Goal: Task Accomplishment & Management: Manage account settings

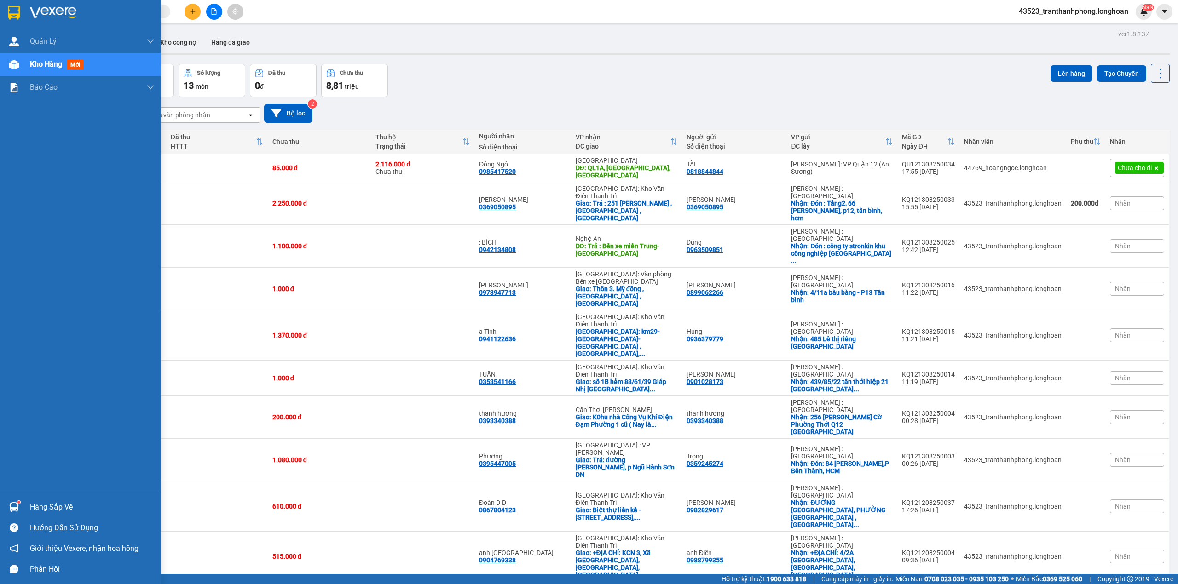
click at [19, 5] on div at bounding box center [14, 13] width 16 height 16
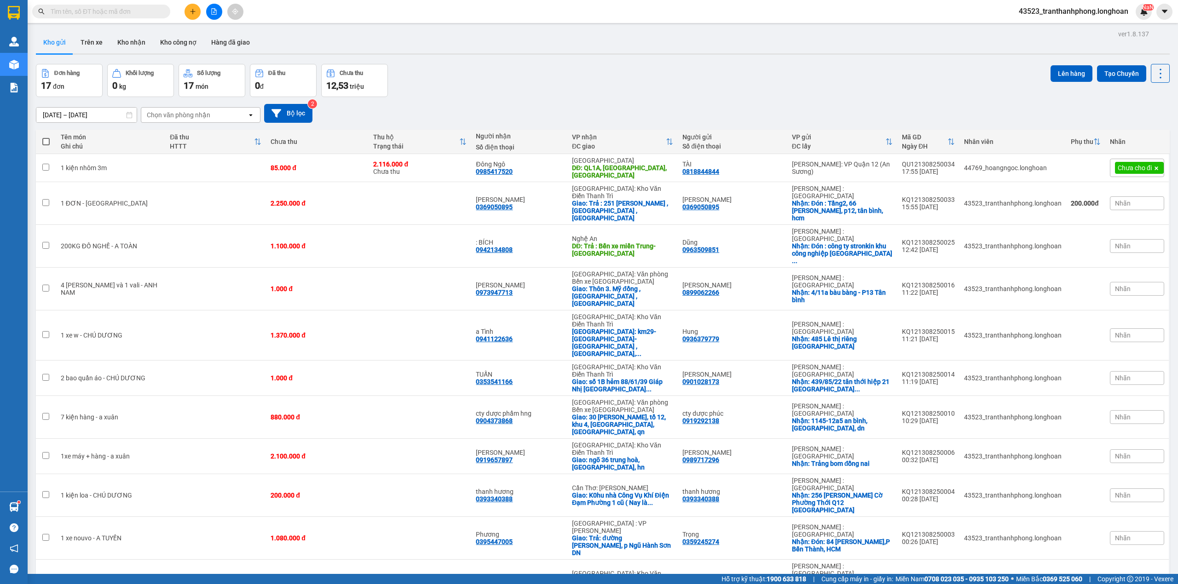
click at [444, 66] on div "Đơn hàng 17 đơn Khối lượng 0 kg Số lượng 17 món Đã thu 0 đ Chưa thu 12,53 triệu…" at bounding box center [603, 80] width 1134 height 33
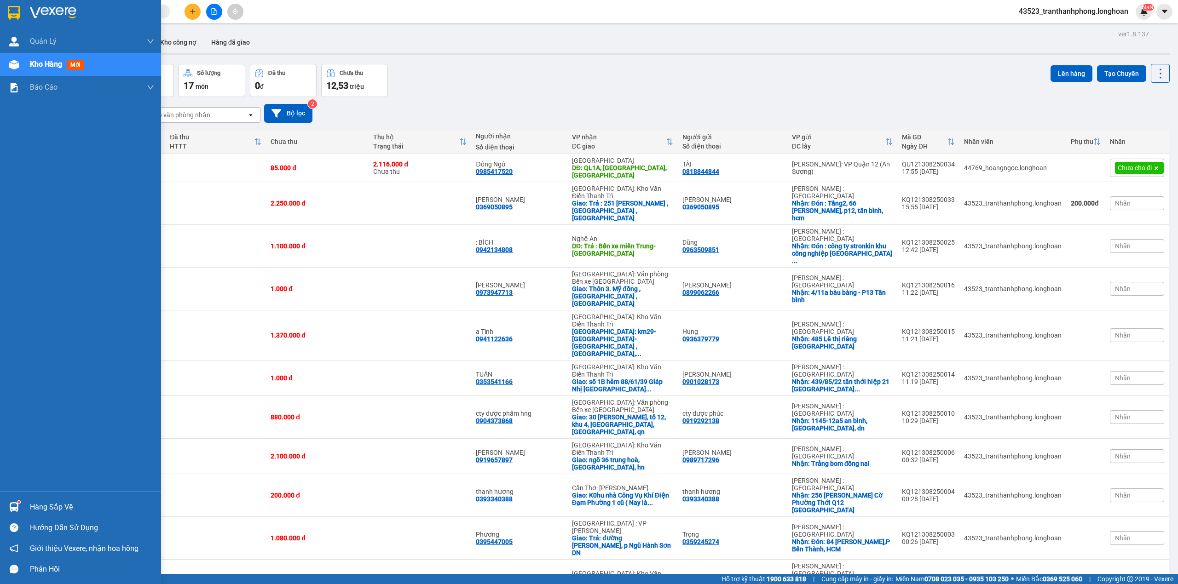
click at [0, 17] on div at bounding box center [80, 15] width 161 height 30
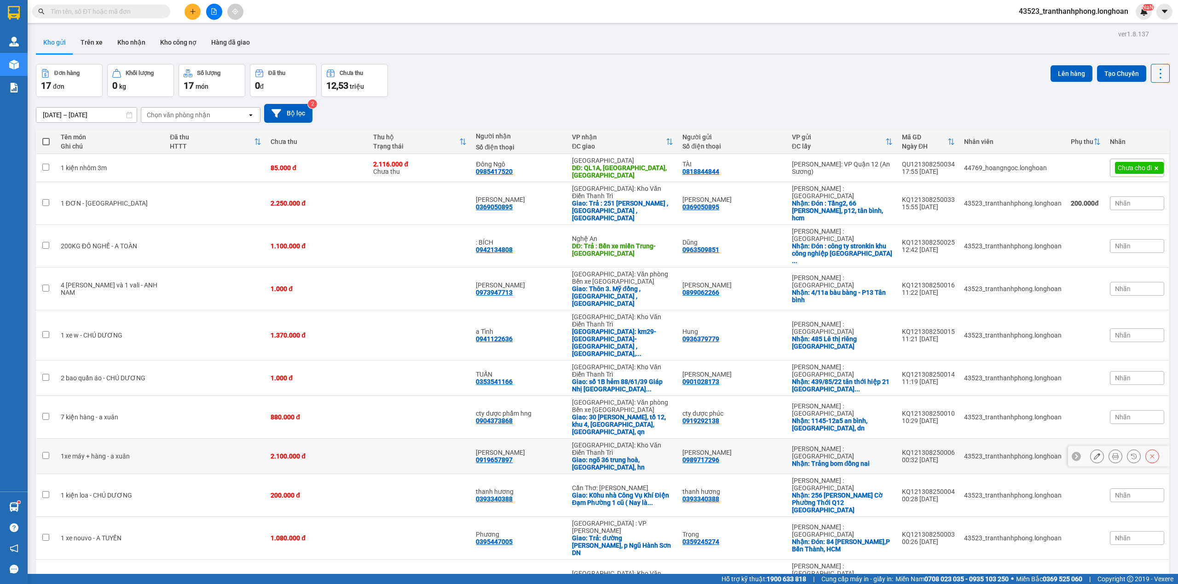
scroll to position [61, 0]
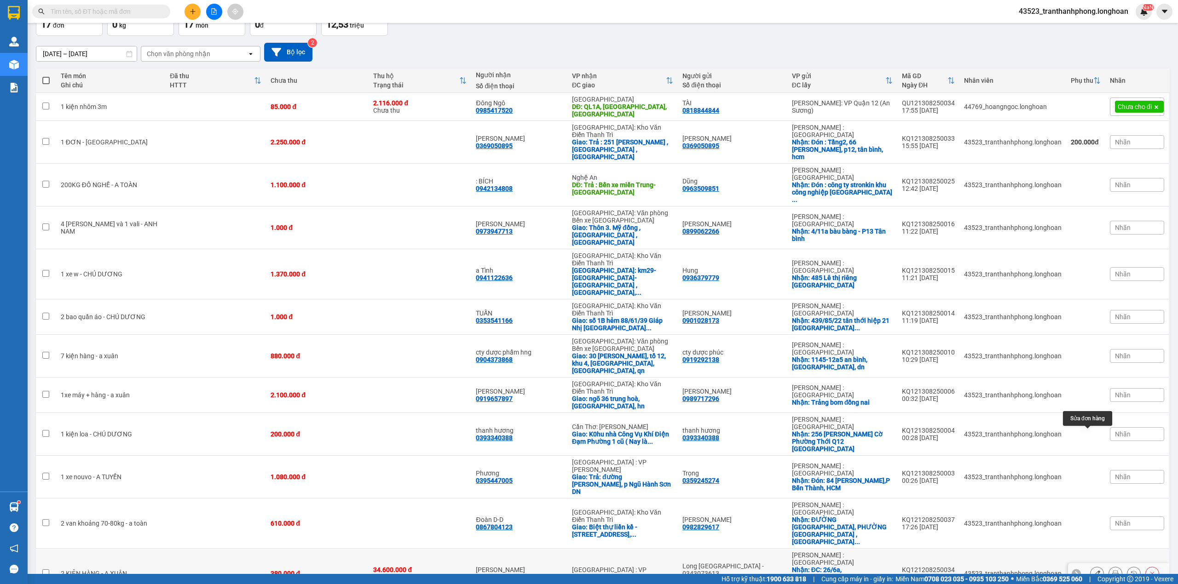
click at [1094, 570] on icon at bounding box center [1097, 573] width 6 height 6
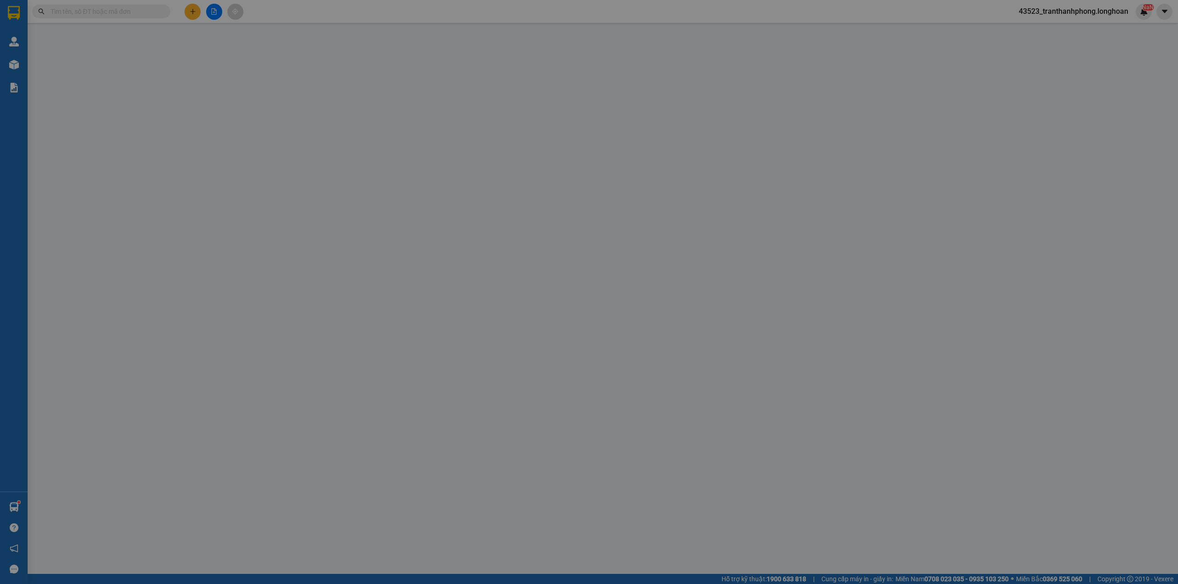
type input "0937333189"
type input "Long Vĩnh Đại Phát - 0343073613"
checkbox input "true"
type input "ĐC: 26/6a, Khu phố 2a, P. Long Bình, Biên Hòa Đồng Nai ( công ty tnhh tmdv Vĩnh…"
type input "0964143638"
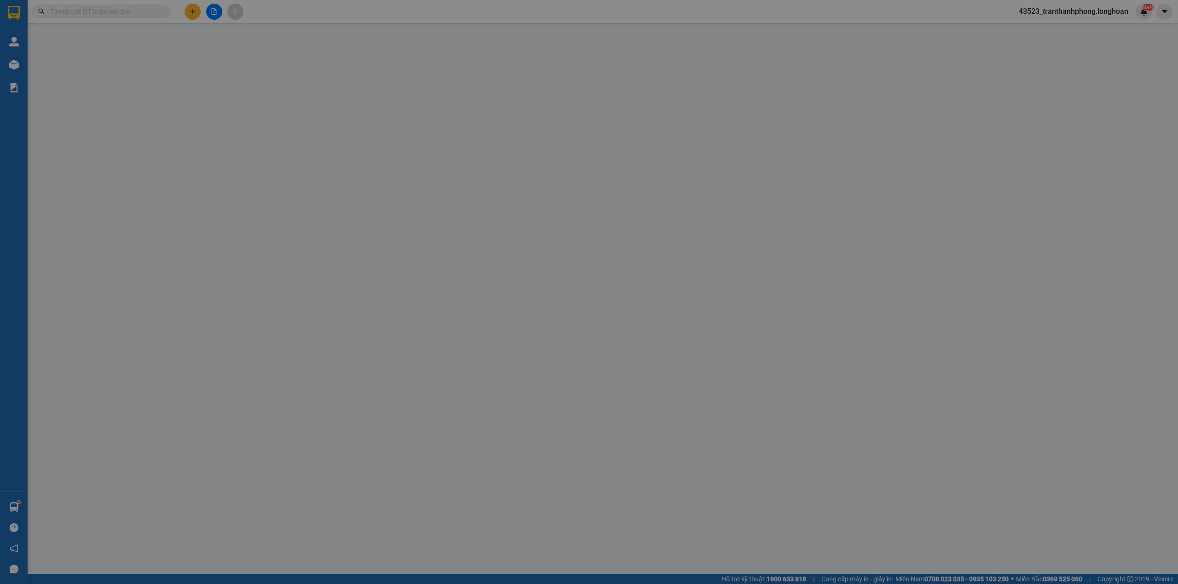
type input "Vi Đức Nhiệm"
type input "380.000"
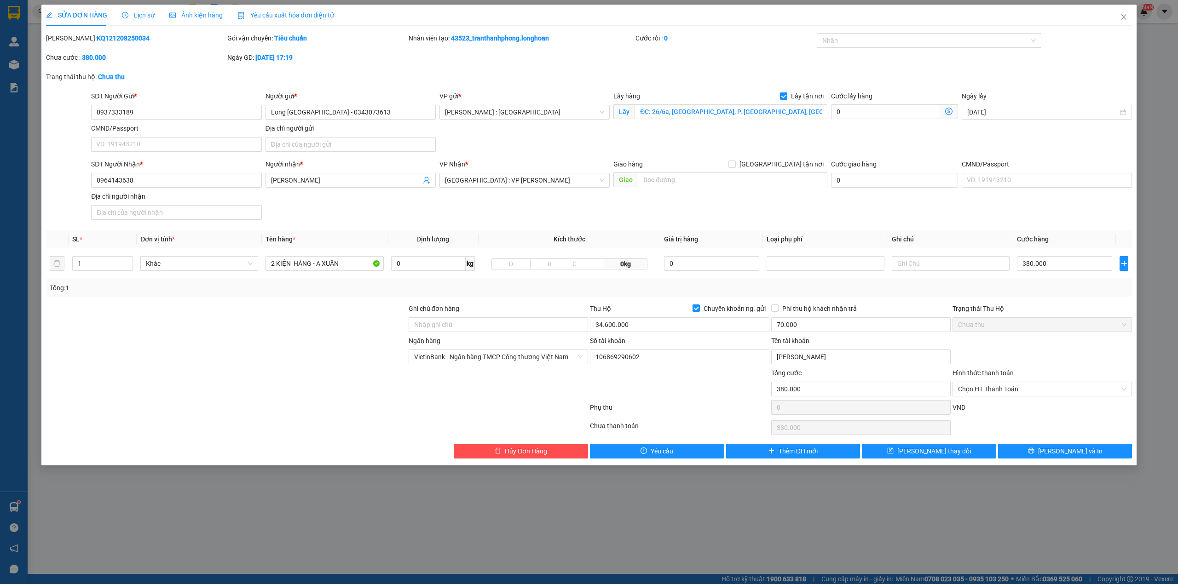
click at [192, 14] on span "Ảnh kiện hàng" at bounding box center [195, 15] width 53 height 7
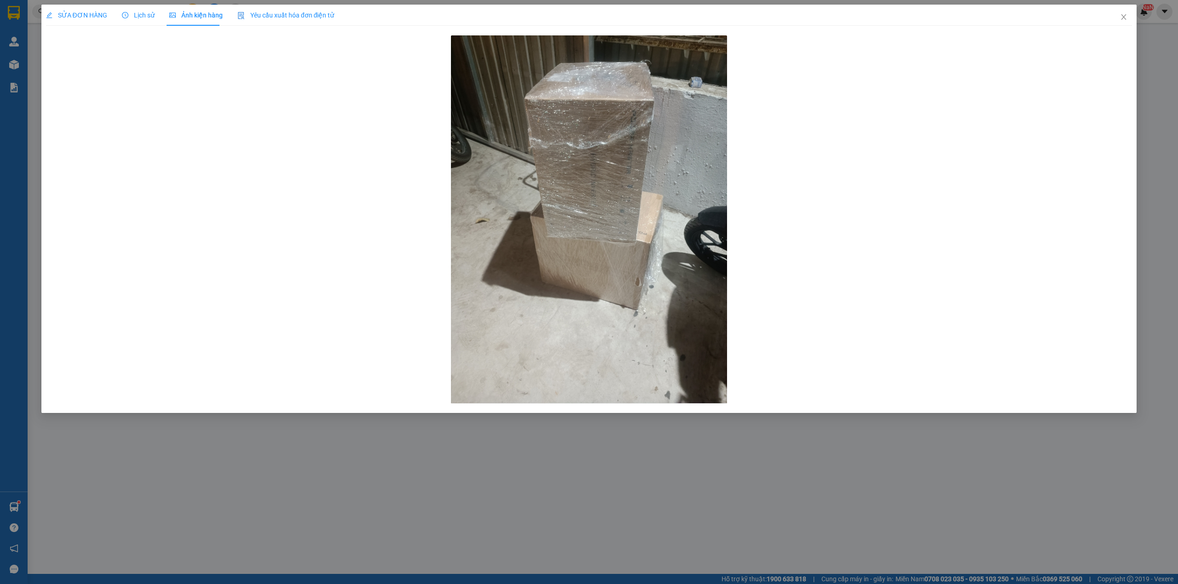
click at [89, 19] on span "SỬA ĐƠN HÀNG" at bounding box center [76, 15] width 61 height 7
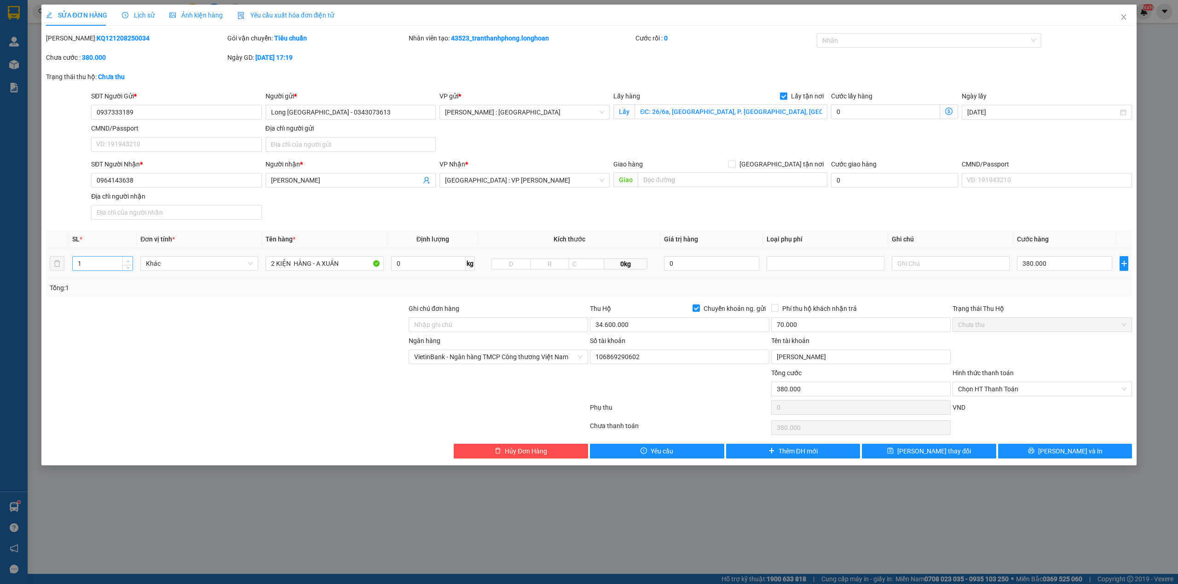
type input "2"
click at [127, 261] on icon "up" at bounding box center [128, 261] width 3 height 3
drag, startPoint x: 343, startPoint y: 264, endPoint x: 113, endPoint y: 275, distance: 230.3
click at [113, 275] on tr "2 Khác 2 KIỆN HÀNG - A XUÂN 0 kg 0kg 0 380.000" at bounding box center [589, 263] width 1086 height 31
type input "2"
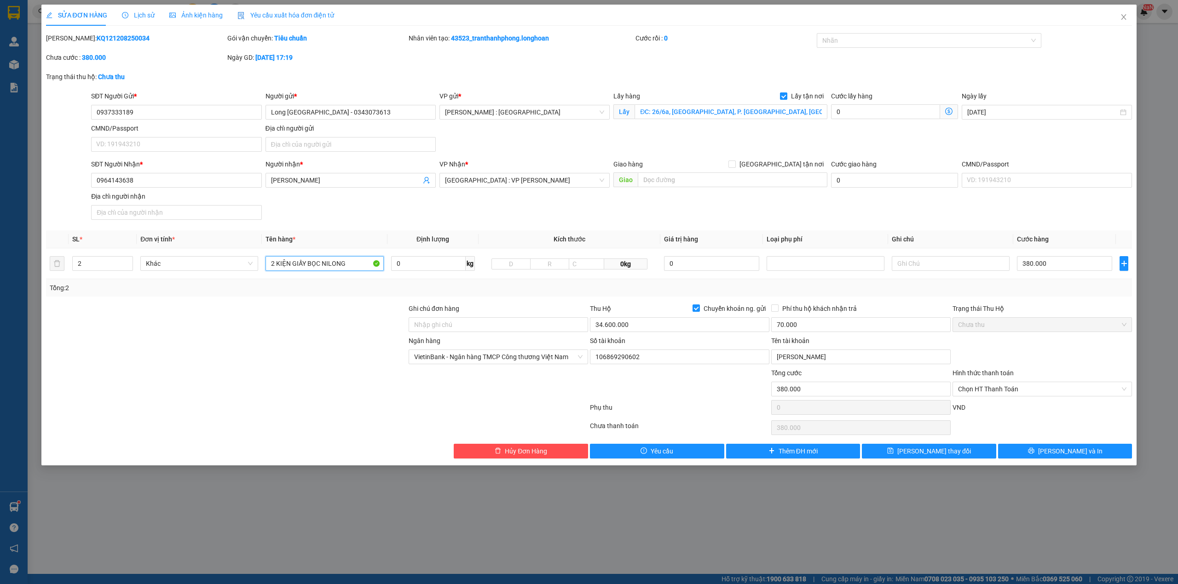
type input "2 KIỆN GIẤY BỌC NILONG"
click at [1038, 267] on input "380.000" at bounding box center [1064, 263] width 95 height 15
type input "3"
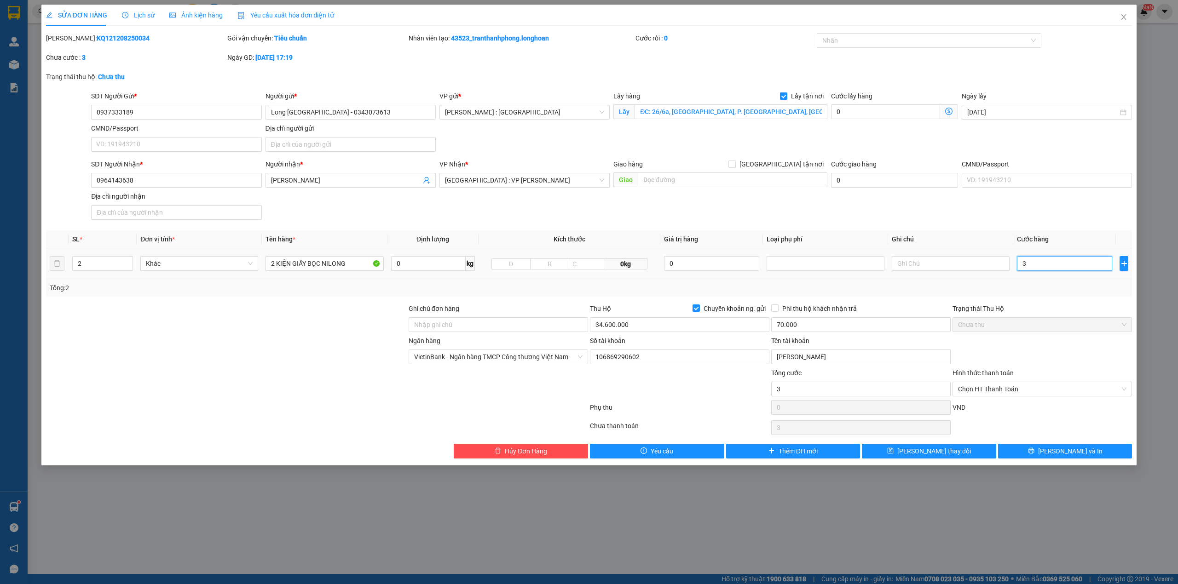
type input "35"
type input "350"
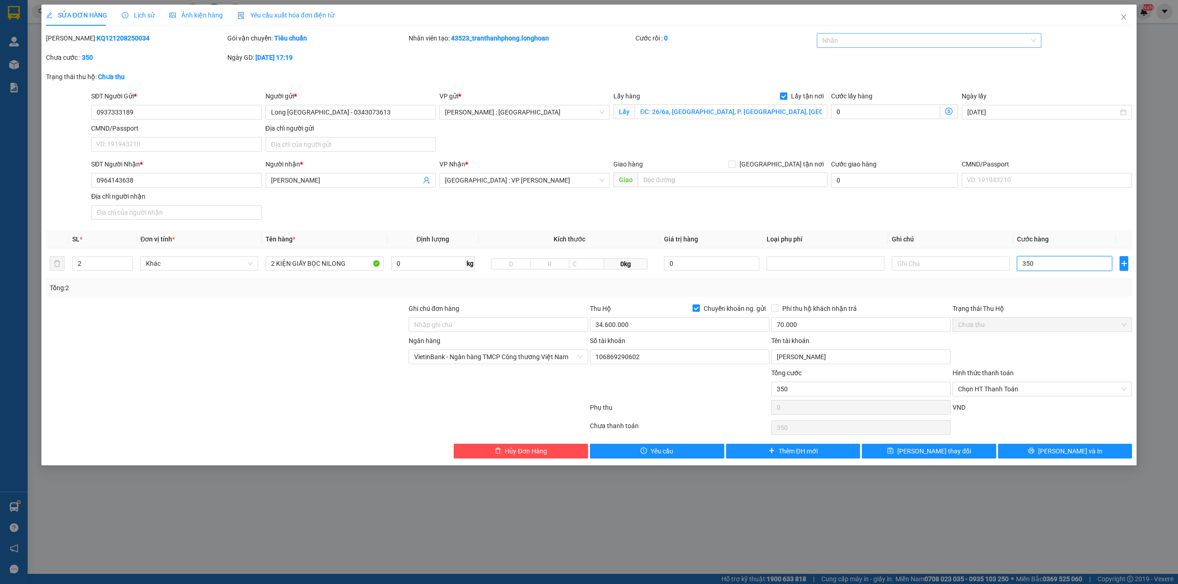
click at [887, 39] on div at bounding box center [924, 40] width 211 height 11
type input "350"
type input "350.000"
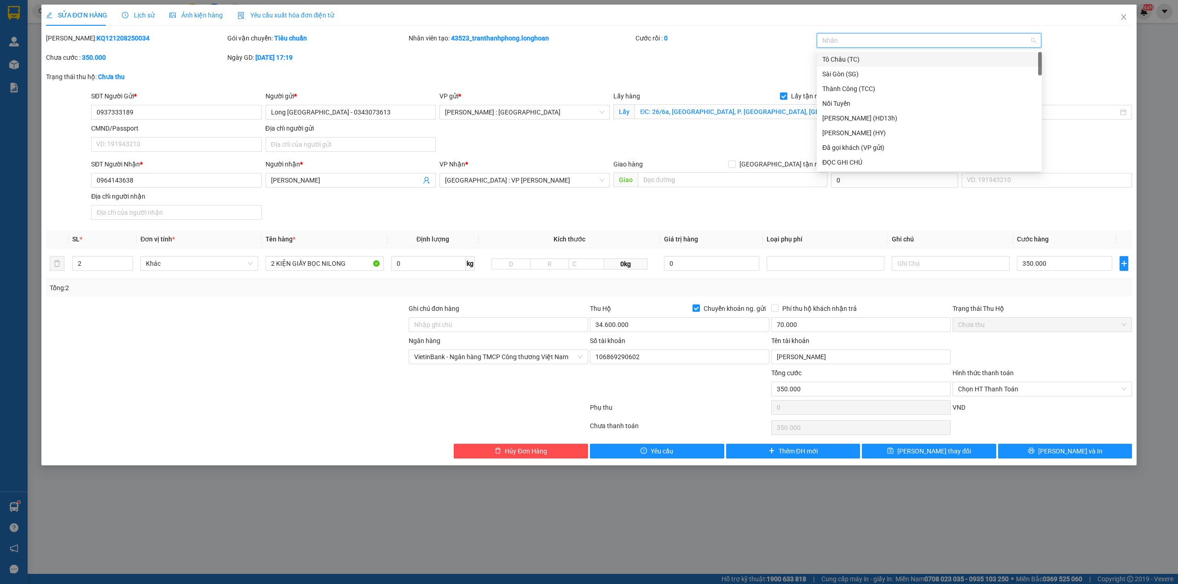
type input "G"
click at [871, 161] on div "[GEOGRAPHIC_DATA] tận nơi" at bounding box center [929, 162] width 214 height 10
click at [637, 405] on div "Phụ thu" at bounding box center [679, 411] width 181 height 16
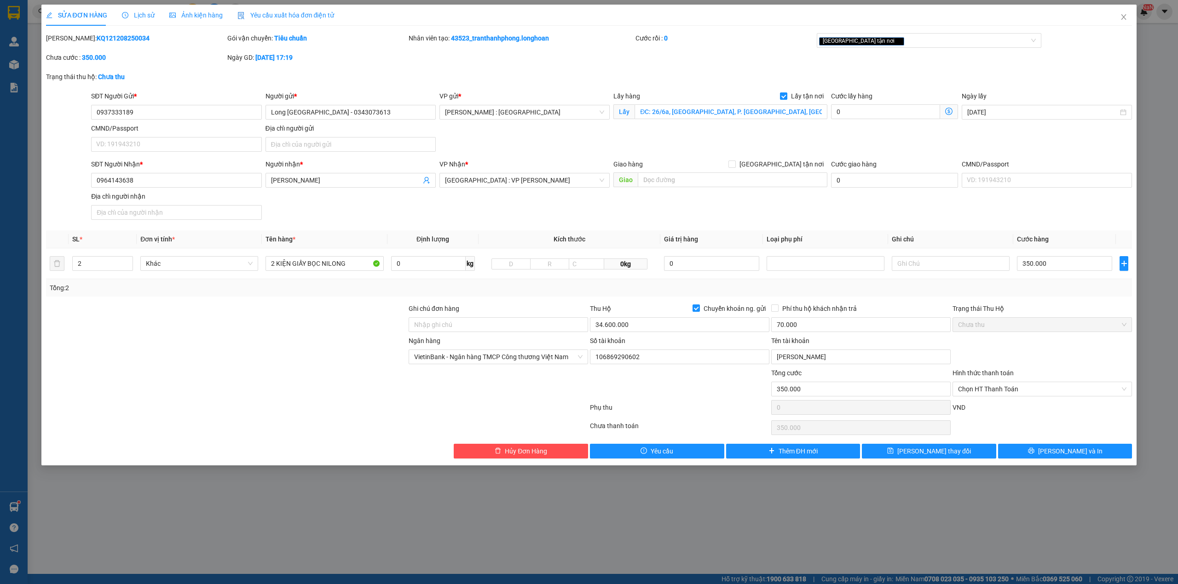
click at [661, 144] on div "SĐT Người Gửi * 0937333189 Người gửi * Long Vĩnh Đại Phát - 0343073613 VP gửi *…" at bounding box center [611, 123] width 1044 height 64
click at [311, 364] on div at bounding box center [226, 352] width 363 height 32
click at [727, 110] on input "ĐC: 26/6a, Khu phố 2a, P. Long Bình, Biên Hòa Đồng Nai ( công ty tnhh tmdv Vĩnh…" at bounding box center [730, 111] width 193 height 15
drag, startPoint x: 714, startPoint y: 110, endPoint x: 702, endPoint y: 113, distance: 12.6
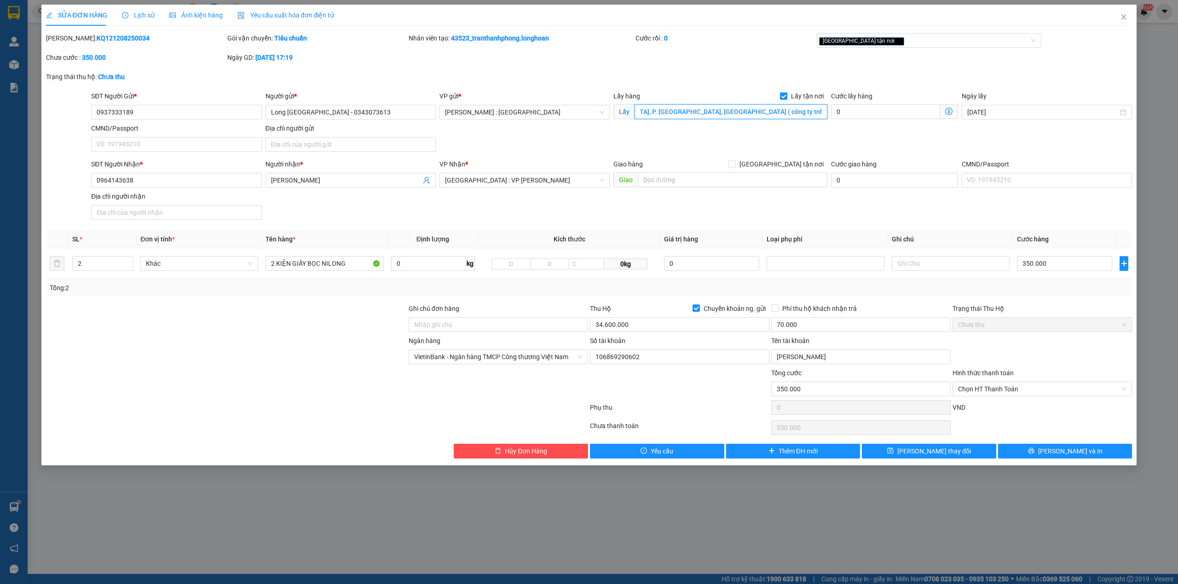
click at [702, 113] on input "ĐC: 26/6a, Khu phố 2a, P. Long Bình, Biên Hòa Đồng Nai ( công ty tnhh tmdv Vĩnh…" at bounding box center [730, 111] width 193 height 15
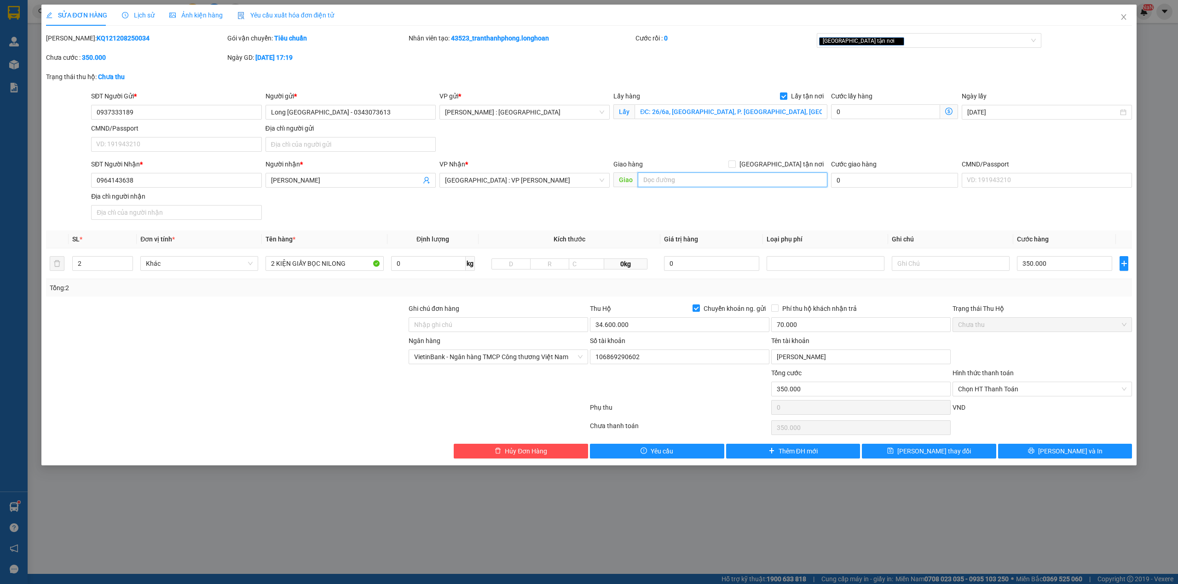
click at [689, 183] on input "text" at bounding box center [733, 180] width 190 height 15
paste input "0964143638"
type input "0964143638"
click at [1021, 230] on div "Total Paid Fee 0 Total UnPaid Fee 380.000 Cash Collection Total Fee Mã ĐH: KQ12…" at bounding box center [589, 246] width 1086 height 426
click at [1037, 262] on input "350.000" at bounding box center [1064, 263] width 95 height 15
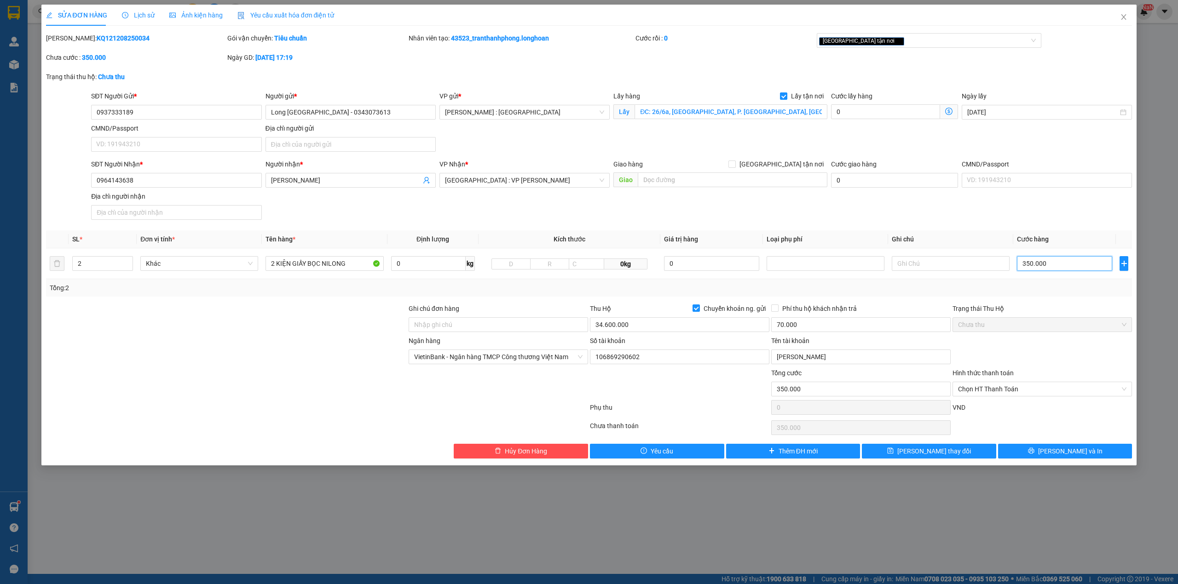
type input "3"
type input "38"
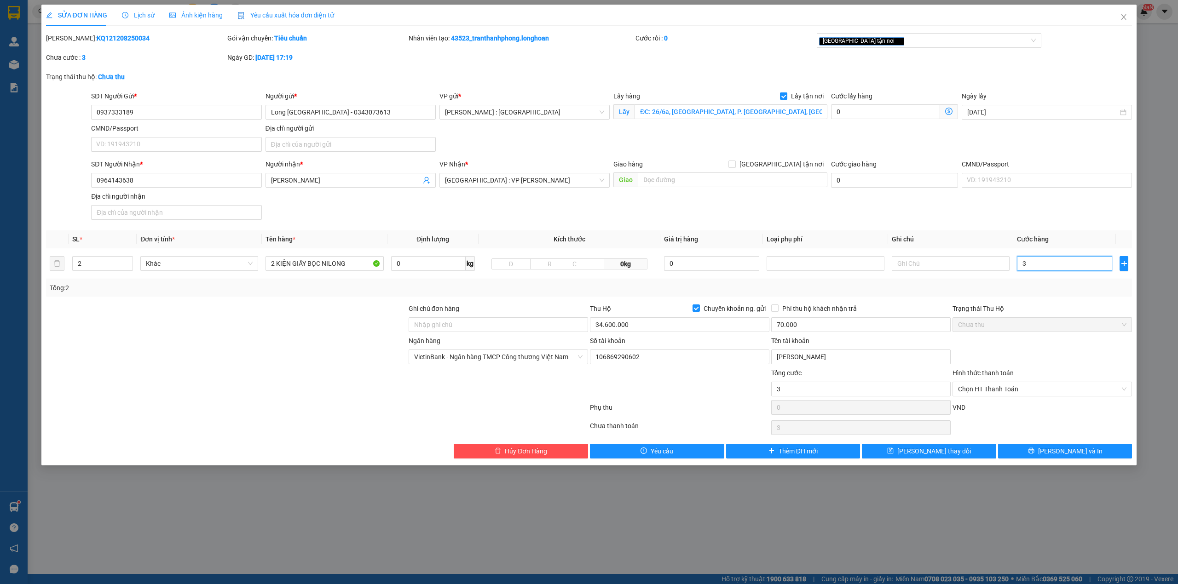
type input "38"
type input "380"
type input "380.000"
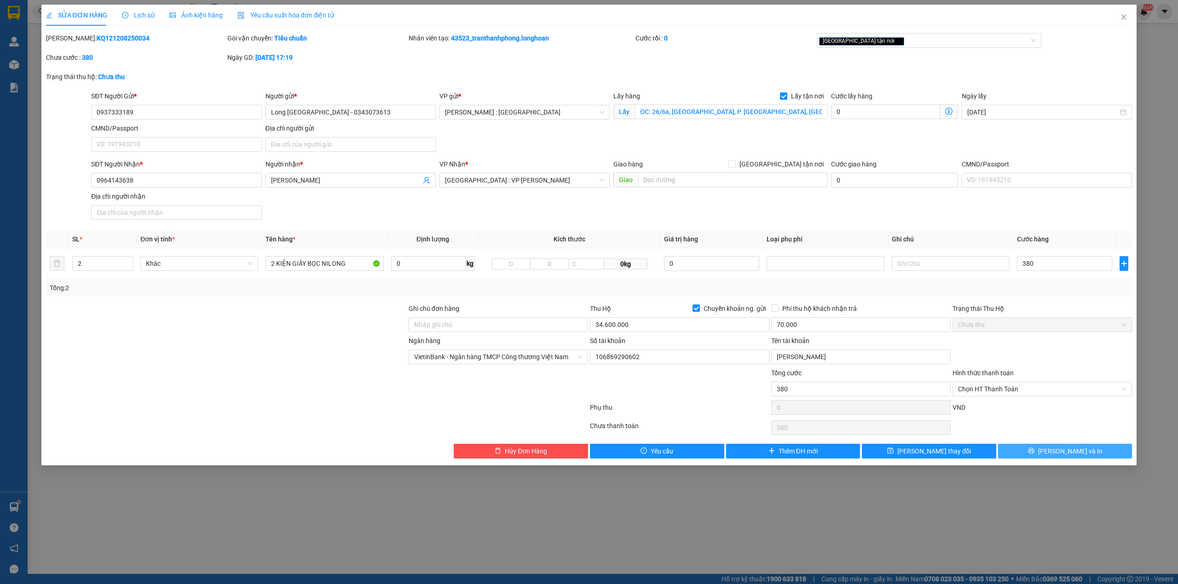
type input "380.000"
click at [1055, 449] on button "[PERSON_NAME] và In" at bounding box center [1065, 451] width 134 height 15
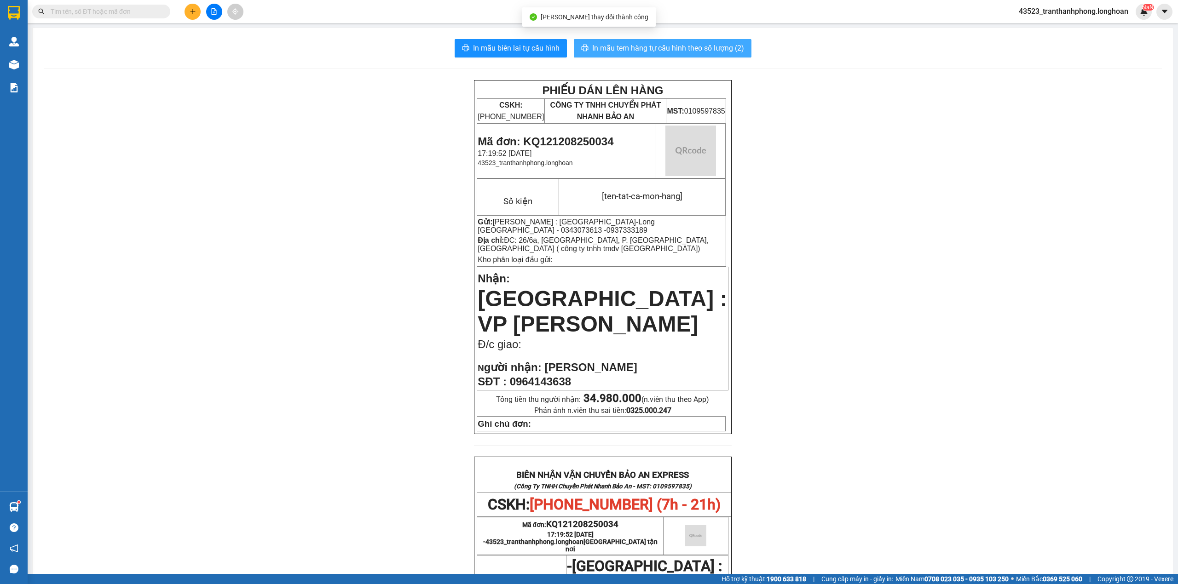
click at [669, 49] on span "In mẫu tem hàng tự cấu hình theo số lượng (2)" at bounding box center [668, 48] width 152 height 12
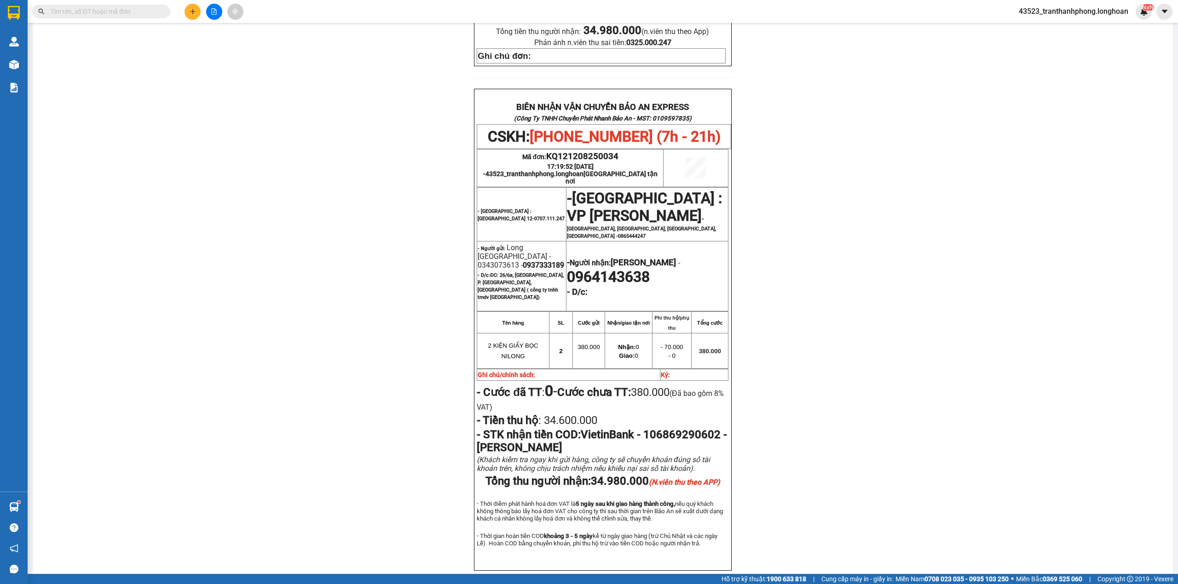
scroll to position [413, 0]
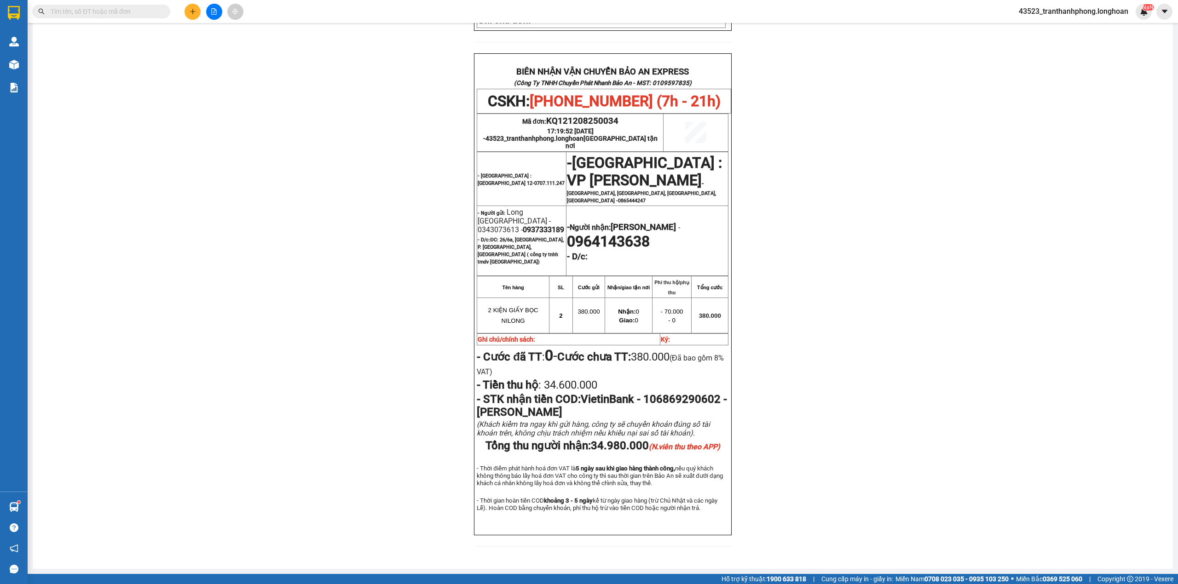
click at [523, 225] on span "0937333189" at bounding box center [543, 229] width 41 height 9
drag, startPoint x: 505, startPoint y: 207, endPoint x: 497, endPoint y: 212, distance: 9.1
copy span "0937333189"
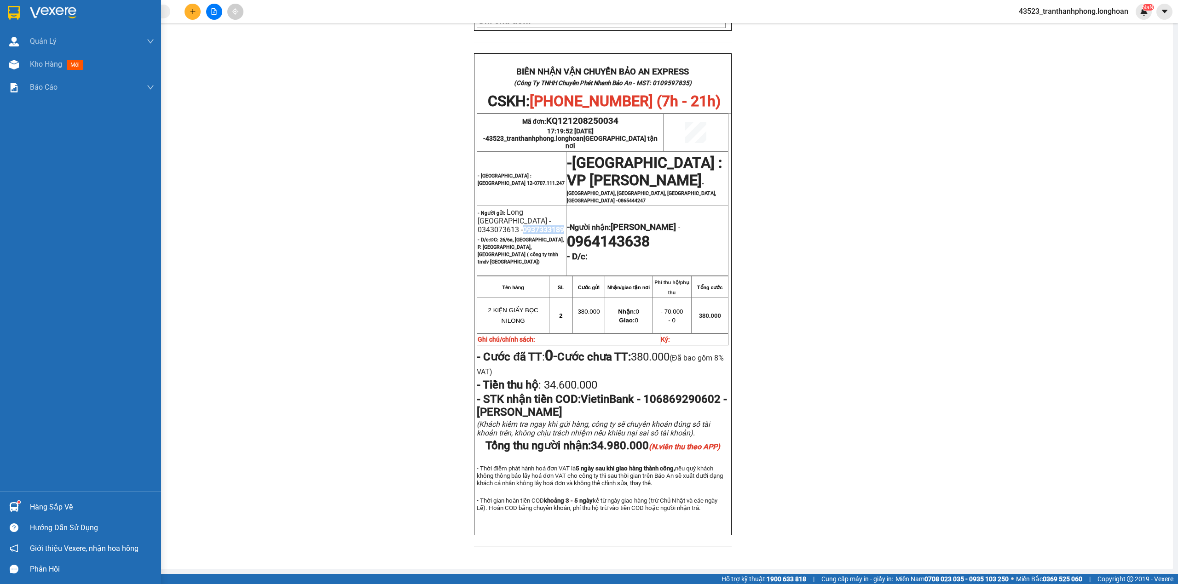
click at [15, 6] on img at bounding box center [14, 13] width 12 height 14
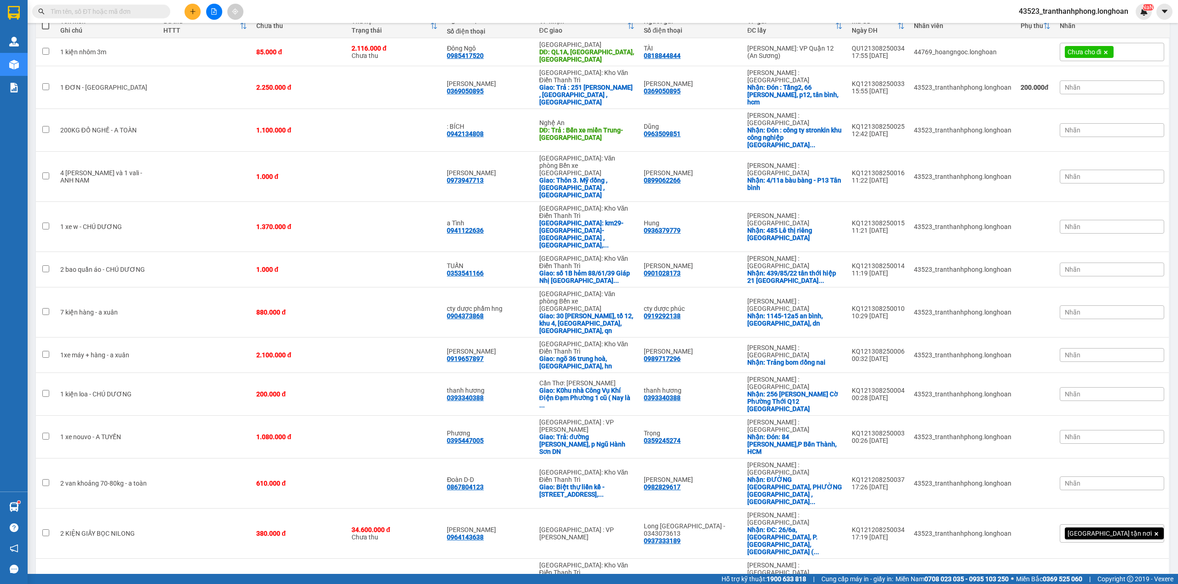
scroll to position [116, 0]
click at [168, 509] on td at bounding box center [205, 534] width 93 height 50
checkbox input "true"
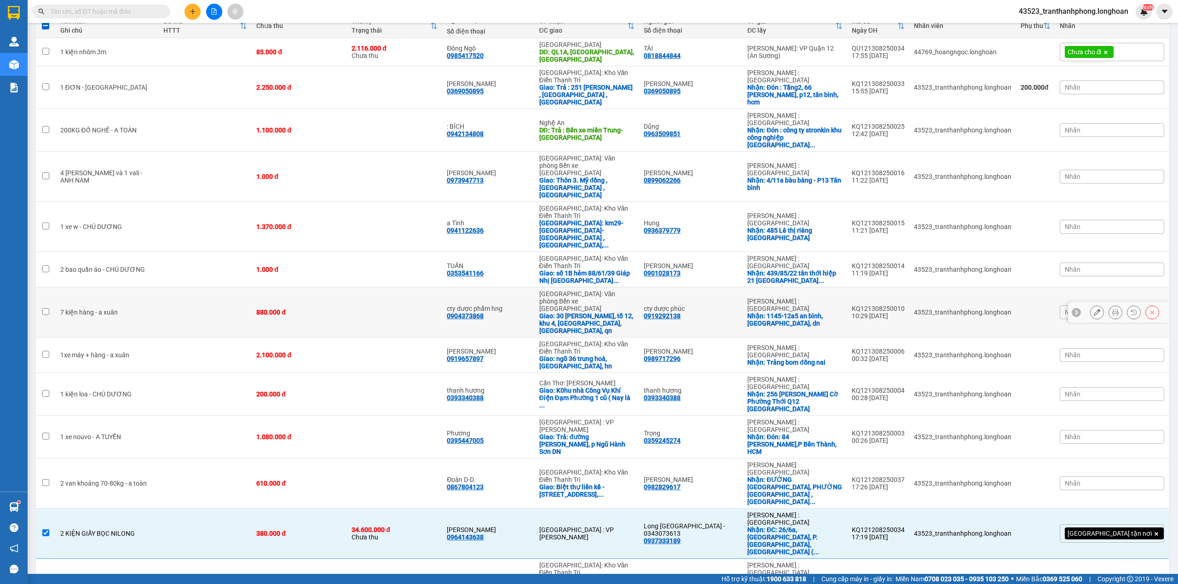
scroll to position [0, 0]
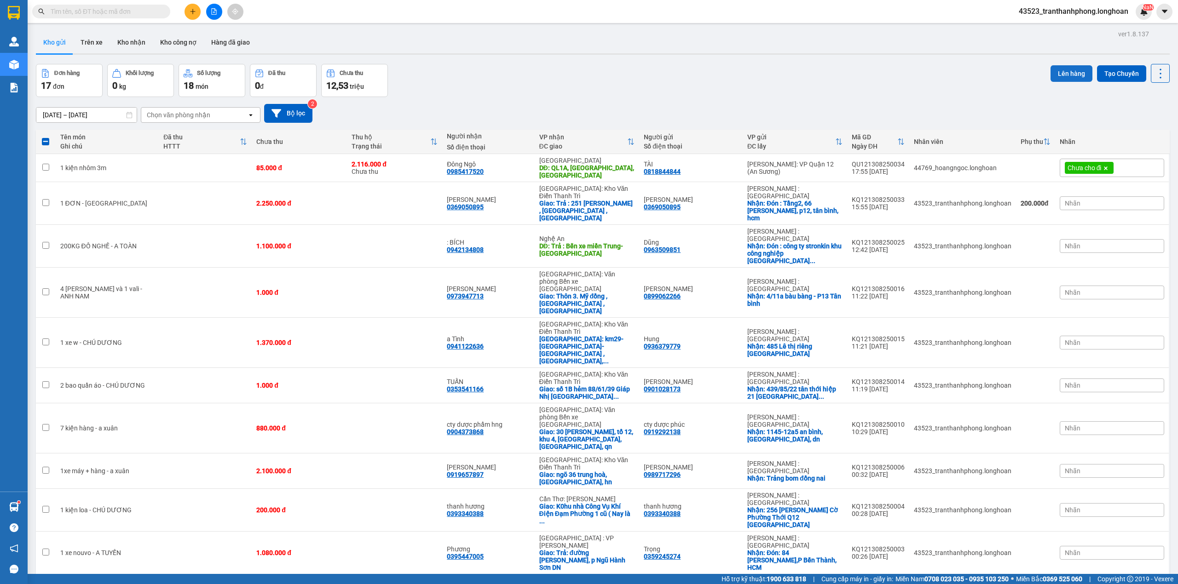
click at [1061, 69] on button "Lên hàng" at bounding box center [1071, 73] width 42 height 17
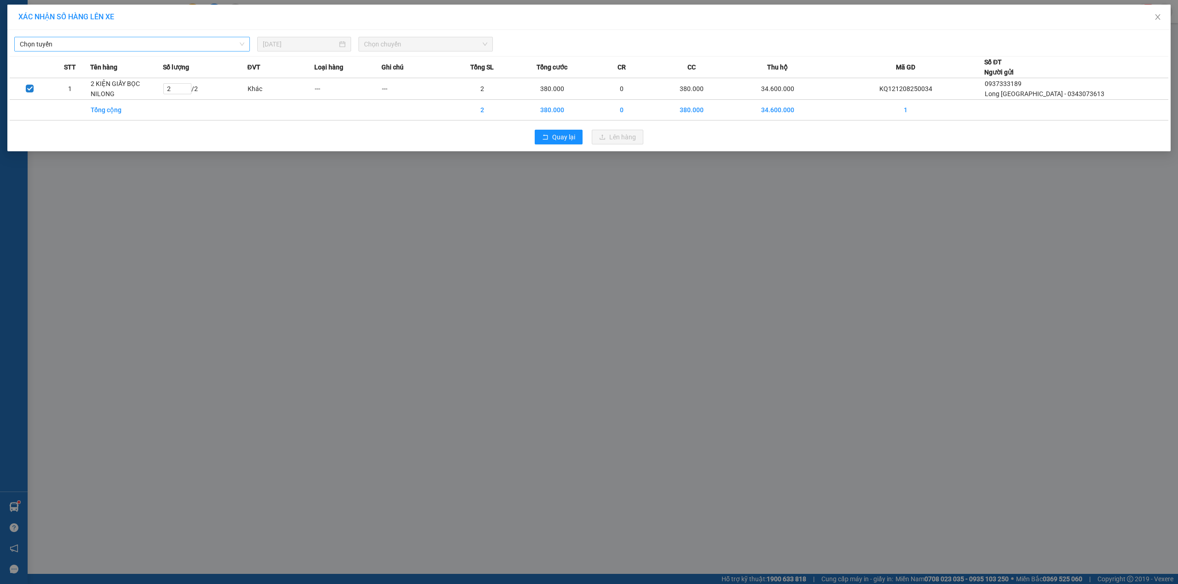
click at [148, 48] on span "Chọn tuyến" at bounding box center [132, 44] width 224 height 14
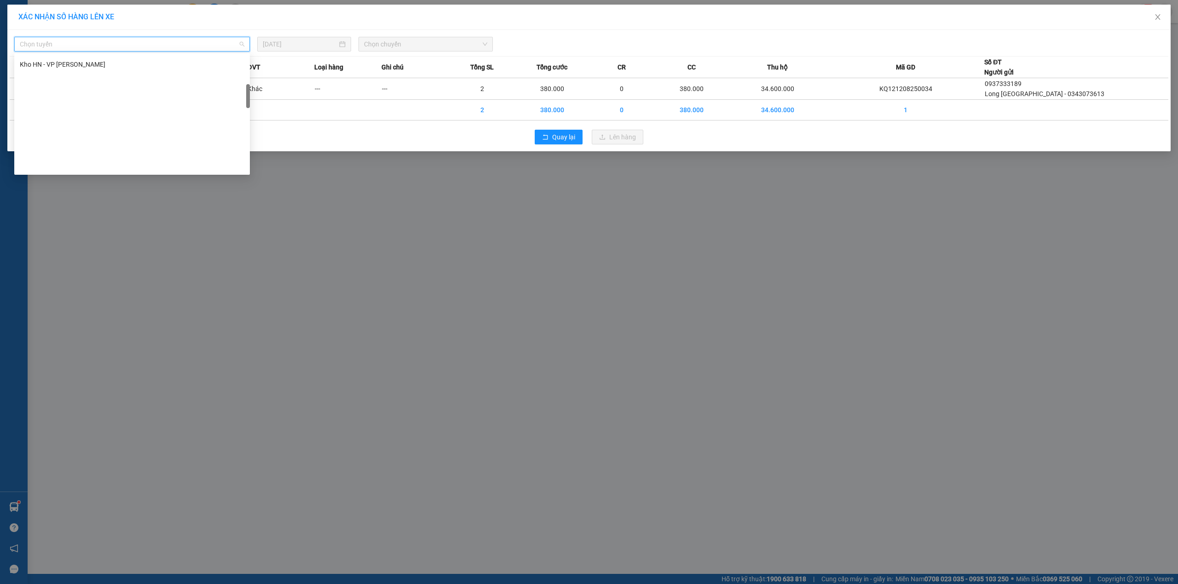
scroll to position [604, 0]
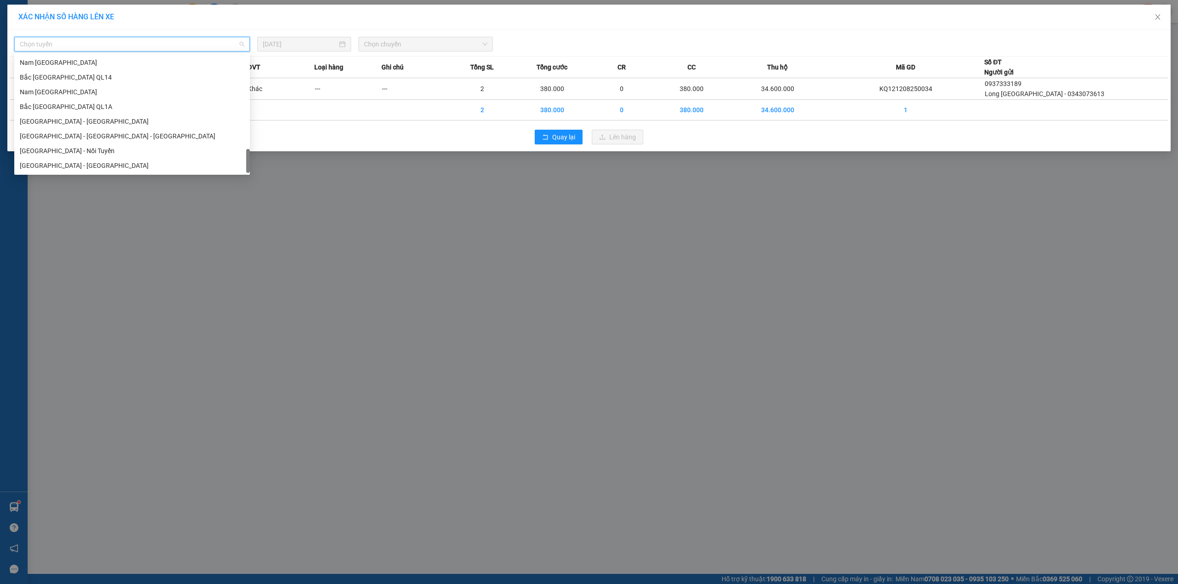
drag, startPoint x: 248, startPoint y: 58, endPoint x: 245, endPoint y: 219, distance: 161.5
click at [265, 255] on body "Kết quả tìm kiếm ( 744 ) Bộ lọc Mã ĐH Trạng thái Món hàng Thu hộ Tổng cước Chưa…" at bounding box center [589, 292] width 1178 height 584
click at [54, 92] on div "Nam [GEOGRAPHIC_DATA]" at bounding box center [132, 92] width 224 height 10
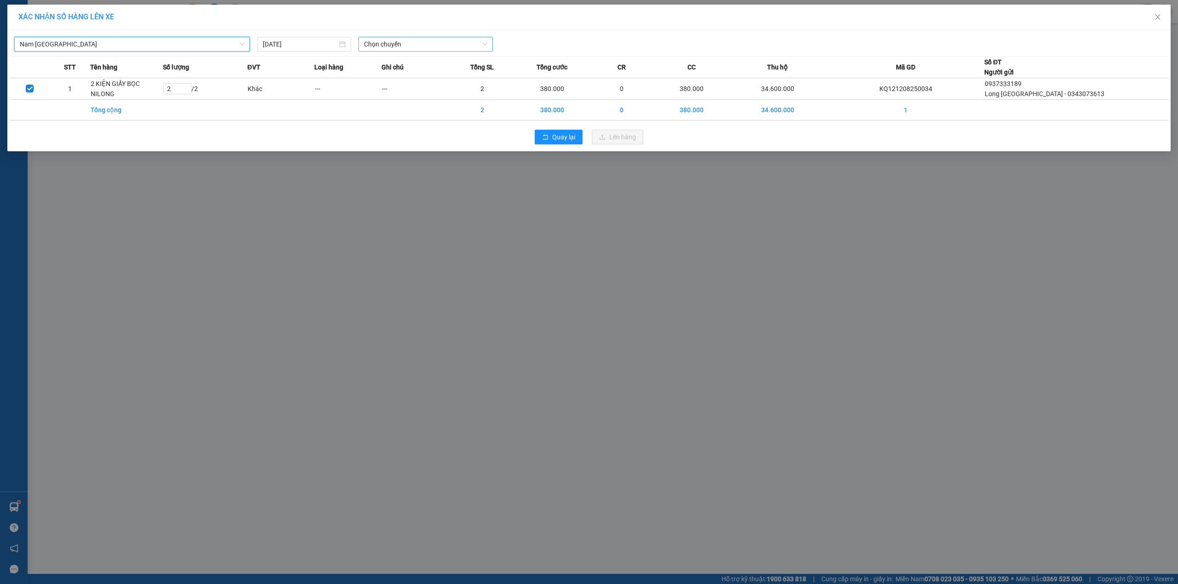
click at [462, 46] on span "Chọn chuyến" at bounding box center [425, 44] width 123 height 14
click at [396, 93] on div "23:00 (TC)" at bounding box center [400, 92] width 72 height 10
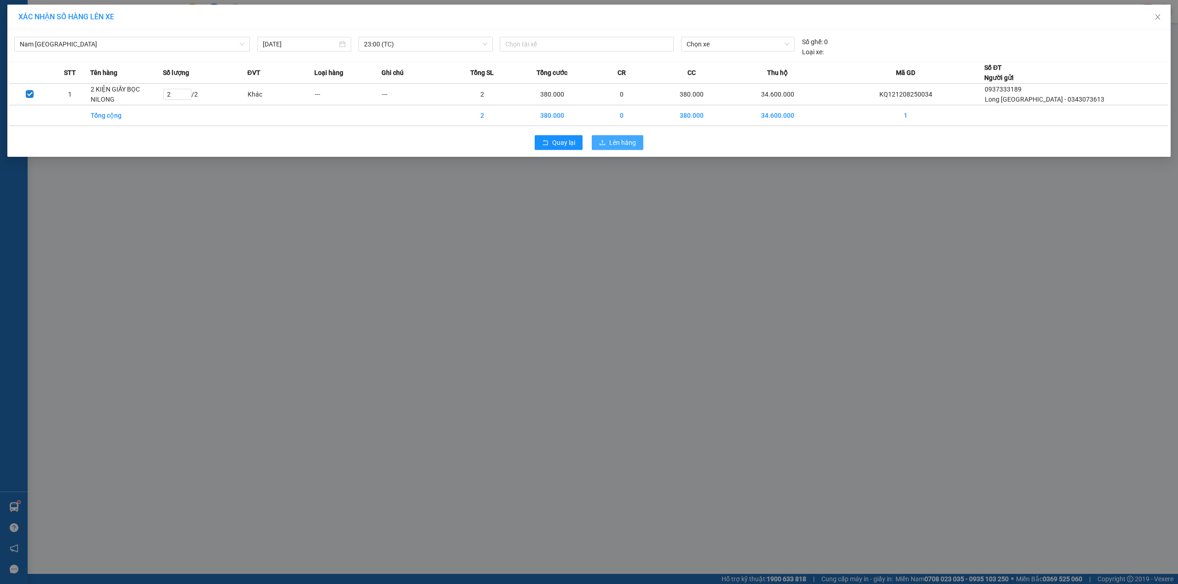
click at [619, 141] on span "Lên hàng" at bounding box center [622, 143] width 27 height 10
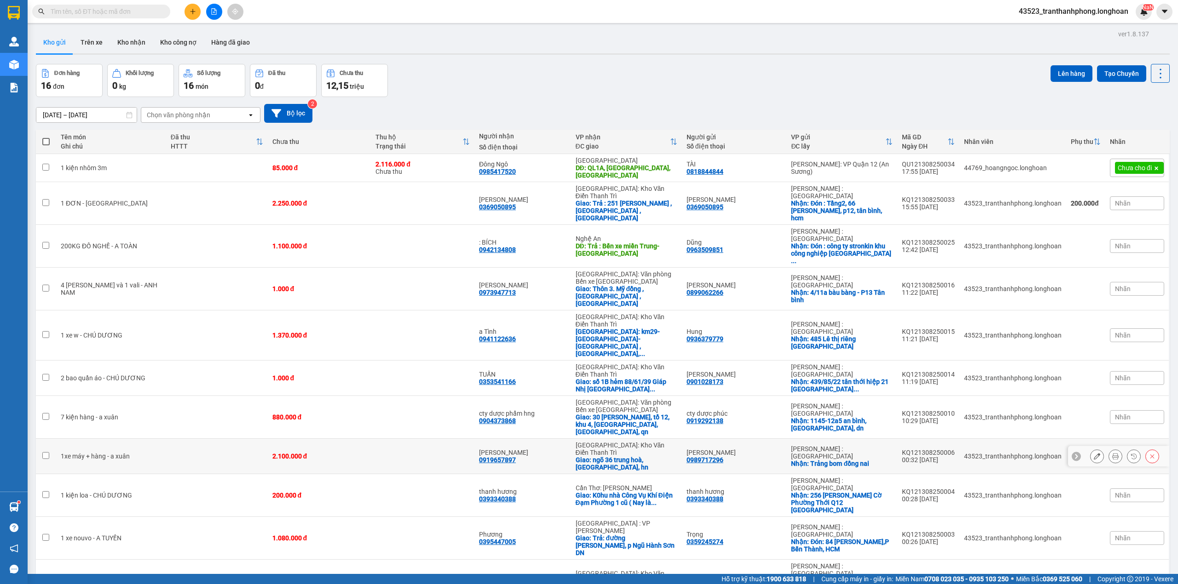
click at [152, 439] on td "1xe máy + hàng - a xuân" at bounding box center [111, 456] width 110 height 35
checkbox input "true"
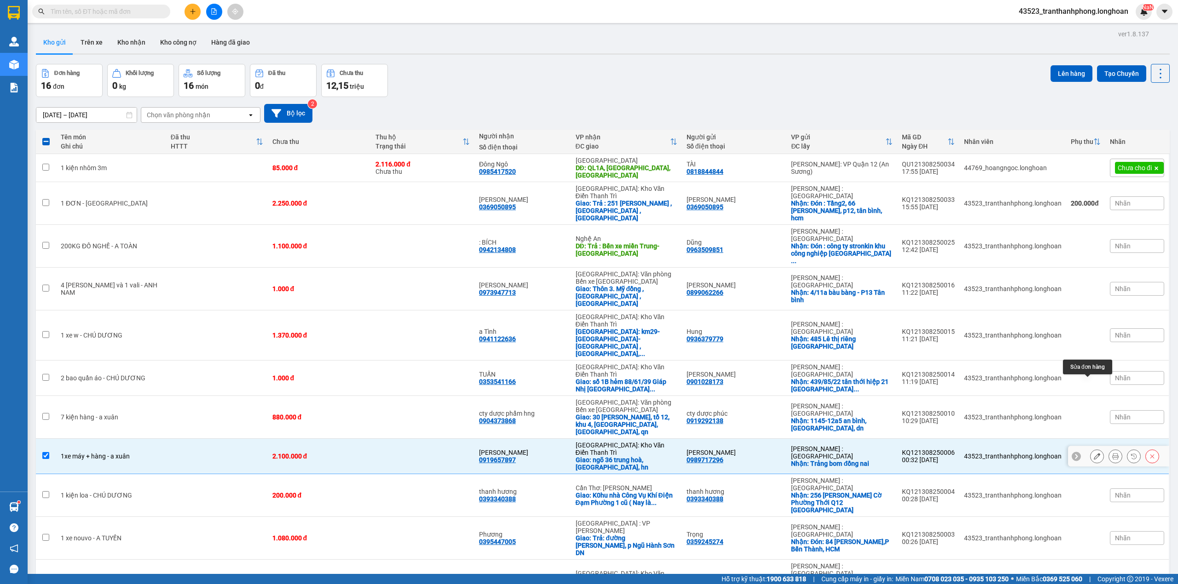
click at [1094, 453] on icon at bounding box center [1097, 456] width 6 height 6
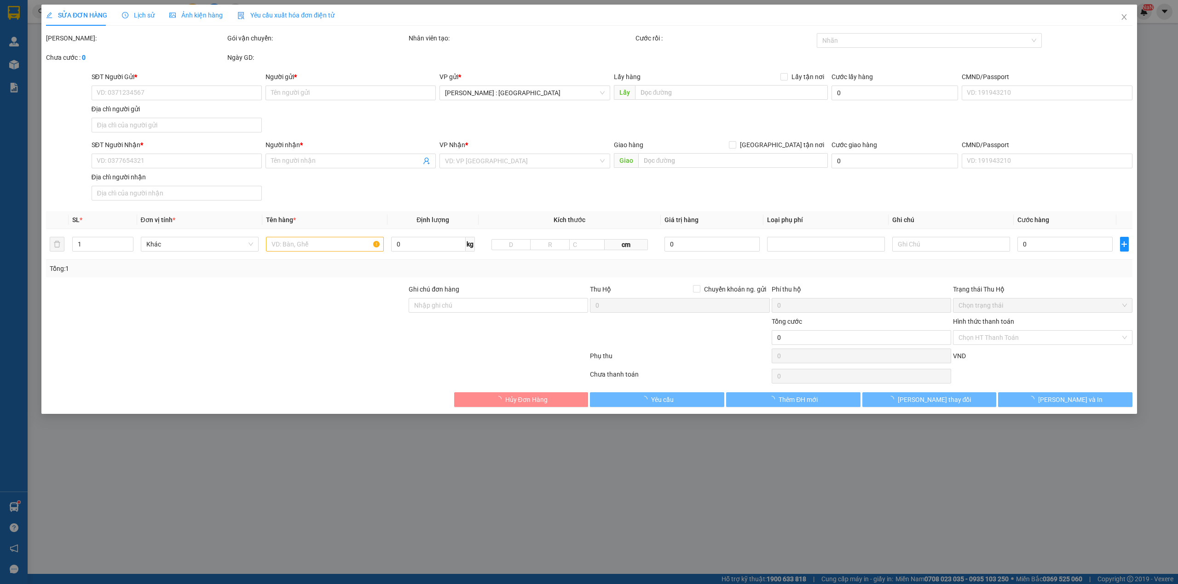
type input "0989717296"
type input "Ho Anh Tuan"
checkbox input "true"
type input "Trảng bom đồng nai"
type input "0919657897"
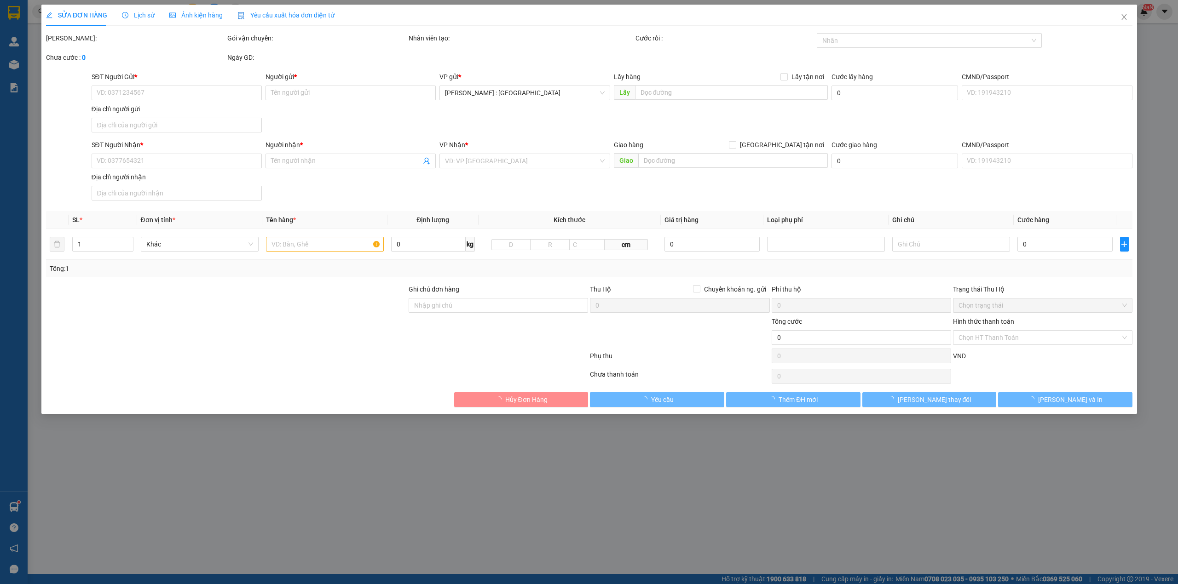
type input "Robinson Nguyen"
checkbox input "true"
type input "ngõ 36 trung hoà, [GEOGRAPHIC_DATA], hn"
type input "2.100.000"
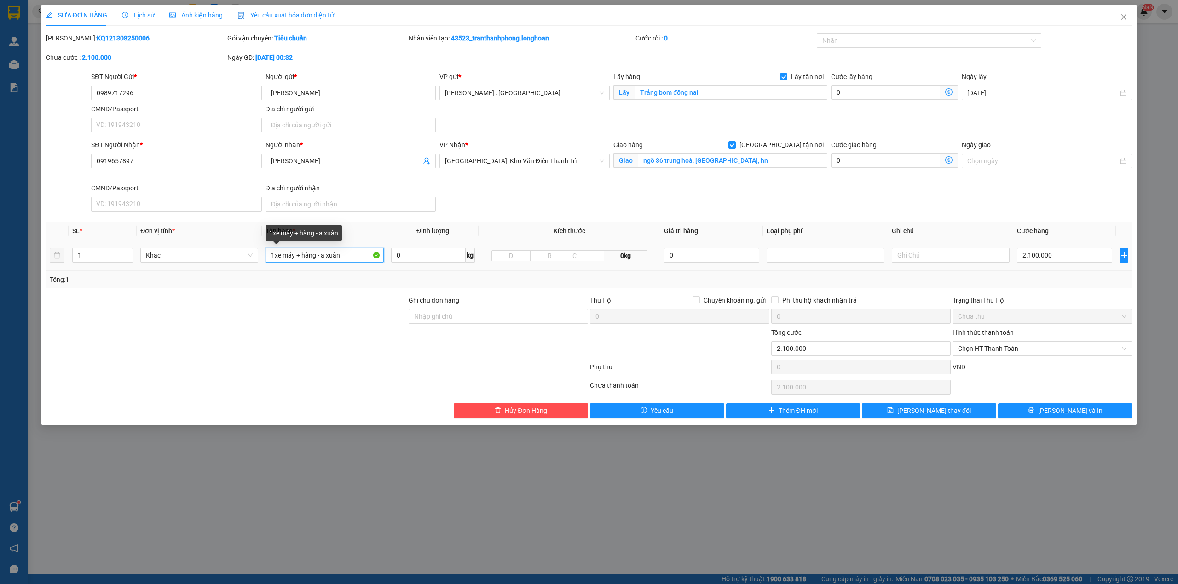
drag, startPoint x: 349, startPoint y: 258, endPoint x: 0, endPoint y: 246, distance: 348.9
click at [6, 249] on div "SỬA ĐƠN HÀNG Lịch sử Ảnh kiện hàng Yêu cầu xuất hóa đơn điện tử Total Paid Fee …" at bounding box center [589, 292] width 1178 height 584
type input "1 CHIẾC XE BS 60H1-07583 + 1 SỌT NHỰA XANH + 1 KIỆN BỌC NILONG + 1 KIỆN KÉT SẮT"
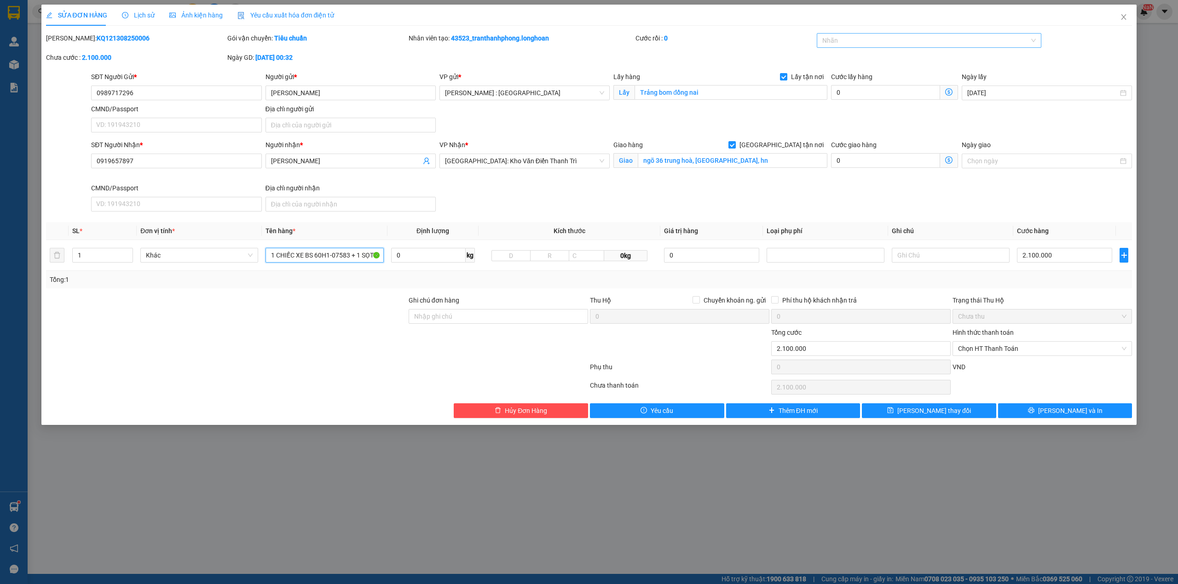
click at [856, 40] on div at bounding box center [924, 40] width 211 height 11
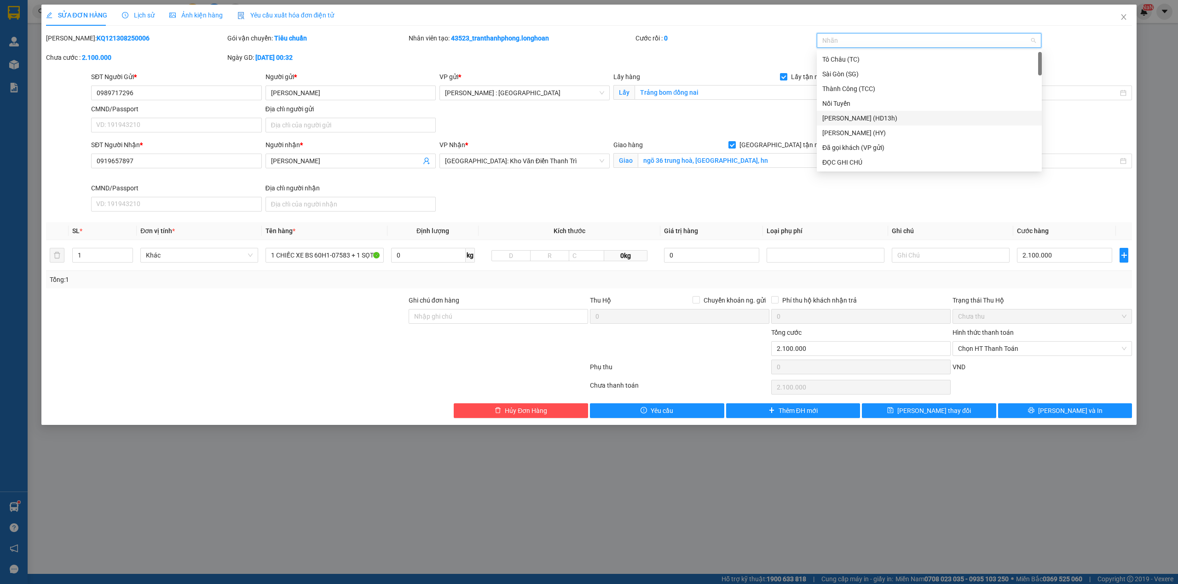
type input "G"
click at [834, 164] on div "[GEOGRAPHIC_DATA] tận nơi" at bounding box center [929, 162] width 214 height 10
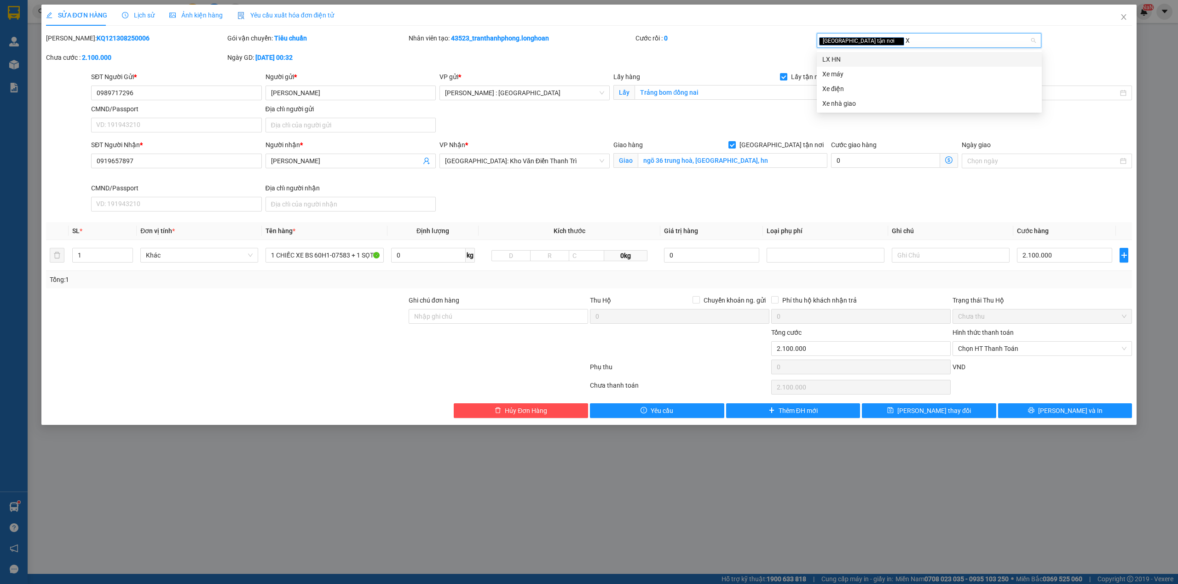
type input "XE"
click at [837, 60] on div "Xe máy" at bounding box center [929, 59] width 214 height 10
click at [440, 354] on div at bounding box center [498, 344] width 181 height 32
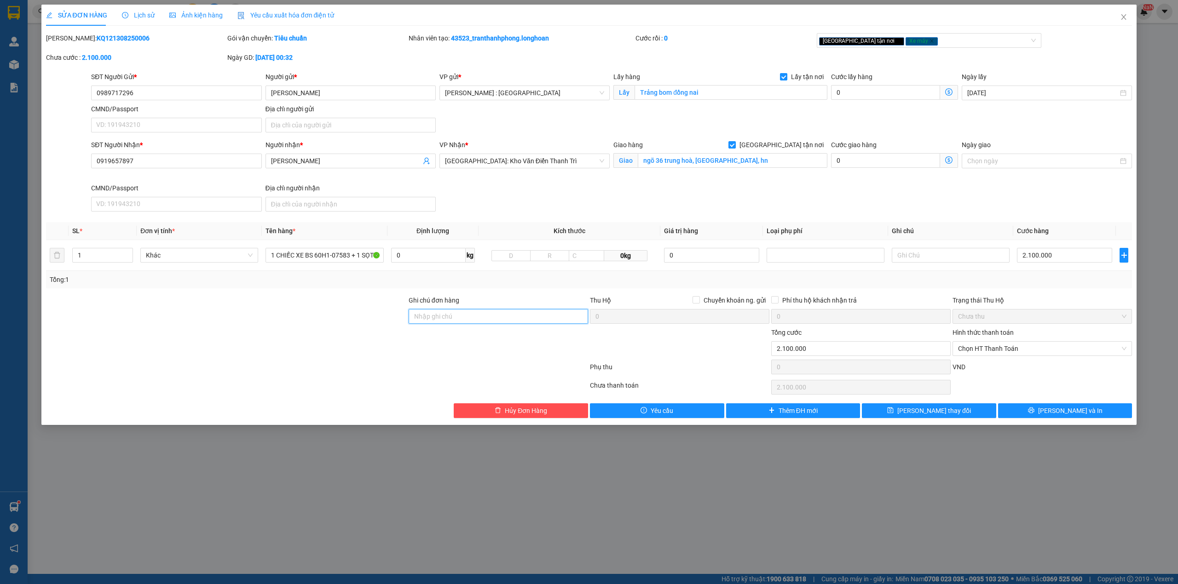
click at [440, 316] on input "Ghi chú đơn hàng" at bounding box center [498, 316] width 179 height 15
click at [468, 318] on input "Ghi chú đơn hàng" at bounding box center [498, 316] width 179 height 15
type input "V"
type input "CÓ CHÌA KHÓA + CAVET QUẤN TAY LÁI"
click at [1069, 407] on button "[PERSON_NAME] và In" at bounding box center [1065, 410] width 134 height 15
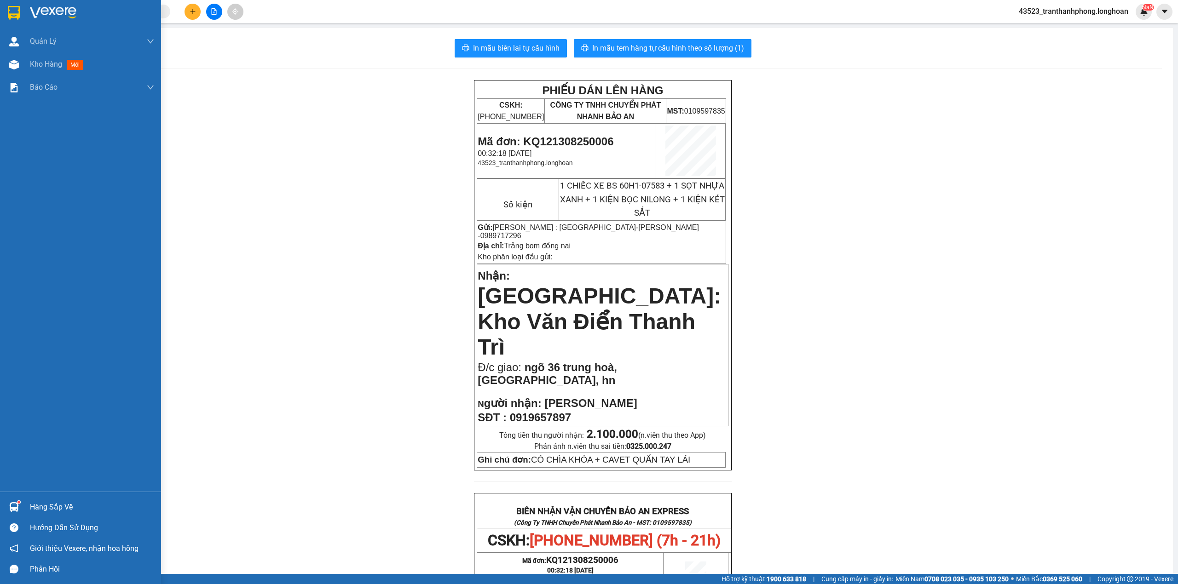
click at [8, 24] on div at bounding box center [80, 15] width 161 height 30
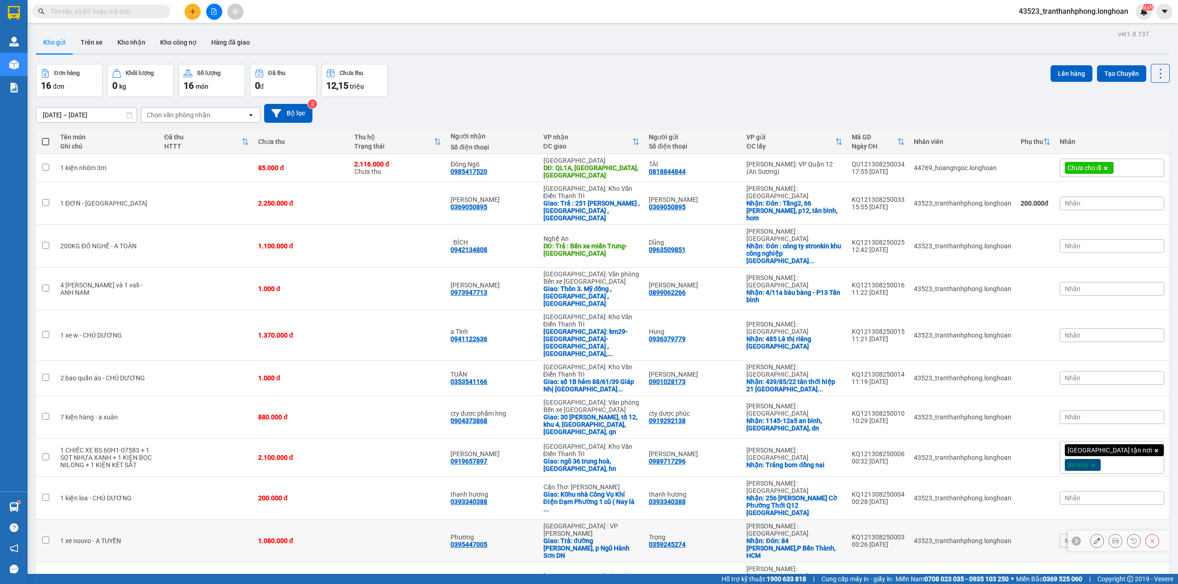
scroll to position [98, 0]
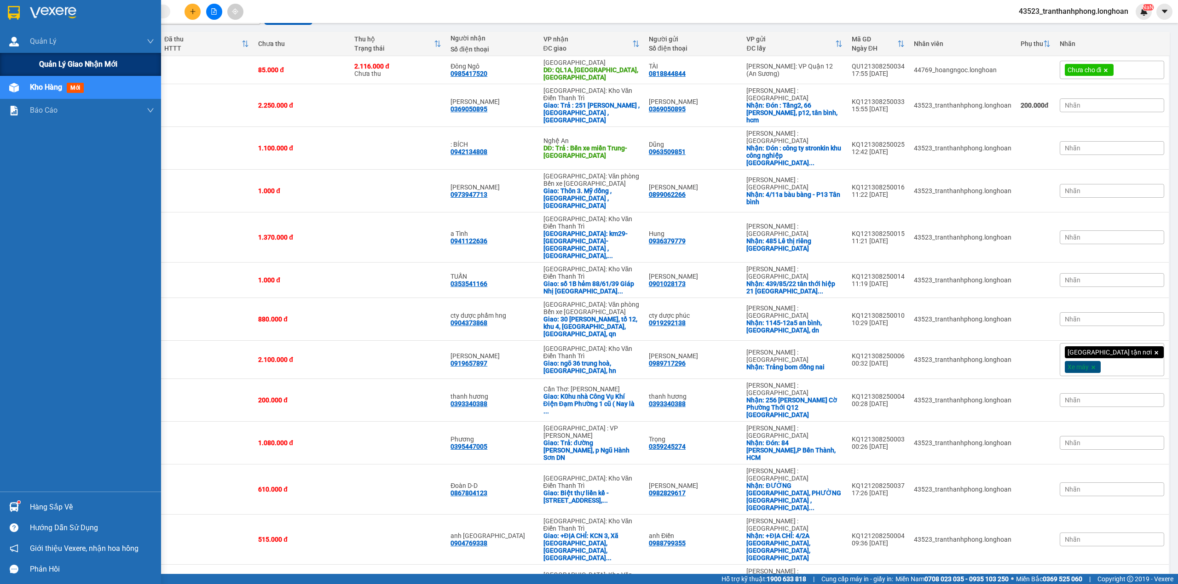
click at [59, 56] on div "Quản lý giao nhận mới" at bounding box center [96, 64] width 115 height 23
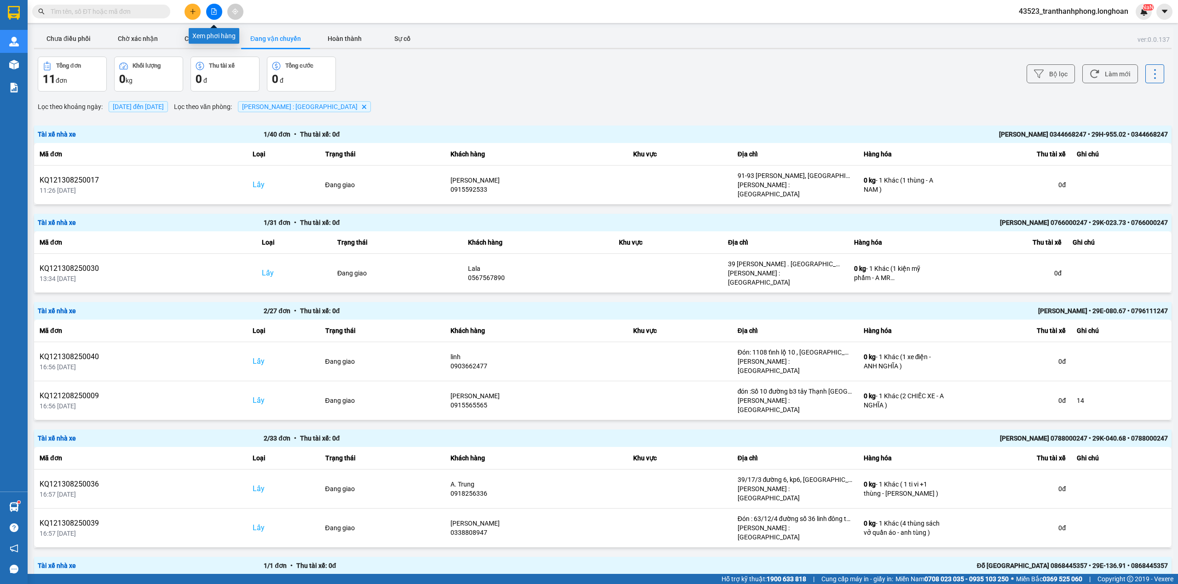
click at [219, 12] on button at bounding box center [214, 12] width 16 height 16
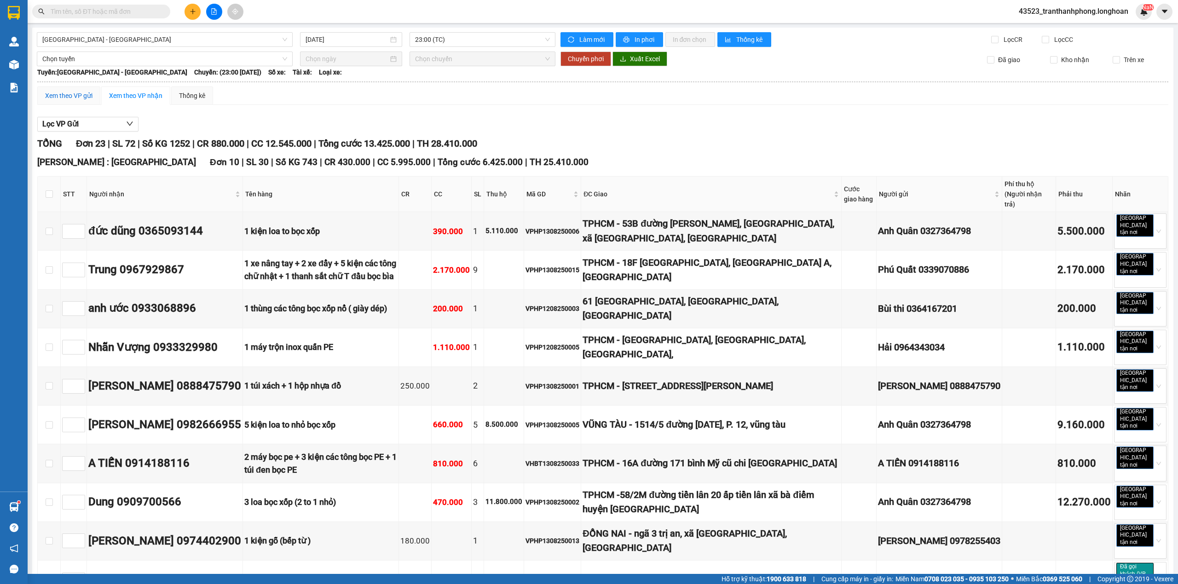
click at [59, 93] on div "Xem theo VP gửi" at bounding box center [68, 96] width 47 height 10
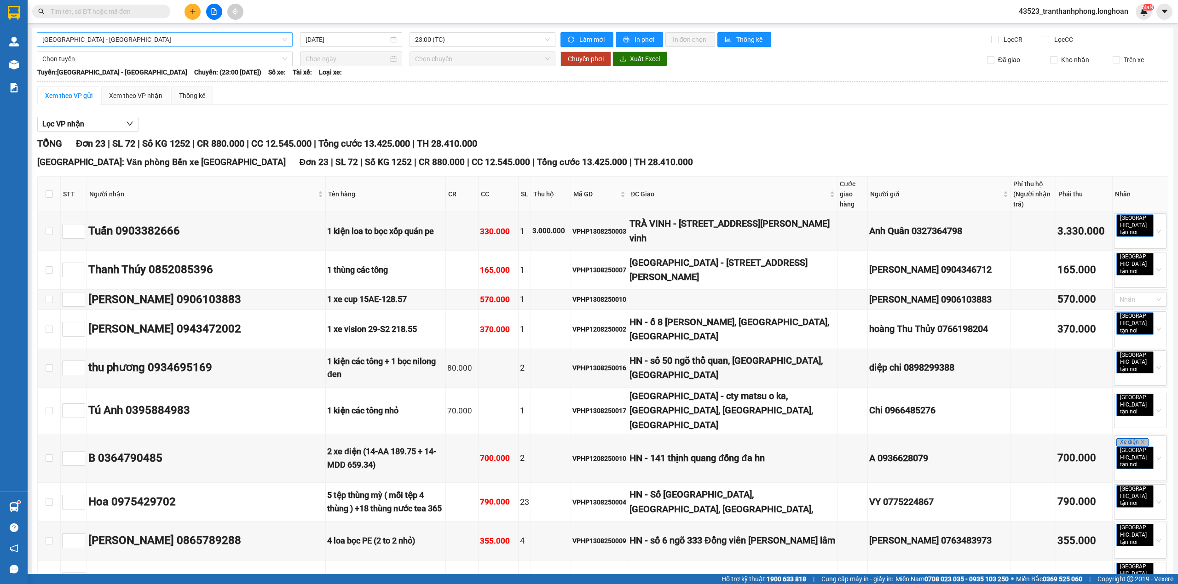
click at [219, 41] on span "[GEOGRAPHIC_DATA] - [GEOGRAPHIC_DATA]" at bounding box center [164, 40] width 245 height 14
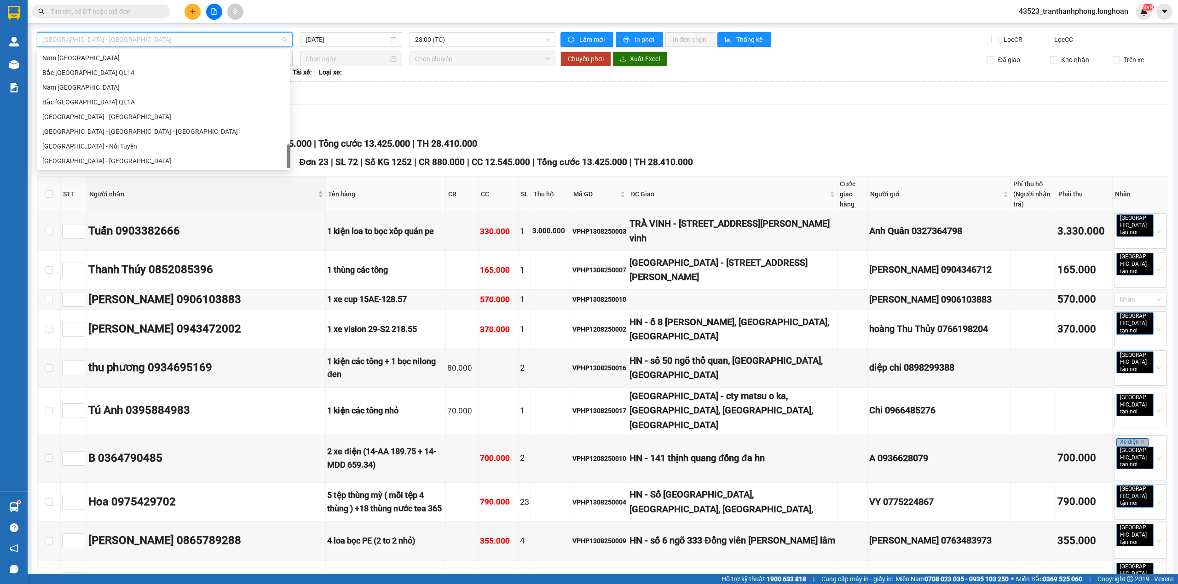
scroll to position [604, 0]
drag, startPoint x: 286, startPoint y: 65, endPoint x: 114, endPoint y: 102, distance: 176.0
click at [241, 199] on body "Kết quả tìm kiếm ( 744 ) Bộ lọc Mã ĐH Trạng thái Món hàng Thu hộ Tổng cước Chưa…" at bounding box center [589, 292] width 1178 height 584
click at [69, 82] on div "Nam [GEOGRAPHIC_DATA]" at bounding box center [163, 87] width 242 height 10
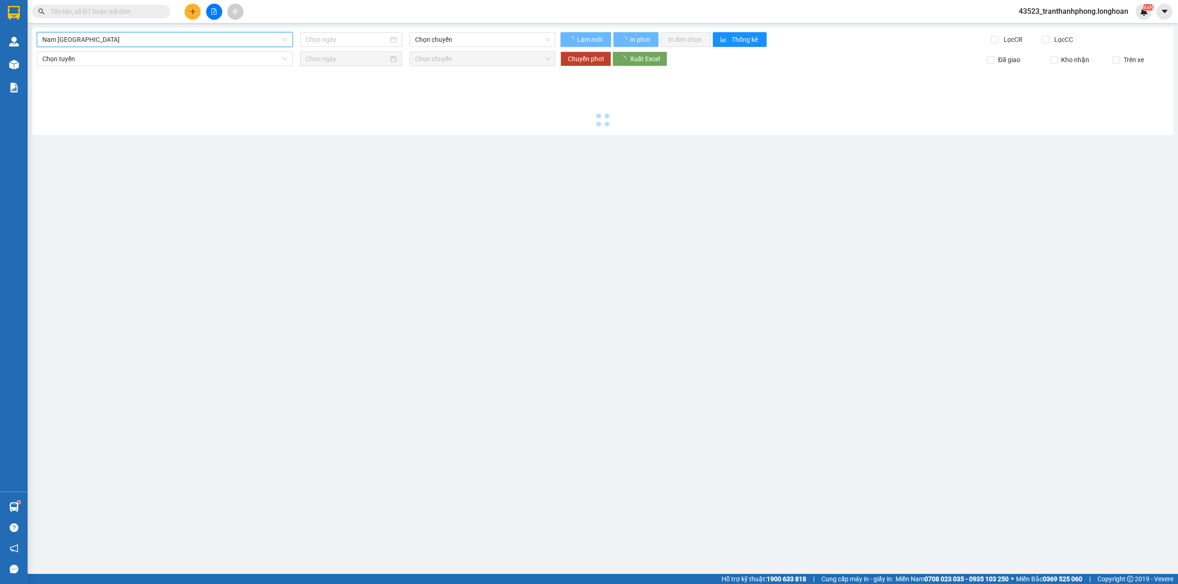
type input "[DATE]"
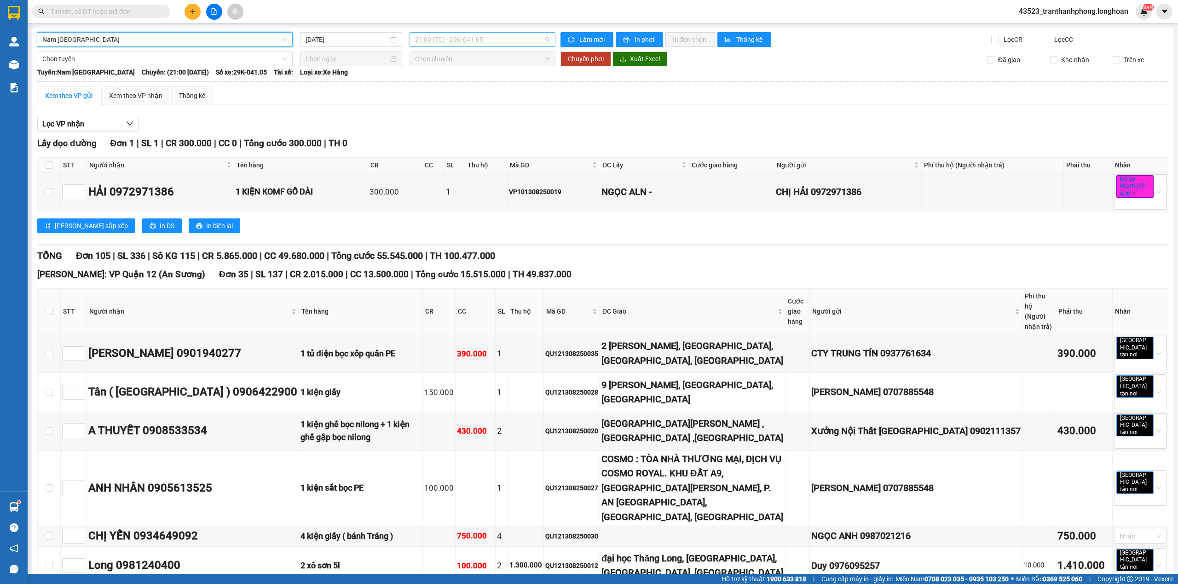
click at [512, 43] on span "21:00 (TC) - 29K-041.05" at bounding box center [482, 40] width 135 height 14
click at [427, 87] on div "23:00 (TC)" at bounding box center [448, 87] width 72 height 10
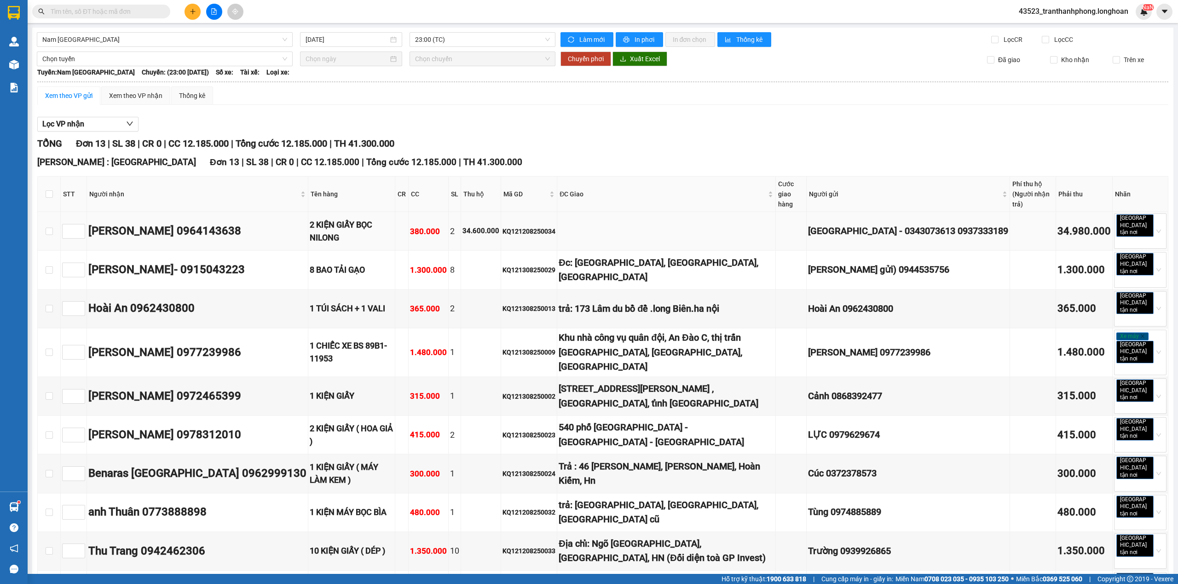
click at [502, 226] on div "KQ121208250034" at bounding box center [528, 231] width 53 height 10
copy div "KQ121208250034"
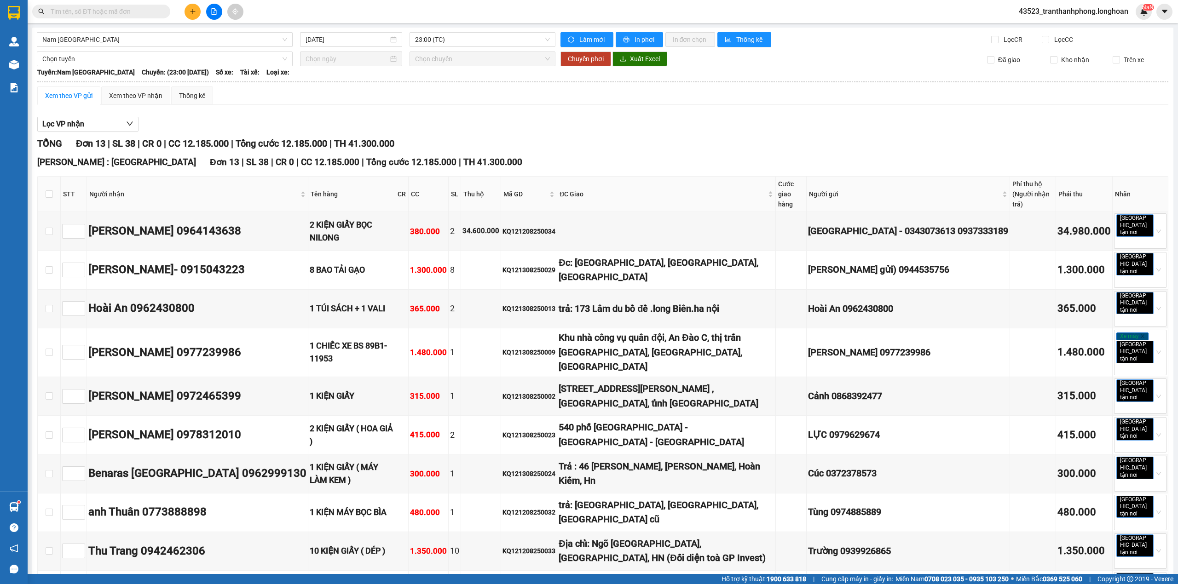
click at [107, 8] on input "text" at bounding box center [105, 11] width 109 height 10
paste input "KQ121208250034"
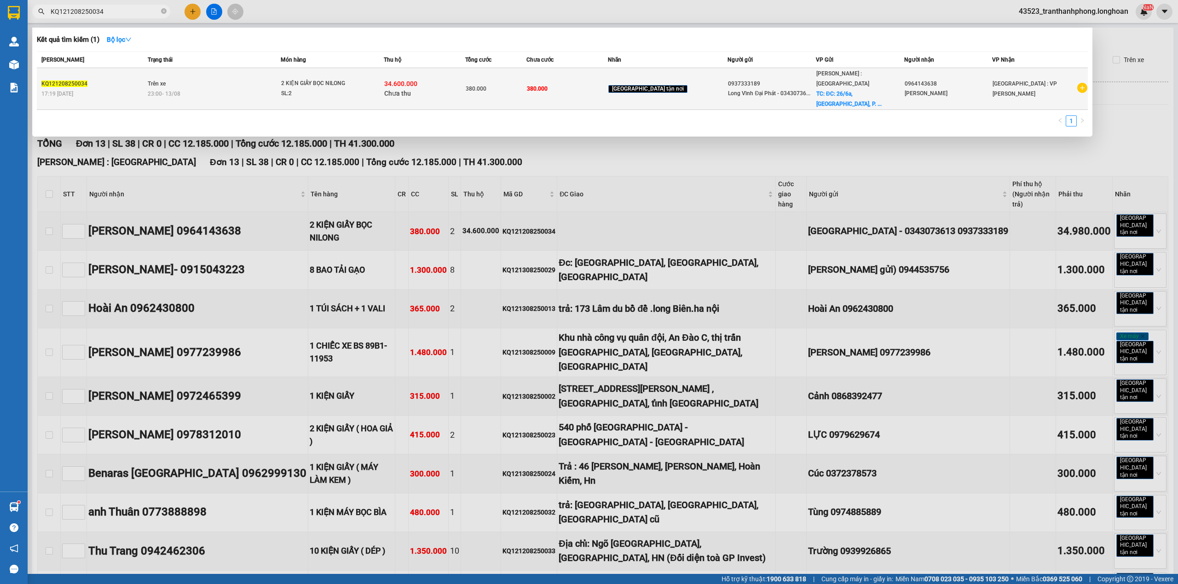
type input "KQ121208250034"
click at [661, 87] on td "[GEOGRAPHIC_DATA] tận nơi" at bounding box center [668, 89] width 120 height 42
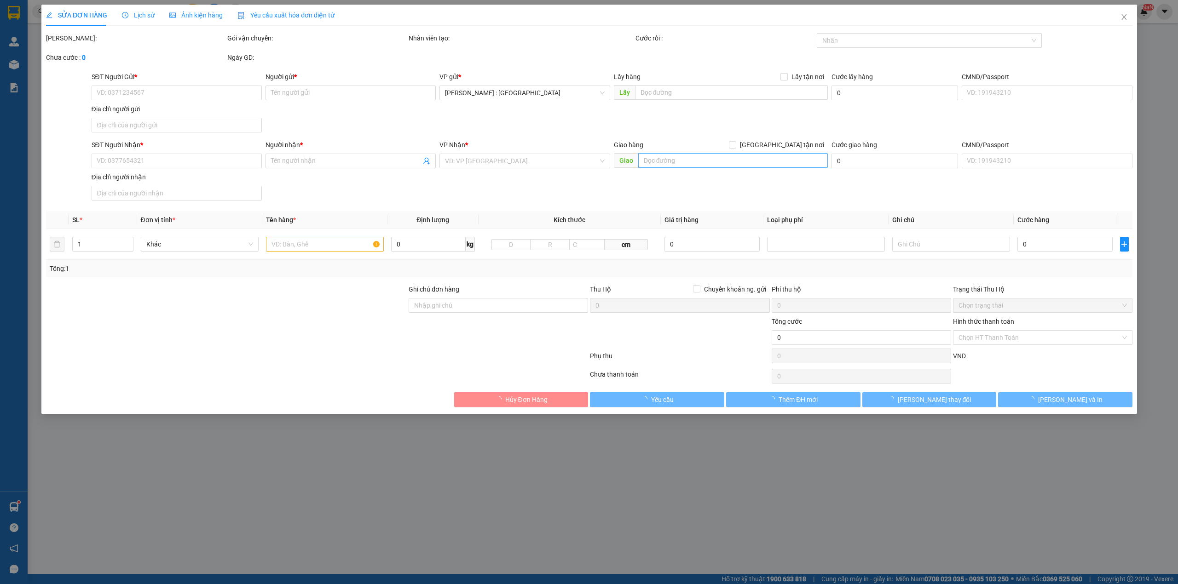
type input "0937333189"
type input "Long Vĩnh Đại Phát - 0343073613"
checkbox input "true"
type input "ĐC: 26/6a, Khu phố 2a, P. Long Bình, Biên Hòa Đồng Nai ( công ty tnhh tmdv Vĩnh…"
type input "0964143638"
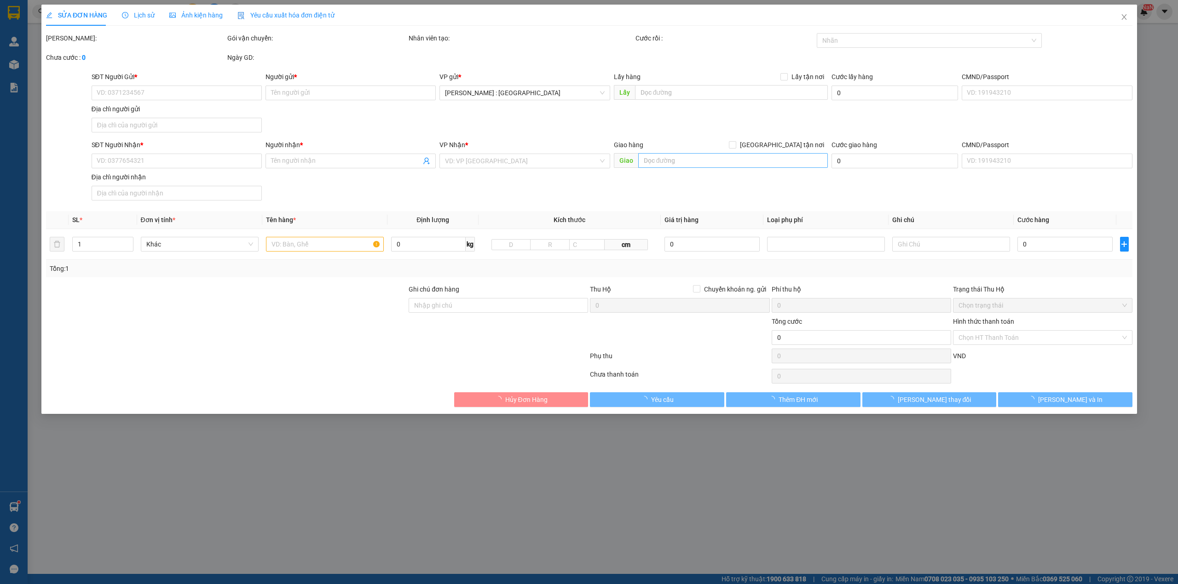
type input "Vi Đức Nhiệm"
type input "380.000"
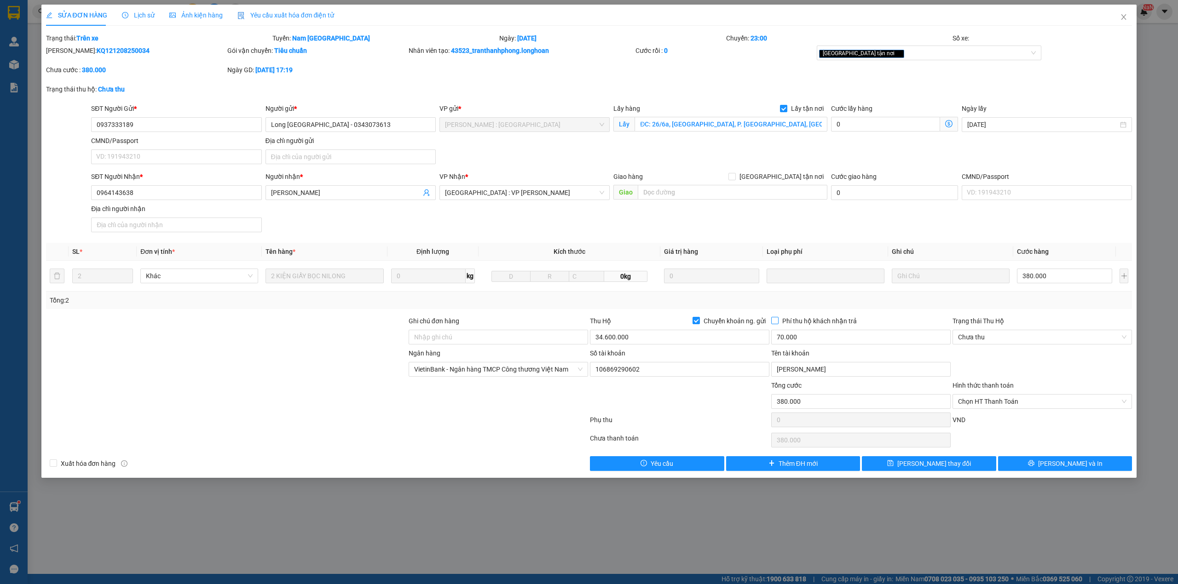
click at [800, 318] on span "Phí thu hộ khách nhận trả" at bounding box center [819, 321] width 82 height 10
click at [777, 318] on input "Phí thu hộ khách nhận trả" at bounding box center [774, 320] width 6 height 6
checkbox input "true"
click at [893, 466] on icon "save" at bounding box center [890, 463] width 6 height 6
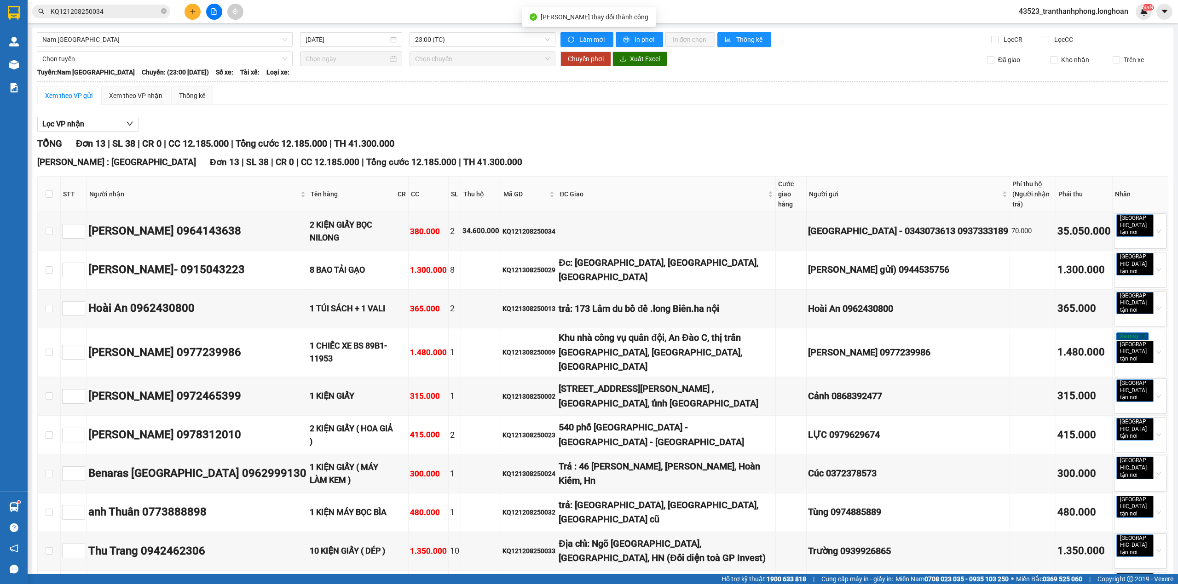
click at [98, 12] on input "KQ121208250034" at bounding box center [105, 11] width 109 height 10
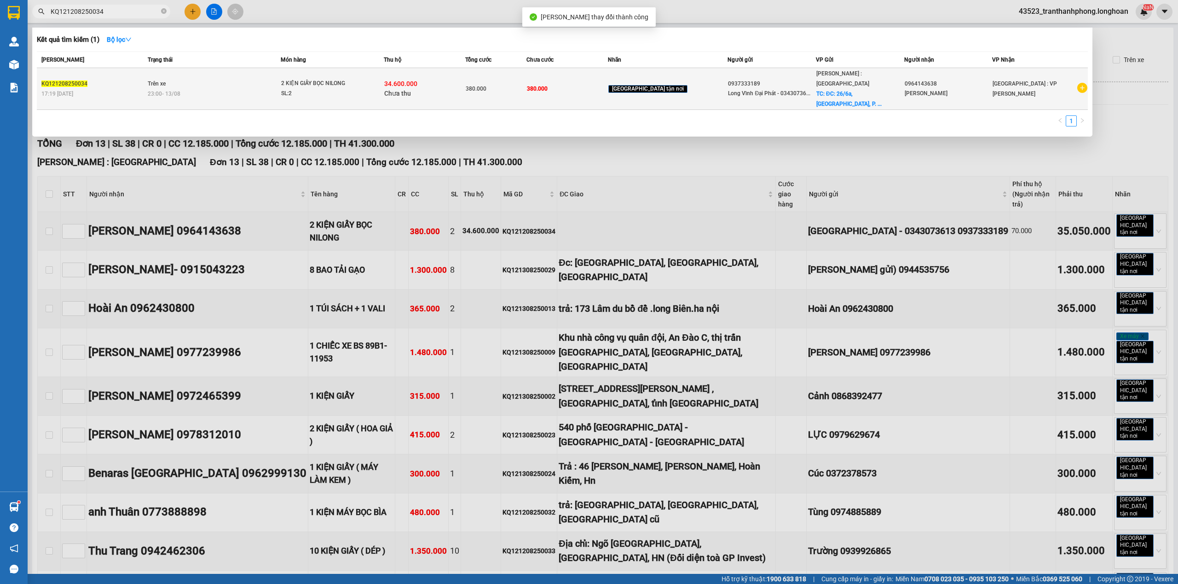
click at [172, 77] on td "Trên xe 23:00 - 13/08" at bounding box center [213, 89] width 136 height 42
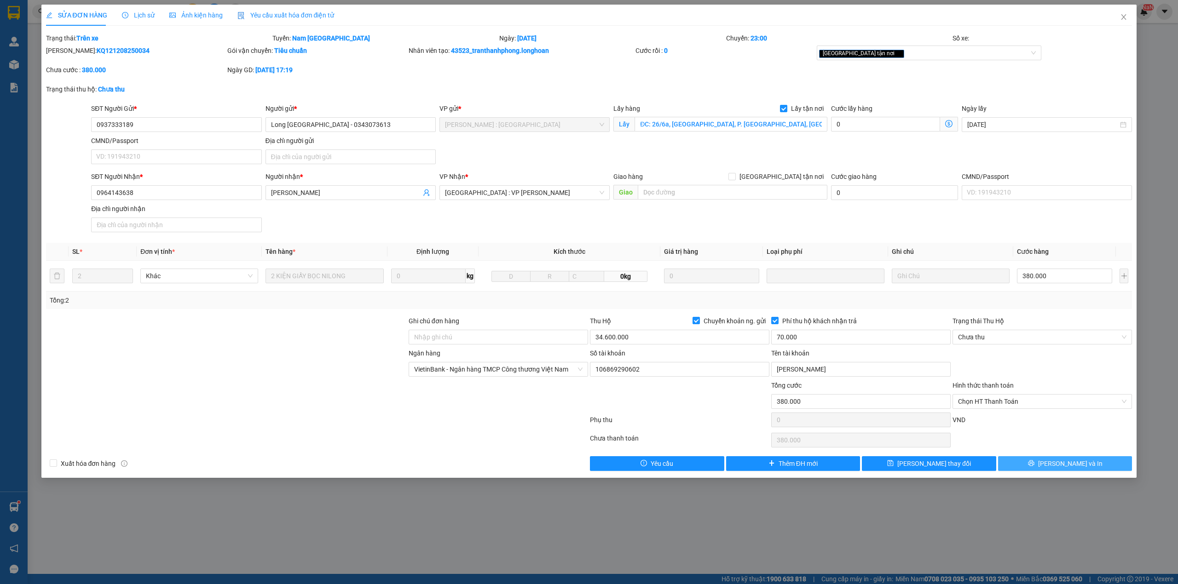
click at [1059, 464] on span "[PERSON_NAME] và In" at bounding box center [1070, 464] width 64 height 10
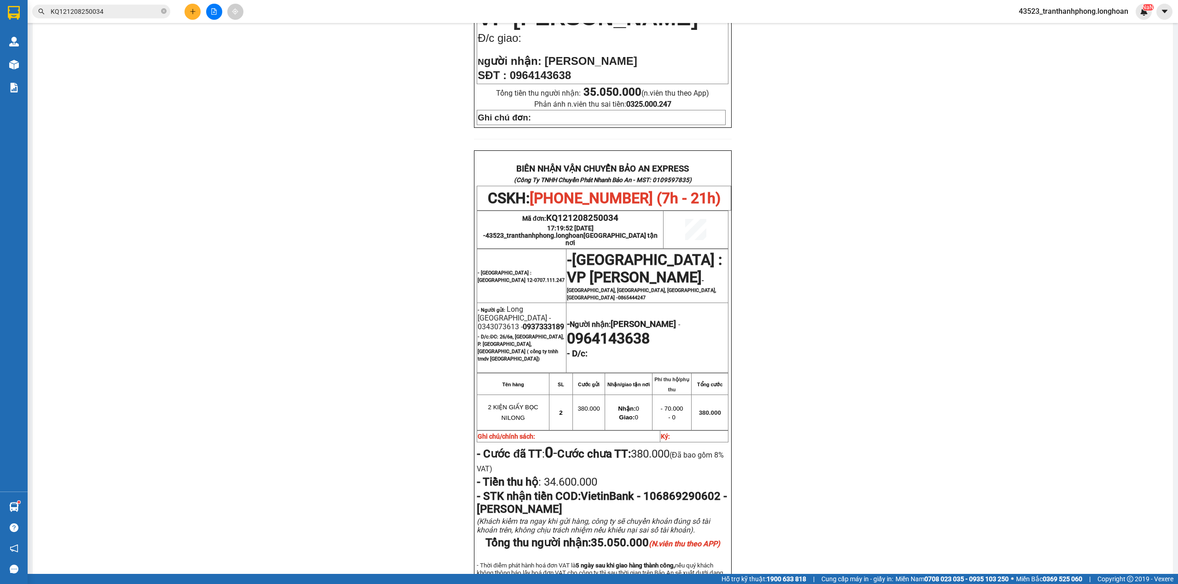
scroll to position [413, 0]
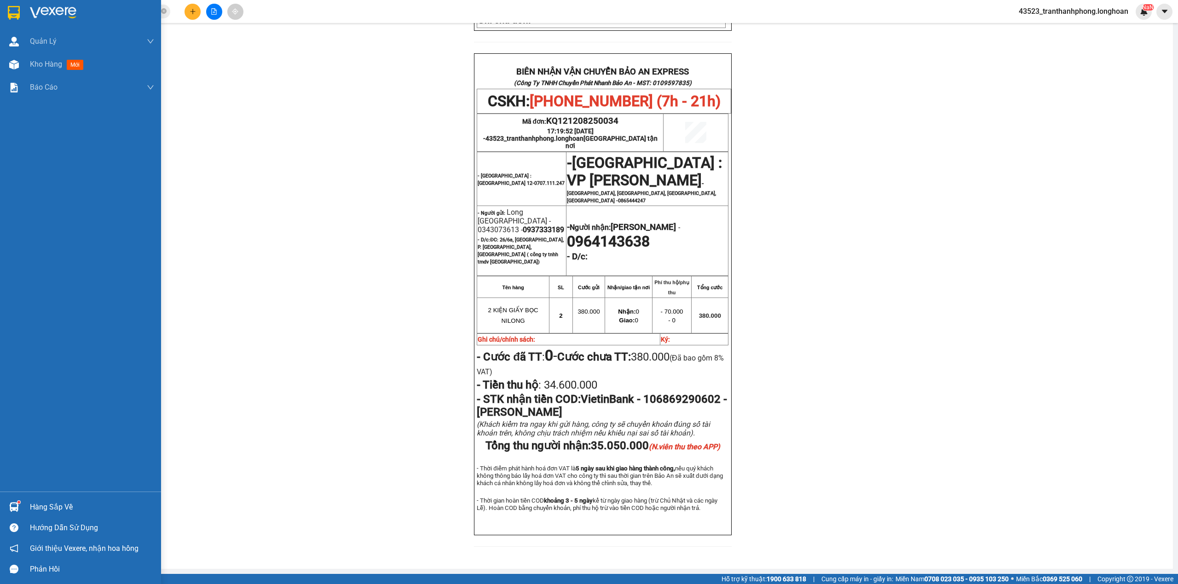
click at [6, 17] on div at bounding box center [14, 13] width 16 height 16
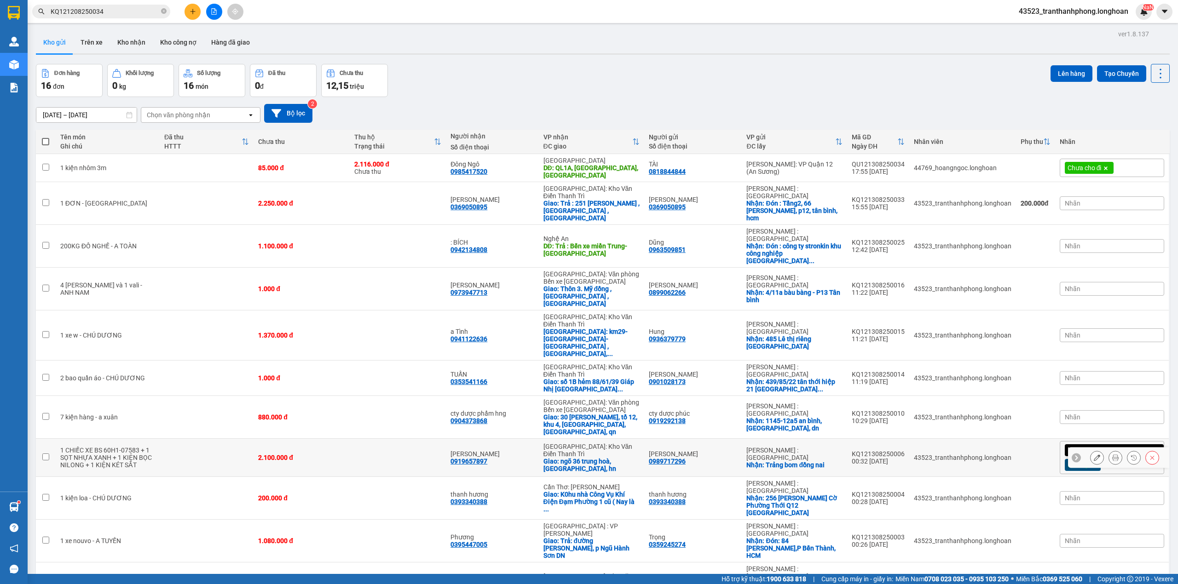
click at [200, 439] on td at bounding box center [207, 458] width 94 height 38
checkbox input "true"
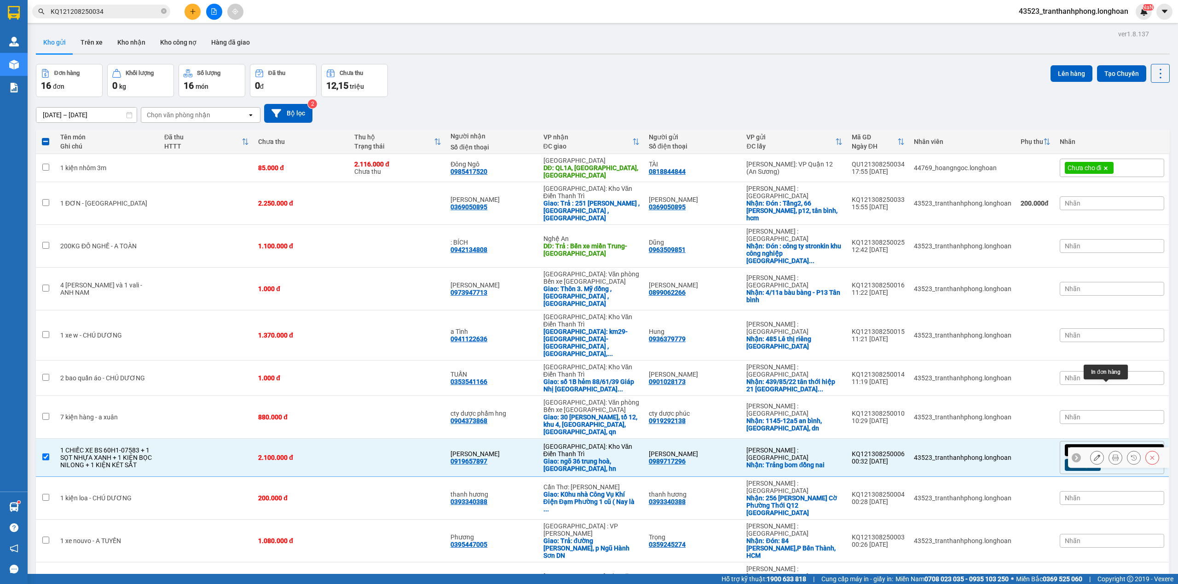
click at [1109, 450] on button at bounding box center [1115, 458] width 13 height 16
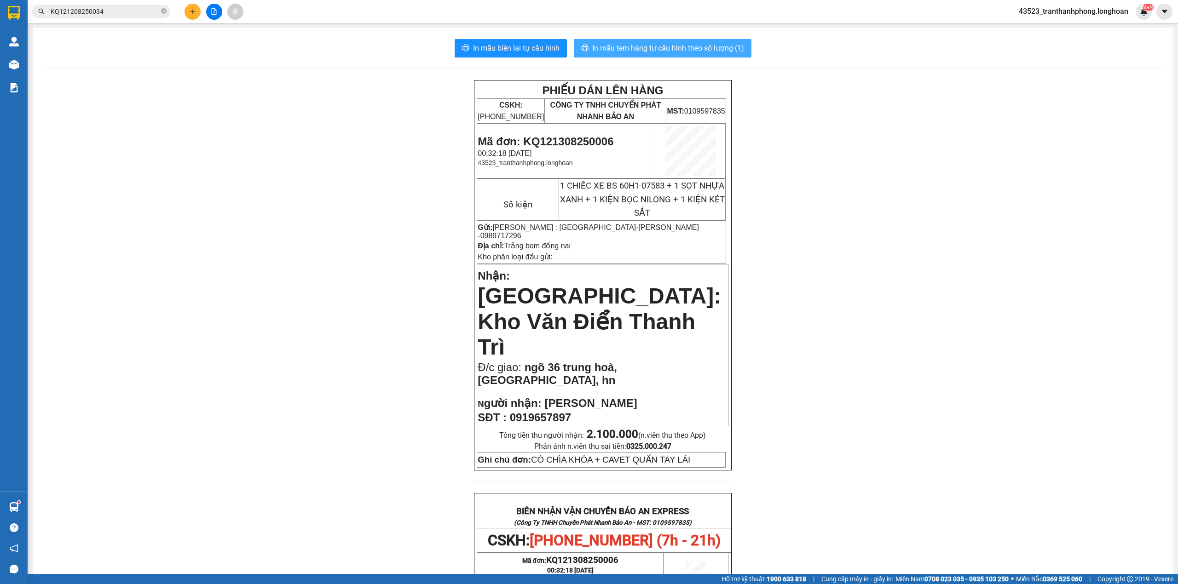
click at [709, 52] on span "In mẫu tem hàng tự cấu hình theo số lượng (1)" at bounding box center [668, 48] width 152 height 12
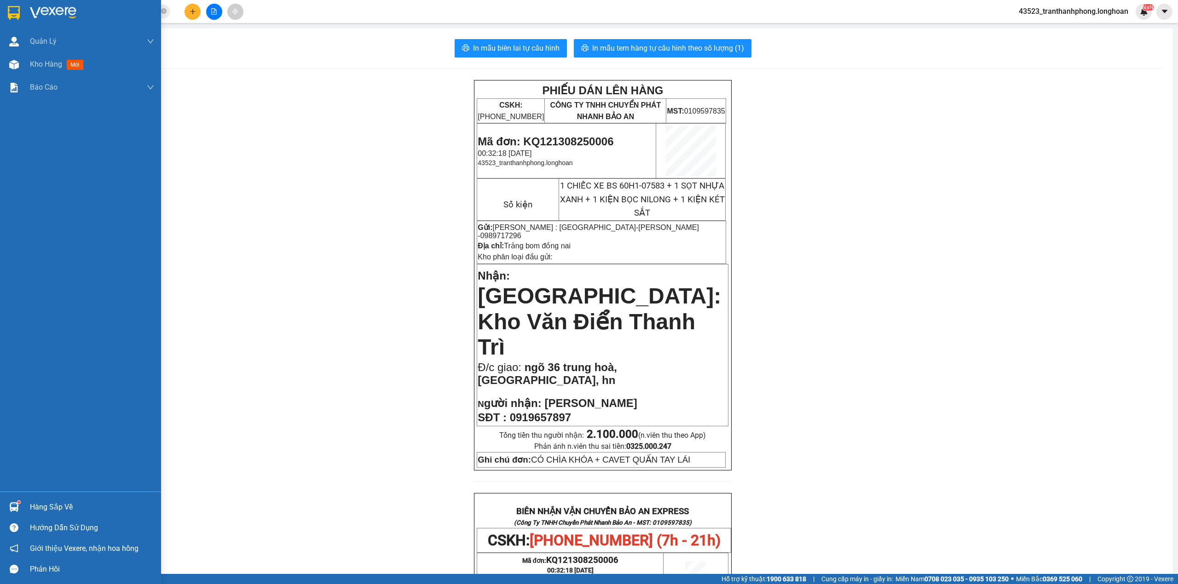
click at [8, 15] on img at bounding box center [14, 13] width 12 height 14
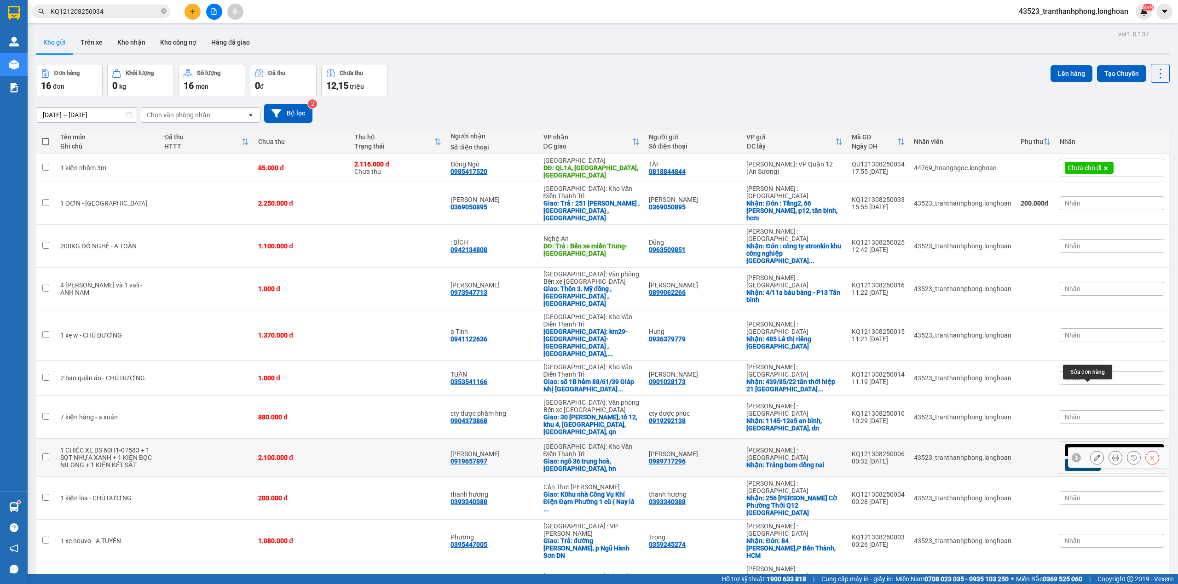
click at [1094, 455] on icon at bounding box center [1097, 458] width 6 height 6
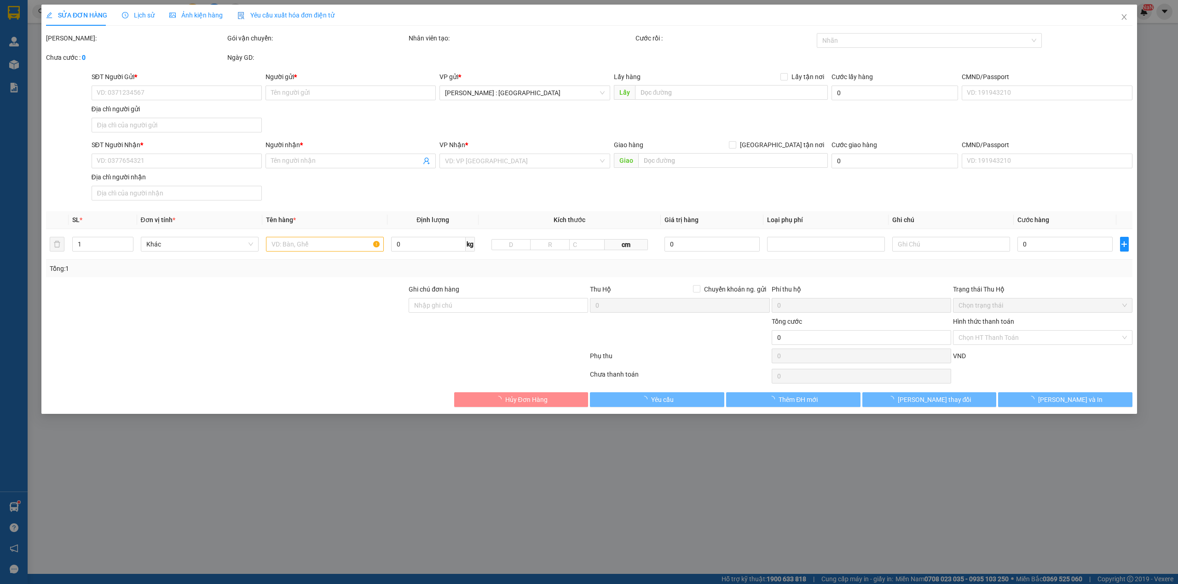
type input "0989717296"
type input "Ho Anh Tuan"
checkbox input "true"
type input "Trảng bom đồng nai"
type input "0919657897"
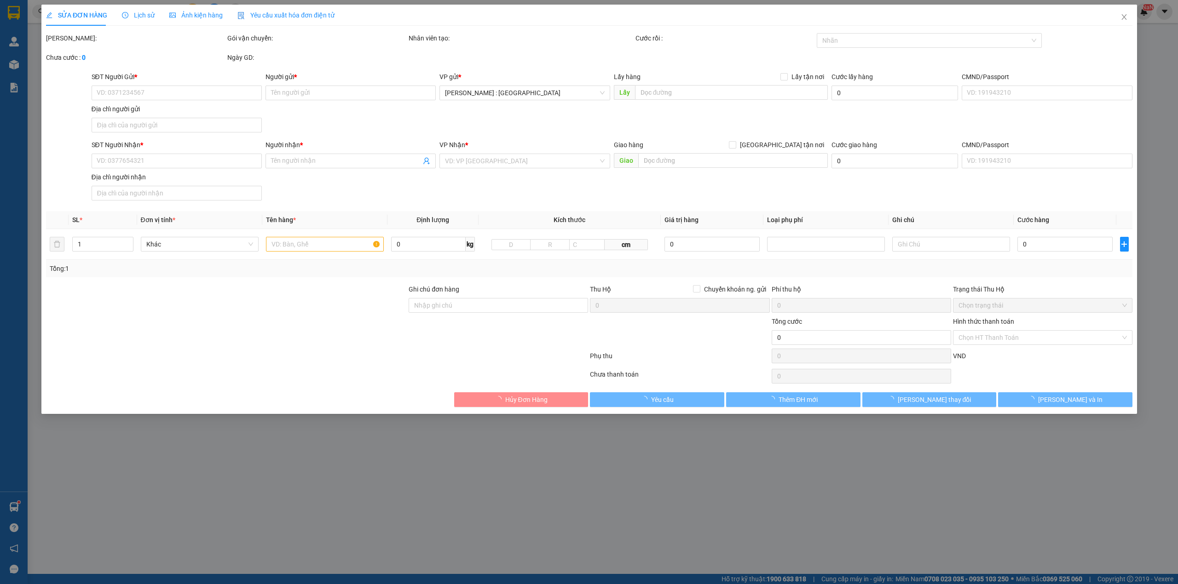
type input "Robinson Nguyen"
checkbox input "true"
type input "ngõ 36 trung hoà, [GEOGRAPHIC_DATA], hn"
type input "CÓ CHÌA KHÓA + CAVET QUẤN TAY LÁI"
type input "2.100.000"
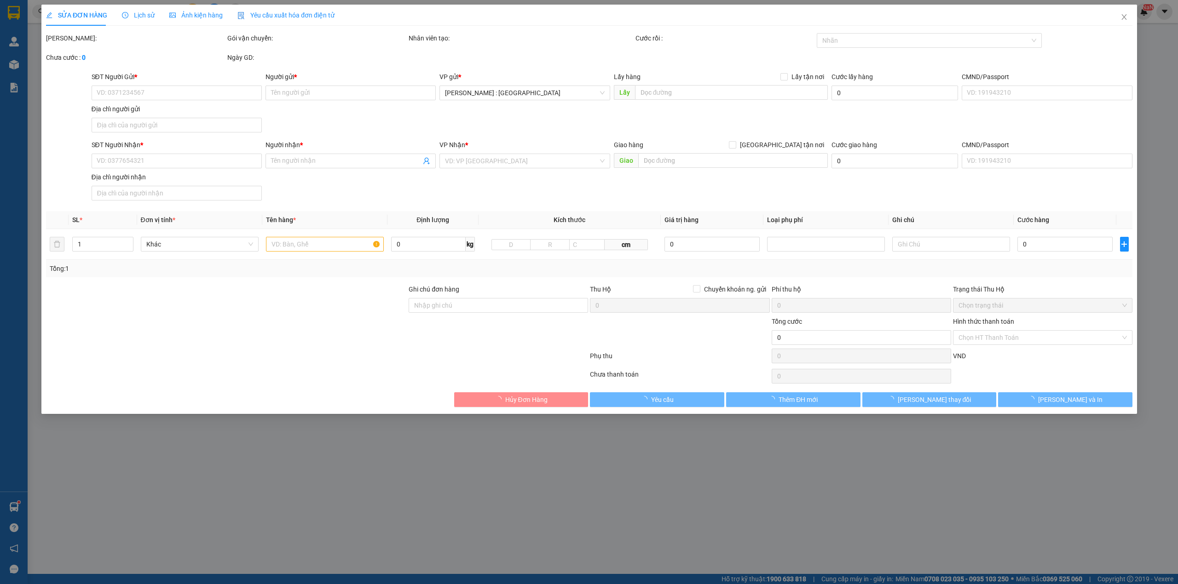
type input "2.100.000"
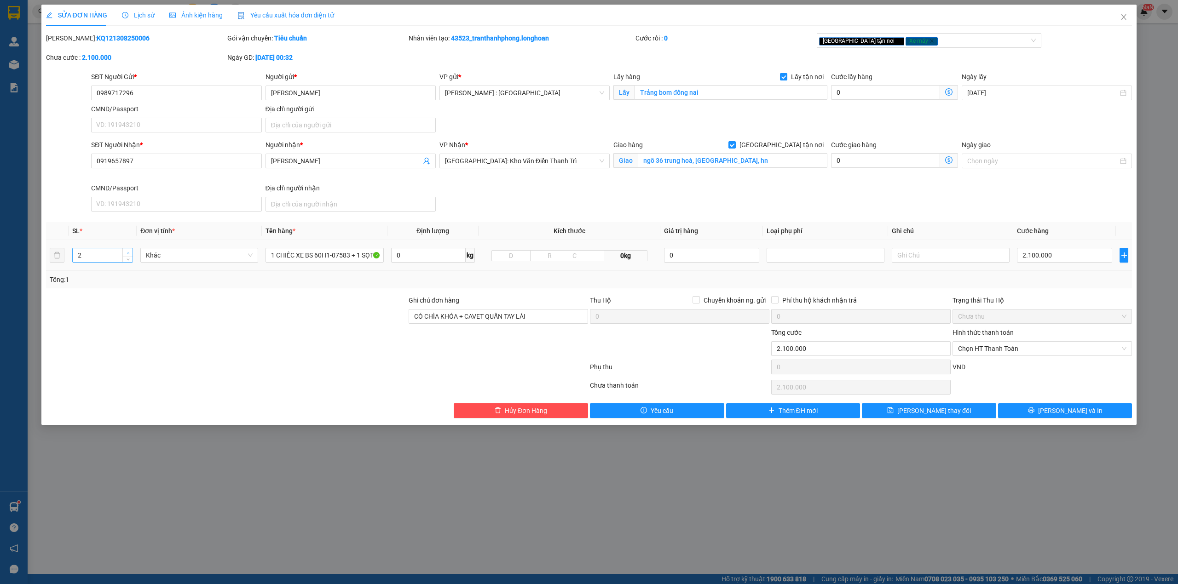
click at [127, 251] on span "up" at bounding box center [128, 253] width 6 height 6
type input "4"
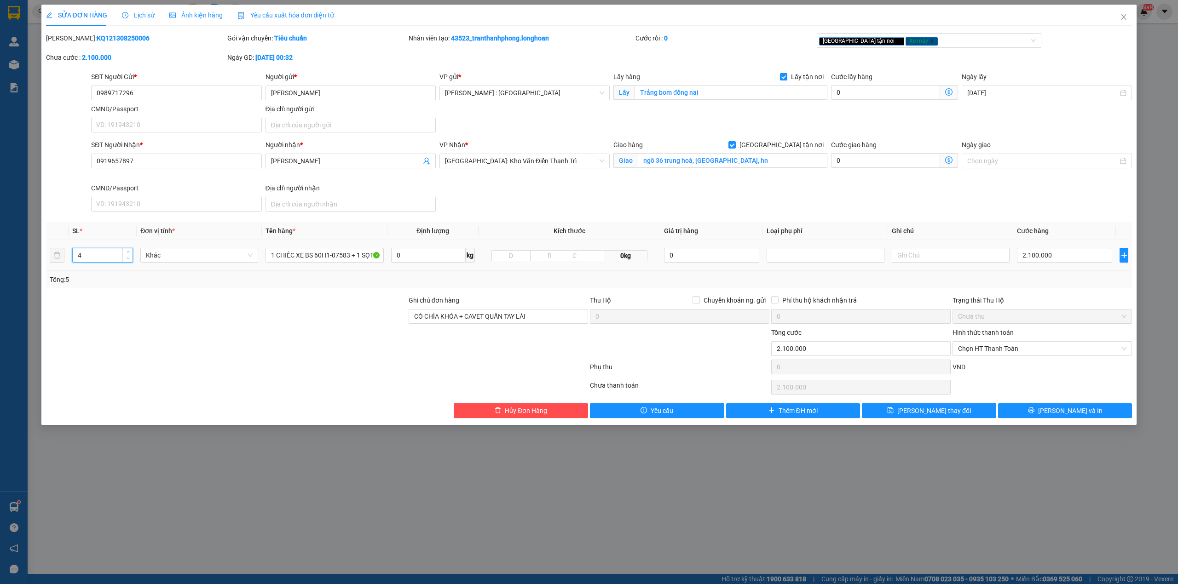
click at [127, 258] on icon "down" at bounding box center [128, 258] width 3 height 3
click at [1088, 416] on button "[PERSON_NAME] và In" at bounding box center [1065, 410] width 134 height 15
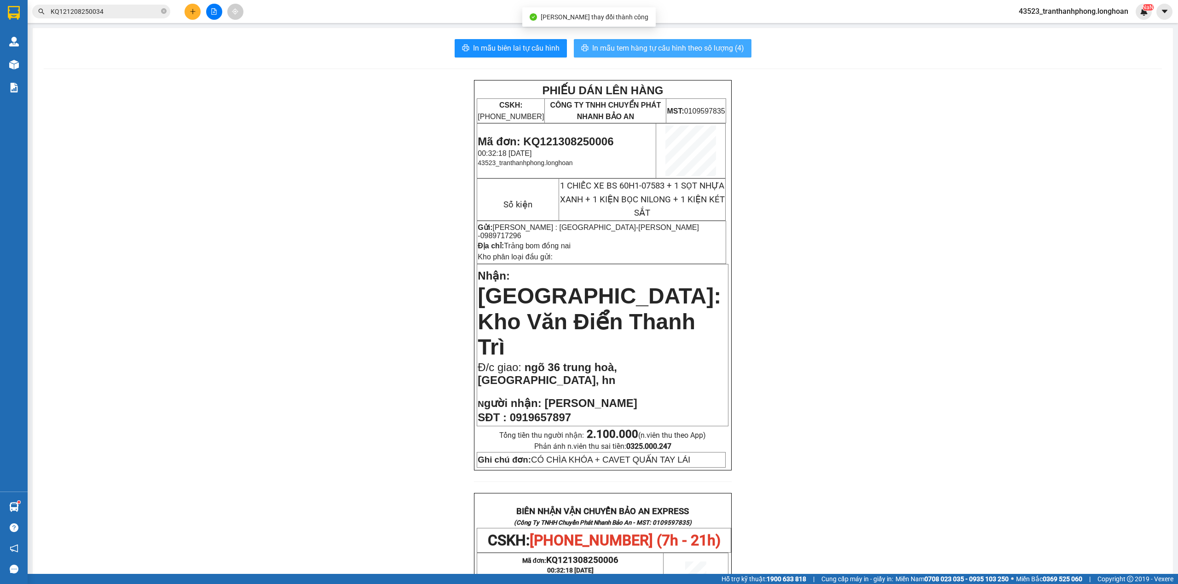
click at [631, 43] on span "In mẫu tem hàng tự cấu hình theo số lượng (4)" at bounding box center [668, 48] width 152 height 12
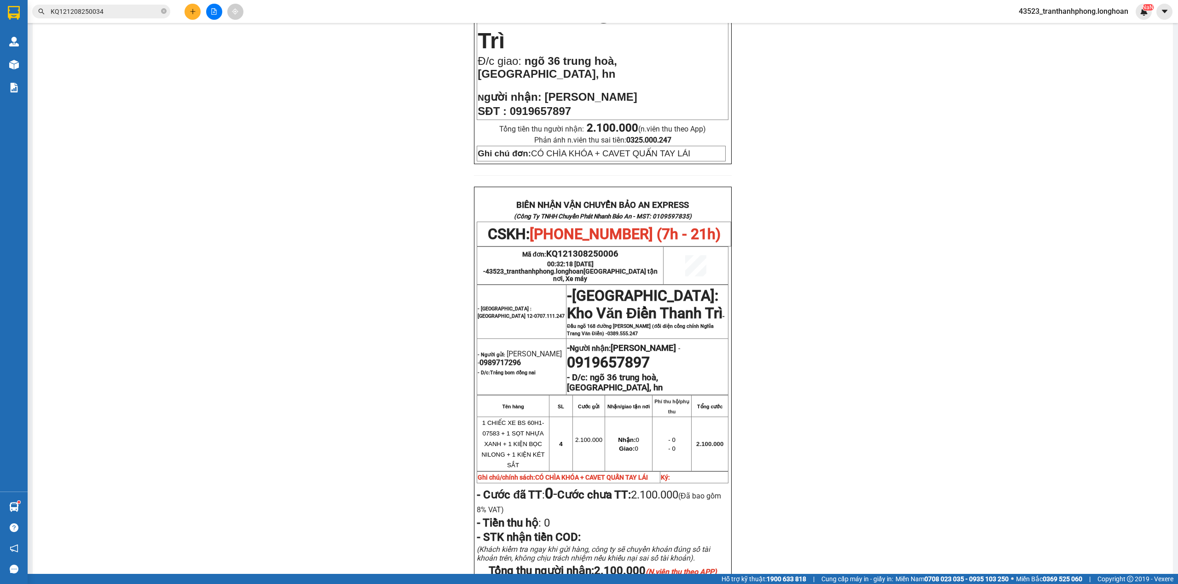
scroll to position [386, 0]
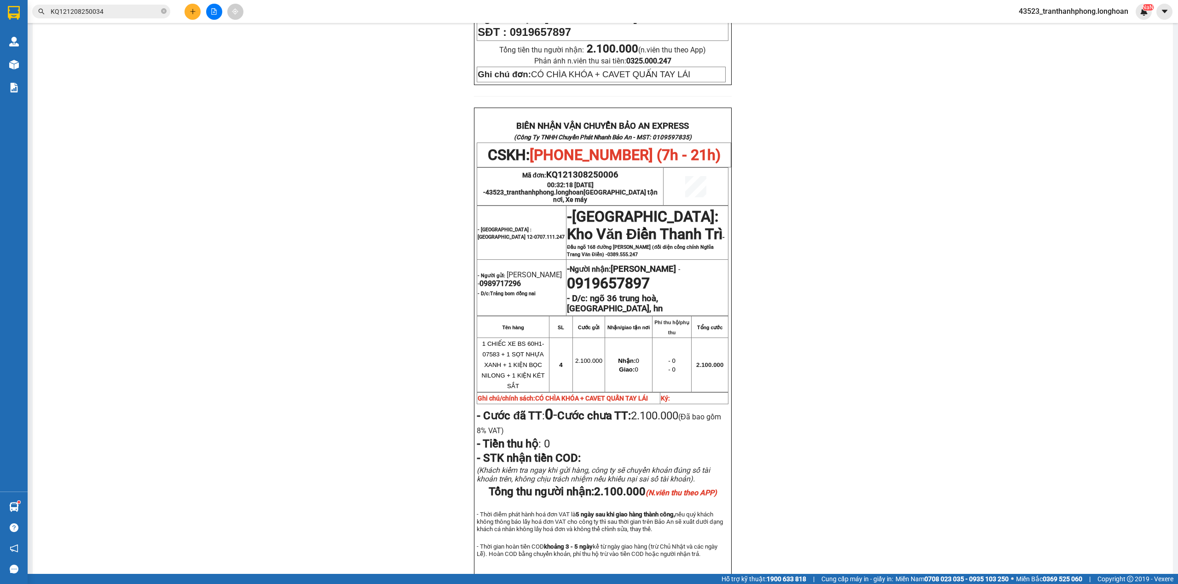
click at [484, 279] on span "0989717296" at bounding box center [499, 283] width 41 height 9
copy span "0989717296"
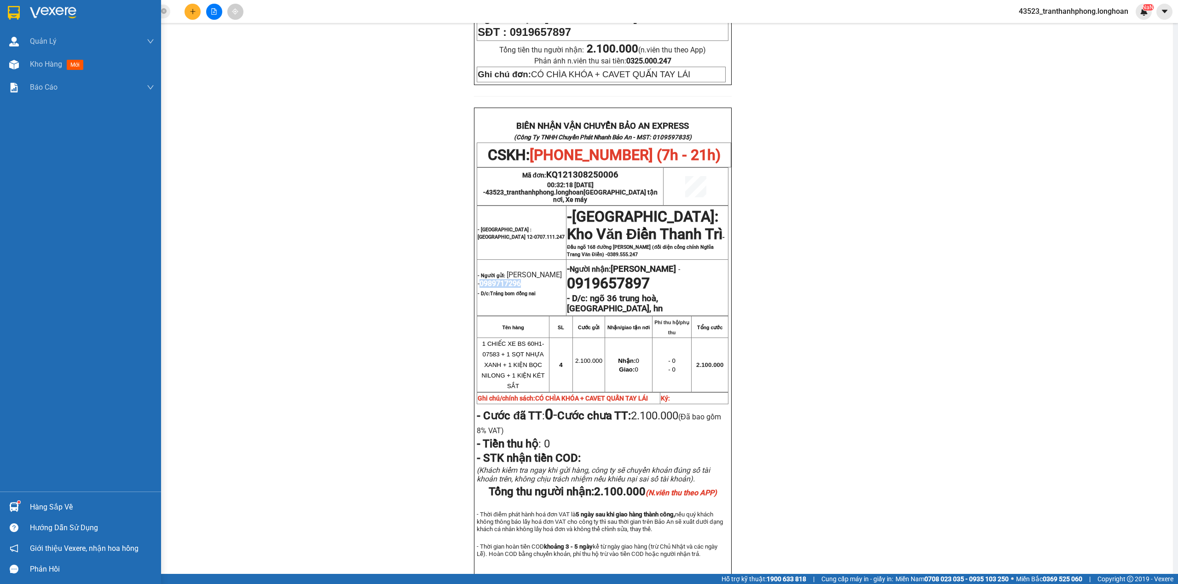
click at [13, 15] on img at bounding box center [14, 13] width 12 height 14
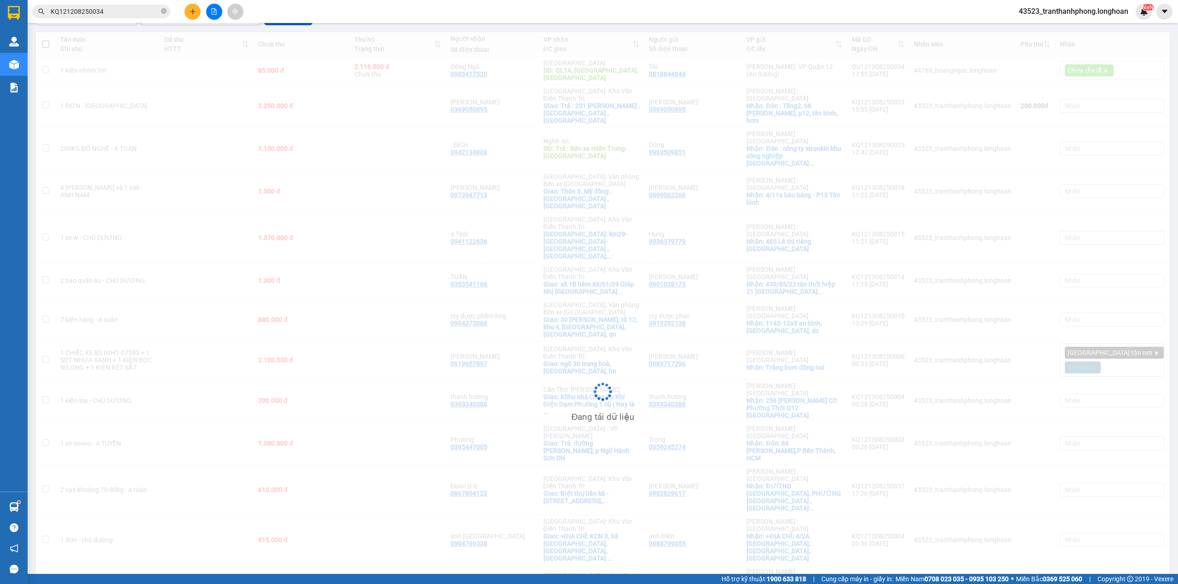
scroll to position [98, 0]
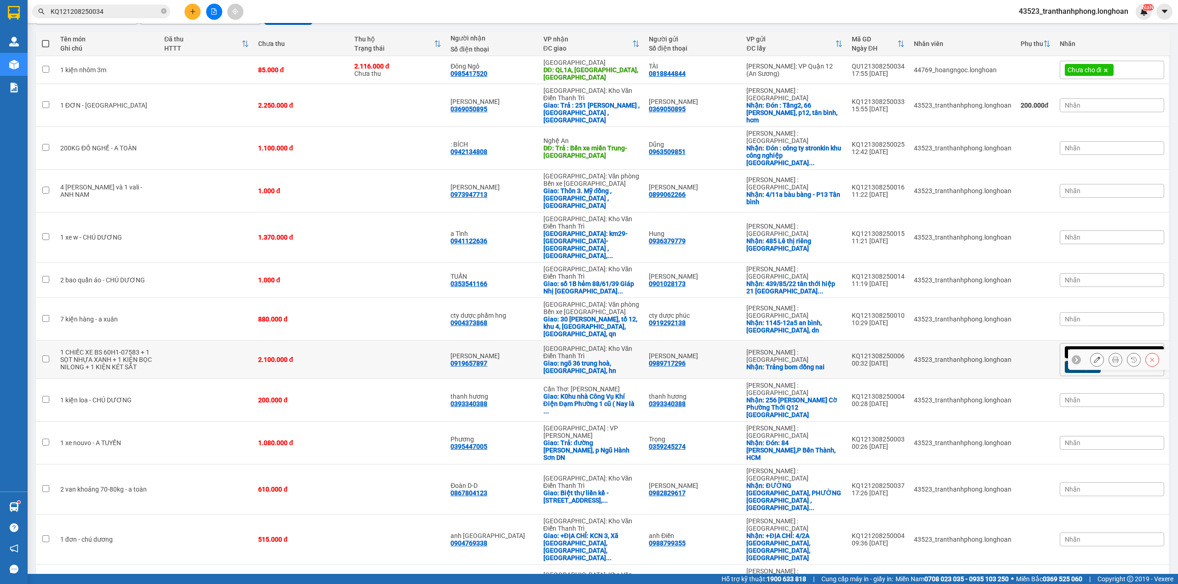
click at [343, 341] on td "2.100.000 đ" at bounding box center [301, 360] width 96 height 38
checkbox input "true"
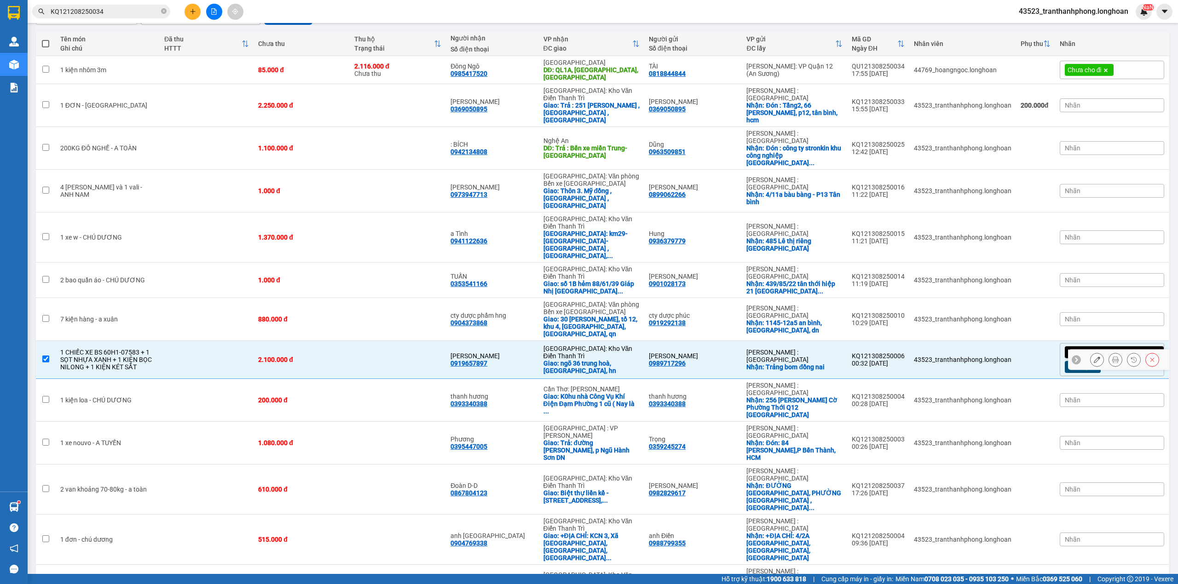
scroll to position [0, 0]
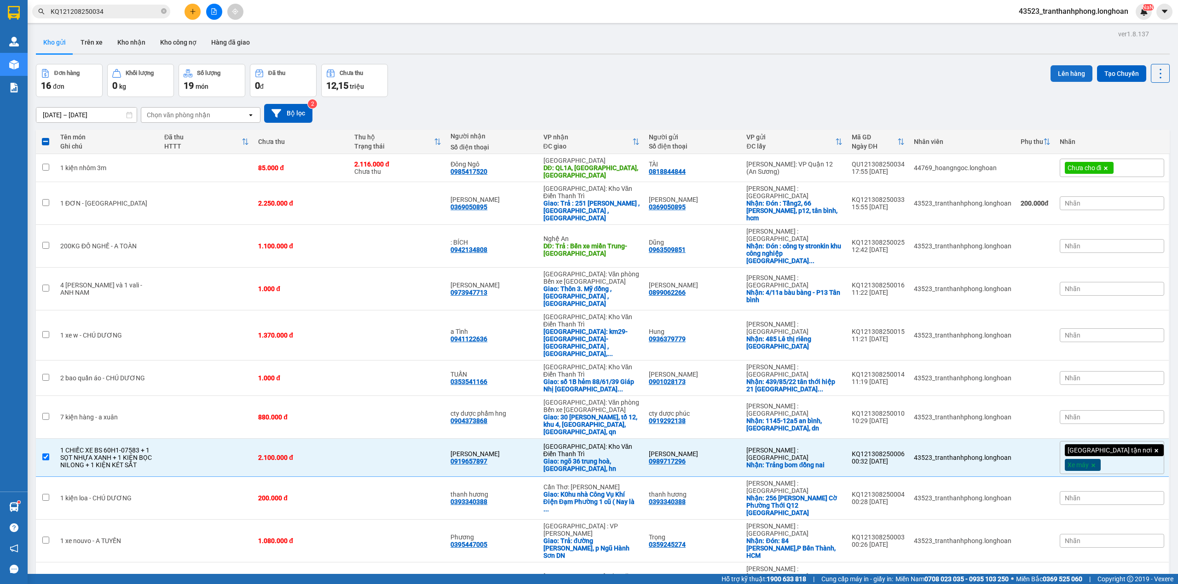
click at [1053, 81] on button "Lên hàng" at bounding box center [1071, 73] width 42 height 17
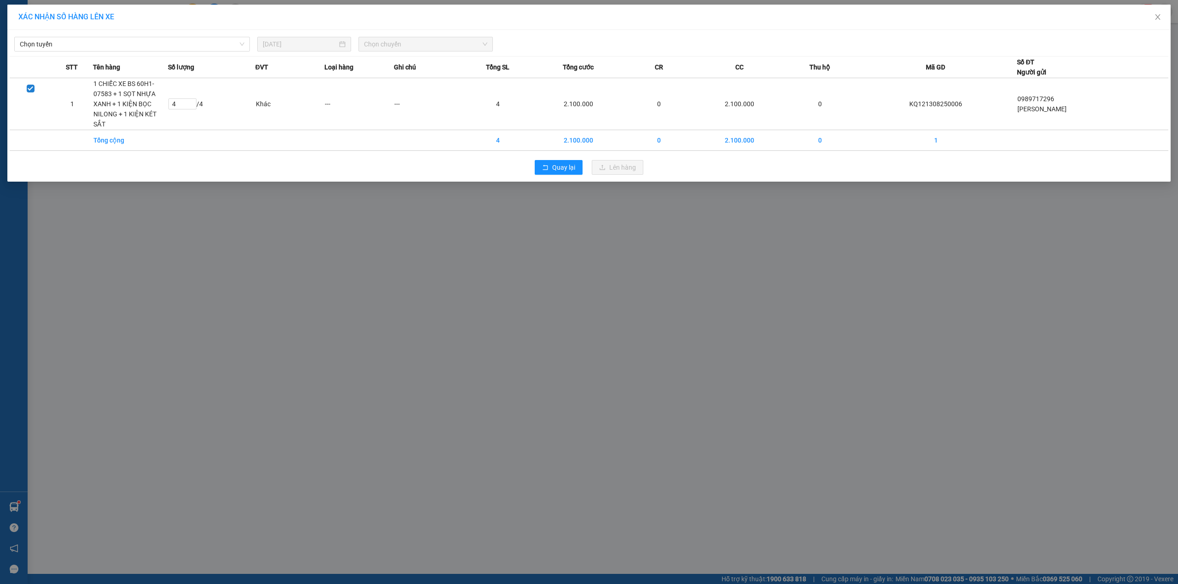
click at [178, 54] on div "Chọn tuyến 13/08/2025 Chọn chuyến STT Tên hàng Số lượng ĐVT Loại hàng Ghi chú T…" at bounding box center [588, 106] width 1163 height 152
click at [190, 43] on span "Chọn tuyến" at bounding box center [132, 44] width 224 height 14
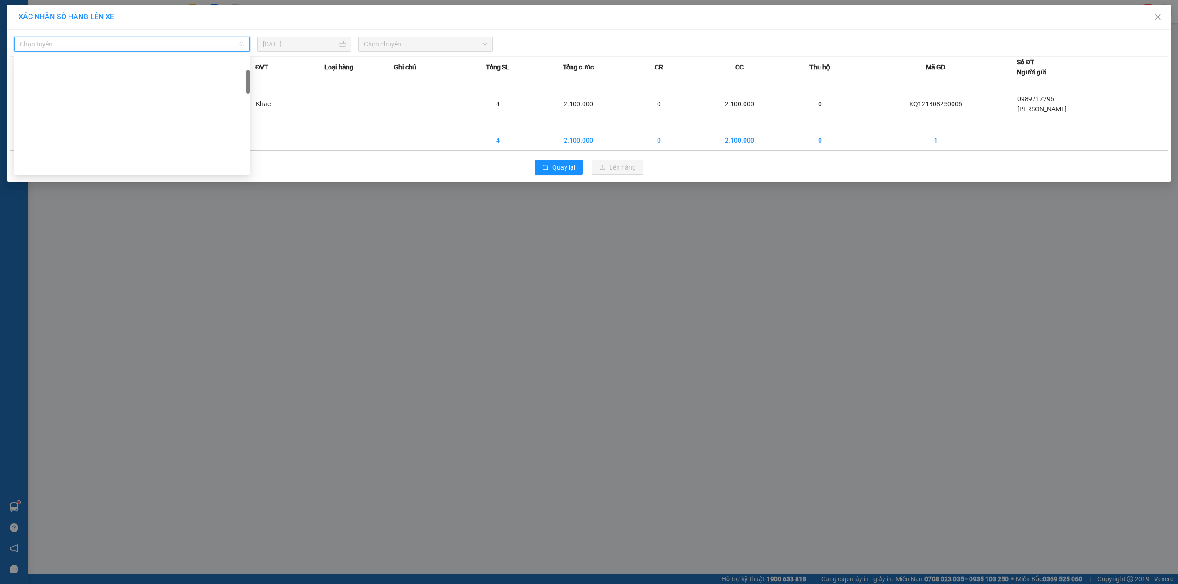
scroll to position [604, 0]
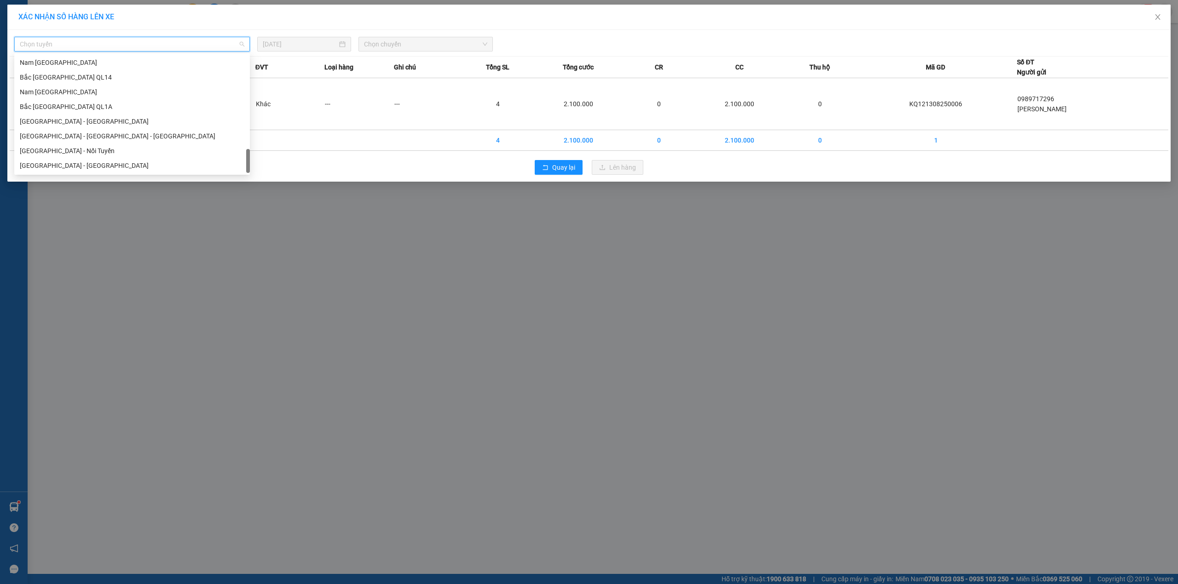
drag, startPoint x: 247, startPoint y: 63, endPoint x: 37, endPoint y: 68, distance: 210.3
click at [224, 199] on body "Kết quả tìm kiếm ( 1 ) Bộ lọc Mã ĐH Trạng thái Món hàng Thu hộ Tổng cước Chưa c…" at bounding box center [589, 292] width 1178 height 584
click at [34, 91] on div "Nam [GEOGRAPHIC_DATA]" at bounding box center [132, 92] width 224 height 10
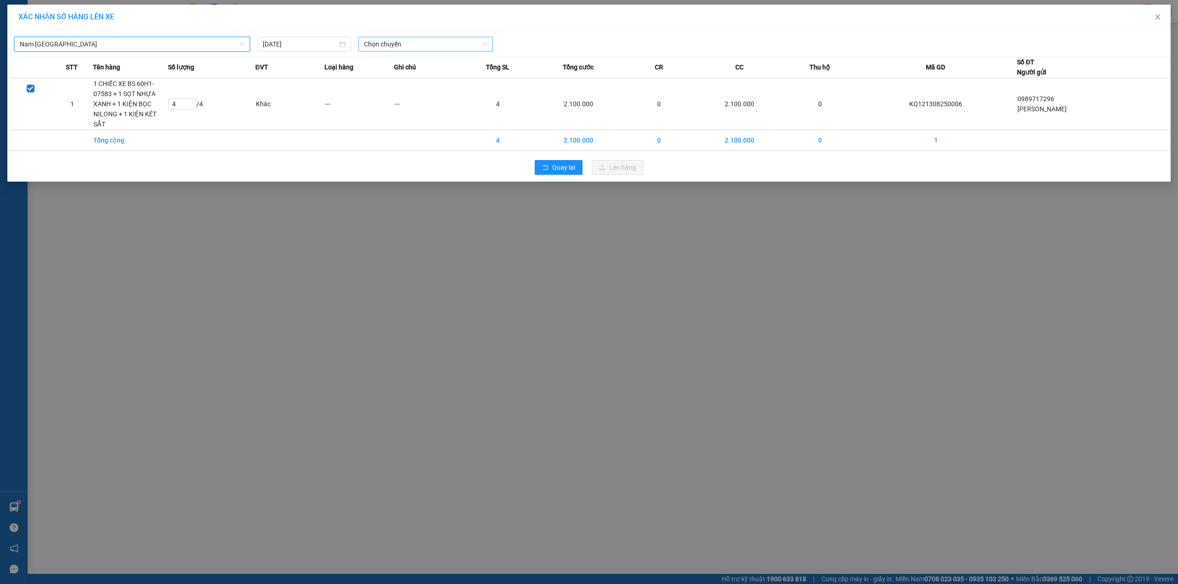
click at [370, 44] on span "Chọn chuyến" at bounding box center [425, 44] width 123 height 14
click at [381, 94] on div "23:00 (TC)" at bounding box center [400, 92] width 72 height 10
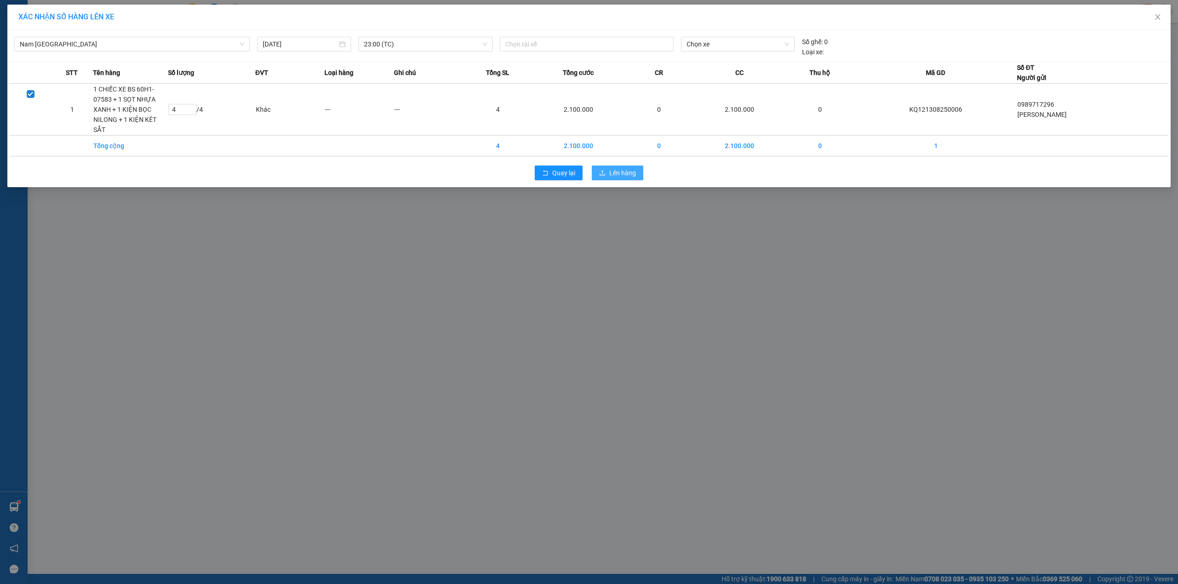
click at [638, 166] on button "Lên hàng" at bounding box center [618, 173] width 52 height 15
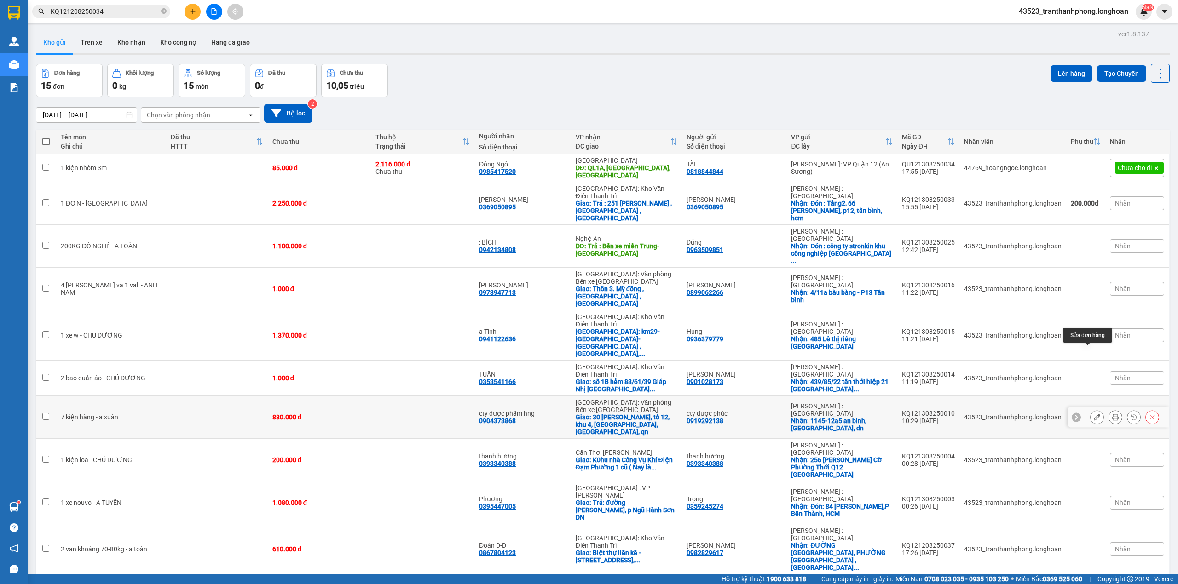
click at [1094, 414] on icon at bounding box center [1097, 417] width 6 height 6
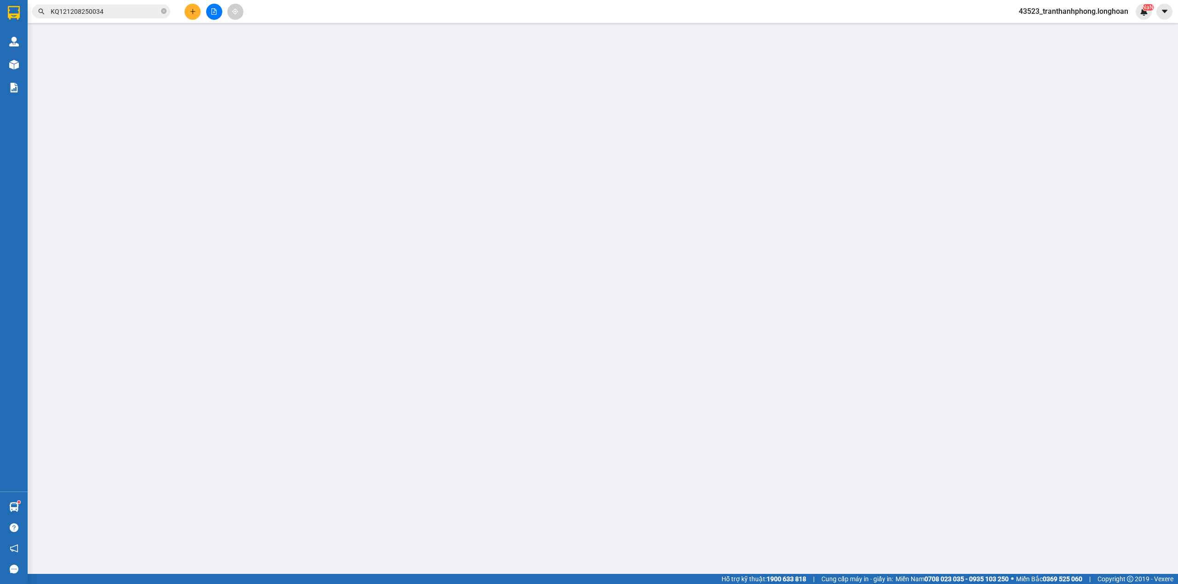
type input "0919292138"
type input "cty dược phúc"
checkbox input "true"
type input "1145-12a5 an bình, tp biên hoà, dn"
type input "0904373868"
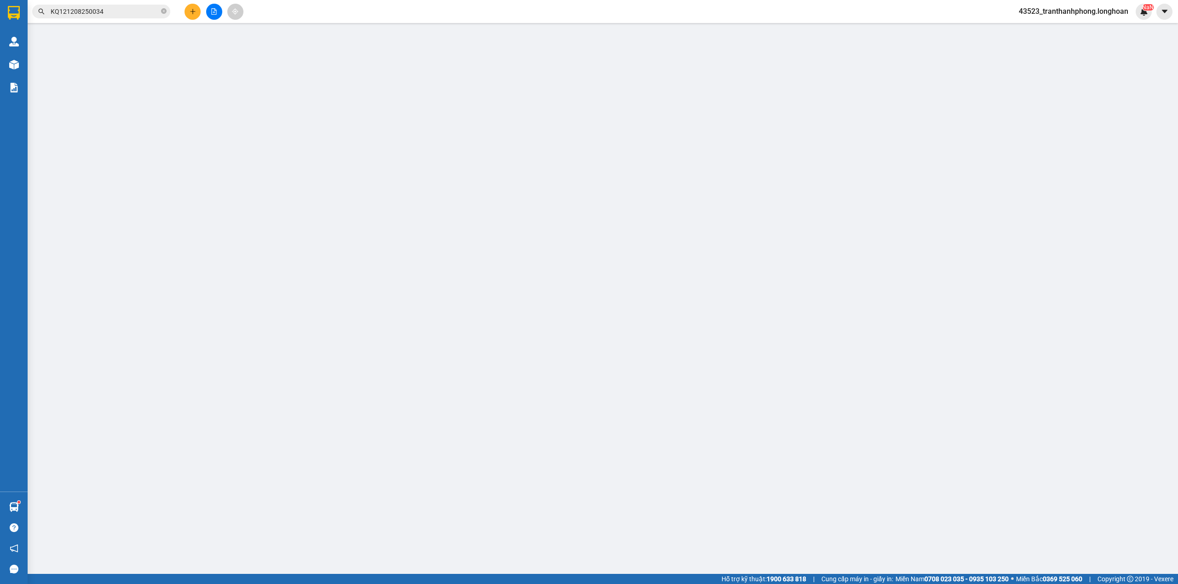
type input "cty dược phẩm hng"
checkbox input "true"
type input "30 minh khai, tổ 12, khu 4, [GEOGRAPHIC_DATA], [GEOGRAPHIC_DATA], qn"
type input "880.000"
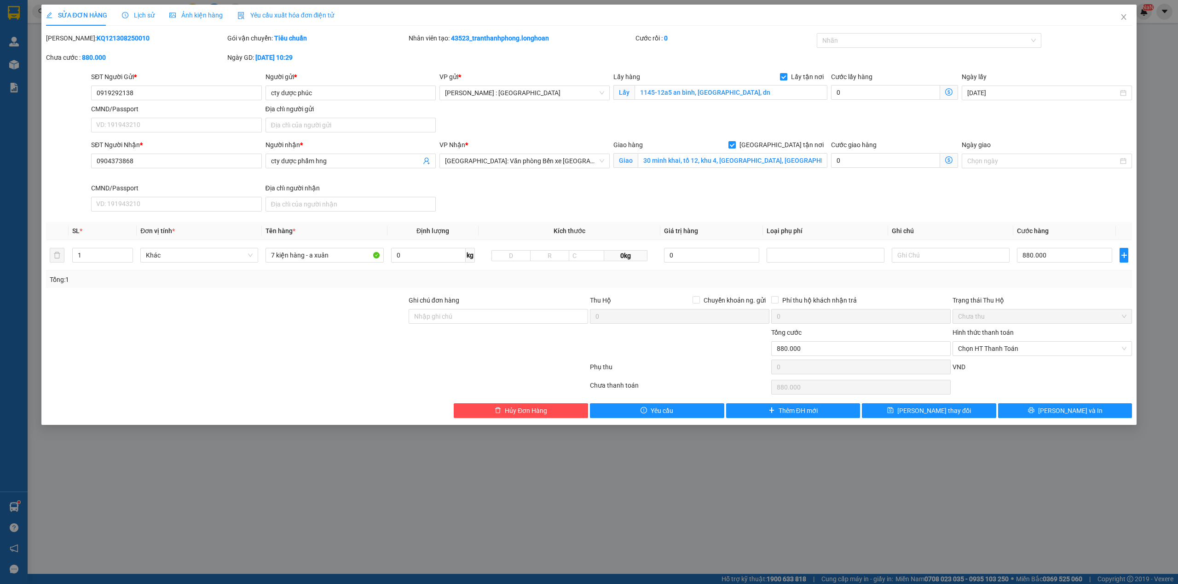
click at [145, 14] on span "Lịch sử" at bounding box center [138, 15] width 33 height 7
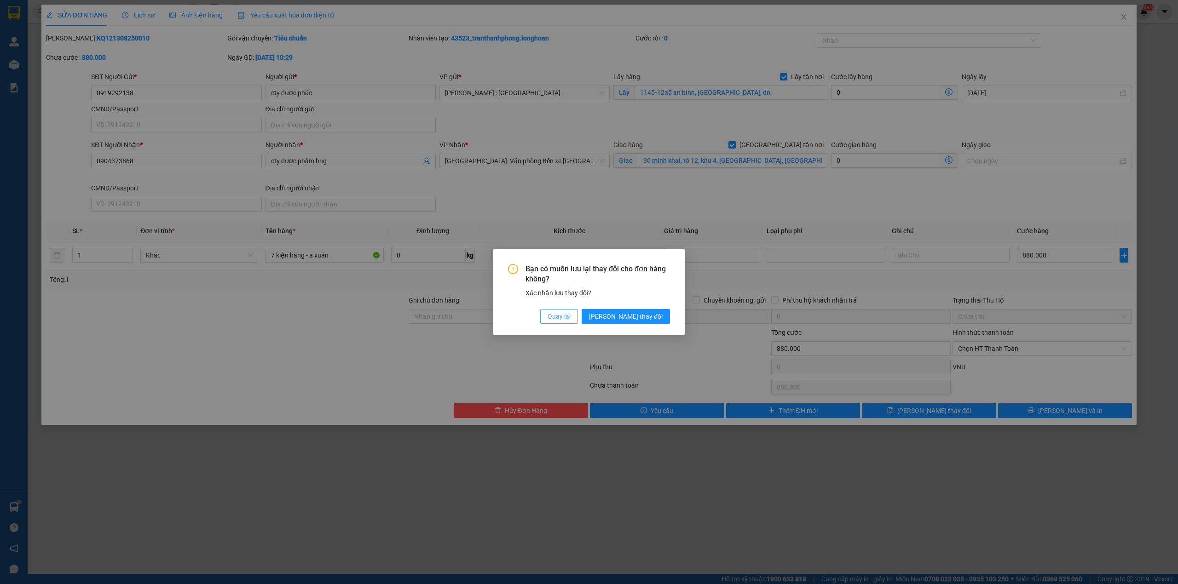
drag, startPoint x: 595, startPoint y: 321, endPoint x: 578, endPoint y: 305, distance: 23.7
click at [570, 321] on span "Quay lại" at bounding box center [558, 316] width 23 height 10
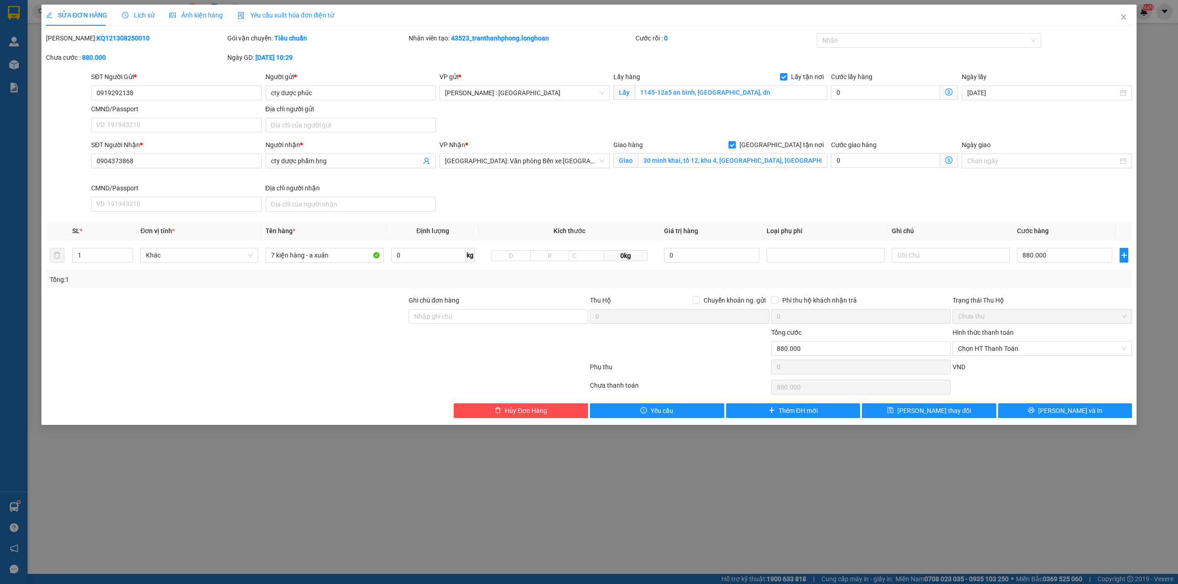
click at [153, 13] on div "SỬA ĐƠN HÀNG Lịch sử Ảnh kiện hàng Yêu cầu xuất hóa đơn điện tử" at bounding box center [190, 15] width 288 height 21
drag, startPoint x: 179, startPoint y: 12, endPoint x: 204, endPoint y: 19, distance: 26.2
click at [204, 19] on span "Ảnh kiện hàng" at bounding box center [195, 15] width 53 height 7
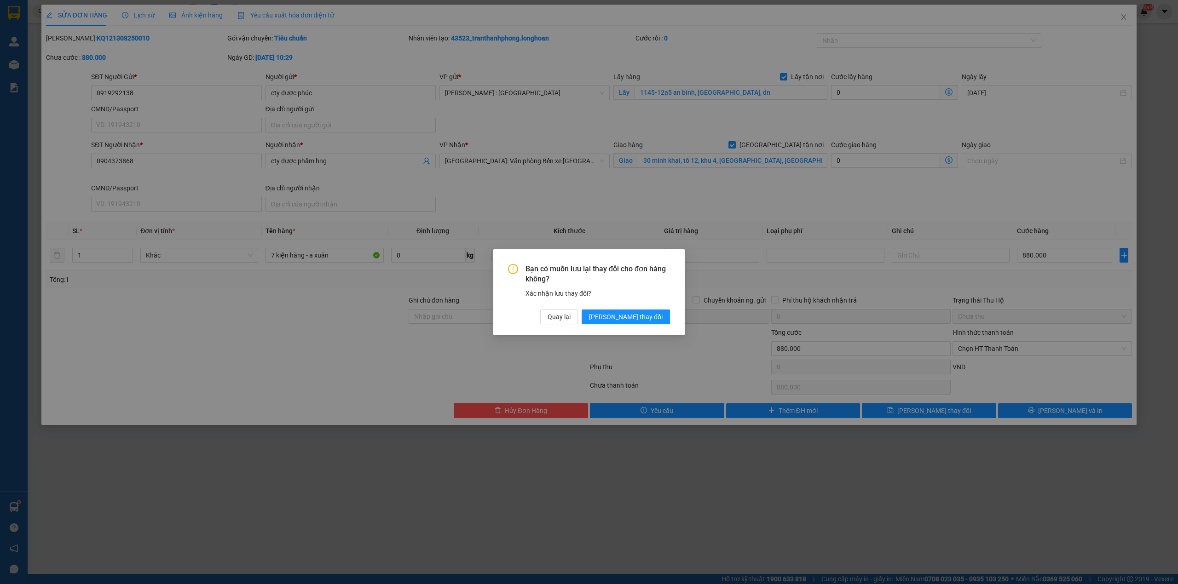
click at [204, 19] on div "Bạn có muốn lưu lại thay đổi cho đơn hàng không? Xác nhận lưu thay đổi? Quay lạ…" at bounding box center [589, 292] width 1178 height 584
click at [652, 317] on span "[PERSON_NAME] thay đổi" at bounding box center [626, 316] width 74 height 10
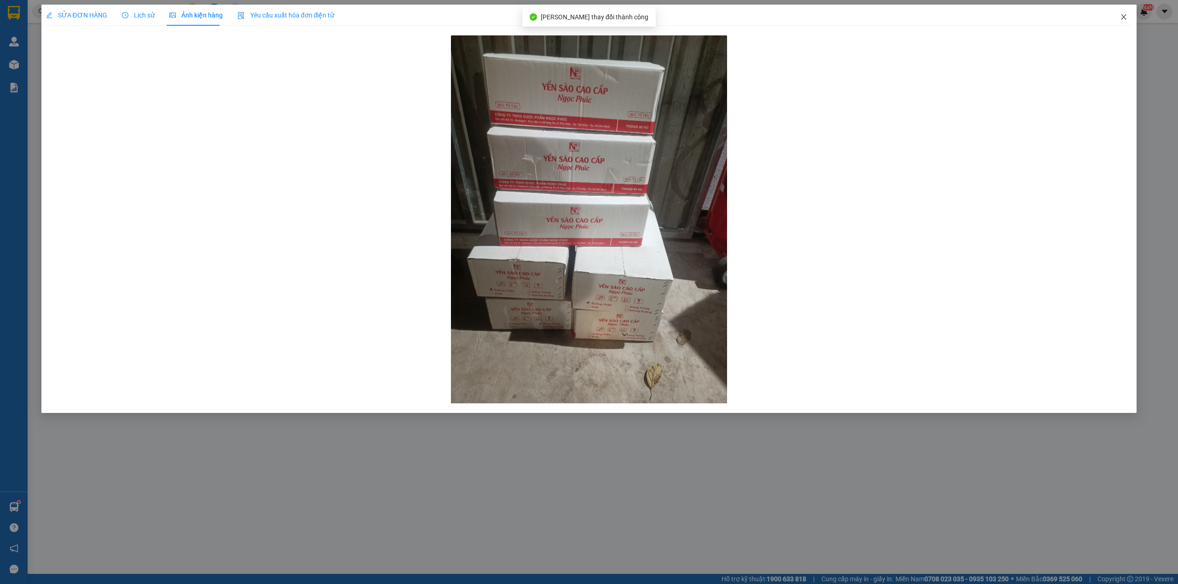
click at [1120, 11] on span "Close" at bounding box center [1124, 18] width 26 height 26
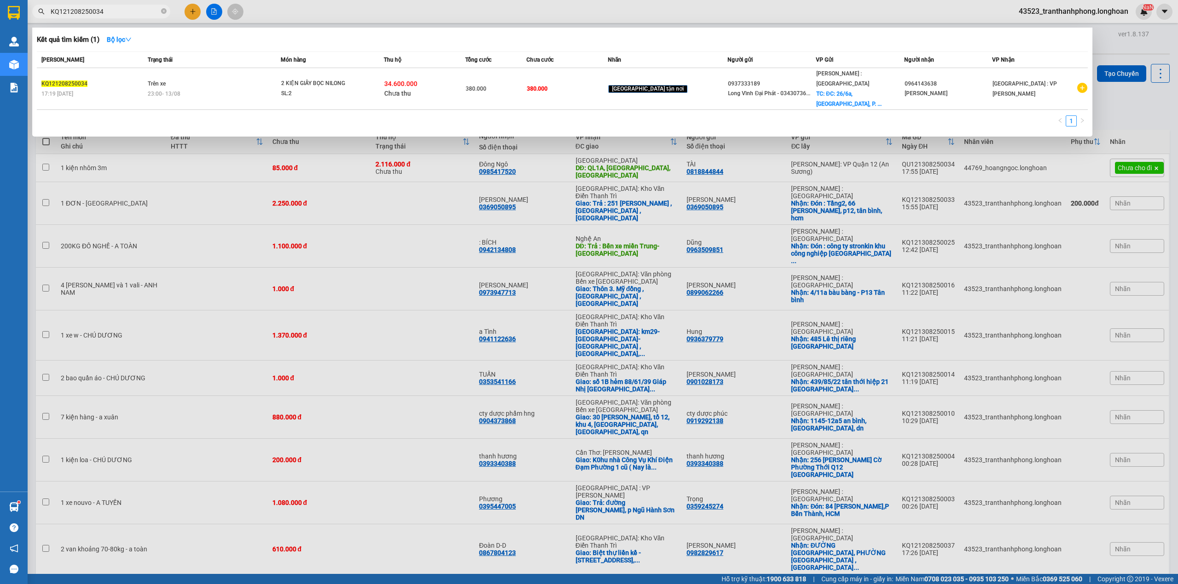
click at [92, 11] on input "KQ121208250034" at bounding box center [105, 11] width 109 height 10
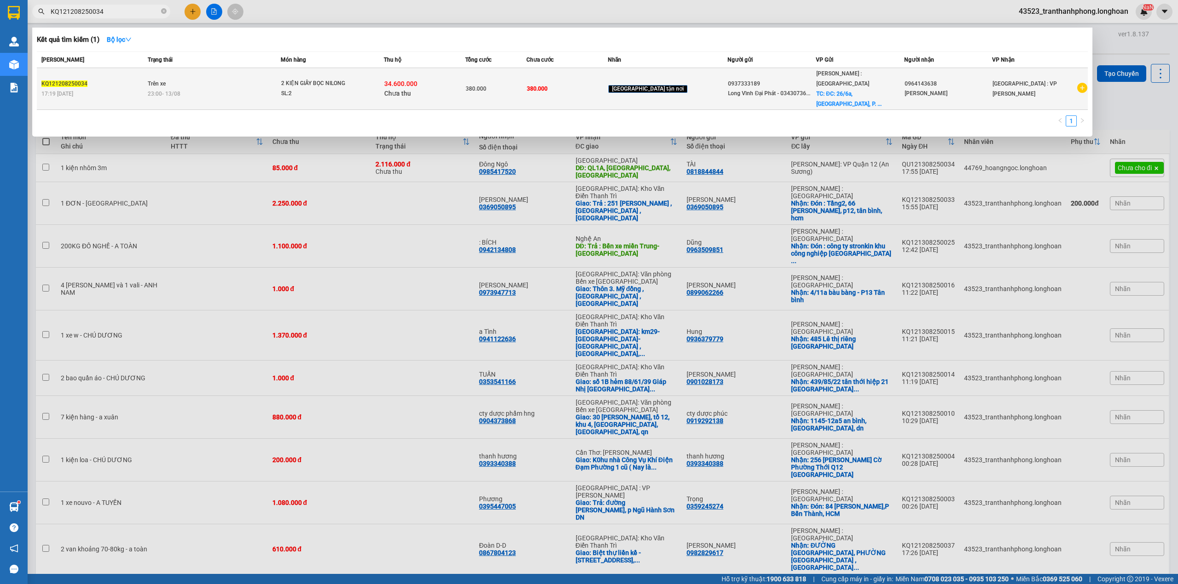
click at [128, 79] on div "KQ121208250034" at bounding box center [93, 84] width 104 height 10
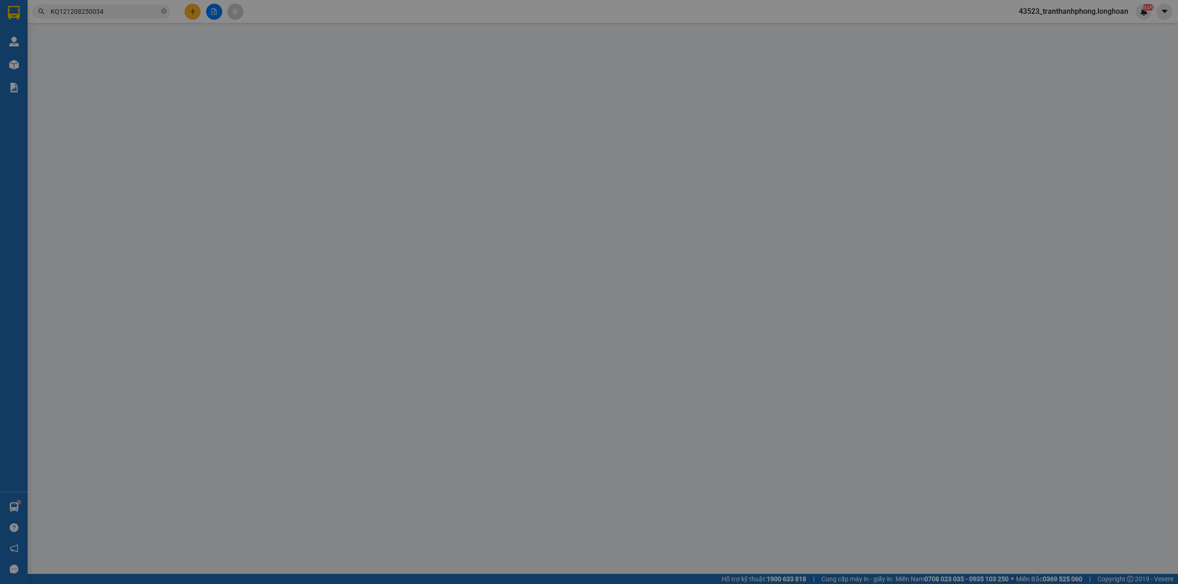
type input "0937333189"
type input "Long Vĩnh Đại Phát - 0343073613"
checkbox input "true"
type input "ĐC: 26/6a, Khu phố 2a, P. Long Bình, Biên Hòa Đồng Nai ( công ty tnhh tmdv Vĩnh…"
type input "0964143638"
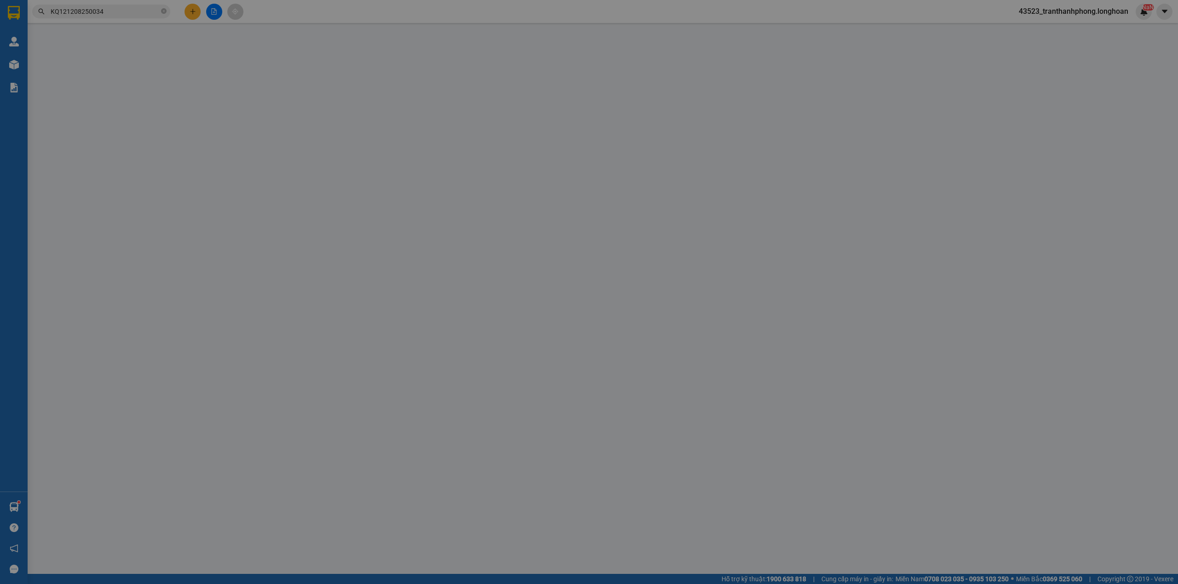
type input "Vi Đức Nhiệm"
type input "380.000"
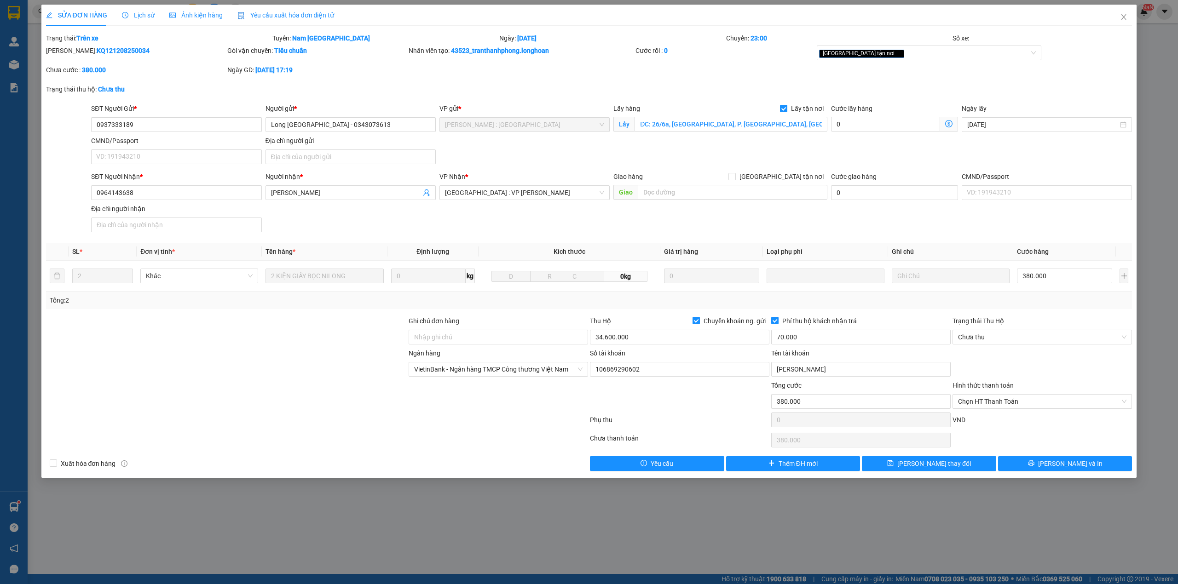
click at [143, 15] on span "Lịch sử" at bounding box center [138, 15] width 33 height 7
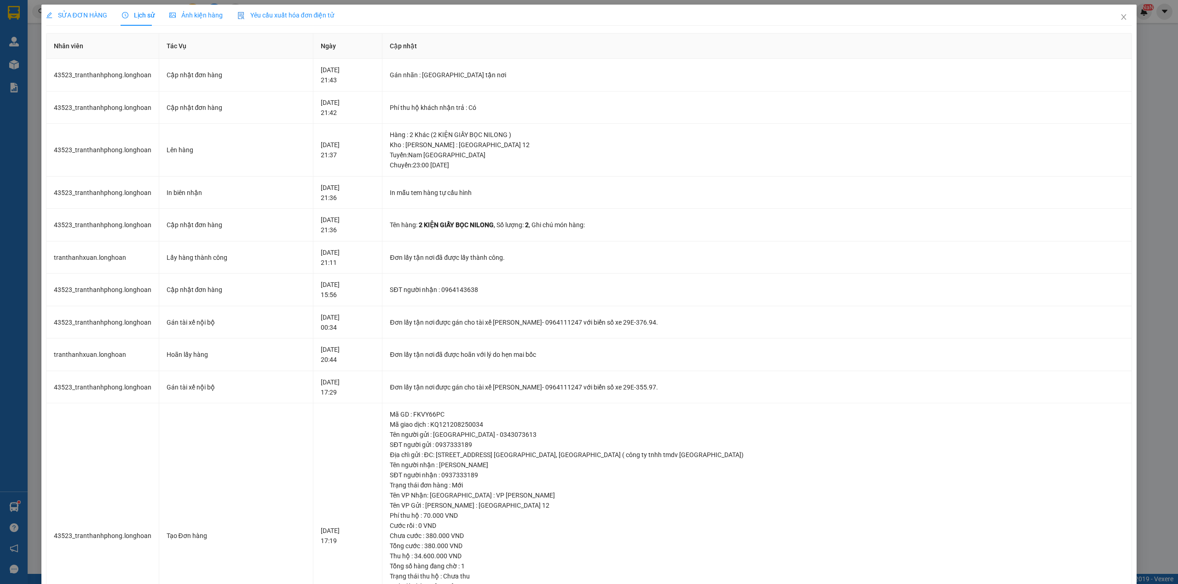
click at [68, 9] on div "SỬA ĐƠN HÀNG" at bounding box center [76, 15] width 61 height 21
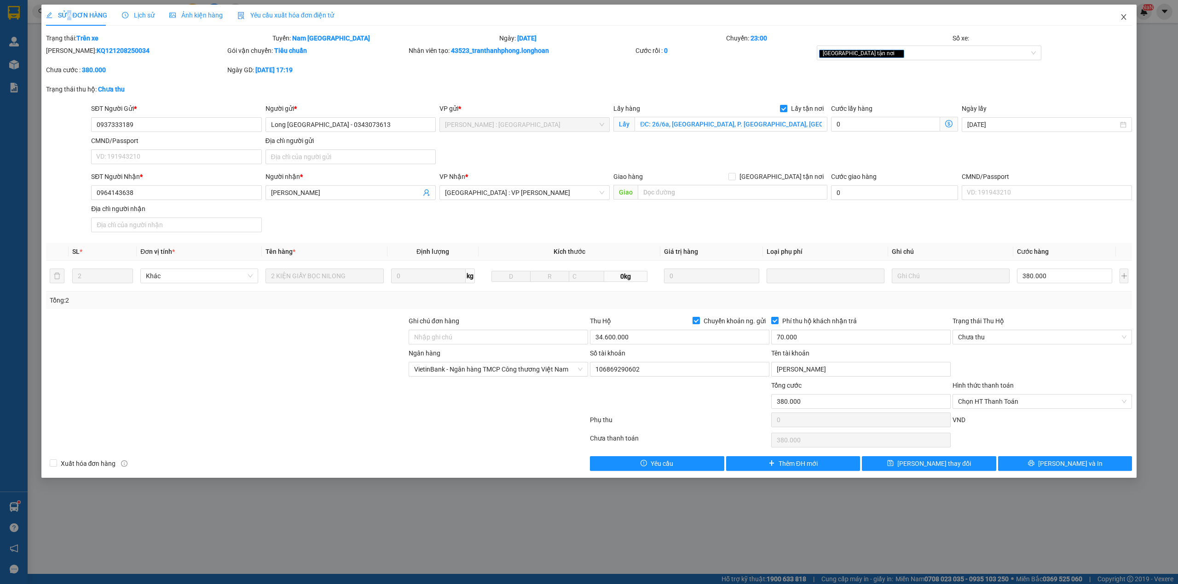
click at [1122, 15] on icon "close" at bounding box center [1123, 16] width 7 height 7
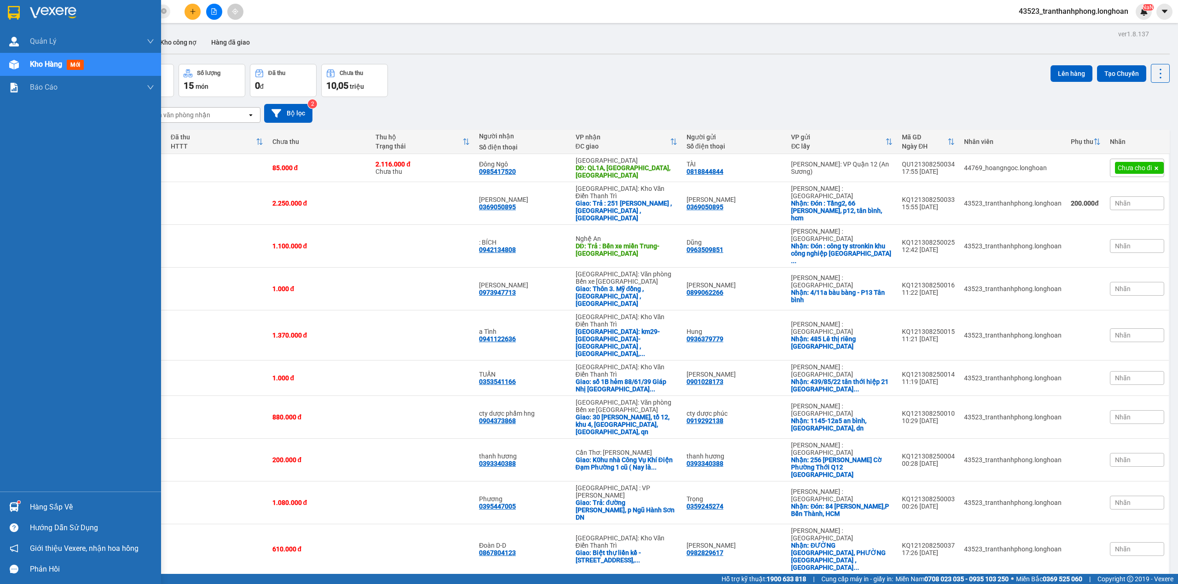
drag, startPoint x: 0, startPoint y: 8, endPoint x: 224, endPoint y: 26, distance: 224.3
click at [1, 8] on div at bounding box center [80, 15] width 161 height 30
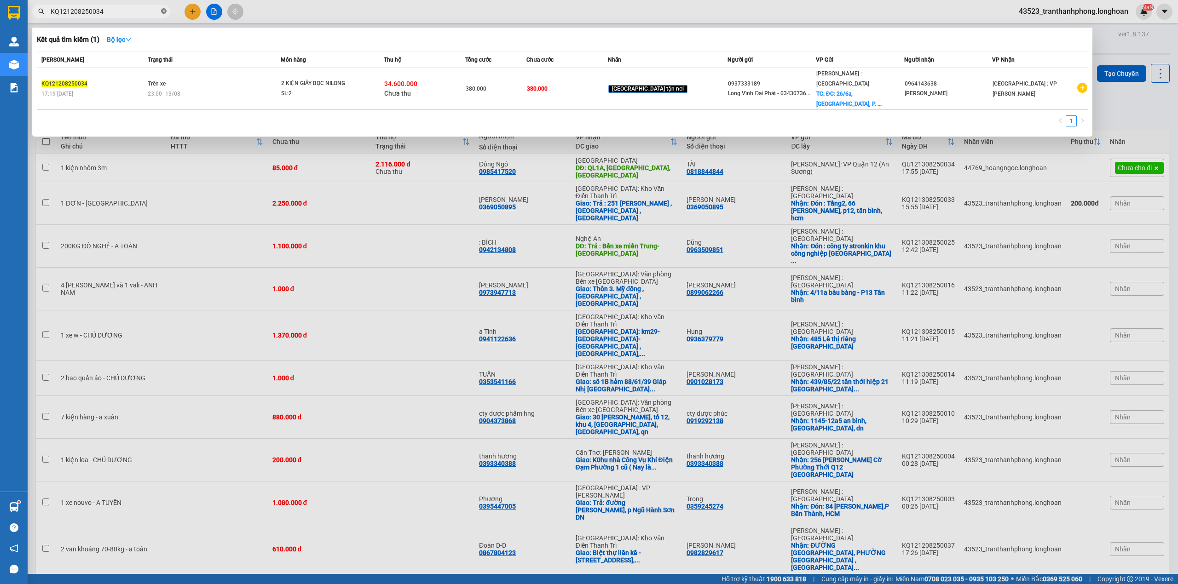
click at [166, 11] on icon "close-circle" at bounding box center [164, 11] width 6 height 6
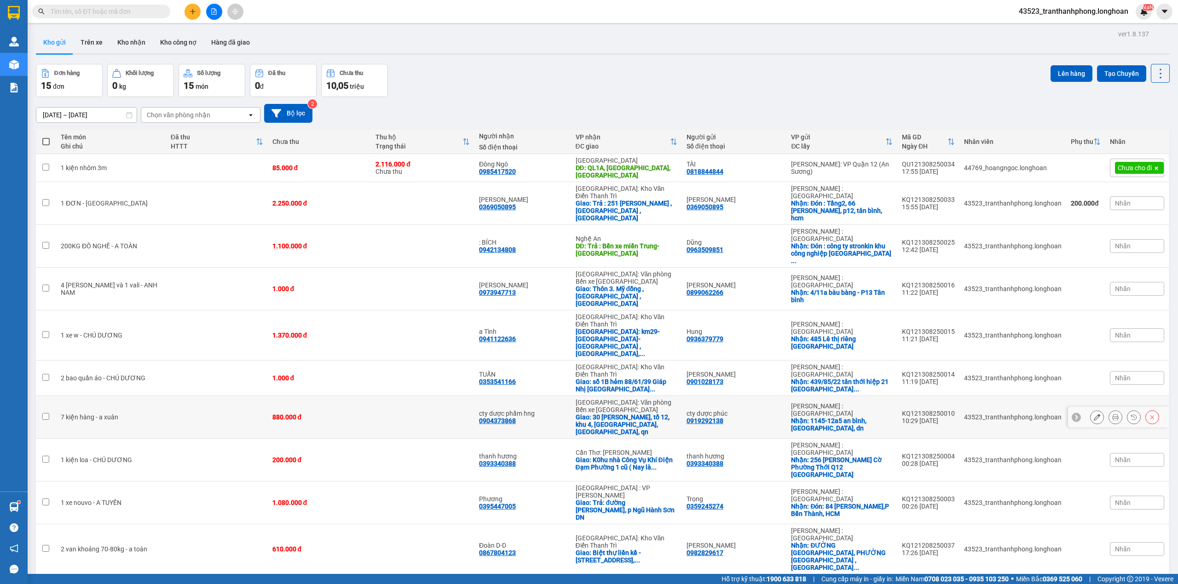
click at [1090, 409] on button at bounding box center [1096, 417] width 13 height 16
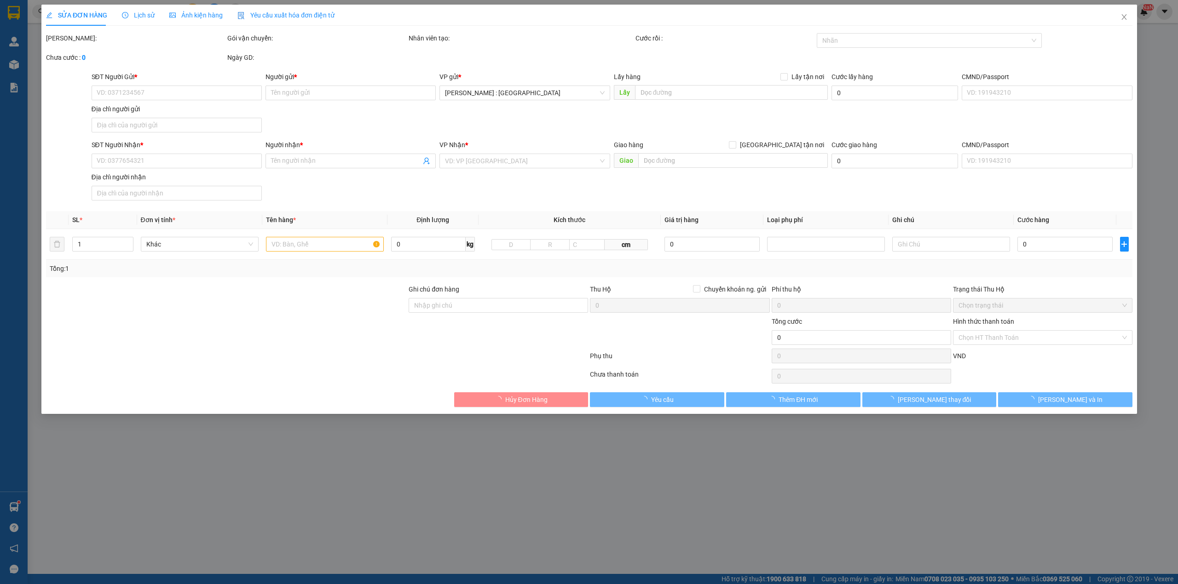
type input "0919292138"
type input "cty dược phúc"
checkbox input "true"
type input "1145-12a5 an bình, tp biên hoà, dn"
type input "0904373868"
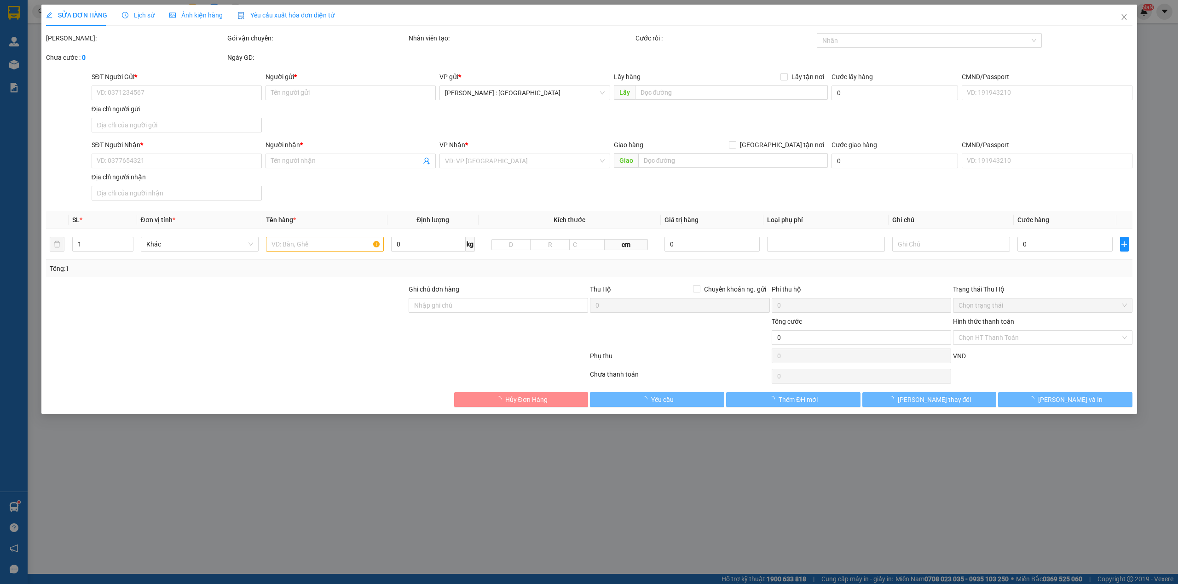
type input "cty dược phẩm hng"
checkbox input "true"
type input "30 minh khai, tổ 12, khu 4, [GEOGRAPHIC_DATA], [GEOGRAPHIC_DATA], qn"
type input "880.000"
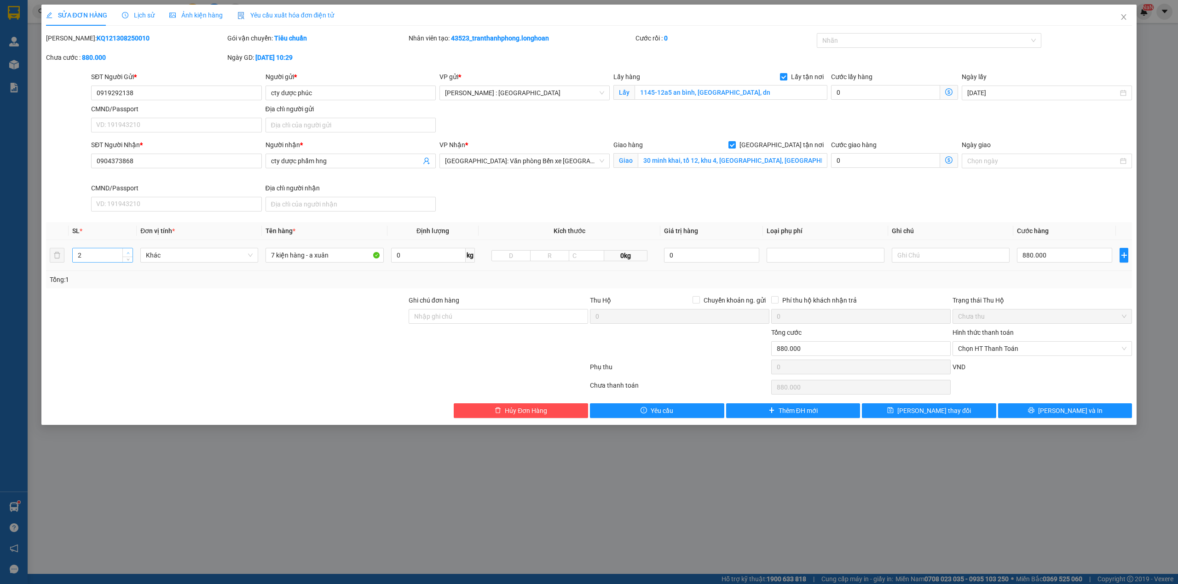
click at [129, 254] on span "up" at bounding box center [128, 253] width 6 height 6
click at [130, 253] on span "up" at bounding box center [128, 253] width 6 height 6
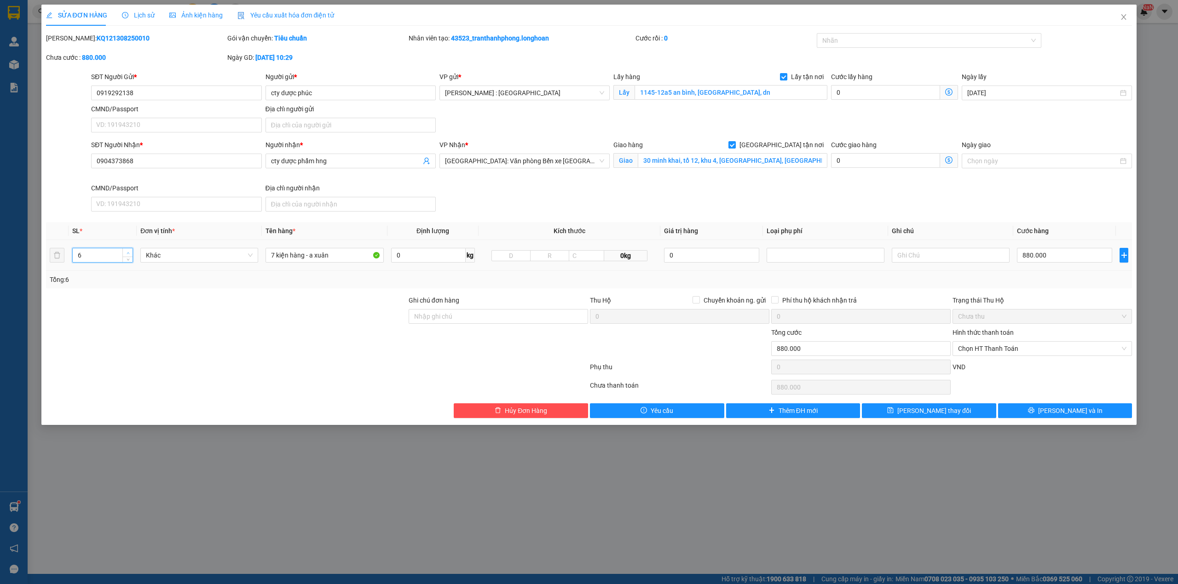
type input "7"
click at [130, 253] on span "up" at bounding box center [128, 253] width 6 height 6
drag, startPoint x: 340, startPoint y: 260, endPoint x: 83, endPoint y: 291, distance: 259.5
click at [83, 291] on div "Total Paid Fee 0 Total UnPaid Fee 880.000 Cash Collection Total Fee Mã ĐH: KQ12…" at bounding box center [589, 225] width 1086 height 385
type input "7 KIỆN GIẤY"
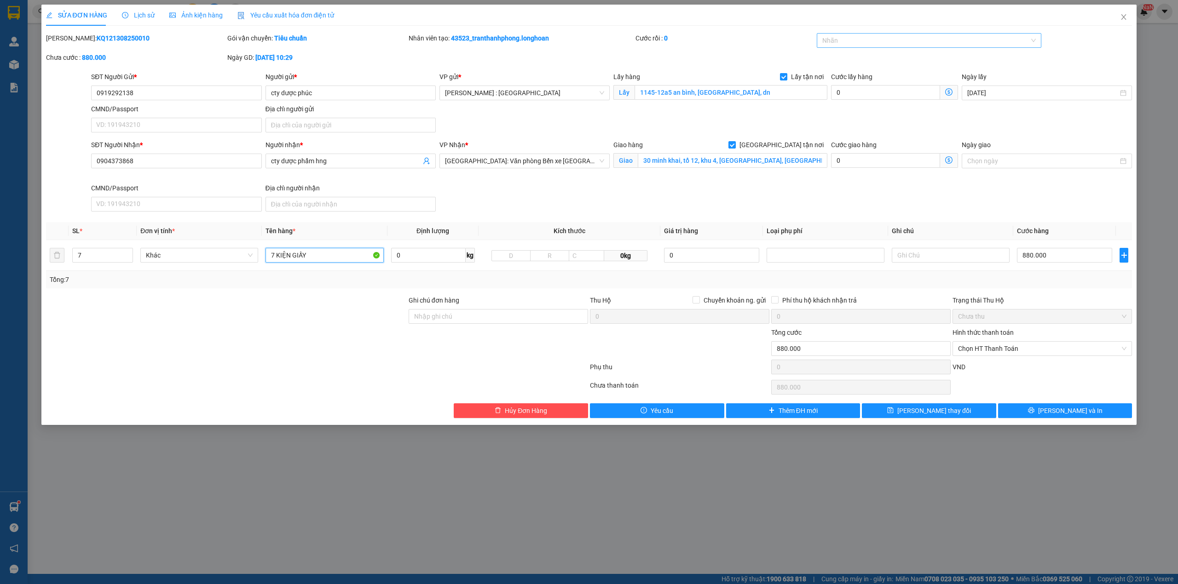
click at [906, 47] on div "Nhãn" at bounding box center [929, 40] width 225 height 15
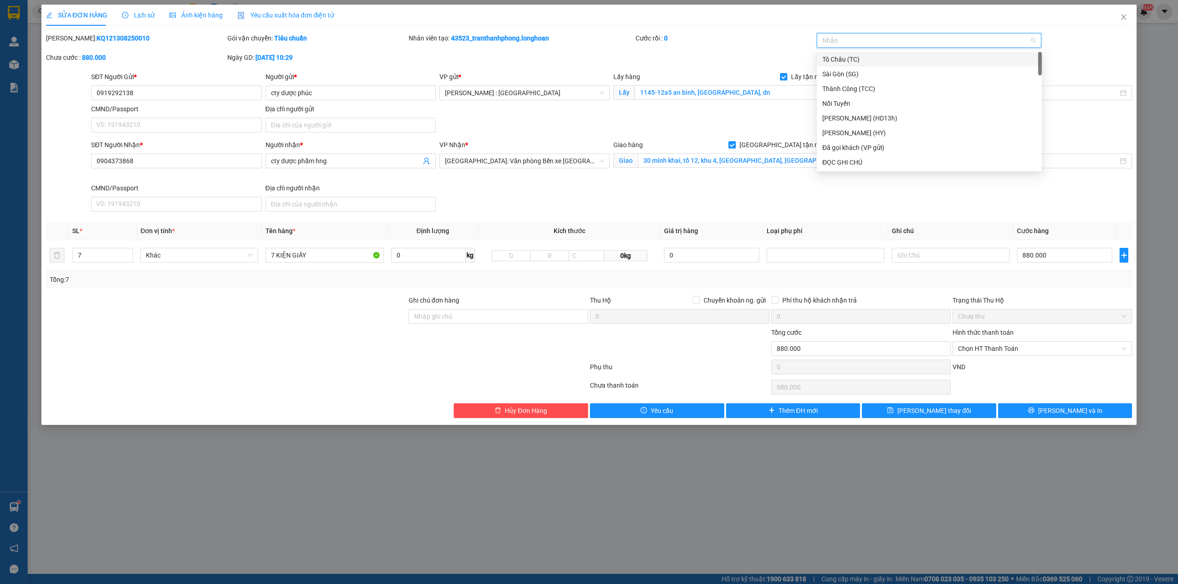
type input "G"
click at [832, 161] on div "[GEOGRAPHIC_DATA] tận nơi" at bounding box center [929, 162] width 214 height 10
click at [458, 320] on input "Ghi chú đơn hàng" at bounding box center [498, 316] width 179 height 15
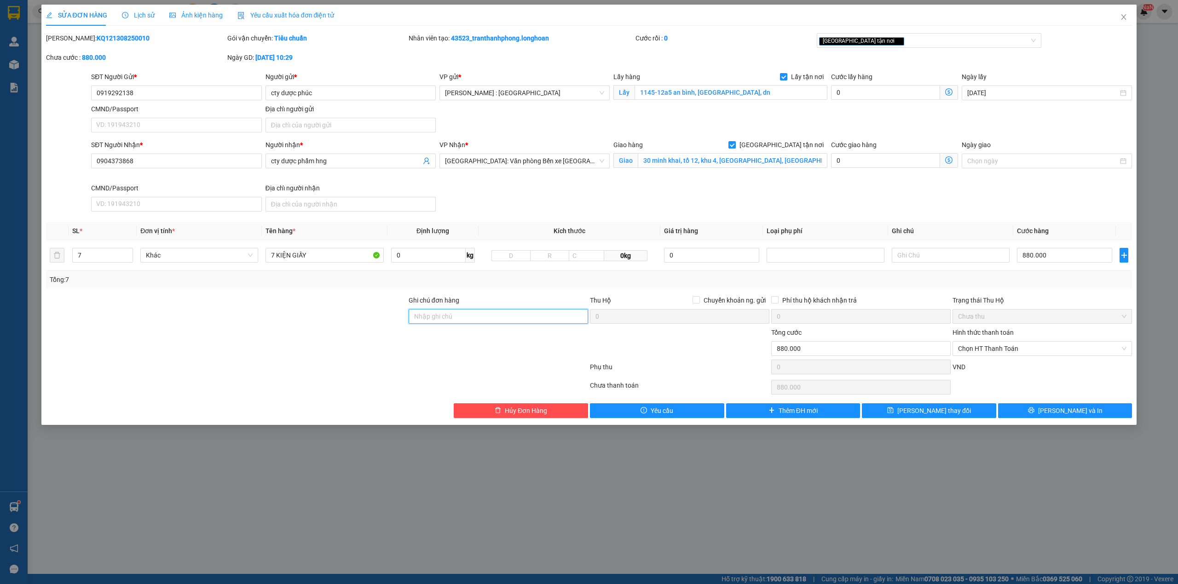
type input "VẬN CHUYỂN NHẸ TAY - KHÔNG BAO HƯ VỠ"
drag, startPoint x: 1048, startPoint y: 420, endPoint x: 1043, endPoint y: 413, distance: 7.7
click at [1049, 418] on button "[PERSON_NAME] và In" at bounding box center [1065, 410] width 134 height 15
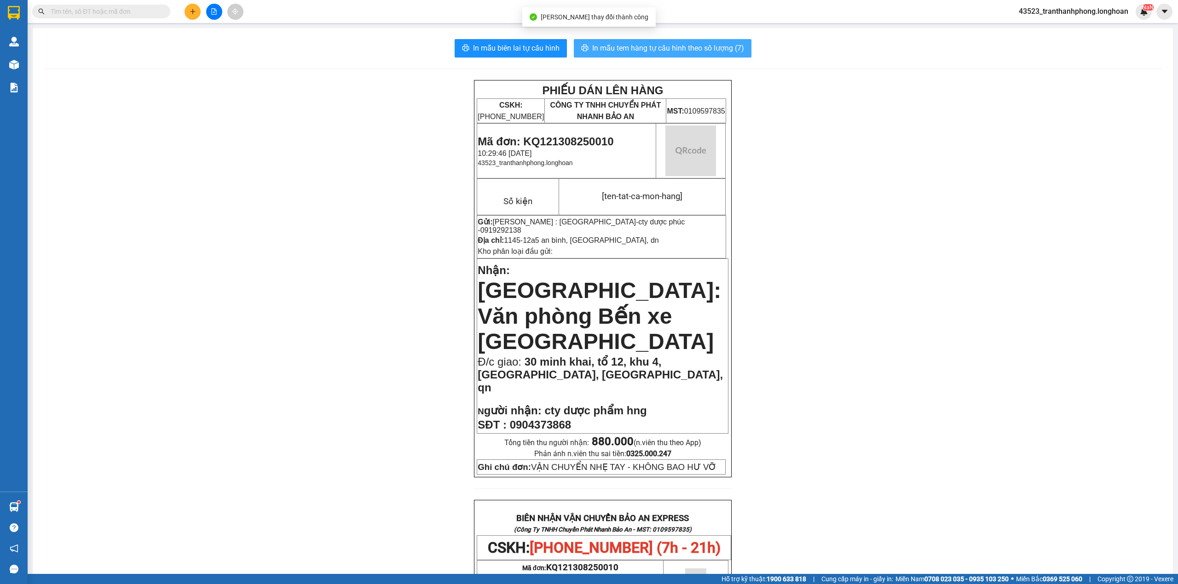
click at [660, 44] on span "In mẫu tem hàng tự cấu hình theo số lượng (7)" at bounding box center [668, 48] width 152 height 12
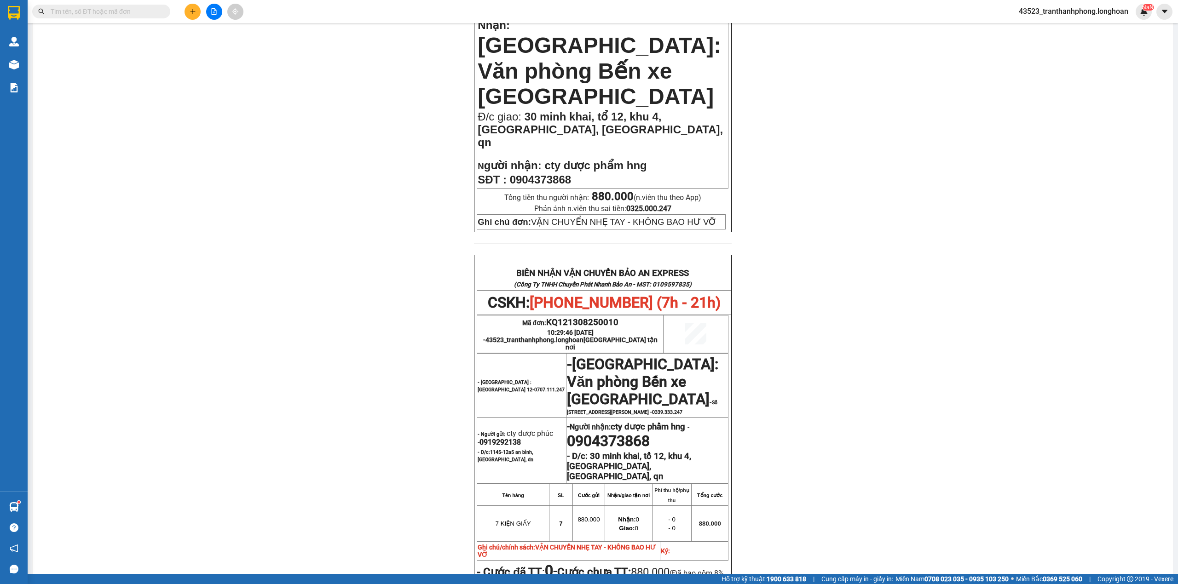
scroll to position [429, 0]
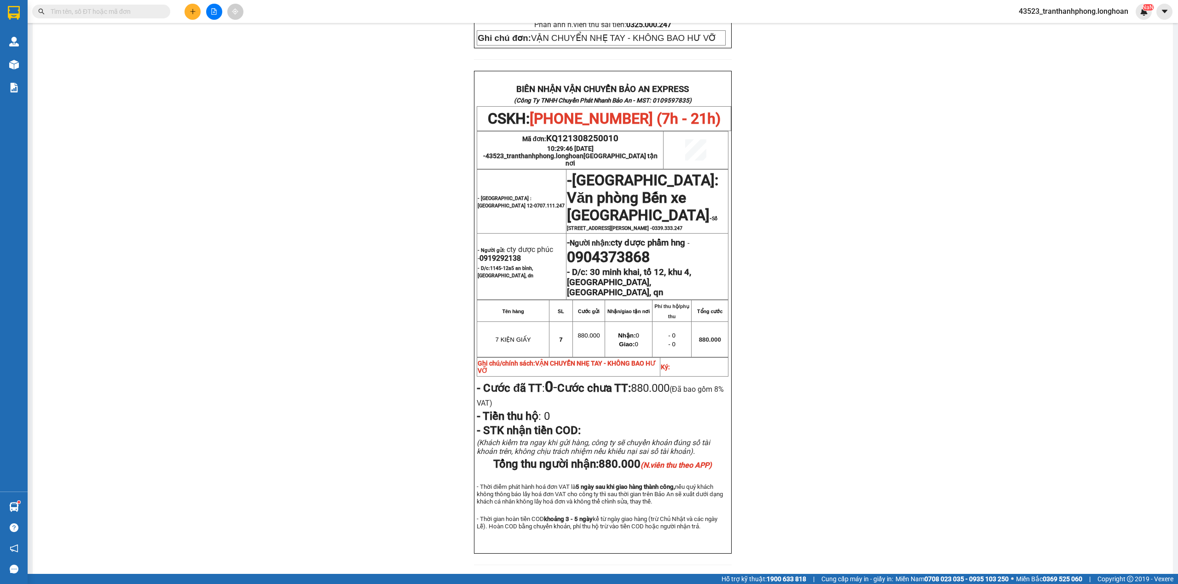
click at [494, 254] on span "0919292138" at bounding box center [499, 258] width 41 height 9
copy span "0919292138"
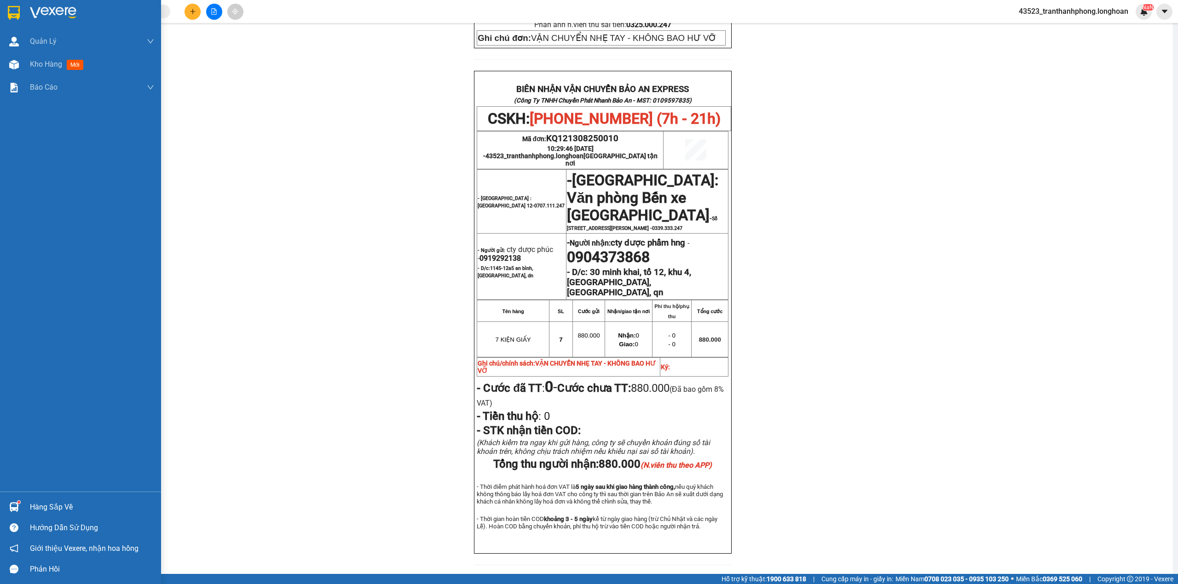
click at [0, 20] on div at bounding box center [80, 15] width 161 height 30
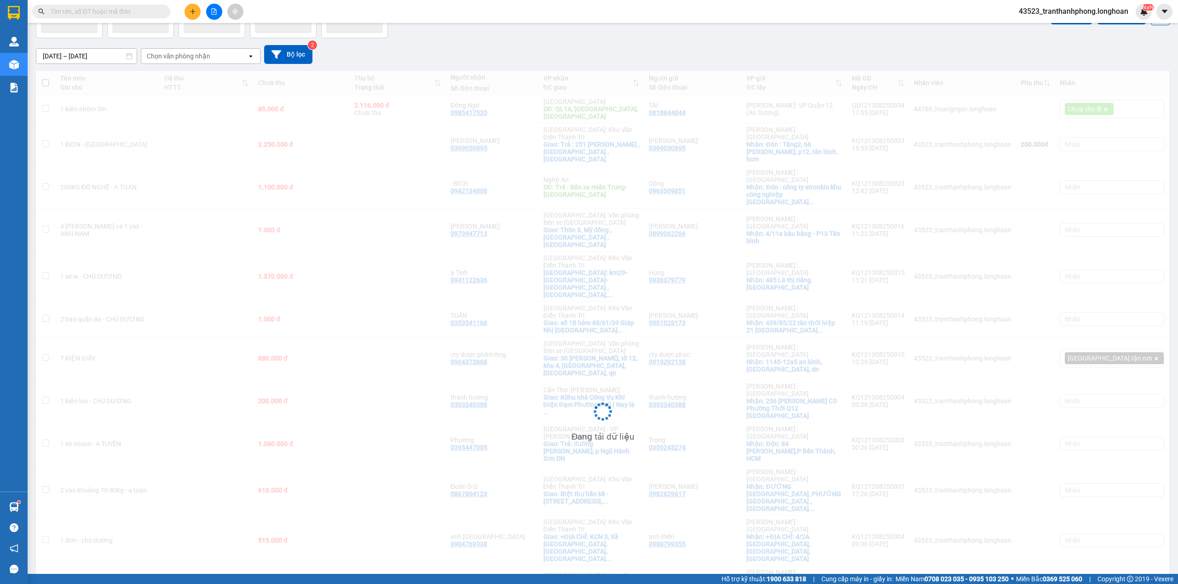
scroll to position [59, 0]
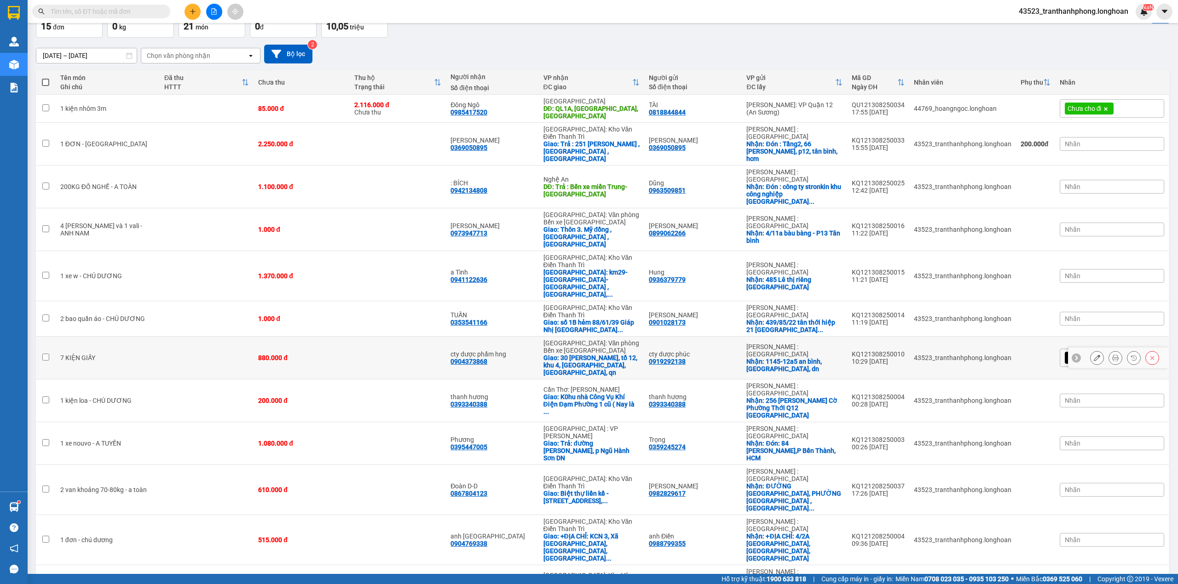
click at [1112, 355] on icon at bounding box center [1115, 358] width 6 height 6
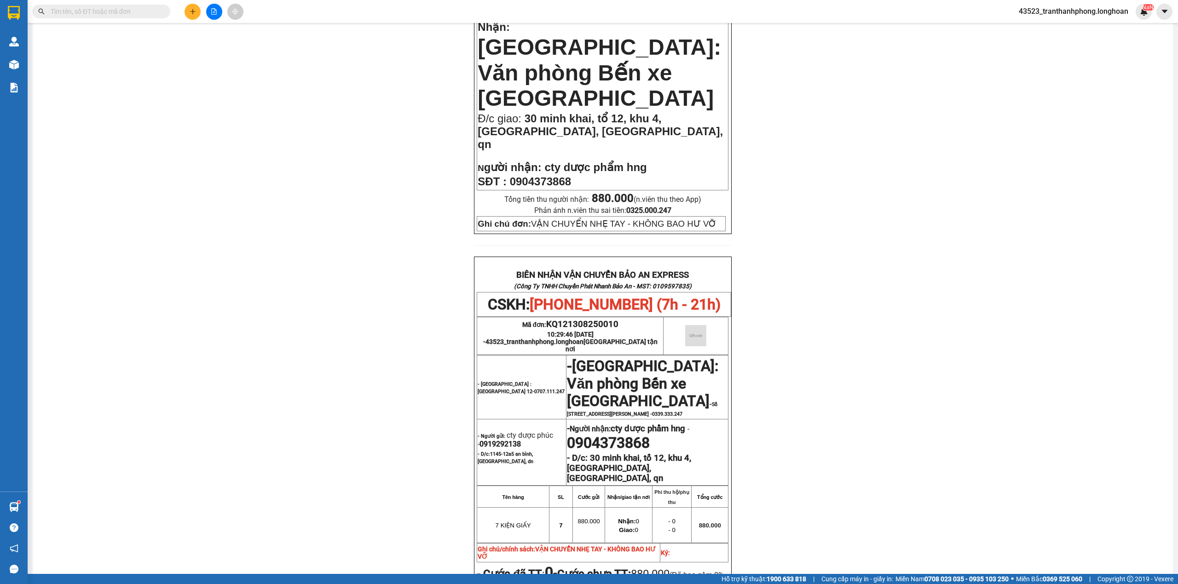
scroll to position [441, 0]
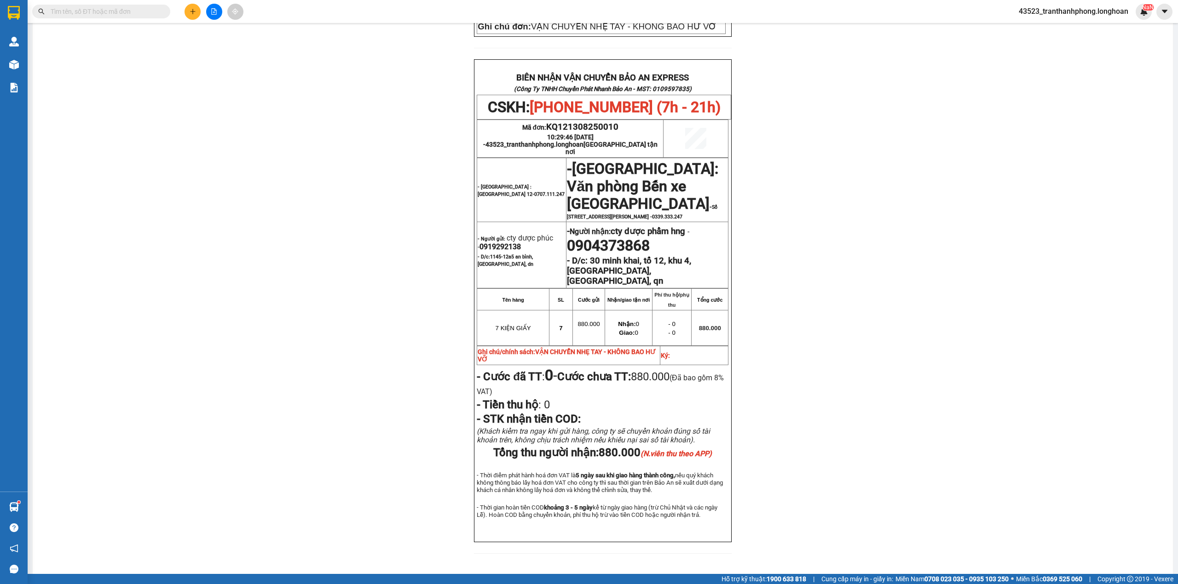
click at [484, 254] on strong "- D/c: 1145-12a5 an bình, tp biên hoà, dn" at bounding box center [506, 260] width 56 height 13
click at [486, 242] on span "0919292138" at bounding box center [499, 246] width 41 height 9
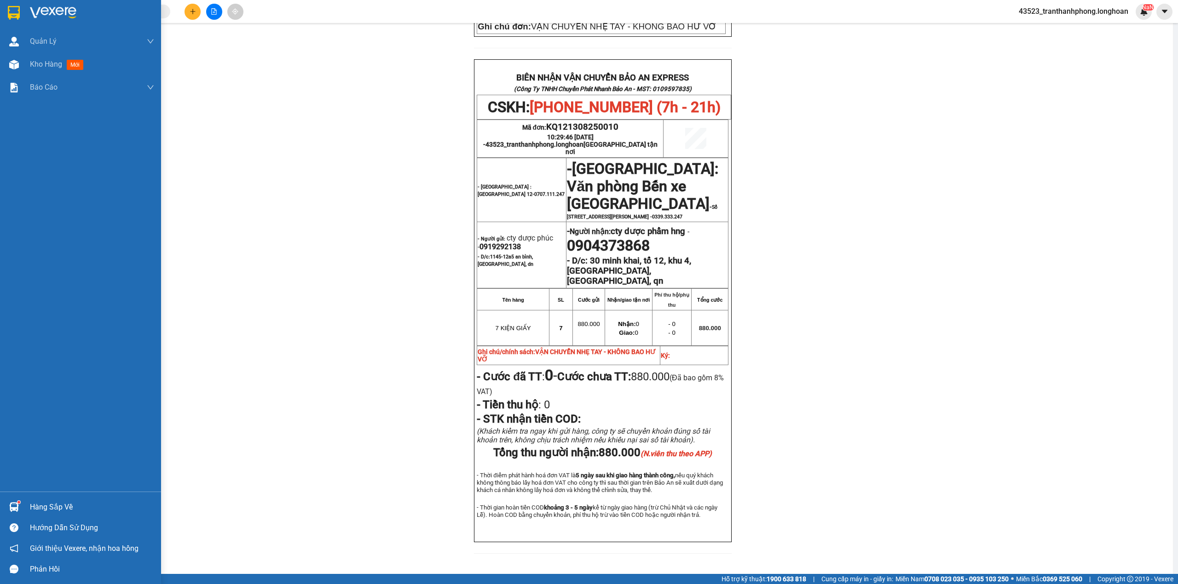
click at [4, 18] on div at bounding box center [80, 15] width 161 height 30
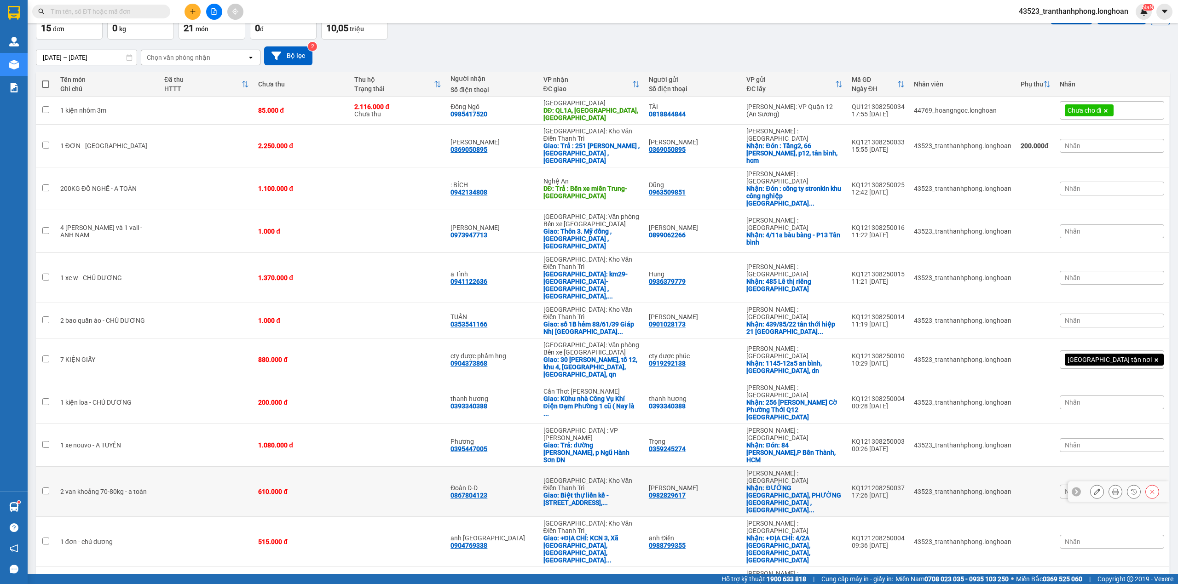
scroll to position [59, 0]
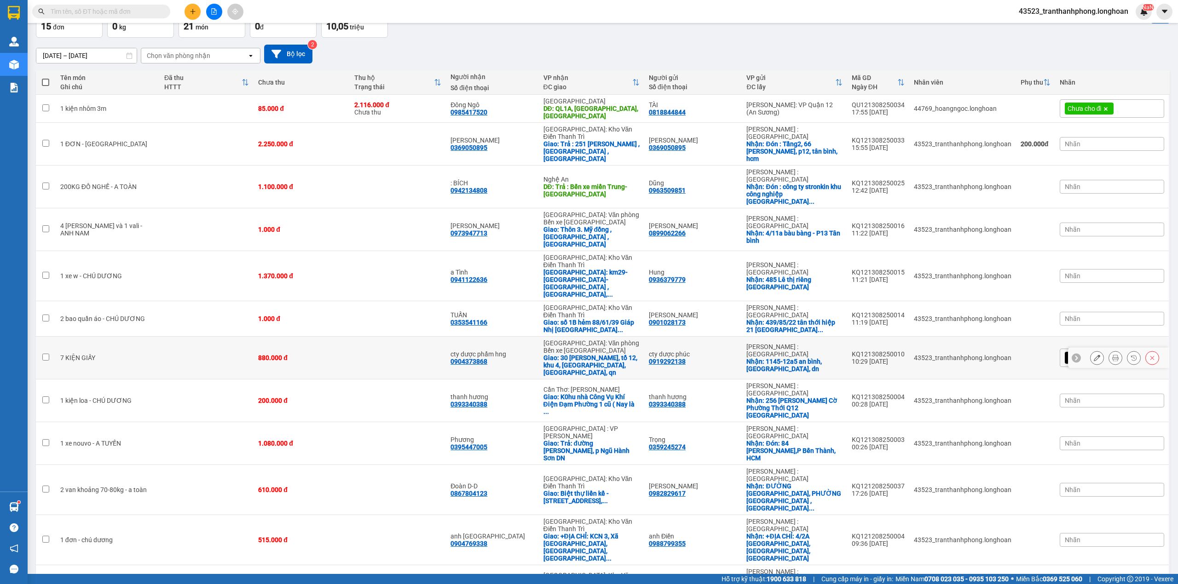
click at [165, 337] on td at bounding box center [207, 358] width 94 height 43
checkbox input "true"
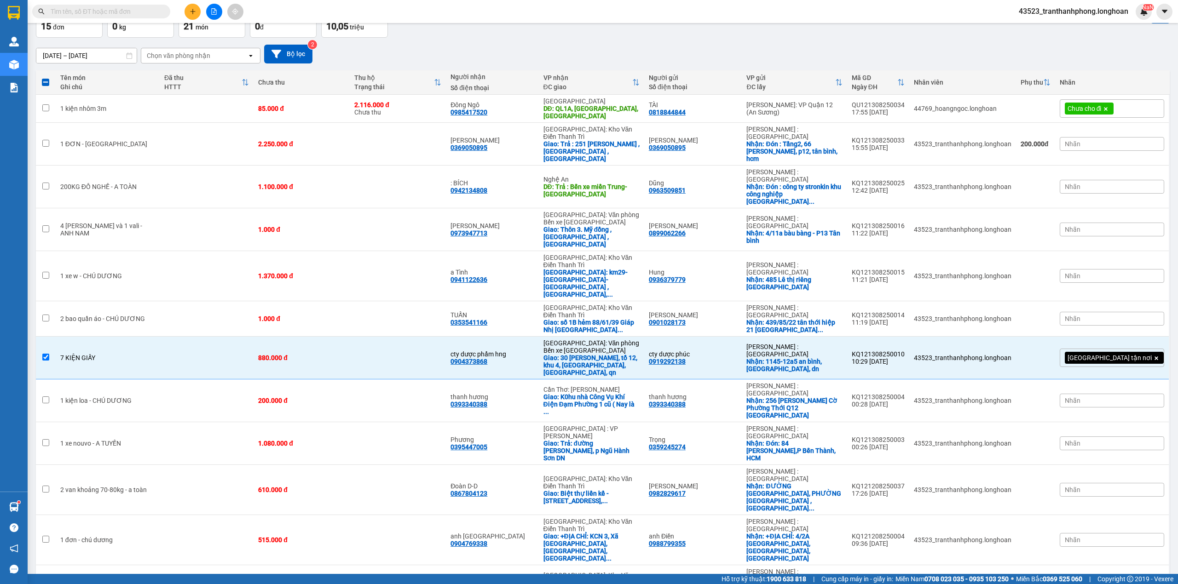
scroll to position [0, 0]
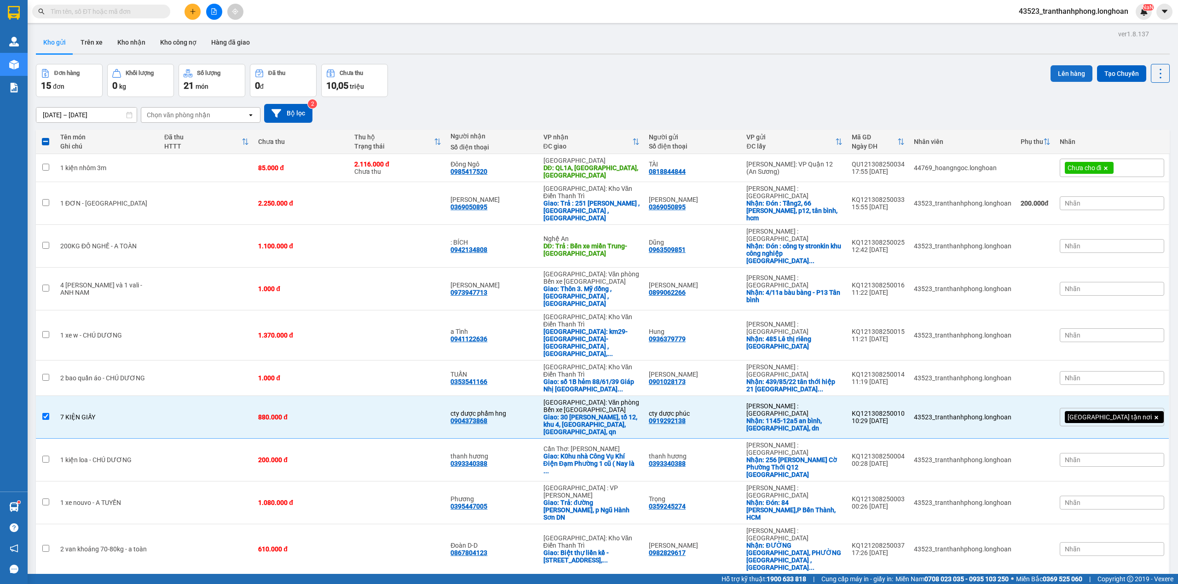
click at [1065, 75] on button "Lên hàng" at bounding box center [1071, 73] width 42 height 17
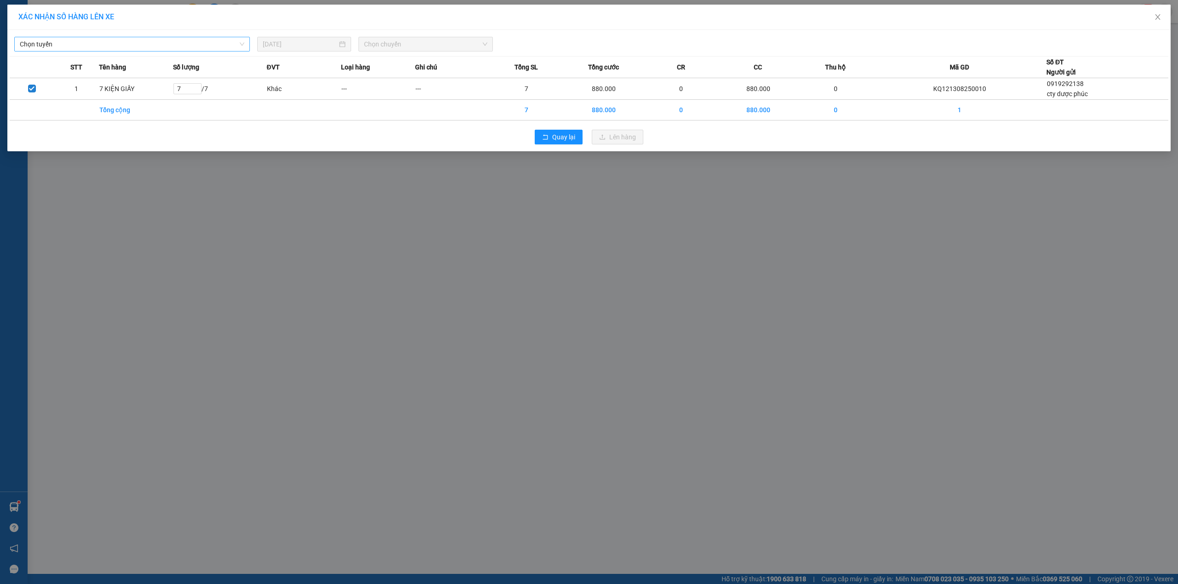
click at [97, 43] on span "Chọn tuyến" at bounding box center [132, 44] width 224 height 14
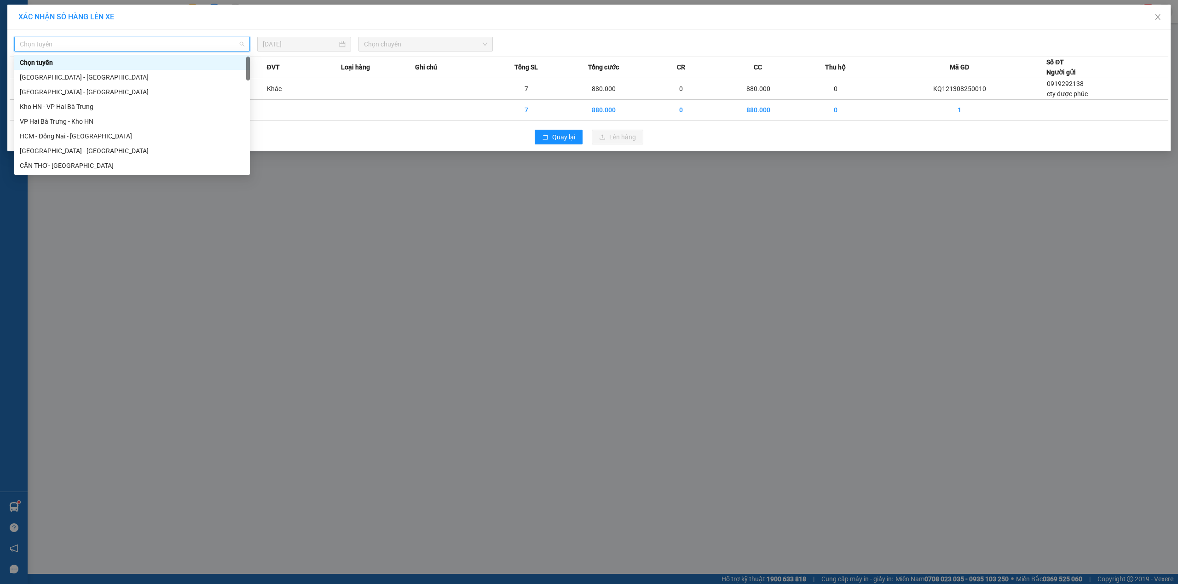
scroll to position [604, 0]
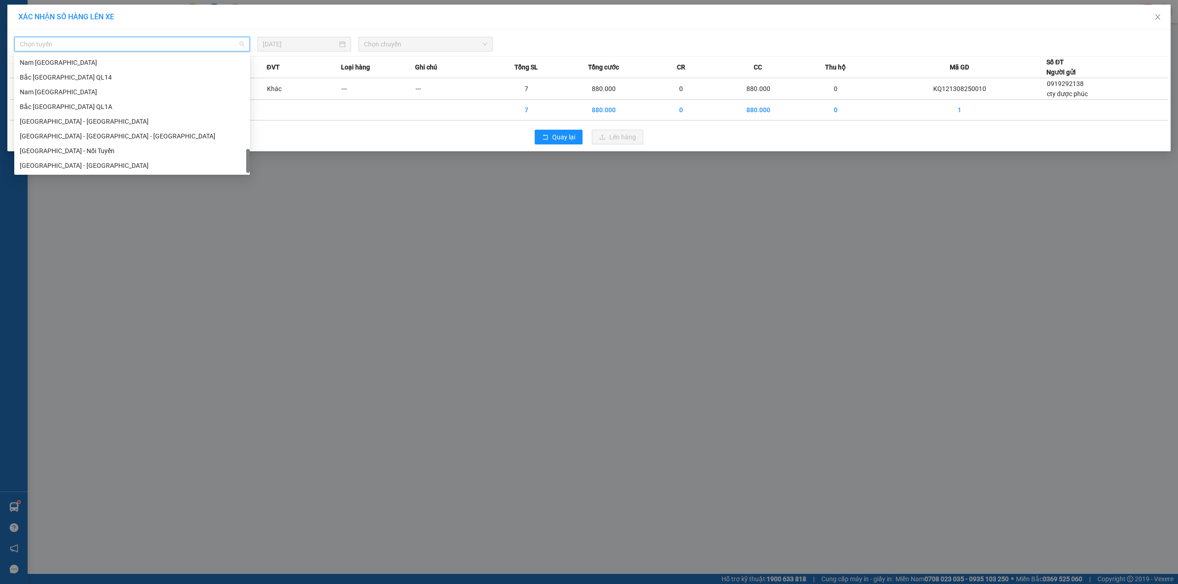
drag, startPoint x: 247, startPoint y: 63, endPoint x: 220, endPoint y: 257, distance: 195.1
click at [225, 259] on body "Kết quả tìm kiếm ( 1 ) Bộ lọc Mã ĐH Trạng thái Món hàng Thu hộ Tổng cước Chưa c…" at bounding box center [589, 292] width 1178 height 584
click at [65, 96] on div "Nam [GEOGRAPHIC_DATA]" at bounding box center [132, 92] width 224 height 10
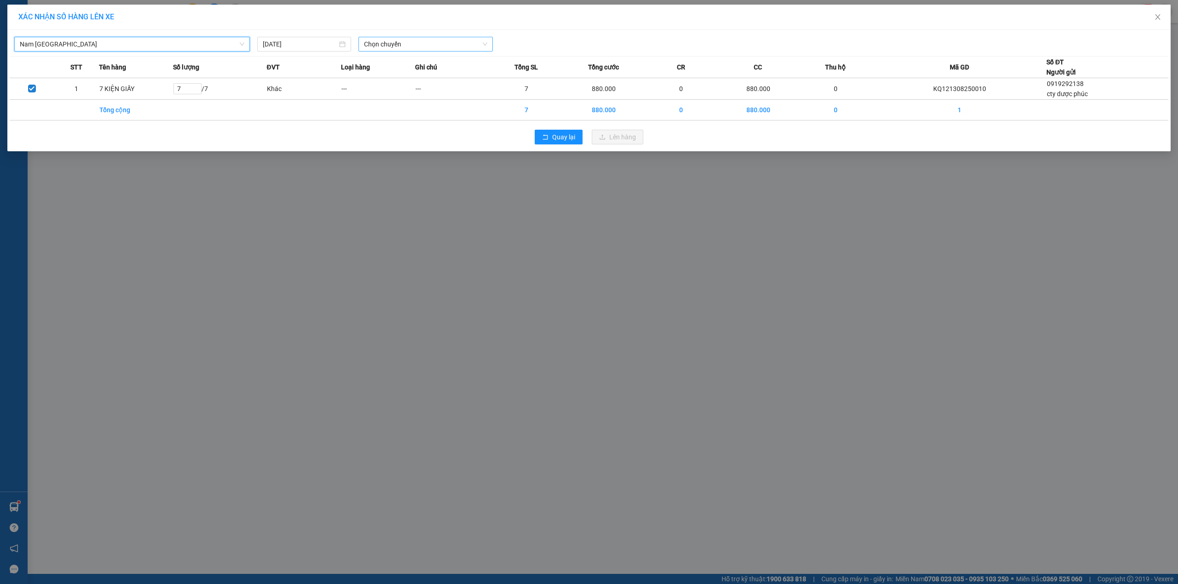
click at [429, 51] on span "Chọn chuyến" at bounding box center [425, 44] width 123 height 14
click at [386, 92] on div "23:00 (TC)" at bounding box center [400, 92] width 72 height 10
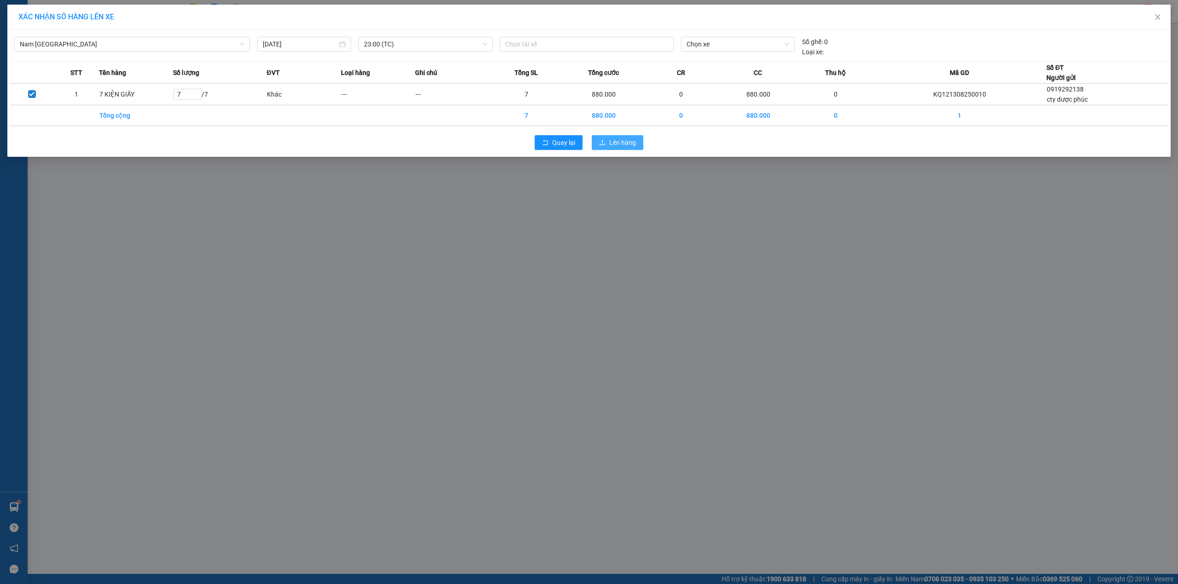
click at [622, 142] on span "Lên hàng" at bounding box center [622, 143] width 27 height 10
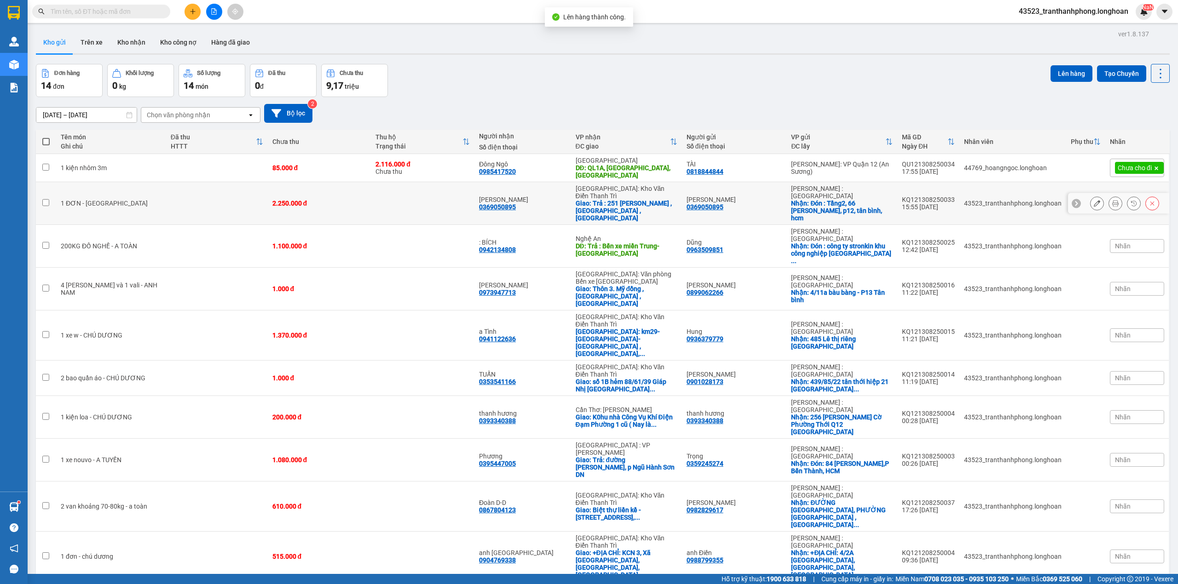
click at [915, 203] on div "15:55 [DATE]" at bounding box center [928, 206] width 53 height 7
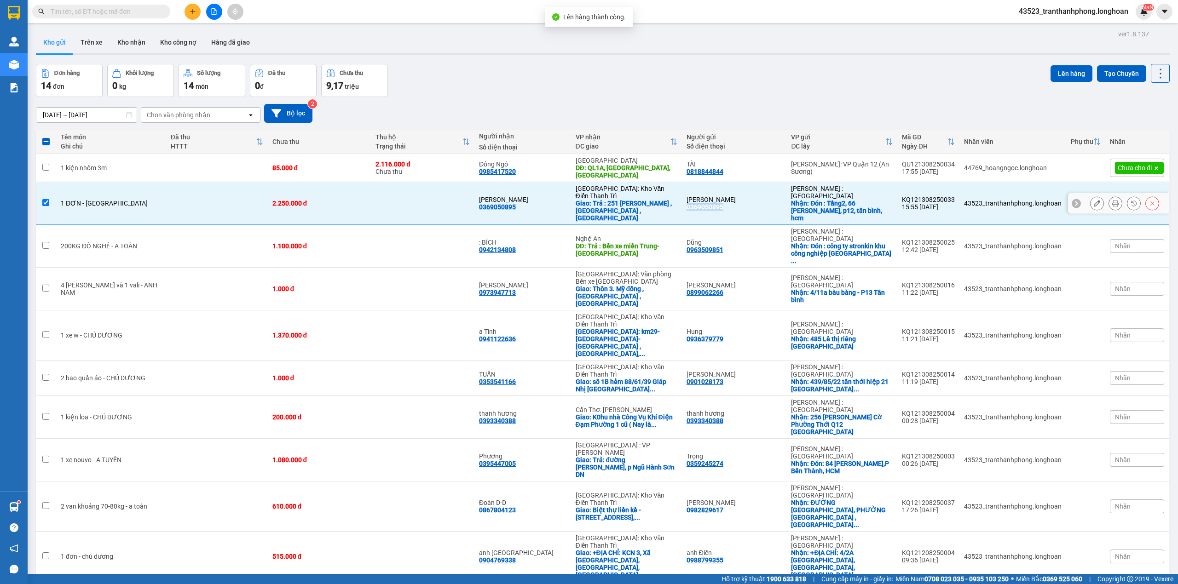
drag, startPoint x: 751, startPoint y: 193, endPoint x: 764, endPoint y: 190, distance: 13.6
click at [753, 196] on div "[PERSON_NAME] 0369050895" at bounding box center [734, 203] width 96 height 15
checkbox input "false"
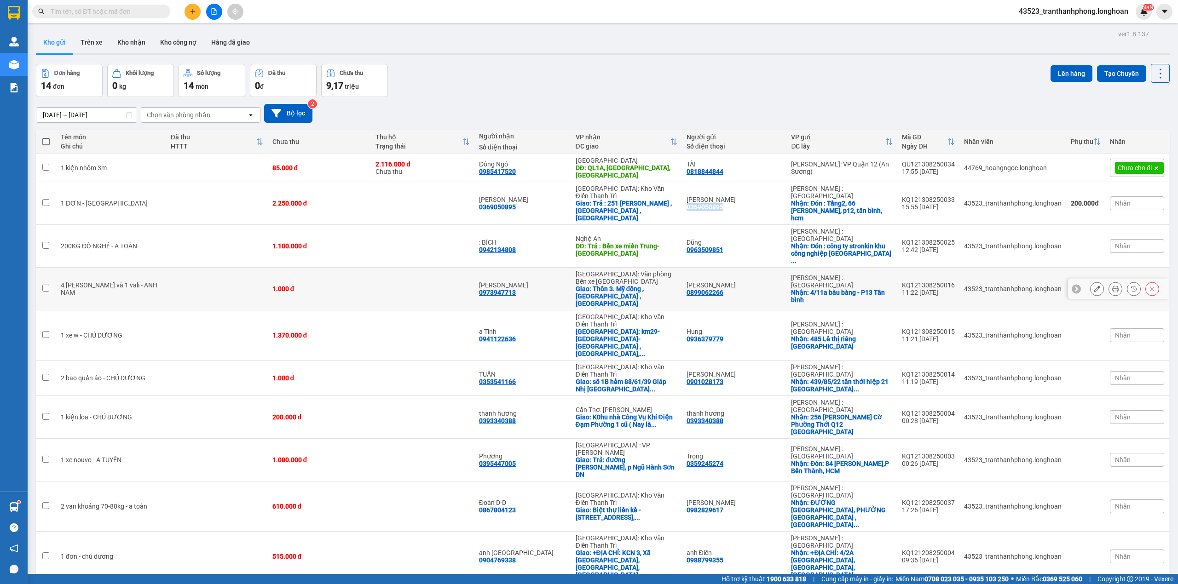
scroll to position [42, 0]
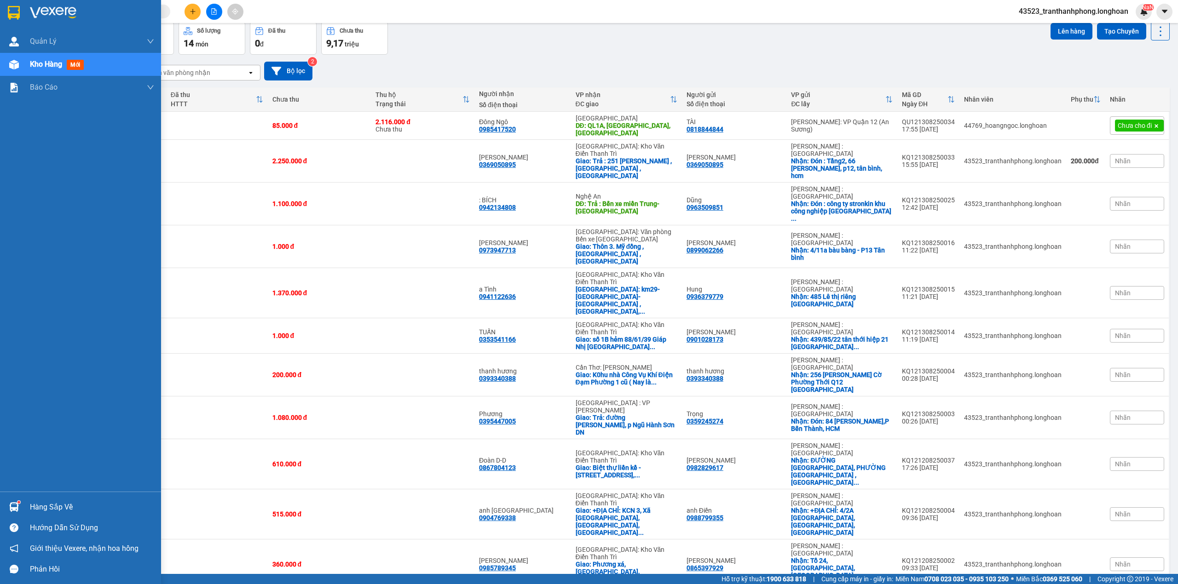
click at [20, 10] on div at bounding box center [14, 13] width 16 height 16
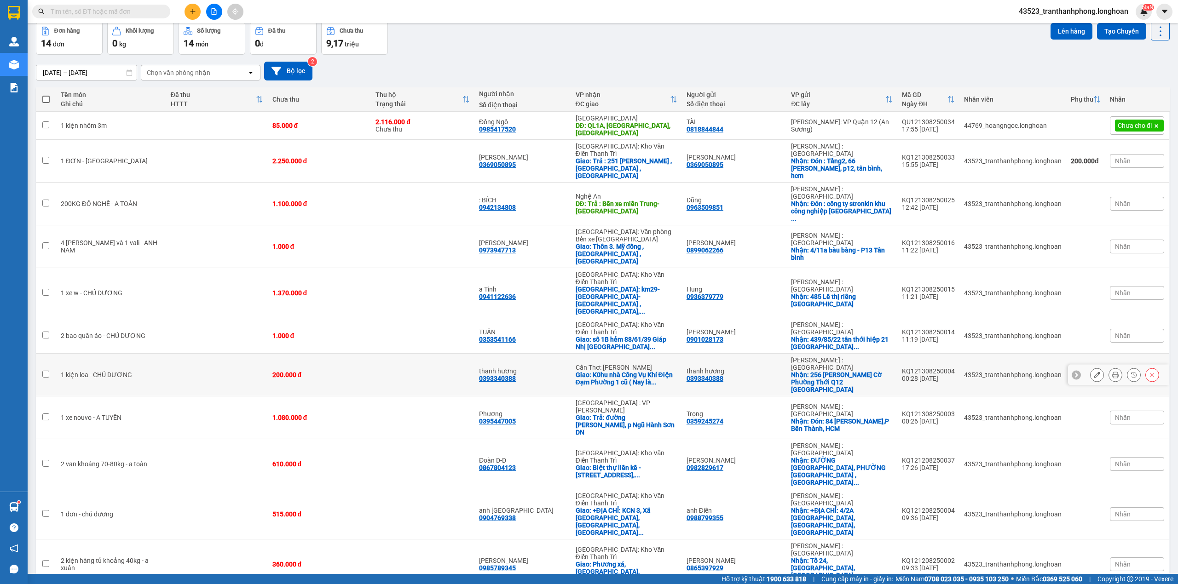
click at [1091, 367] on button at bounding box center [1096, 375] width 13 height 16
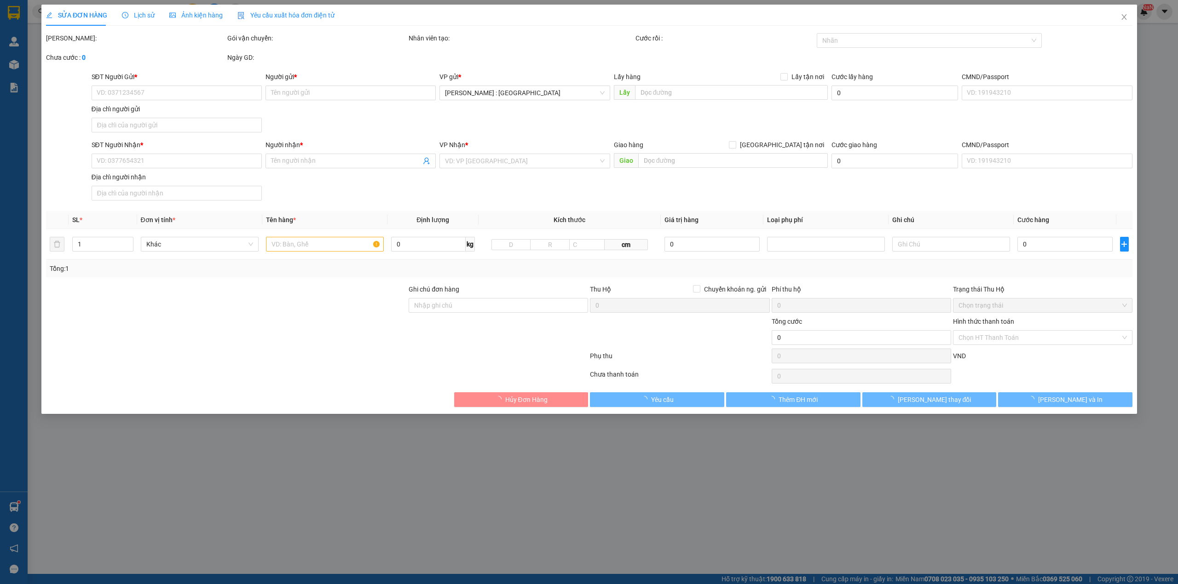
type input "0393340388"
type input "thanh hương"
checkbox input "true"
type input "256 Trần Thị Cờ Phường Thới Q12 TP Hồ Chí Minh"
type input "0393340388"
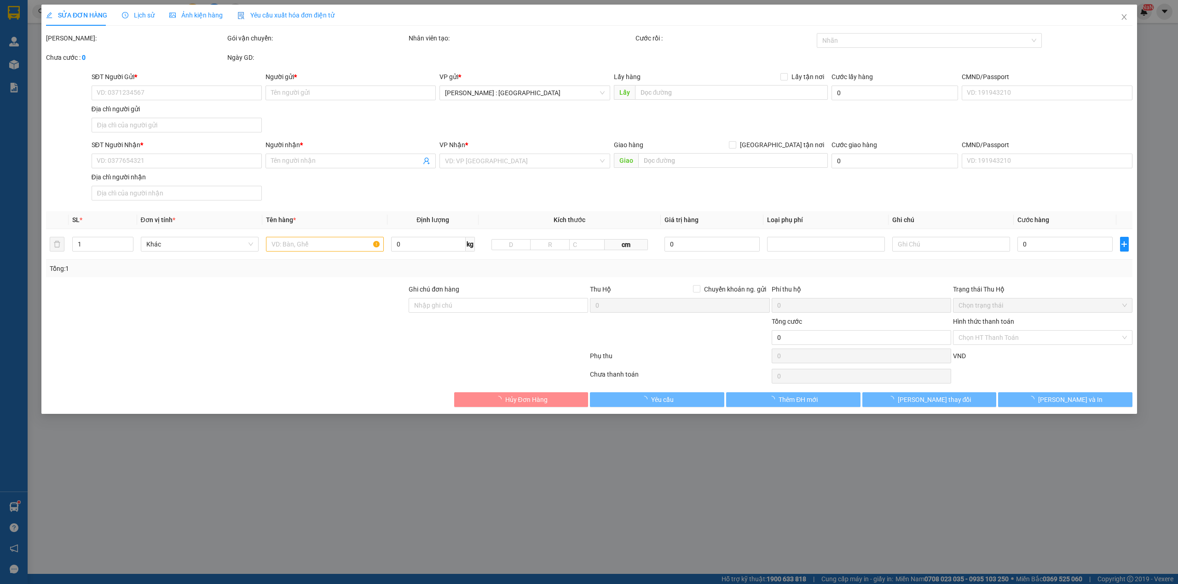
type input "thanh hương"
checkbox input "true"
type input "K0hu nhà Công Vụ Khí Điện Đạm Phường 1 cũ ( Nay là phường An Xuyên TP Cà Mau"
type input "200.000"
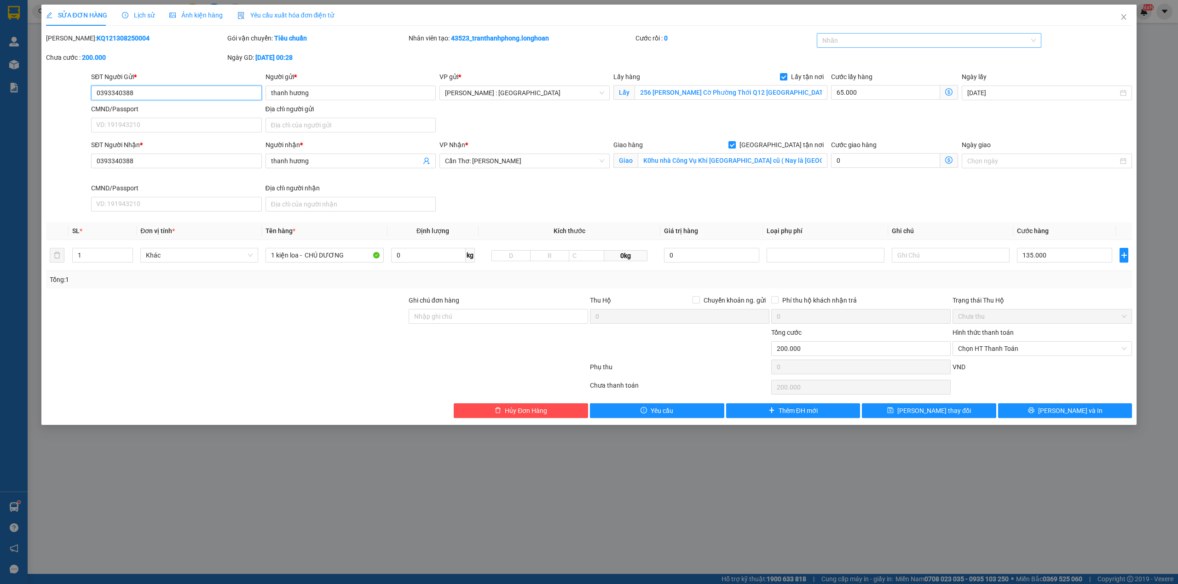
click at [871, 45] on div at bounding box center [924, 40] width 211 height 11
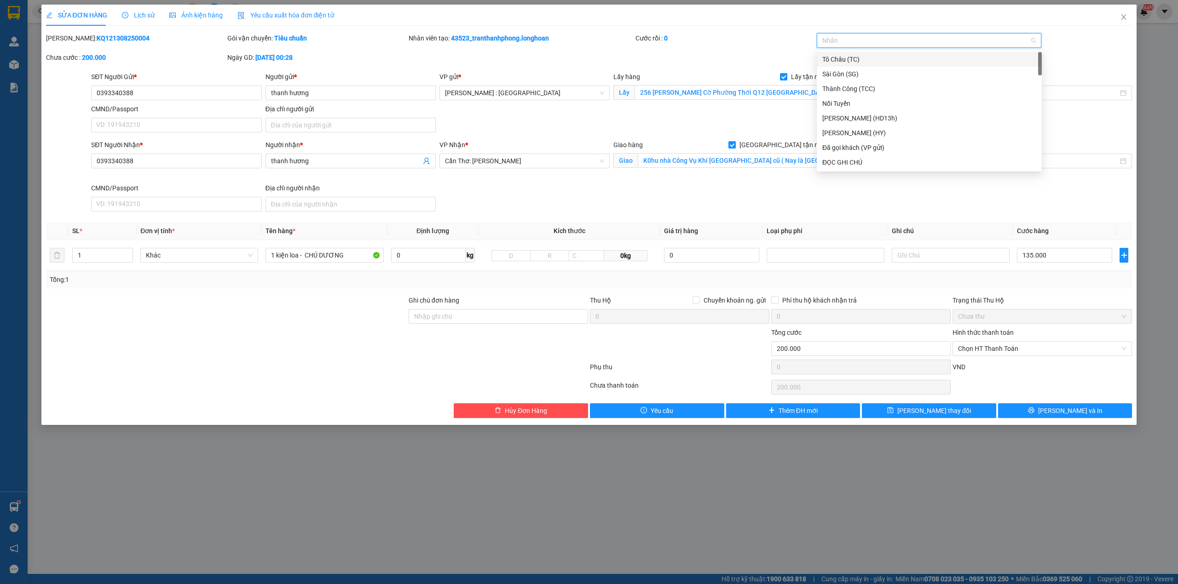
type input "G"
click at [835, 161] on div "[GEOGRAPHIC_DATA] tận nơi" at bounding box center [929, 162] width 214 height 10
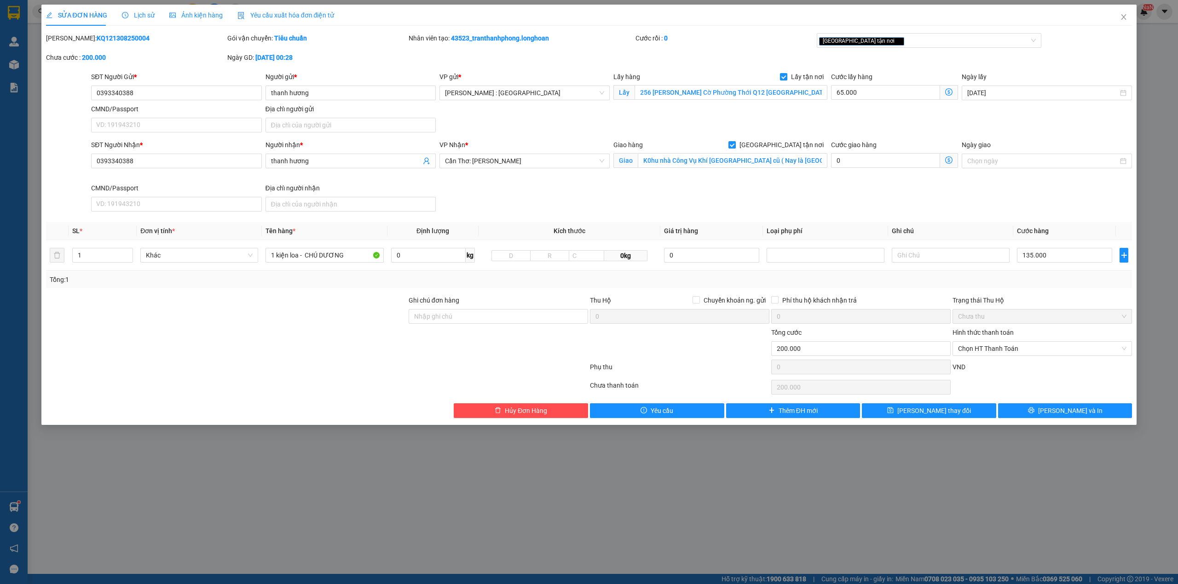
click at [739, 228] on th "Giá trị hàng" at bounding box center [711, 231] width 103 height 18
click at [713, 170] on div "Giao hàng Giao tận nơi Giao K0hu nhà Công Vụ Khí Điện Đạm Phường 1 cũ ( Nay là …" at bounding box center [720, 156] width 214 height 32
click at [717, 168] on input "K0hu nhà Công Vụ Khí Điện Đạm Phường 1 cũ ( Nay là phường An Xuyên TP Cà Mau" at bounding box center [733, 160] width 190 height 15
click at [878, 202] on div "SĐT Người Nhận * 0393340388 Người nhận * thanh hương VP Nhận * Cần Thơ: Kho Nin…" at bounding box center [611, 177] width 1044 height 75
click at [953, 192] on div "SĐT Người Nhận * 0393340388 Người nhận * thanh hương VP Nhận * Cần Thơ: Kho Nin…" at bounding box center [611, 177] width 1044 height 75
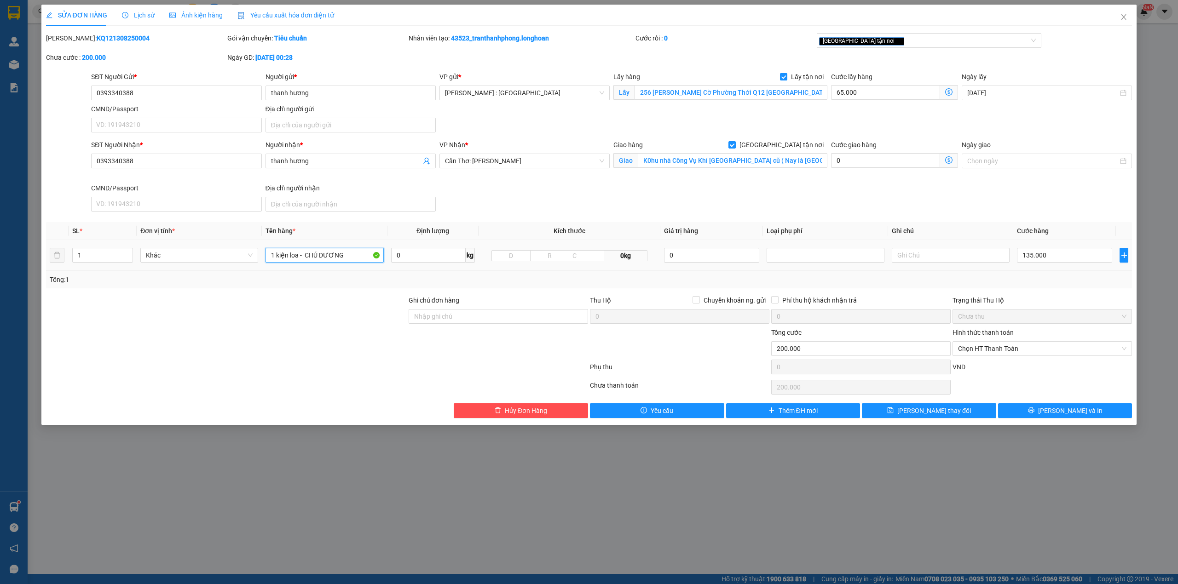
drag, startPoint x: 300, startPoint y: 252, endPoint x: 400, endPoint y: 247, distance: 99.5
click at [400, 247] on tr "1 Khác 1 kiện loa - CHÚ DƯƠNG 0 kg 0kg 0 135.000" at bounding box center [589, 255] width 1086 height 31
type input "1 KIỆN LOA BỌC XỐP NỔ"
click at [1035, 411] on button "[PERSON_NAME] và In" at bounding box center [1065, 410] width 134 height 15
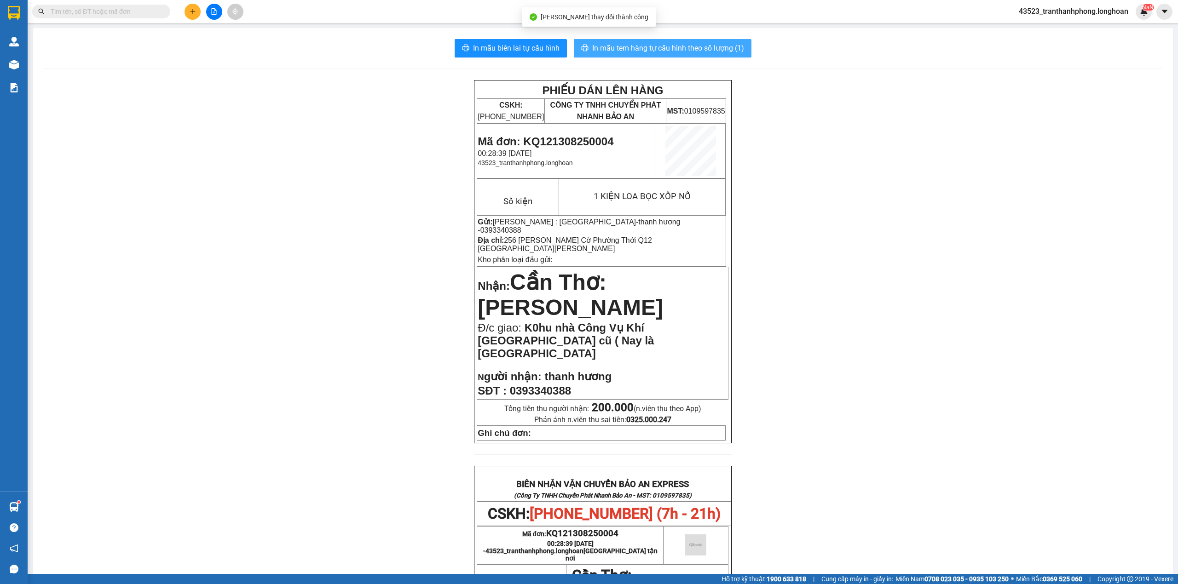
click at [714, 48] on span "In mẫu tem hàng tự cấu hình theo số lượng (1)" at bounding box center [668, 48] width 152 height 12
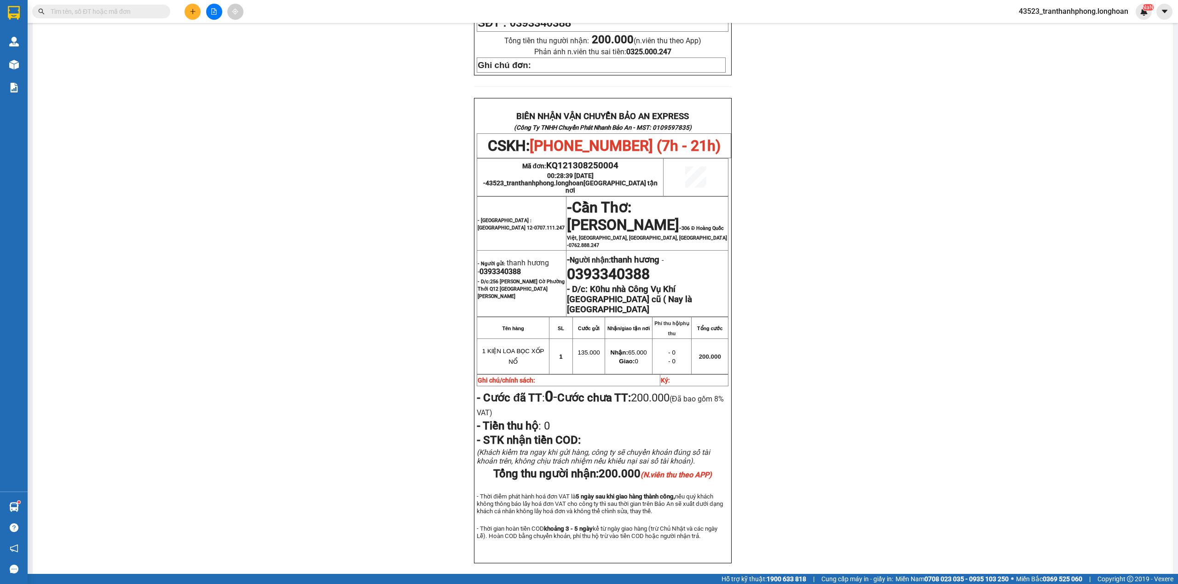
scroll to position [411, 0]
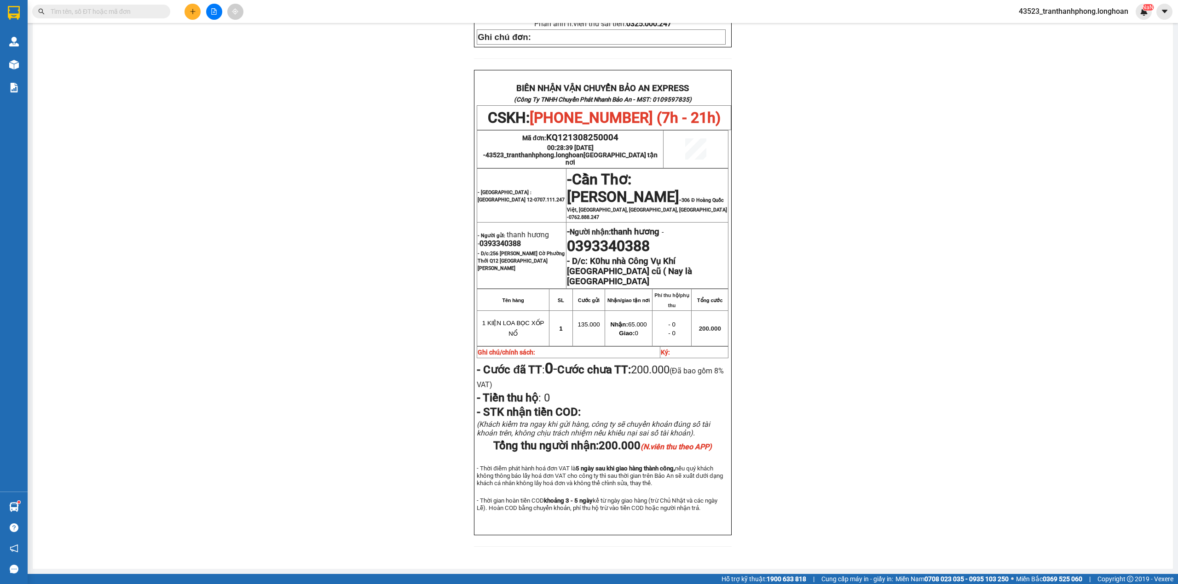
click at [495, 239] on span "0393340388" at bounding box center [499, 243] width 41 height 9
copy span "0393340388"
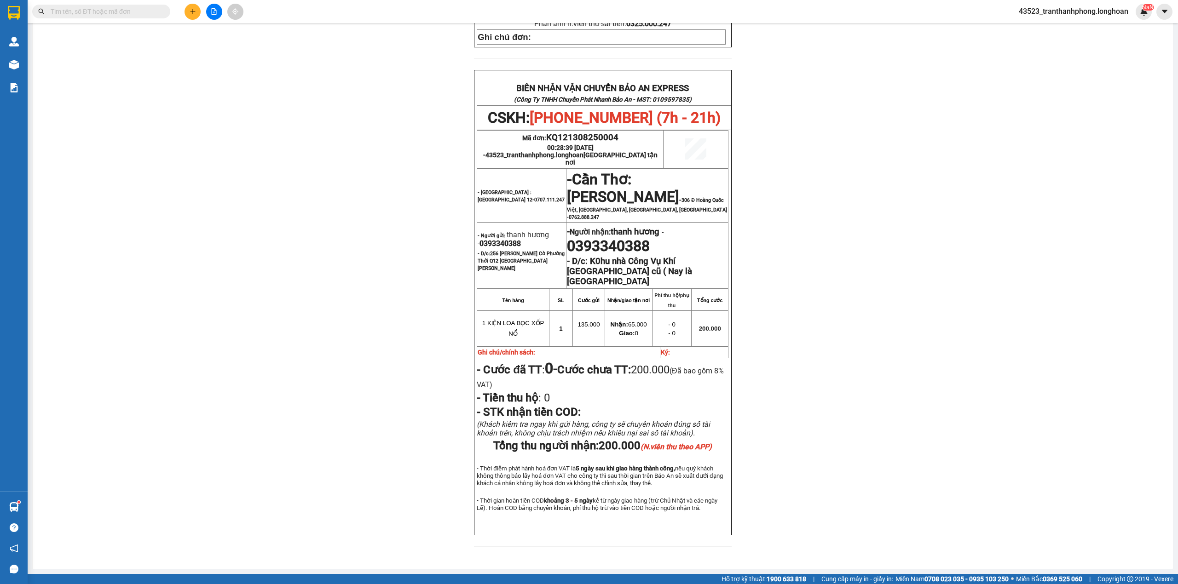
click at [110, 9] on input "text" at bounding box center [105, 11] width 109 height 10
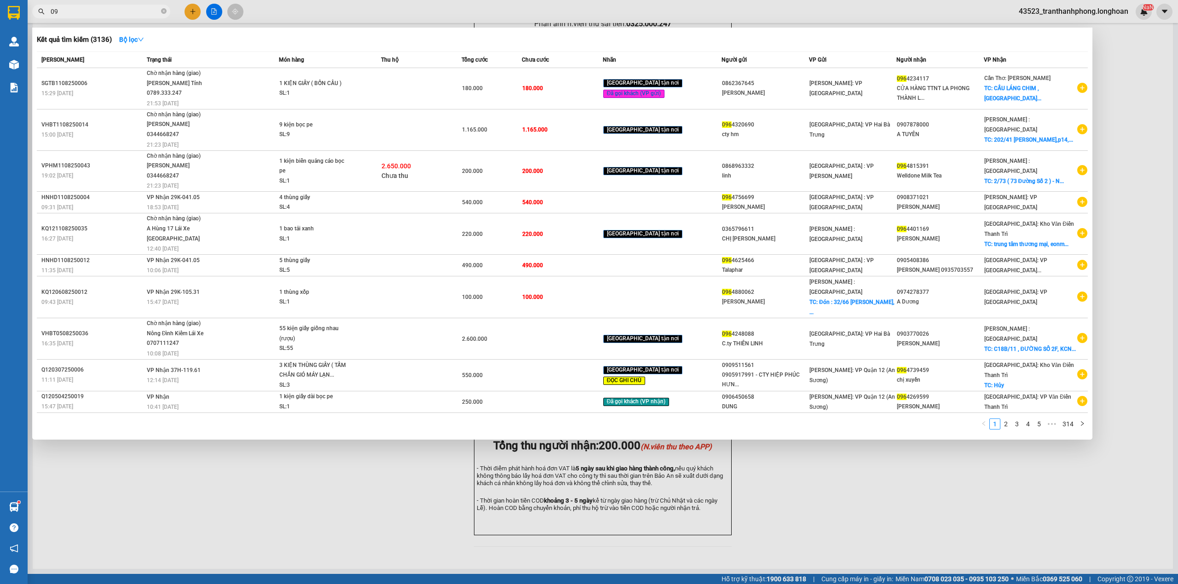
type input "0"
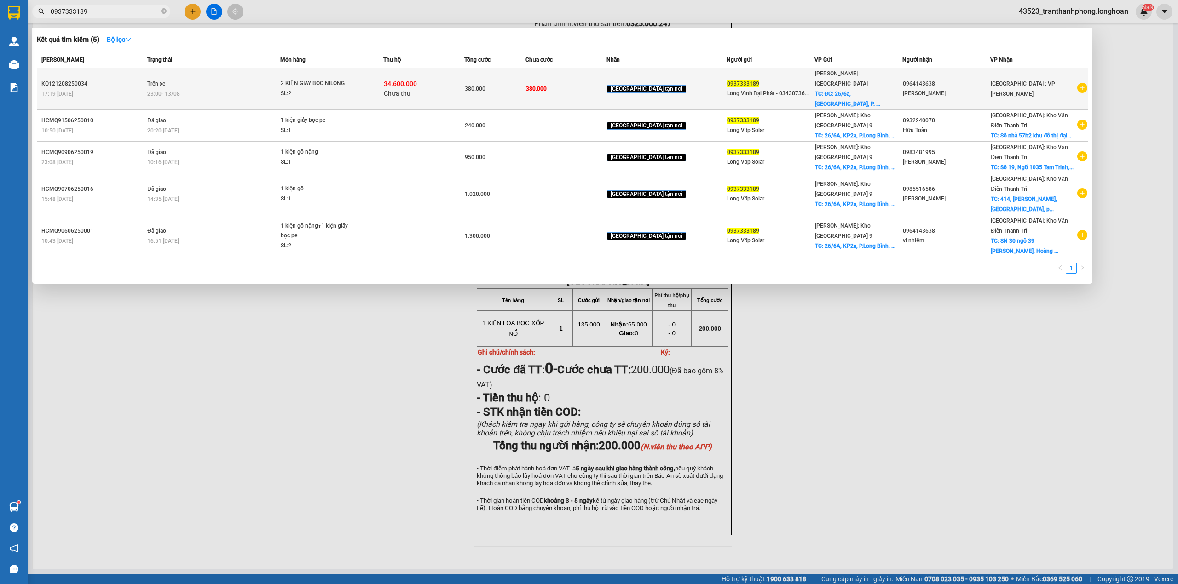
type input "0937333189"
click at [441, 79] on div "34.600.000 Chưa thu" at bounding box center [424, 88] width 80 height 19
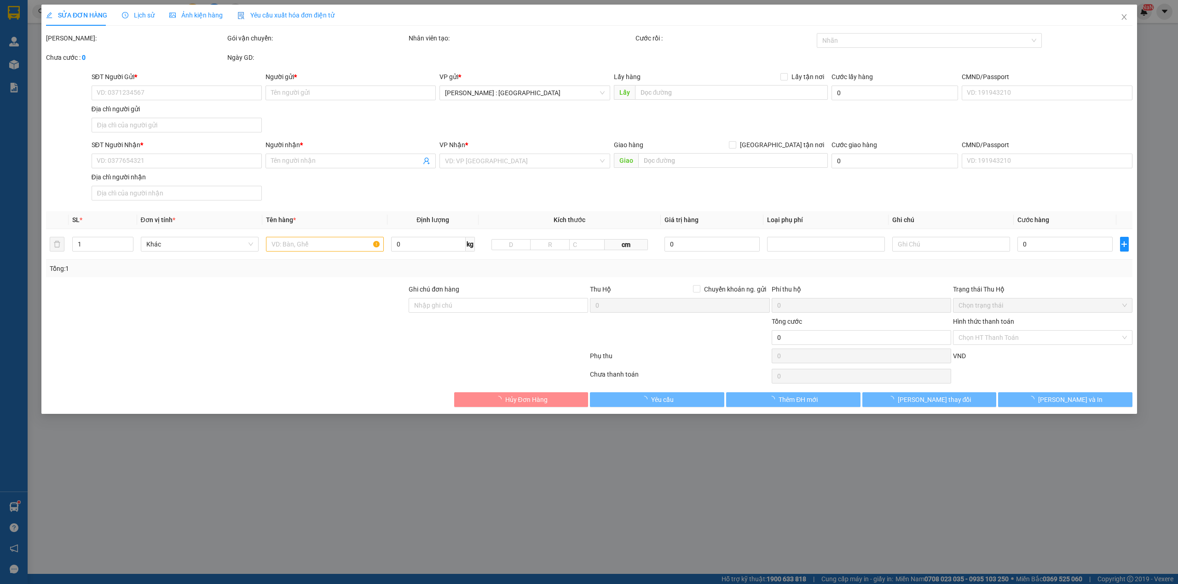
type input "0937333189"
type input "Long Vĩnh Đại Phát - 0343073613"
checkbox input "true"
type input "ĐC: 26/6a, Khu phố 2a, P. Long Bình, Biên Hòa Đồng Nai ( công ty tnhh tmdv Vĩnh…"
type input "0964143638"
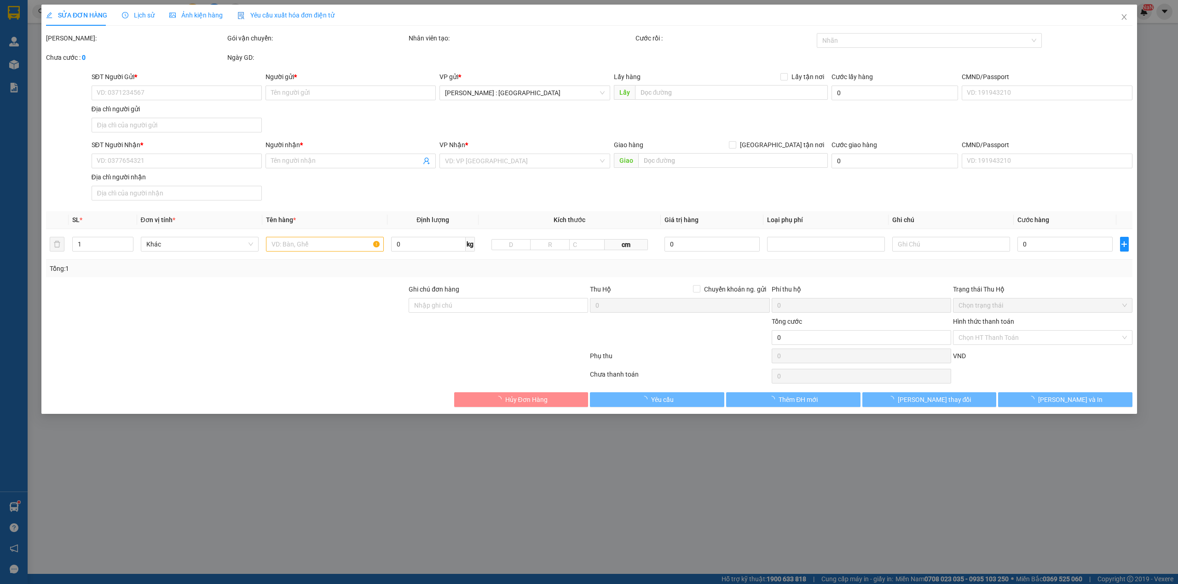
type input "Vi Đức Nhiệm"
type input "380.000"
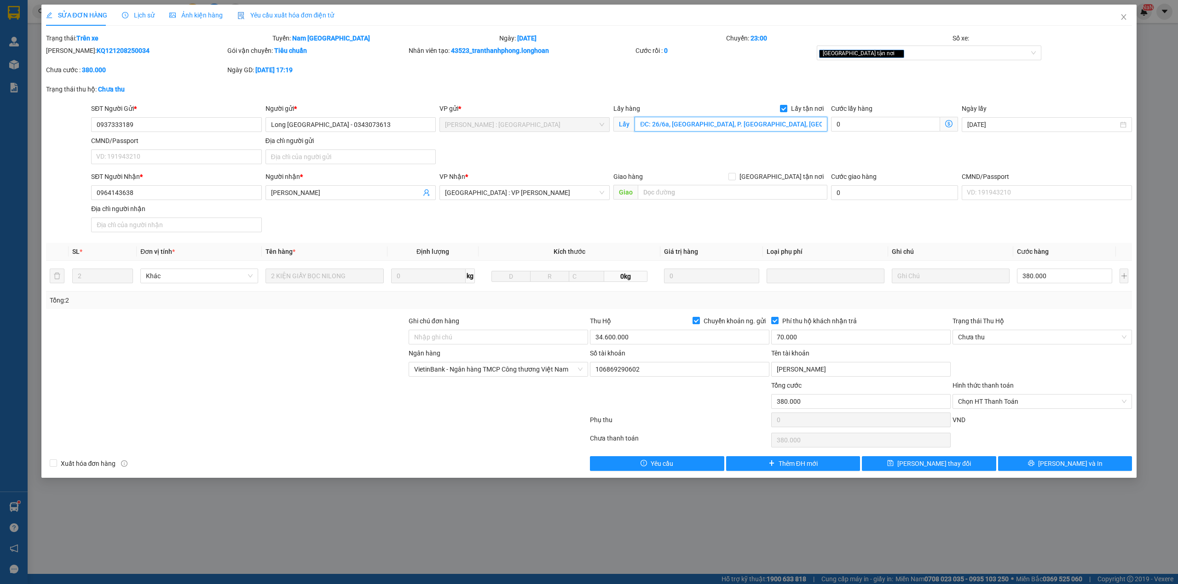
drag, startPoint x: 685, startPoint y: 116, endPoint x: 658, endPoint y: 122, distance: 27.4
click at [1125, 17] on icon "close" at bounding box center [1123, 16] width 7 height 7
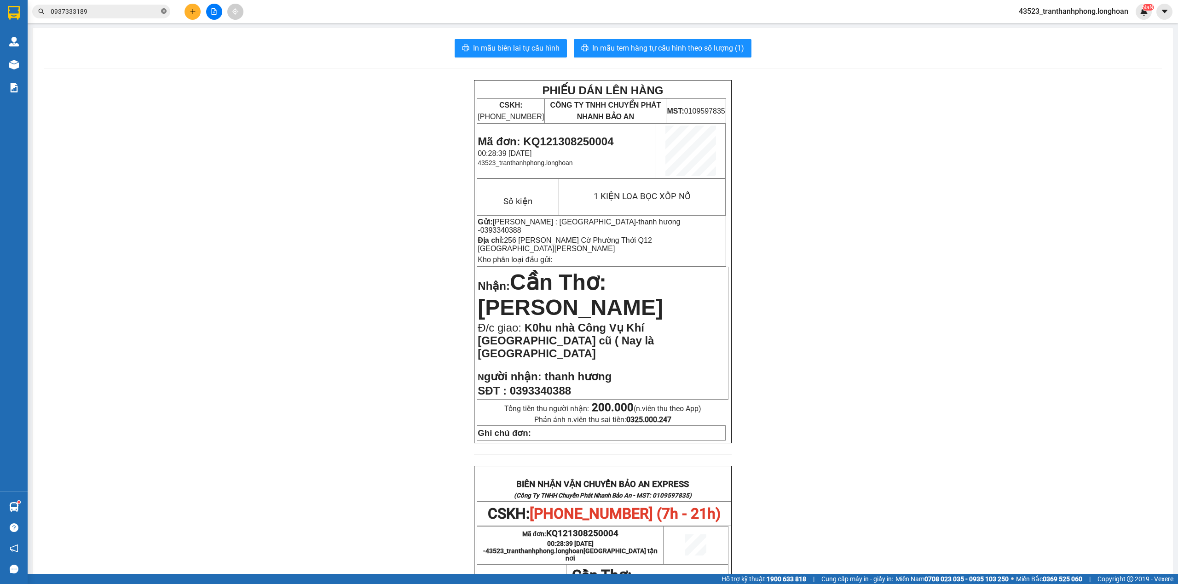
click at [166, 9] on icon "close-circle" at bounding box center [164, 11] width 6 height 6
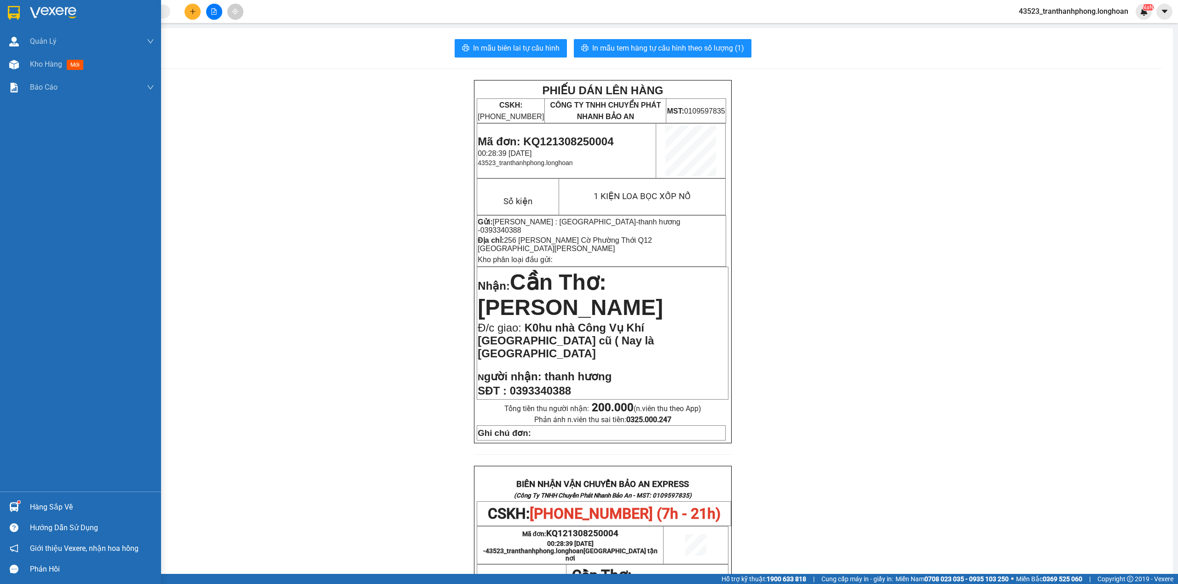
click at [0, 5] on div at bounding box center [80, 15] width 161 height 30
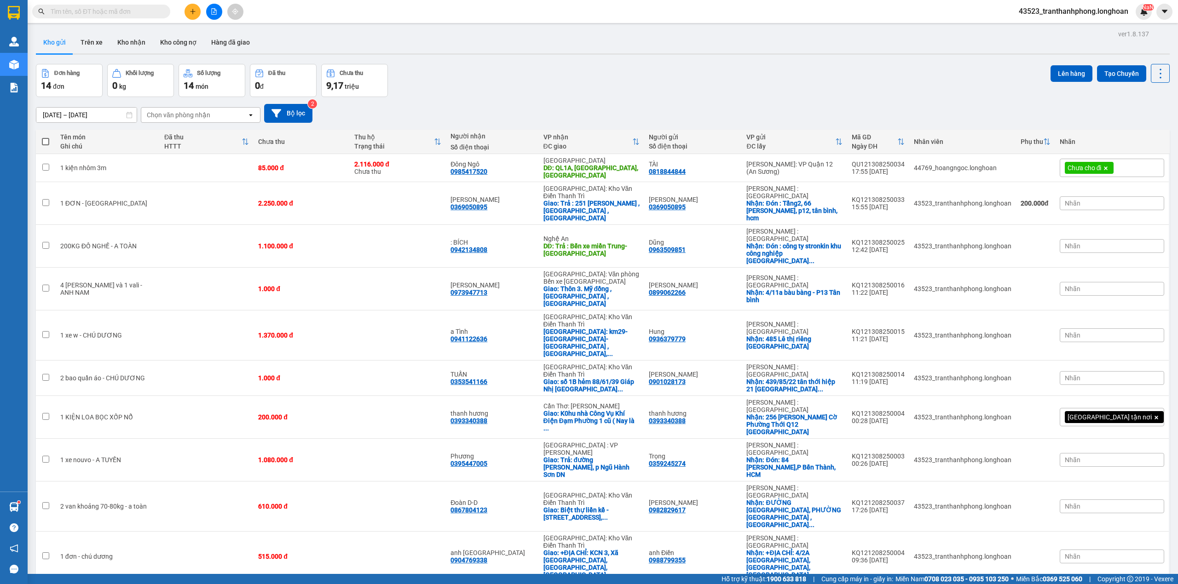
paste input "Long Vĩnh Đại Phát"
type input "Long Vĩnh Đại Phát"
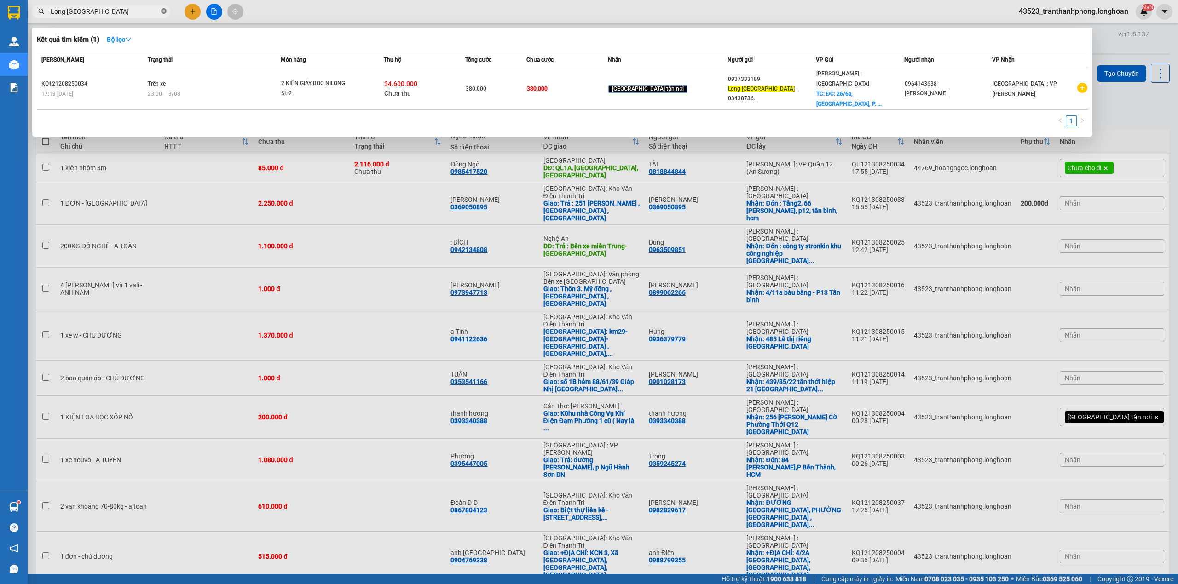
click at [162, 7] on span at bounding box center [164, 11] width 6 height 9
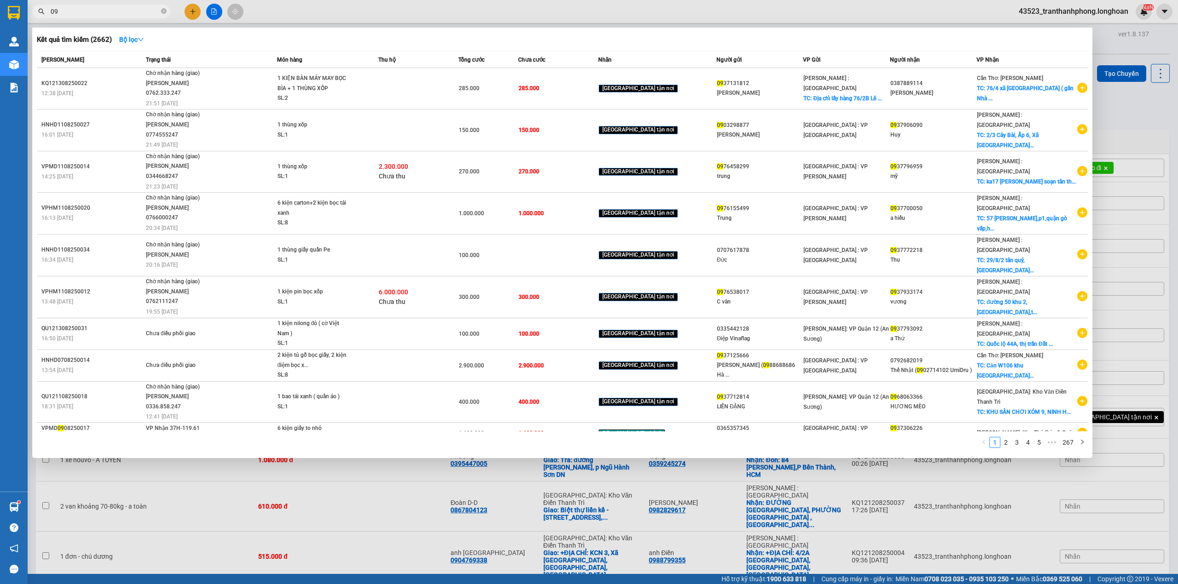
type input "0"
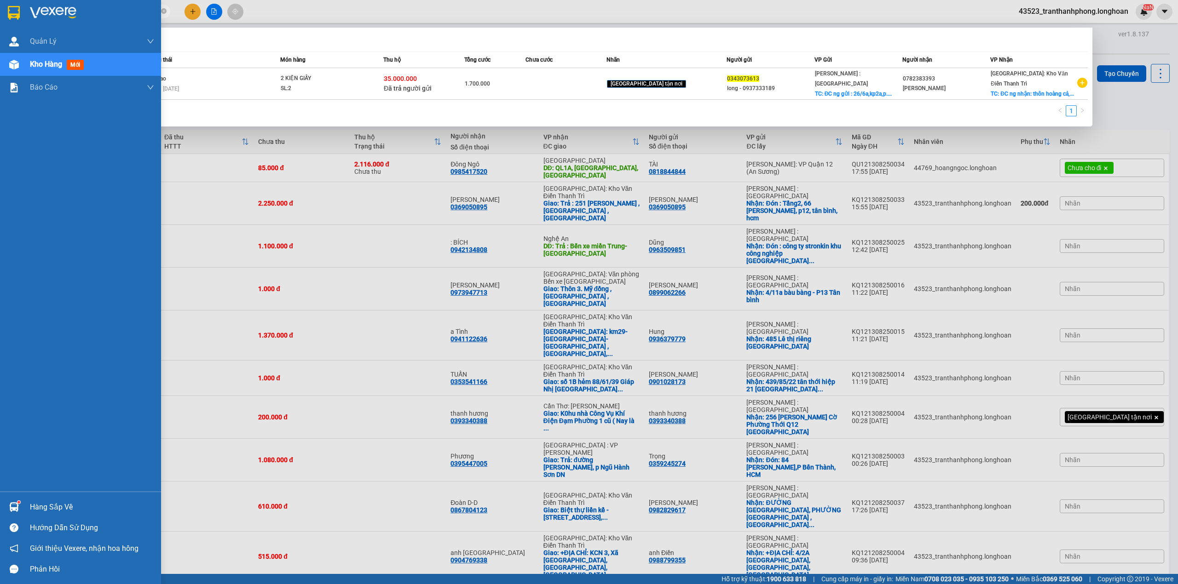
type input "0343073613"
click at [19, 22] on div at bounding box center [80, 15] width 161 height 30
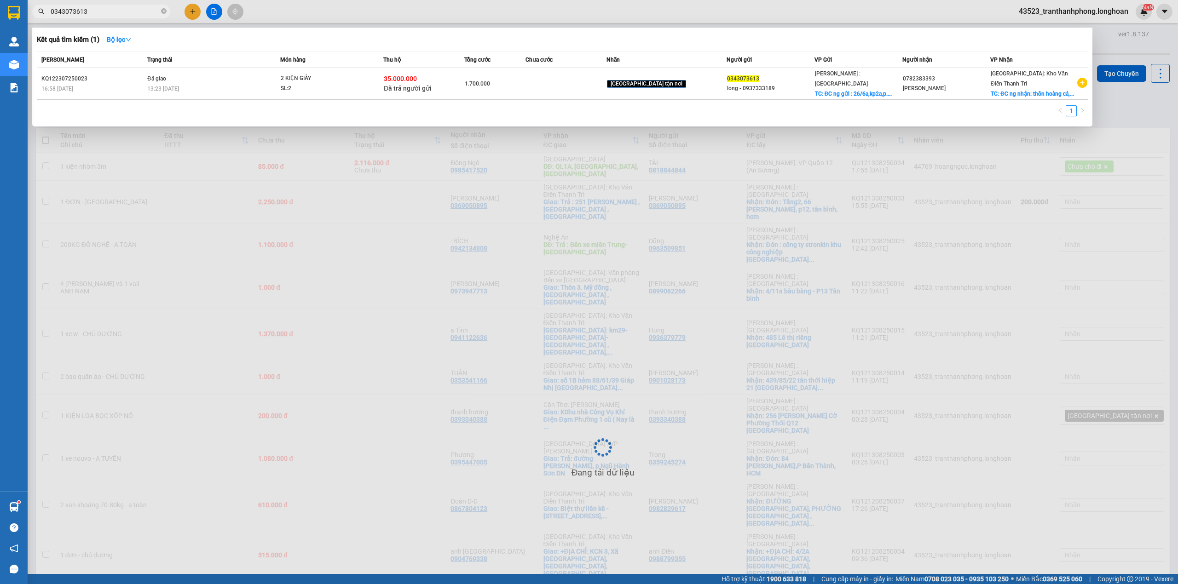
click at [271, 374] on div at bounding box center [589, 292] width 1178 height 584
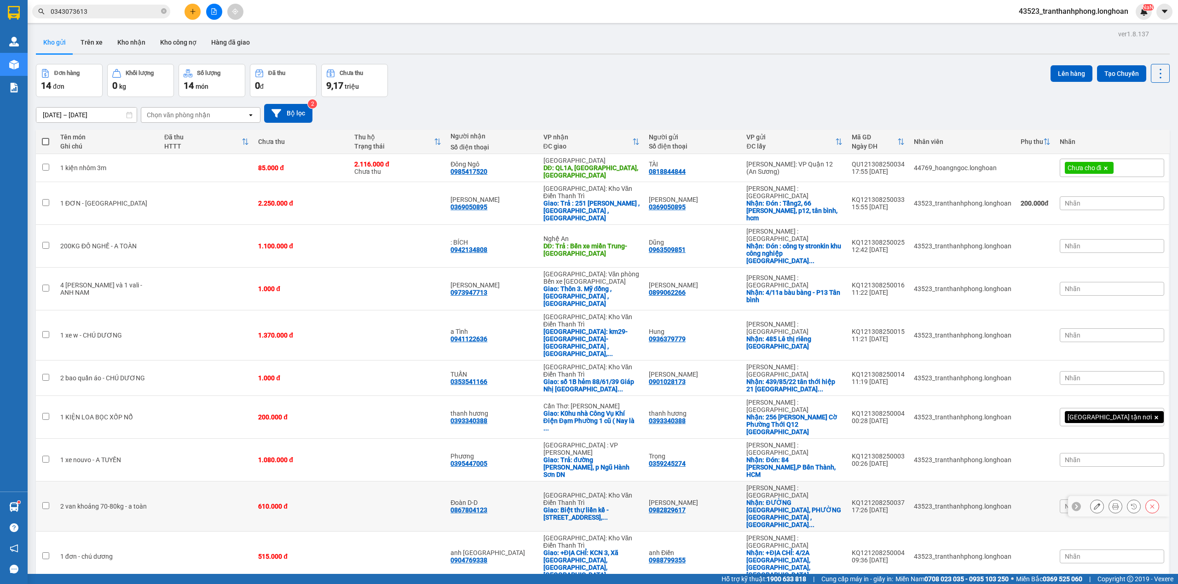
scroll to position [42, 0]
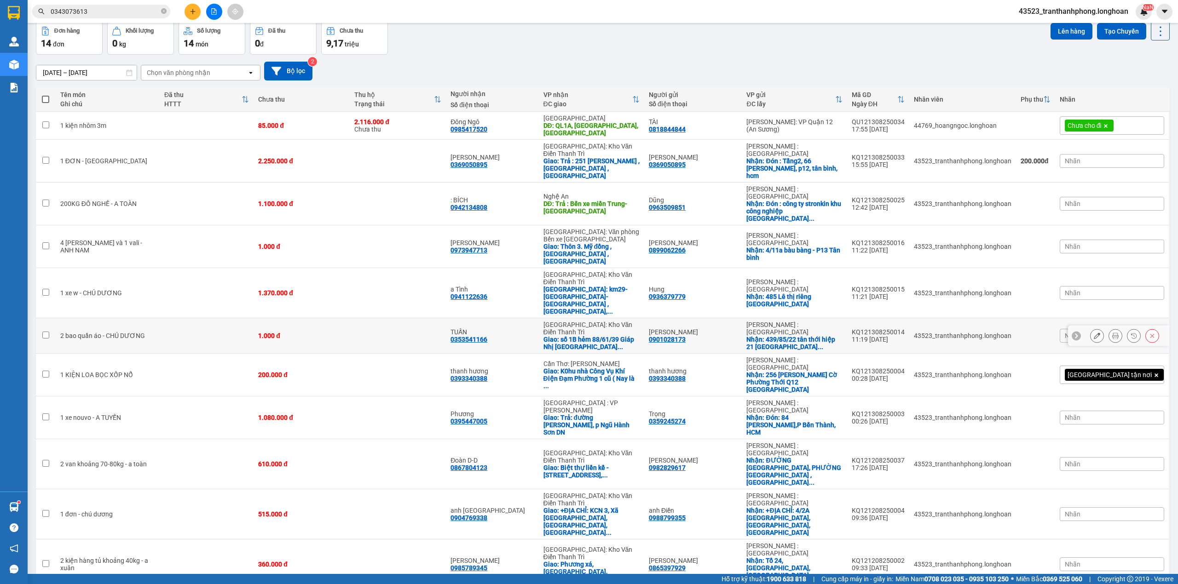
click at [133, 332] on div "2 bao quần áo - CHÚ DƯƠNG" at bounding box center [107, 335] width 95 height 7
checkbox input "true"
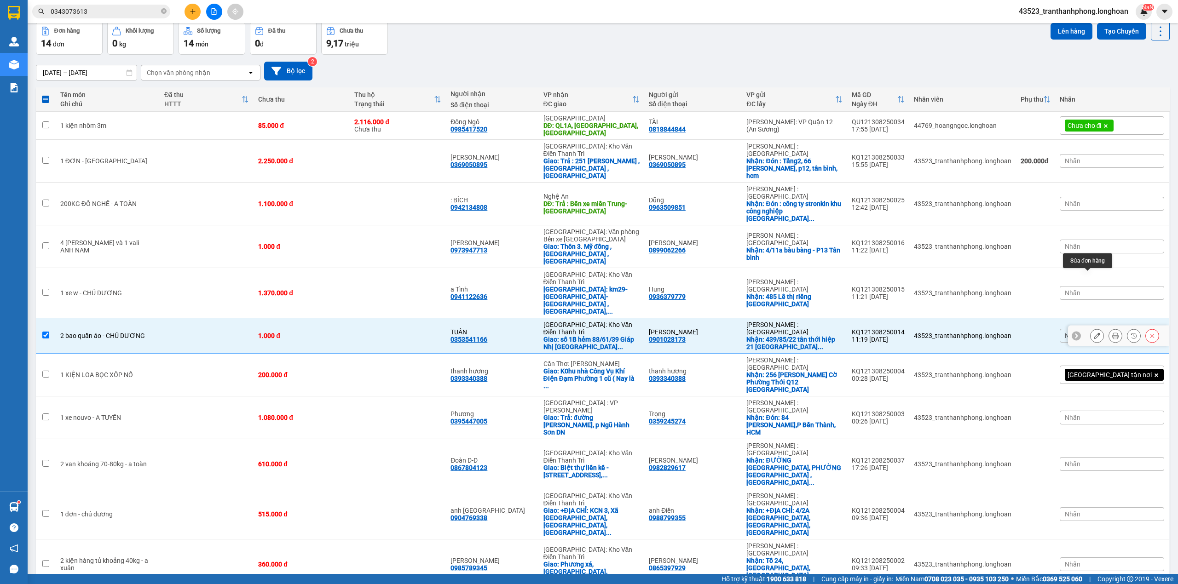
click at [1094, 333] on icon at bounding box center [1097, 336] width 6 height 6
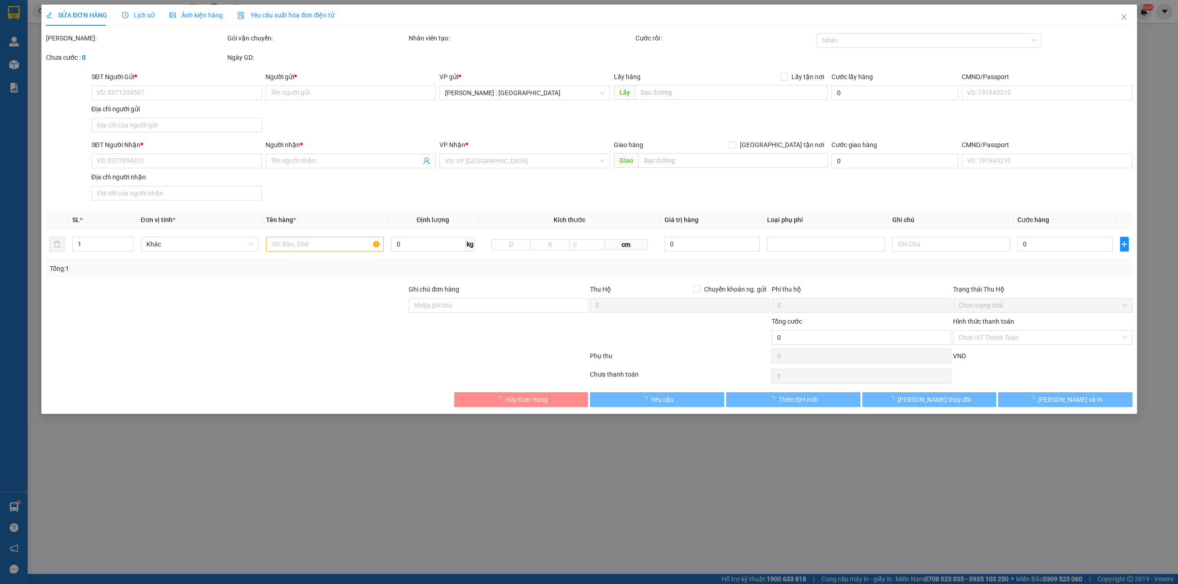
type input "0901028173"
type input "phương NGUYỄN"
checkbox input "true"
type input "439/85/22 tân thới hiệp 21 Phường Tân Thới Hiệp Quận 12 TP. Hồ Chí Minh"
type input "0353541166"
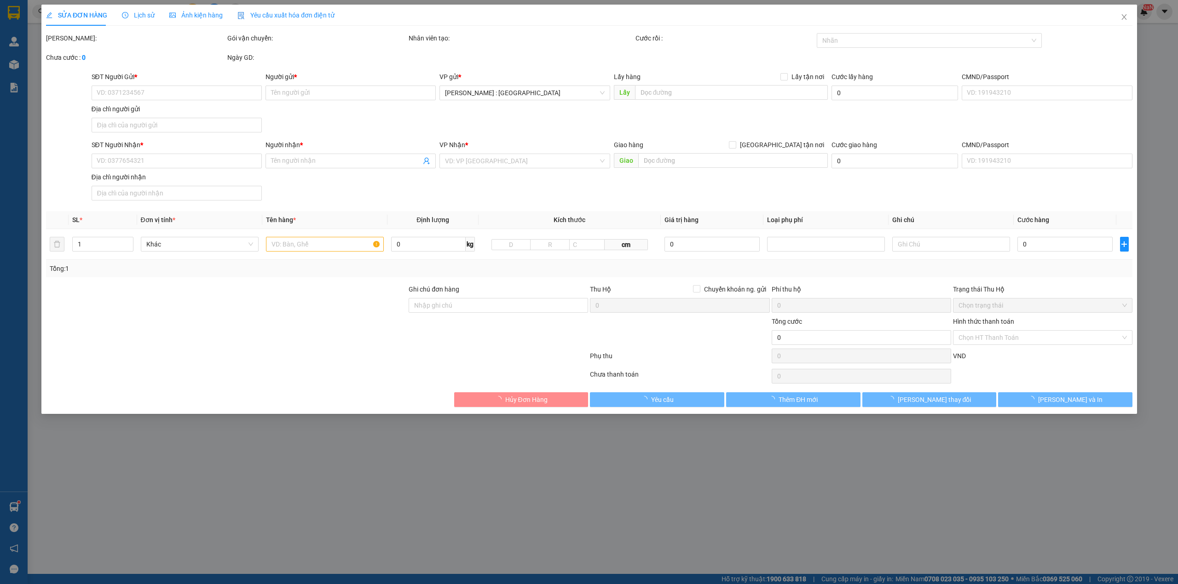
type input "TUẤN"
checkbox input "true"
type input "số 1B hẻm 88/61/39 Giáp Nhị Phường Thịnh [GEOGRAPHIC_DATA]"
type input "1.000"
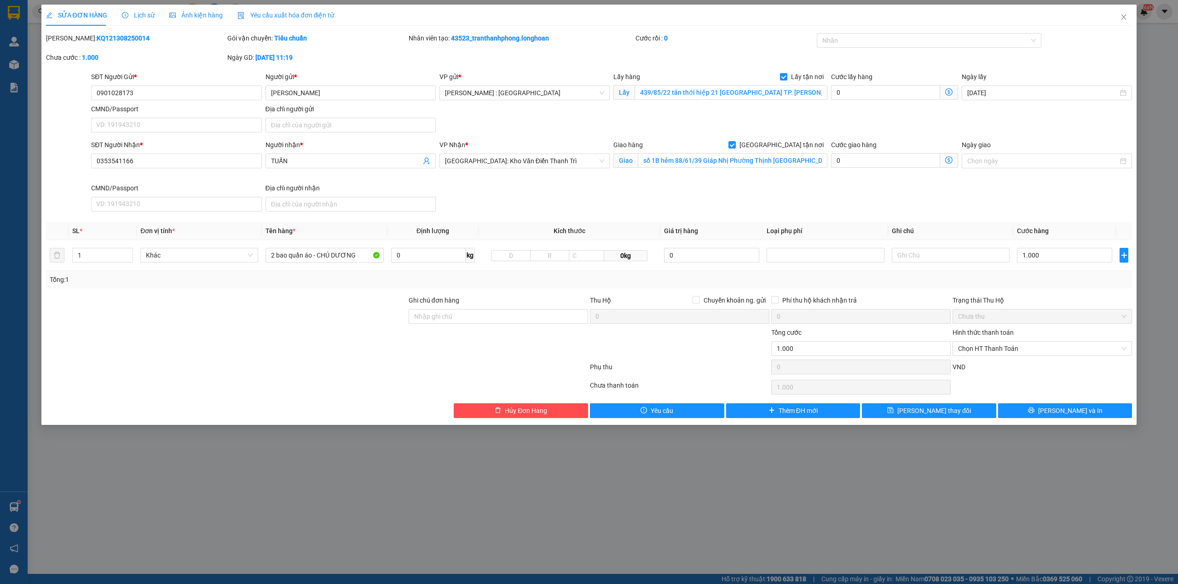
drag, startPoint x: 1177, startPoint y: 584, endPoint x: 237, endPoint y: 346, distance: 969.0
click at [238, 348] on div at bounding box center [226, 344] width 363 height 32
type input "2"
click at [126, 250] on span "Increase Value" at bounding box center [127, 252] width 10 height 8
click at [292, 258] on input "2 bao quần áo - CHÚ DƯƠNG" at bounding box center [324, 255] width 118 height 15
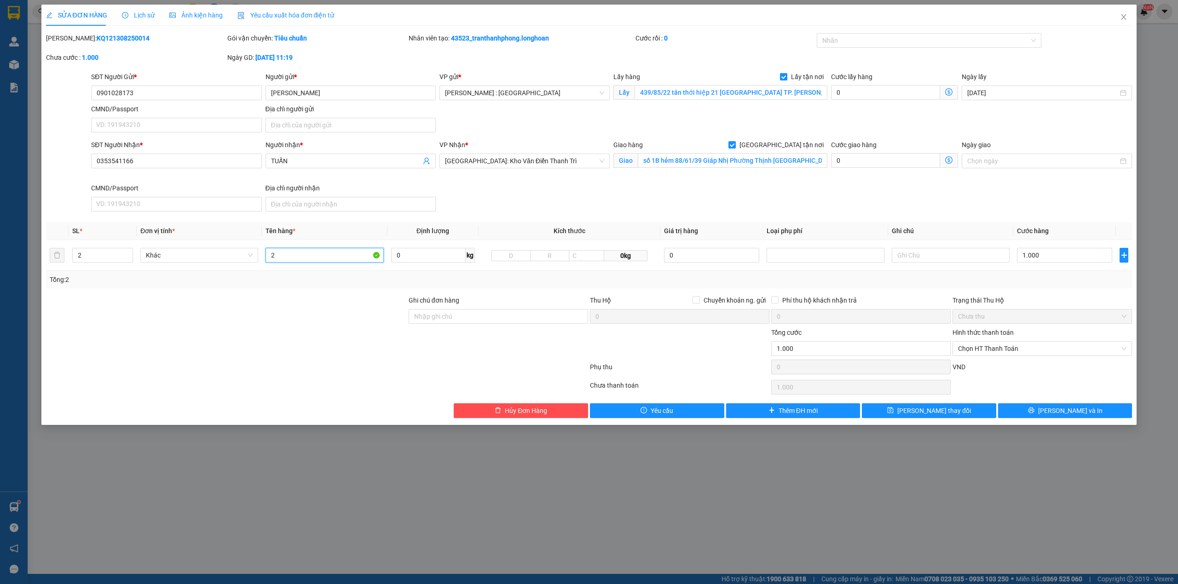
type input "2"
click at [913, 37] on div at bounding box center [924, 40] width 211 height 11
type input "2 BAO TẢI XANH"
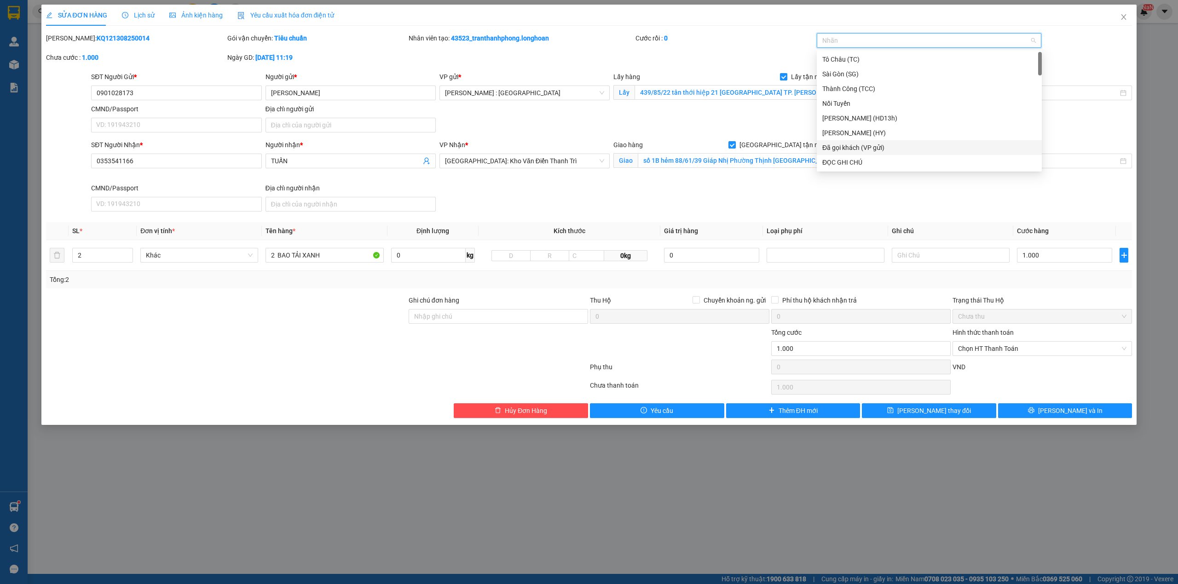
type input "G"
click at [845, 162] on div "[GEOGRAPHIC_DATA] tận nơi" at bounding box center [929, 162] width 214 height 10
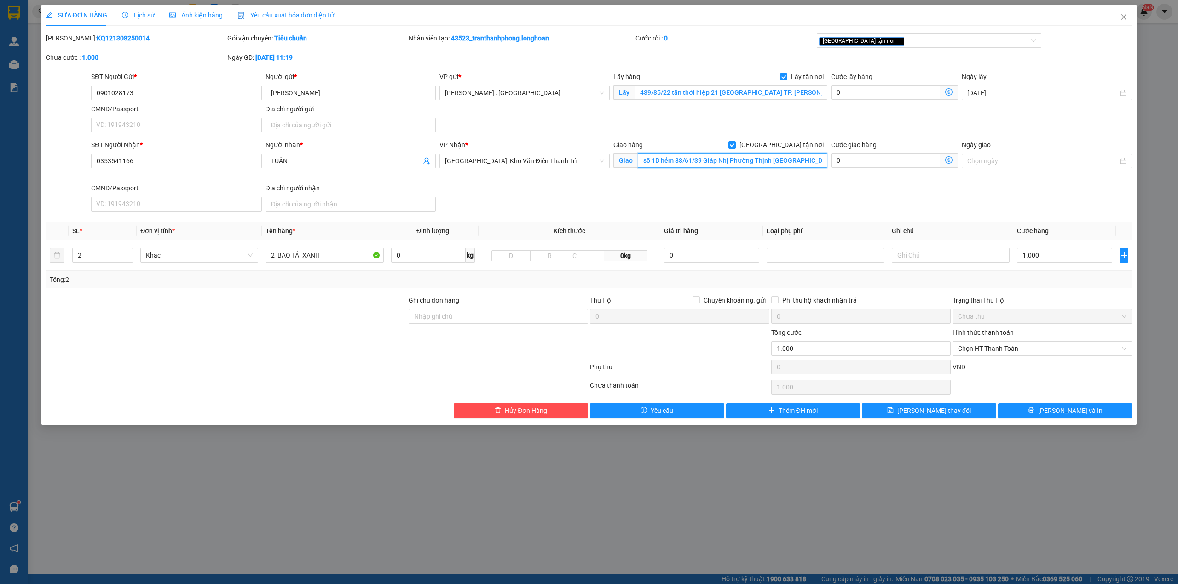
drag, startPoint x: 714, startPoint y: 169, endPoint x: 712, endPoint y: 158, distance: 11.3
click at [884, 210] on div "SĐT Người Nhận * 0353541166 Người nhận * TUẤN VP Nhận * Hà Nội: Kho Văn Điển Th…" at bounding box center [611, 177] width 1044 height 75
click at [181, 91] on input "0901028173" at bounding box center [176, 93] width 170 height 15
drag, startPoint x: 357, startPoint y: 294, endPoint x: 363, endPoint y: 295, distance: 6.5
click at [358, 295] on div "Total Paid Fee 0 Total UnPaid Fee 1.000 Cash Collection Total Fee Mã ĐH: KQ1213…" at bounding box center [589, 225] width 1086 height 385
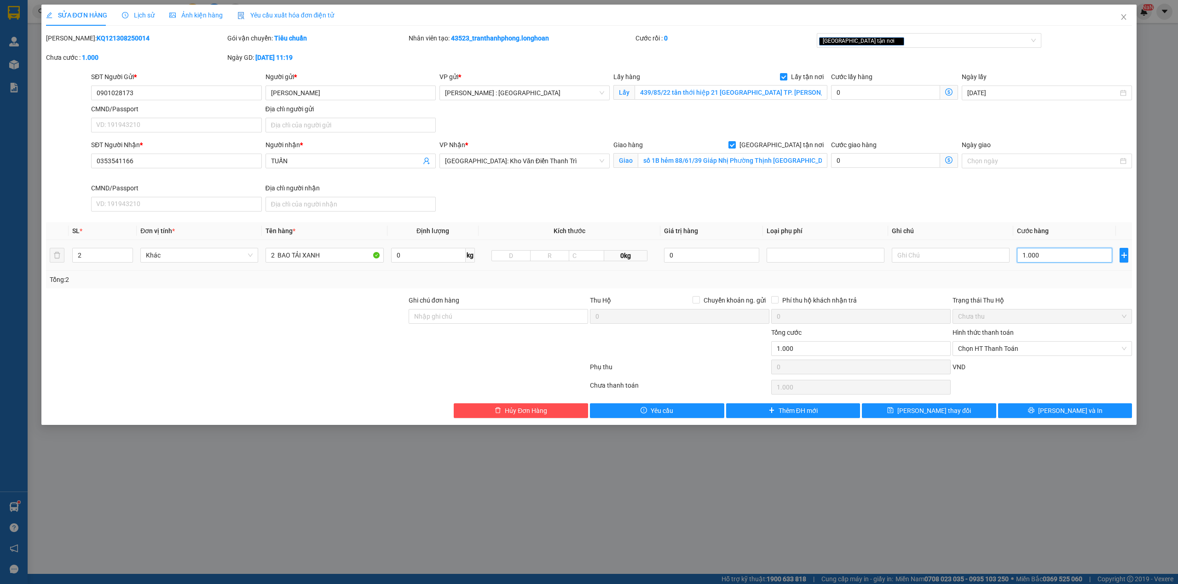
type input "0"
click at [1038, 267] on td "0" at bounding box center [1064, 255] width 103 height 31
click at [1040, 262] on input "0" at bounding box center [1064, 255] width 95 height 15
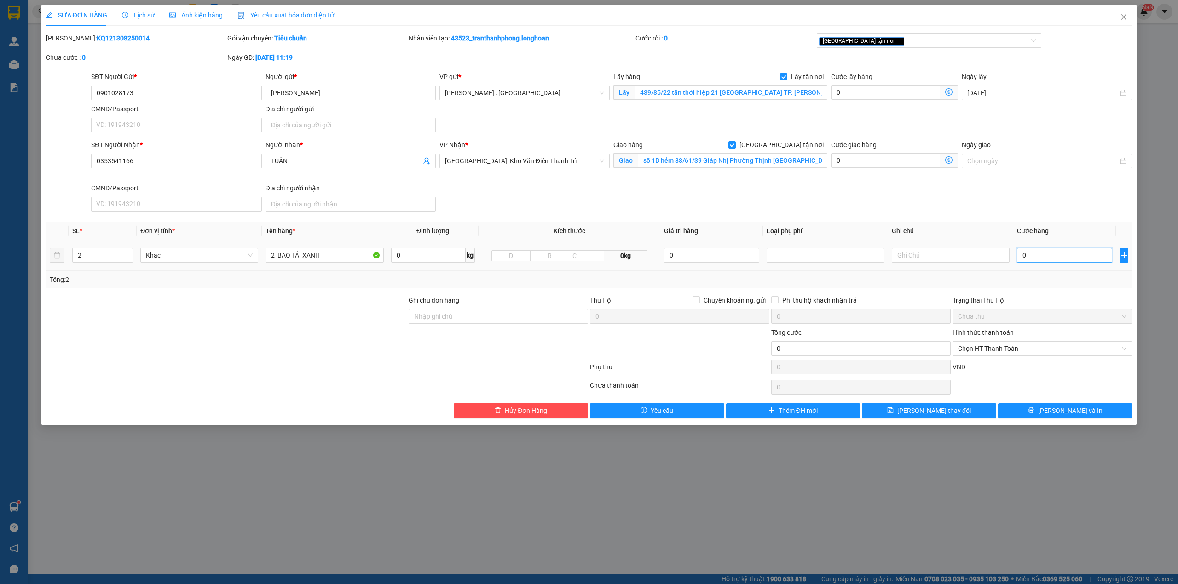
type input "4"
type input "43"
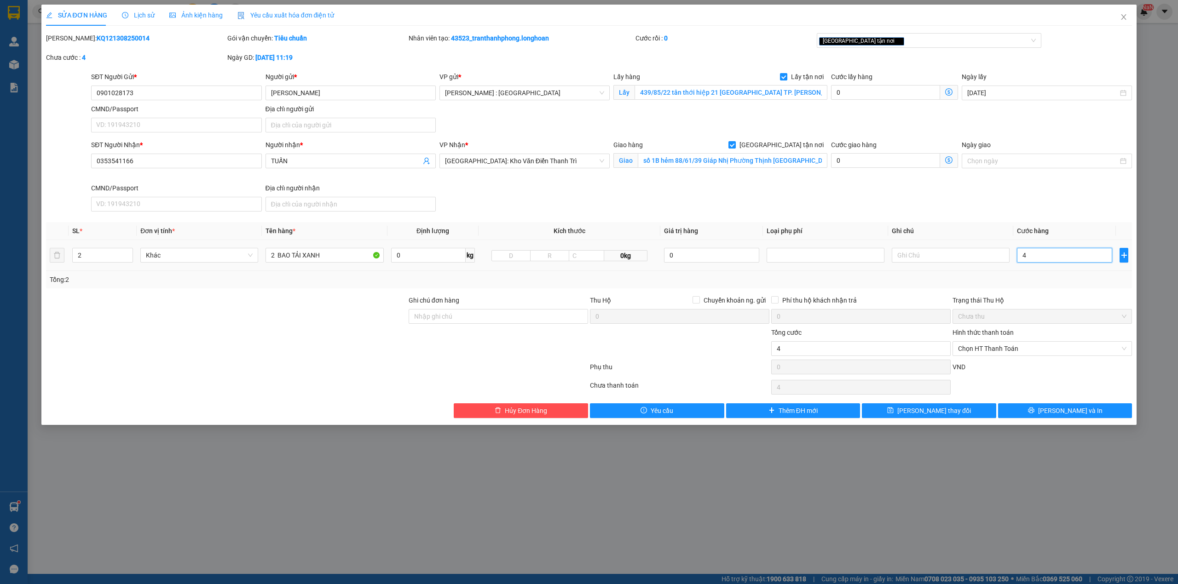
type input "43"
type input "430"
type input "4.300"
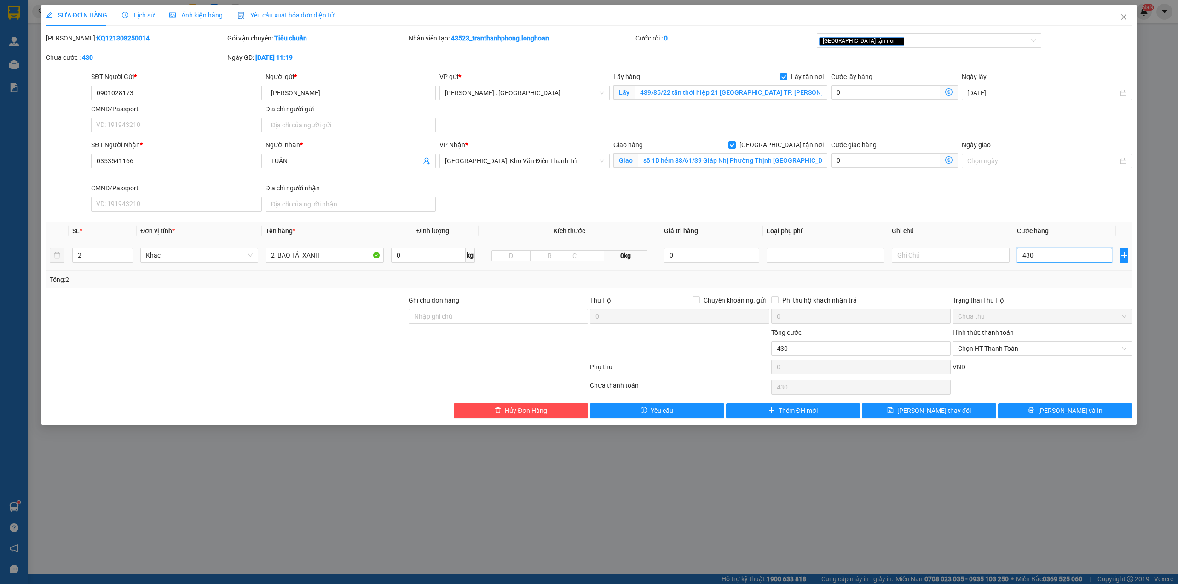
type input "4.300"
type input "43.000"
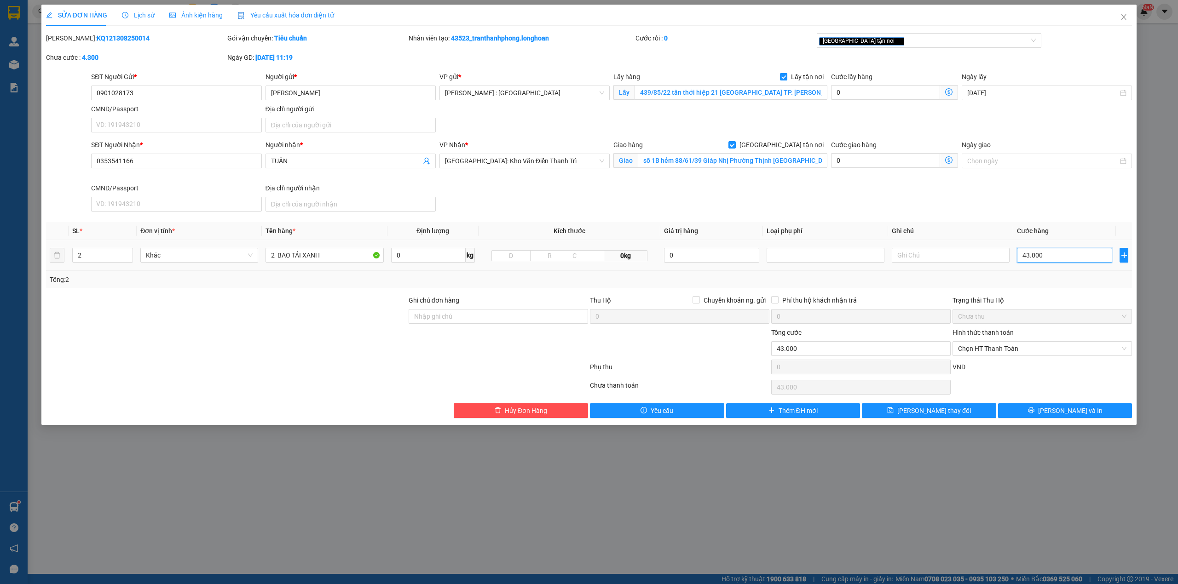
type input "430.000"
click at [884, 83] on div "Cước lấy hàng" at bounding box center [894, 79] width 127 height 14
type input "430.006"
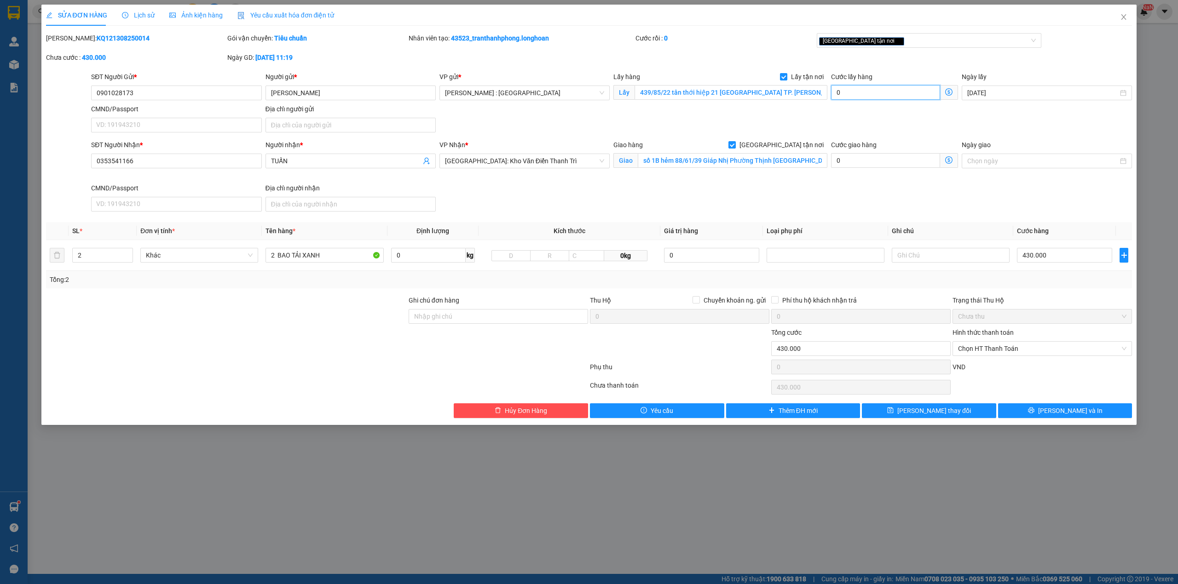
type input "430.006"
type input "6"
type input "430.065"
type input "65"
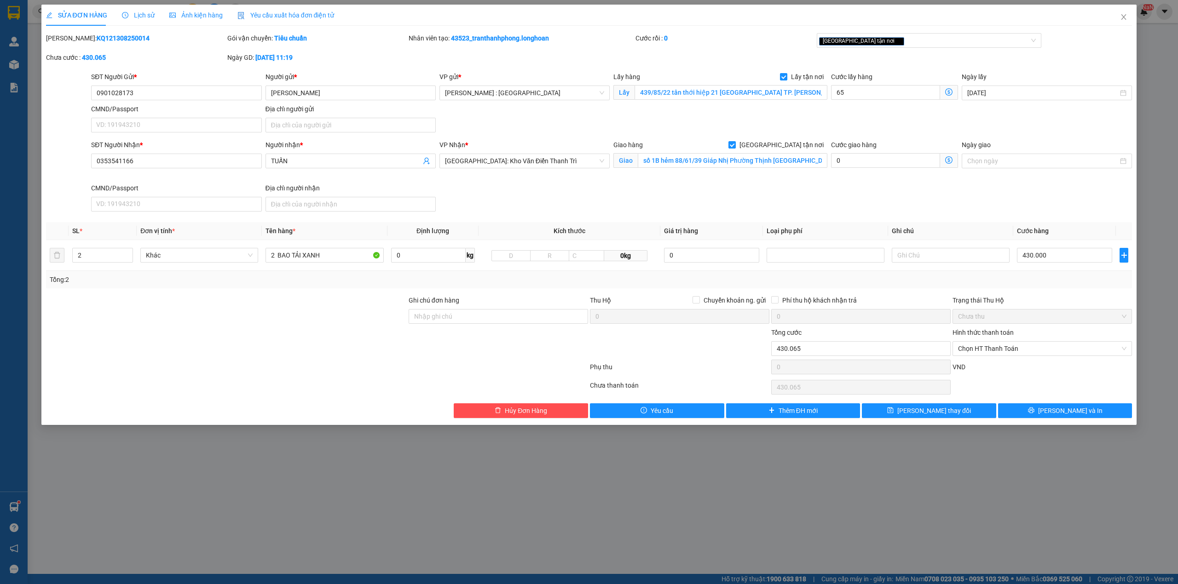
type input "495.000"
type input "65.000"
click at [860, 116] on div "SĐT Người Gửi * 0901028173 Người gửi * phương NGUYỄN VP gửi * Hồ Chí Minh : Kho…" at bounding box center [611, 104] width 1044 height 64
click at [1070, 264] on div "430.000" at bounding box center [1064, 255] width 95 height 18
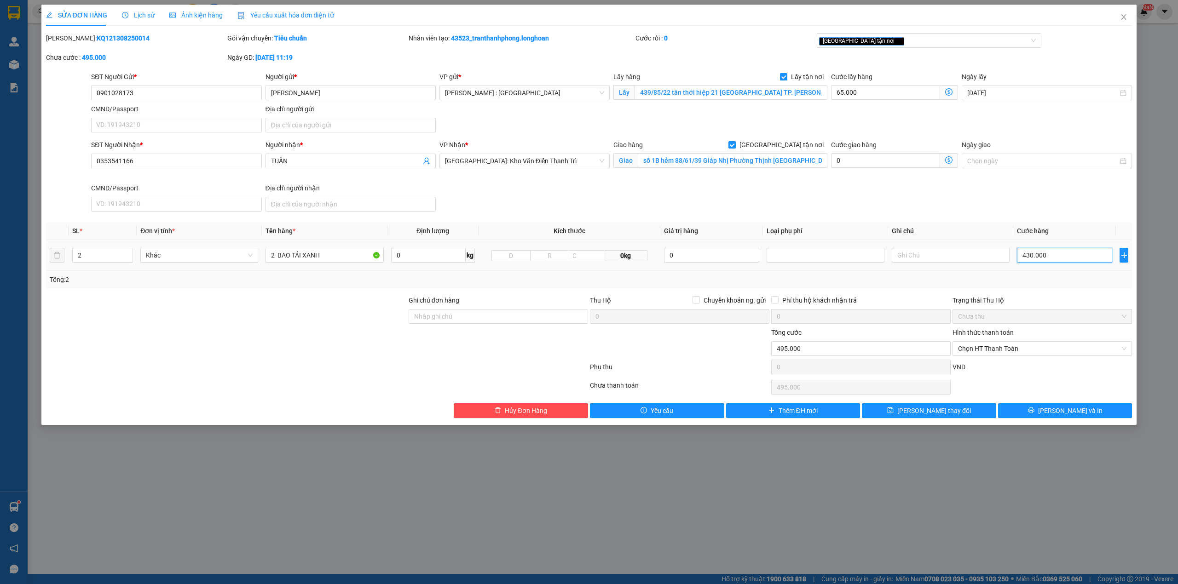
click at [1070, 261] on input "430.000" at bounding box center [1064, 255] width 95 height 15
type input "65.004"
type input "4"
type input "65.045"
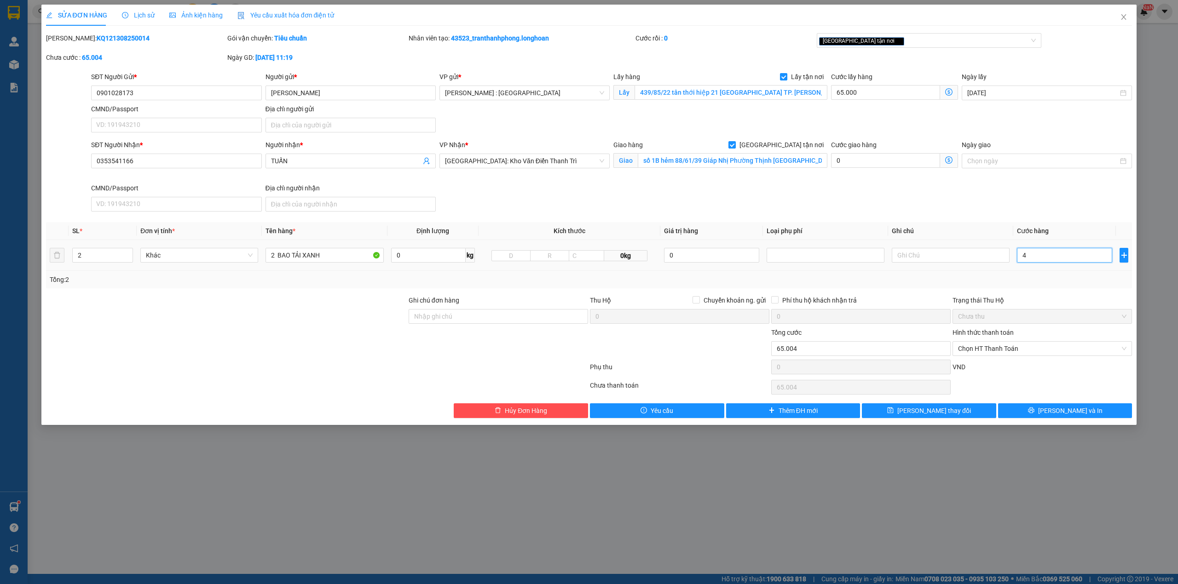
type input "65.045"
type input "450"
type input "65.450"
type input "450"
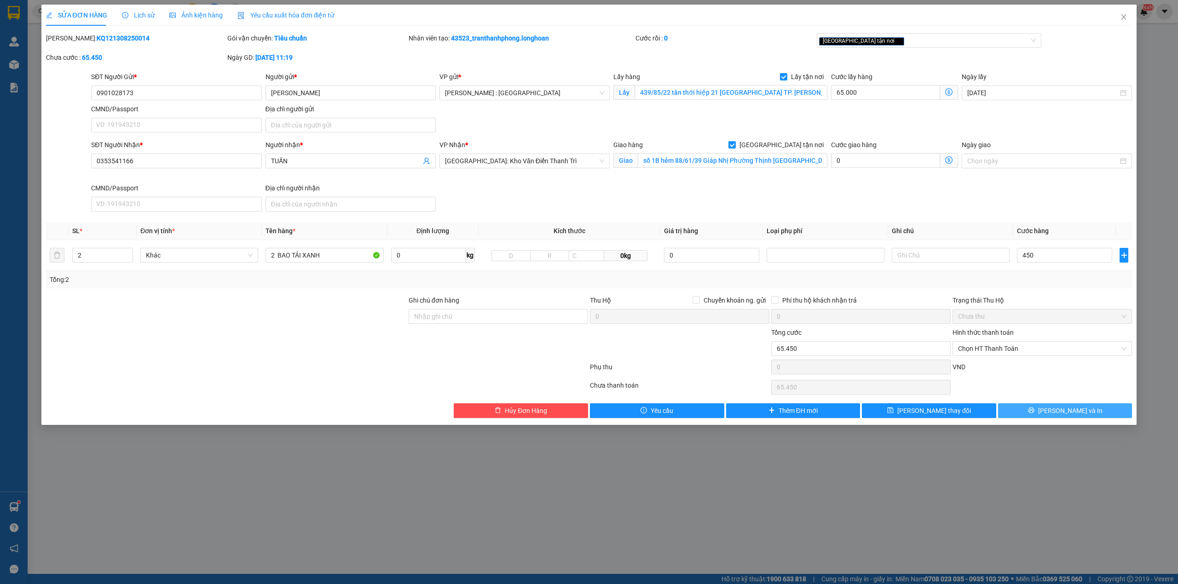
type input "515.000"
type input "450.000"
drag, startPoint x: 1017, startPoint y: 411, endPoint x: 1013, endPoint y: 403, distance: 8.4
click at [1018, 407] on button "[PERSON_NAME] và In" at bounding box center [1065, 410] width 134 height 15
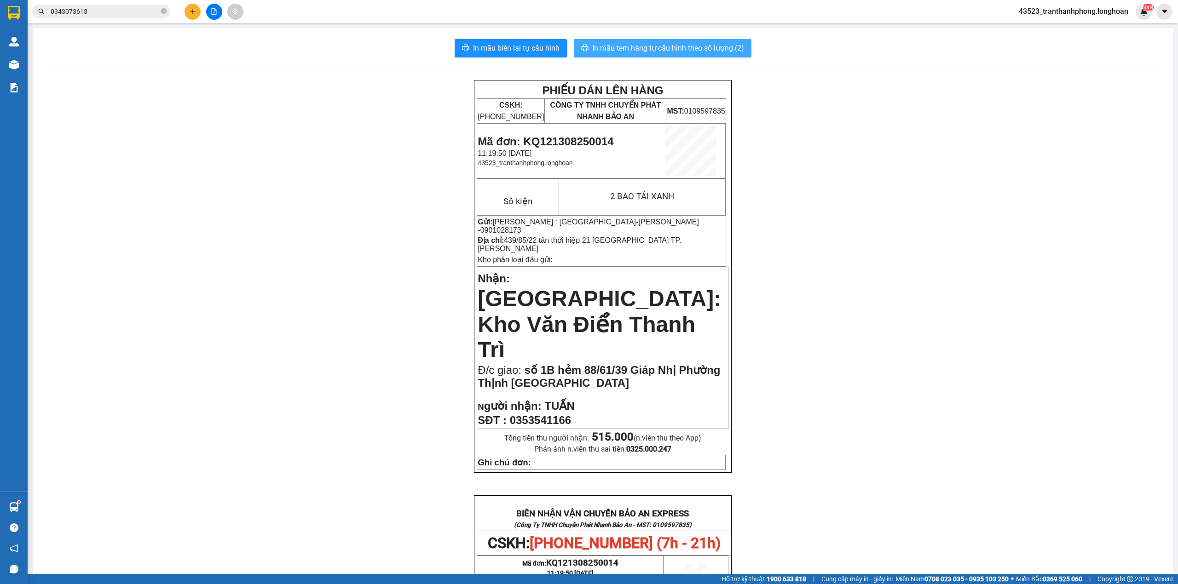
click at [638, 43] on span "In mẫu tem hàng tự cấu hình theo số lượng (2)" at bounding box center [668, 48] width 152 height 12
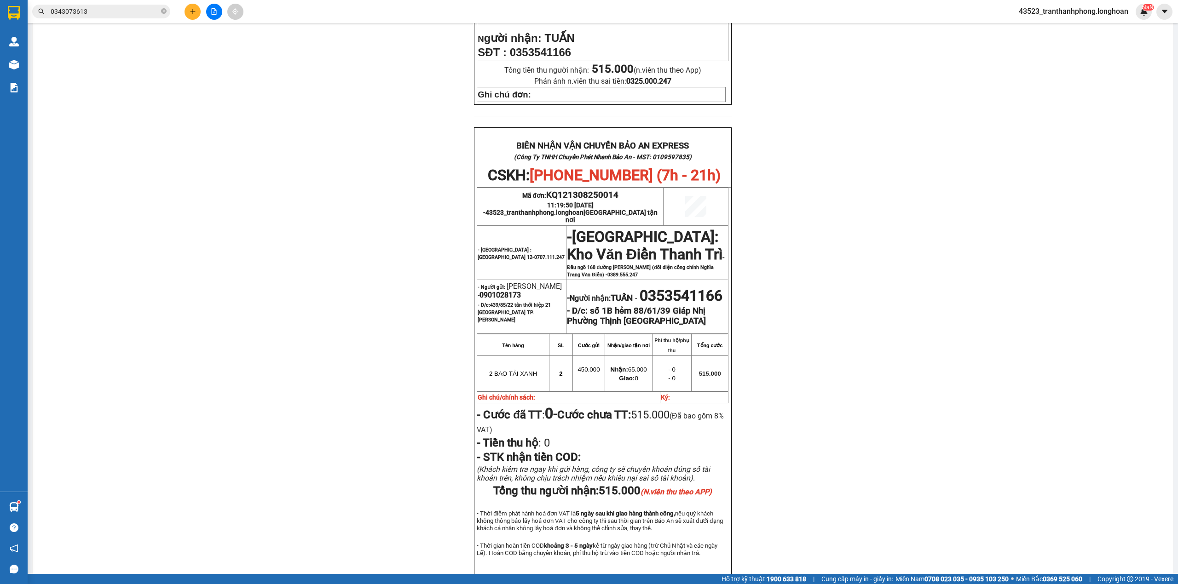
scroll to position [407, 0]
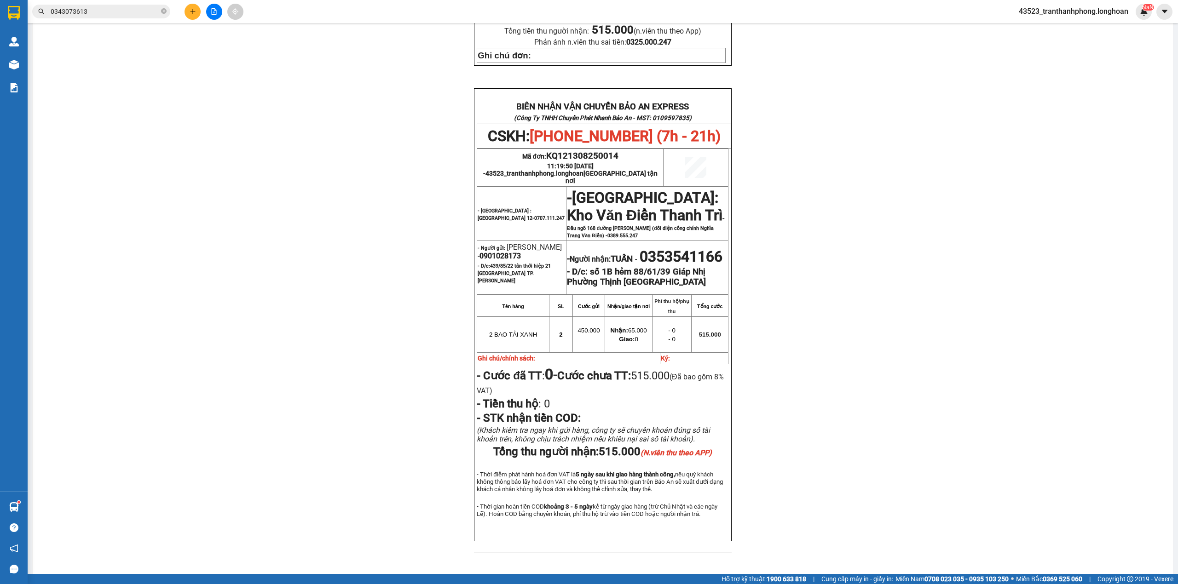
click at [497, 252] on span "0901028173" at bounding box center [499, 256] width 41 height 9
drag, startPoint x: 497, startPoint y: 212, endPoint x: 482, endPoint y: 216, distance: 15.3
click at [482, 252] on span "0901028173" at bounding box center [499, 256] width 41 height 9
click at [484, 252] on span "0901028173" at bounding box center [499, 256] width 41 height 9
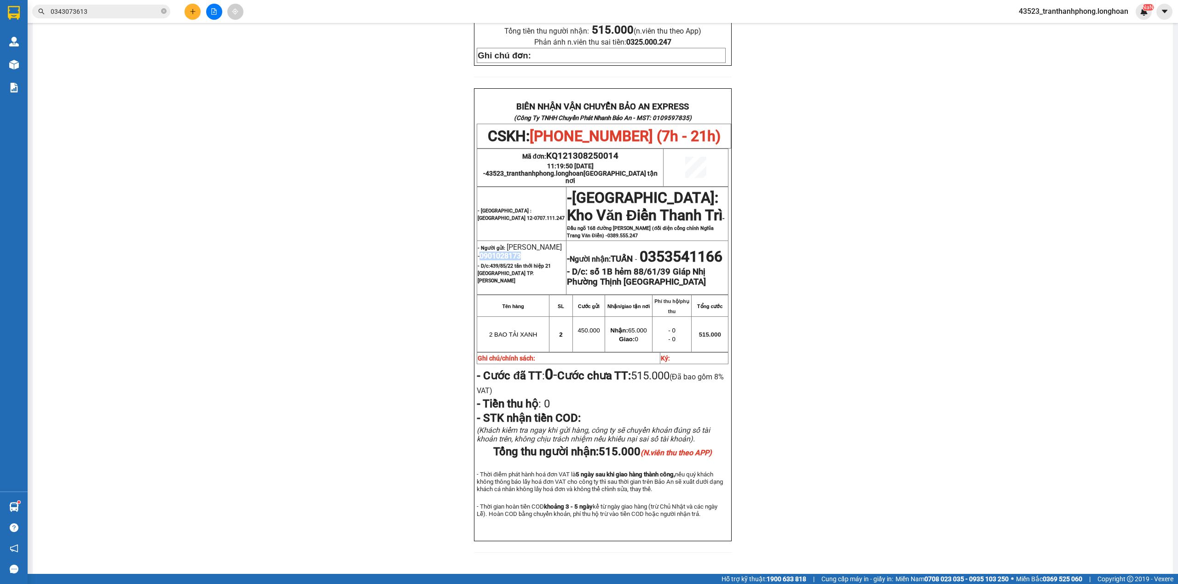
click at [484, 252] on span "0901028173" at bounding box center [499, 256] width 41 height 9
copy span "0901028173"
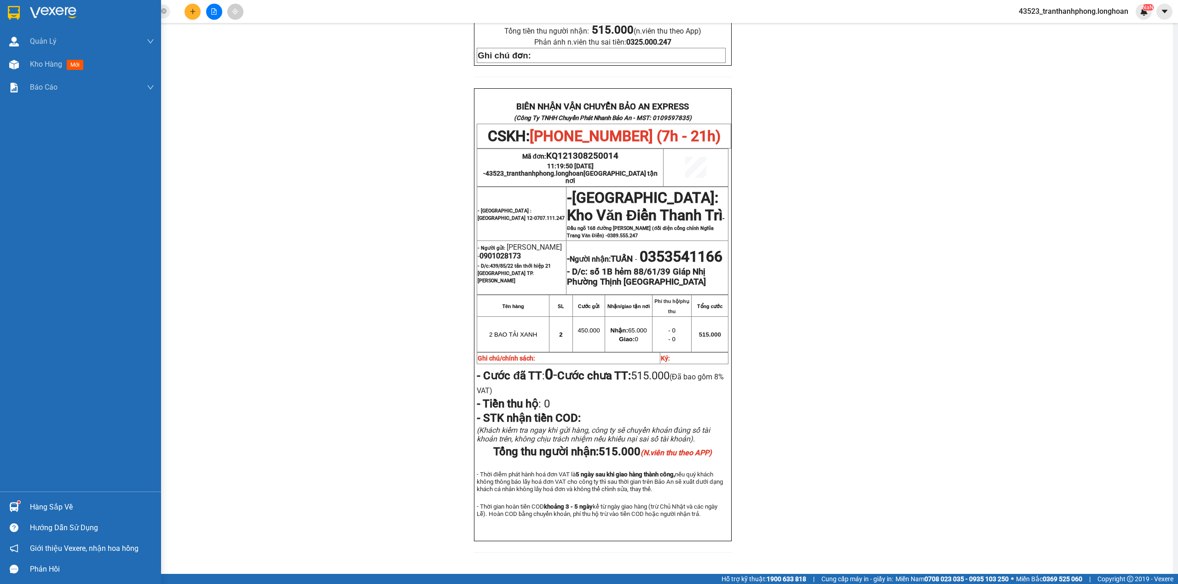
click at [0, 19] on div at bounding box center [80, 15] width 161 height 30
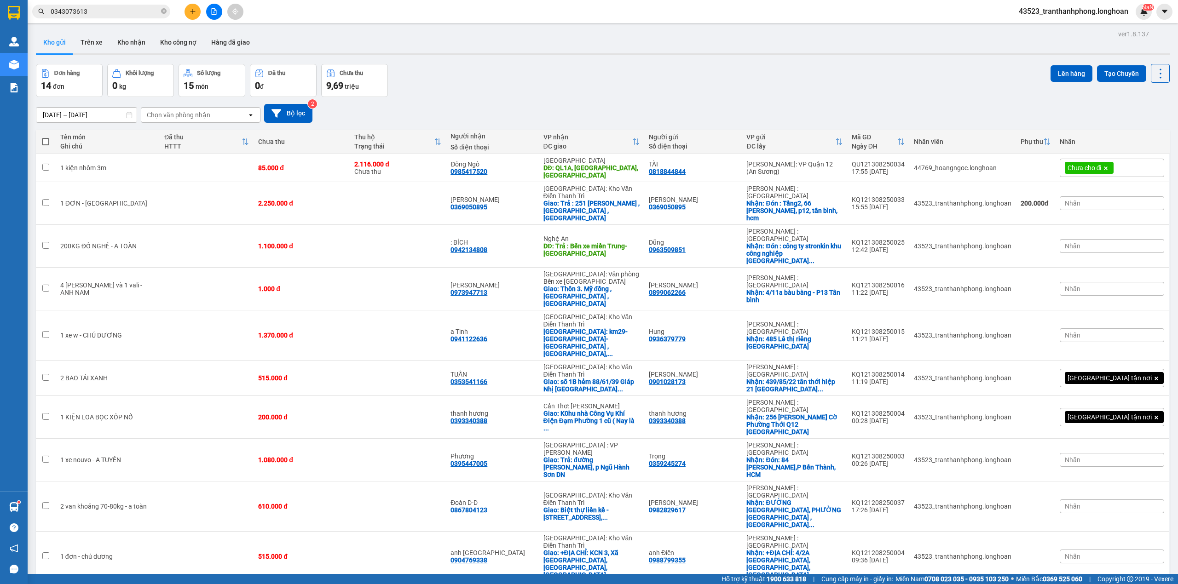
scroll to position [42, 0]
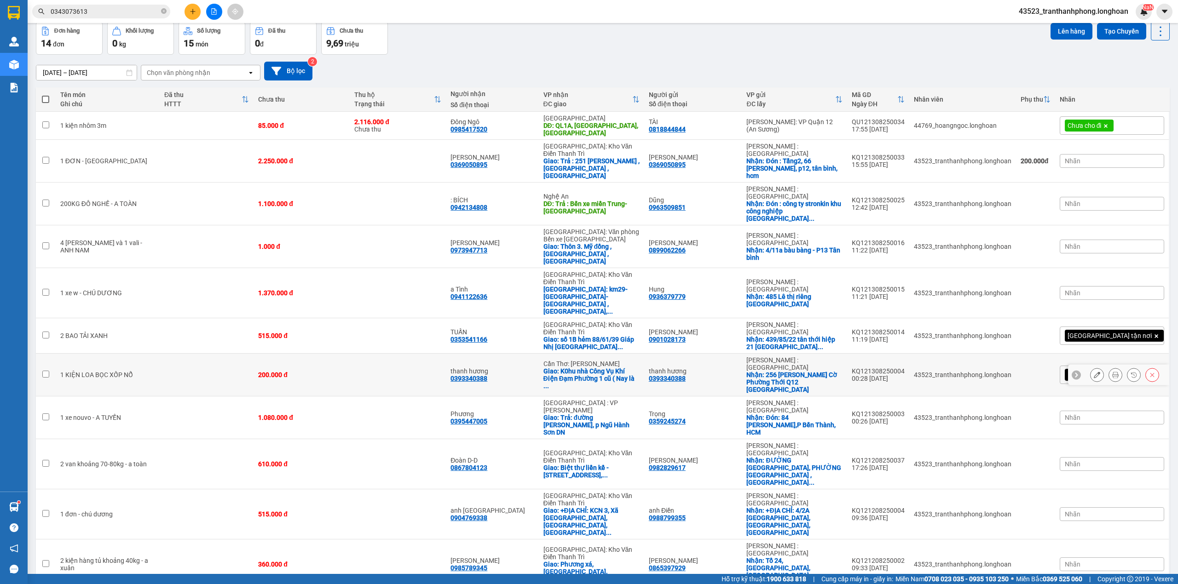
click at [160, 354] on td at bounding box center [207, 375] width 94 height 43
checkbox input "true"
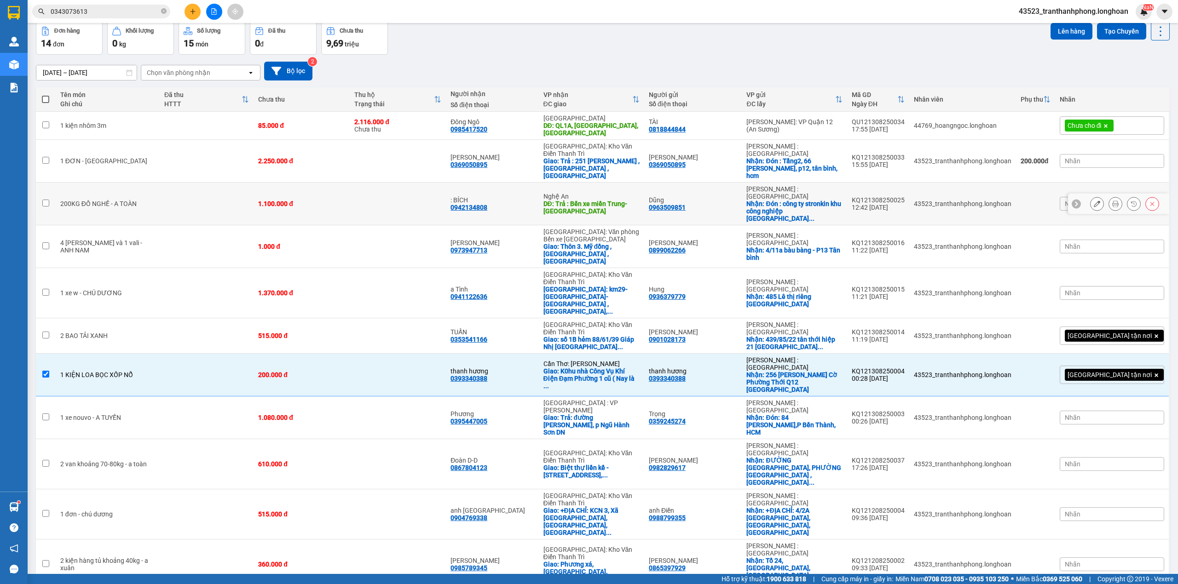
scroll to position [0, 0]
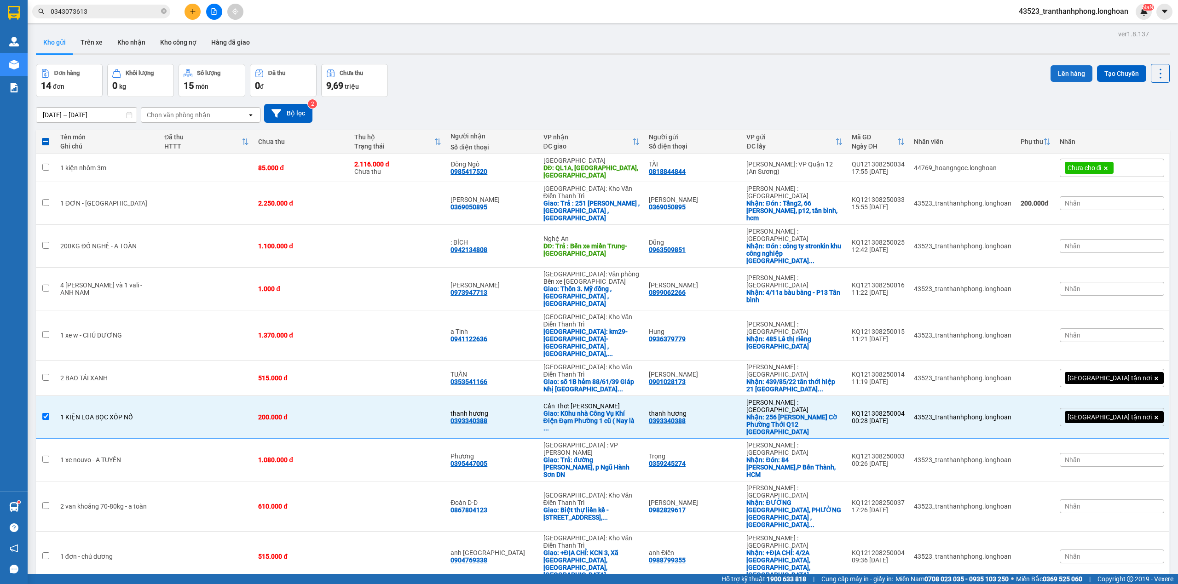
click at [1063, 72] on button "Lên hàng" at bounding box center [1071, 73] width 42 height 17
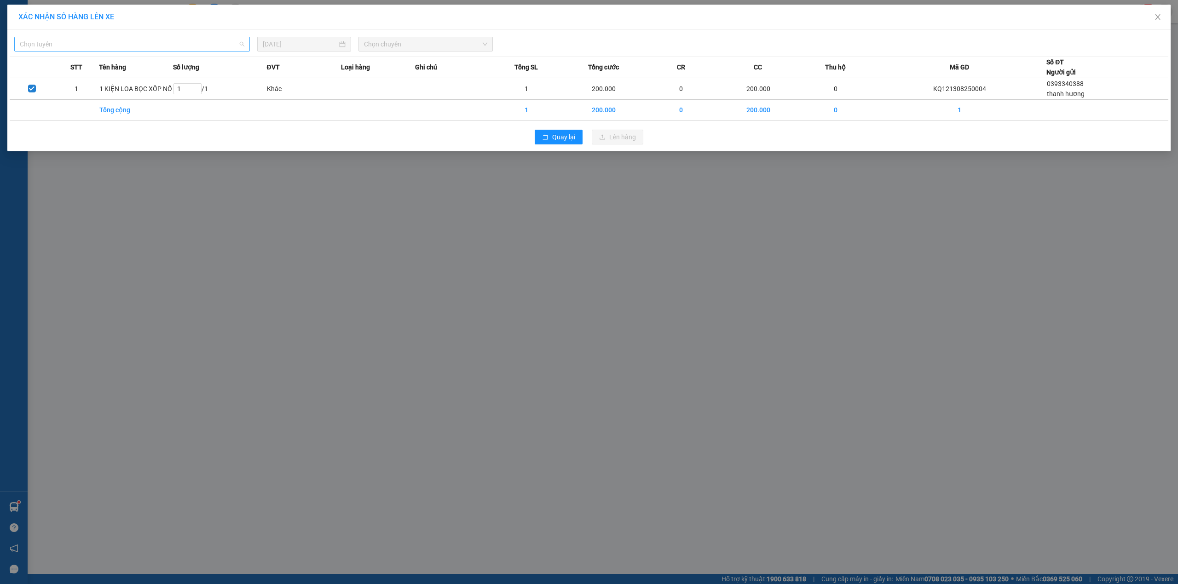
click at [122, 40] on span "Chọn tuyến" at bounding box center [132, 44] width 224 height 14
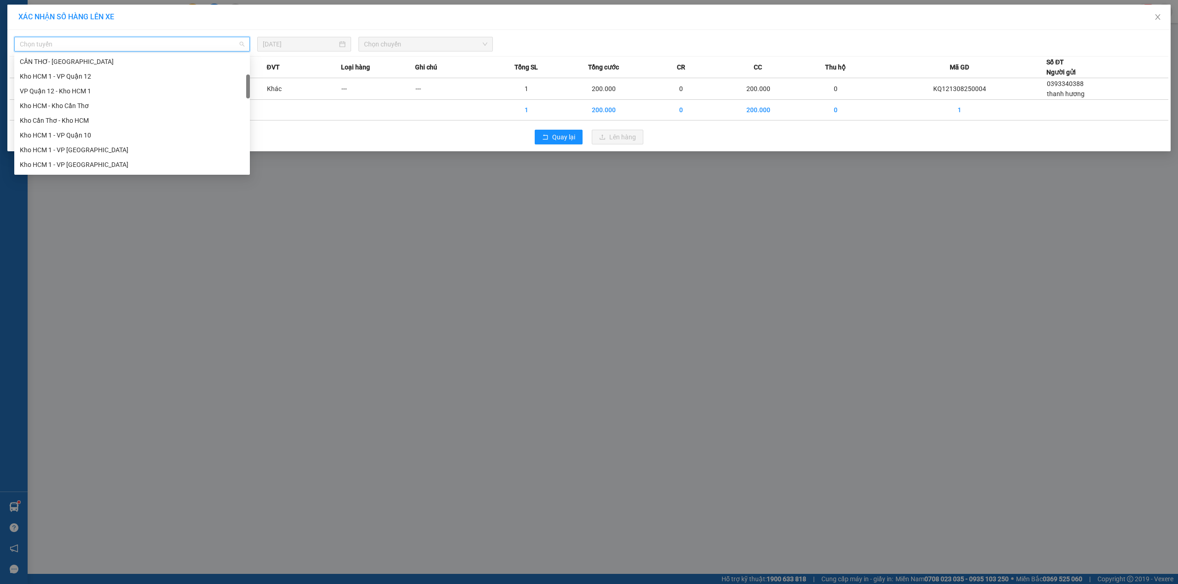
scroll to position [104, 0]
drag, startPoint x: 247, startPoint y: 64, endPoint x: 249, endPoint y: 85, distance: 20.3
click at [249, 85] on div at bounding box center [248, 87] width 4 height 24
click at [39, 105] on div "Kho HCM - Kho Cần Thơ" at bounding box center [132, 106] width 224 height 10
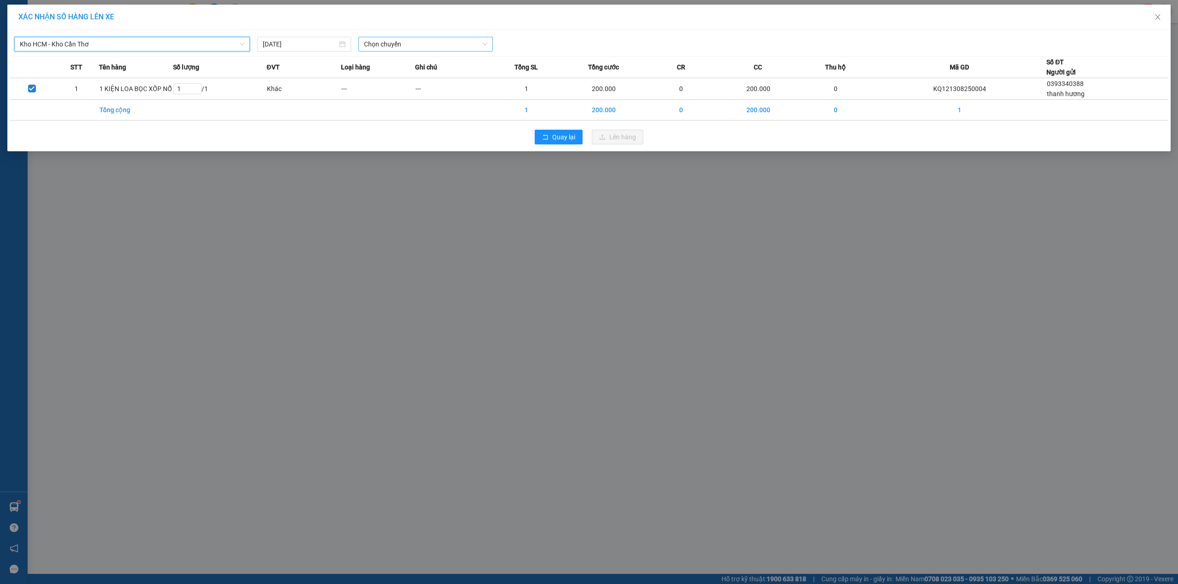
click at [424, 43] on span "Chọn chuyến" at bounding box center [425, 44] width 123 height 14
click at [407, 75] on div "21:00 (TC)" at bounding box center [400, 77] width 72 height 10
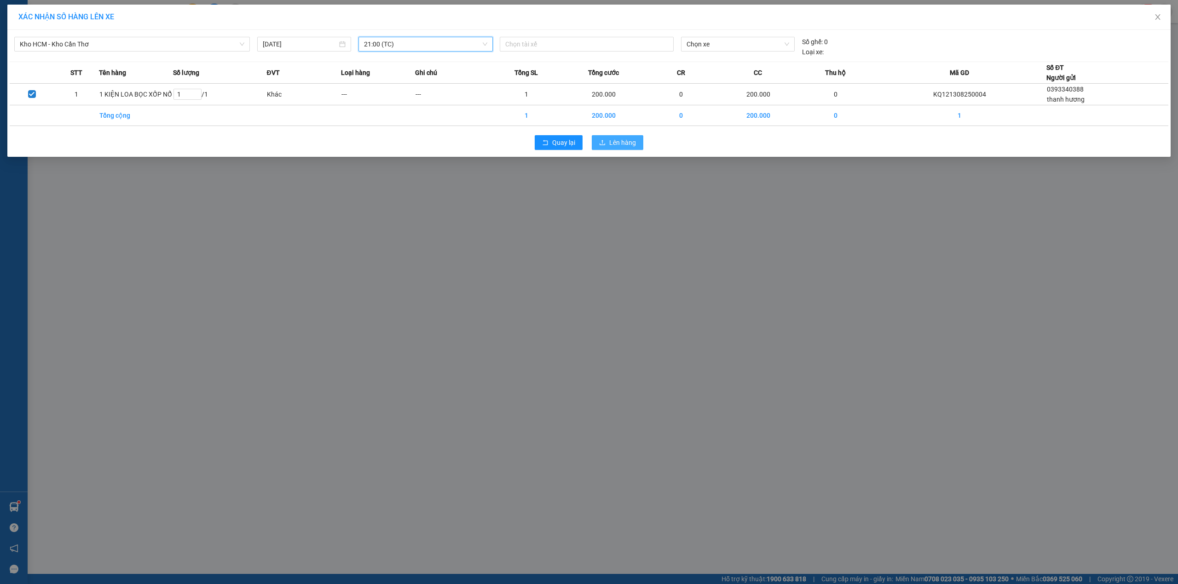
click at [615, 142] on span "Lên hàng" at bounding box center [622, 143] width 27 height 10
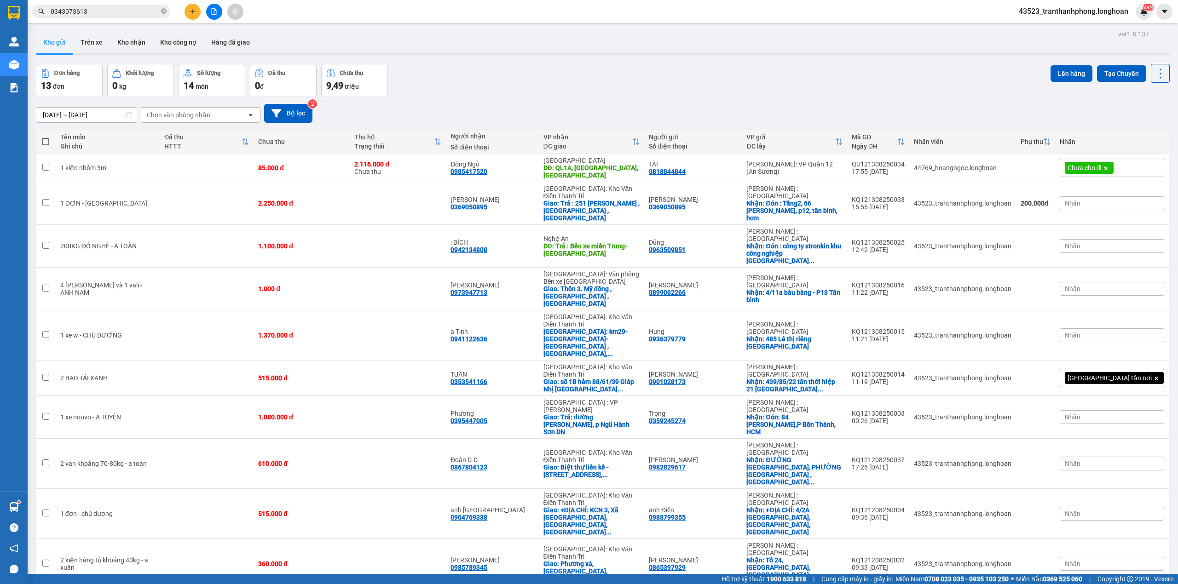
click at [121, 12] on input "0343073613" at bounding box center [105, 11] width 109 height 10
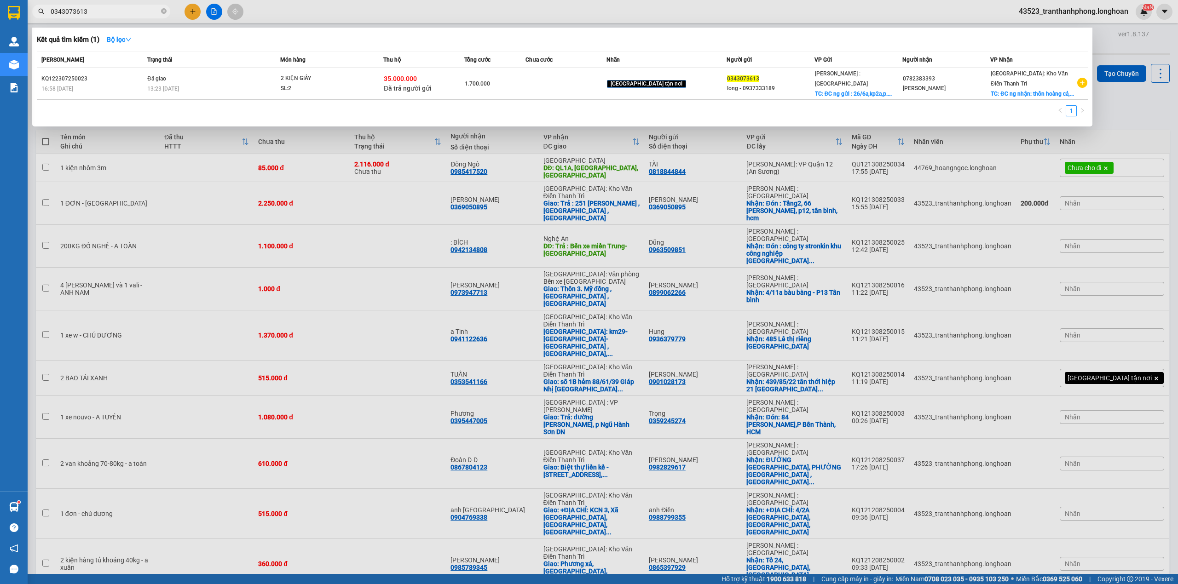
click at [262, 142] on div at bounding box center [589, 292] width 1178 height 584
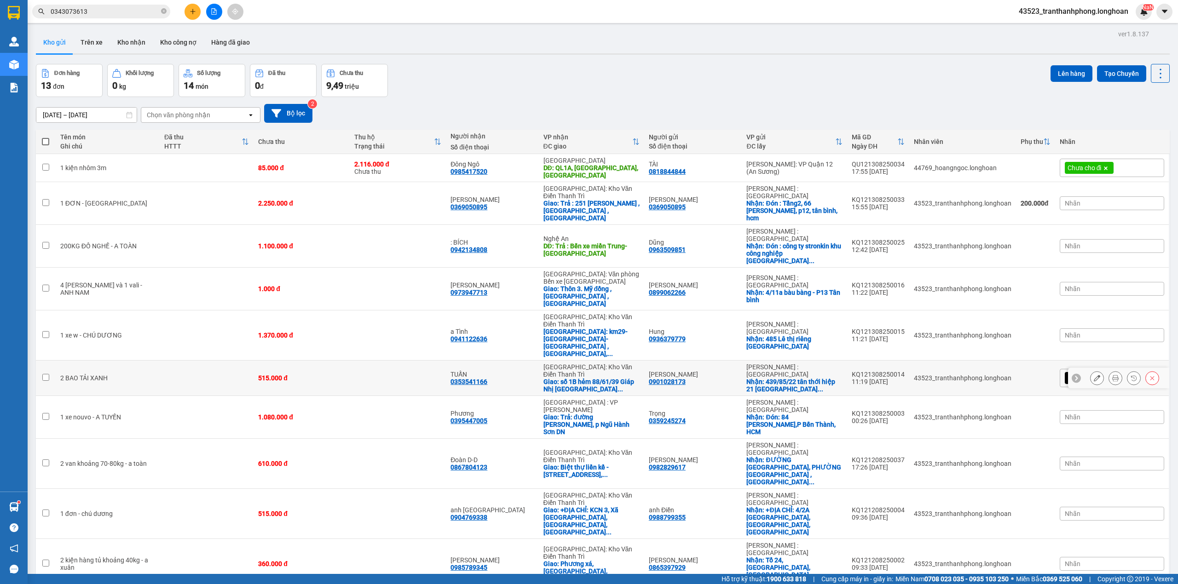
click at [1112, 375] on icon at bounding box center [1115, 378] width 6 height 6
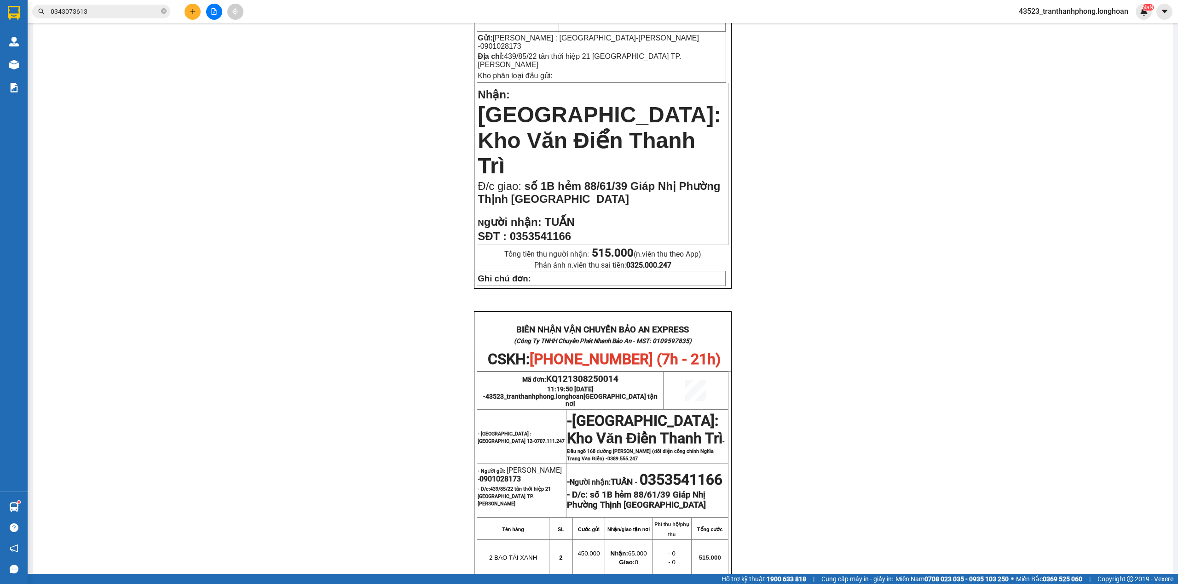
scroll to position [306, 0]
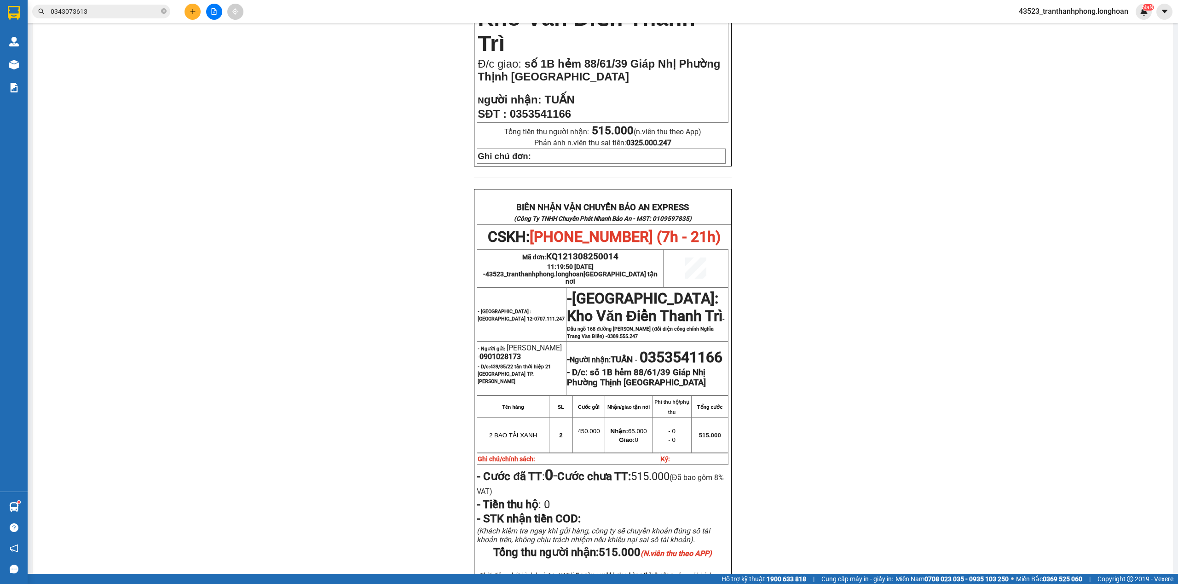
click at [505, 352] on span "0901028173" at bounding box center [499, 356] width 41 height 9
click at [506, 352] on span "0901028173" at bounding box center [499, 356] width 41 height 9
copy span "0901028173"
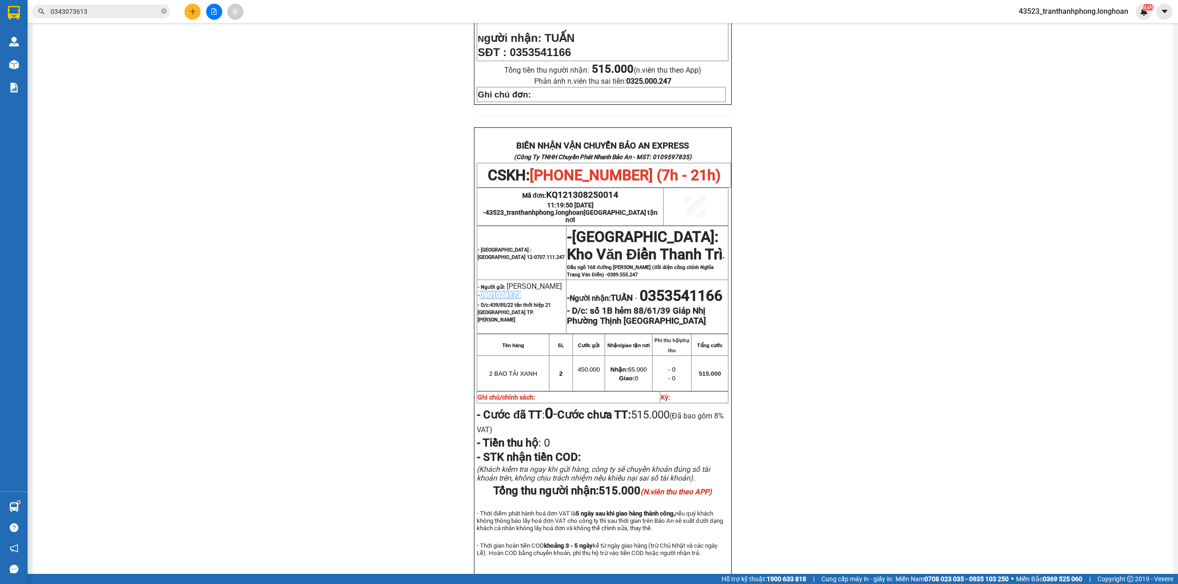
scroll to position [407, 0]
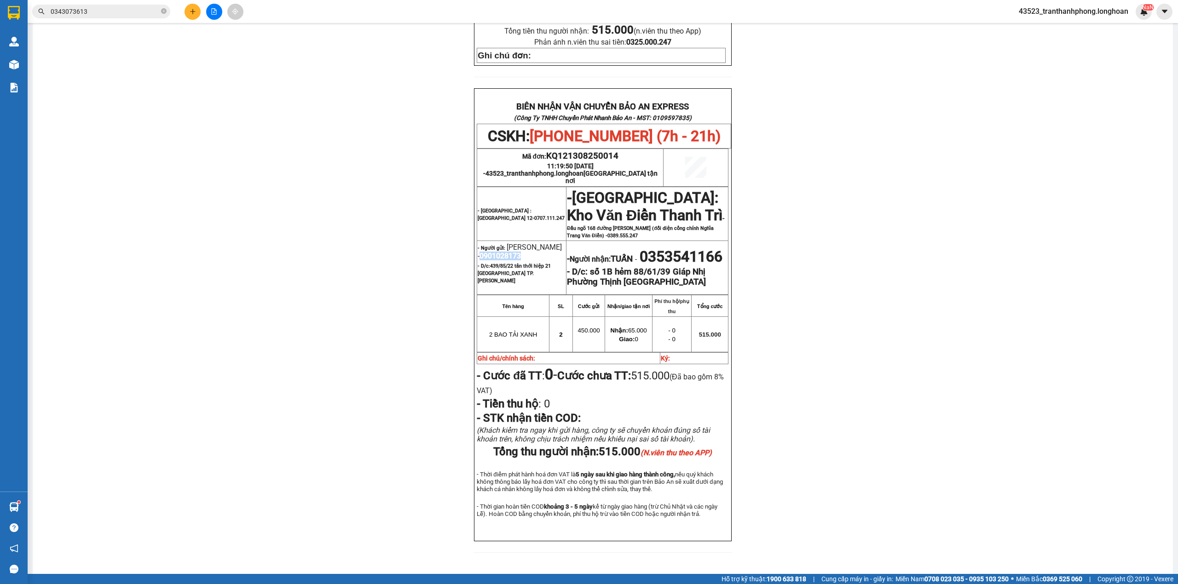
copy span "0901028173"
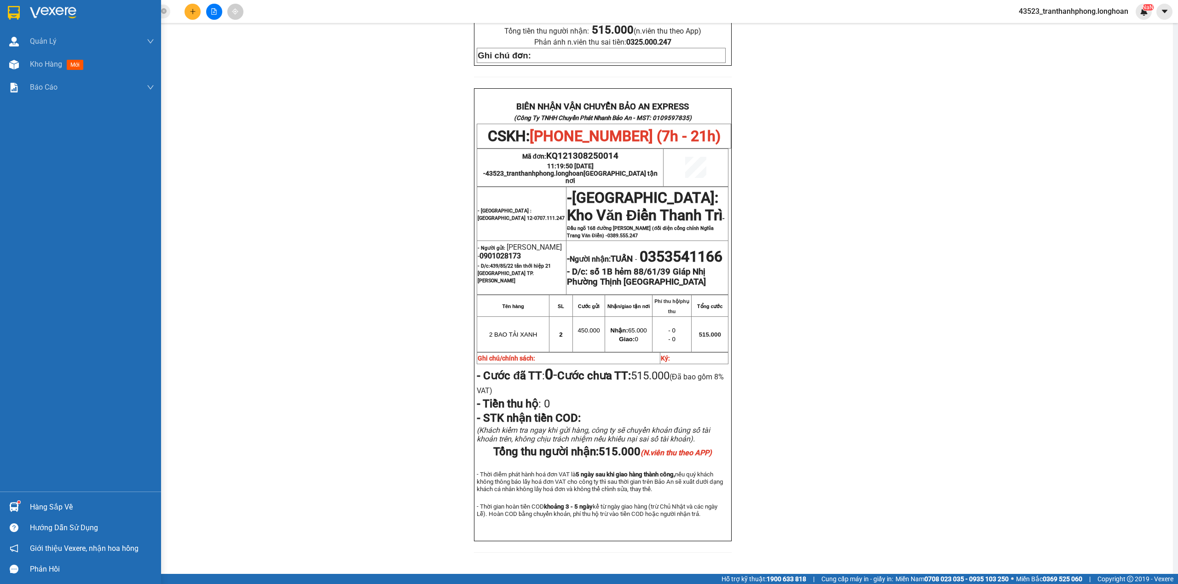
click at [6, 19] on div at bounding box center [14, 13] width 16 height 16
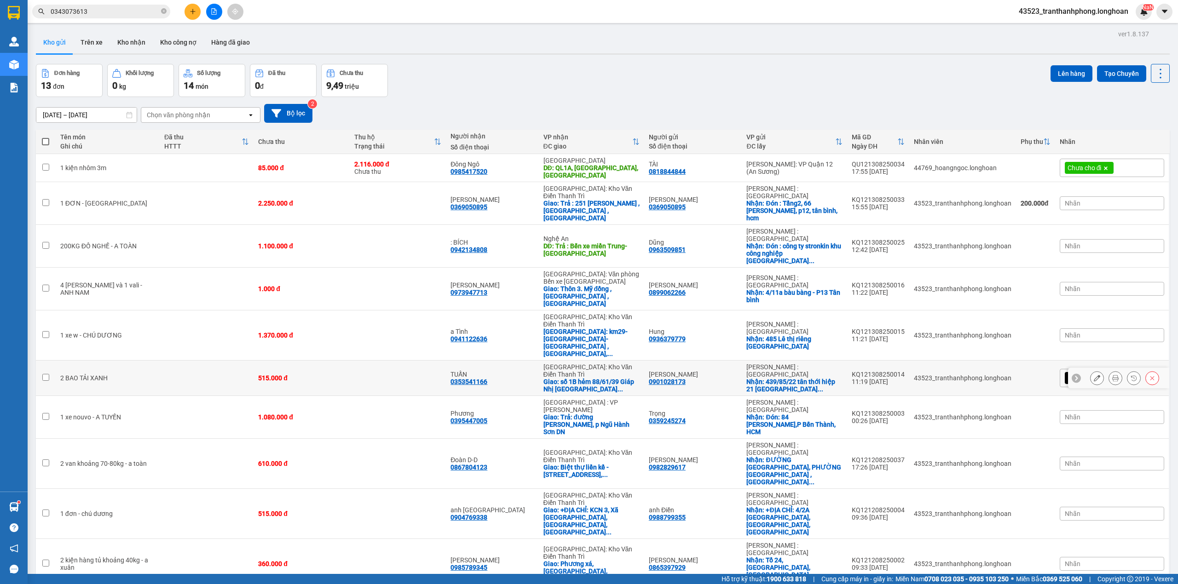
click at [231, 361] on td at bounding box center [207, 378] width 94 height 35
checkbox input "true"
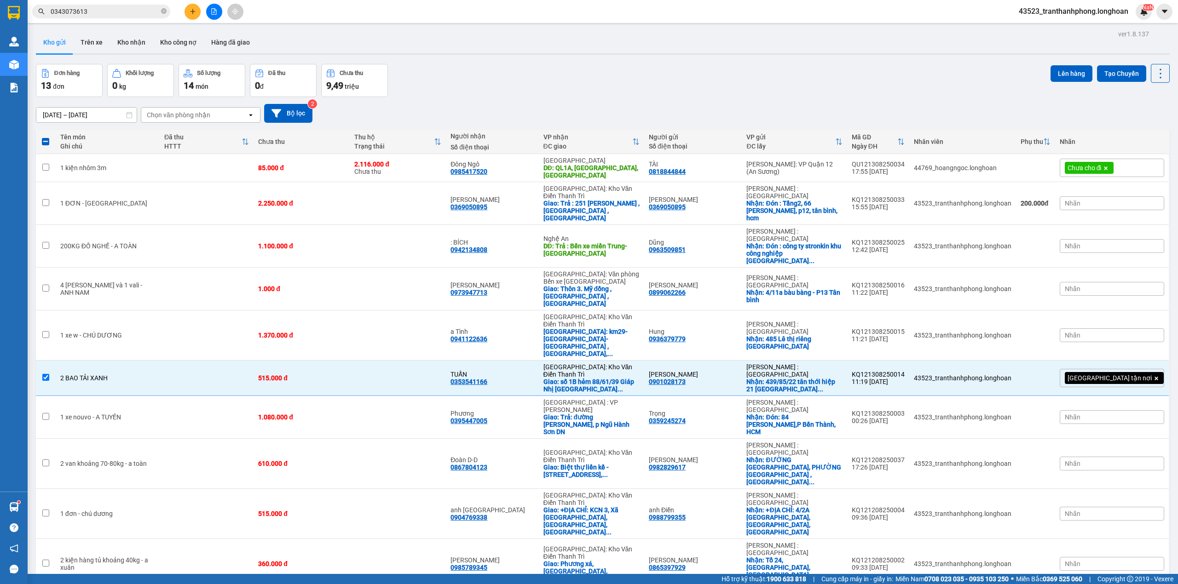
drag, startPoint x: 1059, startPoint y: 62, endPoint x: 1053, endPoint y: 62, distance: 5.1
click at [1055, 62] on div "ver 1.8.137 Kho gửi Trên xe Kho nhận Kho công nợ Hàng đã giao Đơn hàng 13 đơn K…" at bounding box center [602, 386] width 1141 height 716
click at [1086, 65] on div "Lên hàng Tạo Chuyến" at bounding box center [1109, 73] width 119 height 19
click at [1067, 74] on button "Lên hàng" at bounding box center [1071, 73] width 42 height 17
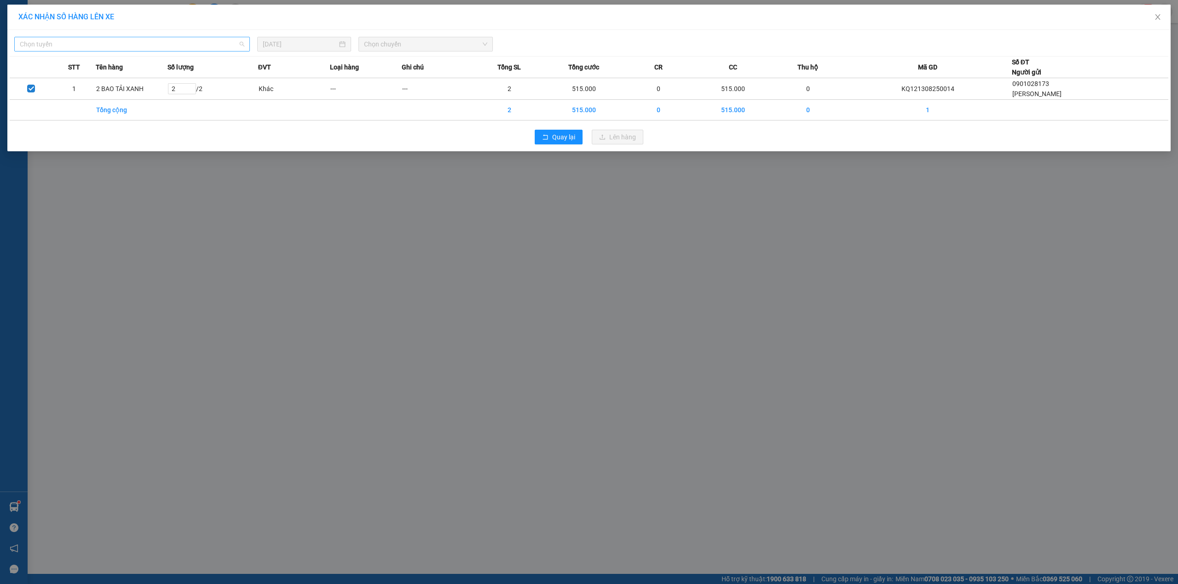
click at [150, 51] on span "Chọn tuyến" at bounding box center [132, 44] width 224 height 14
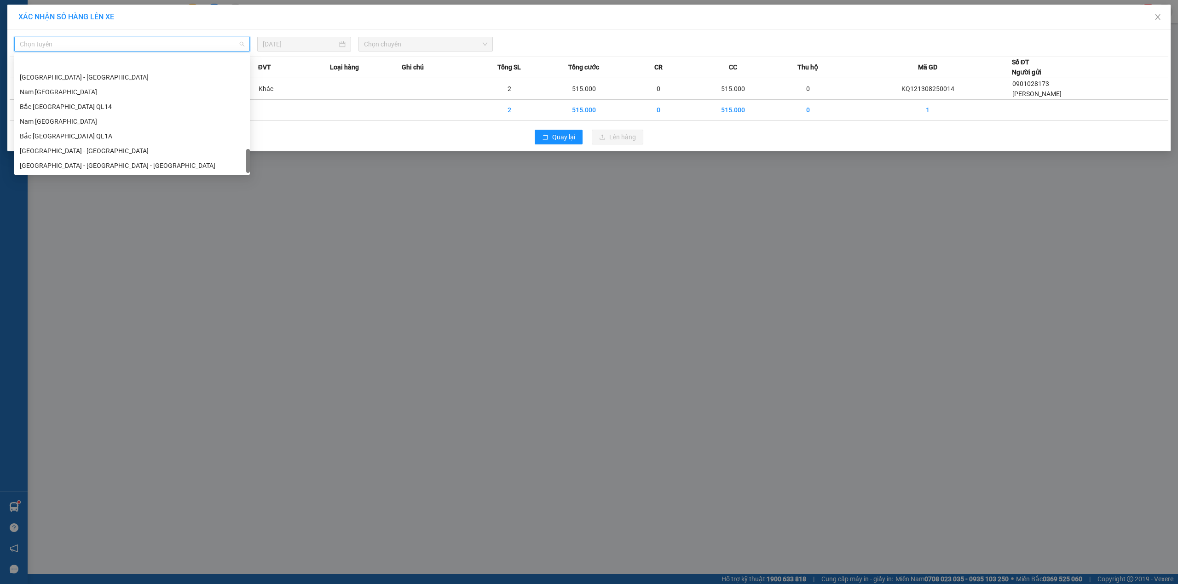
scroll to position [600, 0]
drag, startPoint x: 248, startPoint y: 64, endPoint x: 362, endPoint y: 608, distance: 555.4
click at [362, 584] on html "Kết quả tìm kiếm ( 1 ) Bộ lọc Mã ĐH Trạng thái Món hàng Thu hộ Tổng cước Chưa c…" at bounding box center [589, 292] width 1178 height 584
click at [37, 85] on div "Nam [GEOGRAPHIC_DATA]" at bounding box center [132, 92] width 236 height 15
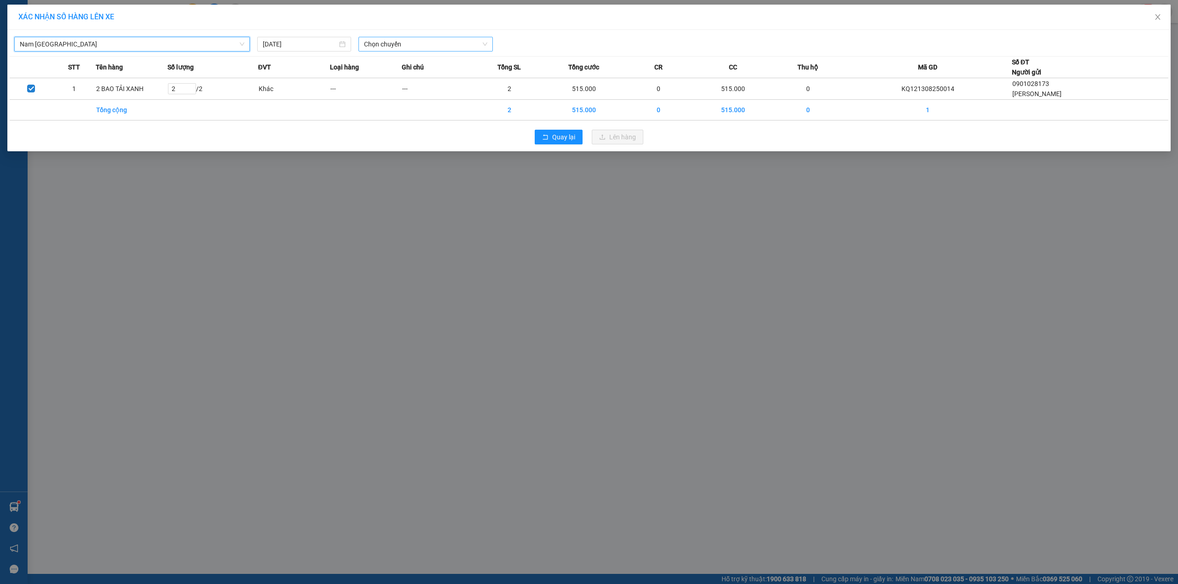
click at [453, 50] on span "Chọn chuyến" at bounding box center [425, 44] width 123 height 14
click at [385, 92] on div "23:00 (TC)" at bounding box center [400, 92] width 72 height 10
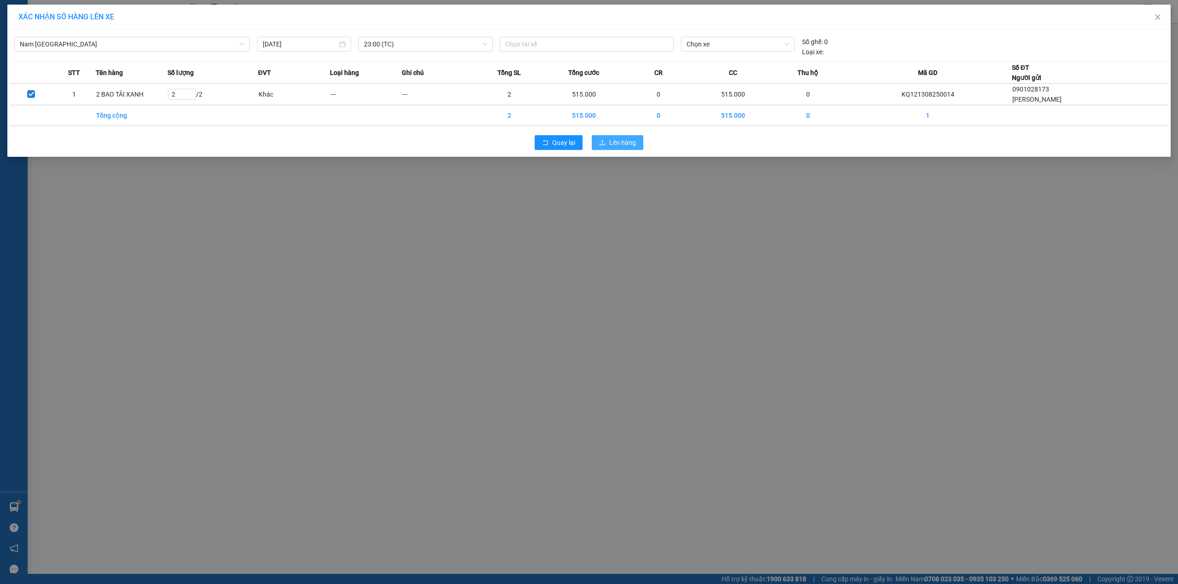
click at [627, 142] on span "Lên hàng" at bounding box center [622, 143] width 27 height 10
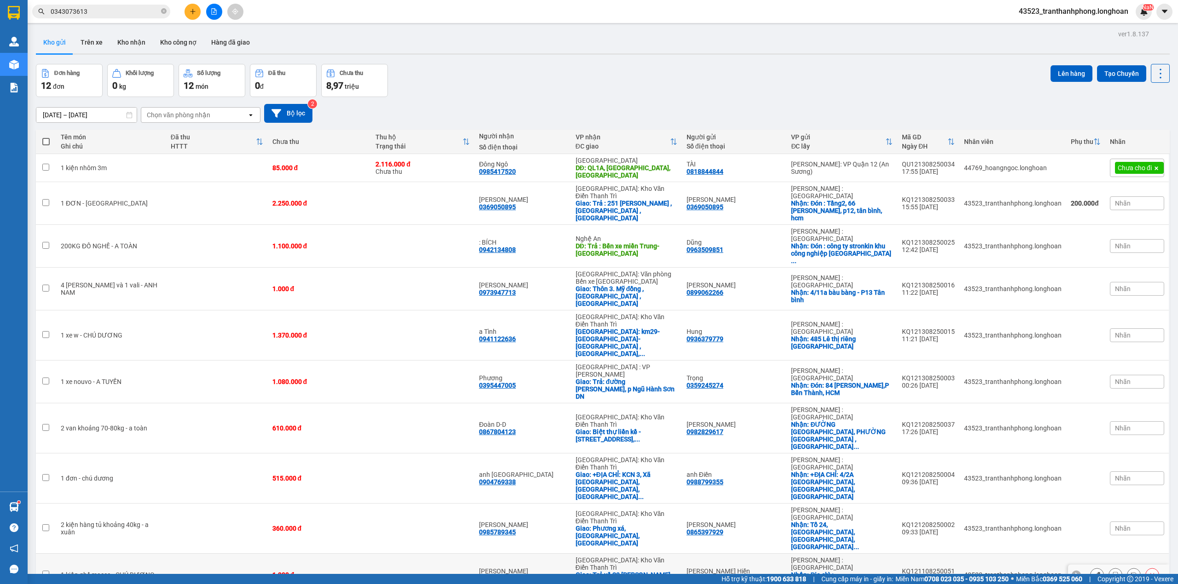
click at [840, 571] on div "Nhận: Địa chỉ : 79M đường Trung M Tây 1, P. Trung Mỹ Tây, quận ..." at bounding box center [842, 582] width 102 height 22
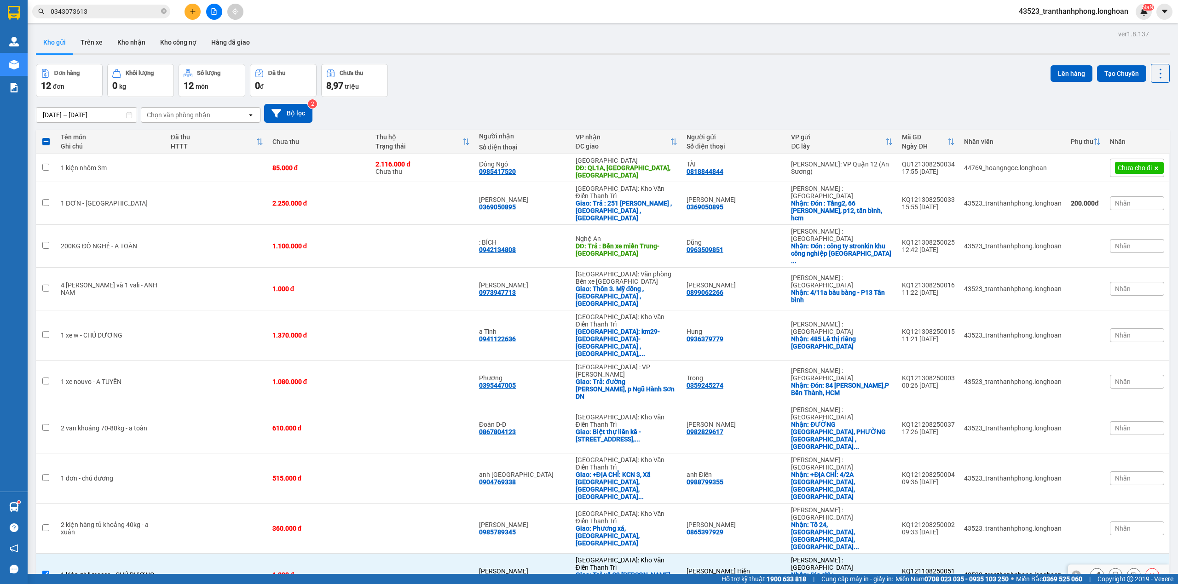
click at [843, 571] on div "Nhận: Địa chỉ : 79M đường Trung M Tây 1, P. Trung Mỹ Tây, quận ..." at bounding box center [842, 582] width 102 height 22
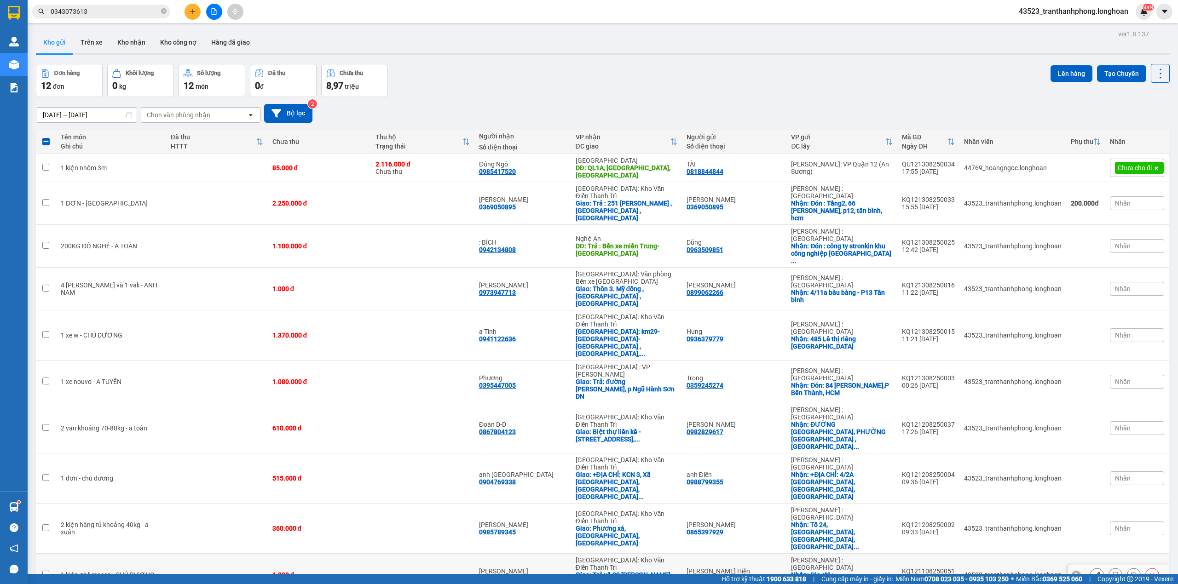
click at [843, 571] on div "Nhận: Địa chỉ : 79M đường Trung M Tây 1, P. Trung Mỹ Tây, quận ..." at bounding box center [842, 582] width 102 height 22
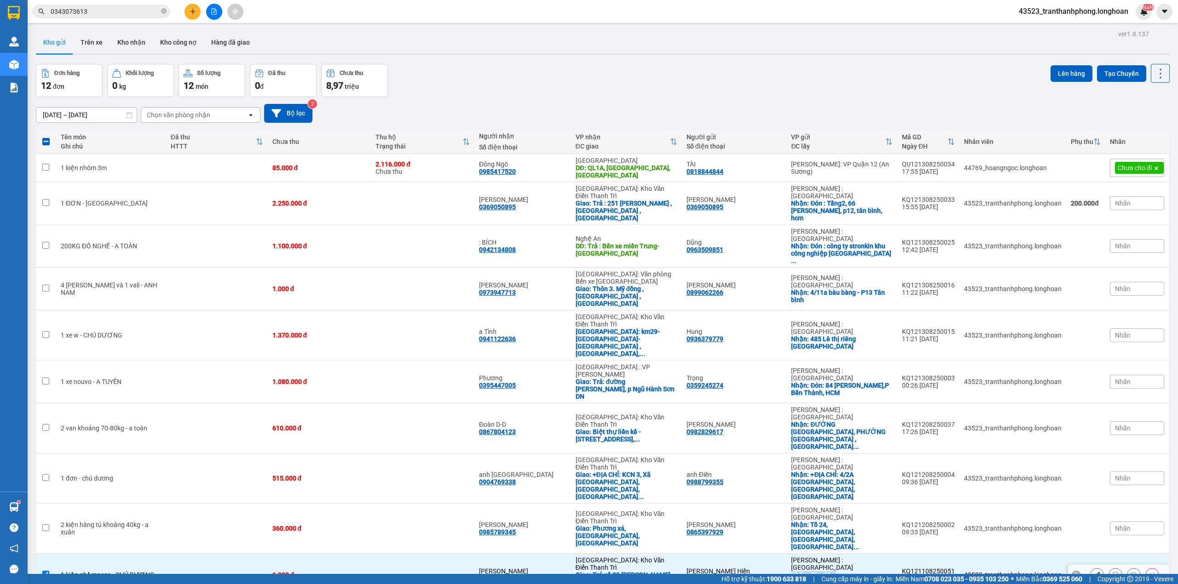
click at [843, 571] on div "Nhận: Địa chỉ : 79M đường Trung M Tây 1, P. Trung Mỹ Tây, quận ..." at bounding box center [842, 582] width 102 height 22
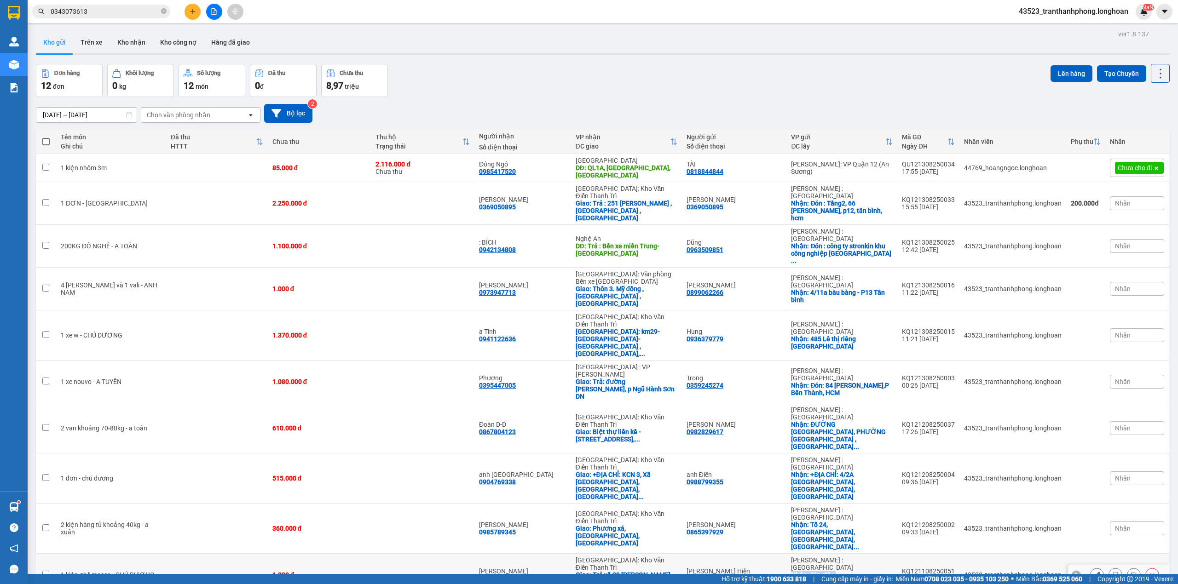
click at [843, 571] on div "Nhận: Địa chỉ : 79M đường Trung M Tây 1, P. Trung Mỹ Tây, quận ..." at bounding box center [842, 582] width 102 height 22
checkbox input "true"
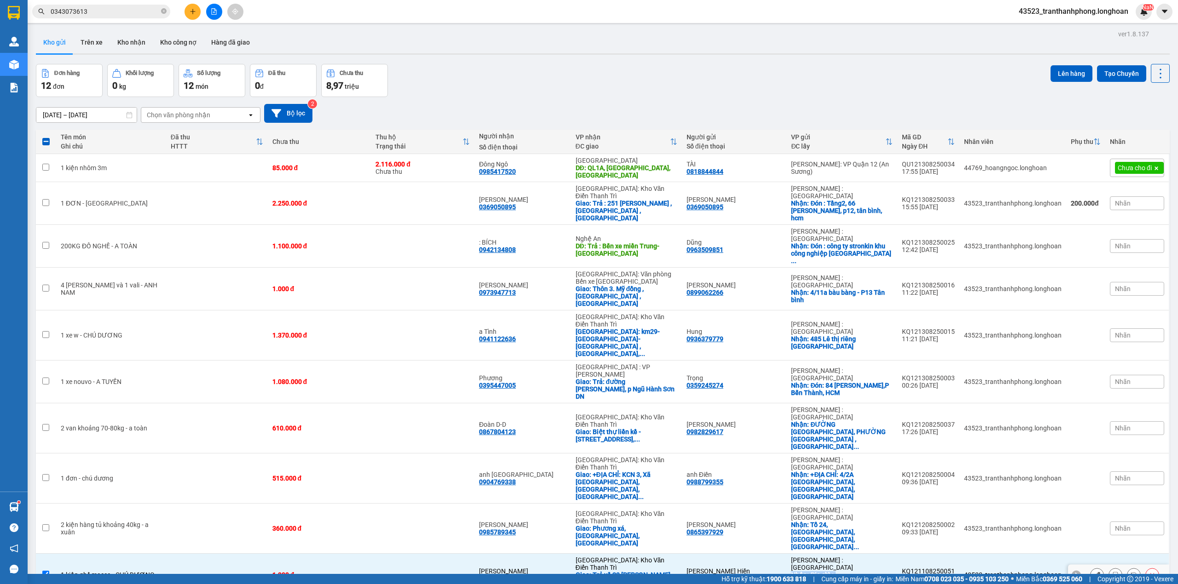
click at [1090, 567] on button at bounding box center [1096, 575] width 13 height 16
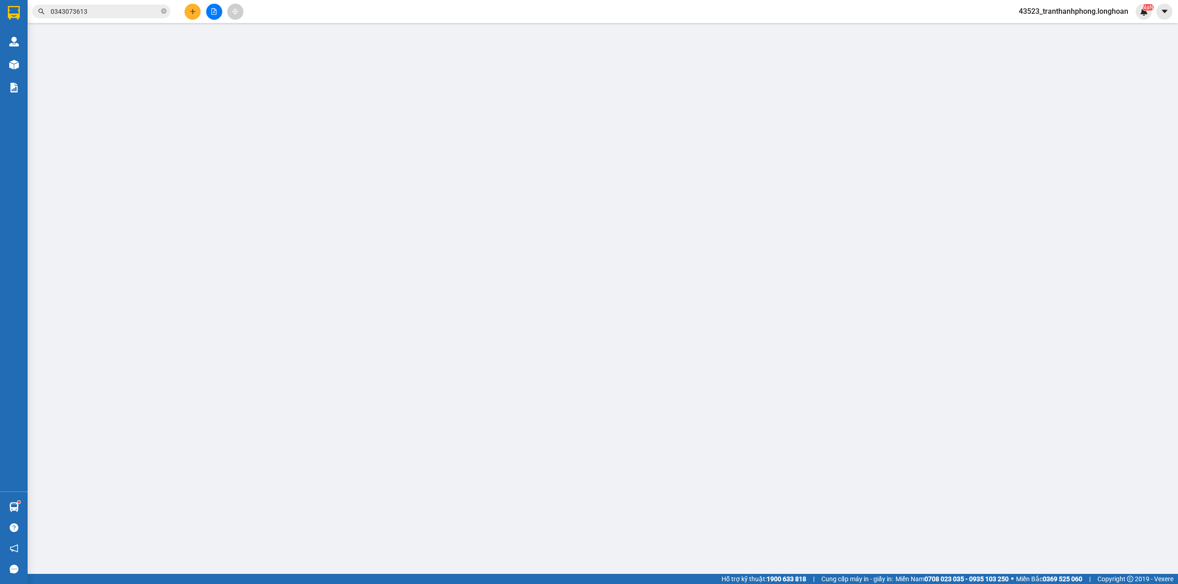
type input "0796940982"
type input "Lê Ngọc Bích Hiền"
checkbox input "true"
type input "Địa chỉ : 79M đường Trung M Tây 1, P. Trung Mỹ Tây, quận 12, Tp HCM"
type input "0983050507"
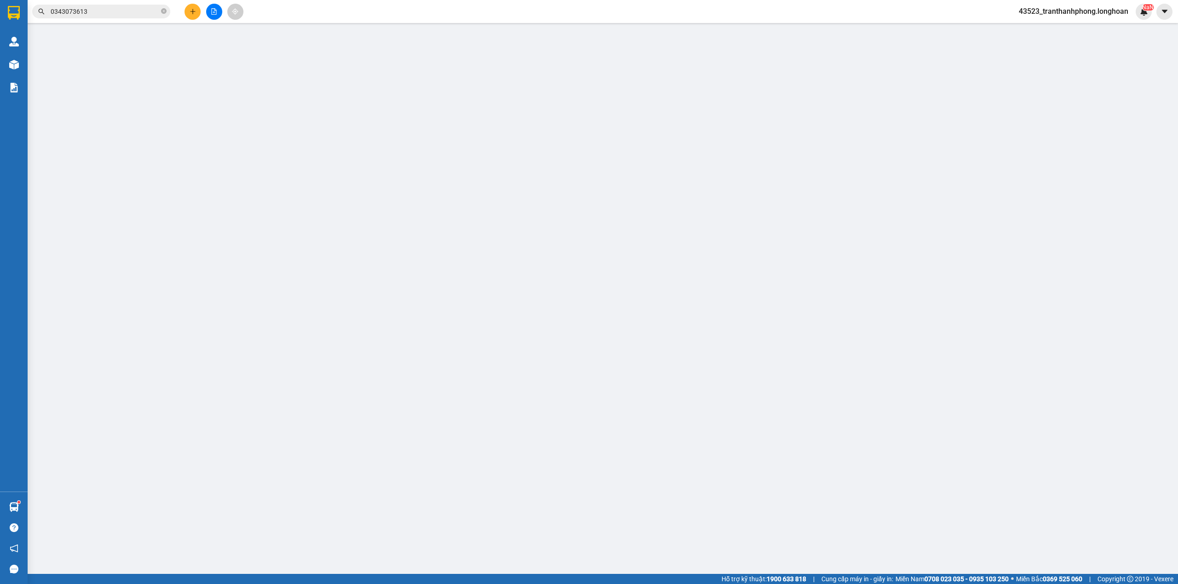
type input "Xuân Lâm"
checkbox input "true"
type input "Trả về 23 [PERSON_NAME], [GEOGRAPHIC_DATA], [GEOGRAPHIC_DATA][PERSON_NAME]"
type input "1.000"
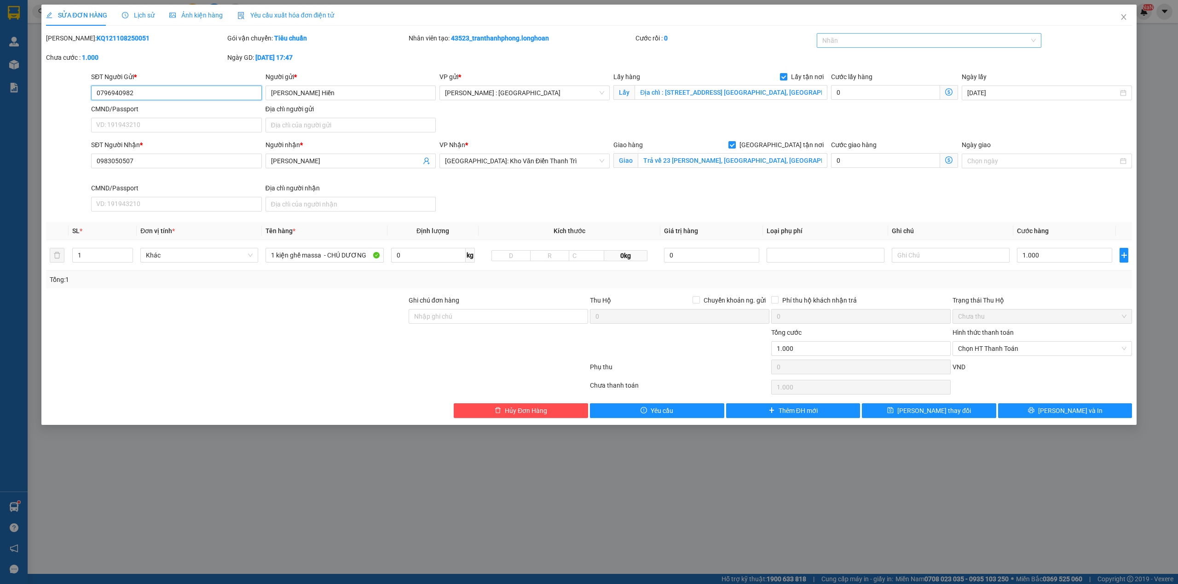
click at [886, 46] on div "Nhãn" at bounding box center [929, 40] width 225 height 15
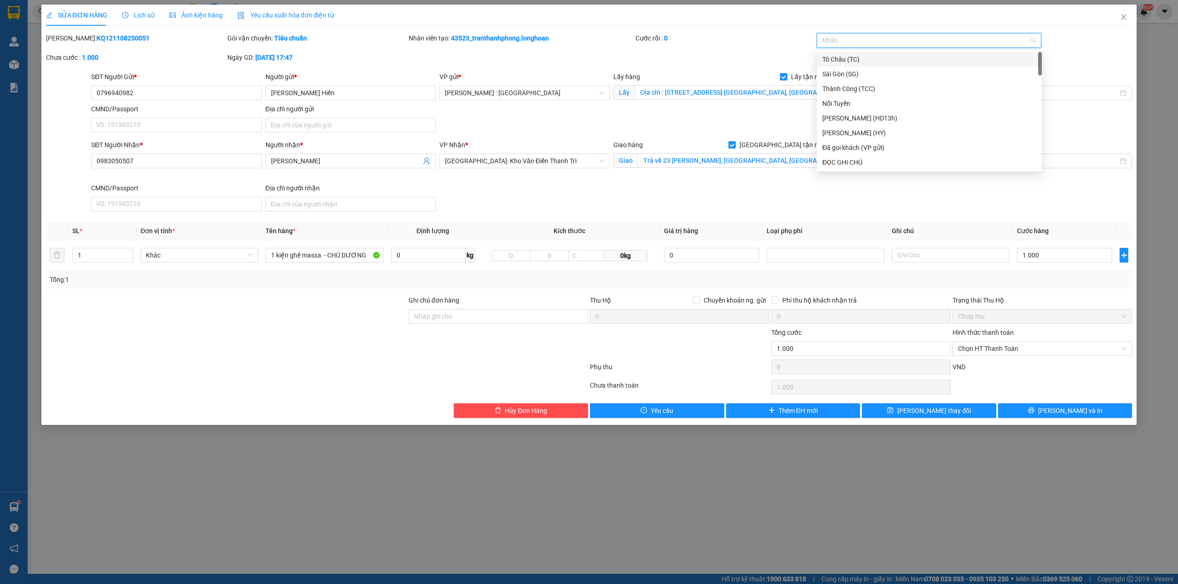
type input "G"
click at [845, 157] on div "[GEOGRAPHIC_DATA] tận nơi" at bounding box center [929, 162] width 214 height 10
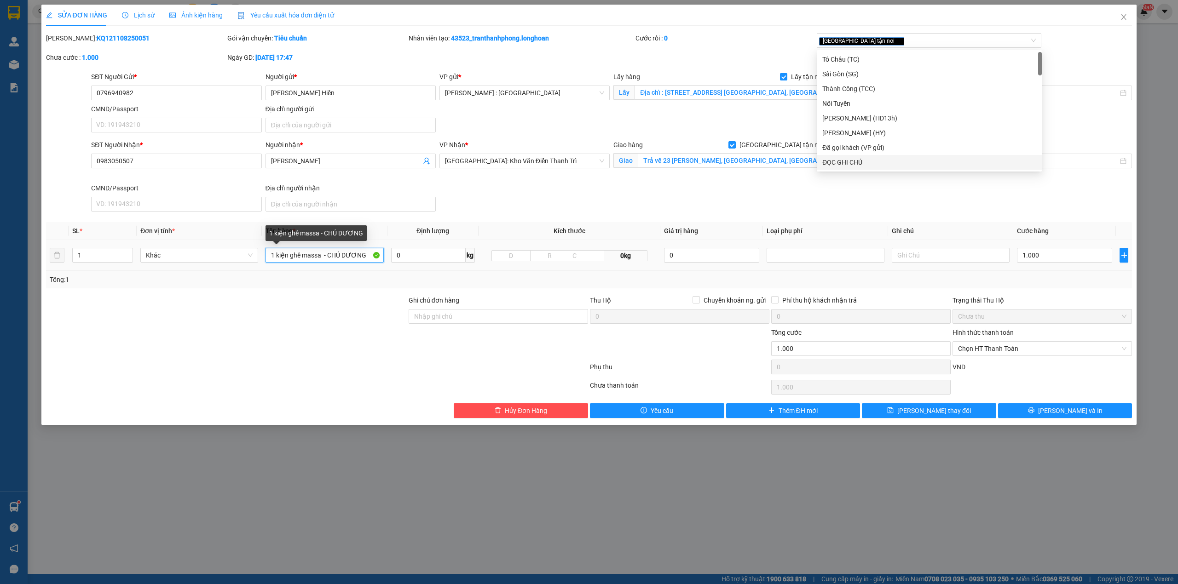
click at [346, 259] on input "1 kiện ghế massa - CHÚ DƯƠNG" at bounding box center [324, 255] width 118 height 15
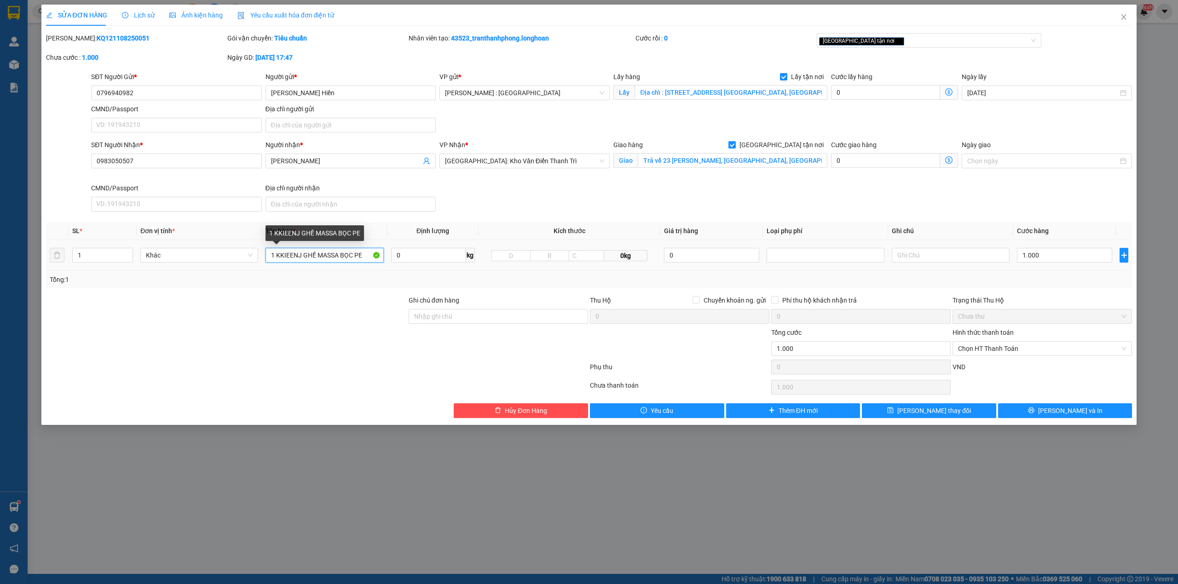
click at [297, 256] on input "1 KKIEENJ GHẾ MASSA BỌC PE" at bounding box center [324, 255] width 118 height 15
type input "1 KIỆN GHẾ MASSA BỌC PE"
click at [1043, 254] on input "1.000" at bounding box center [1064, 255] width 95 height 15
type input "1"
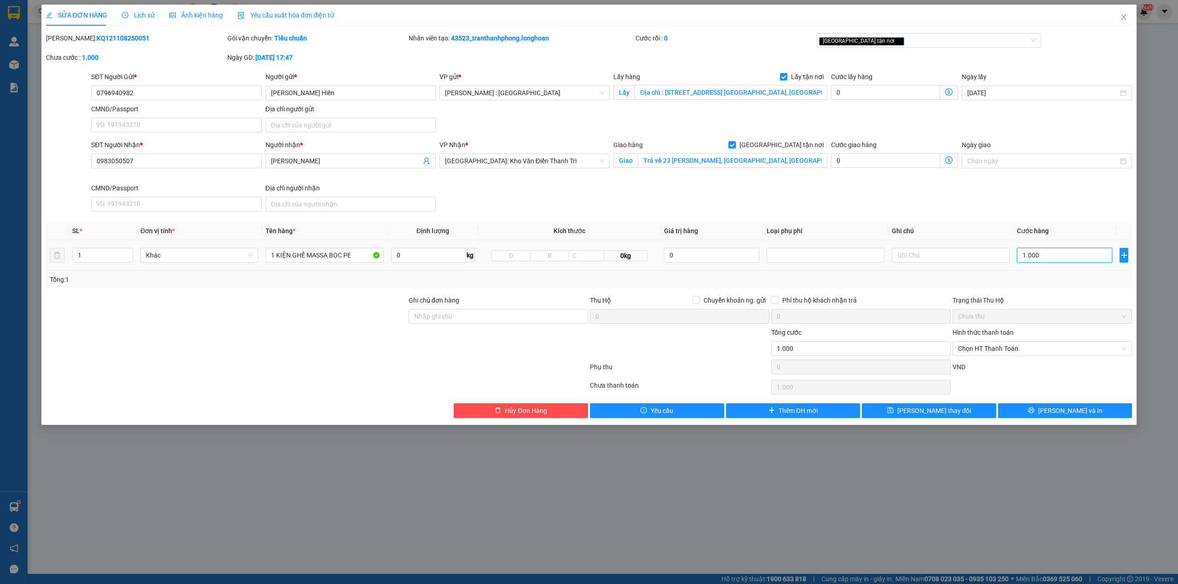
type input "1"
type input "14"
type input "140"
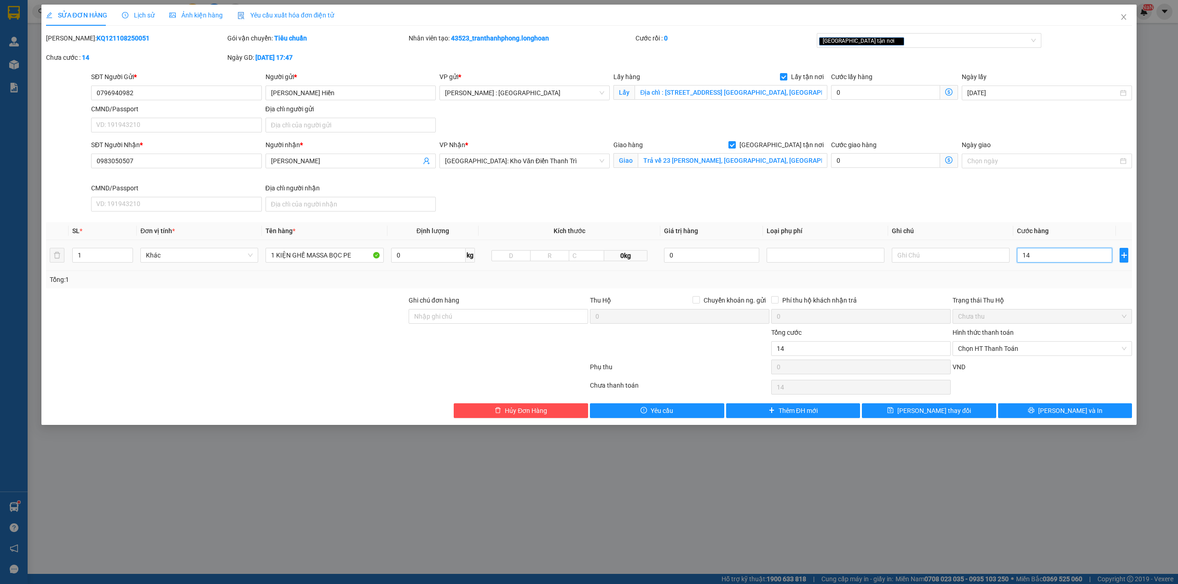
type input "140"
type input "1.400"
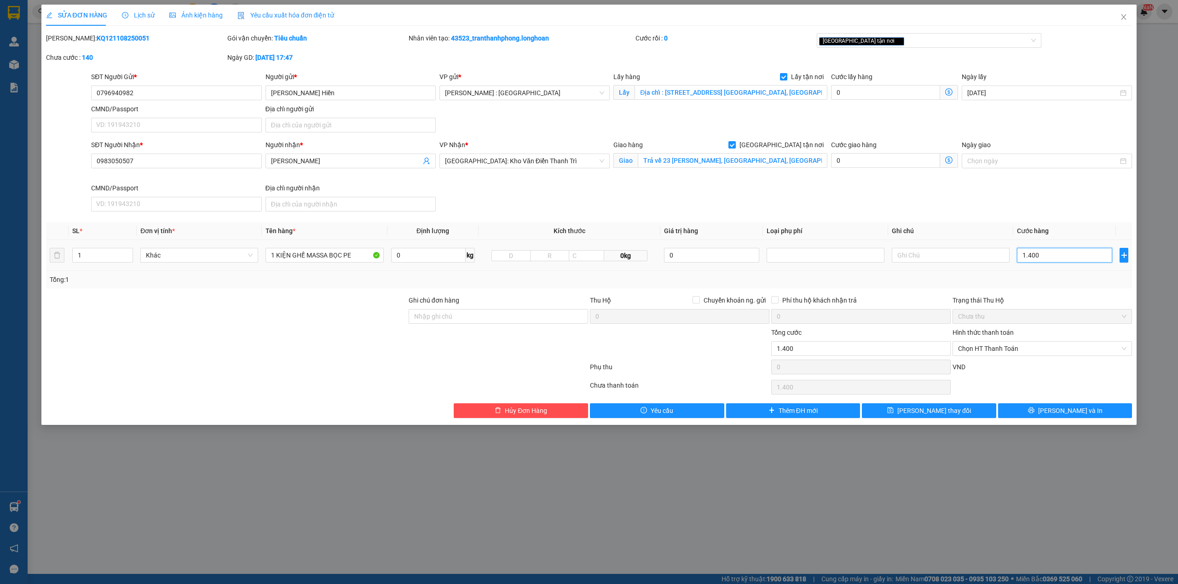
type input "14.000"
type input "140.000"
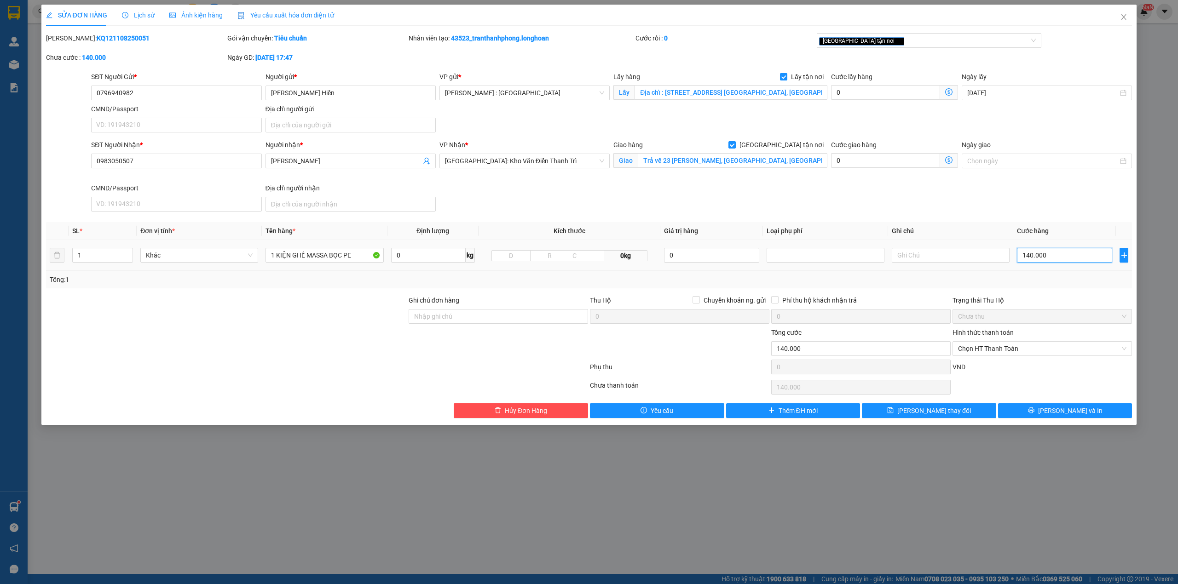
type input "1.400.000"
type input "14.000.000"
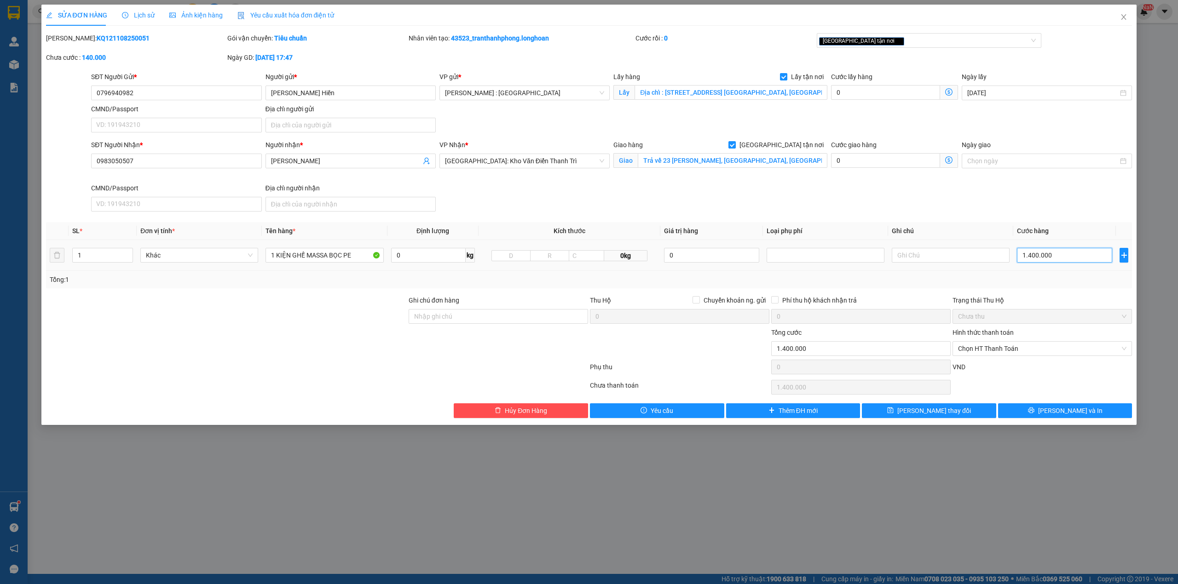
type input "14.000.000"
type input "1.400.000"
type input "1.400.001"
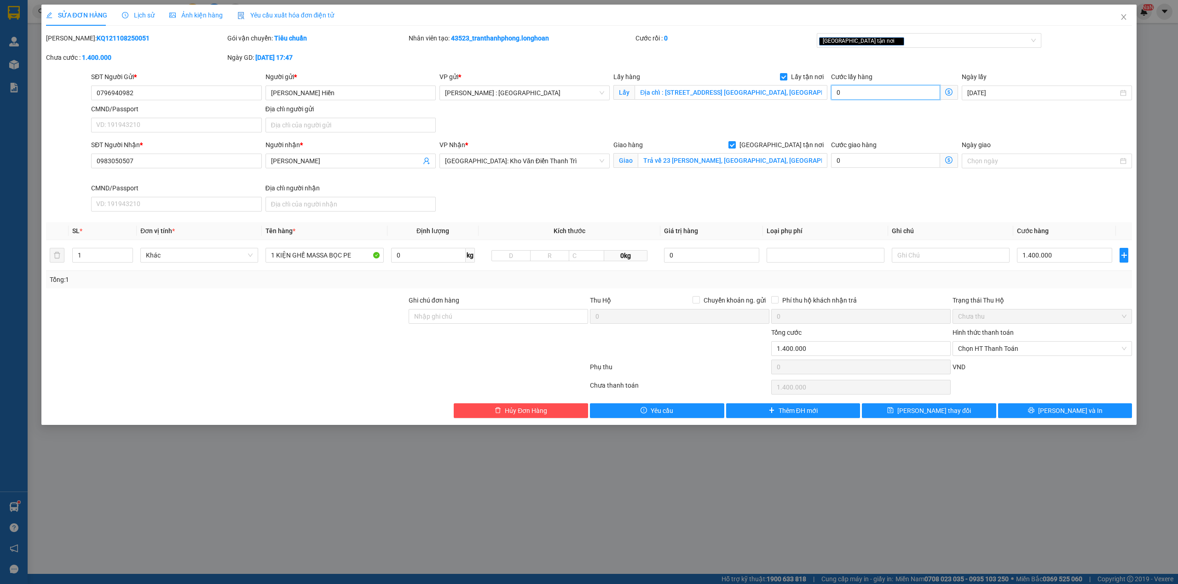
type input "1.400.001"
type input "1"
type input "1.400.015"
type input "150"
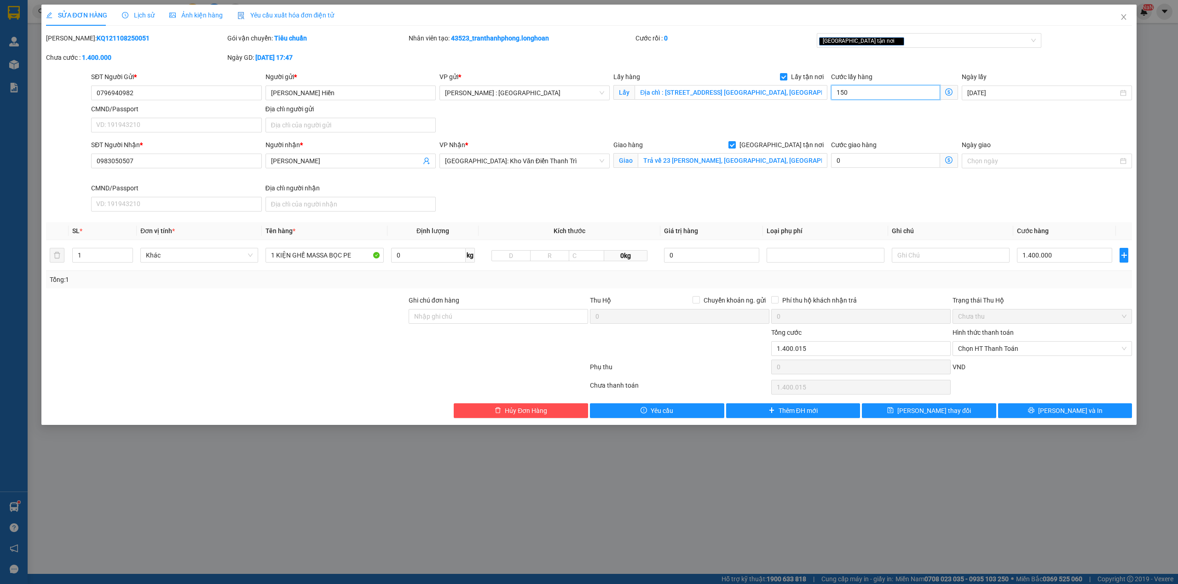
type input "1.400.150"
type input "150"
type input "1.550.000"
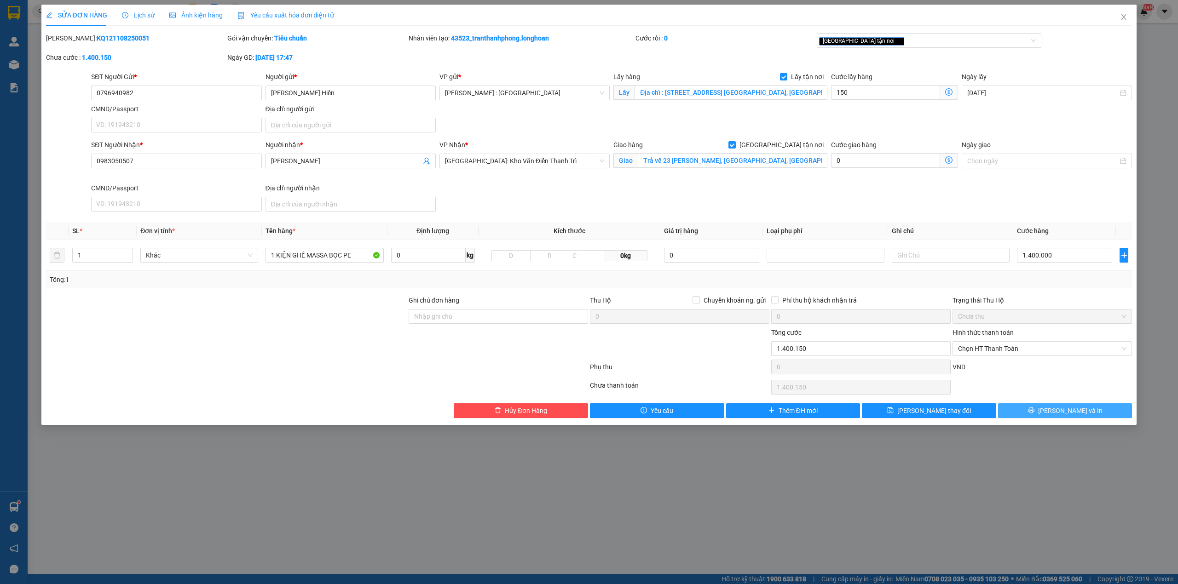
type input "150.000"
drag, startPoint x: 1051, startPoint y: 407, endPoint x: 1053, endPoint y: 397, distance: 10.4
click at [1051, 406] on button "[PERSON_NAME] và In" at bounding box center [1065, 410] width 134 height 15
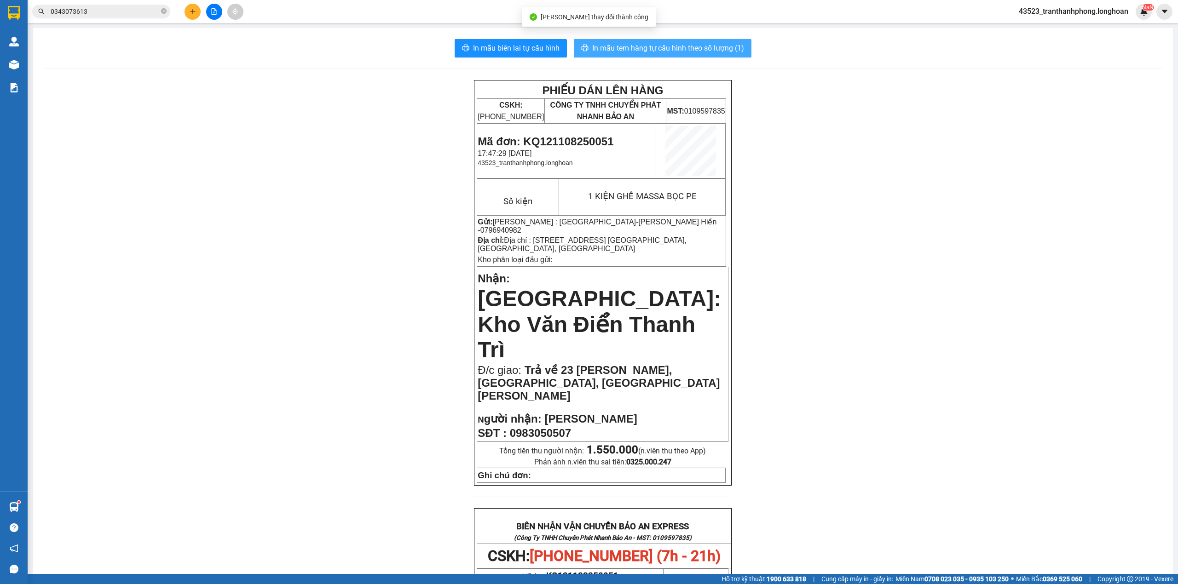
click at [593, 48] on span "In mẫu tem hàng tự cấu hình theo số lượng (1)" at bounding box center [668, 48] width 152 height 12
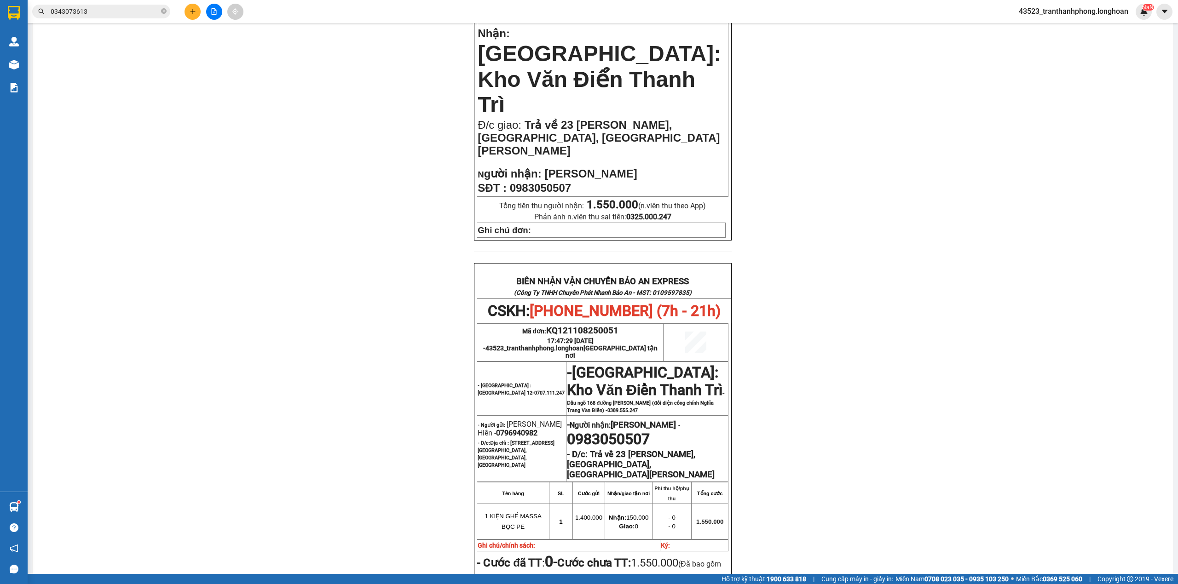
scroll to position [396, 0]
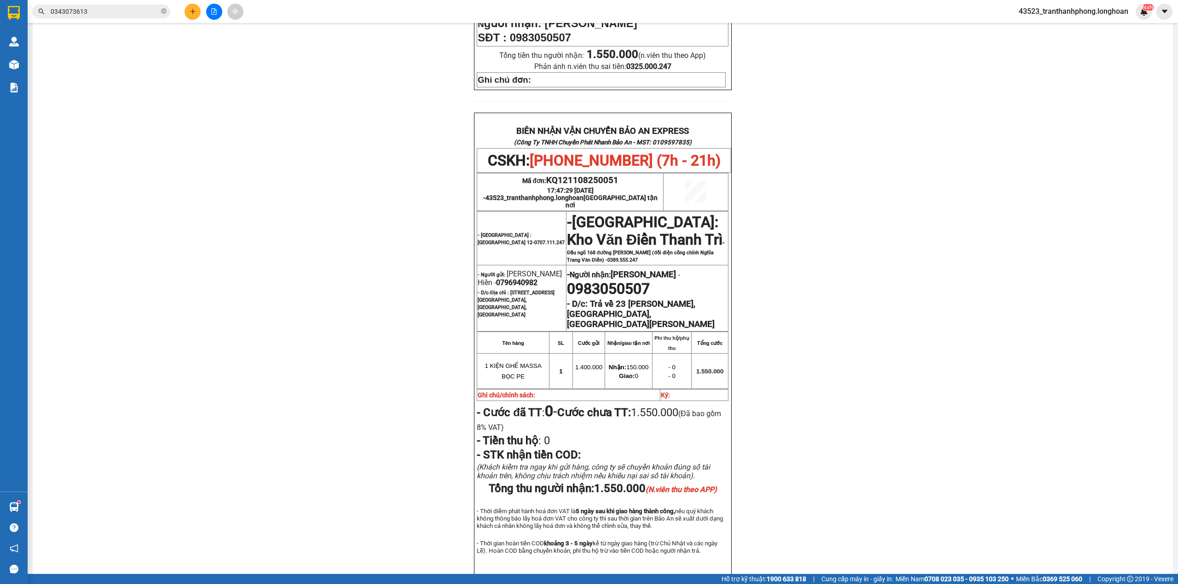
click at [526, 278] on span "0796940982" at bounding box center [516, 282] width 41 height 9
copy span "0796940982"
click at [611, 299] on strong "Trả về 23 [PERSON_NAME], [GEOGRAPHIC_DATA], [GEOGRAPHIC_DATA][PERSON_NAME]" at bounding box center [641, 314] width 148 height 30
click at [610, 299] on strong "Trả về 23 [PERSON_NAME], [GEOGRAPHIC_DATA], [GEOGRAPHIC_DATA][PERSON_NAME]" at bounding box center [641, 314] width 148 height 30
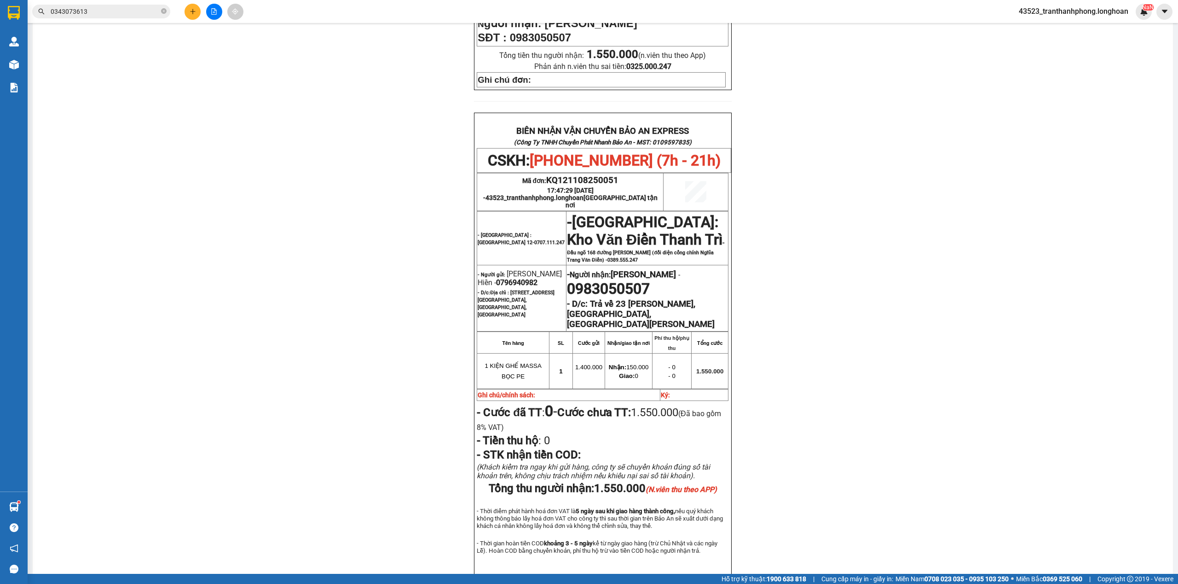
click at [521, 278] on span "0796940982" at bounding box center [516, 282] width 41 height 9
copy span "0796940982"
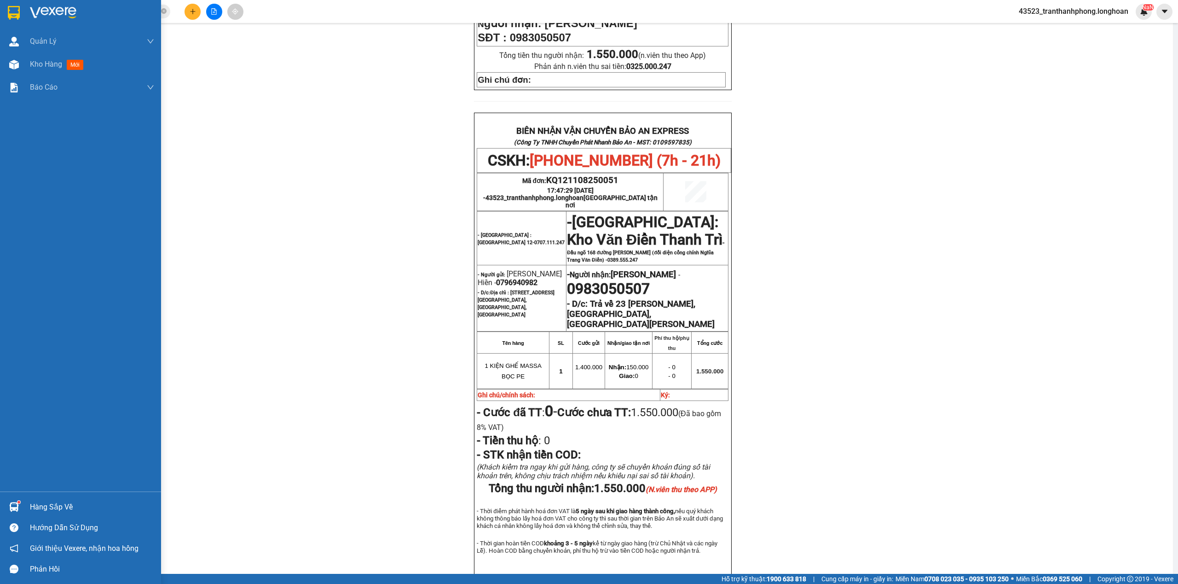
drag, startPoint x: 12, startPoint y: 24, endPoint x: 0, endPoint y: 28, distance: 12.7
click at [12, 23] on div at bounding box center [80, 15] width 161 height 30
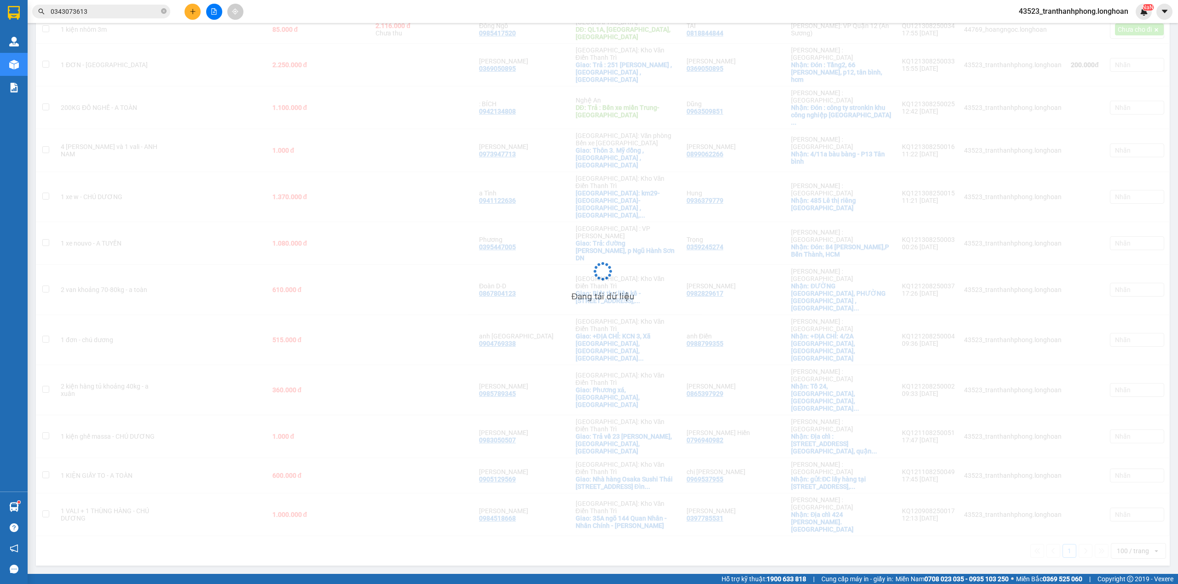
scroll to position [42, 0]
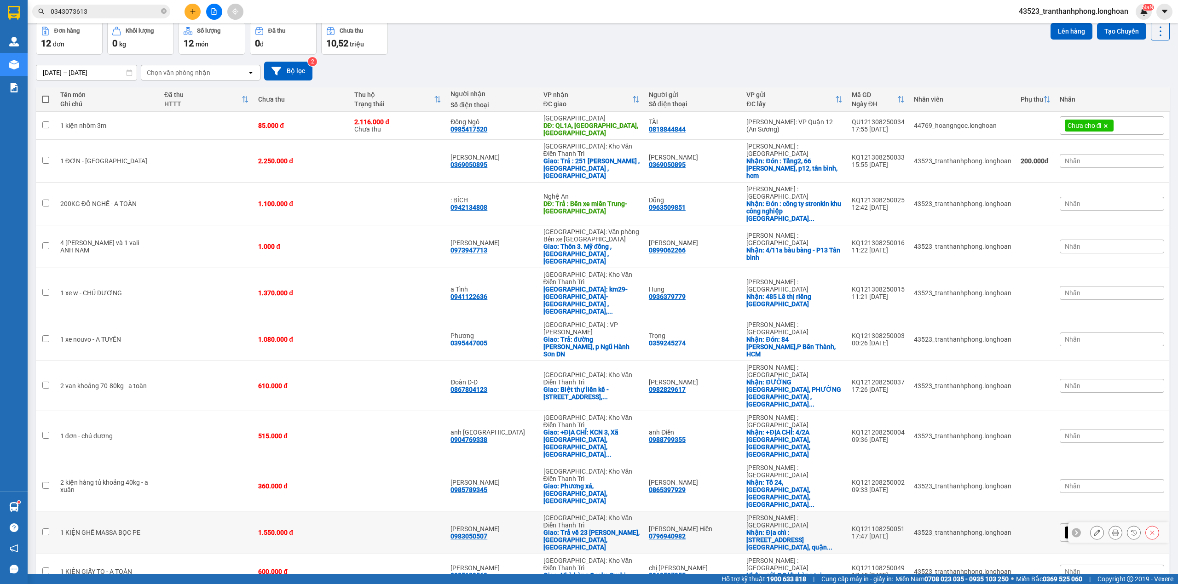
drag, startPoint x: 322, startPoint y: 400, endPoint x: 348, endPoint y: 391, distance: 27.4
click at [321, 512] on td "1.550.000 đ" at bounding box center [301, 533] width 96 height 43
checkbox input "true"
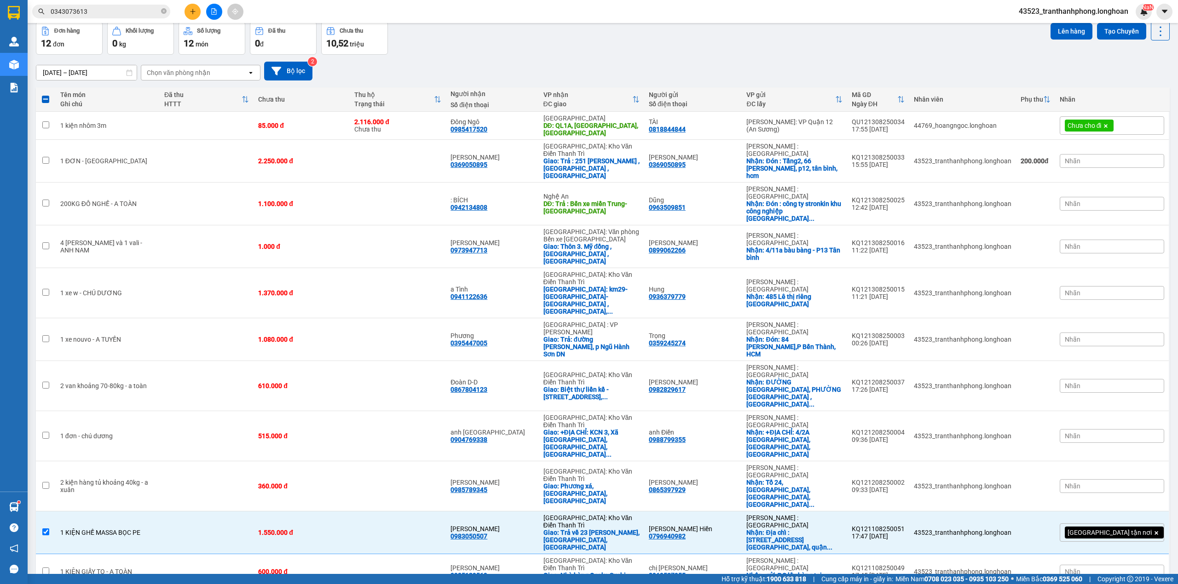
click at [1064, 41] on div "Lên hàng Tạo Chuyến" at bounding box center [1109, 38] width 119 height 33
click at [1064, 32] on button "Lên hàng" at bounding box center [1071, 31] width 42 height 17
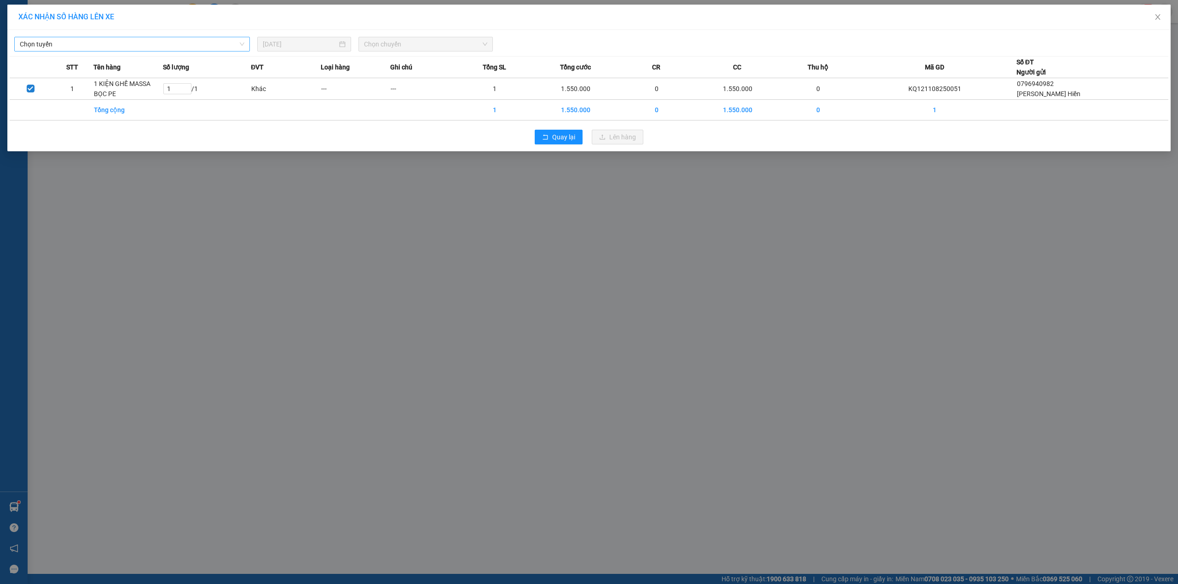
click at [188, 42] on span "Chọn tuyến" at bounding box center [132, 44] width 224 height 14
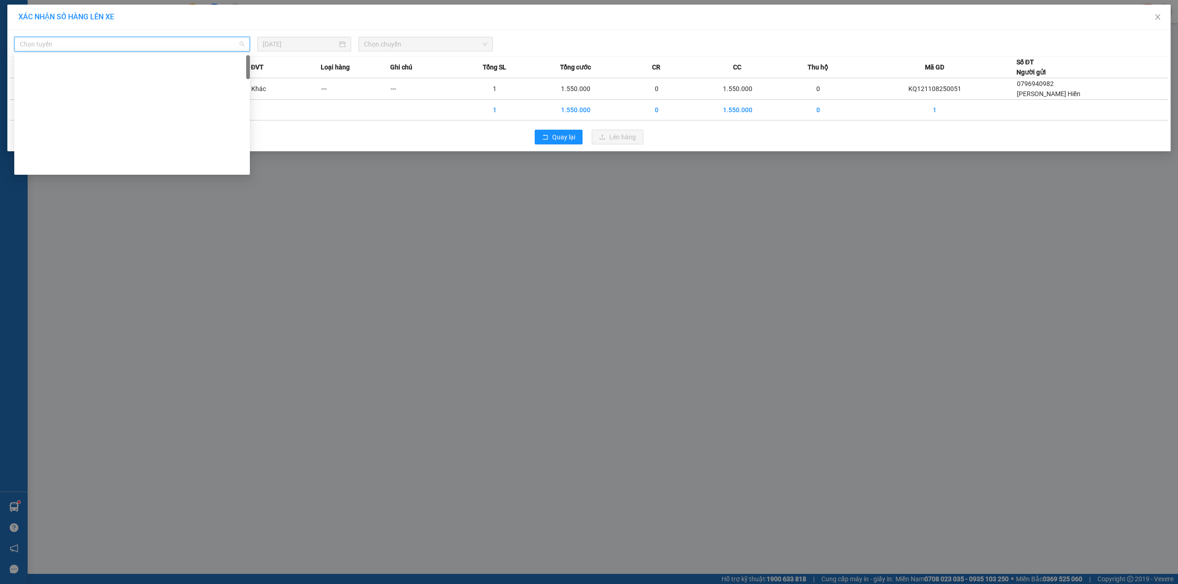
scroll to position [604, 0]
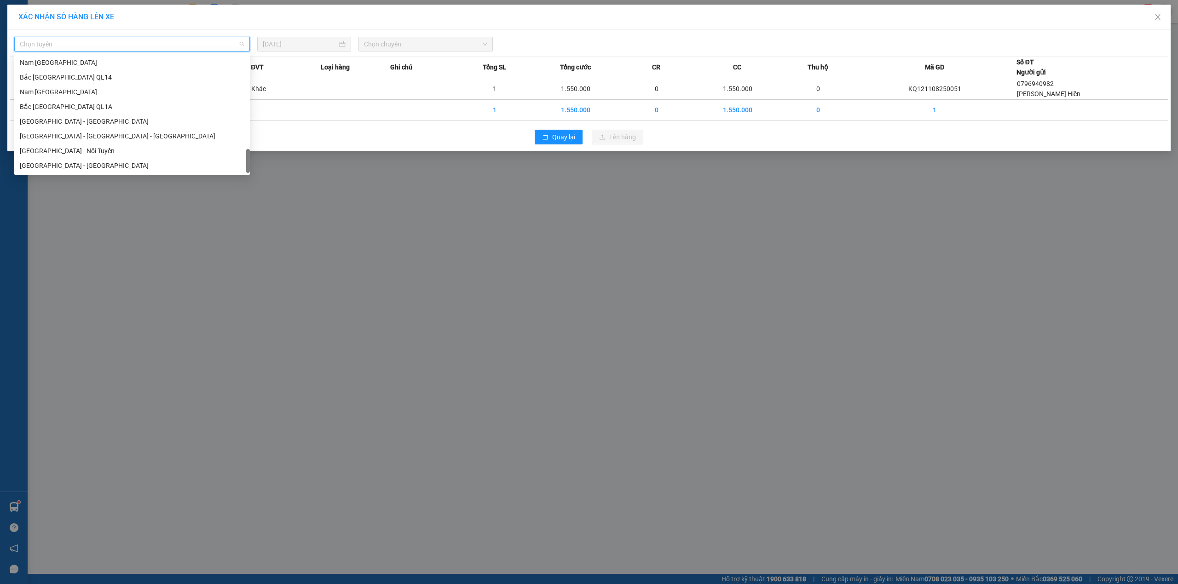
drag, startPoint x: 247, startPoint y: 58, endPoint x: 251, endPoint y: 304, distance: 246.1
click at [252, 305] on body "Kết quả tìm kiếm ( 1 ) Bộ lọc Mã ĐH Trạng thái Món hàng Thu hộ Tổng cước Chưa c…" at bounding box center [589, 292] width 1178 height 584
click at [58, 92] on div "Nam [GEOGRAPHIC_DATA]" at bounding box center [132, 92] width 224 height 10
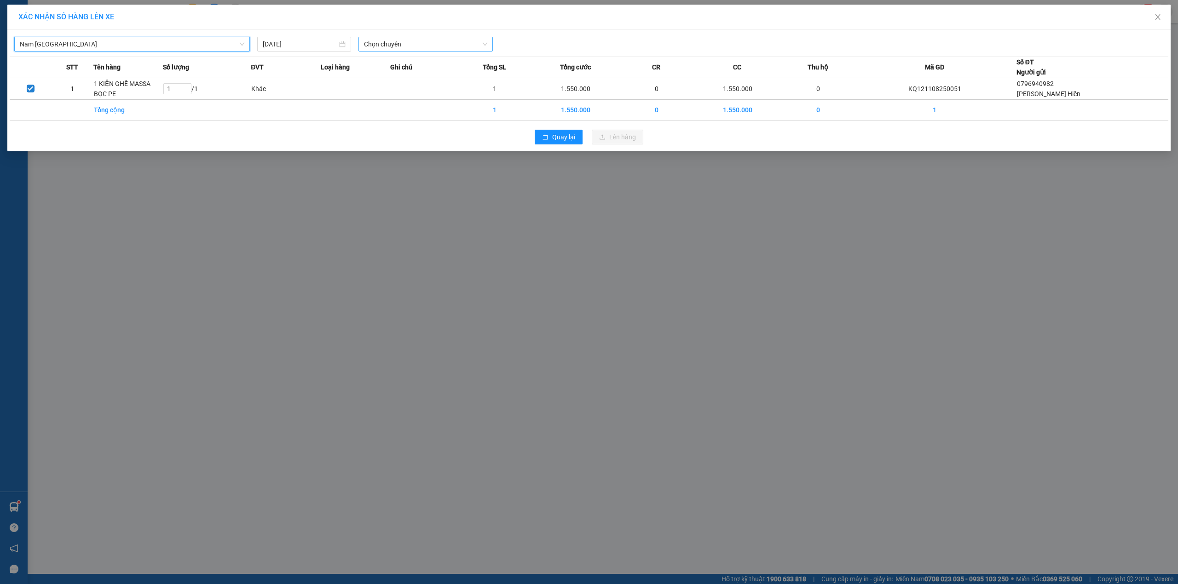
click at [407, 41] on span "Chọn chuyến" at bounding box center [425, 44] width 123 height 14
click at [384, 89] on div "23:00 (TC)" at bounding box center [400, 92] width 72 height 10
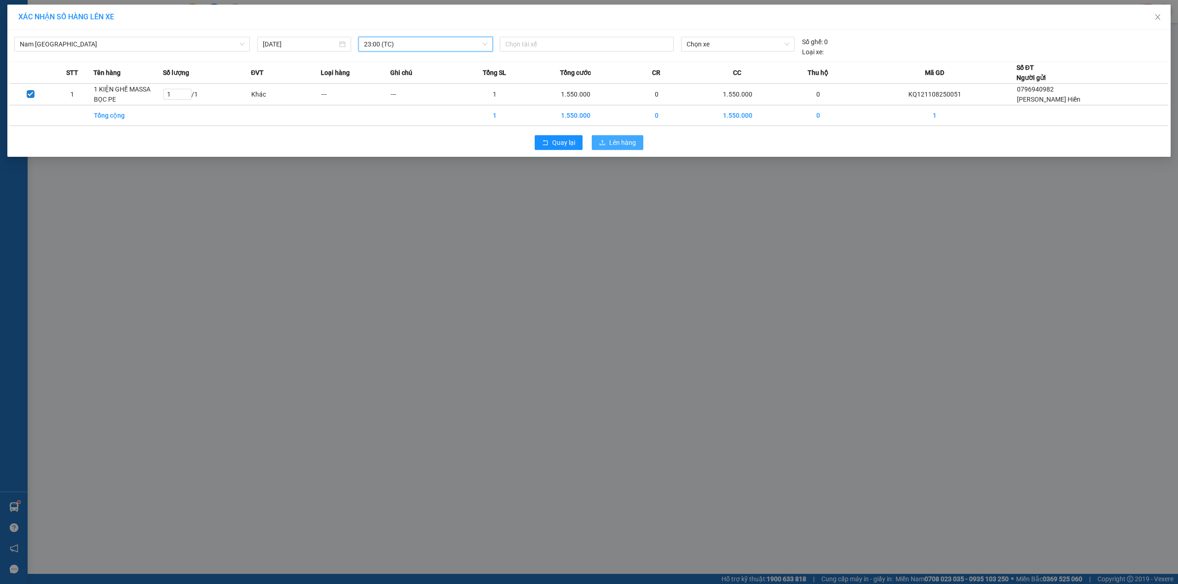
click at [638, 145] on button "Lên hàng" at bounding box center [618, 142] width 52 height 15
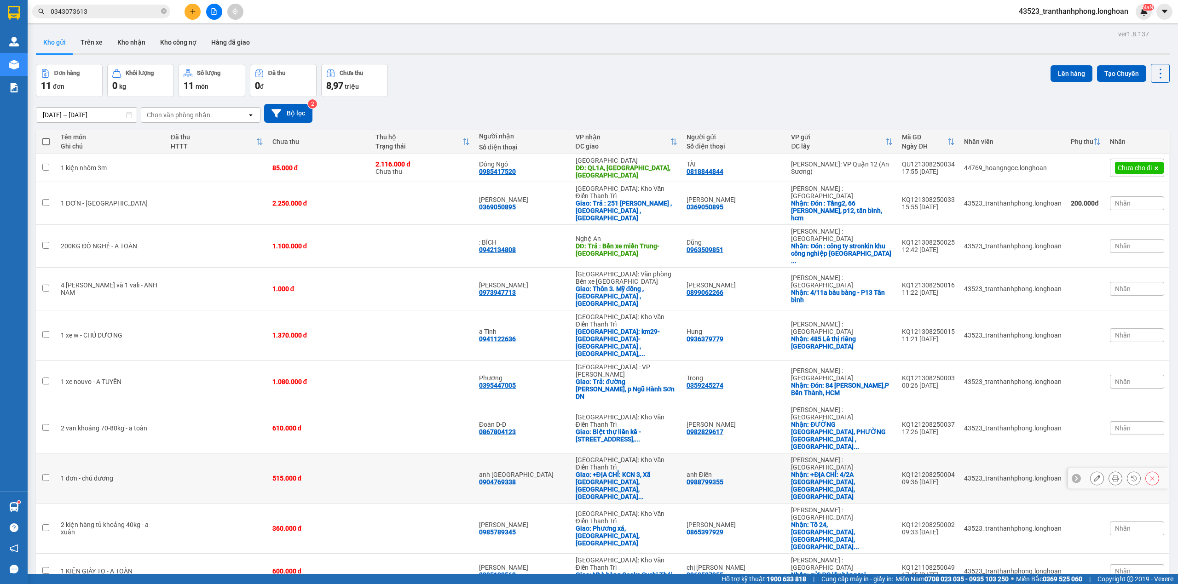
click at [203, 454] on td at bounding box center [217, 479] width 102 height 50
checkbox input "true"
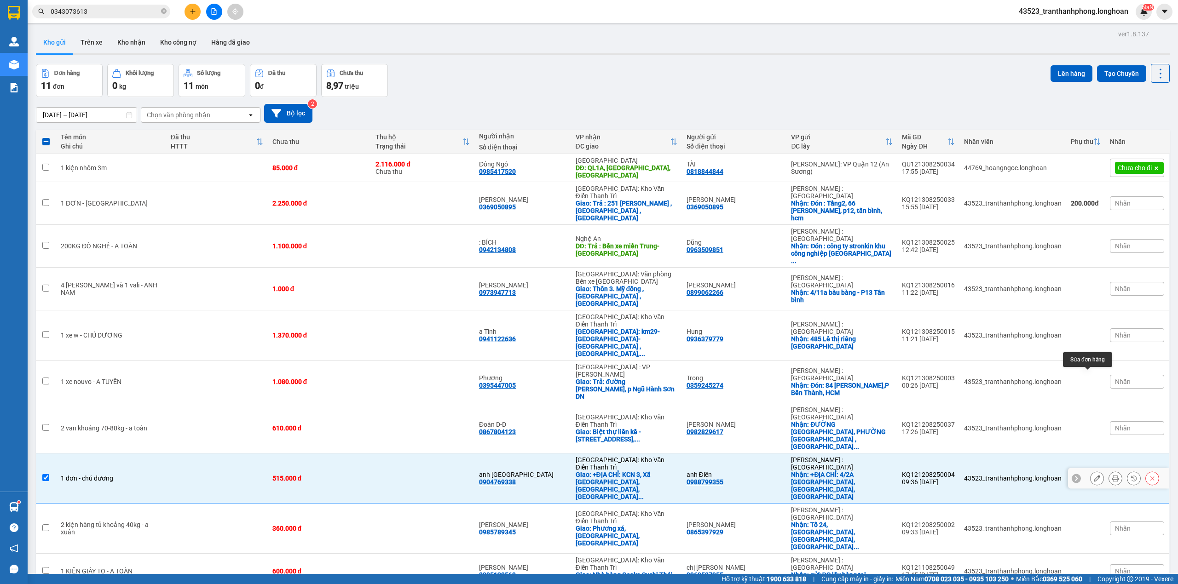
click at [1094, 475] on icon at bounding box center [1097, 478] width 6 height 6
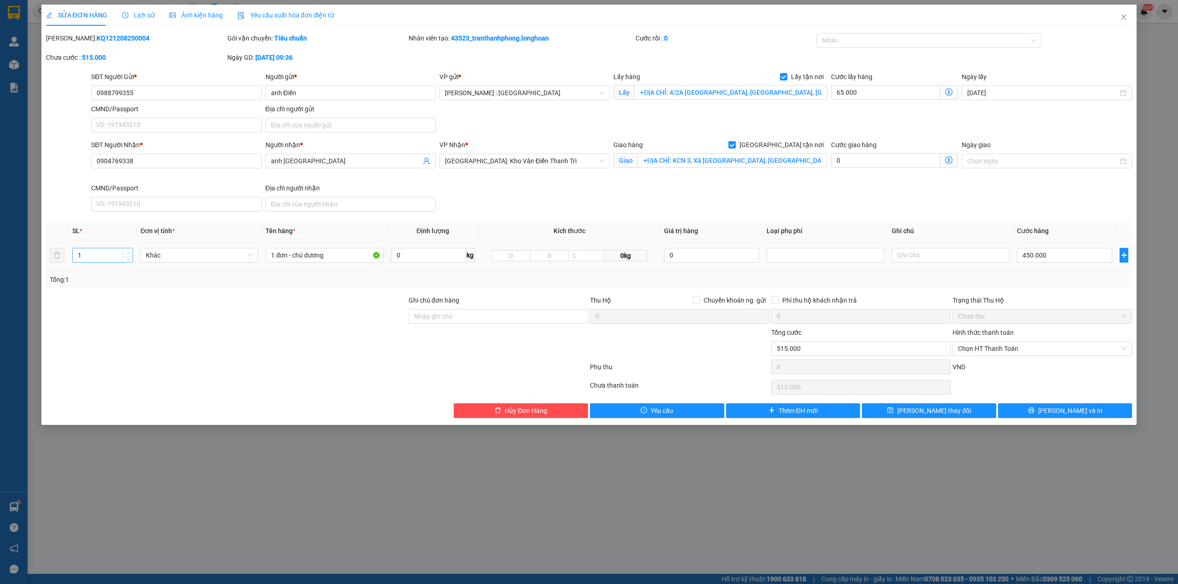
type input "2"
click at [128, 251] on span "Increase Value" at bounding box center [127, 252] width 10 height 8
drag, startPoint x: 335, startPoint y: 256, endPoint x: 0, endPoint y: 253, distance: 334.9
click at [0, 245] on div "SỬA ĐƠN HÀNG Lịch sử Ảnh kiện hàng Yêu cầu xuất hóa đơn điện tử Total Paid Fee …" at bounding box center [589, 292] width 1178 height 584
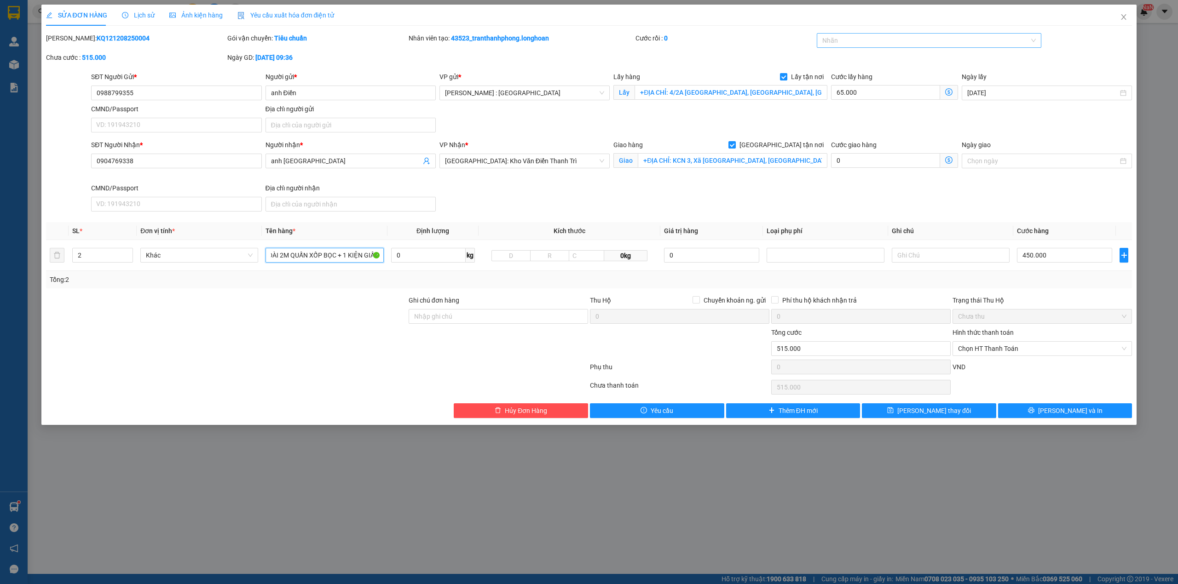
drag, startPoint x: 911, startPoint y: 35, endPoint x: 902, endPoint y: 35, distance: 8.8
click at [908, 35] on div at bounding box center [924, 40] width 211 height 11
type input "1 KIỆN DÀI 2M QUẤN XỐP BỌC + 1 KIỆN GIẤY"
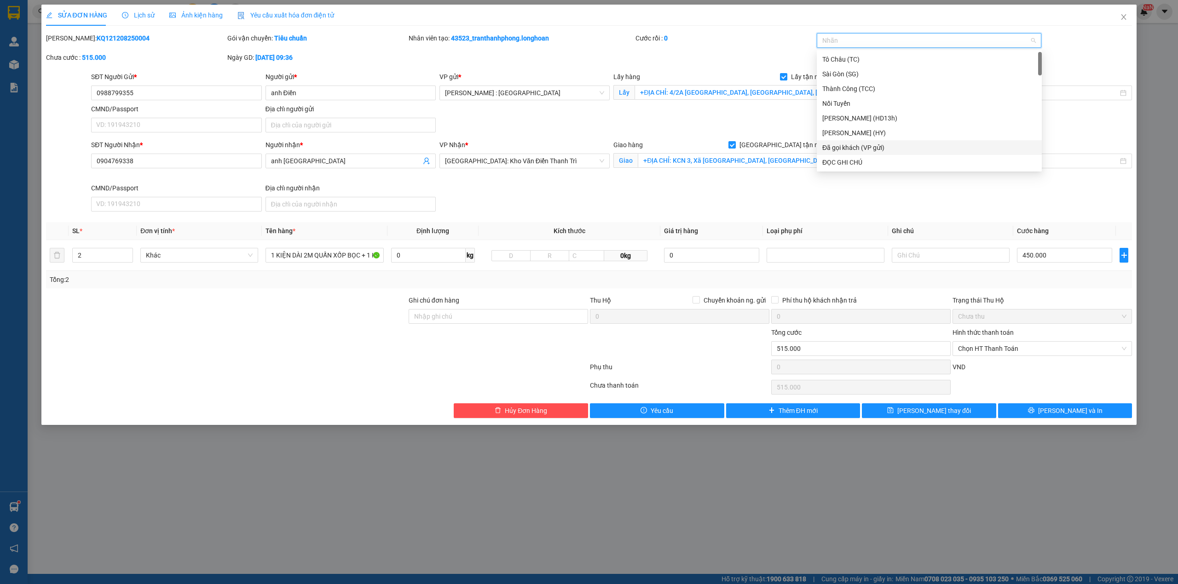
type input "G"
click at [857, 162] on div "[GEOGRAPHIC_DATA] tận nơi" at bounding box center [929, 162] width 214 height 10
click at [744, 213] on div "SĐT Người Nhận * 0904769338 Người nhận * anh Pháp VP Nhận * Hà Nội: Kho Văn Điể…" at bounding box center [611, 177] width 1044 height 75
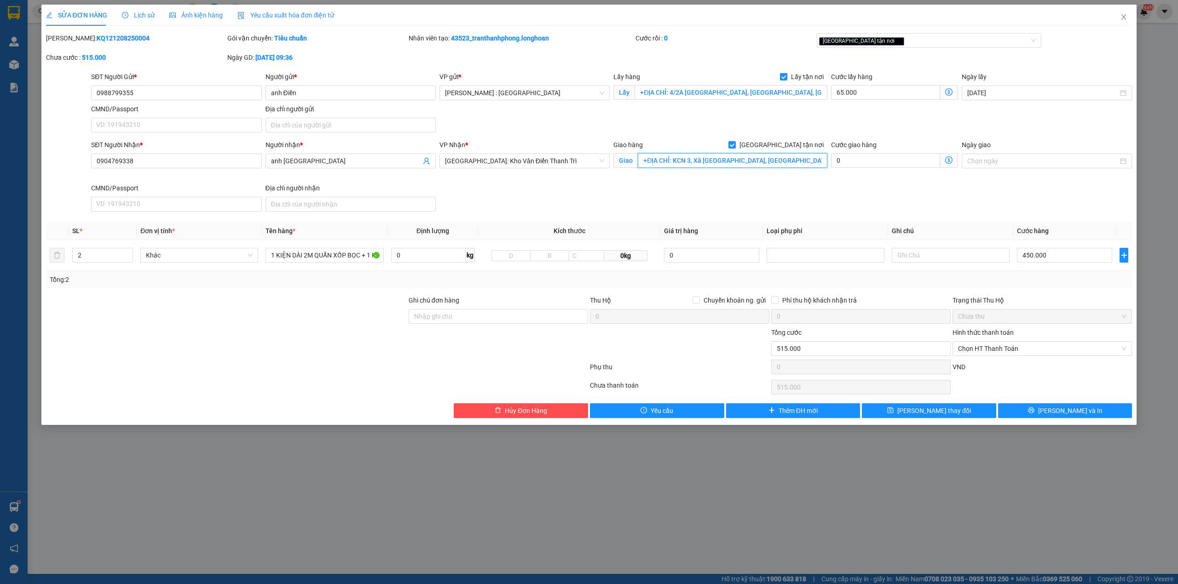
click at [762, 167] on input "+ĐỊA CHỈ: KCN 3, Xã [GEOGRAPHIC_DATA], [GEOGRAPHIC_DATA], [GEOGRAPHIC_DATA]" at bounding box center [733, 160] width 190 height 15
click at [1060, 254] on input "450.000" at bounding box center [1064, 255] width 95 height 15
type input "4"
type input "65.004"
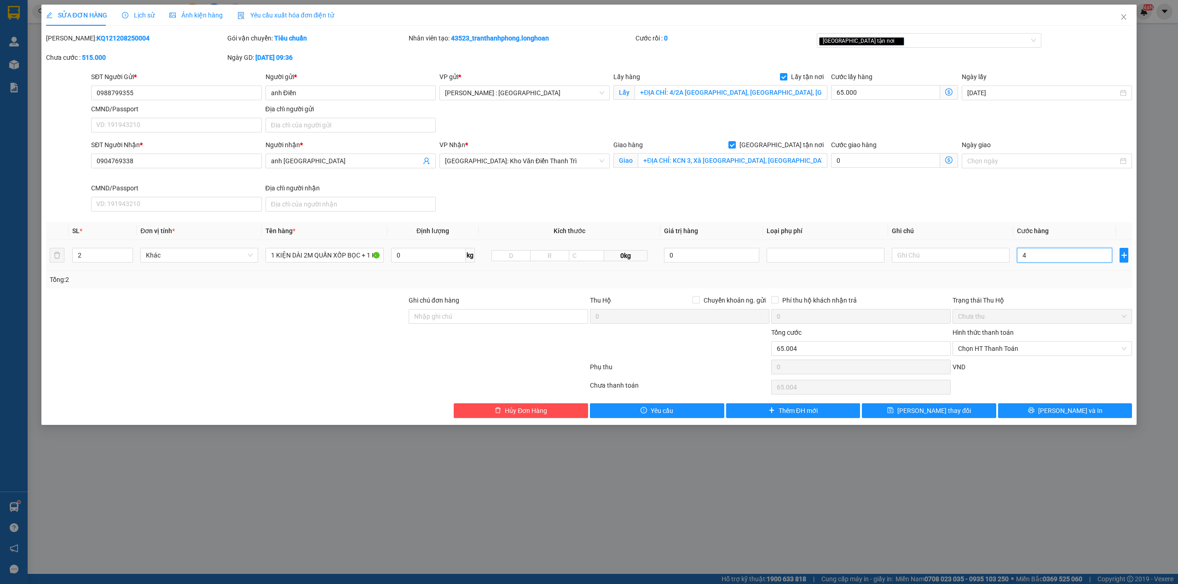
type input "40"
type input "65.040"
type input "400"
type input "65.400"
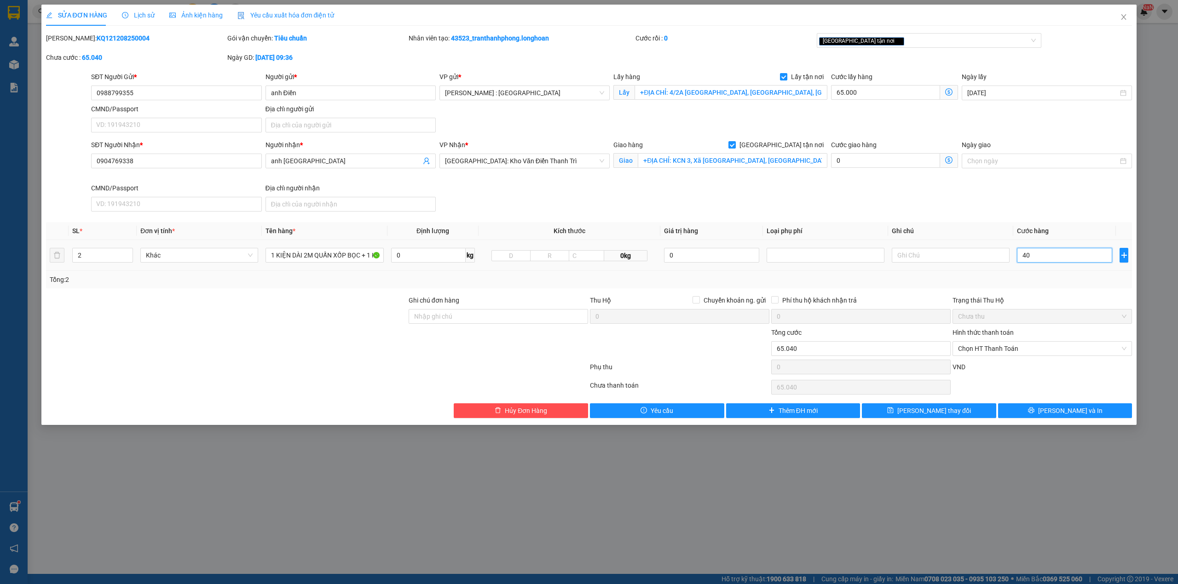
type input "65.400"
type input "4.000"
type input "69.000"
type input "40.000"
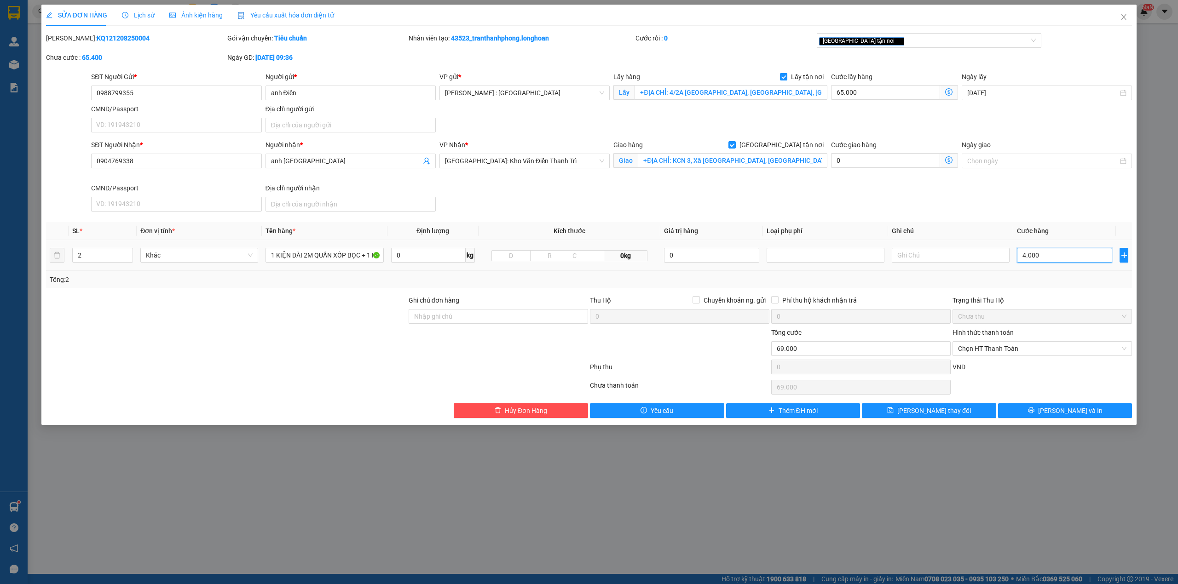
type input "105.000"
type input "400.000"
type input "465.000"
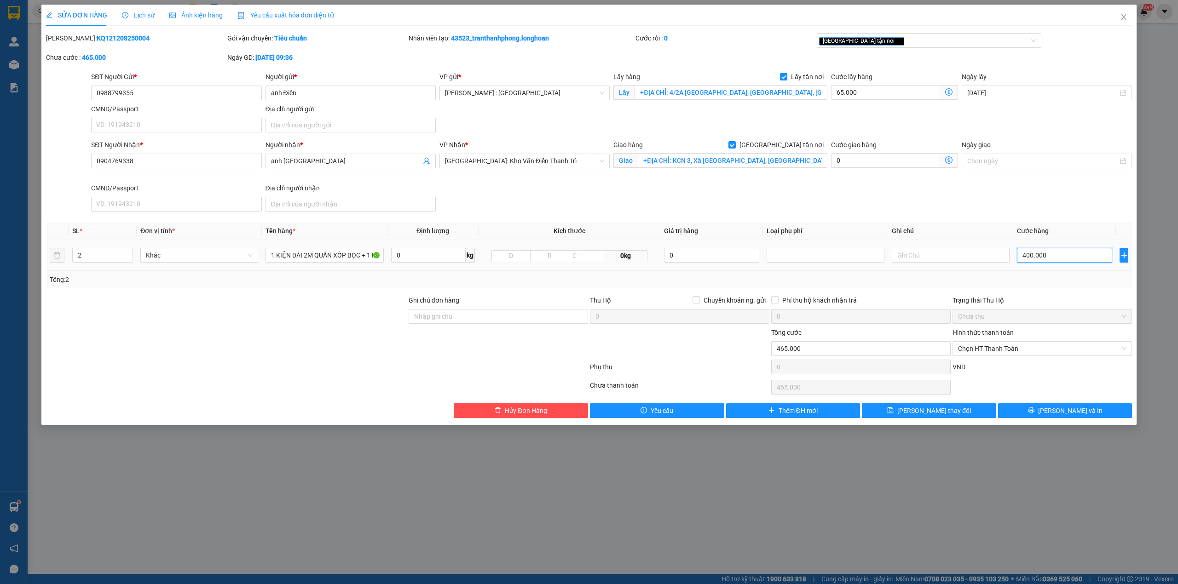
type input "400.000"
drag, startPoint x: 1177, startPoint y: 545, endPoint x: 919, endPoint y: 186, distance: 442.0
click at [919, 186] on div "SĐT Người Nhận * 0904769338 Người nhận * anh Pháp VP Nhận * Hà Nội: Kho Văn Điể…" at bounding box center [611, 177] width 1044 height 75
drag, startPoint x: 1067, startPoint y: 414, endPoint x: 1059, endPoint y: 414, distance: 8.3
click at [1066, 414] on span "[PERSON_NAME] và In" at bounding box center [1070, 411] width 64 height 10
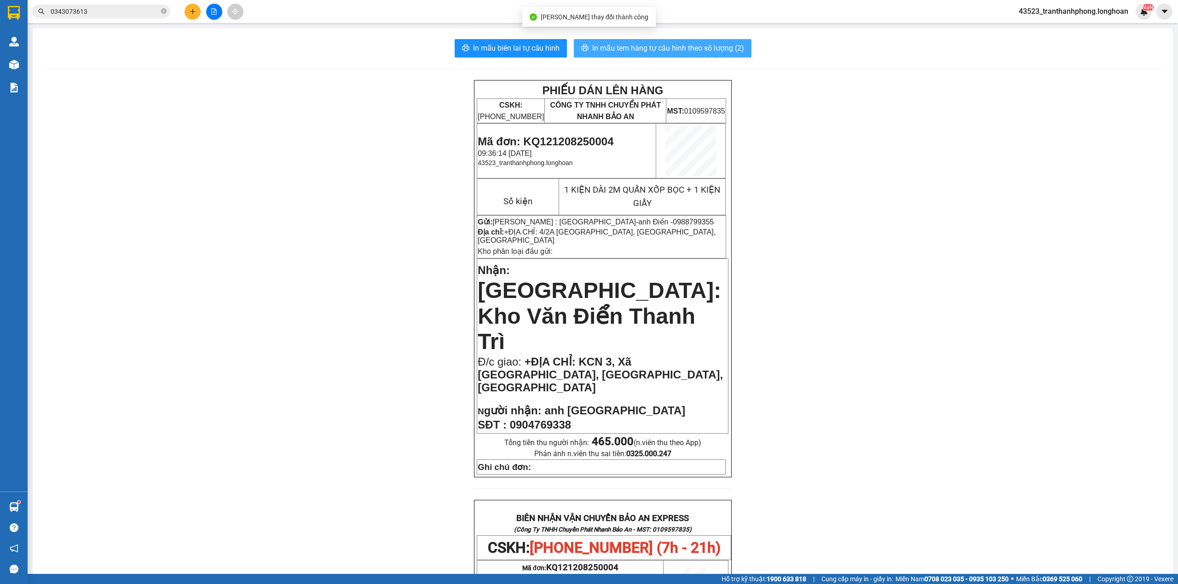
click at [732, 50] on span "In mẫu tem hàng tự cấu hình theo số lượng (2)" at bounding box center [668, 48] width 152 height 12
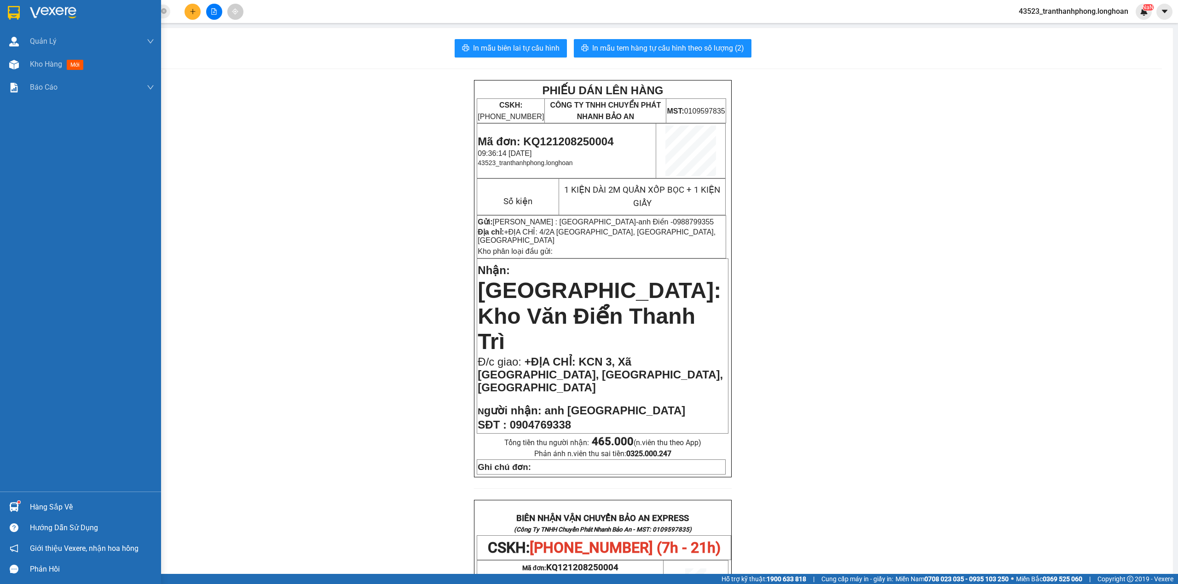
click at [4, 6] on div at bounding box center [80, 15] width 161 height 30
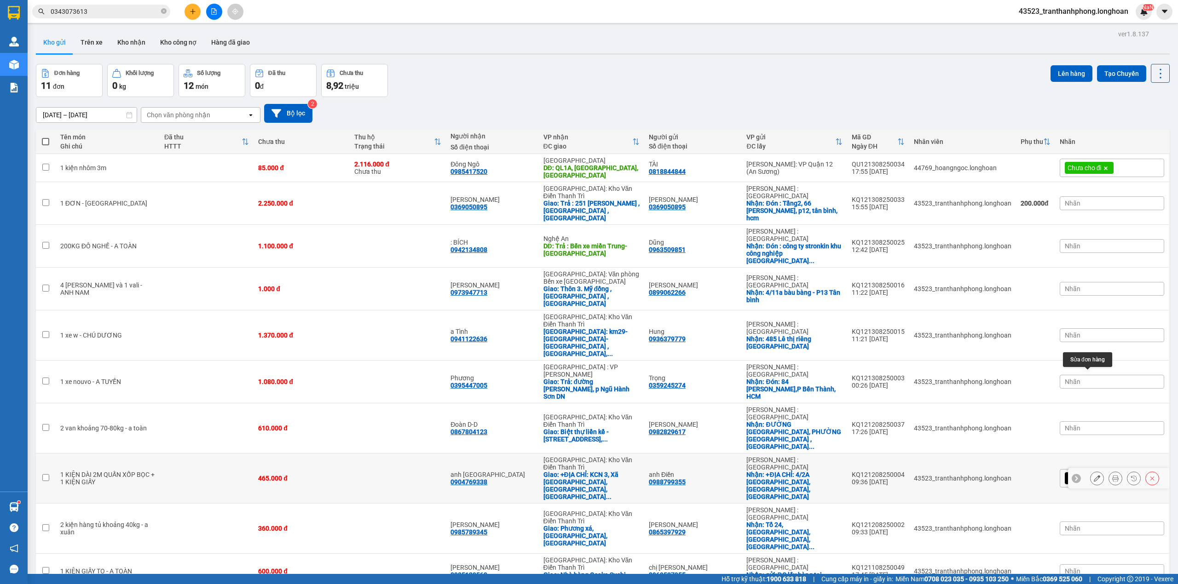
click at [1094, 475] on icon at bounding box center [1097, 478] width 6 height 6
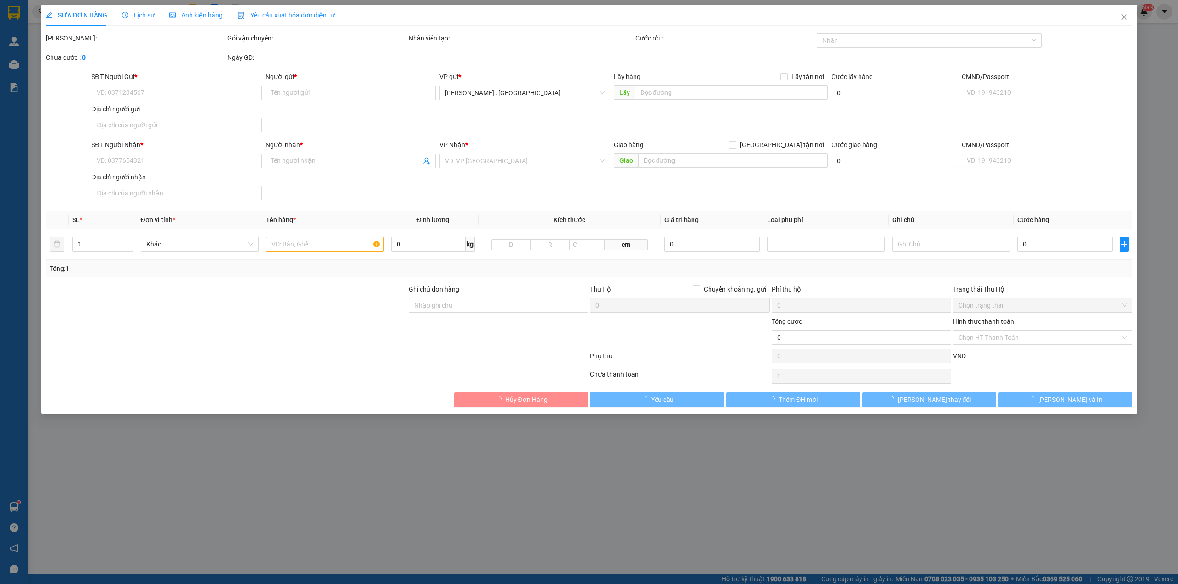
type input "0988799355"
type input "anh Điền"
checkbox input "true"
type input "+ĐỊA CHỈ: 4/2A Huỳnh Thị Na, Đông Thạnh, Hóc Môn"
type input "0904769338"
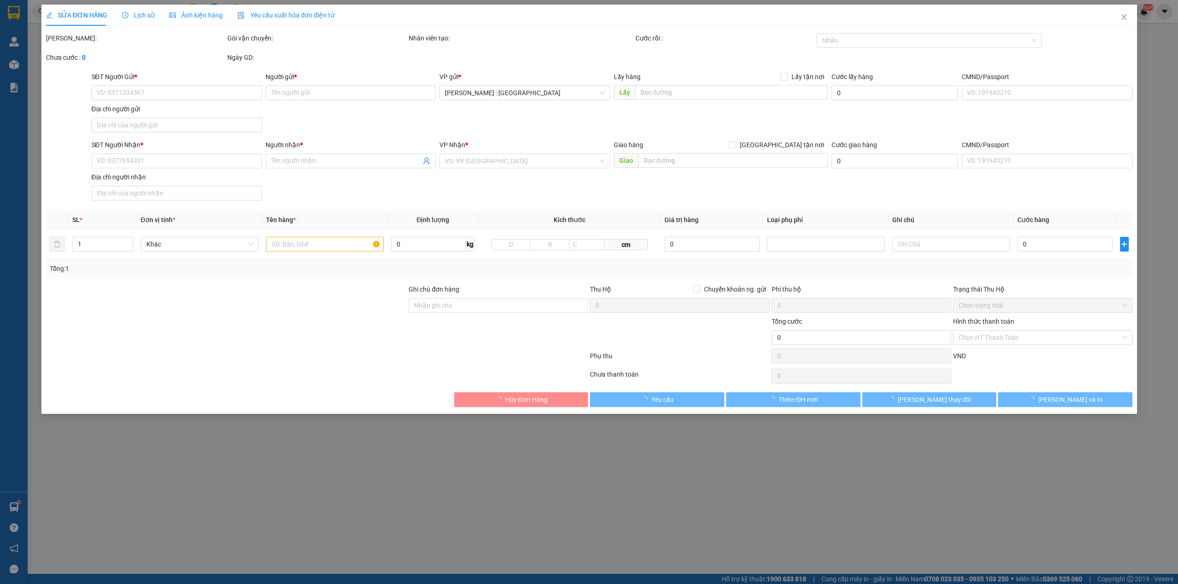
type input "anh Pháp"
checkbox input "true"
type input "+ĐỊA CHỈ: KCN 3, Xã [GEOGRAPHIC_DATA], [GEOGRAPHIC_DATA], [GEOGRAPHIC_DATA]"
type input "465.000"
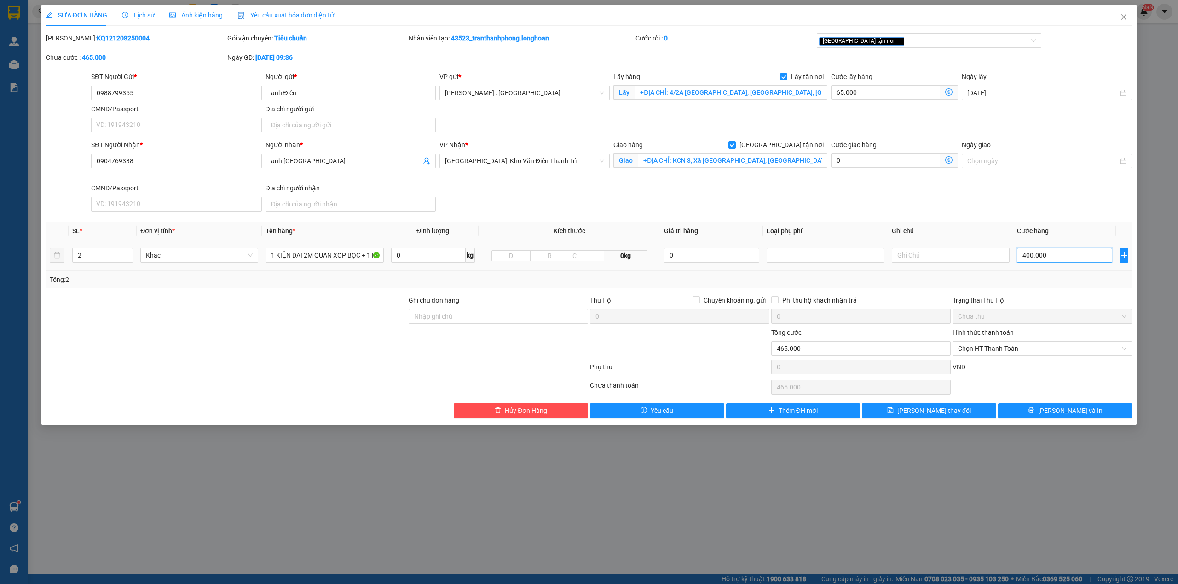
click at [1053, 261] on input "400.000" at bounding box center [1064, 255] width 95 height 15
type input "65.004"
type input "4"
type input "65.042"
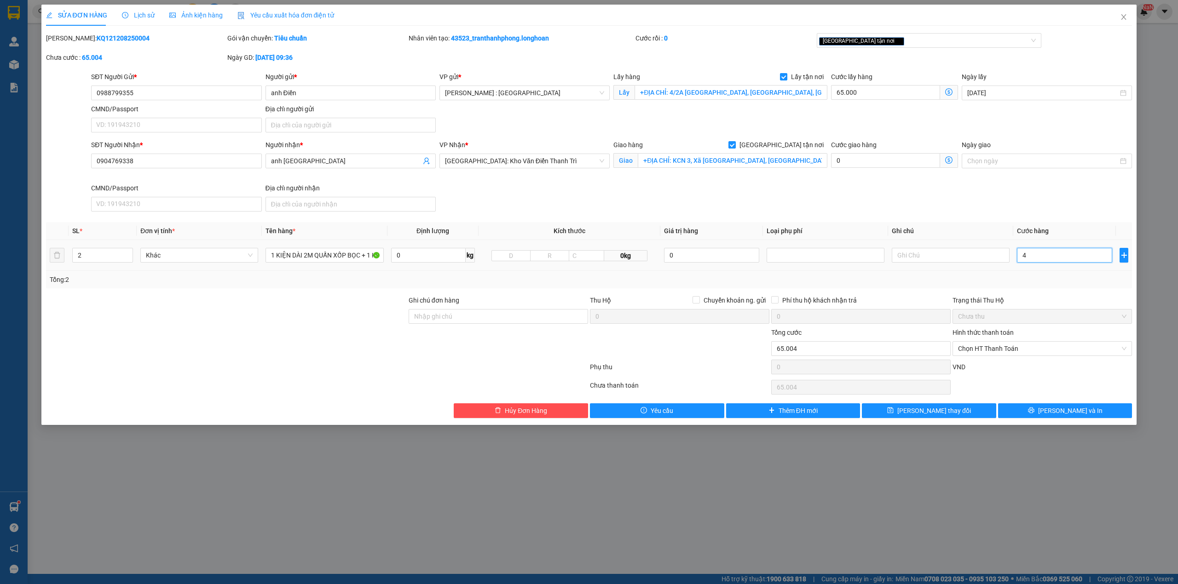
type input "65.042"
type input "42"
type input "65.420"
type input "420"
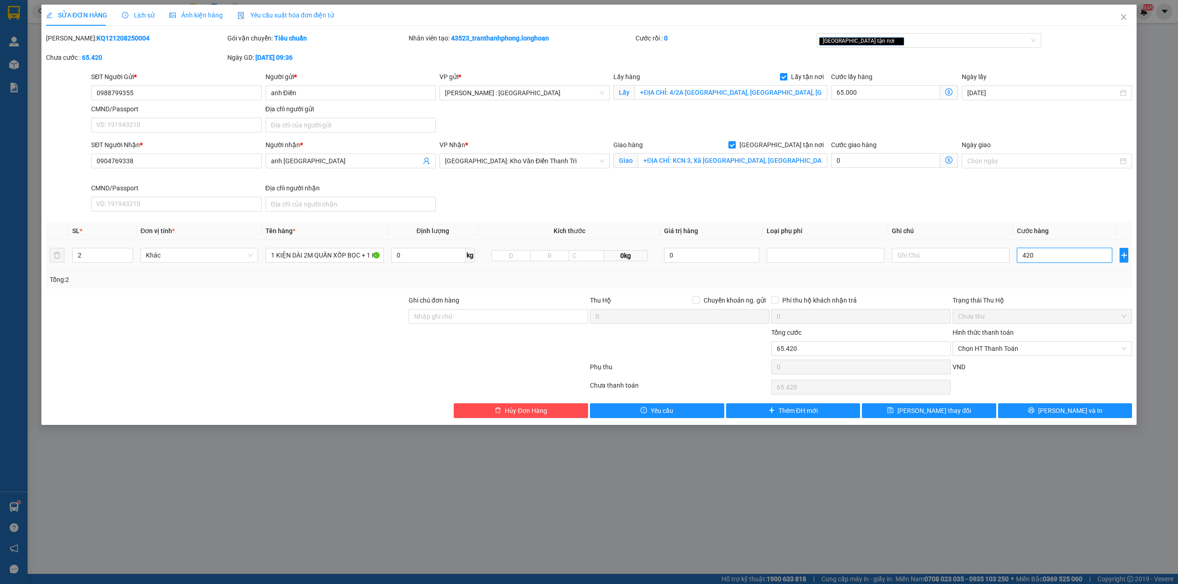
type input "69.200"
type input "4.200"
type input "107.000"
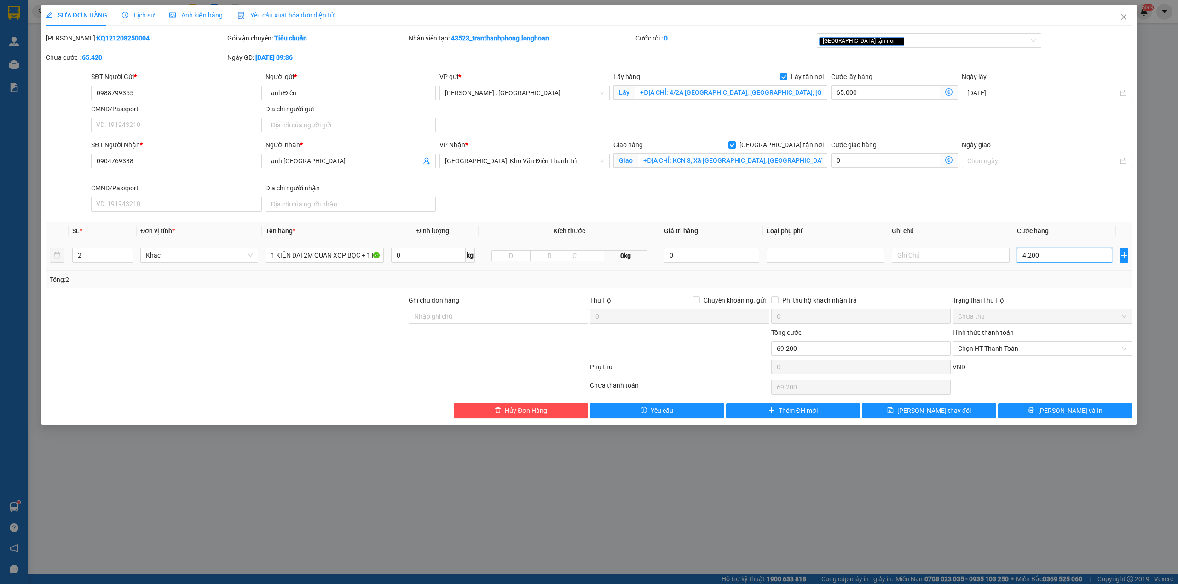
type input "42.000"
type input "485.000"
type input "420.000"
click at [1028, 418] on button "[PERSON_NAME] và In" at bounding box center [1065, 410] width 134 height 15
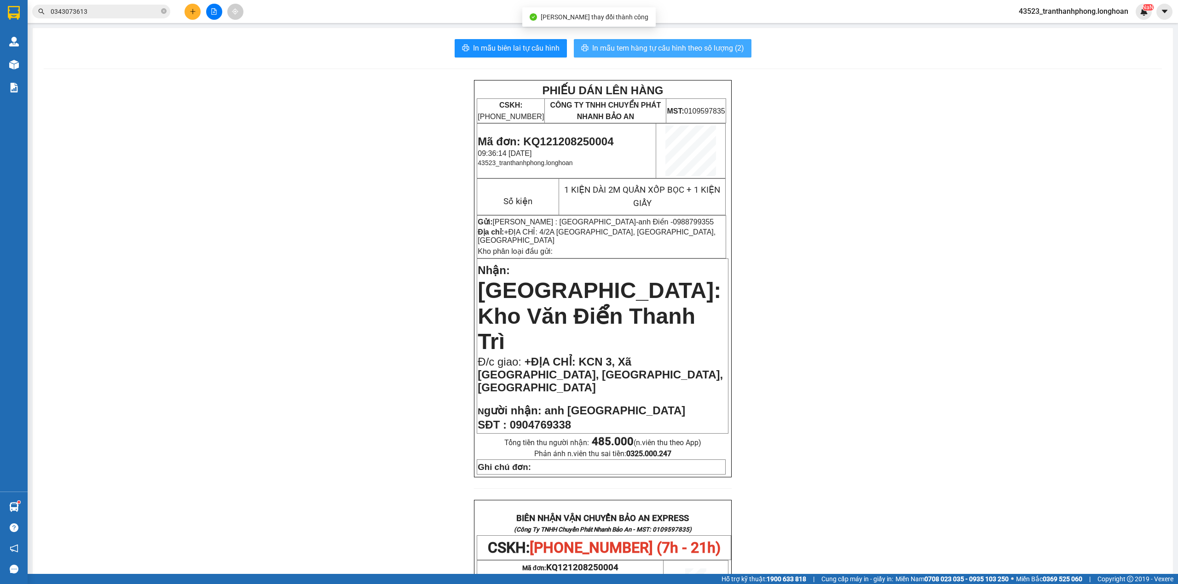
click at [654, 50] on span "In mẫu tem hàng tự cấu hình theo số lượng (2)" at bounding box center [668, 48] width 152 height 12
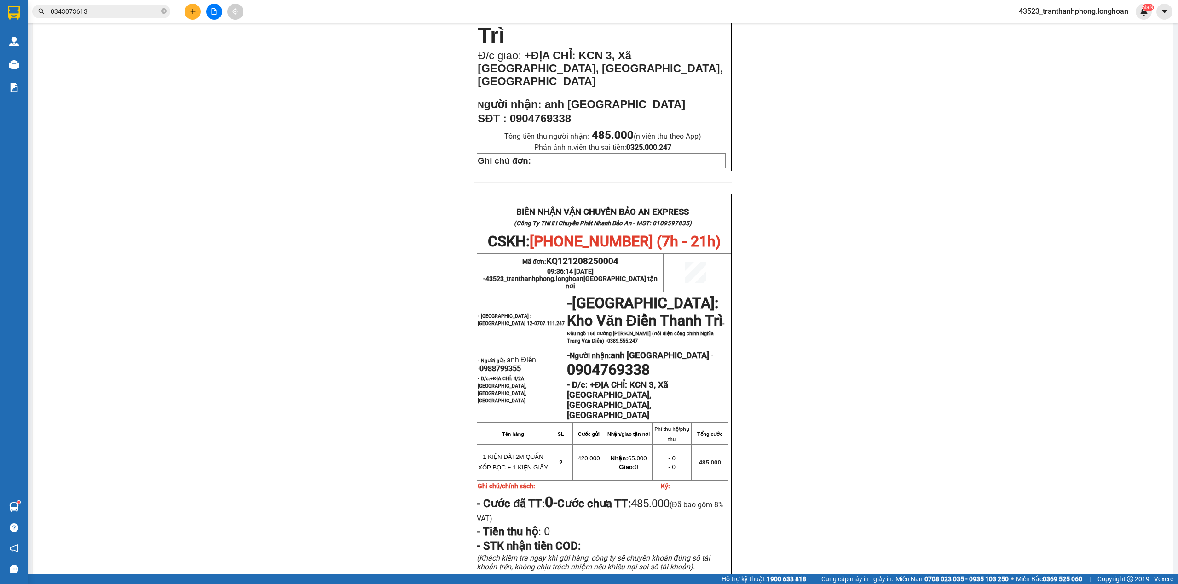
scroll to position [387, 0]
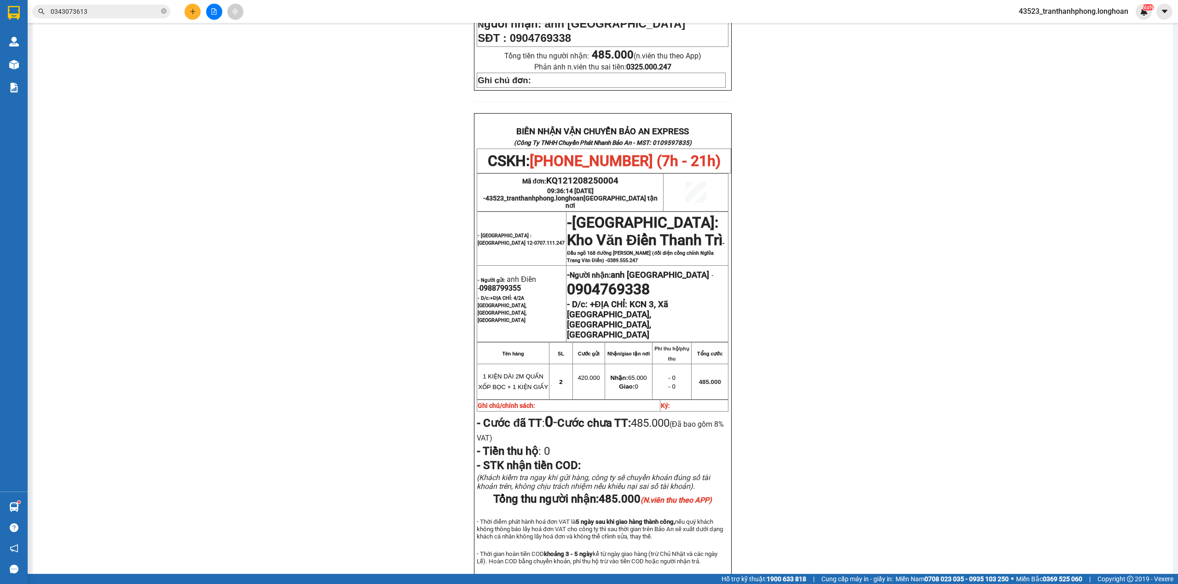
click at [494, 284] on span "0988799355" at bounding box center [499, 288] width 41 height 9
copy span "0988799355"
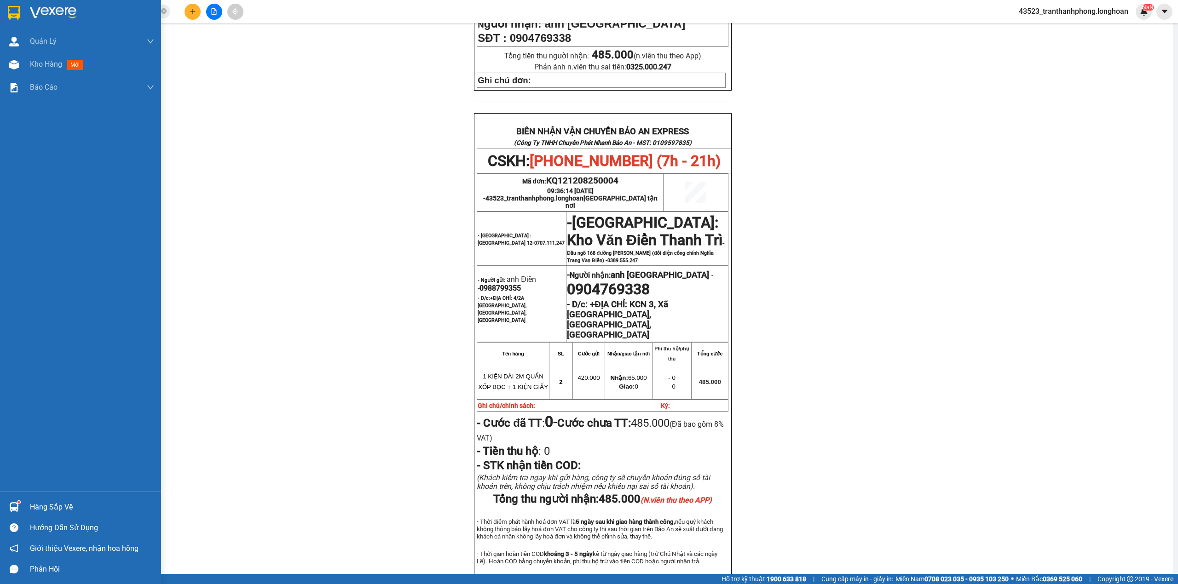
click at [0, 7] on div at bounding box center [80, 15] width 161 height 30
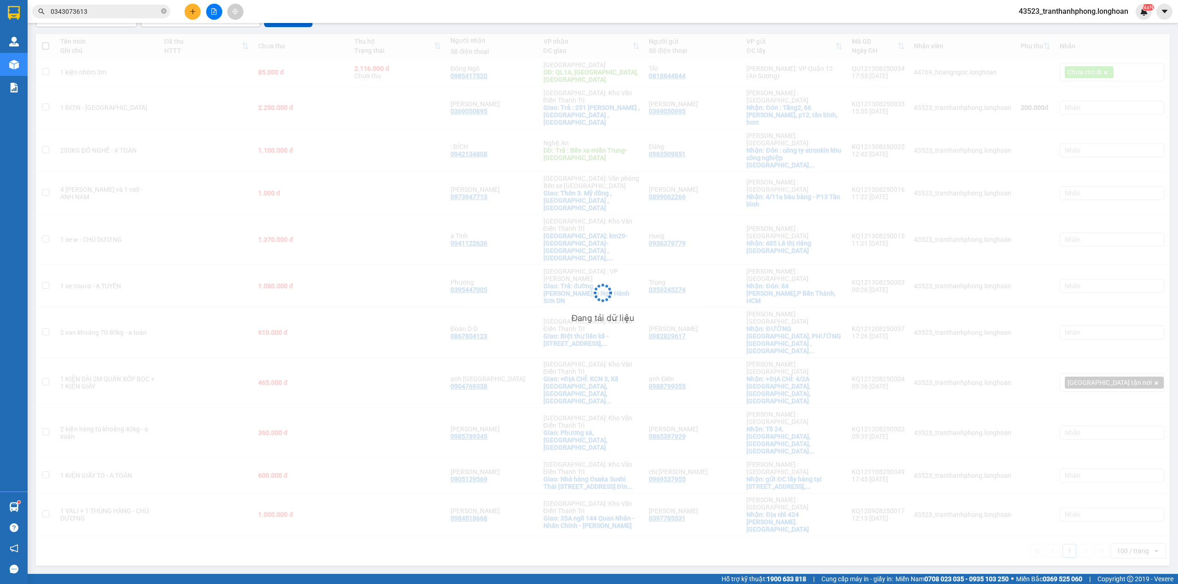
scroll to position [42, 0]
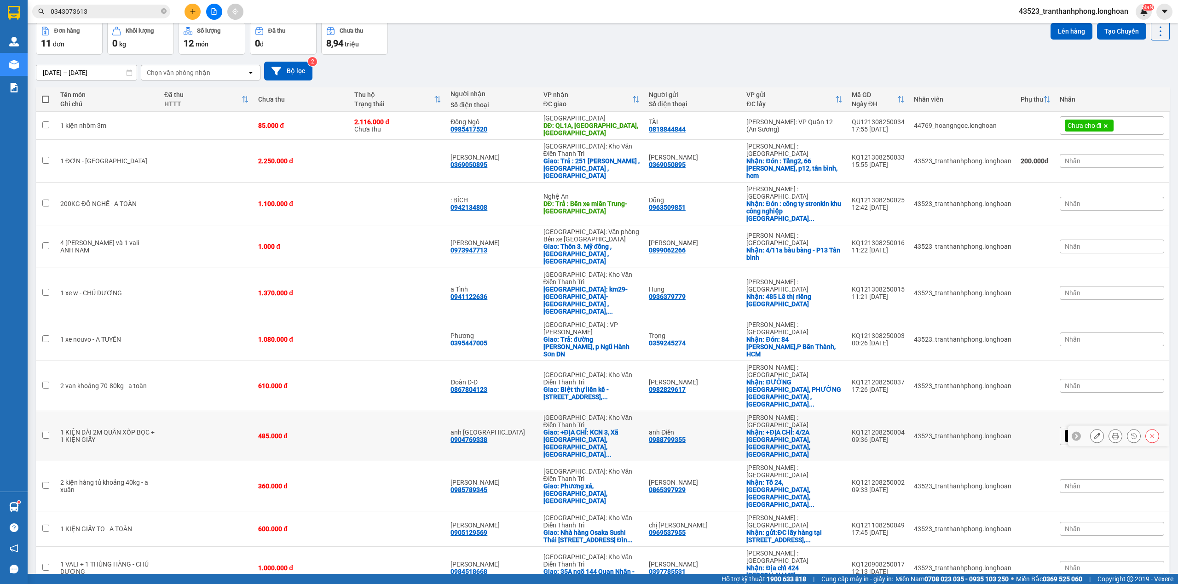
click at [189, 411] on td at bounding box center [207, 436] width 94 height 50
checkbox input "true"
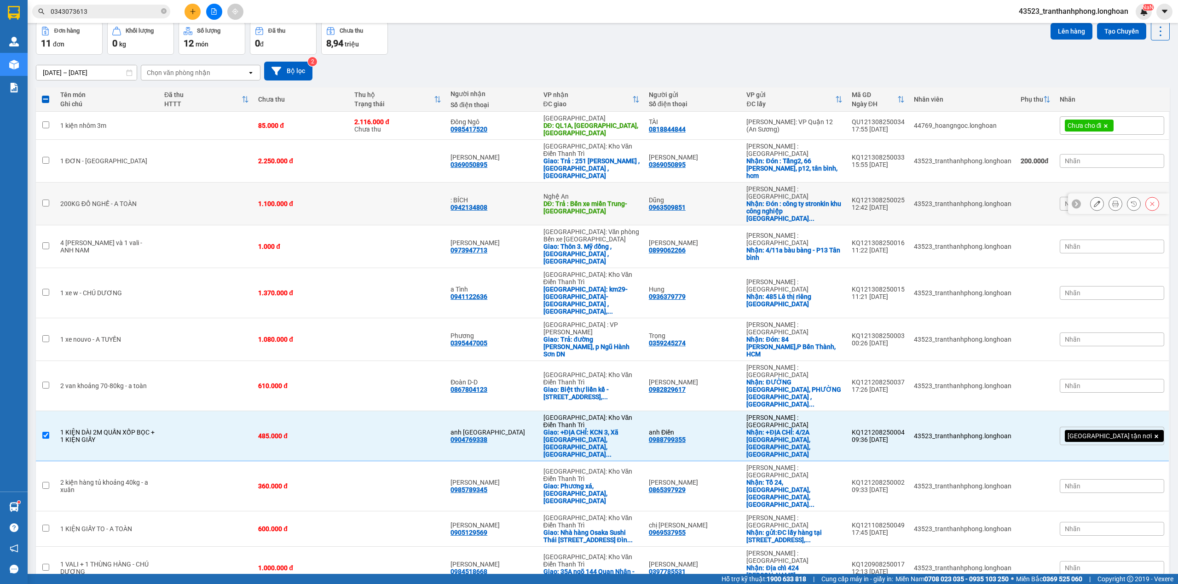
scroll to position [0, 0]
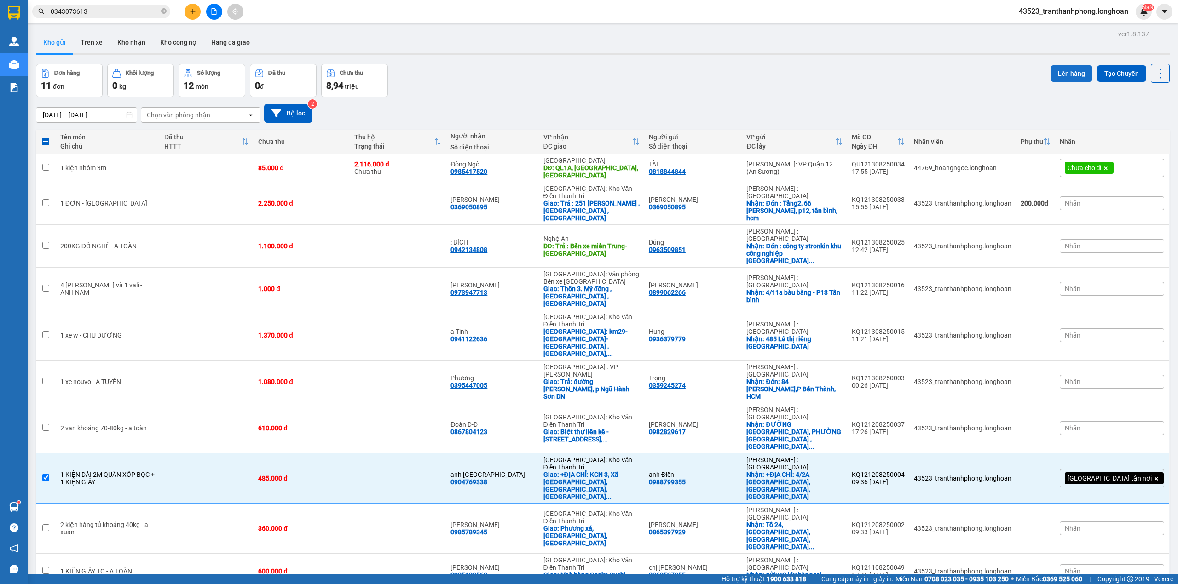
click at [1073, 73] on button "Lên hàng" at bounding box center [1071, 73] width 42 height 17
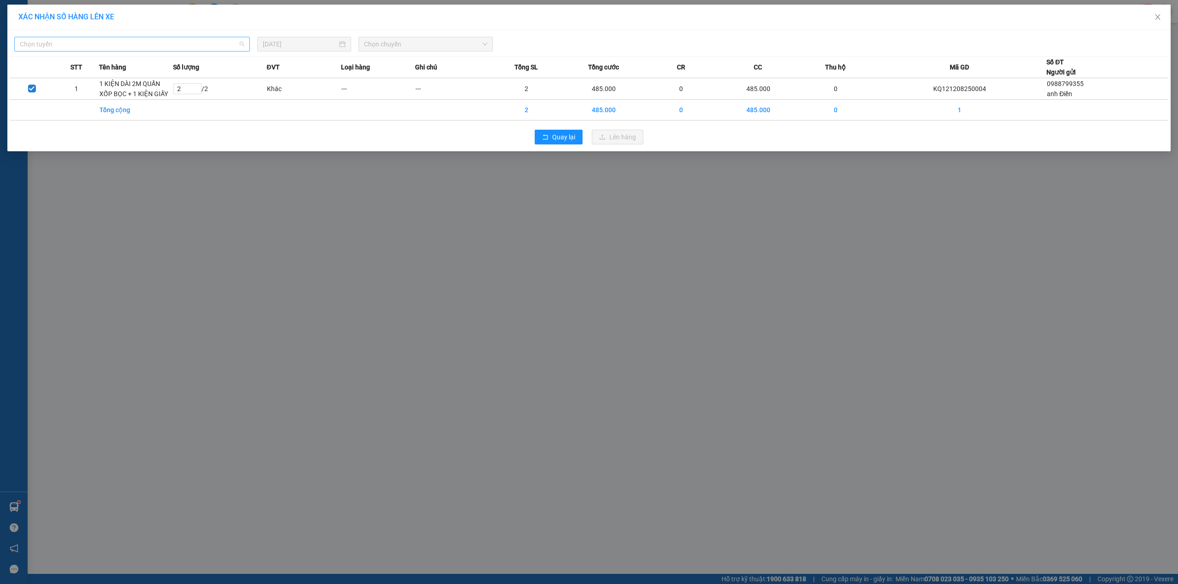
click at [123, 44] on span "Chọn tuyến" at bounding box center [132, 44] width 224 height 14
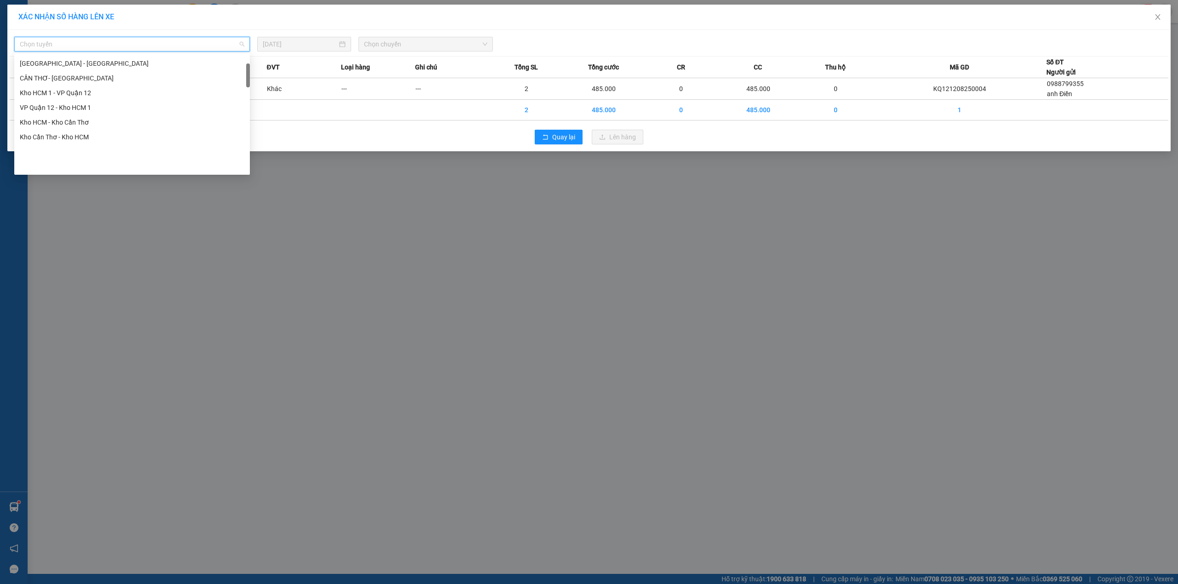
scroll to position [567, 0]
drag, startPoint x: 247, startPoint y: 58, endPoint x: 268, endPoint y: 357, distance: 299.7
click at [268, 357] on body "Kết quả tìm kiếm ( 1 ) Bộ lọc Mã ĐH Trạng thái Món hàng Thu hộ Tổng cước Chưa c…" at bounding box center [589, 292] width 1178 height 584
click at [66, 92] on div "Nam [GEOGRAPHIC_DATA]" at bounding box center [132, 92] width 224 height 10
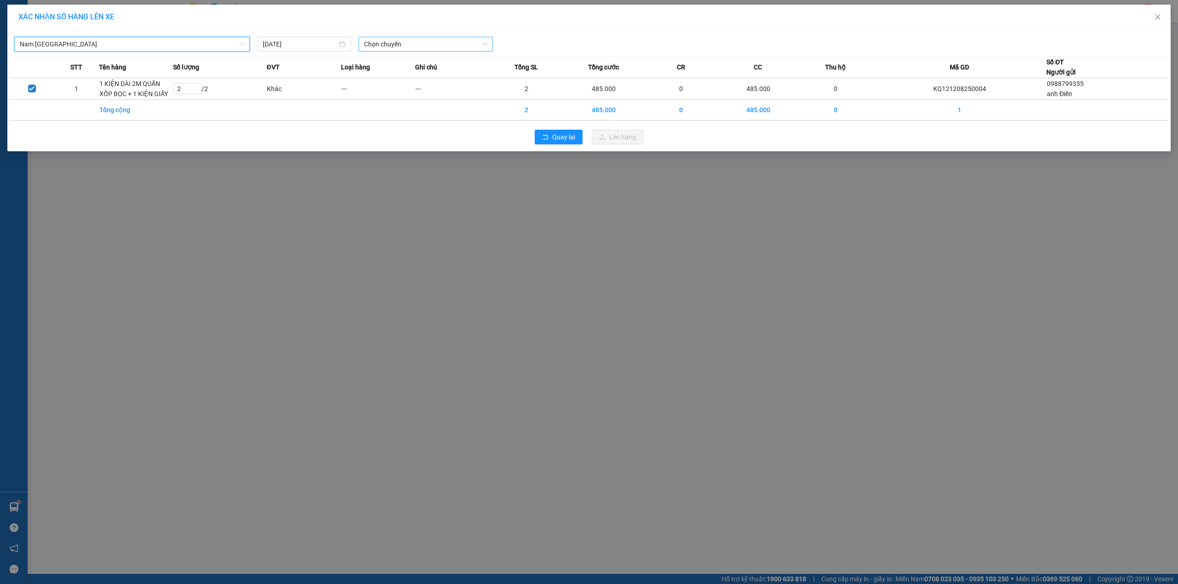
click at [384, 50] on span "Chọn chuyến" at bounding box center [425, 44] width 123 height 14
click at [377, 91] on div "23:00 (TC)" at bounding box center [400, 92] width 72 height 10
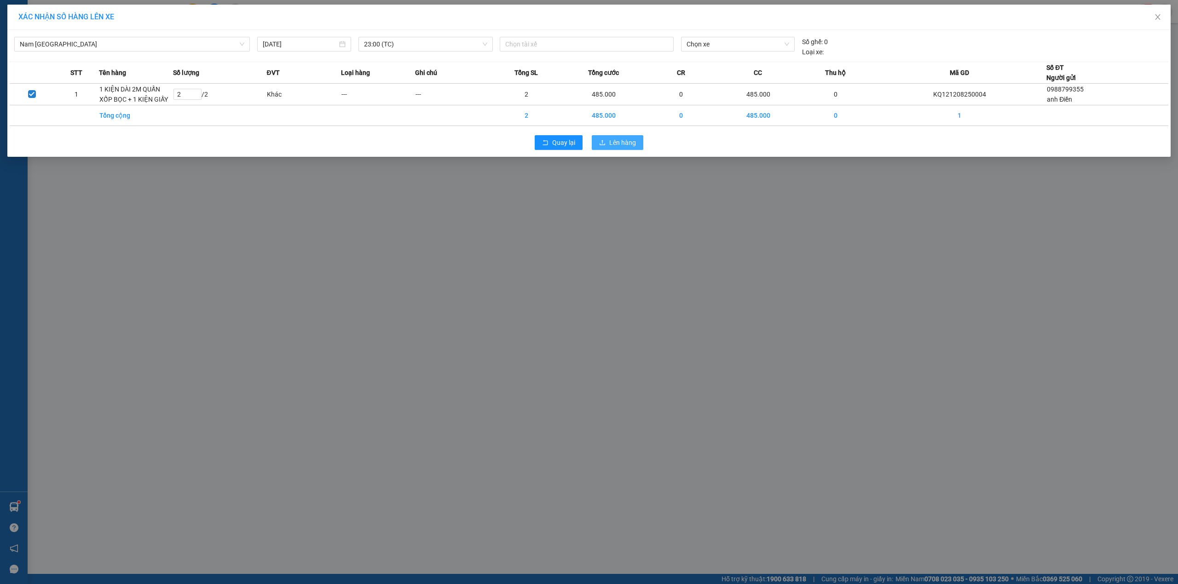
click at [610, 141] on span "Lên hàng" at bounding box center [622, 143] width 27 height 10
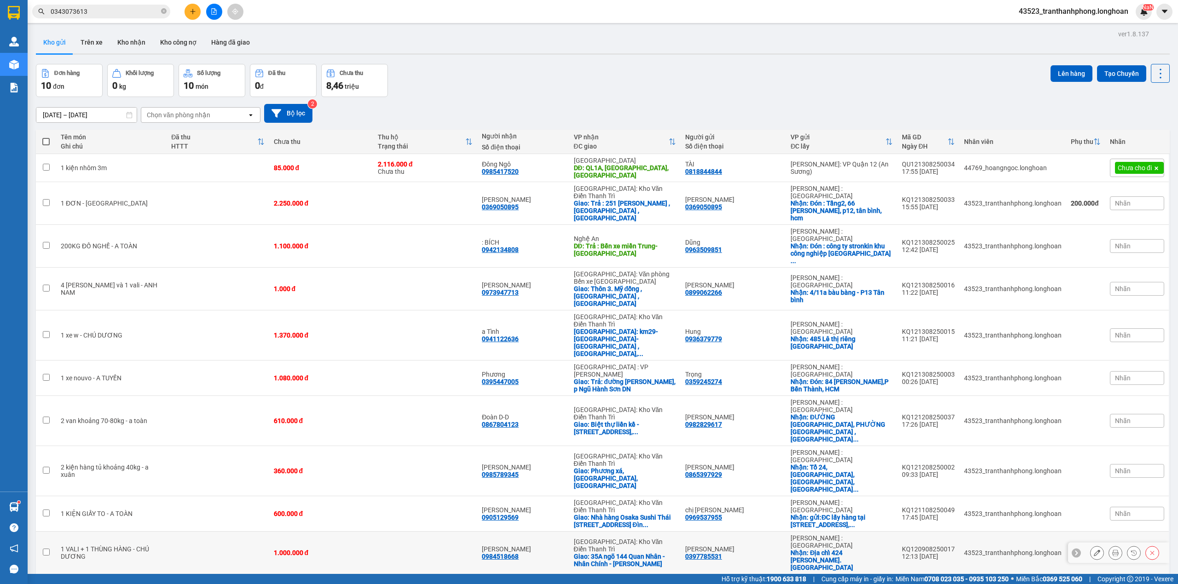
click at [167, 532] on td at bounding box center [218, 553] width 102 height 43
checkbox input "true"
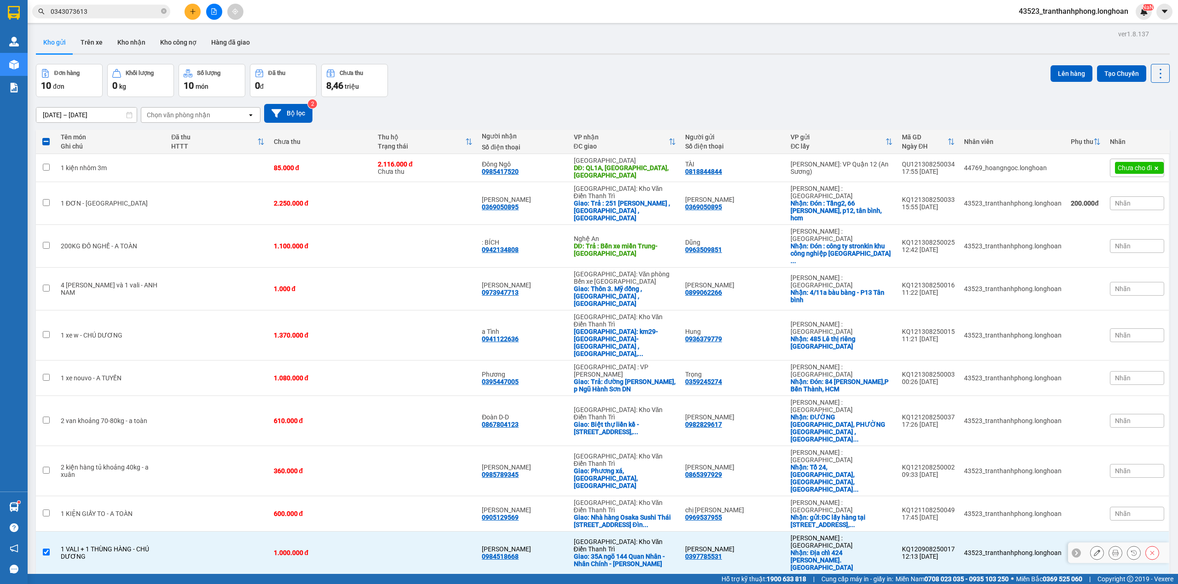
click at [1090, 545] on button at bounding box center [1096, 553] width 13 height 16
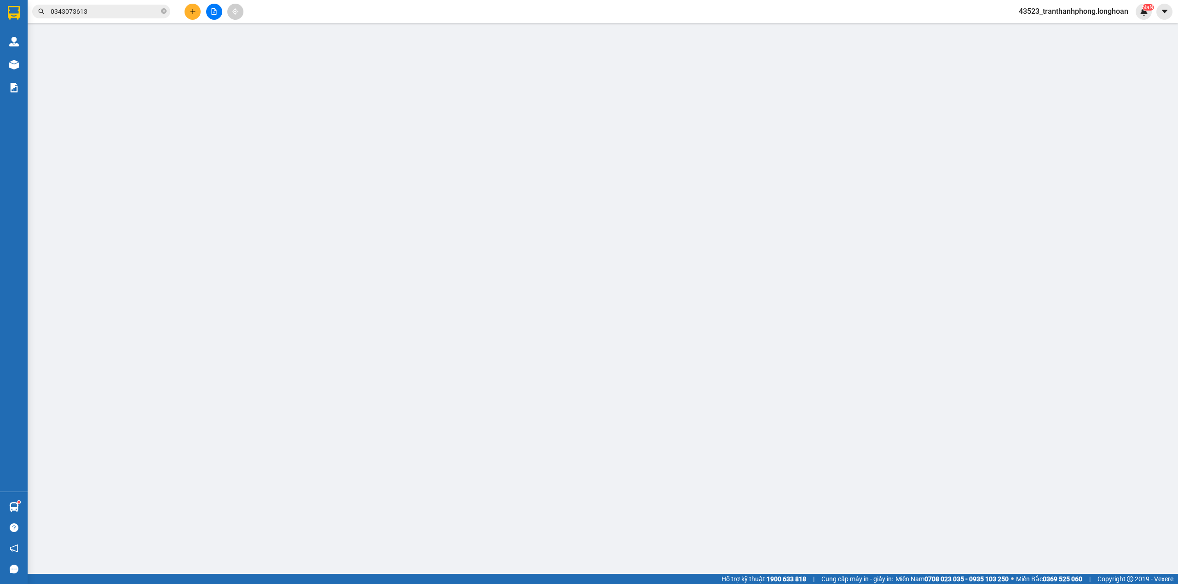
type input "0397785531"
type input "[PERSON_NAME]"
checkbox input "true"
type input "Địa chỉ 424 Lê Thị Riêng. Phường An Thới quận 12"
type input "0984518668"
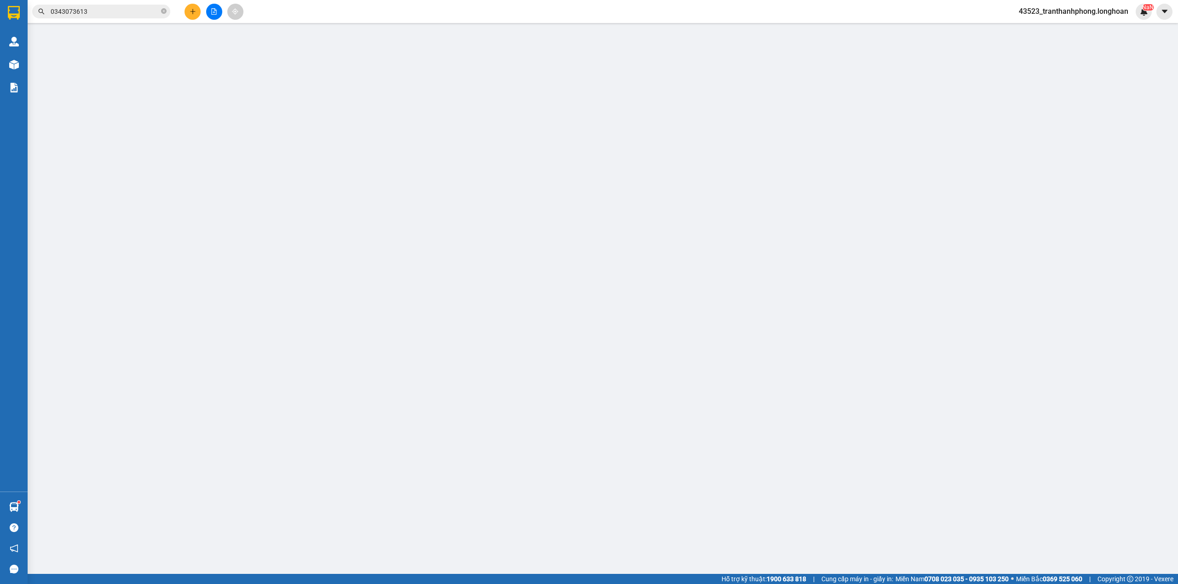
type input "Nguyễn Mai Hương"
checkbox input "true"
type input "35A ngõ 144 Quan Nhân - Nhân Chính - [GEOGRAPHIC_DATA]"
type input "1.000.000"
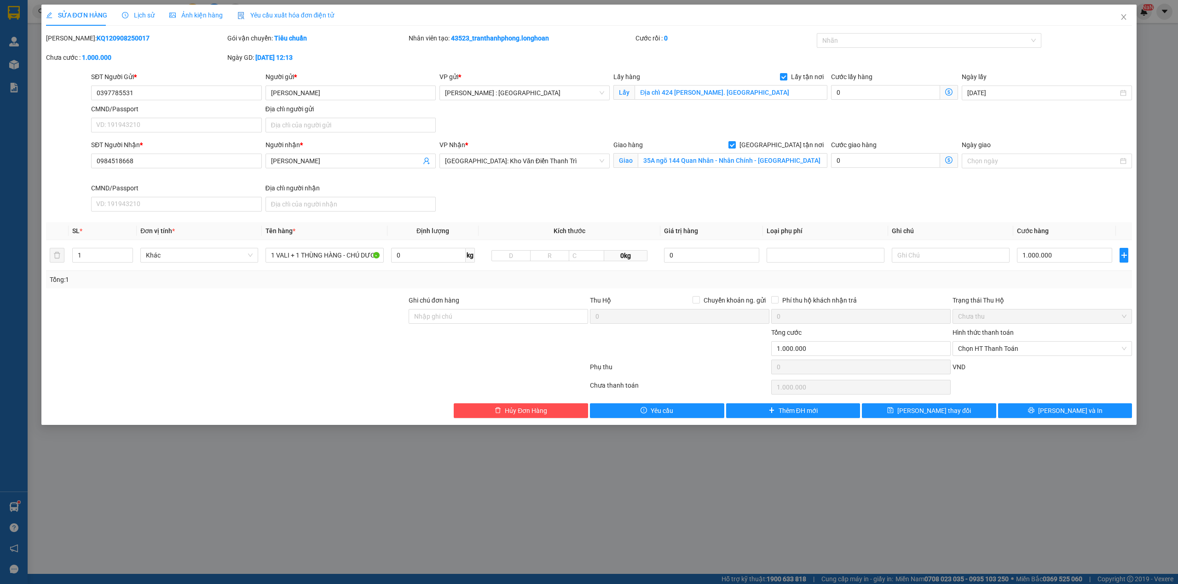
click at [883, 32] on div "SỬA ĐƠN HÀNG Lịch sử Ảnh kiện hàng Yêu cầu xuất hóa đơn điện tử Total Paid Fee …" at bounding box center [589, 212] width 1086 height 414
click at [880, 37] on div at bounding box center [924, 40] width 211 height 11
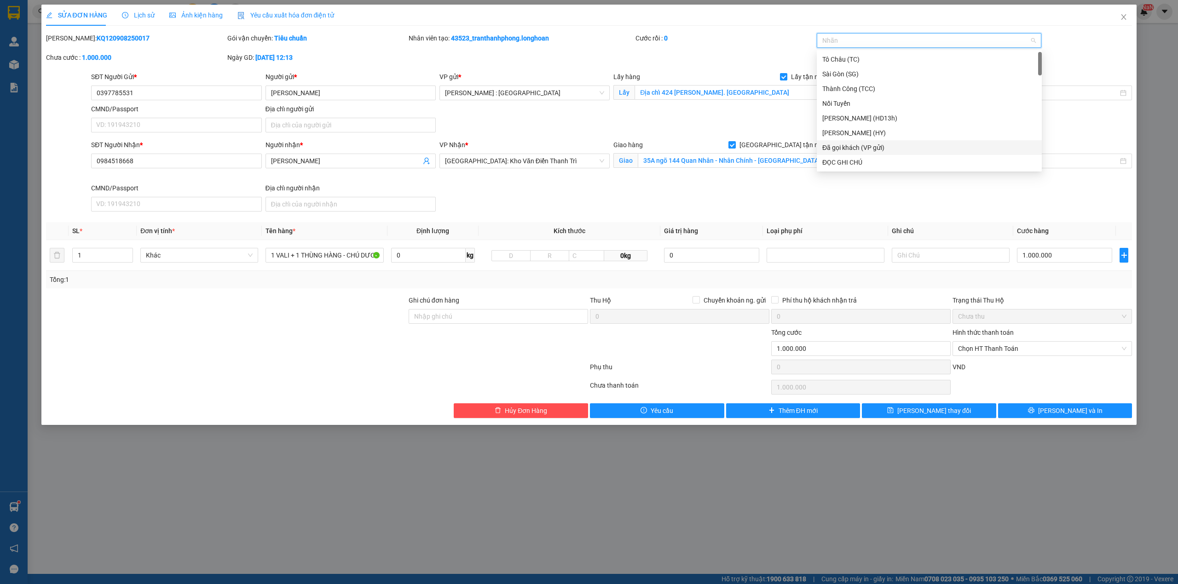
type input "G"
click at [846, 164] on div "[GEOGRAPHIC_DATA] tận nơi" at bounding box center [929, 162] width 214 height 10
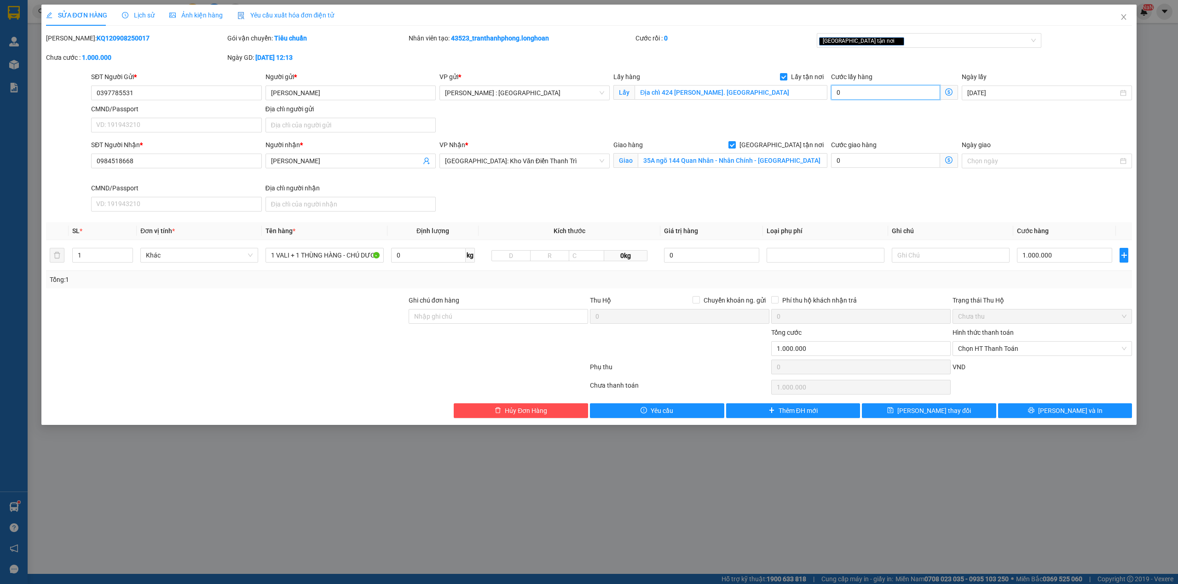
click at [886, 87] on input "0" at bounding box center [885, 92] width 109 height 15
type input "1.000.006"
type input "6"
type input "1.000.065"
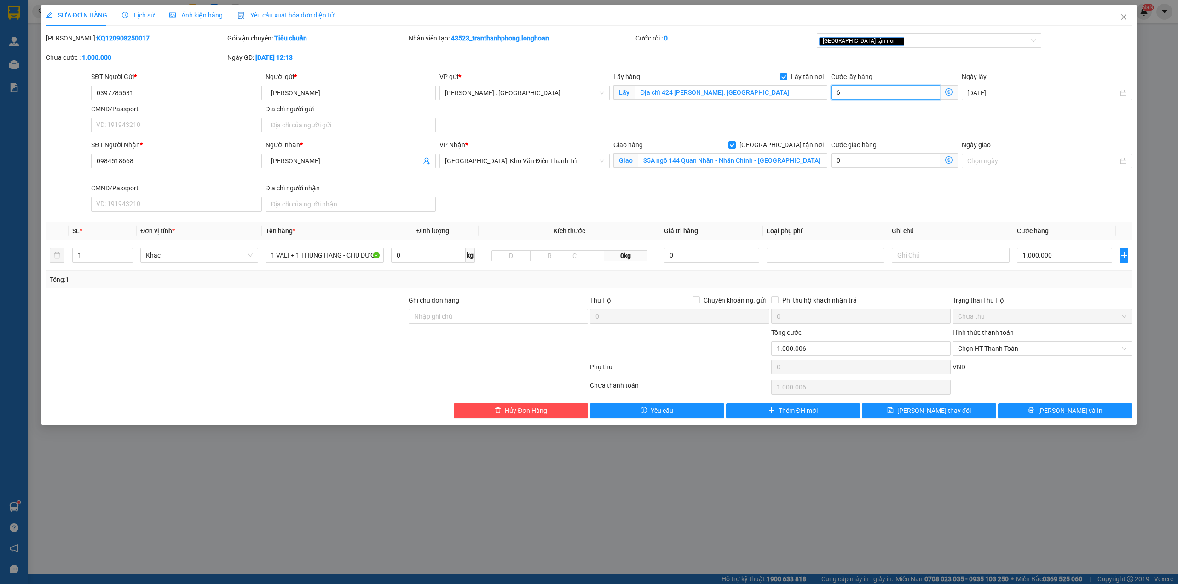
type input "1.000.065"
type input "65"
type input "1.065.000"
type input "65.000"
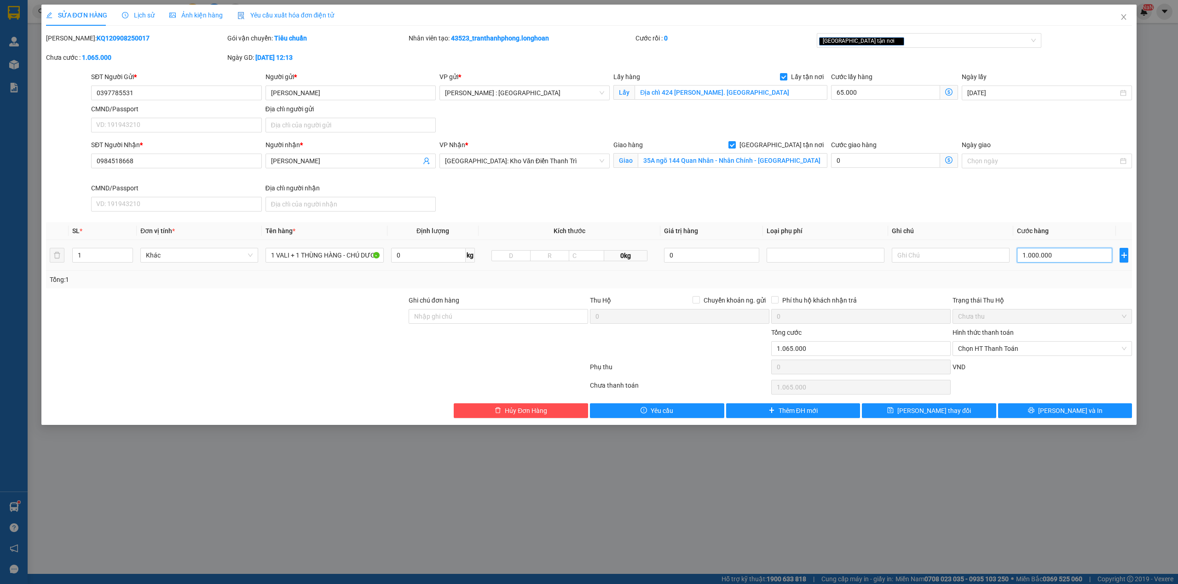
click at [1066, 261] on input "1.000.000" at bounding box center [1064, 255] width 95 height 15
type input "3"
type input "65.032"
type input "32"
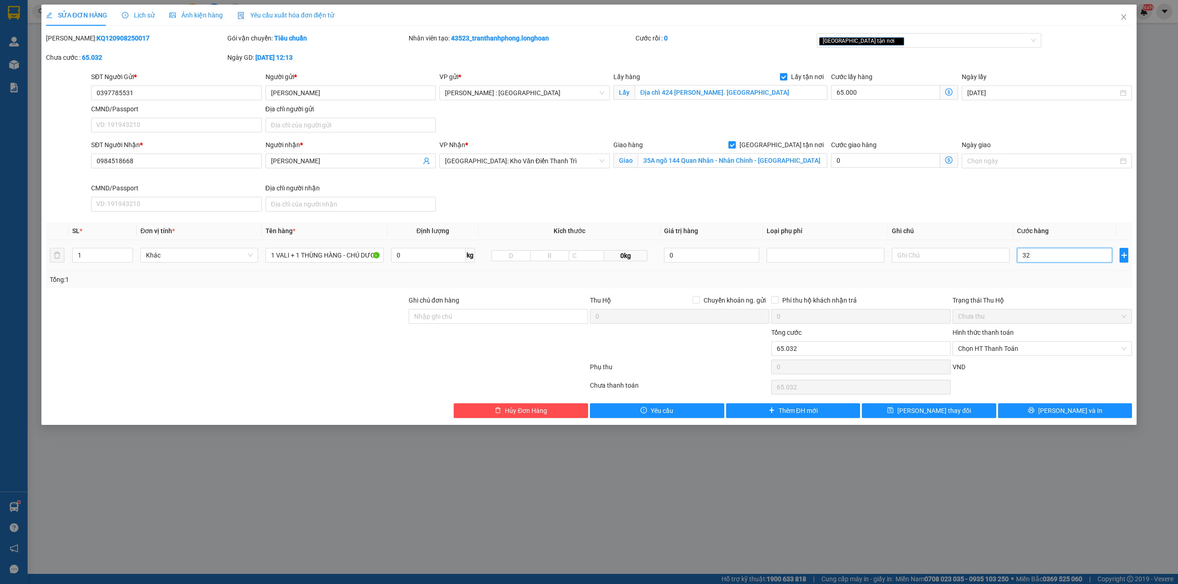
type input "65.323"
type input "323"
type input "68.230"
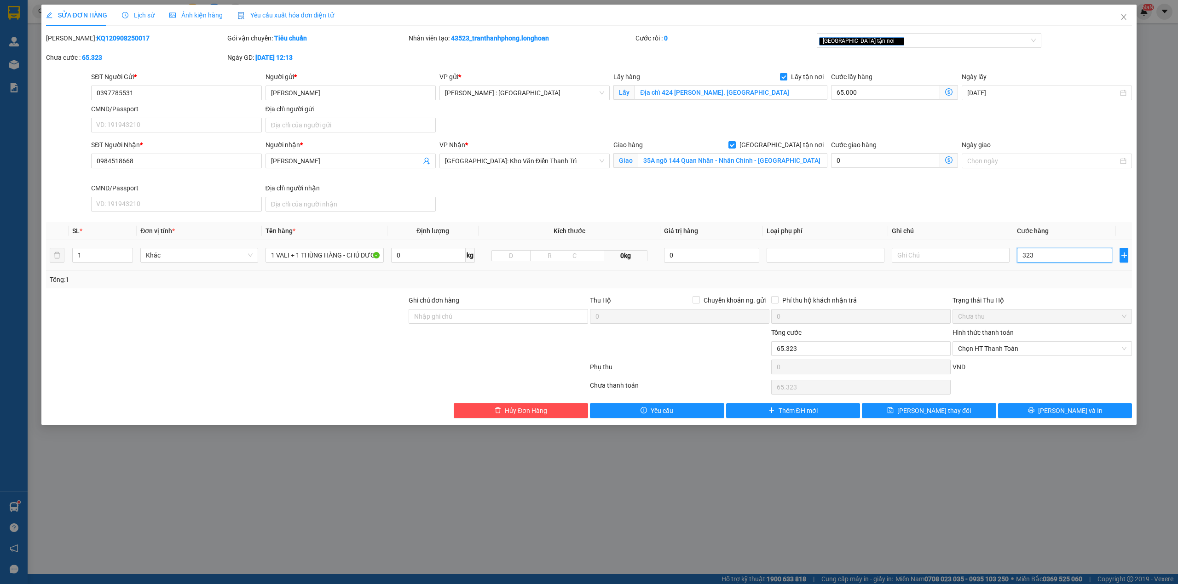
type input "3.230"
type input "65.323"
type input "323"
type input "65.032"
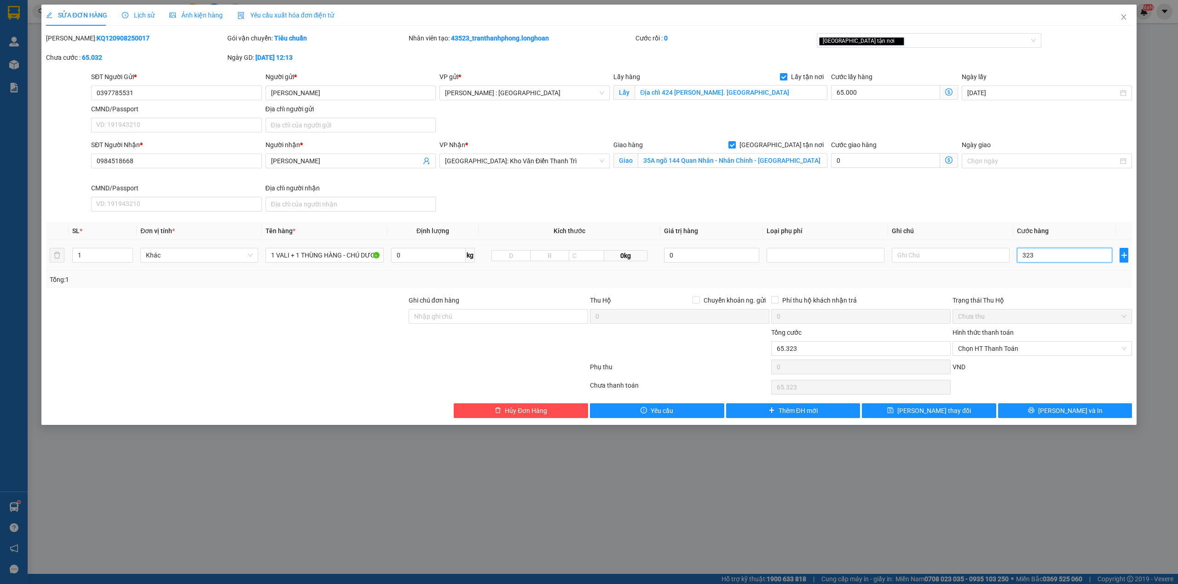
type input "65.032"
type input "32"
type input "65.003"
type input "3"
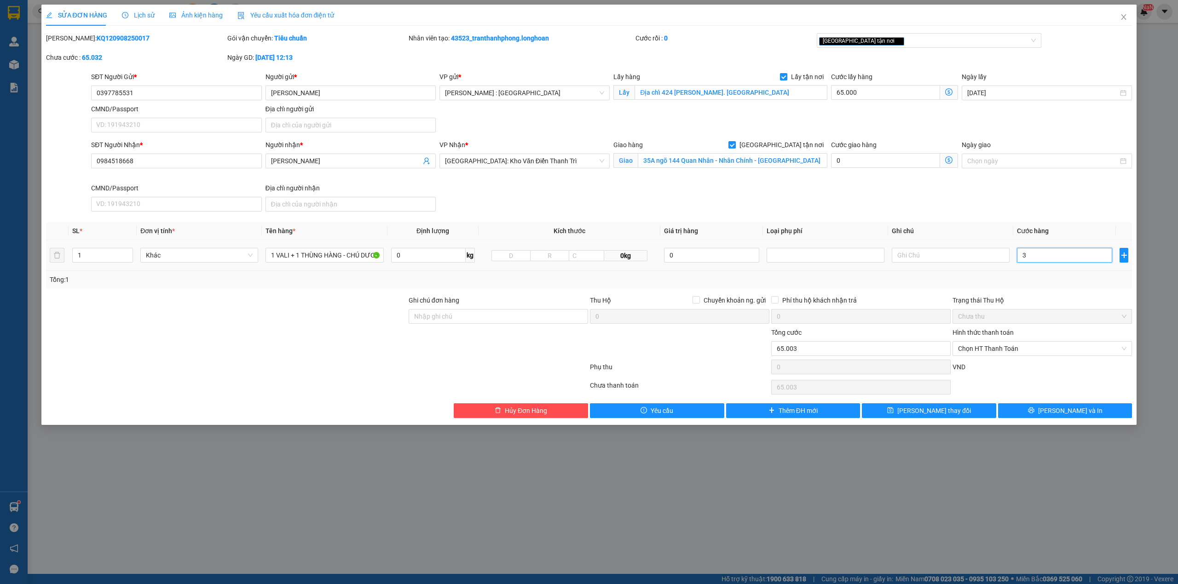
type input "65.000"
type input "0"
type input "65.003"
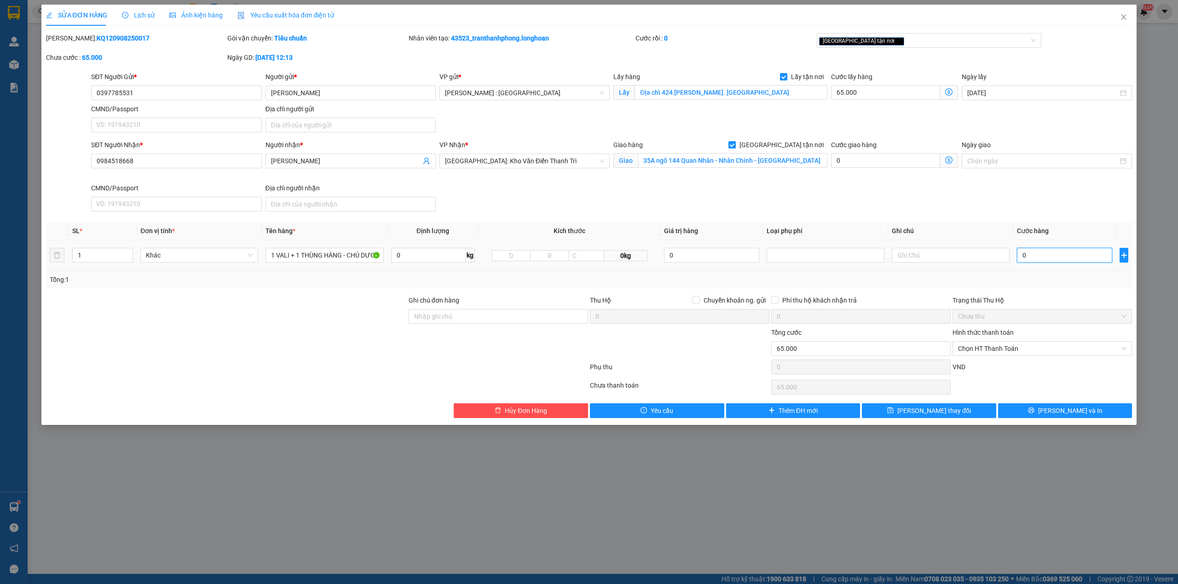
type input "03"
type input "65.033"
type input "033"
type input "65.330"
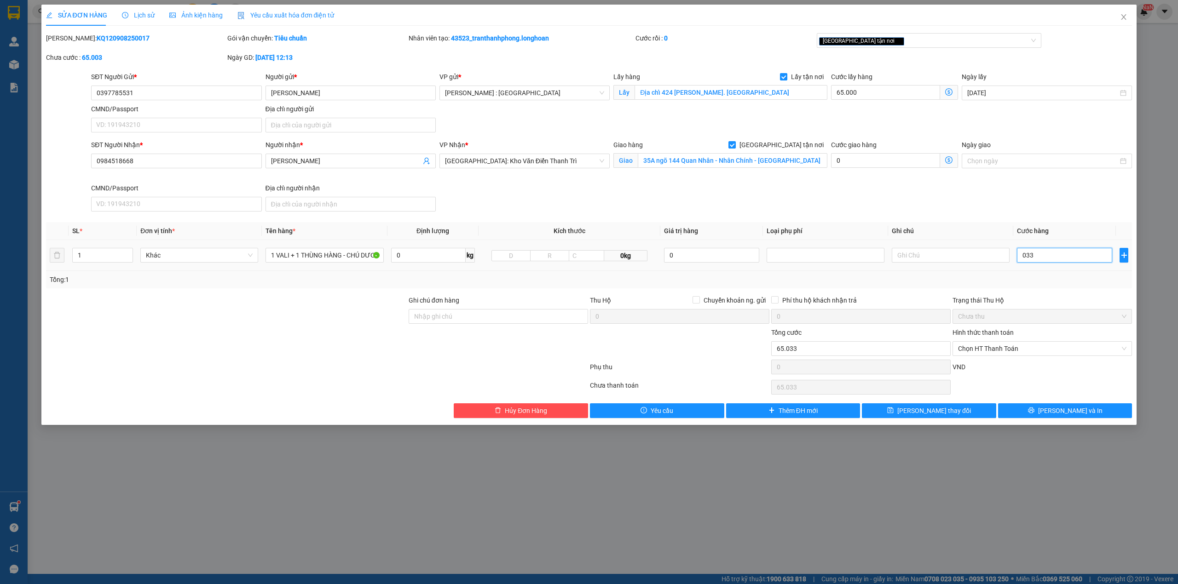
type input "65.330"
type input "0.330"
type input "395.000"
type input "330.000"
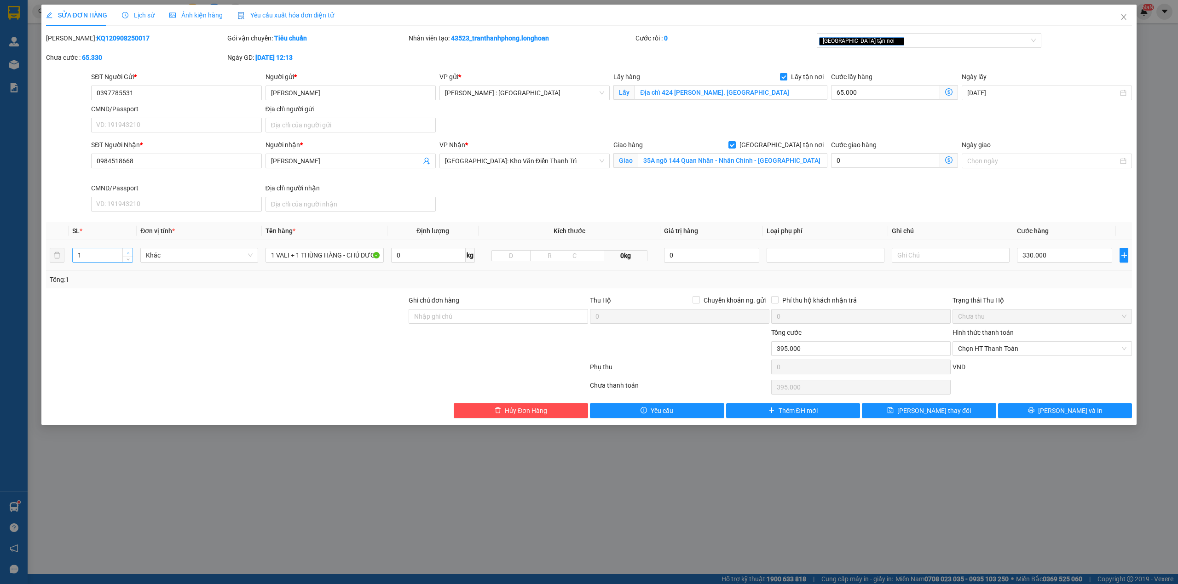
click at [131, 254] on span "Increase Value" at bounding box center [127, 252] width 10 height 8
type input "2"
click at [124, 254] on span "Increase Value" at bounding box center [127, 252] width 10 height 8
click at [300, 258] on input "1 VALI + 1 THÙNG HÀNG - CHÚ DƯƠNG" at bounding box center [324, 255] width 118 height 15
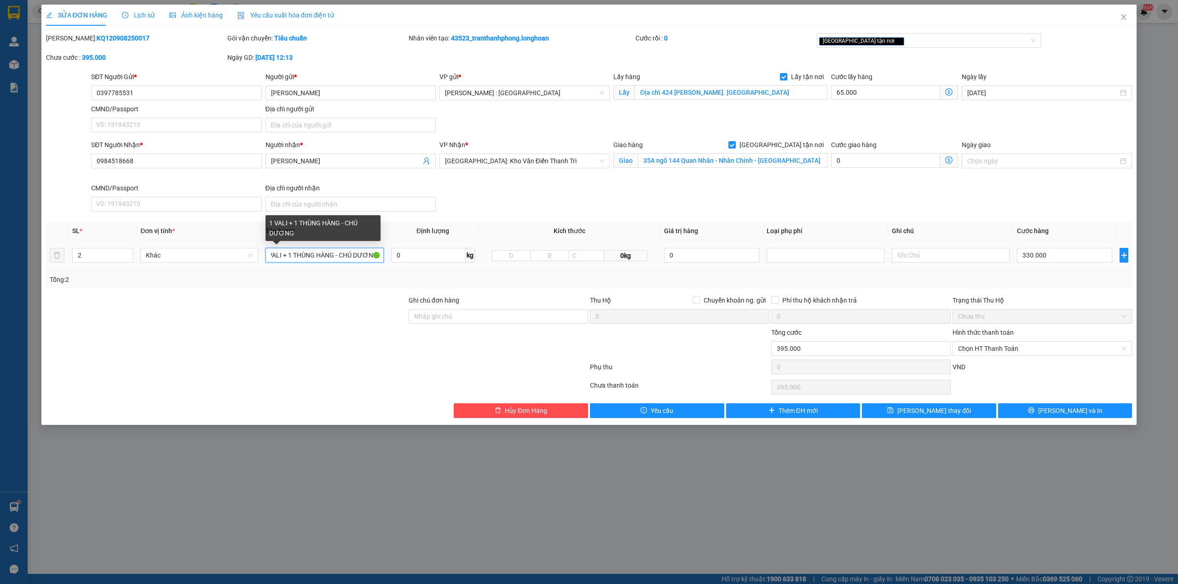
drag, startPoint x: 345, startPoint y: 257, endPoint x: 666, endPoint y: 266, distance: 321.2
click at [665, 267] on tr "2 Khác 1 VALI + 1 THÙNG HÀNG - CHÚ DƯƠNG 0 kg 0kg 0 330.000" at bounding box center [589, 255] width 1086 height 31
type input "1 VALI + 1 KIỆN GIẤY"
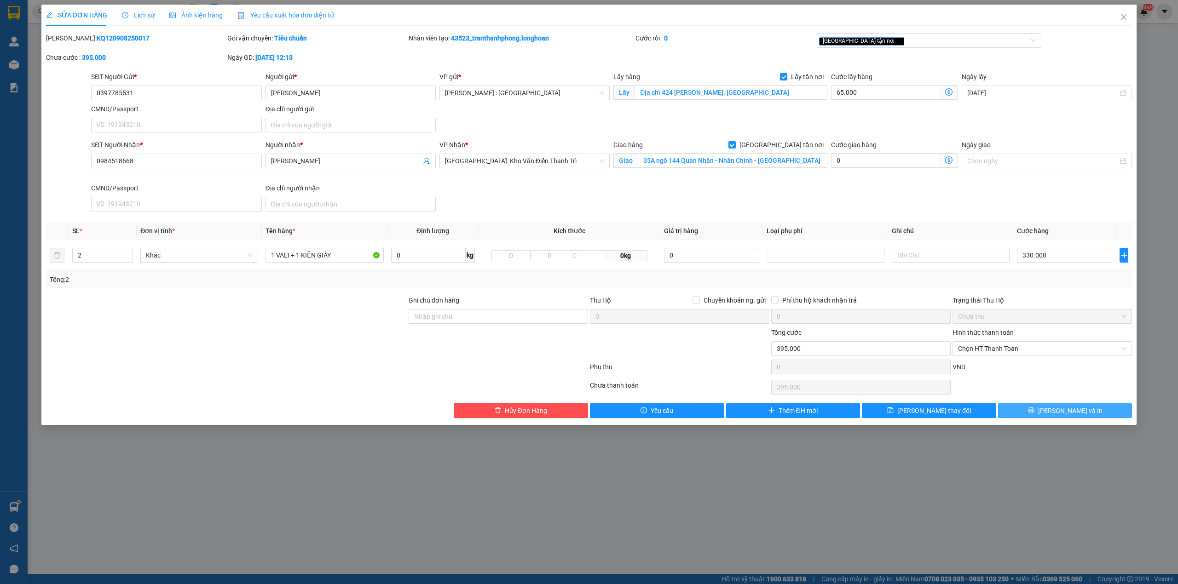
click at [1055, 416] on button "[PERSON_NAME] và In" at bounding box center [1065, 410] width 134 height 15
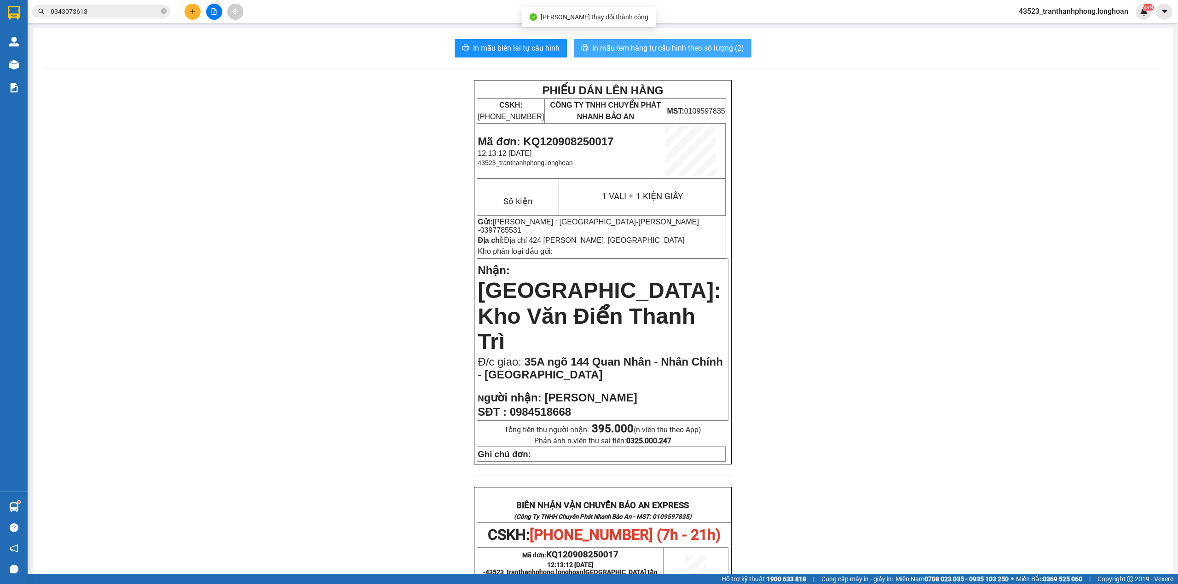
click at [662, 43] on span "In mẫu tem hàng tự cấu hình theo số lượng (2)" at bounding box center [668, 48] width 152 height 12
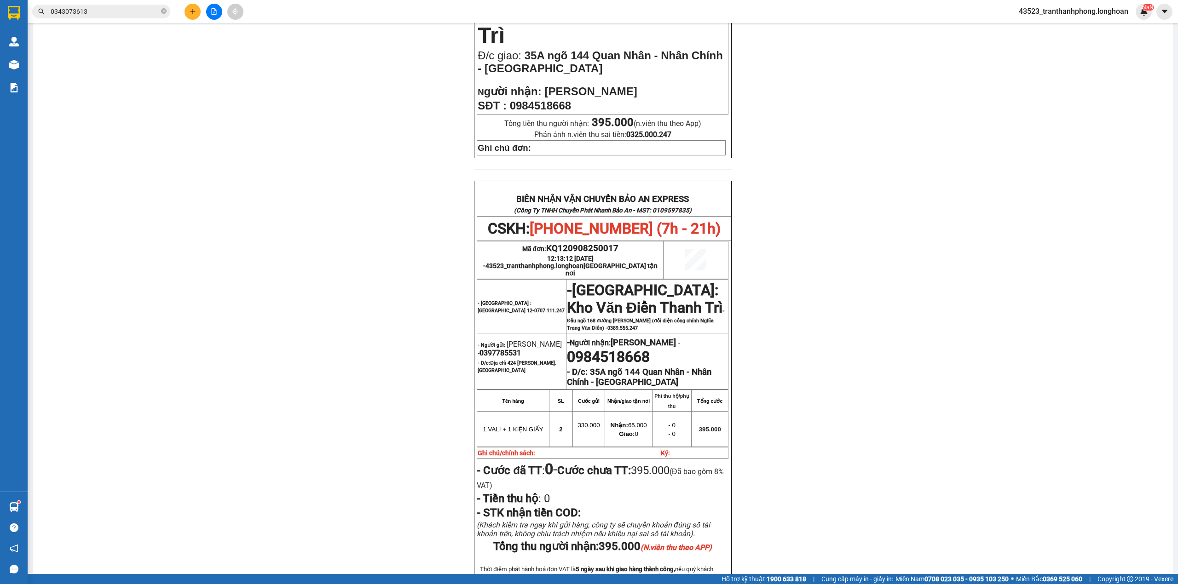
scroll to position [387, 0]
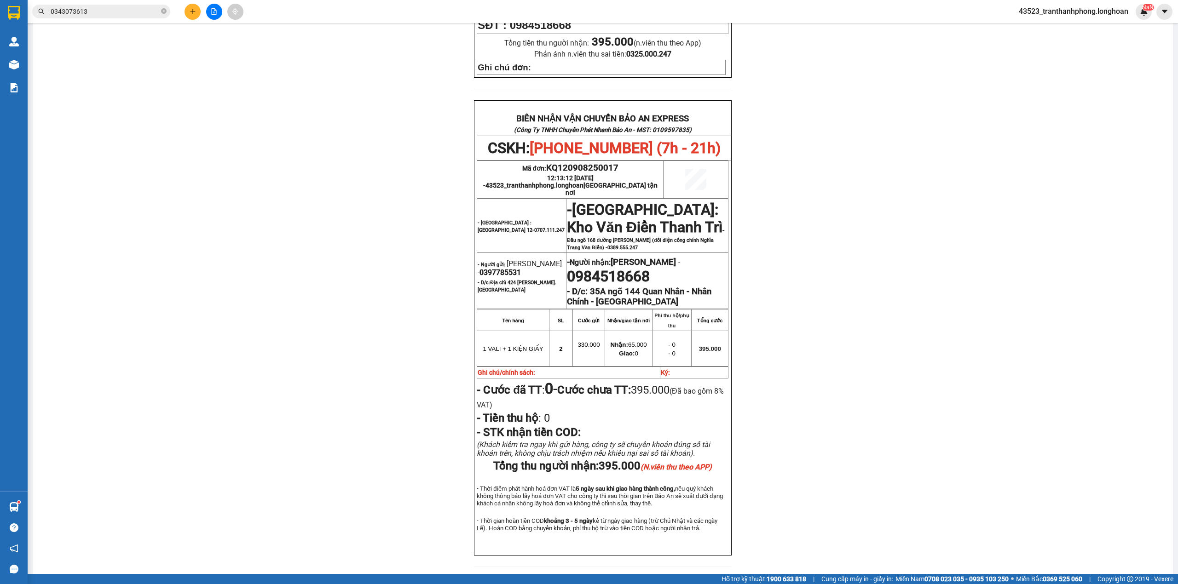
click at [521, 268] on span "0397785531" at bounding box center [499, 272] width 41 height 9
copy span "0397785531"
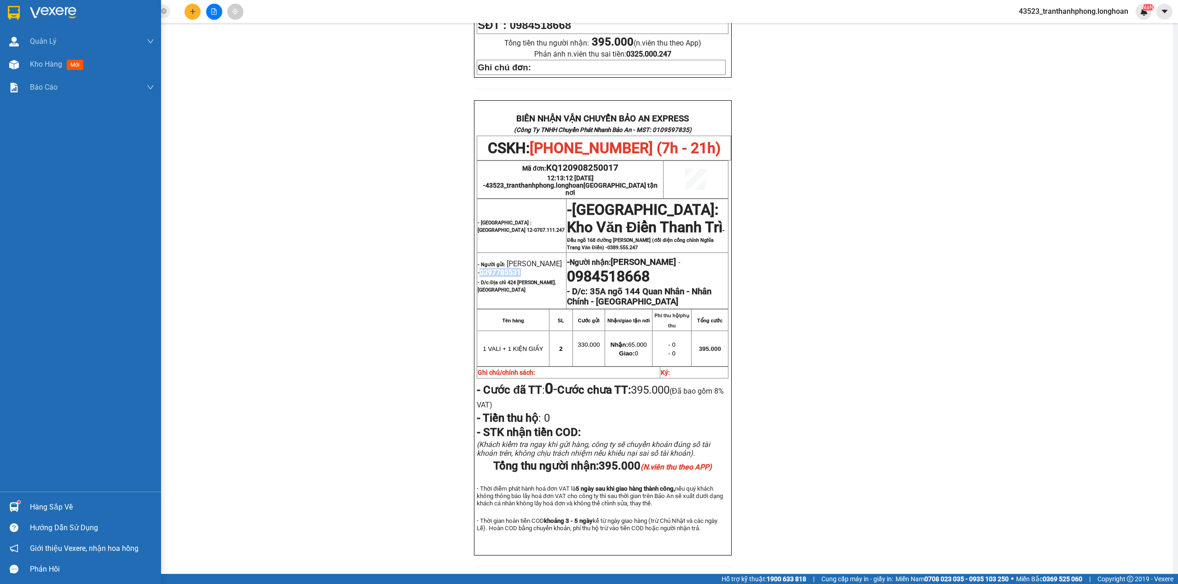
click at [17, 12] on img at bounding box center [14, 13] width 12 height 14
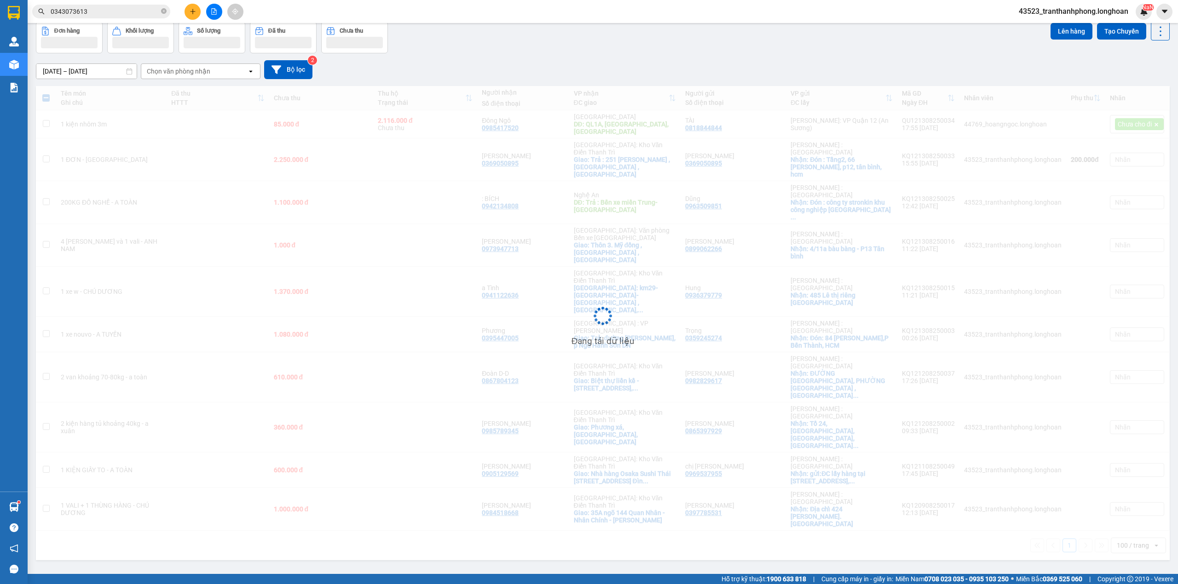
scroll to position [42, 0]
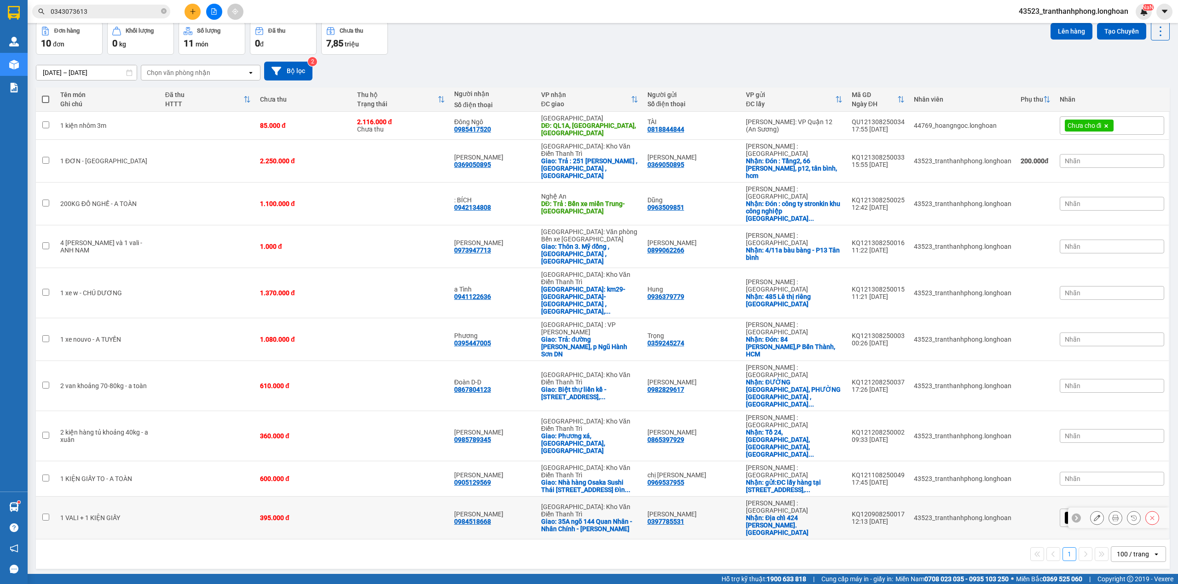
click at [136, 514] on div "1 VALI + 1 KIỆN GIẤY" at bounding box center [108, 517] width 96 height 7
checkbox input "true"
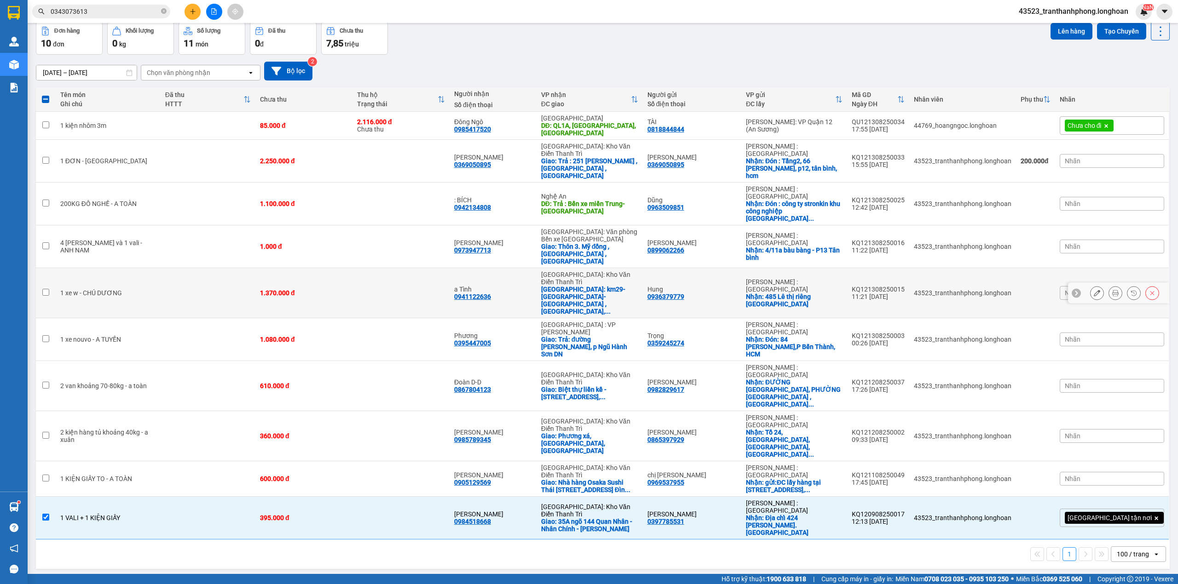
scroll to position [0, 0]
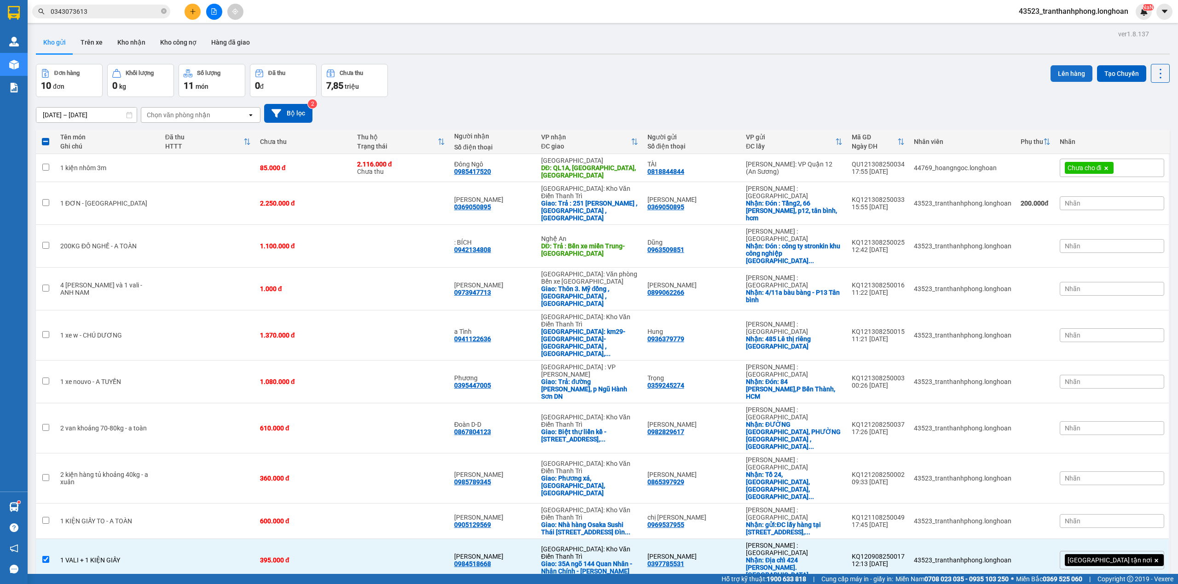
click at [1053, 69] on button "Lên hàng" at bounding box center [1071, 73] width 42 height 17
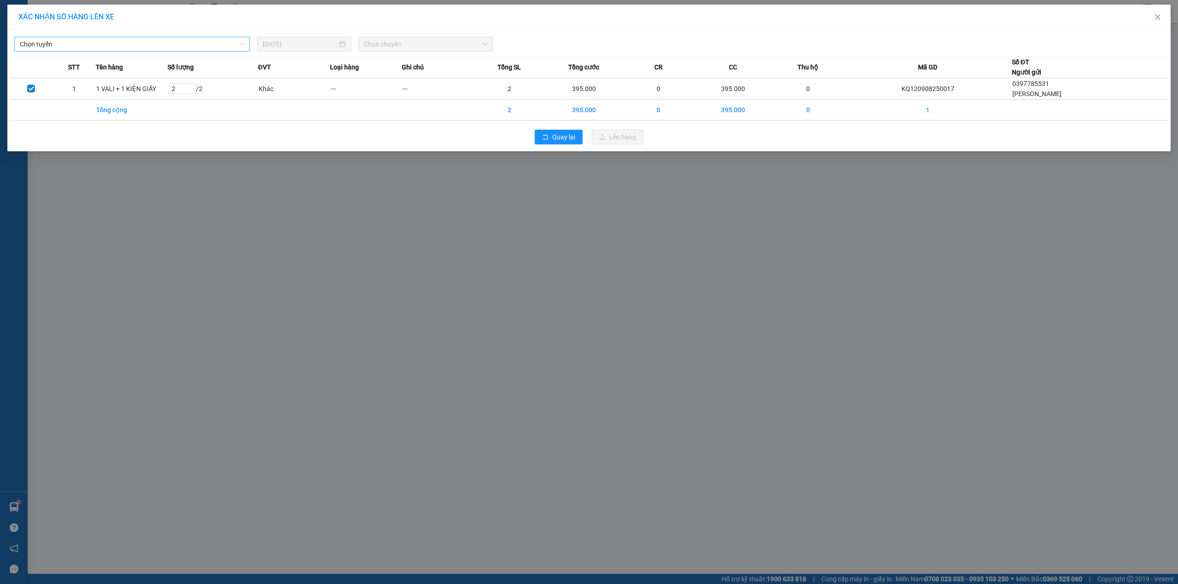
click at [80, 45] on span "Chọn tuyến" at bounding box center [132, 44] width 224 height 14
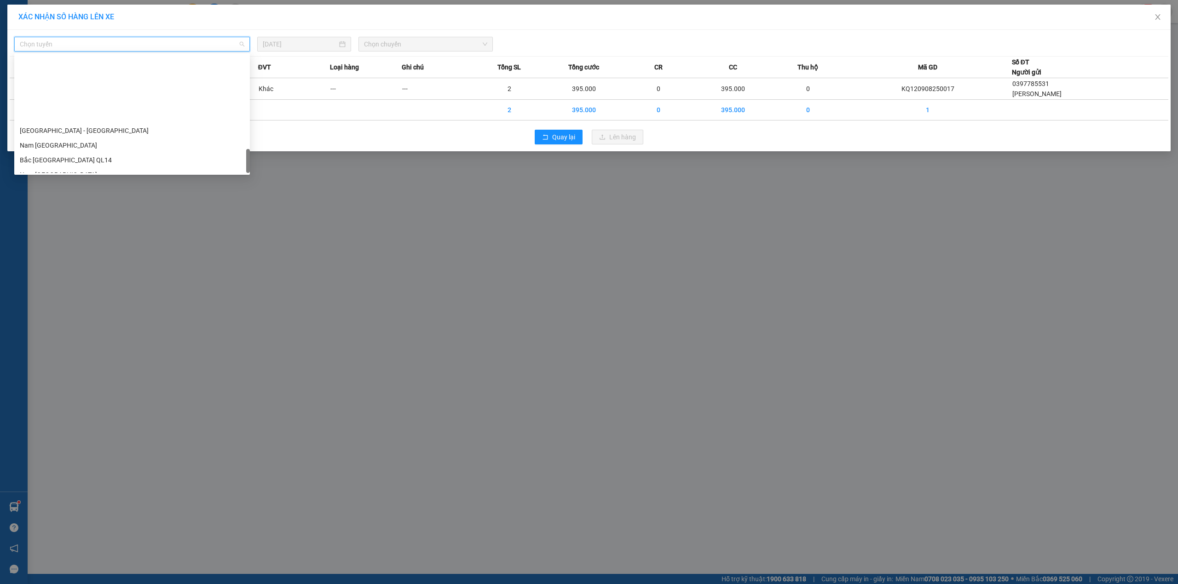
scroll to position [604, 0]
drag, startPoint x: 248, startPoint y: 60, endPoint x: 221, endPoint y: 218, distance: 160.6
click at [227, 223] on body "Kết quả tìm kiếm ( 1 ) Bộ lọc Mã ĐH Trạng thái Món hàng Thu hộ Tổng cước Chưa c…" at bounding box center [589, 292] width 1178 height 584
click at [47, 92] on div "Nam [GEOGRAPHIC_DATA]" at bounding box center [132, 92] width 224 height 10
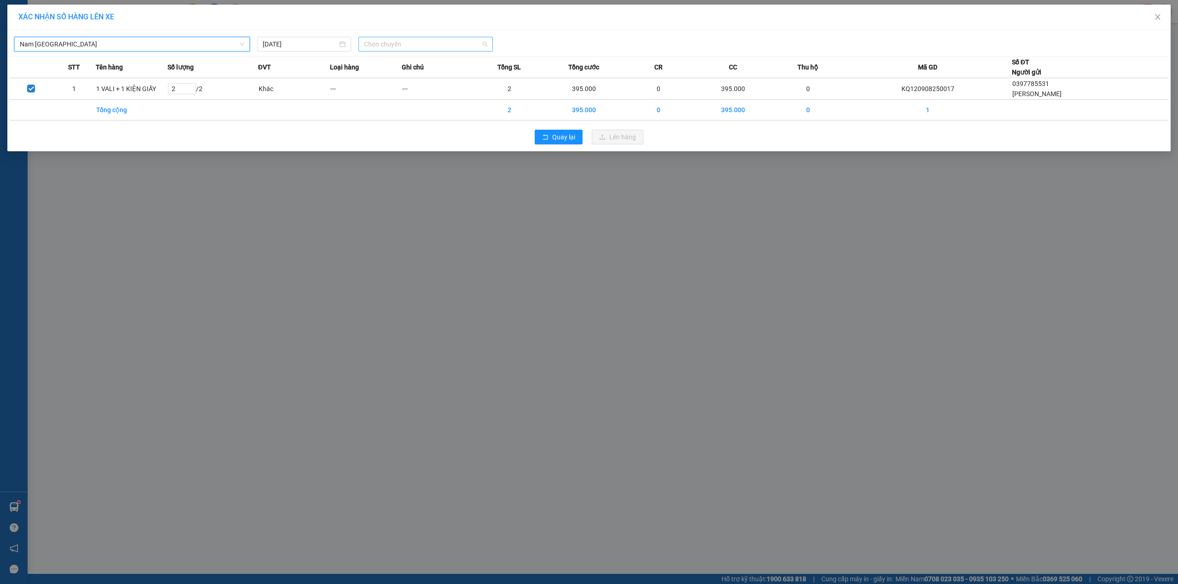
click at [372, 48] on span "Chọn chuyến" at bounding box center [425, 44] width 123 height 14
click at [378, 89] on div "23:00 (TC)" at bounding box center [400, 92] width 72 height 10
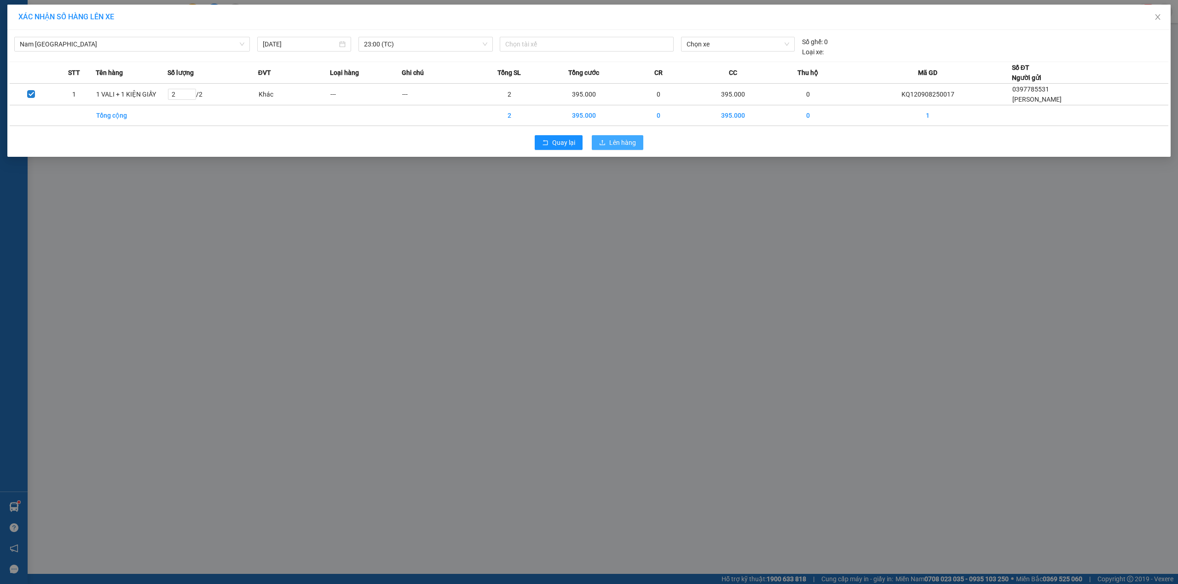
click at [630, 146] on span "Lên hàng" at bounding box center [622, 143] width 27 height 10
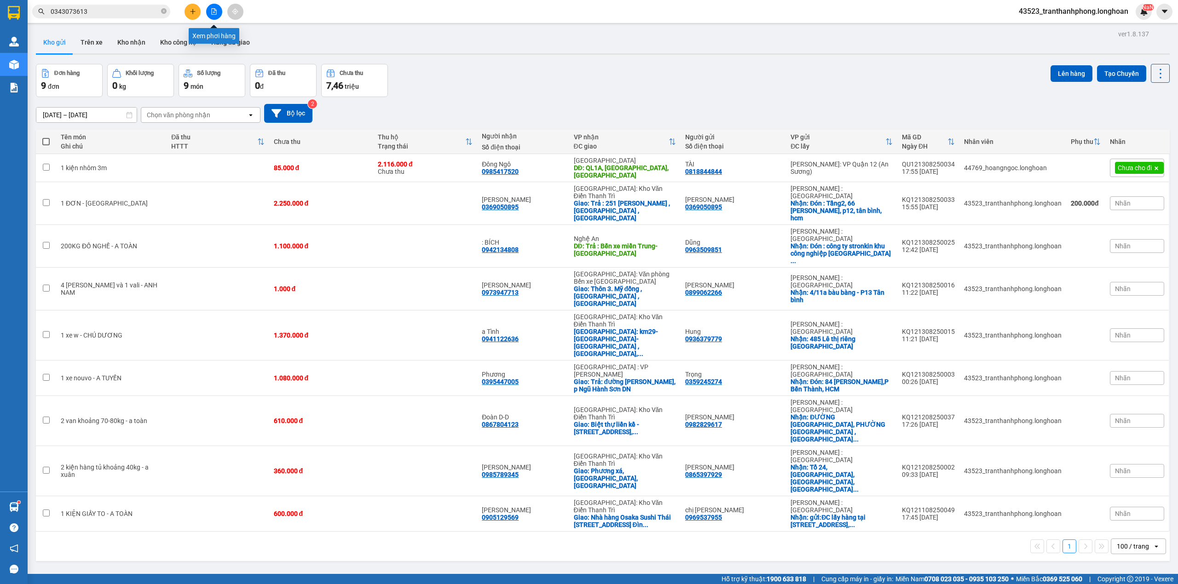
click at [212, 13] on icon "file-add" at bounding box center [214, 11] width 6 height 6
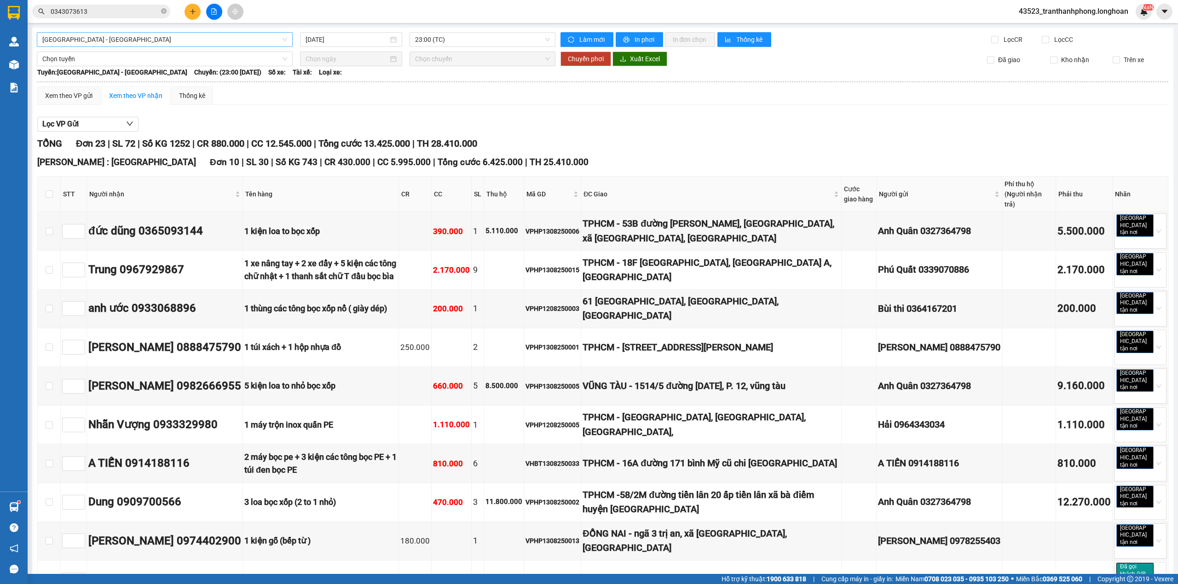
click at [162, 37] on span "[GEOGRAPHIC_DATA] - [GEOGRAPHIC_DATA]" at bounding box center [164, 40] width 245 height 14
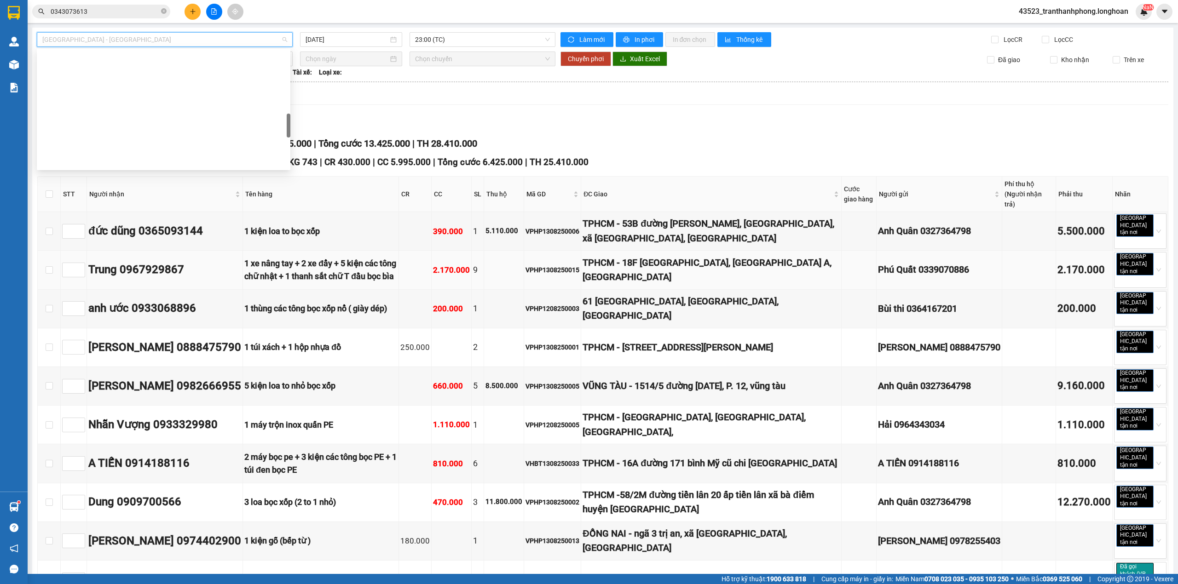
scroll to position [604, 0]
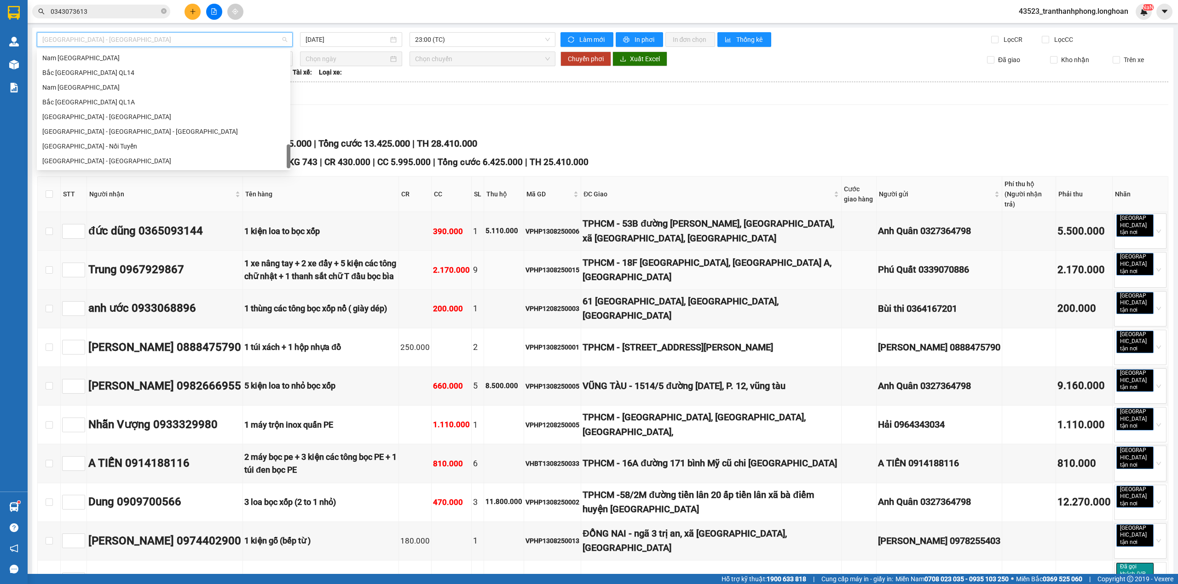
drag, startPoint x: 288, startPoint y: 64, endPoint x: 312, endPoint y: 264, distance: 200.6
click at [266, 276] on body "Kết quả tìm kiếm ( 1 ) Bộ lọc Mã ĐH Trạng thái Món hàng Thu hộ Tổng cước Chưa c…" at bounding box center [589, 292] width 1178 height 584
click at [135, 91] on div "Nam [GEOGRAPHIC_DATA]" at bounding box center [163, 87] width 242 height 10
type input "[DATE]"
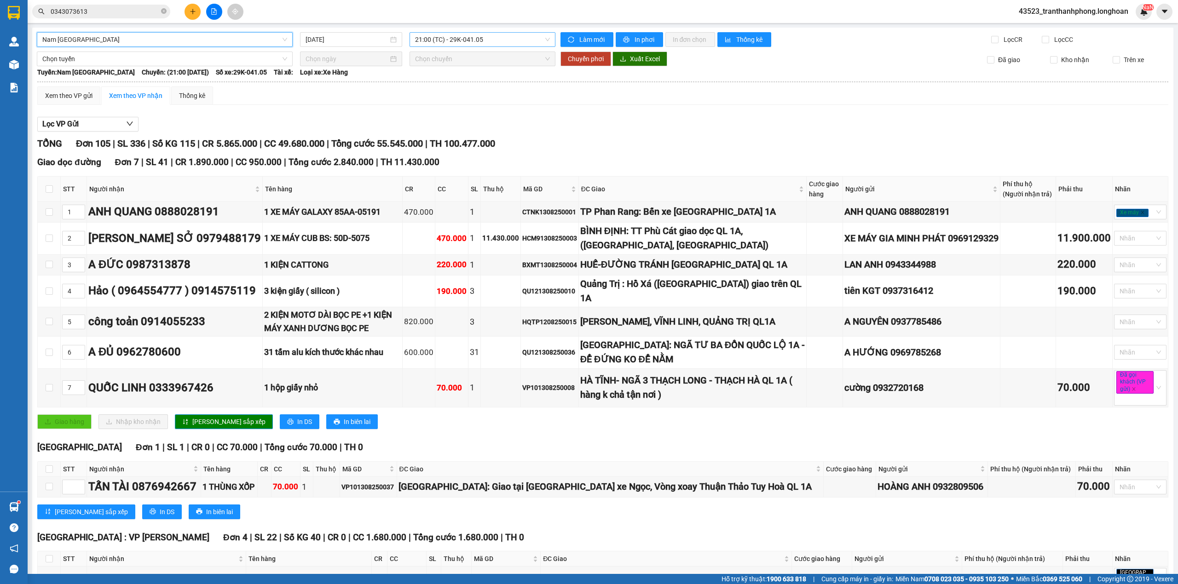
click at [430, 40] on span "21:00 (TC) - 29K-041.05" at bounding box center [482, 40] width 135 height 14
click at [445, 78] on div "21:00 (TC) - 29K-041.05" at bounding box center [447, 72] width 83 height 15
drag, startPoint x: 437, startPoint y: 42, endPoint x: 432, endPoint y: 49, distance: 8.5
click at [438, 40] on span "21:00 (TC) - 29K-041.05" at bounding box center [482, 40] width 135 height 14
click at [414, 82] on div "23:00 (TC)" at bounding box center [448, 87] width 72 height 10
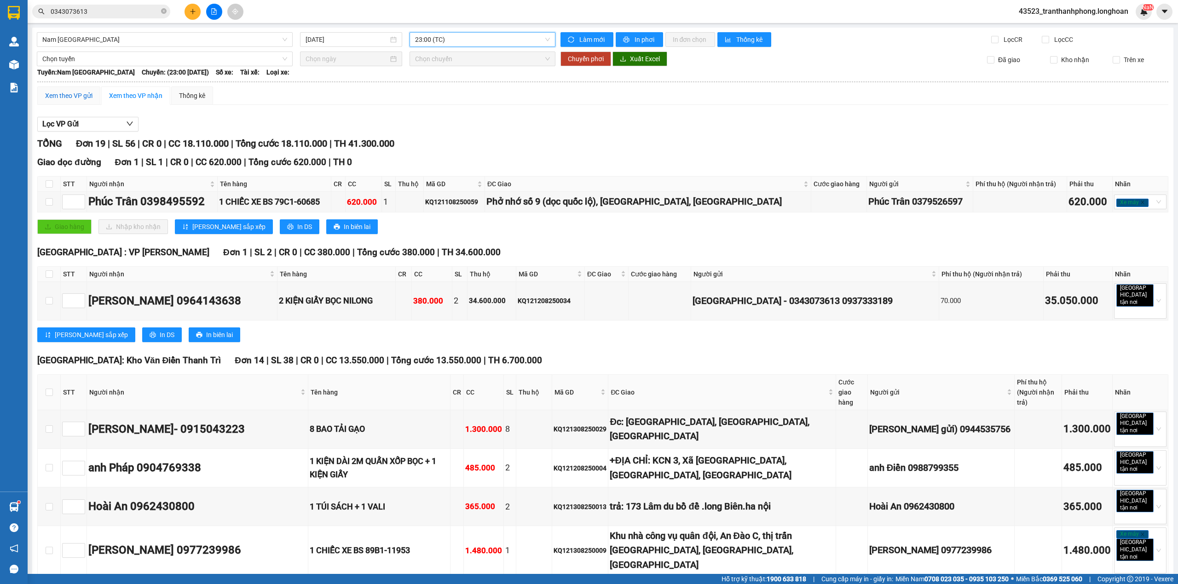
click at [61, 96] on div "Xem theo VP gửi" at bounding box center [68, 96] width 47 height 10
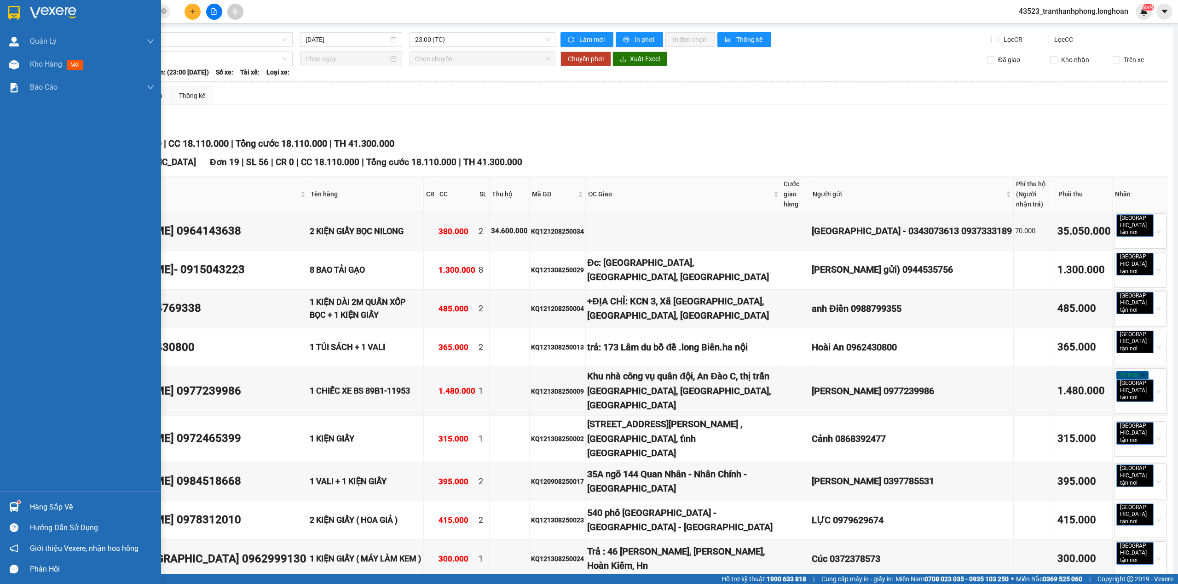
click at [37, 17] on img at bounding box center [53, 13] width 46 height 14
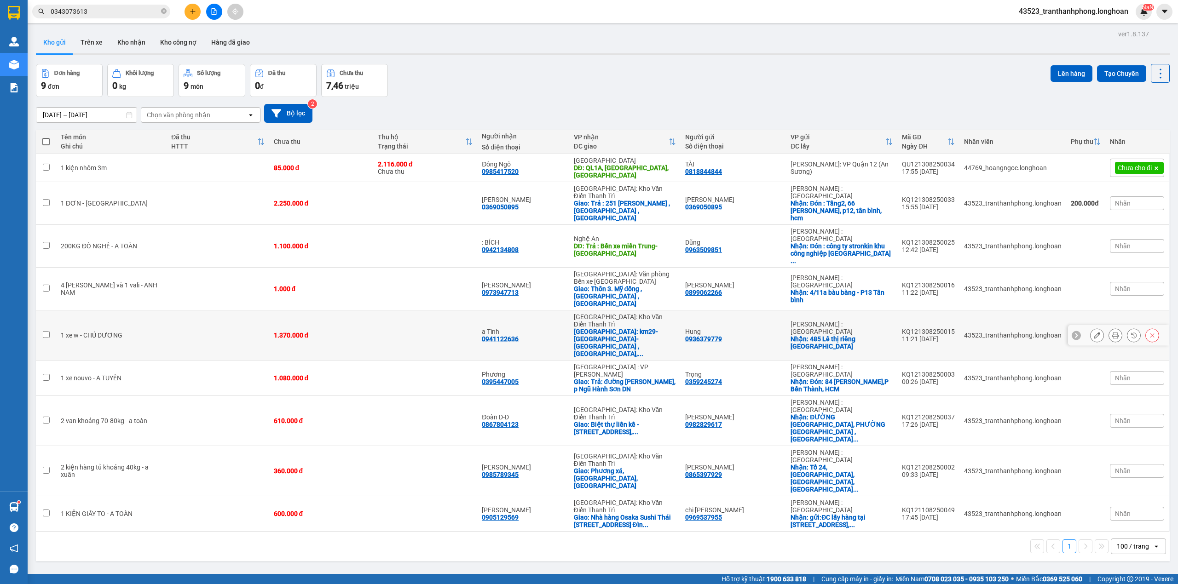
click at [1090, 328] on button at bounding box center [1096, 336] width 13 height 16
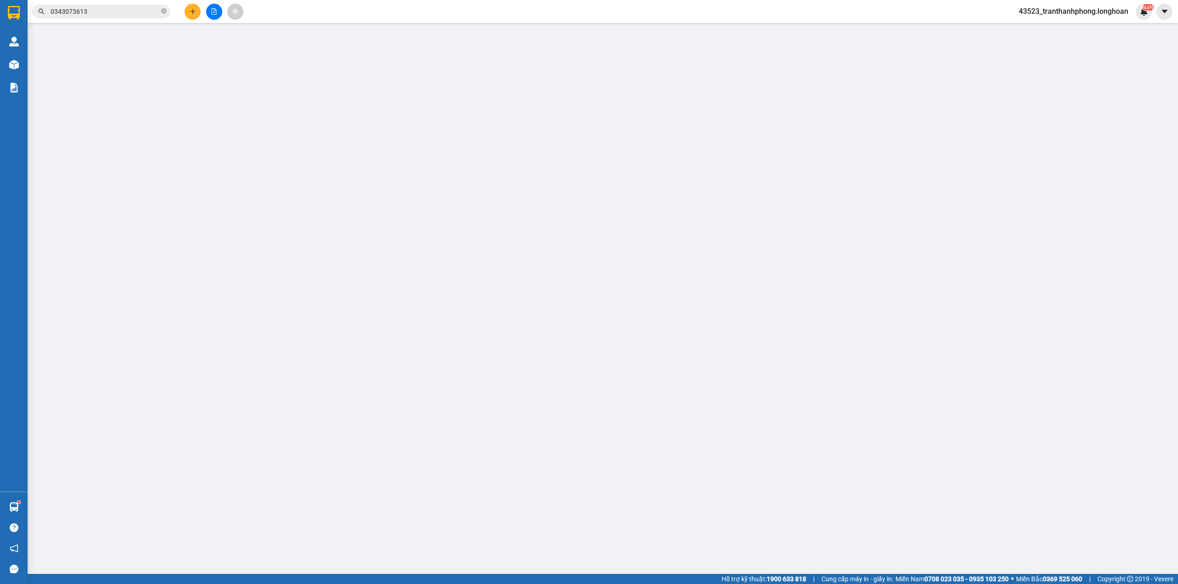
type input "0936379779"
type input "Hung"
checkbox input "true"
type input "485 Lê thị riêng [GEOGRAPHIC_DATA]"
type input "0941122636"
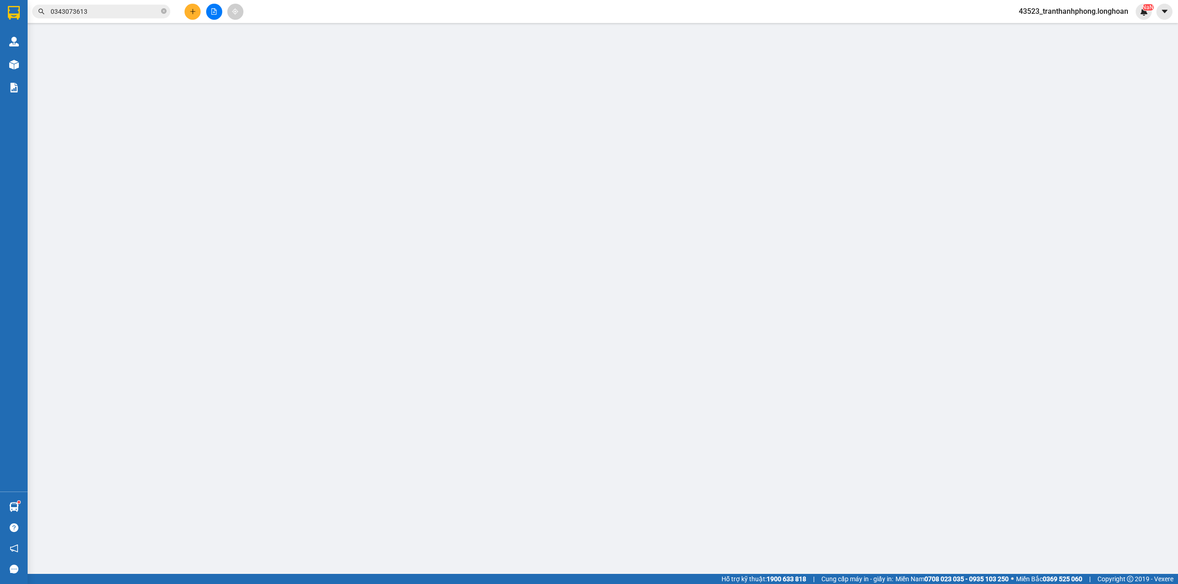
type input "a Tình"
checkbox input "true"
type input "km29- [GEOGRAPHIC_DATA]- [GEOGRAPHIC_DATA] ,[GEOGRAPHIC_DATA], [GEOGRAPHIC_DATA…"
type input "1.370.000"
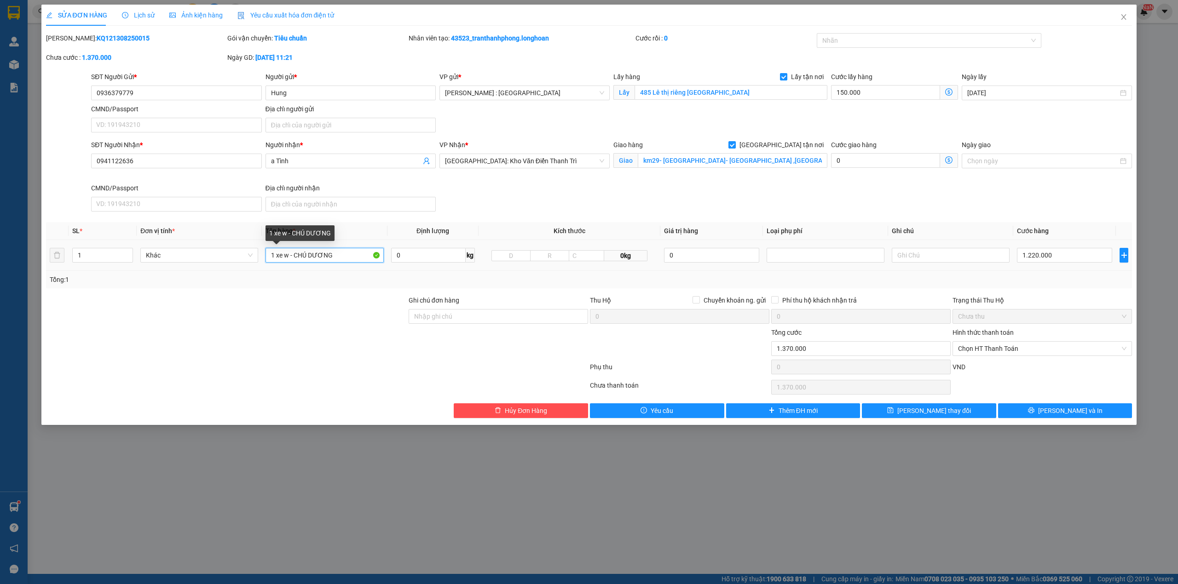
drag, startPoint x: 202, startPoint y: 254, endPoint x: 0, endPoint y: 257, distance: 202.4
click at [13, 256] on div "SỬA ĐƠN HÀNG Lịch sử Ảnh kiện hàng Yêu cầu xuất hóa đơn điện tử Total Paid Fee …" at bounding box center [589, 292] width 1178 height 584
type input "1 CHIẾC XE BS 33M4-5215"
click at [466, 315] on input "Ghi chú đơn hàng" at bounding box center [498, 316] width 179 height 15
type input "CÓ CHÌA KHOÁ QUẤN TAY LÁI - KHÔNG CAVET"
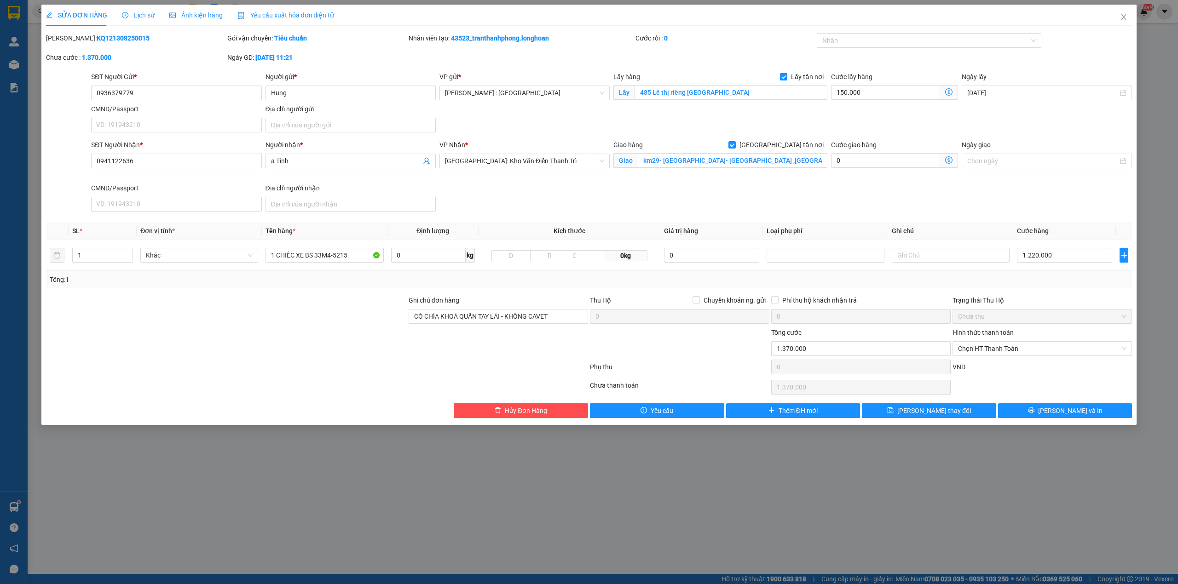
click at [902, 48] on div "Nhãn" at bounding box center [929, 42] width 225 height 18
click at [901, 46] on div at bounding box center [924, 40] width 211 height 11
type input "G"
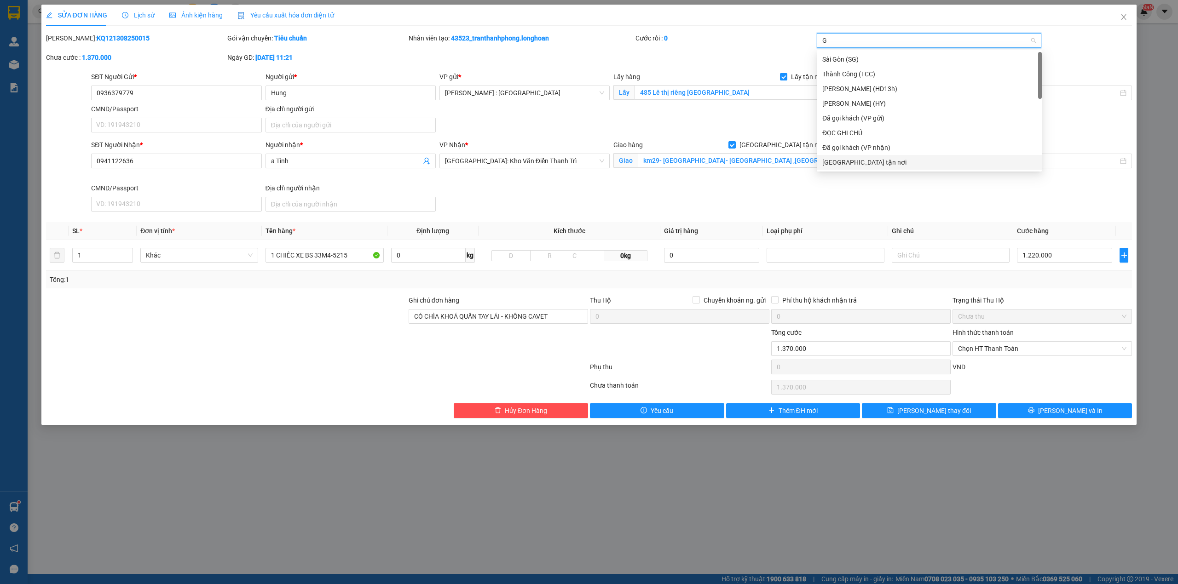
click at [854, 168] on div "[GEOGRAPHIC_DATA] tận nơi" at bounding box center [929, 162] width 225 height 15
type input "XE"
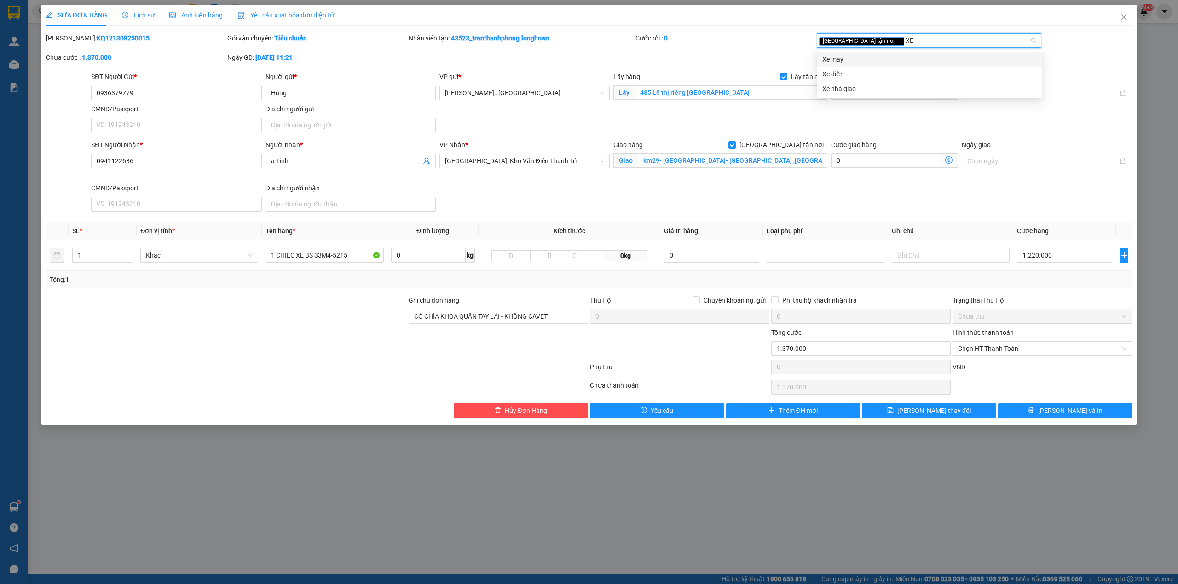
click at [851, 56] on div "Xe máy" at bounding box center [929, 59] width 214 height 10
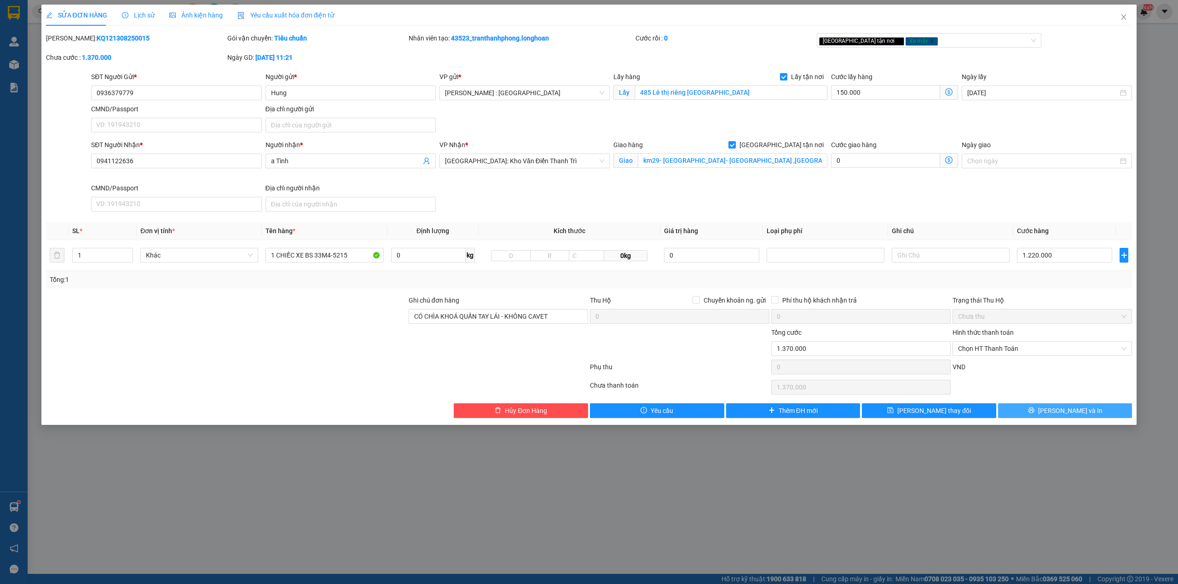
drag, startPoint x: 1046, startPoint y: 412, endPoint x: 799, endPoint y: 203, distance: 323.8
click at [1046, 411] on button "[PERSON_NAME] và In" at bounding box center [1065, 410] width 134 height 15
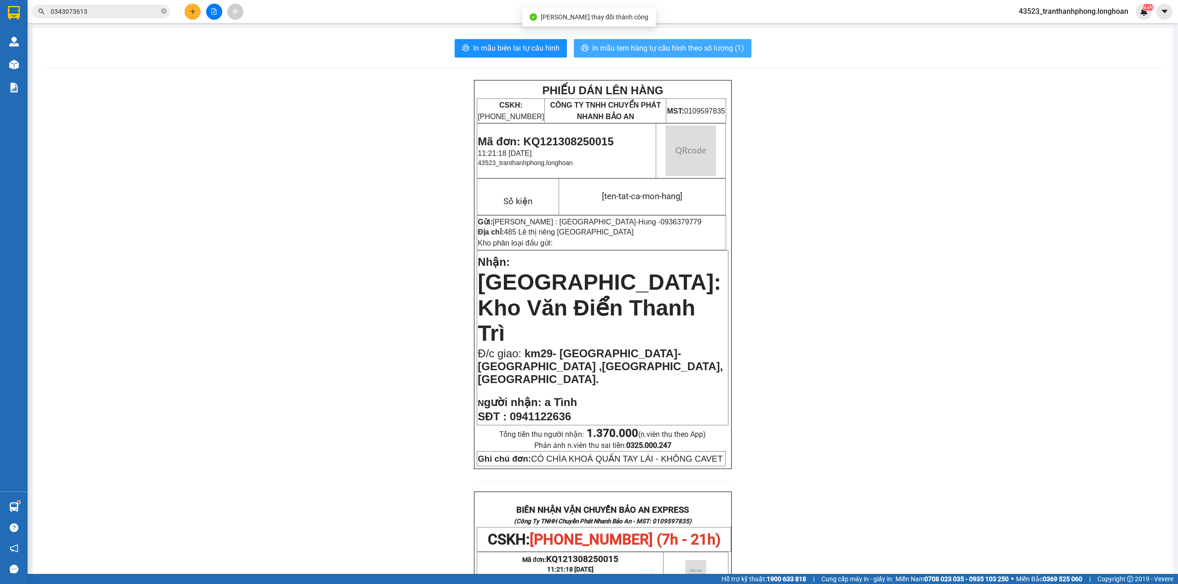
click at [724, 47] on span "In mẫu tem hàng tự cấu hình theo số lượng (1)" at bounding box center [668, 48] width 152 height 12
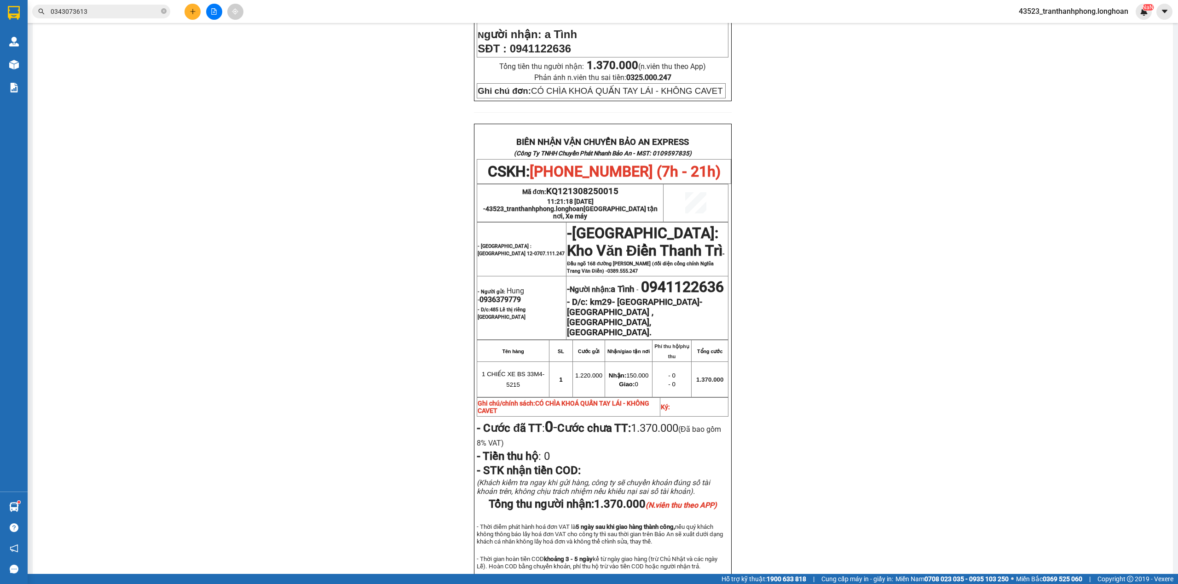
scroll to position [409, 0]
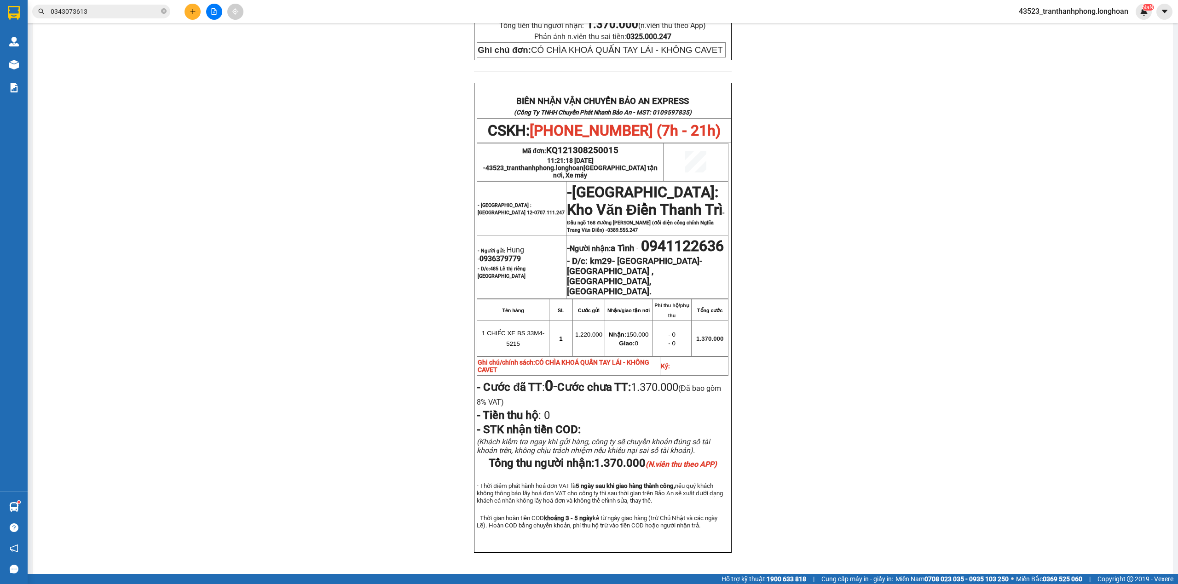
click at [494, 254] on span "0936379779" at bounding box center [499, 258] width 41 height 9
copy span "0936379779"
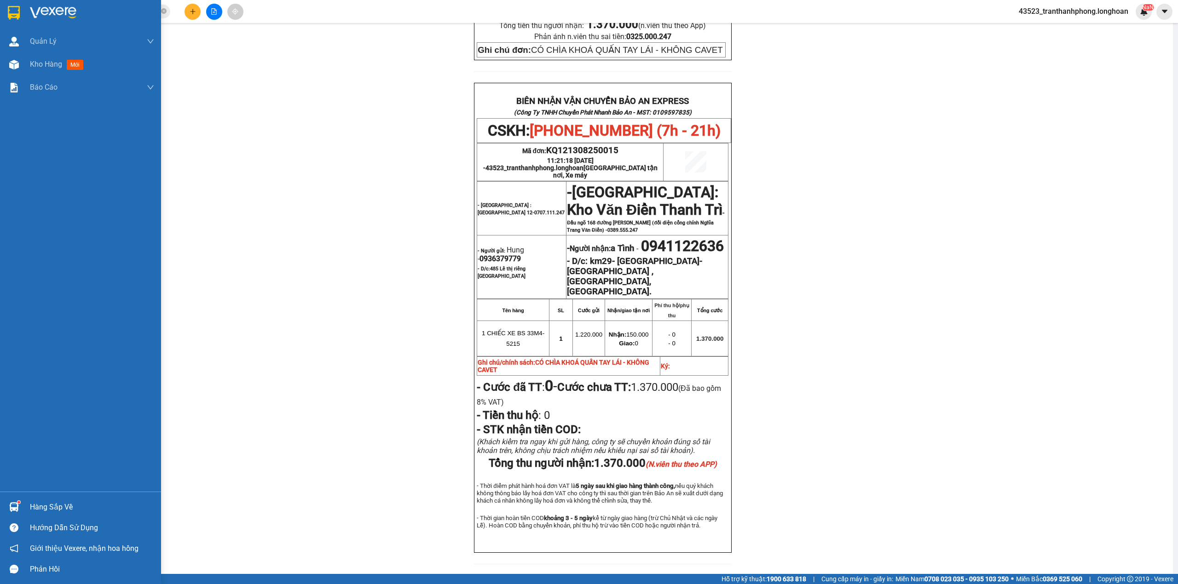
click at [1, 10] on div at bounding box center [80, 15] width 161 height 30
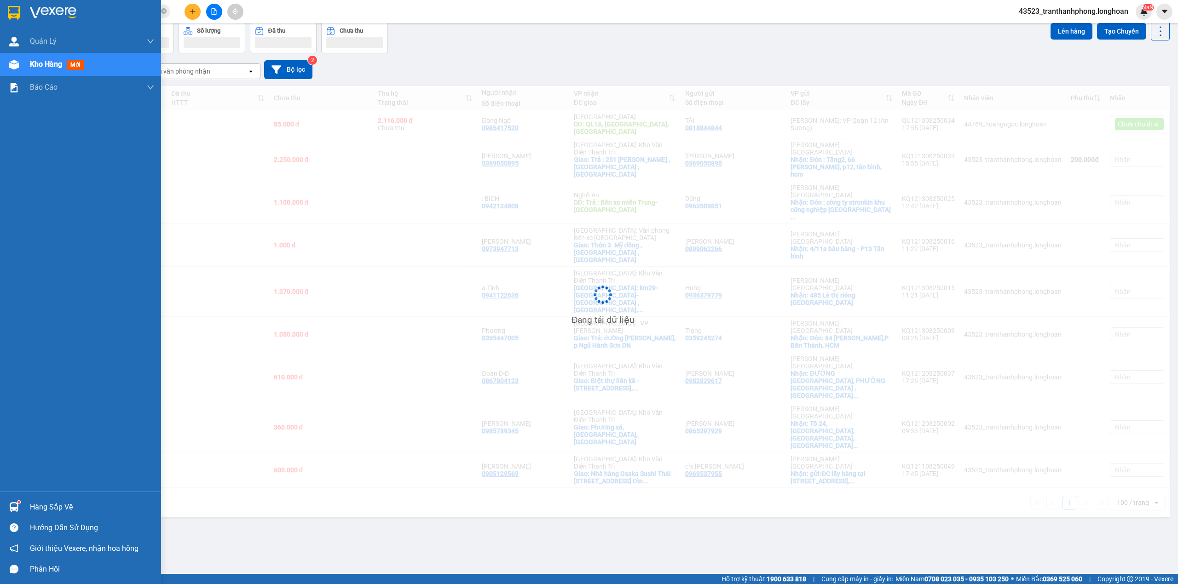
scroll to position [42, 0]
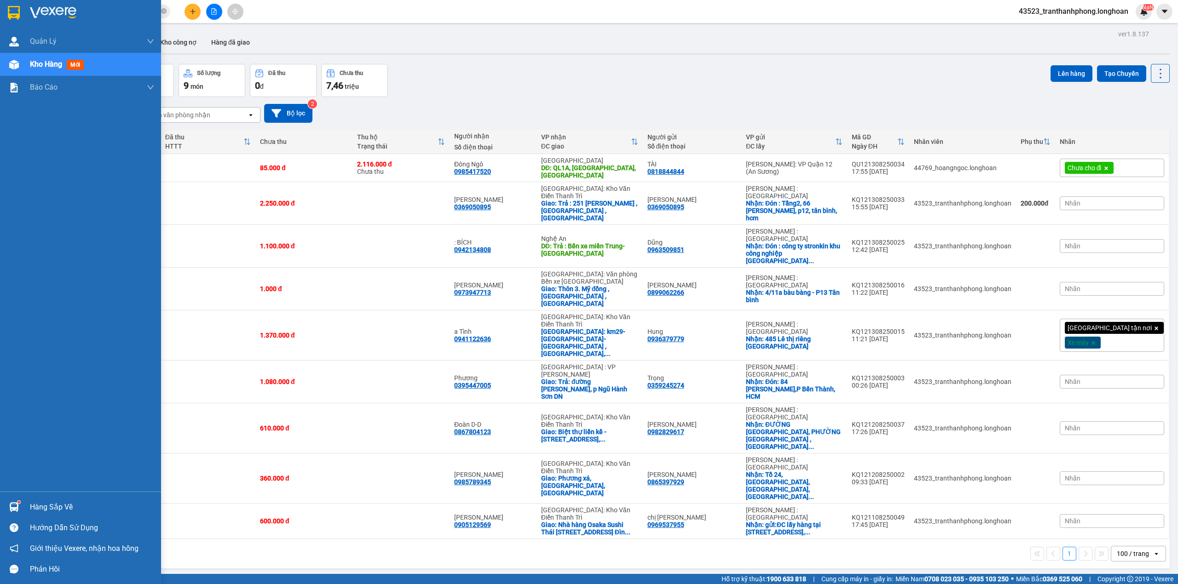
scroll to position [42, 0]
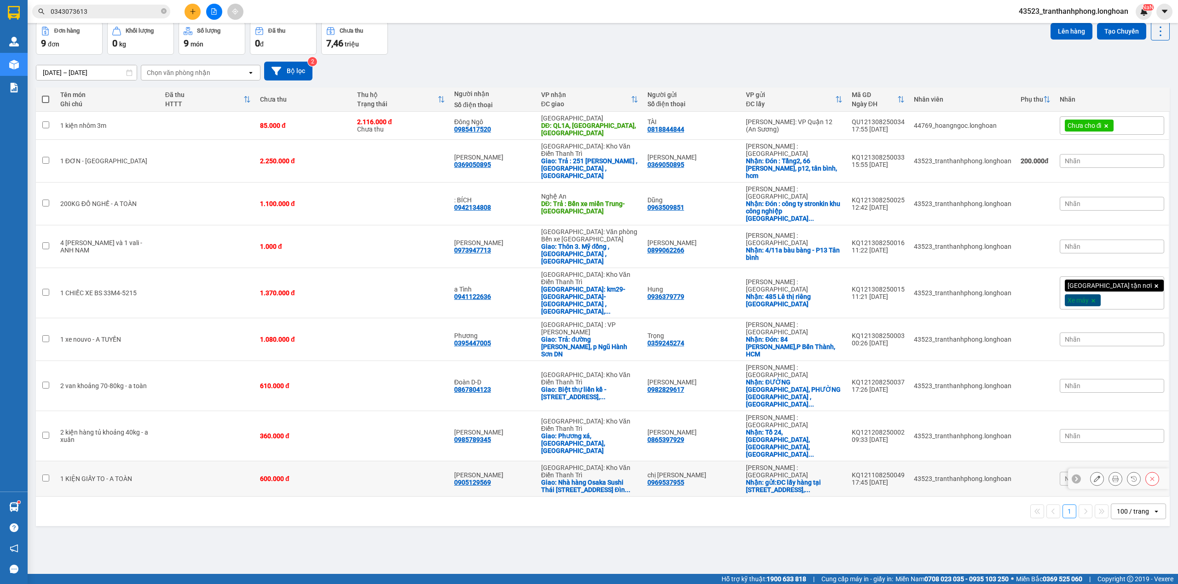
drag, startPoint x: 201, startPoint y: 368, endPoint x: 207, endPoint y: 364, distance: 6.6
click at [203, 461] on td at bounding box center [208, 478] width 95 height 35
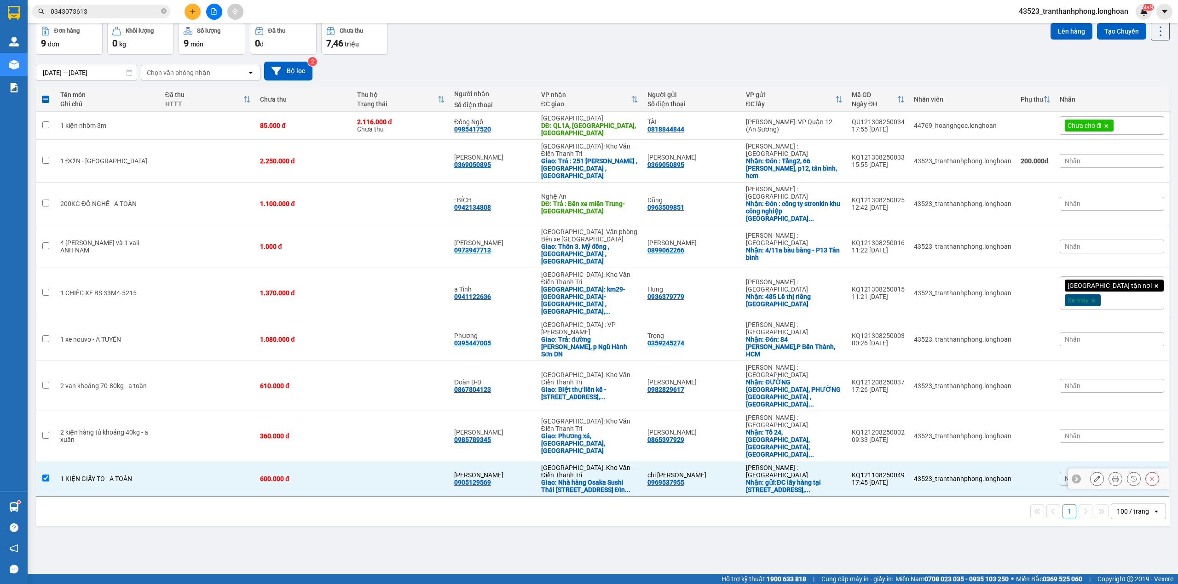
click at [208, 461] on td at bounding box center [208, 478] width 95 height 35
checkbox input "false"
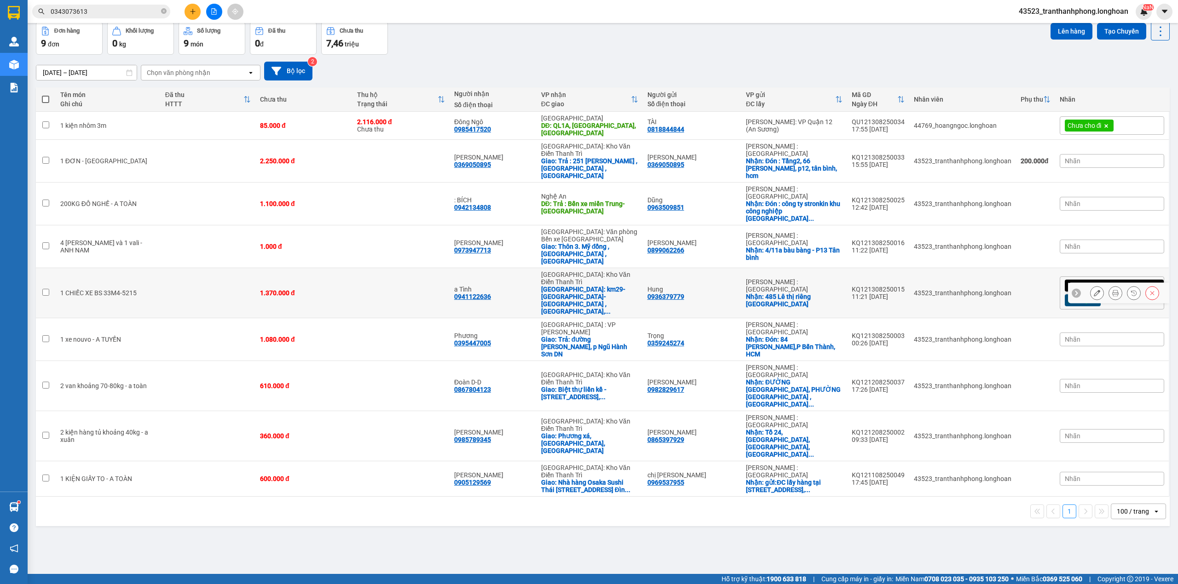
click at [162, 268] on td at bounding box center [208, 293] width 95 height 50
checkbox input "true"
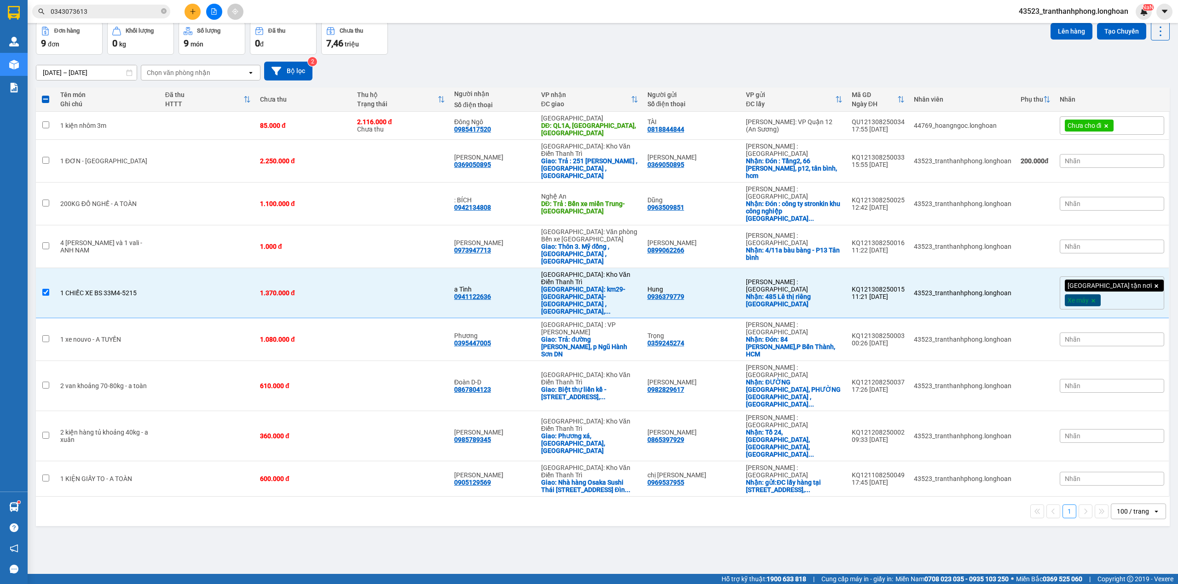
scroll to position [0, 0]
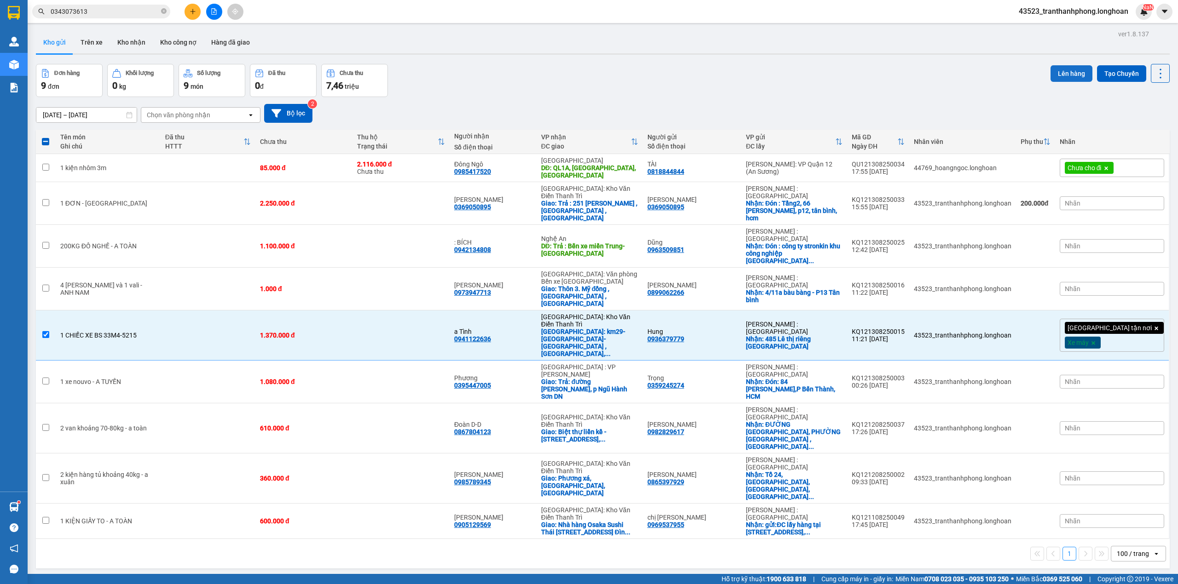
click at [1066, 74] on button "Lên hàng" at bounding box center [1071, 73] width 42 height 17
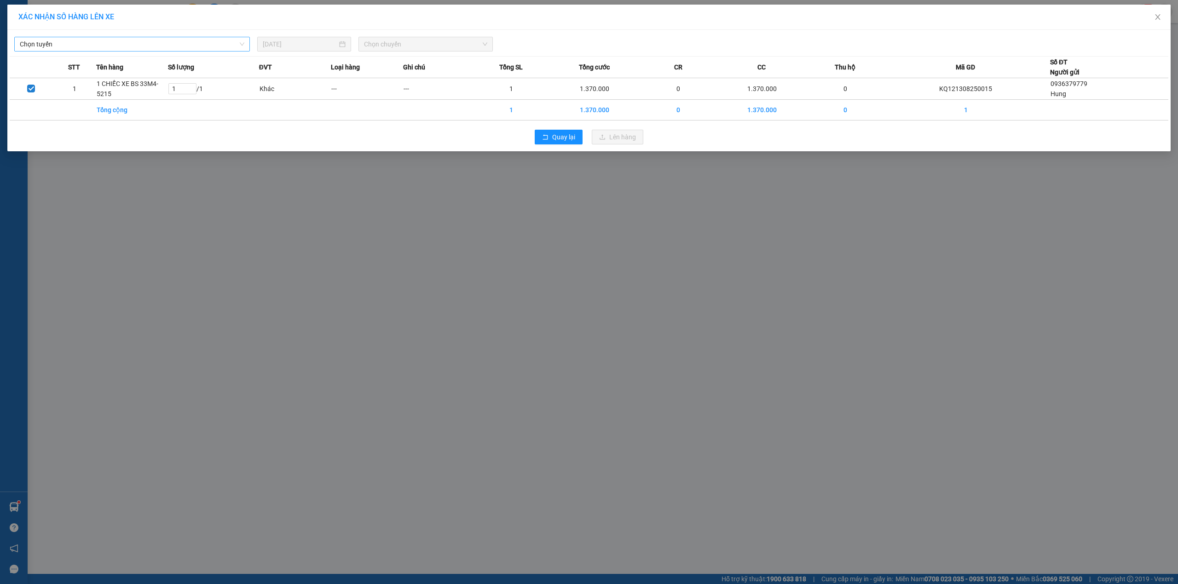
click at [142, 37] on span "Chọn tuyến" at bounding box center [132, 44] width 224 height 14
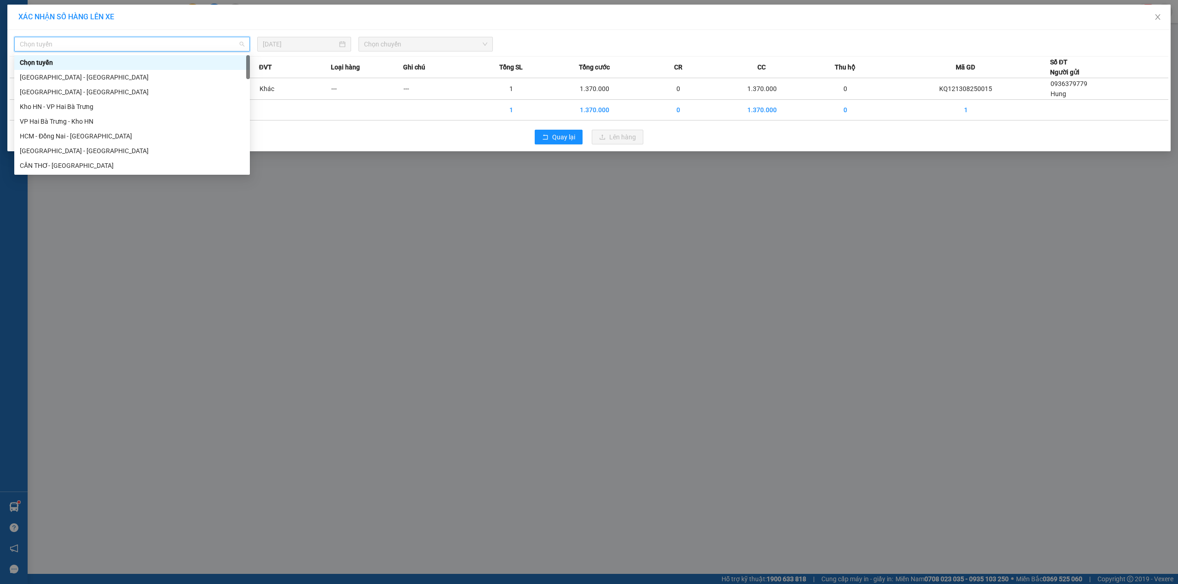
scroll to position [604, 0]
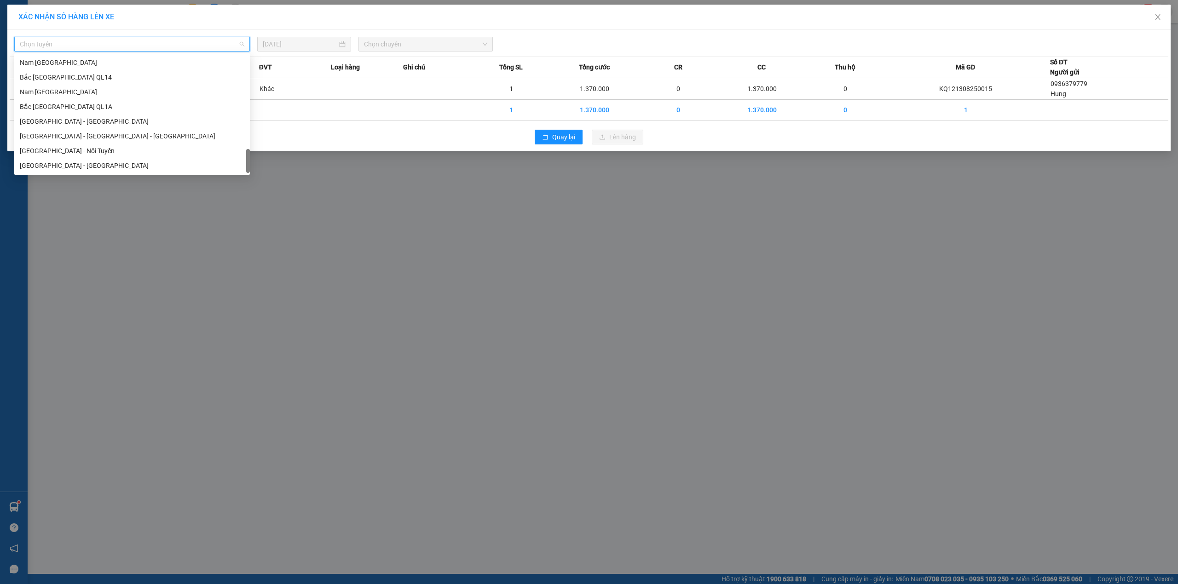
drag, startPoint x: 249, startPoint y: 63, endPoint x: 224, endPoint y: 196, distance: 135.2
click at [232, 210] on body "Kết quả tìm kiếm ( 1 ) Bộ lọc Mã ĐH Trạng thái Món hàng Thu hộ Tổng cước Chưa c…" at bounding box center [589, 292] width 1178 height 584
click at [76, 93] on div "Nam [GEOGRAPHIC_DATA]" at bounding box center [132, 92] width 224 height 10
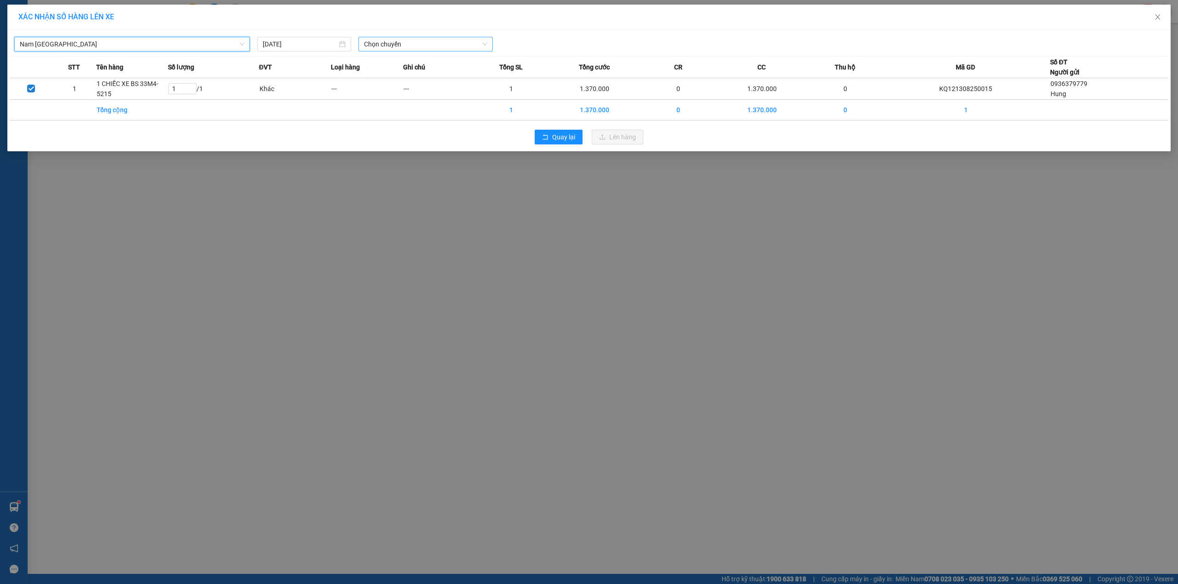
click at [457, 46] on span "Chọn chuyến" at bounding box center [425, 44] width 123 height 14
click at [387, 90] on div "23:00 (TC)" at bounding box center [400, 92] width 72 height 10
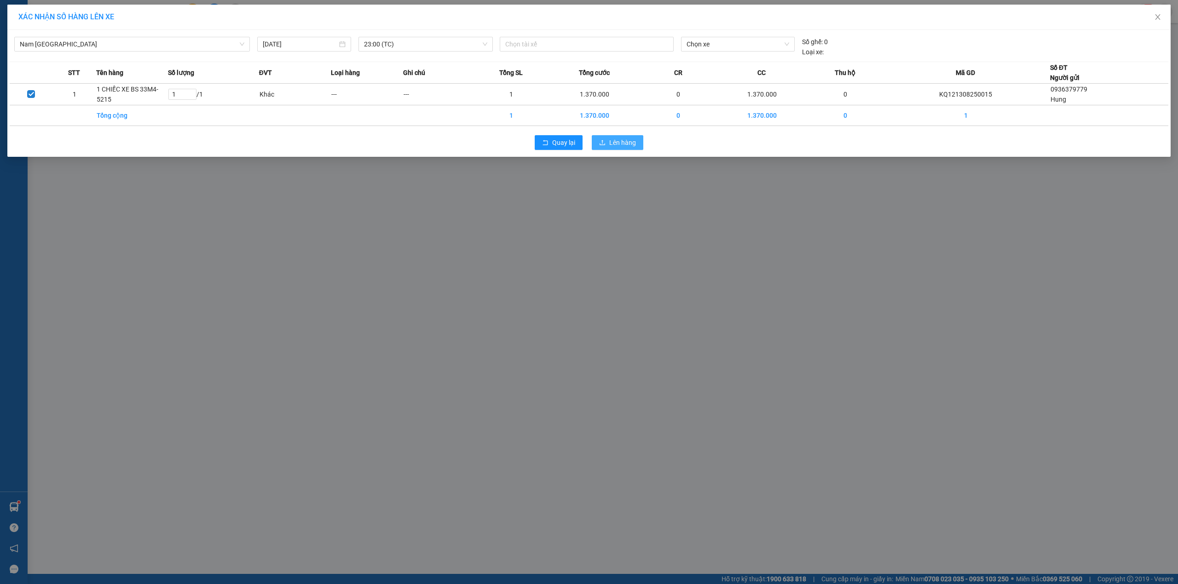
click at [633, 138] on span "Lên hàng" at bounding box center [622, 143] width 27 height 10
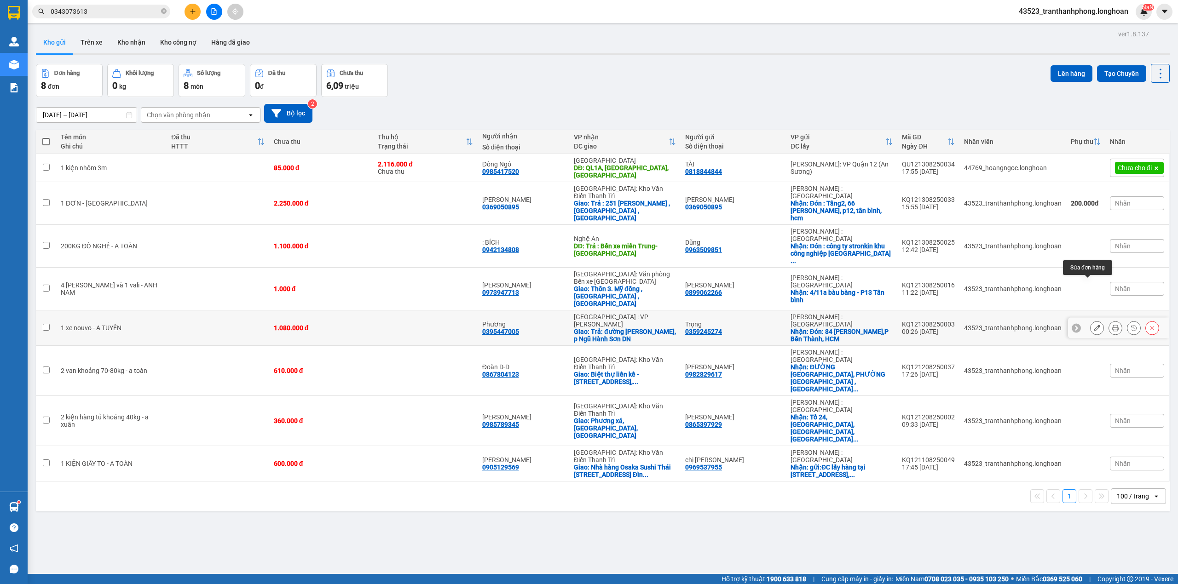
click at [1092, 320] on button at bounding box center [1096, 328] width 13 height 16
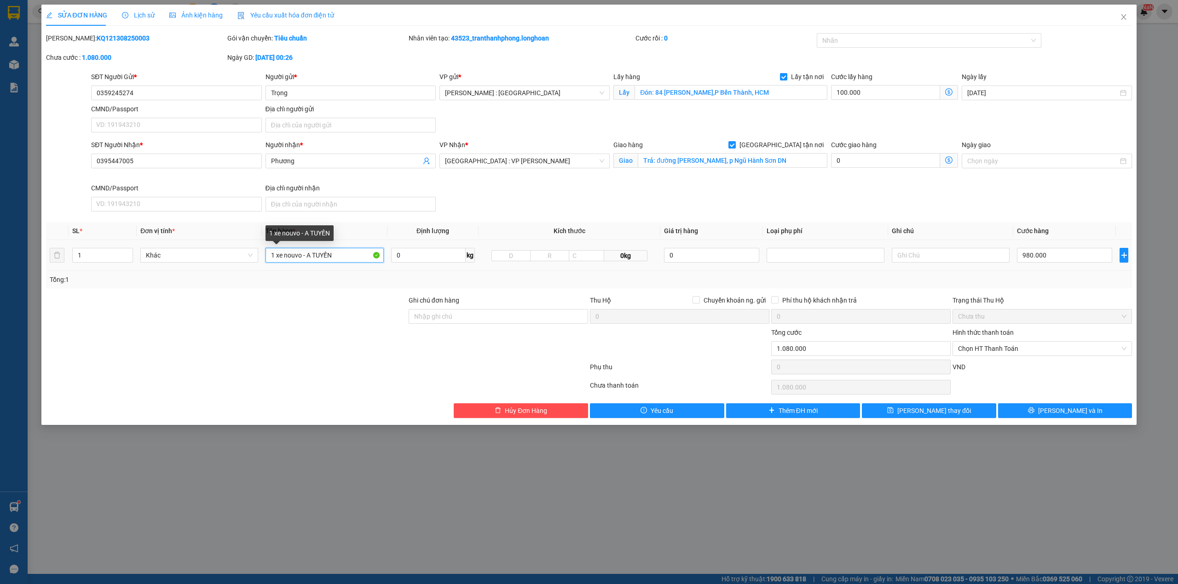
drag, startPoint x: 339, startPoint y: 258, endPoint x: 56, endPoint y: 247, distance: 283.6
click at [59, 247] on tr "1 Khác 1 xe nouvo - A TUYẾN 0 kg 0kg 0 980.000" at bounding box center [589, 255] width 1086 height 31
type input "1 CHIẾC XE BS 55X1-7937"
drag, startPoint x: 497, startPoint y: 315, endPoint x: 496, endPoint y: 323, distance: 7.9
click at [497, 316] on input "Ghi chú đơn hàng" at bounding box center [498, 316] width 179 height 15
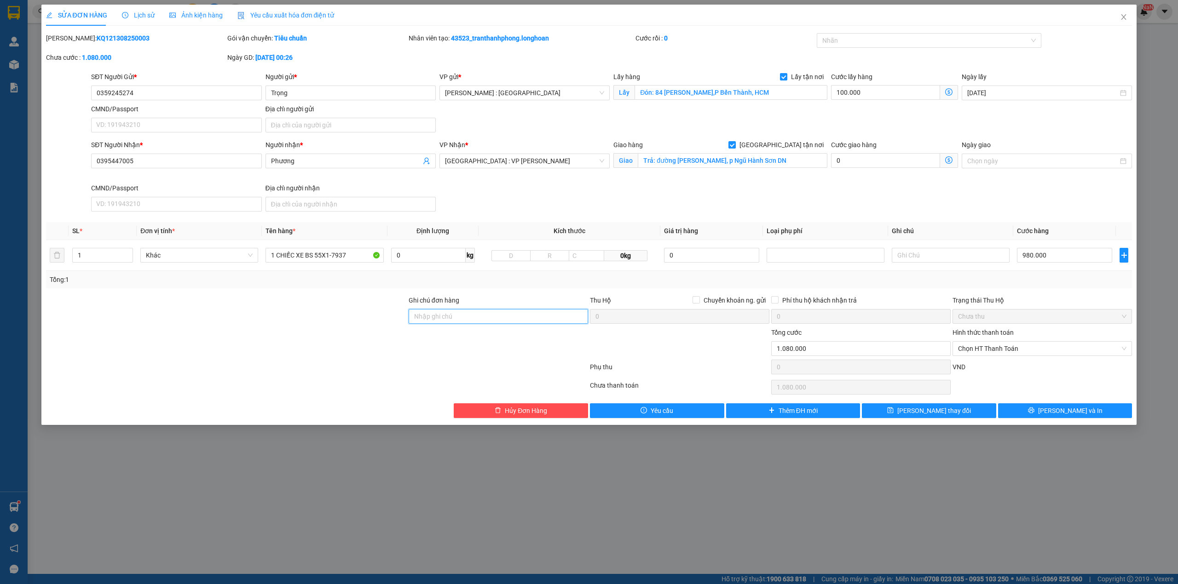
type input "CÓ CHÌA KHOÁ QUẤN TAY LÁI - KHÔNG CAVET"
click at [922, 43] on div at bounding box center [924, 40] width 211 height 11
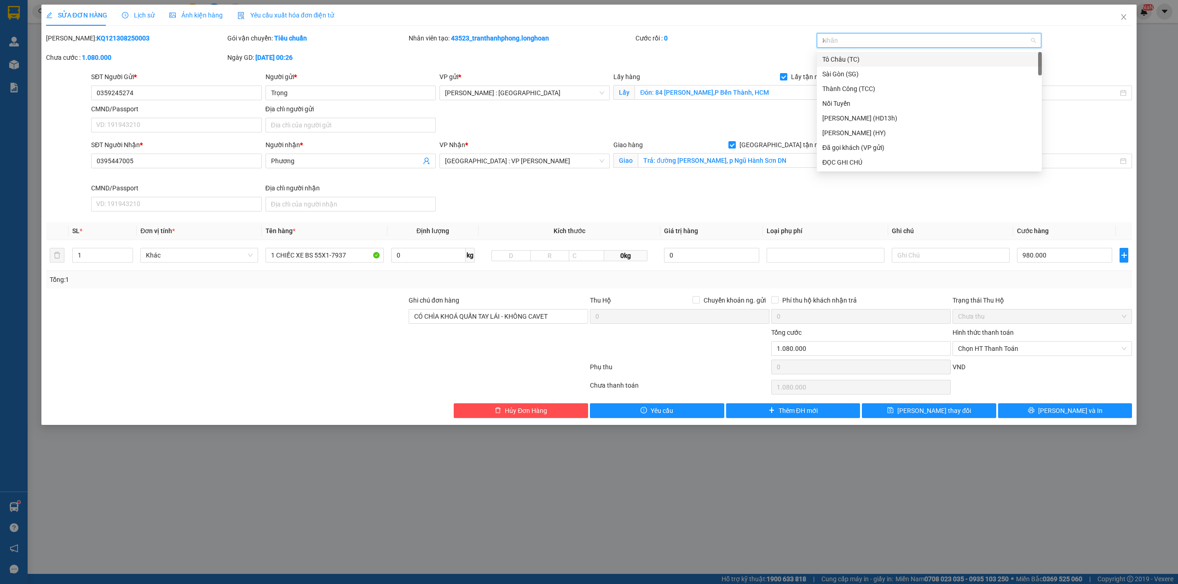
type input "XE"
click at [869, 63] on div "Xe máy" at bounding box center [929, 59] width 214 height 10
type input "G"
click at [851, 166] on div "[GEOGRAPHIC_DATA] tận nơi" at bounding box center [929, 162] width 214 height 10
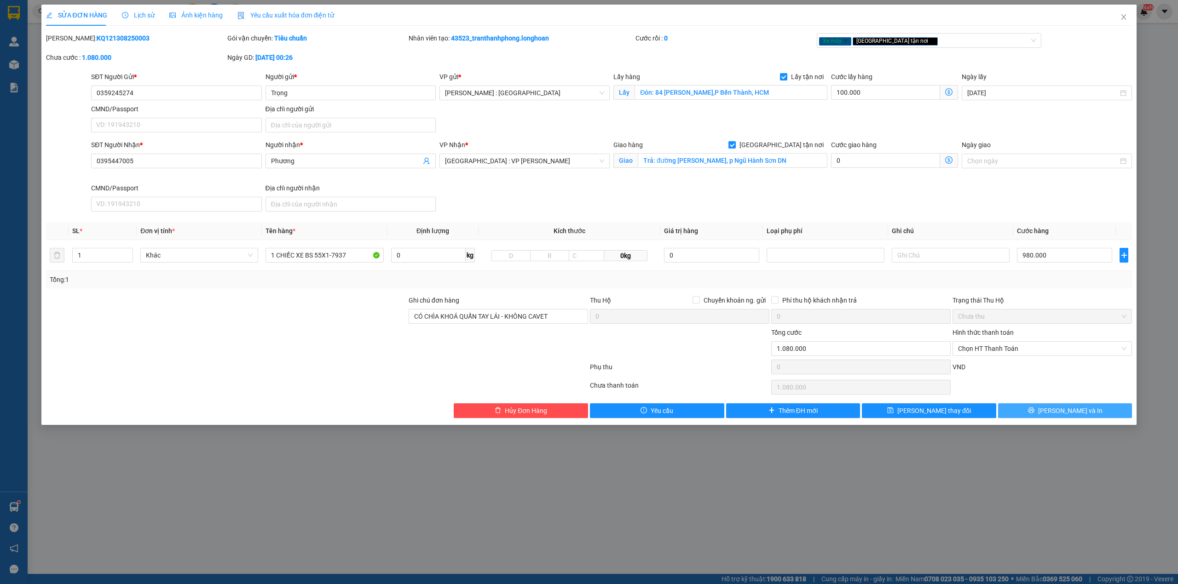
click at [1065, 411] on span "[PERSON_NAME] và In" at bounding box center [1070, 411] width 64 height 10
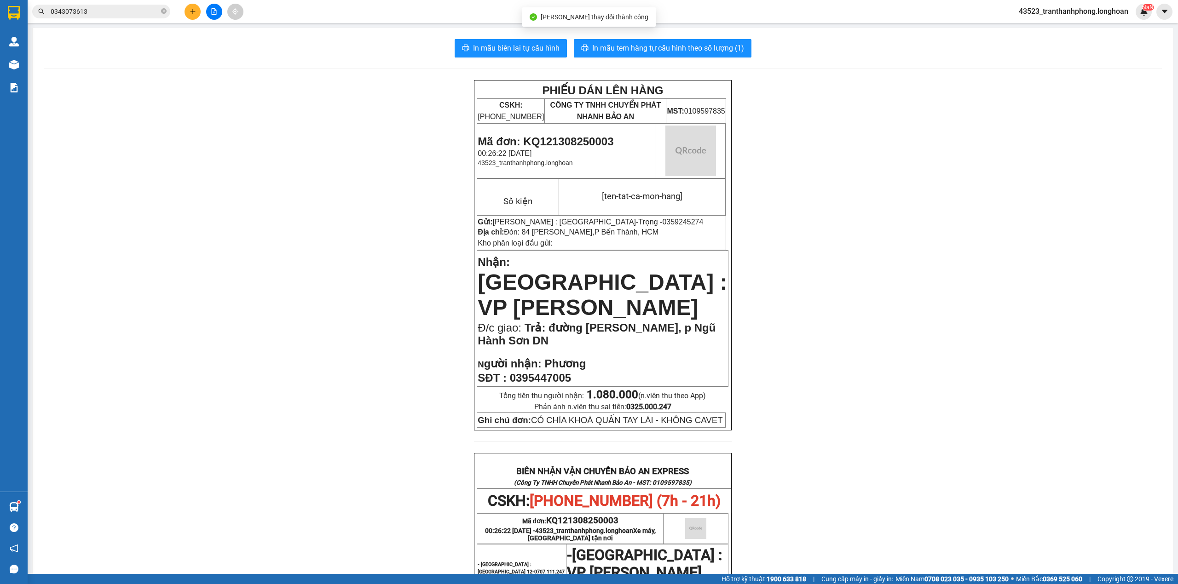
click at [686, 38] on div "In mẫu biên lai tự cấu hình In mẫu tem hàng tự cấu hình theo số lượng (1) PHIẾU…" at bounding box center [603, 481] width 1140 height 907
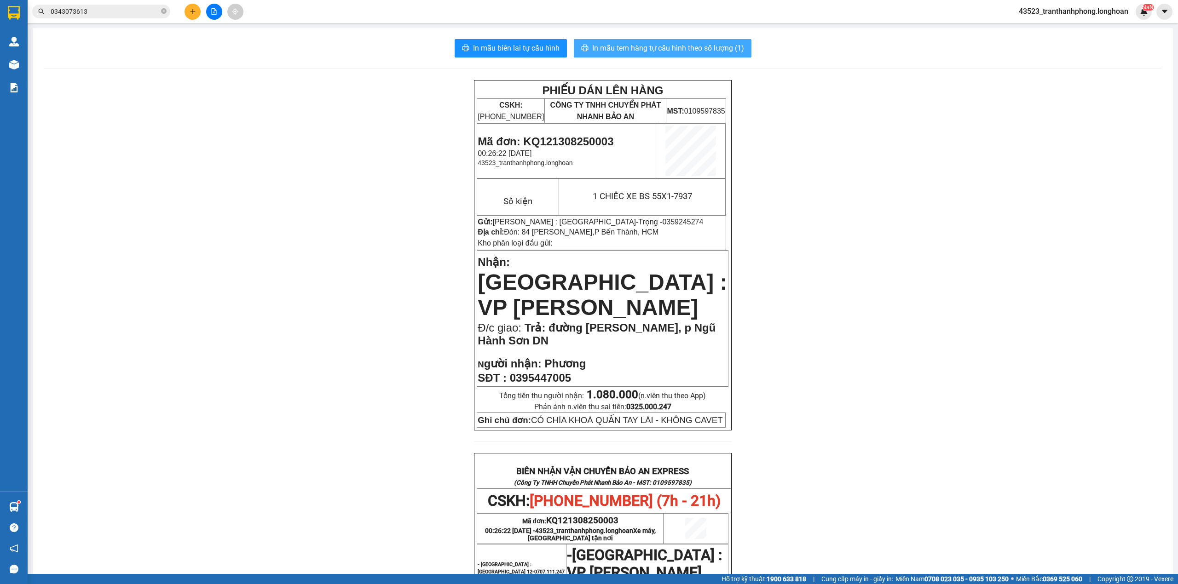
click at [703, 56] on button "In mẫu tem hàng tự cấu hình theo số lượng (1)" at bounding box center [663, 48] width 178 height 18
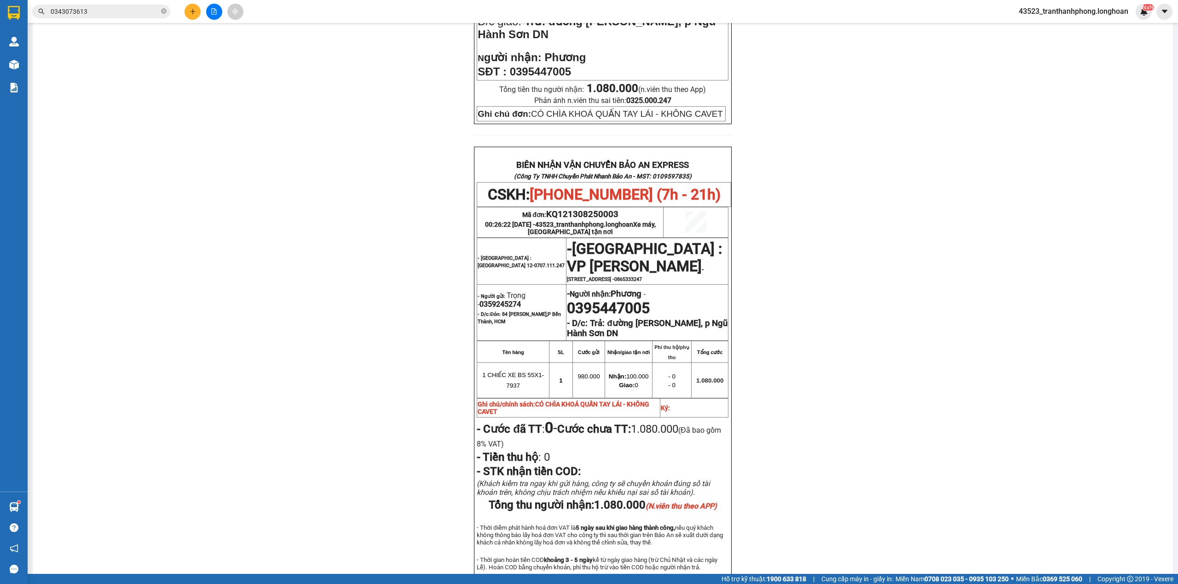
scroll to position [400, 0]
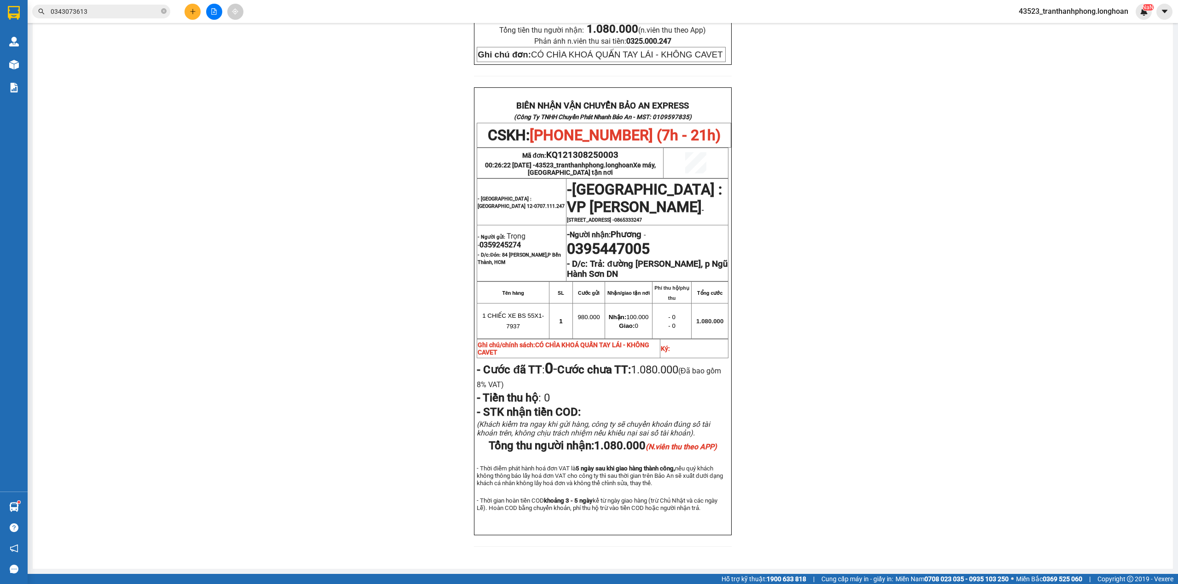
click at [499, 241] on span "0359245274" at bounding box center [499, 245] width 41 height 9
click at [498, 241] on span "0359245274" at bounding box center [499, 245] width 41 height 9
copy span "0359245274"
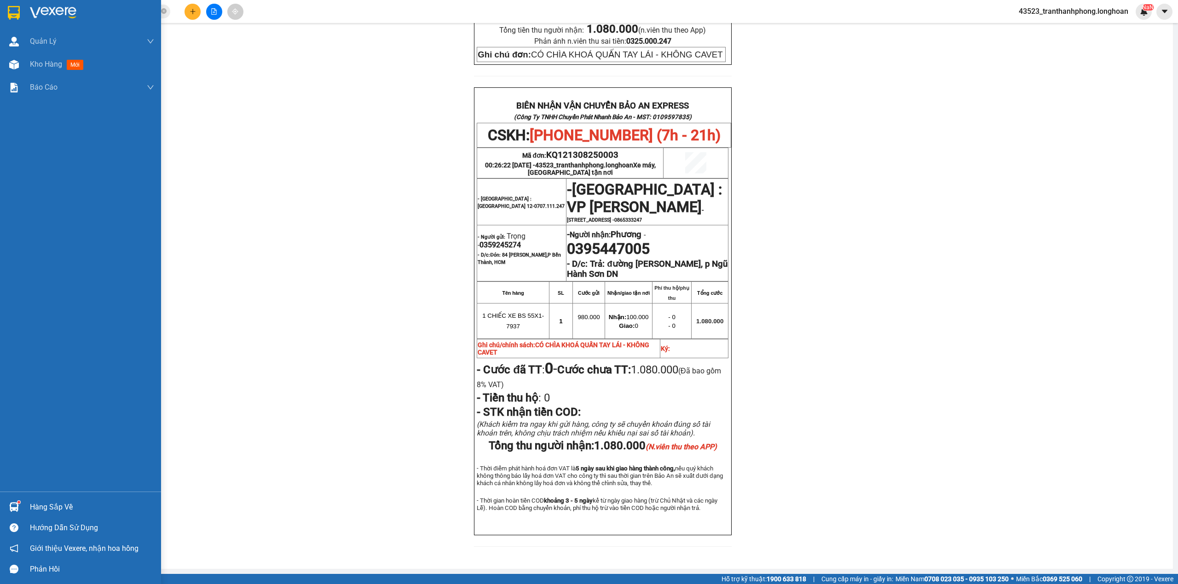
click at [4, 9] on div at bounding box center [80, 15] width 161 height 30
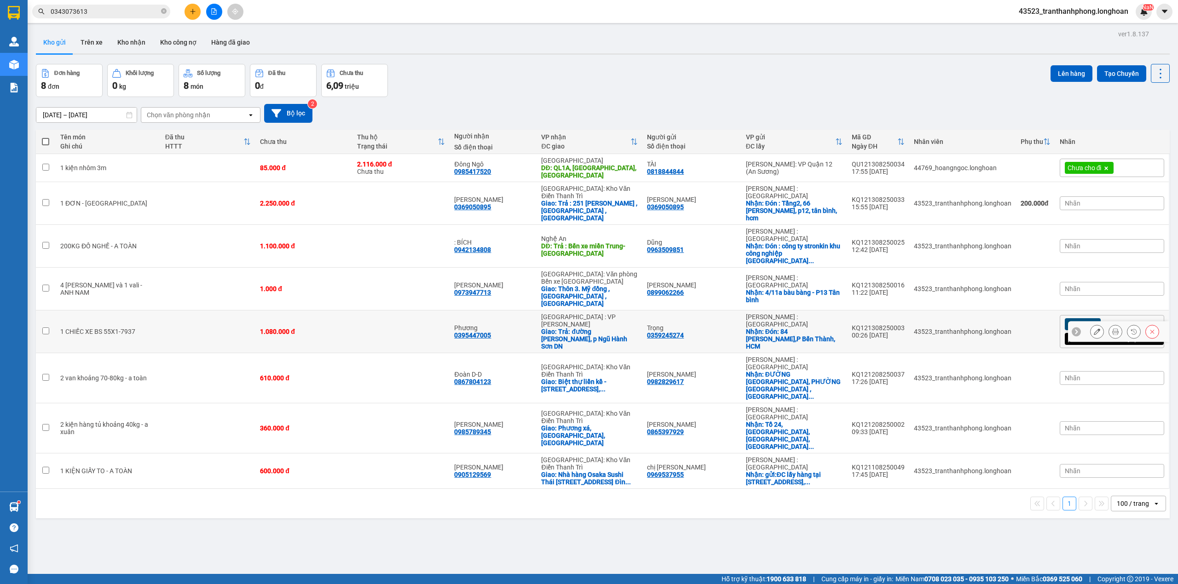
click at [300, 311] on td "1.080.000 đ" at bounding box center [303, 332] width 97 height 43
checkbox input "true"
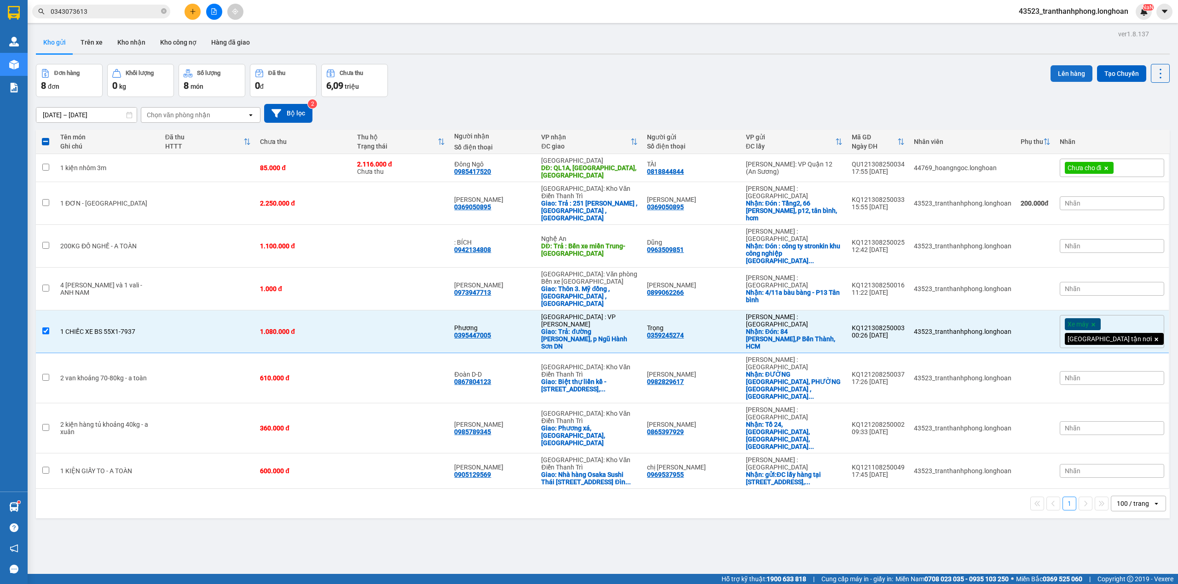
click at [1071, 80] on button "Lên hàng" at bounding box center [1071, 73] width 42 height 17
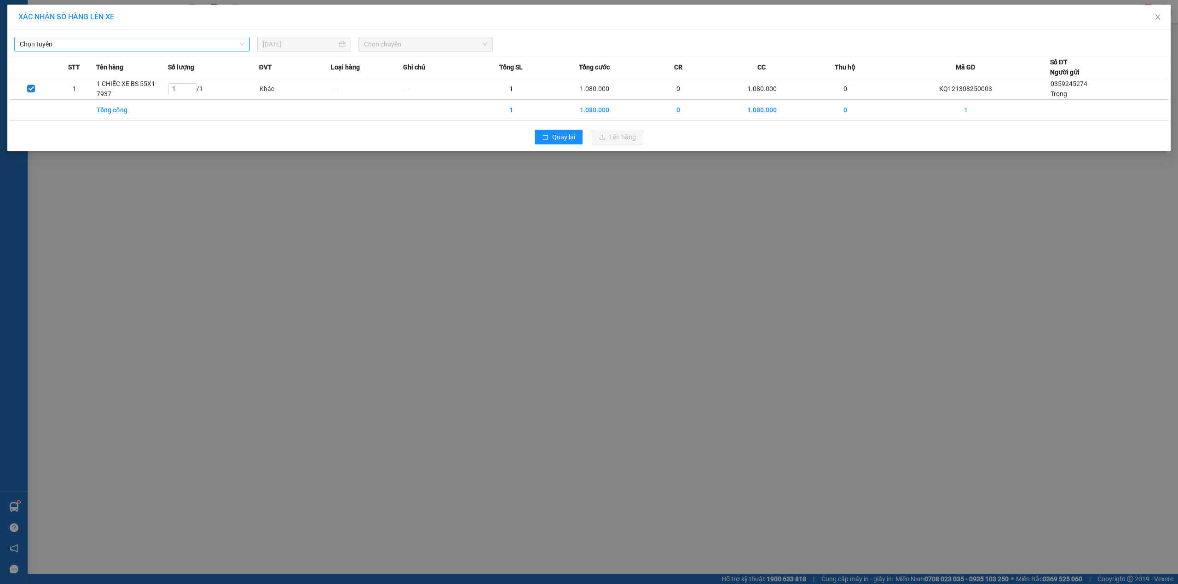
click at [238, 44] on span "Chọn tuyến" at bounding box center [132, 44] width 224 height 14
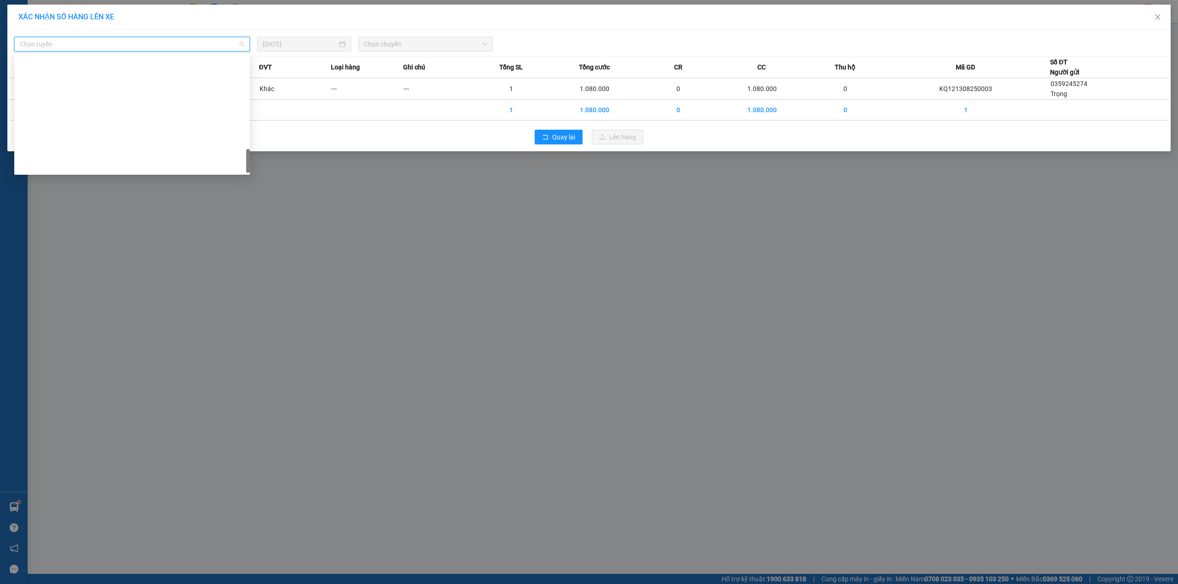
scroll to position [604, 0]
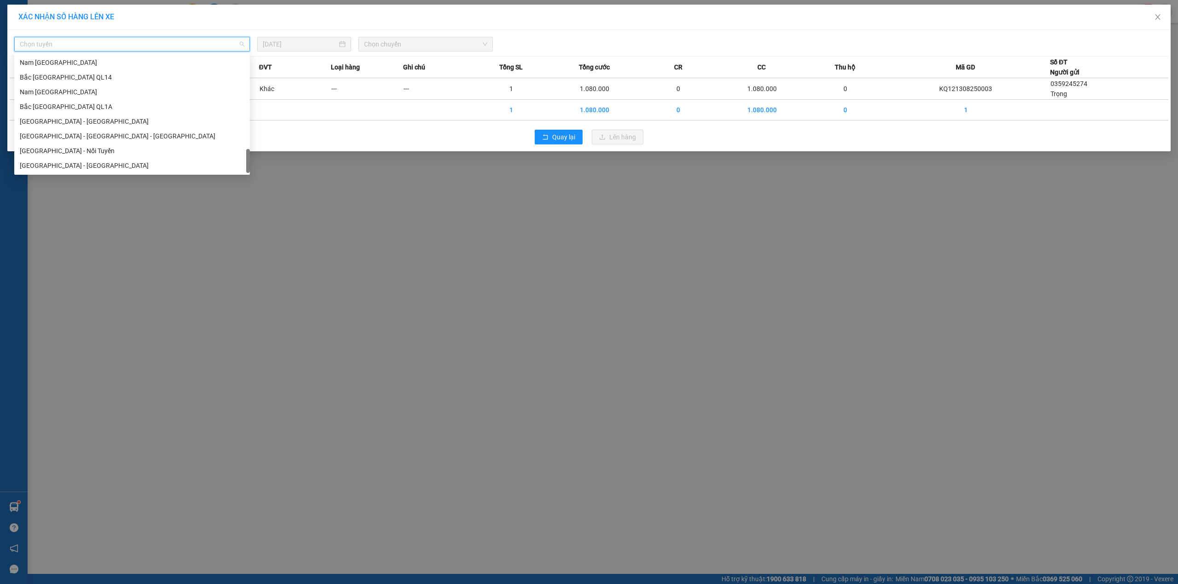
drag, startPoint x: 249, startPoint y: 61, endPoint x: 133, endPoint y: 88, distance: 118.6
click at [223, 244] on body "Kết quả tìm kiếm ( 1 ) Bộ lọc Mã ĐH Trạng thái Món hàng Thu hộ Tổng cước Chưa c…" at bounding box center [589, 292] width 1178 height 584
click at [73, 87] on div "Nam [GEOGRAPHIC_DATA]" at bounding box center [132, 92] width 224 height 10
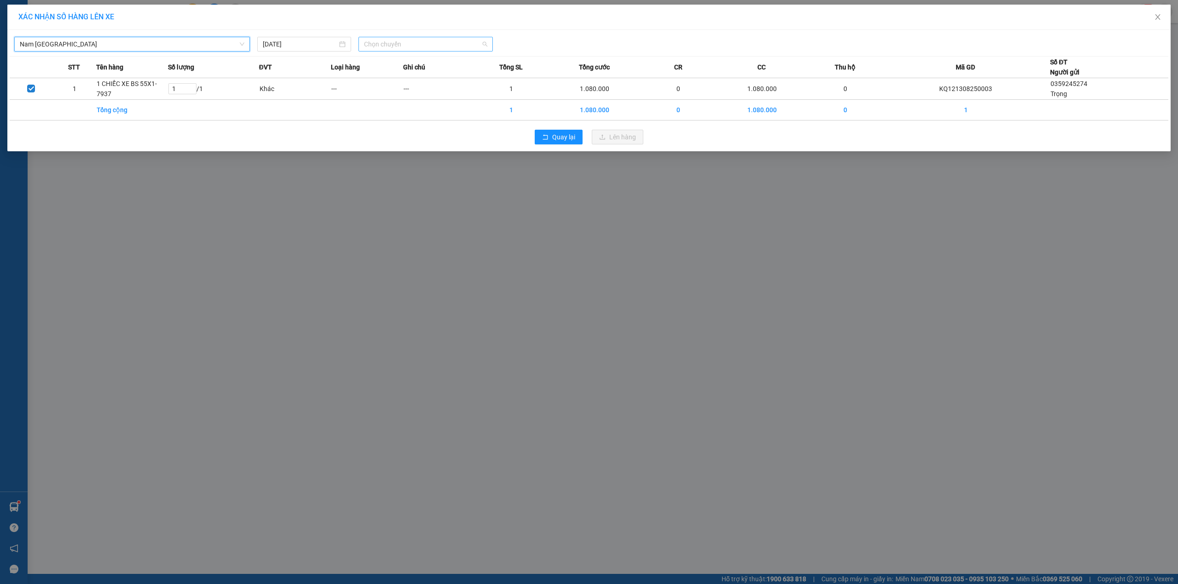
click at [400, 41] on span "Chọn chuyến" at bounding box center [425, 44] width 123 height 14
click at [379, 87] on div "23:00 (TC)" at bounding box center [400, 92] width 72 height 10
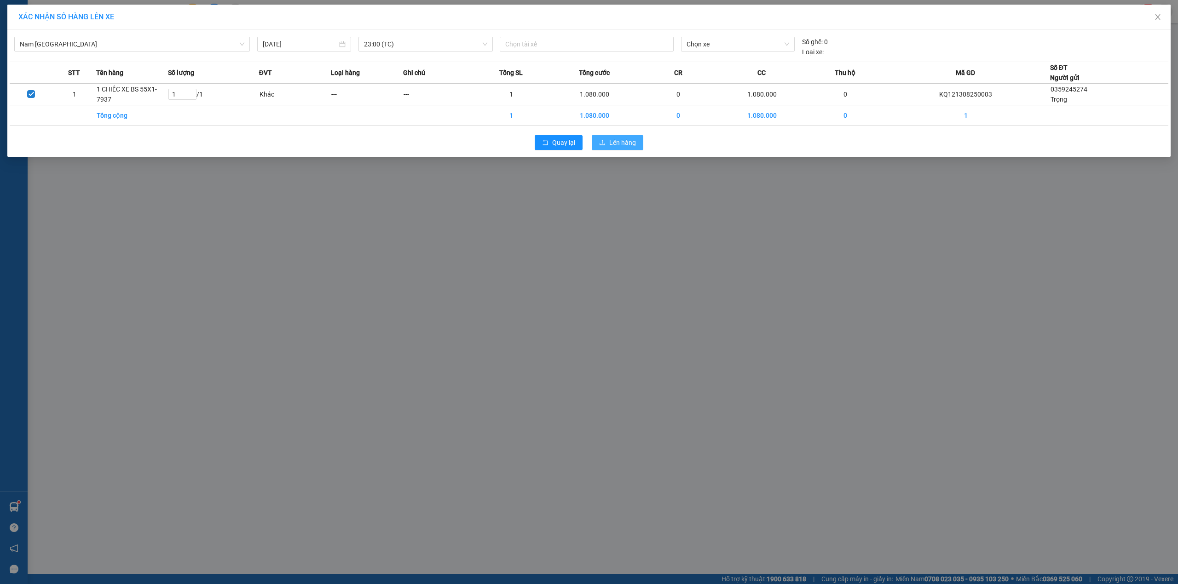
drag, startPoint x: 621, startPoint y: 134, endPoint x: 628, endPoint y: 137, distance: 8.3
click at [620, 134] on div "Quay lại Lên hàng" at bounding box center [589, 143] width 1158 height 24
click at [614, 142] on span "Lên hàng" at bounding box center [622, 143] width 27 height 10
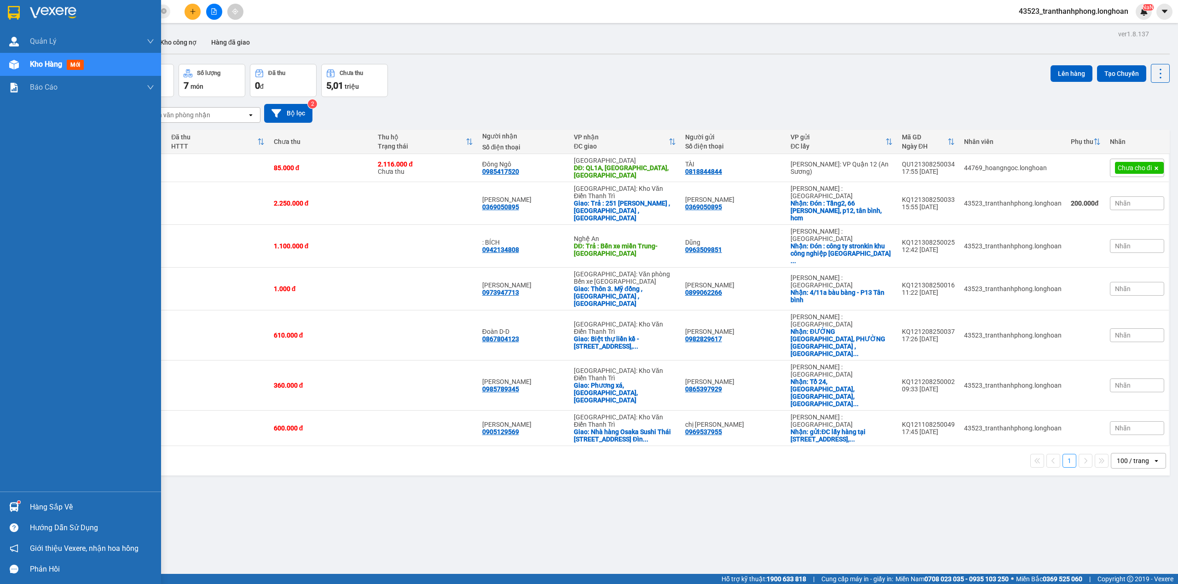
click at [0, 6] on div at bounding box center [80, 15] width 161 height 30
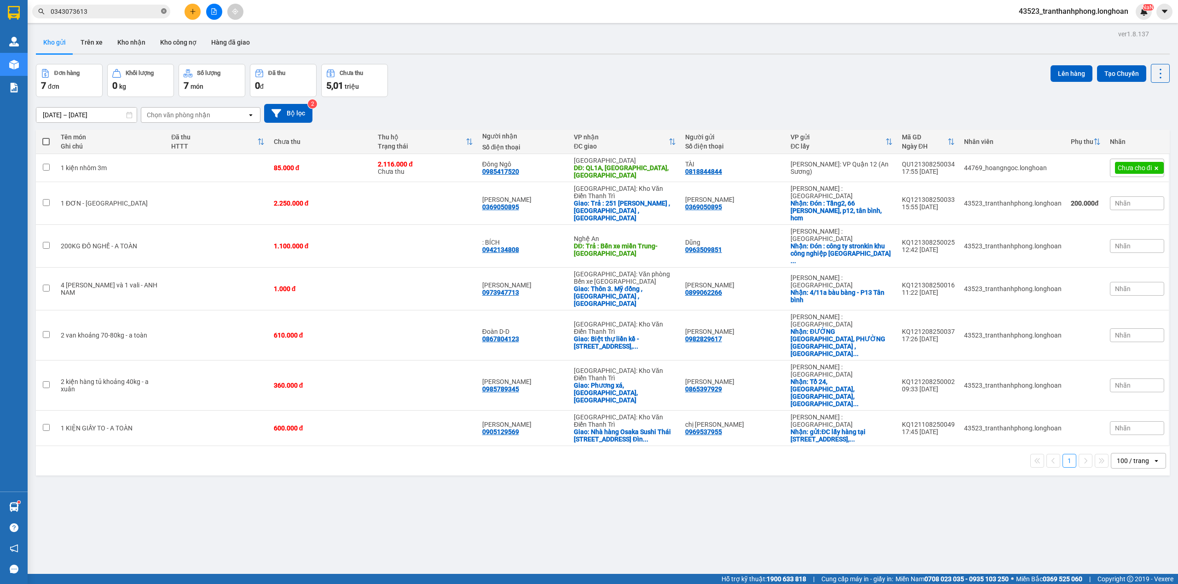
click at [162, 10] on icon "close-circle" at bounding box center [164, 11] width 6 height 6
click at [1090, 378] on button at bounding box center [1096, 386] width 13 height 16
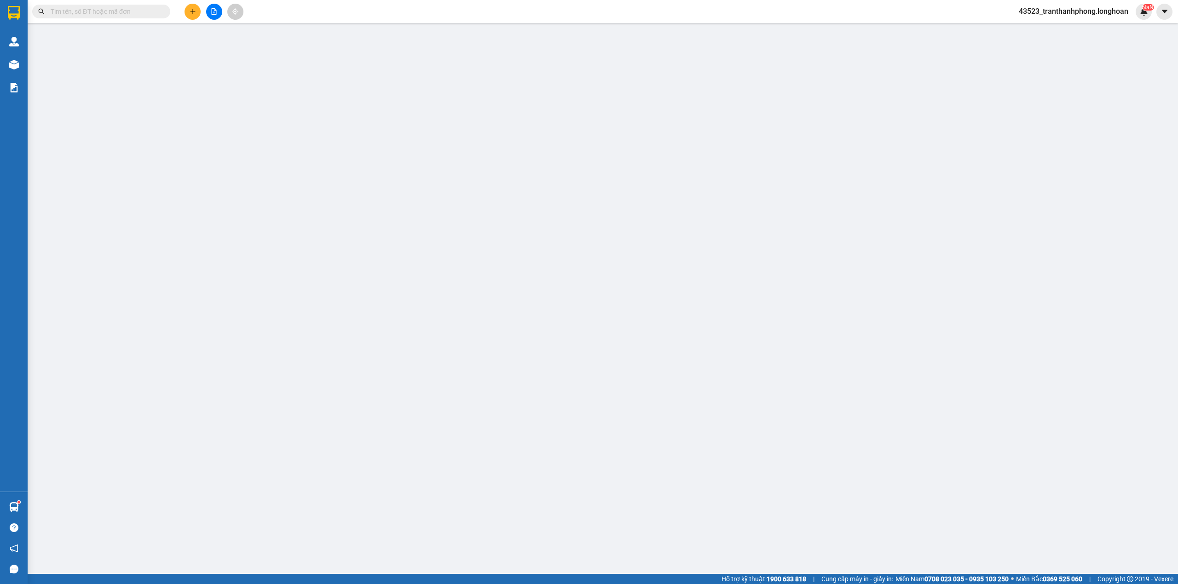
type input "0865397929"
type input "[PERSON_NAME]"
checkbox input "true"
type input "Tổ 24, [GEOGRAPHIC_DATA], [GEOGRAPHIC_DATA], [GEOGRAPHIC_DATA]"
type input "0985789345"
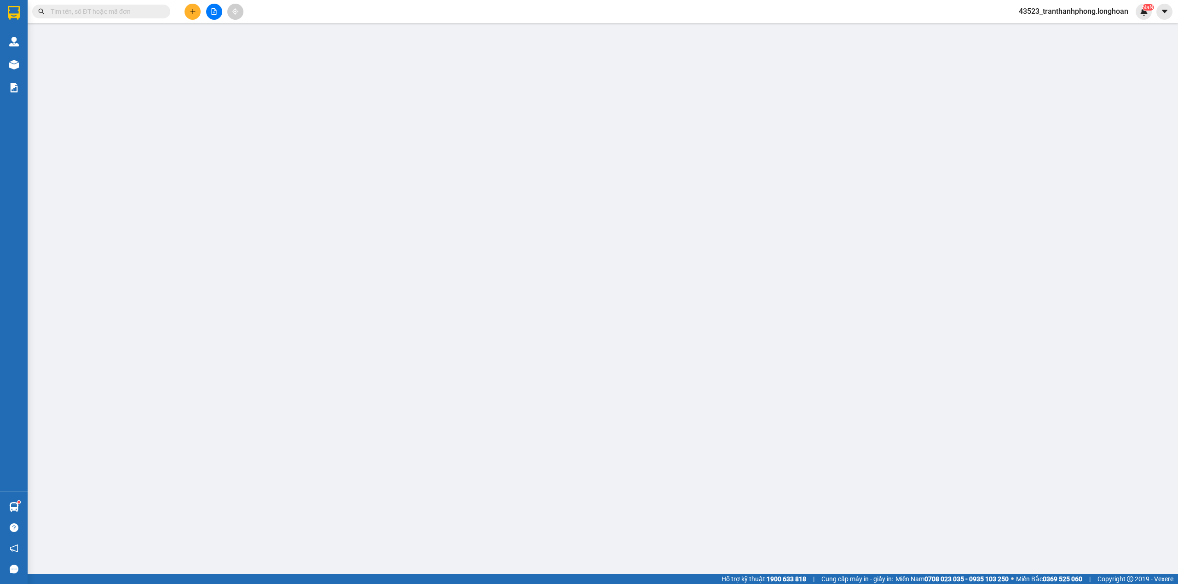
type input "[PERSON_NAME]"
checkbox input "true"
type input "Phương xá, [GEOGRAPHIC_DATA], [GEOGRAPHIC_DATA]"
type input "360.000"
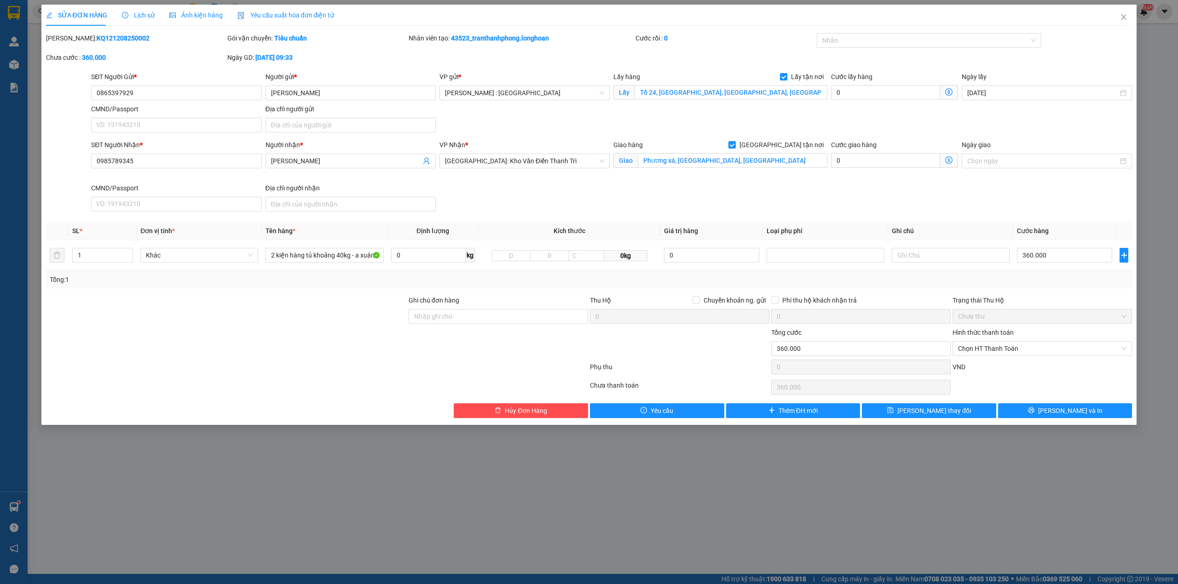
click at [209, 15] on span "Ảnh kiện hàng" at bounding box center [195, 15] width 53 height 7
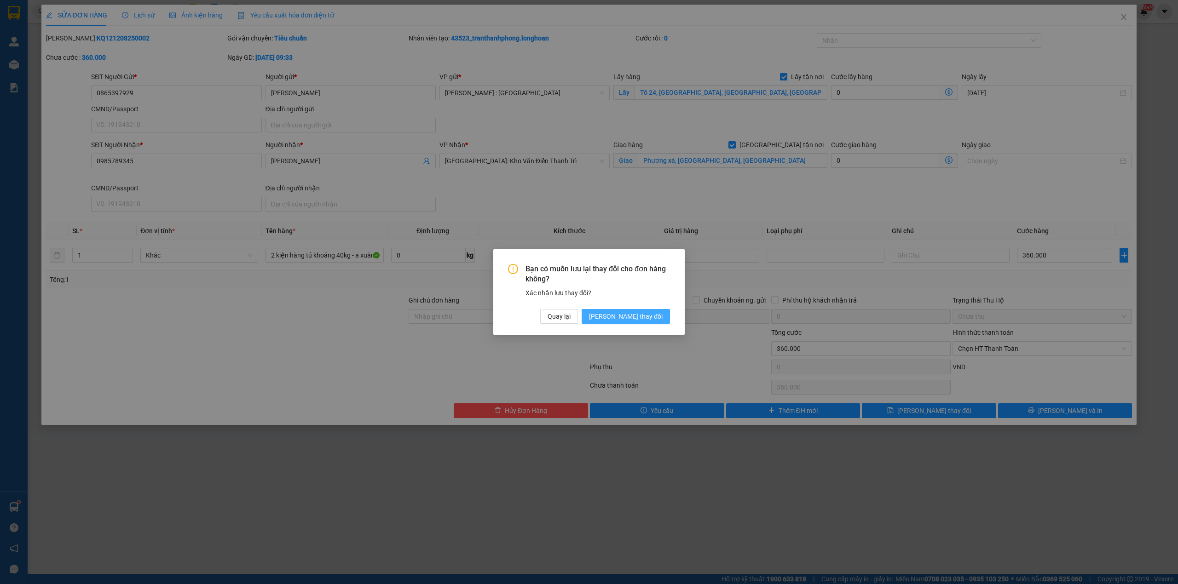
click at [655, 311] on span "[PERSON_NAME] thay đổi" at bounding box center [626, 316] width 74 height 10
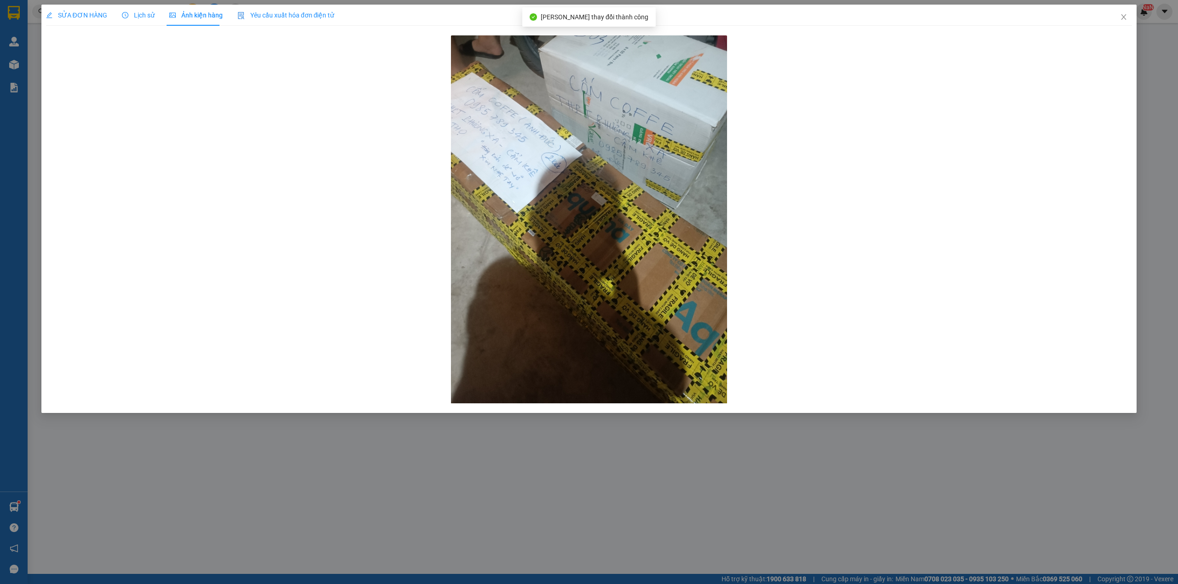
click at [517, 501] on div "SỬA ĐƠN HÀNG Lịch sử Ảnh kiện hàng Yêu cầu xuất hóa đơn điện tử Total Paid Fee …" at bounding box center [589, 292] width 1178 height 584
click at [1126, 19] on icon "close" at bounding box center [1123, 16] width 7 height 7
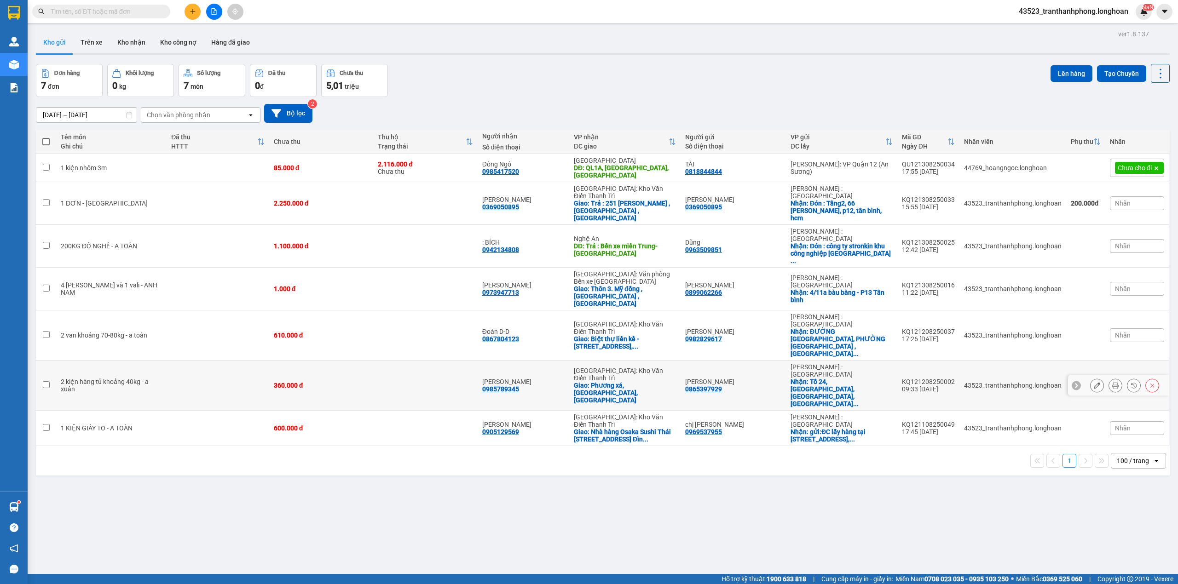
click at [1090, 378] on button at bounding box center [1096, 386] width 13 height 16
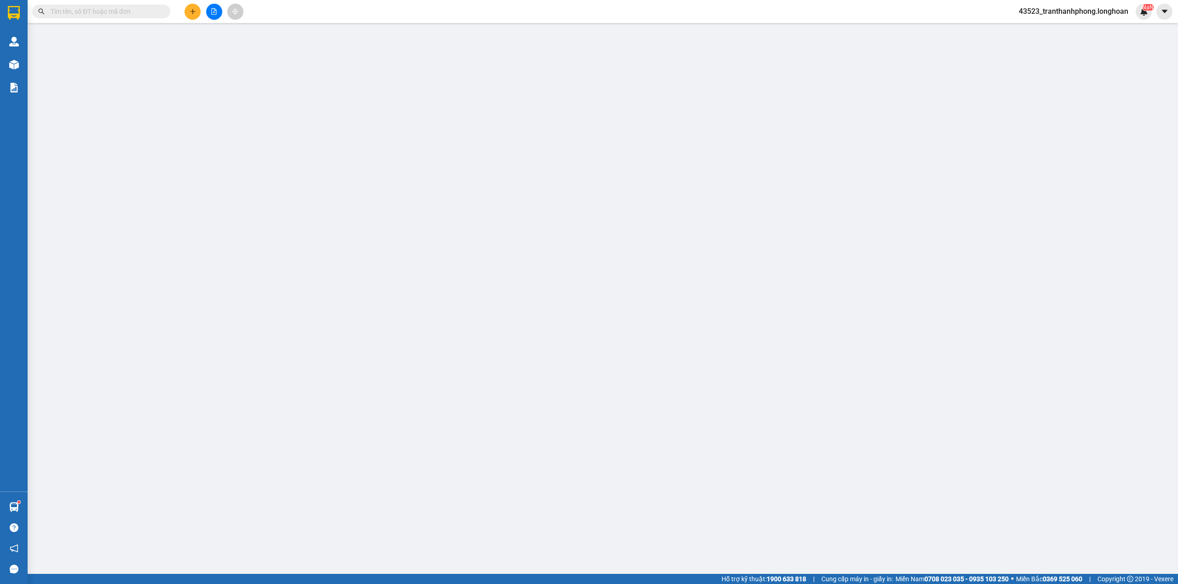
type input "0865397929"
type input "[PERSON_NAME]"
checkbox input "true"
type input "Tổ 24, [GEOGRAPHIC_DATA], [GEOGRAPHIC_DATA], [GEOGRAPHIC_DATA]"
type input "0985789345"
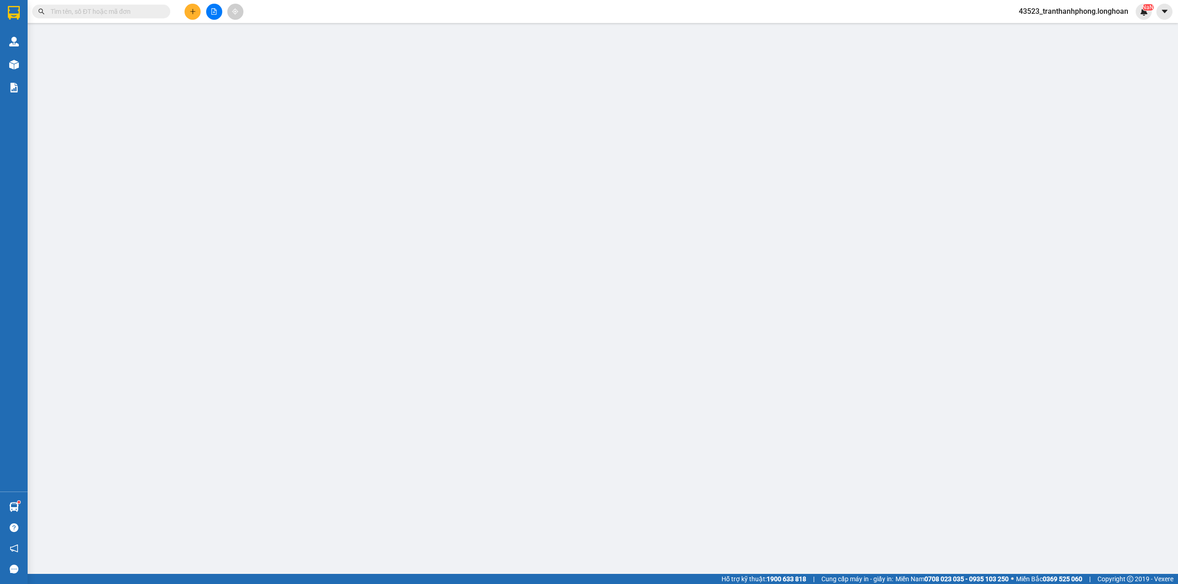
type input "[PERSON_NAME]"
checkbox input "true"
type input "Phương xá, [GEOGRAPHIC_DATA], [GEOGRAPHIC_DATA]"
type input "360.000"
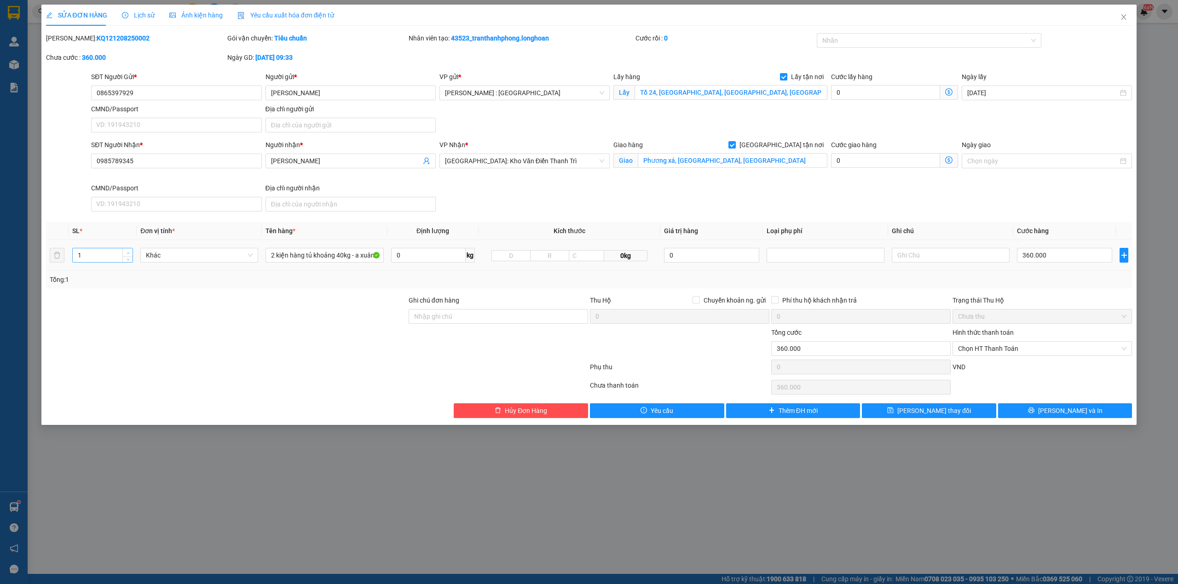
type input "2"
click at [129, 252] on span "up" at bounding box center [128, 253] width 6 height 6
drag, startPoint x: 300, startPoint y: 258, endPoint x: 294, endPoint y: 260, distance: 6.4
click at [300, 253] on input "2 kiện hàng tủ khoảng 40kg - a xuân" at bounding box center [324, 255] width 118 height 15
type input "2 KIỆN GIẤY"
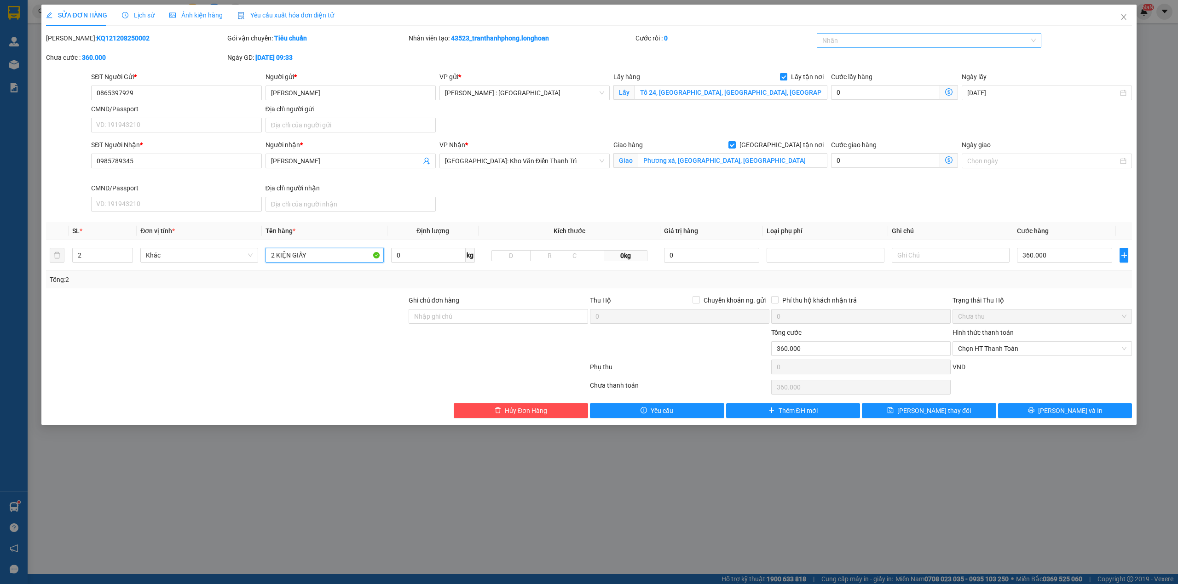
click at [896, 46] on div "Nhãn" at bounding box center [929, 40] width 225 height 15
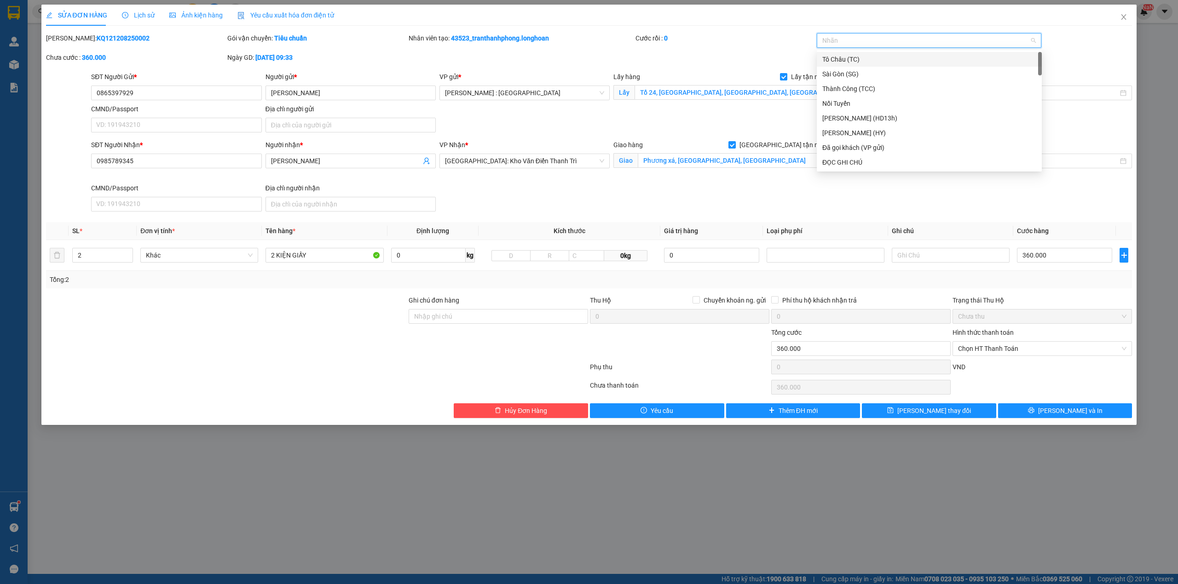
type input "G"
click at [845, 160] on div "[GEOGRAPHIC_DATA] tận nơi" at bounding box center [929, 162] width 214 height 10
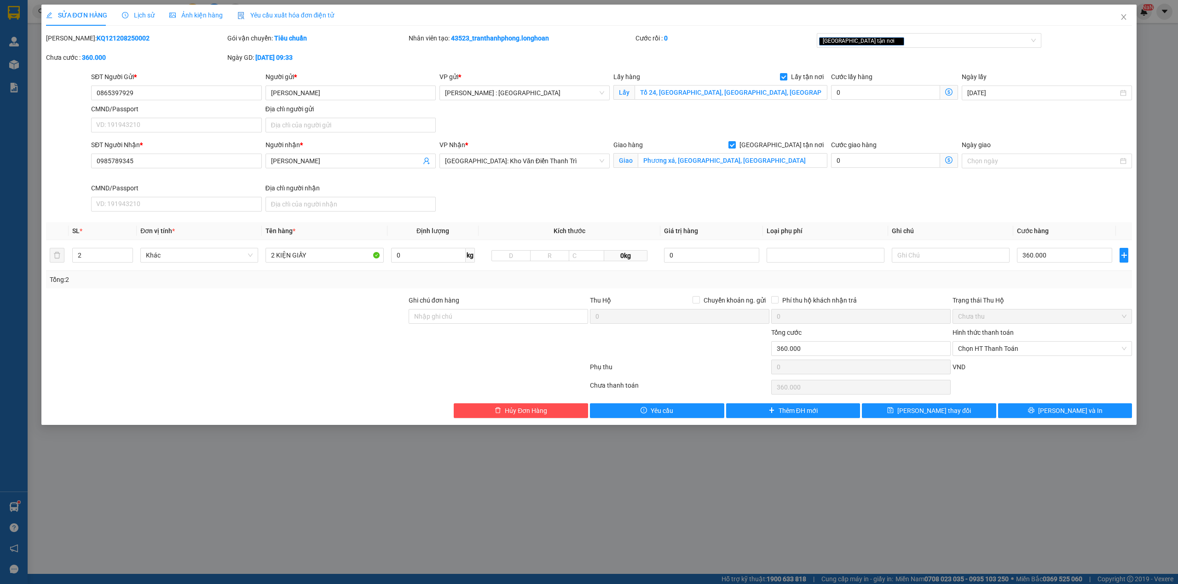
click at [825, 192] on div "SĐT Người Nhận * 0985789345 Người nhận * Anh đức VP Nhận * [GEOGRAPHIC_DATA]: K…" at bounding box center [611, 177] width 1044 height 75
drag, startPoint x: 688, startPoint y: 101, endPoint x: 689, endPoint y: 96, distance: 5.5
click at [624, 206] on div "SĐT Người Nhận * 0985789345 Người nhận * Anh đức VP Nhận * [GEOGRAPHIC_DATA]: K…" at bounding box center [611, 177] width 1044 height 75
click at [1035, 249] on input "360.000" at bounding box center [1064, 255] width 95 height 15
type input "4"
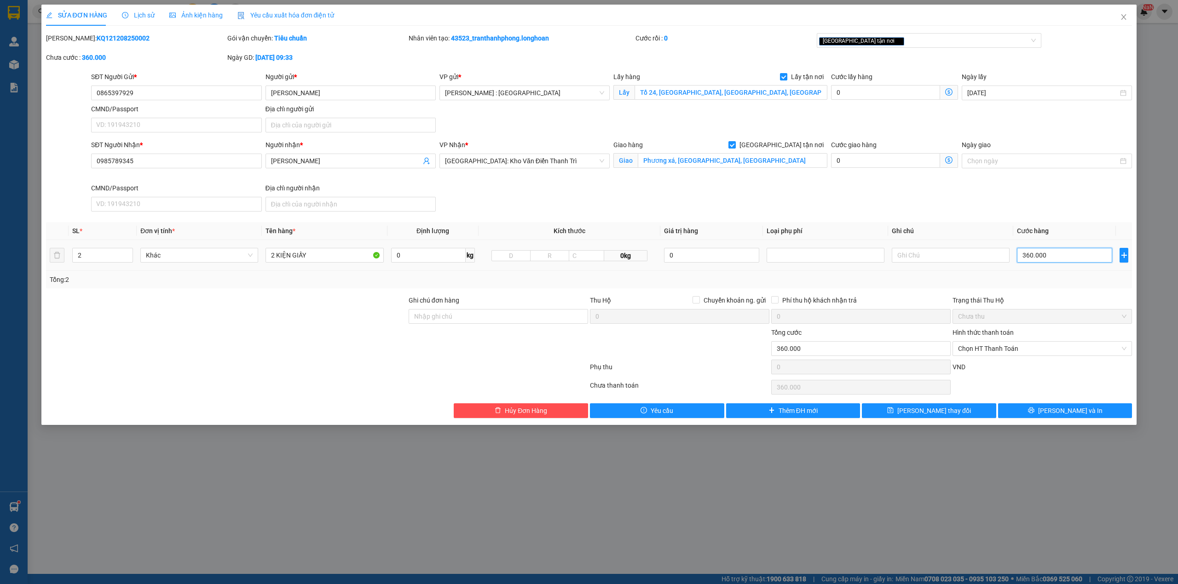
type input "4"
type input "40"
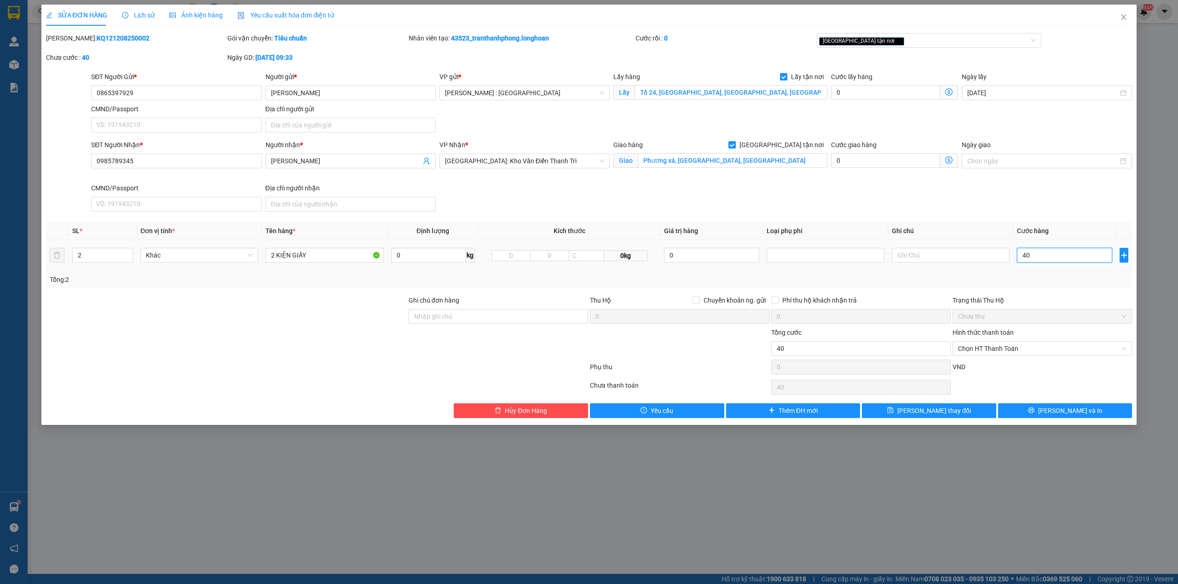
type input "400"
type input "4.000"
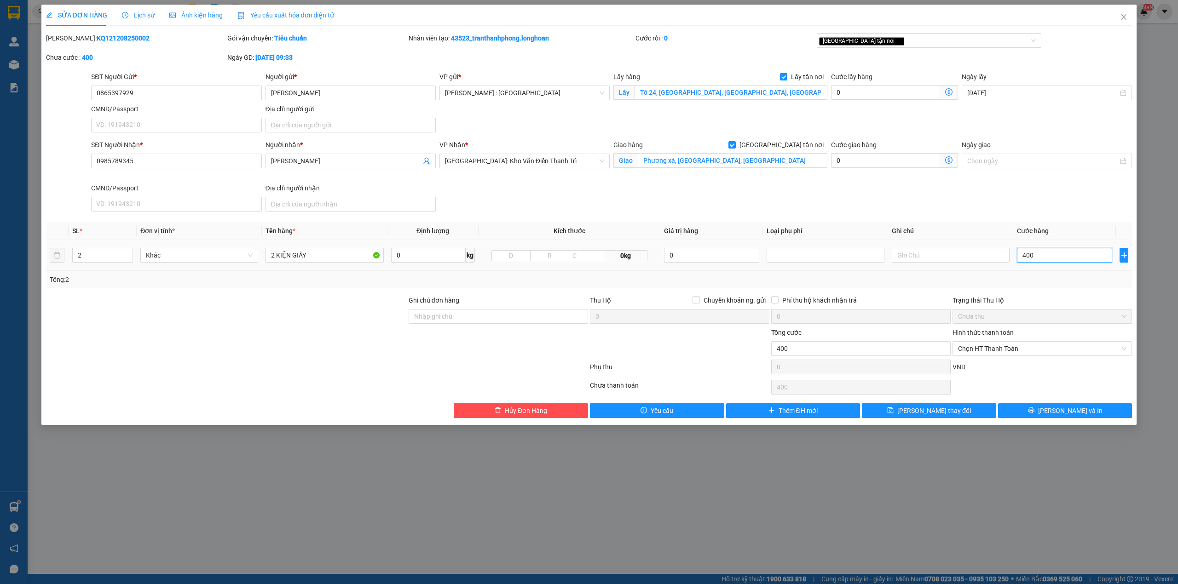
type input "4.000"
type input "40.000"
type input "400.000"
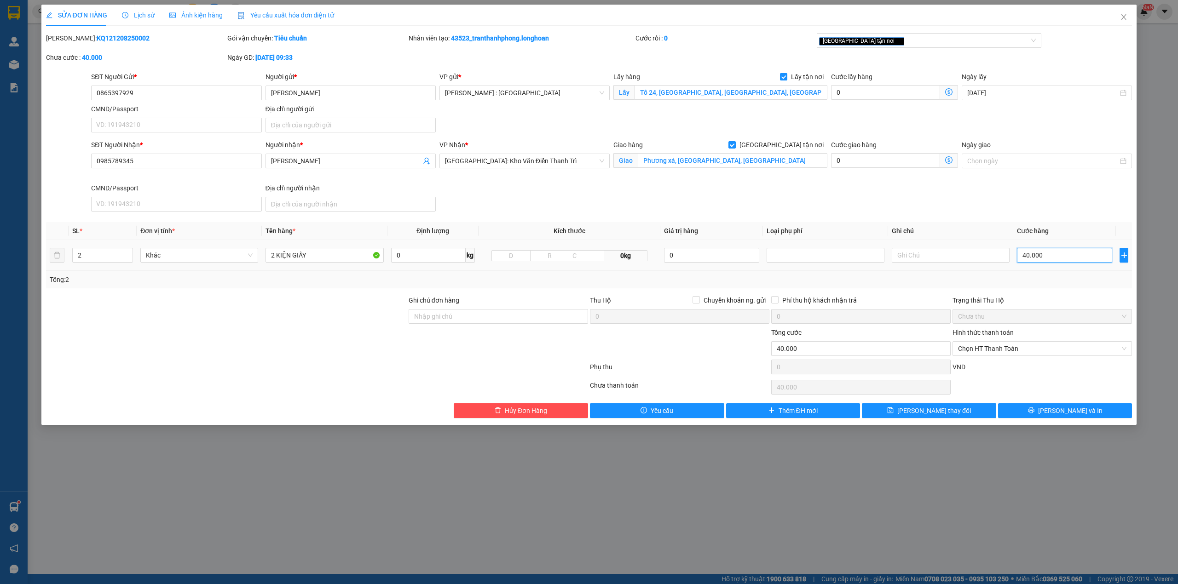
type input "400.000"
click at [1041, 194] on div "SĐT Người Nhận * 0985789345 Người nhận * Anh đức VP Nhận * [GEOGRAPHIC_DATA]: K…" at bounding box center [611, 177] width 1044 height 75
click at [1042, 414] on button "[PERSON_NAME] và In" at bounding box center [1065, 410] width 134 height 15
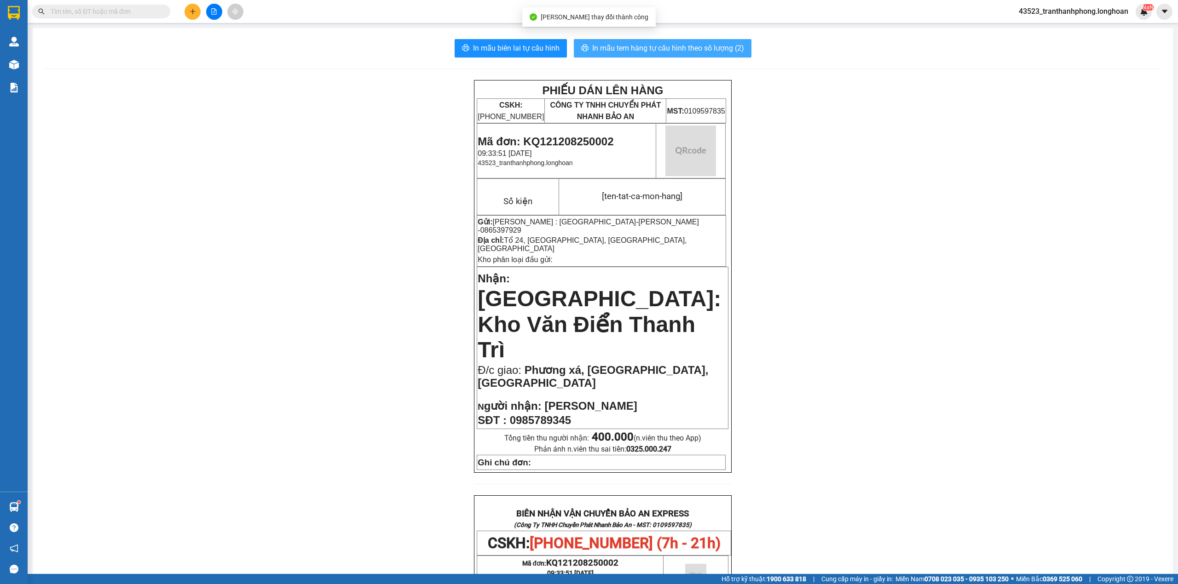
click at [658, 46] on span "In mẫu tem hàng tự cấu hình theo số lượng (2)" at bounding box center [668, 48] width 152 height 12
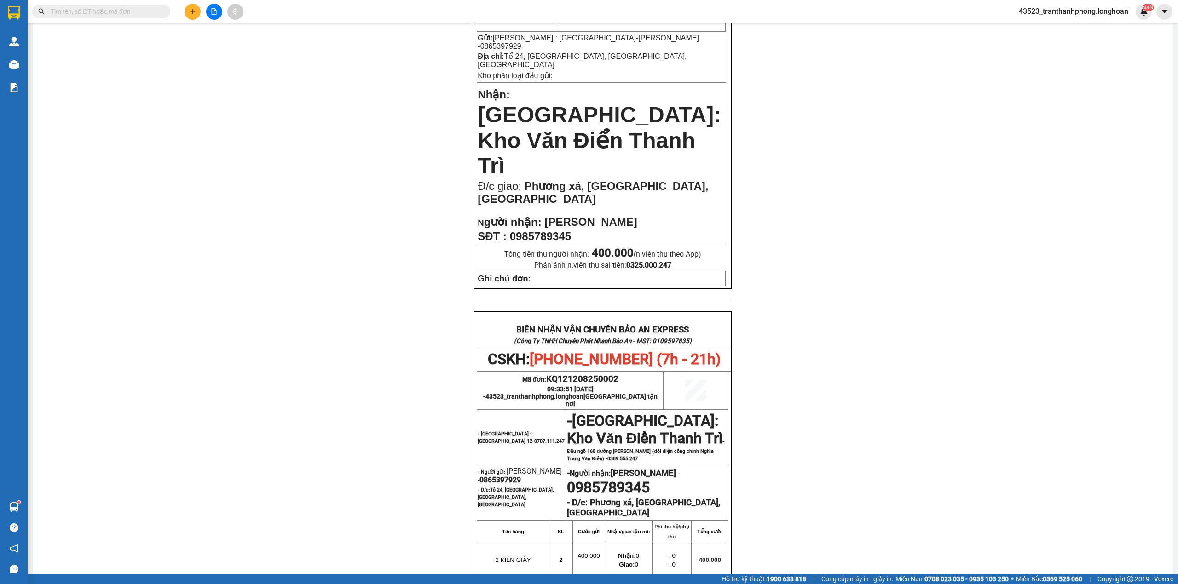
scroll to position [363, 0]
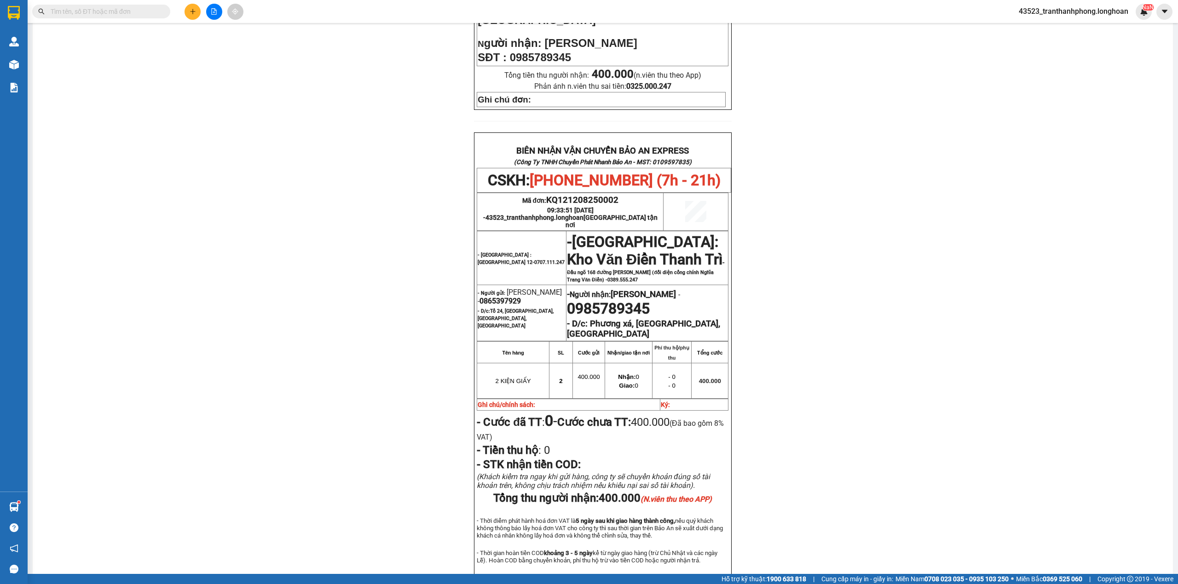
click at [495, 297] on span "0865397929" at bounding box center [499, 301] width 41 height 9
copy span "0865397929"
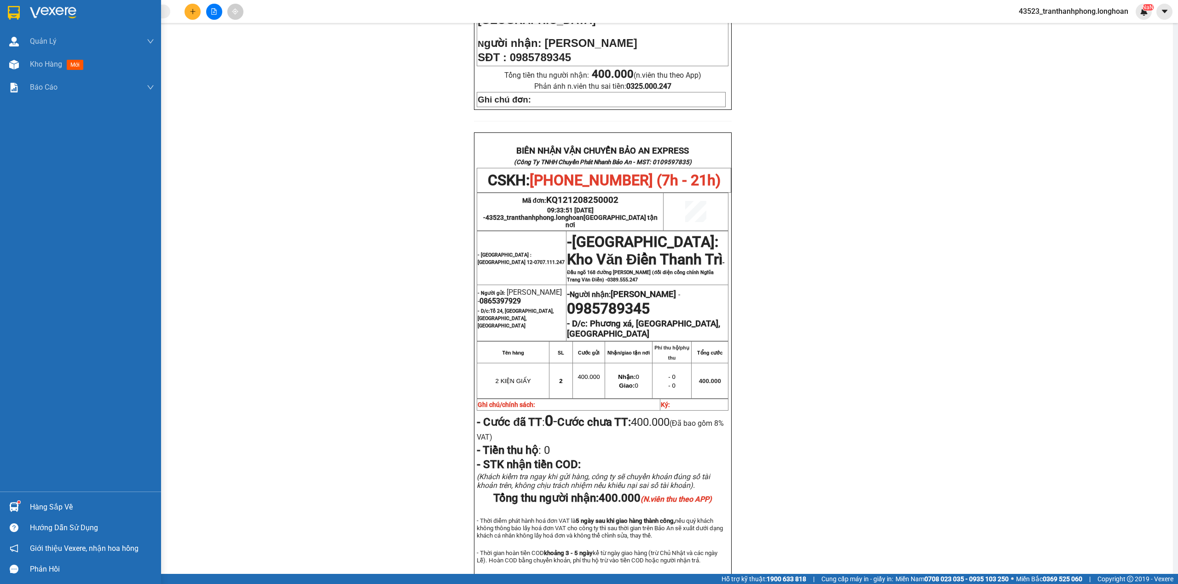
click at [0, 6] on div at bounding box center [80, 15] width 161 height 30
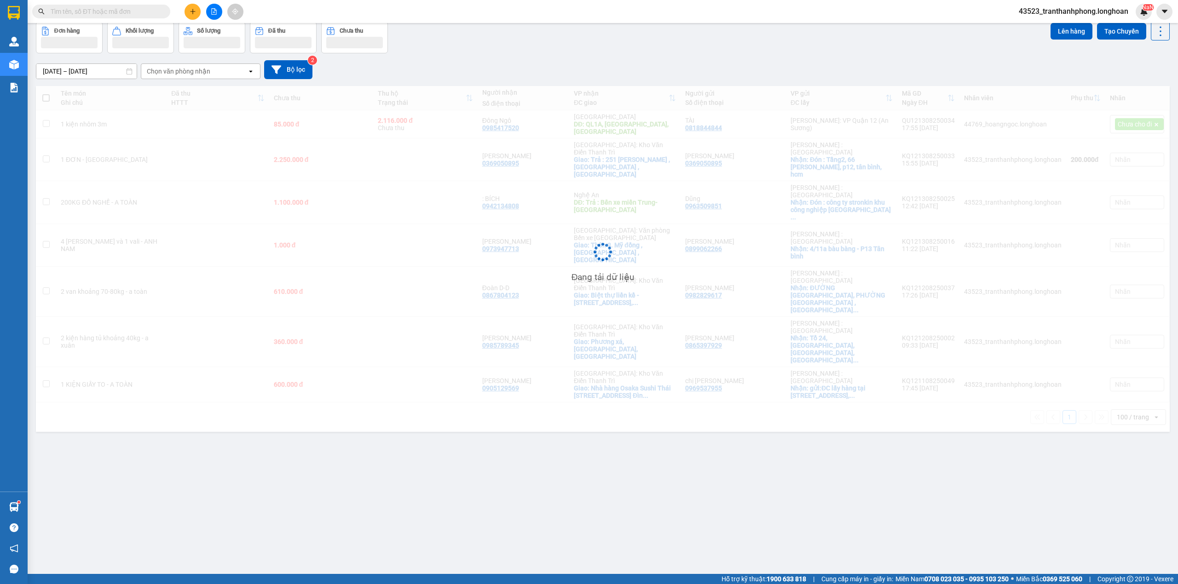
scroll to position [42, 0]
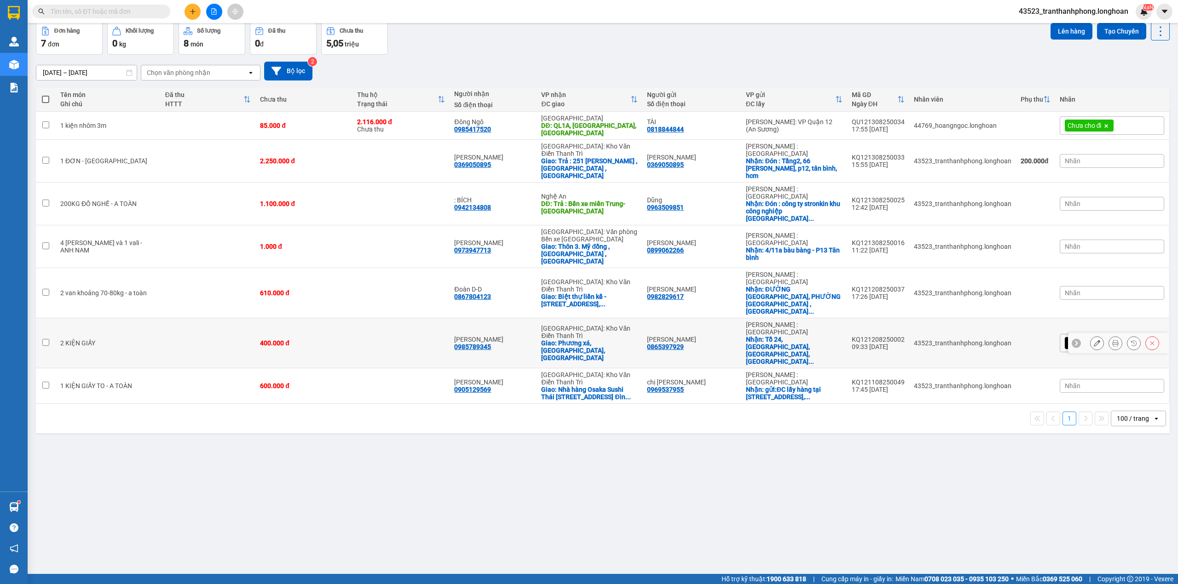
click at [161, 318] on td at bounding box center [208, 343] width 95 height 50
checkbox input "true"
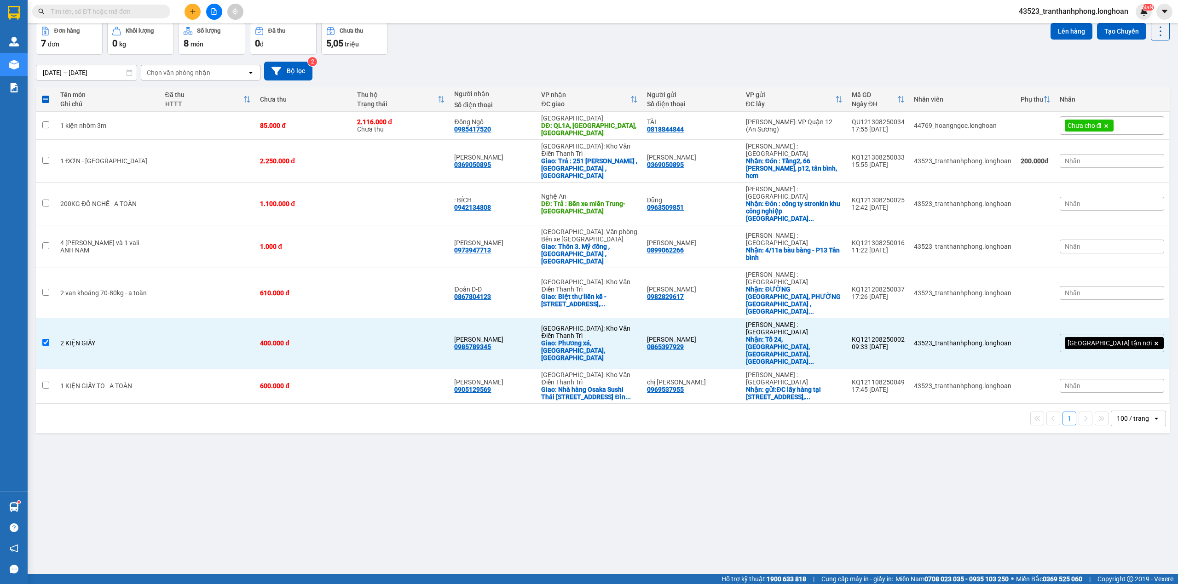
scroll to position [0, 0]
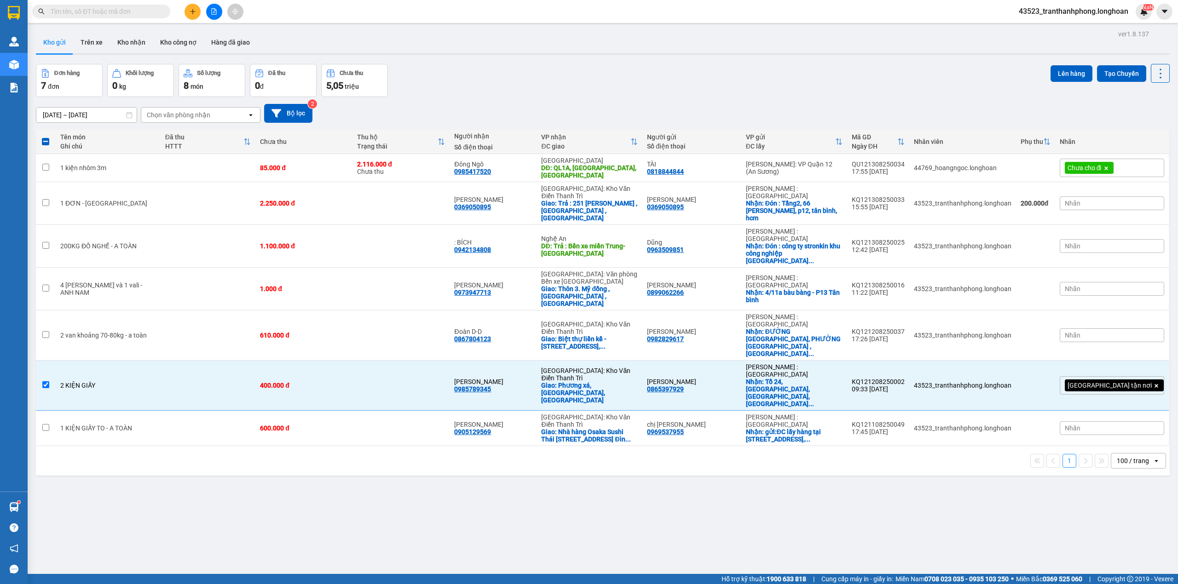
click at [1062, 64] on div "Lên hàng Tạo Chuyến" at bounding box center [1109, 73] width 119 height 19
click at [1070, 72] on button "Lên hàng" at bounding box center [1071, 73] width 42 height 17
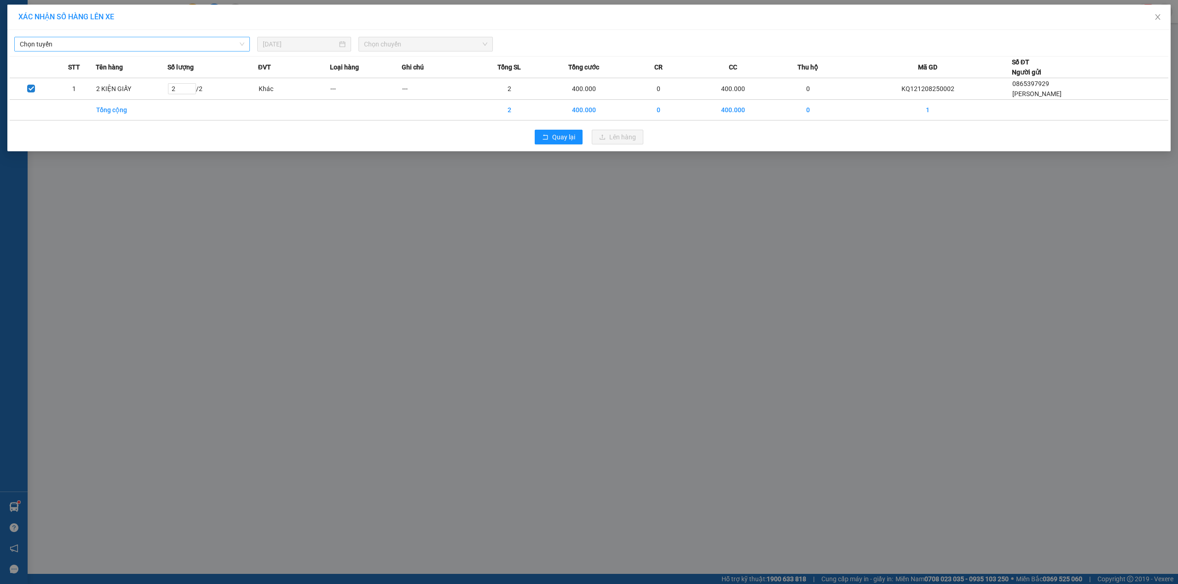
click at [229, 45] on span "Chọn tuyến" at bounding box center [132, 44] width 224 height 14
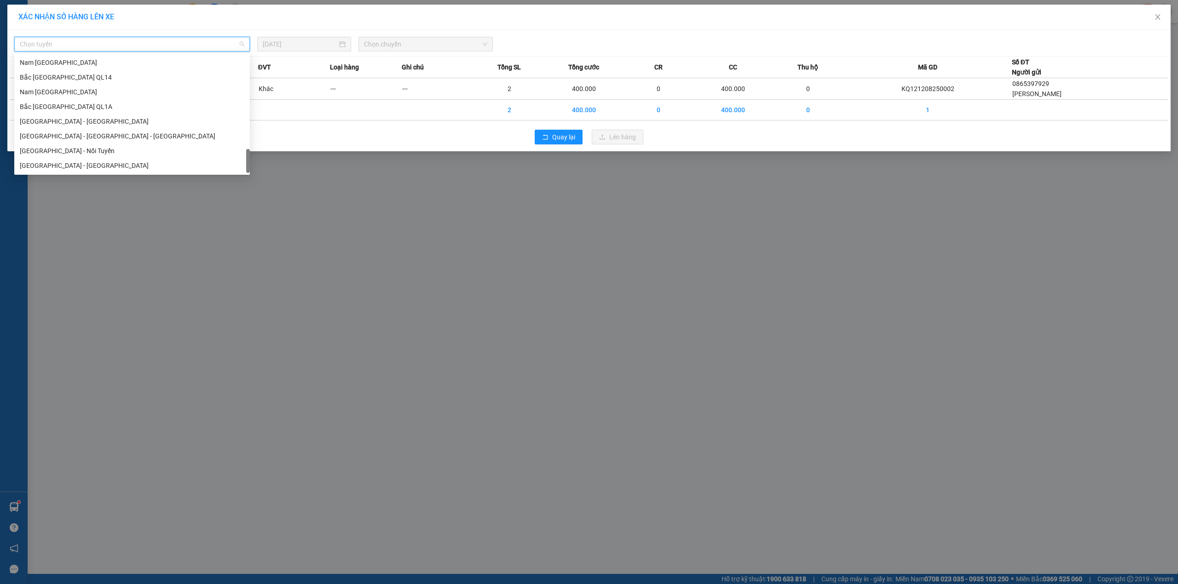
scroll to position [604, 0]
drag, startPoint x: 247, startPoint y: 65, endPoint x: 281, endPoint y: 267, distance: 205.2
click at [281, 267] on body "Kết quả tìm kiếm ( 1 ) Bộ lọc Mã ĐH Trạng thái Món hàng Thu hộ Tổng cước Chưa c…" at bounding box center [589, 292] width 1178 height 584
click at [52, 94] on div "Nam [GEOGRAPHIC_DATA]" at bounding box center [132, 92] width 224 height 10
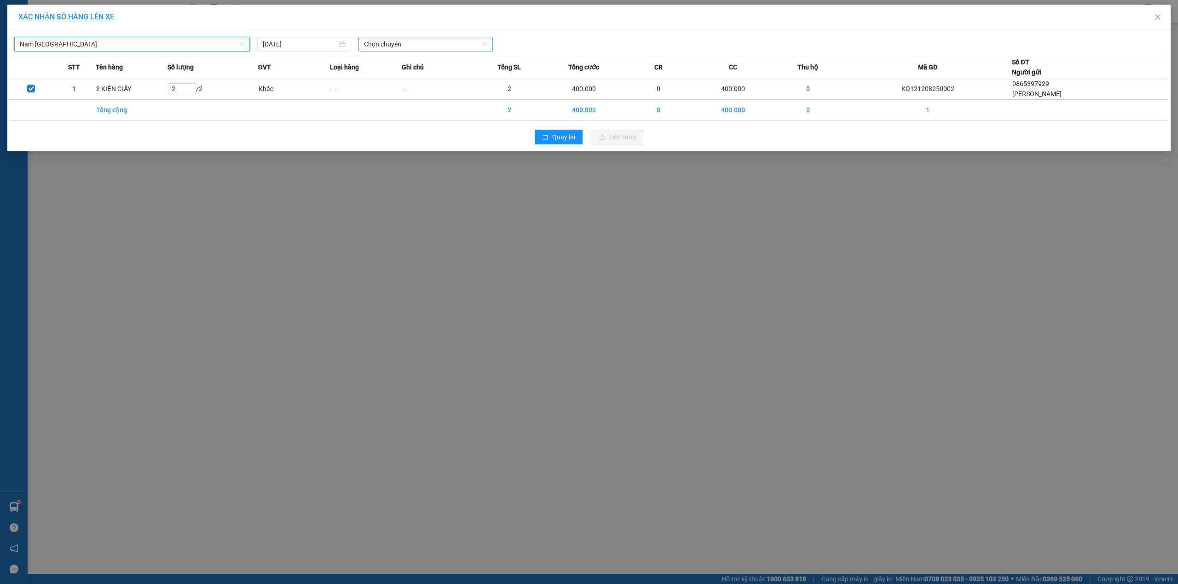
click at [367, 46] on span "Chọn chuyến" at bounding box center [425, 44] width 123 height 14
click at [384, 89] on div "23:00 (TC)" at bounding box center [400, 92] width 72 height 10
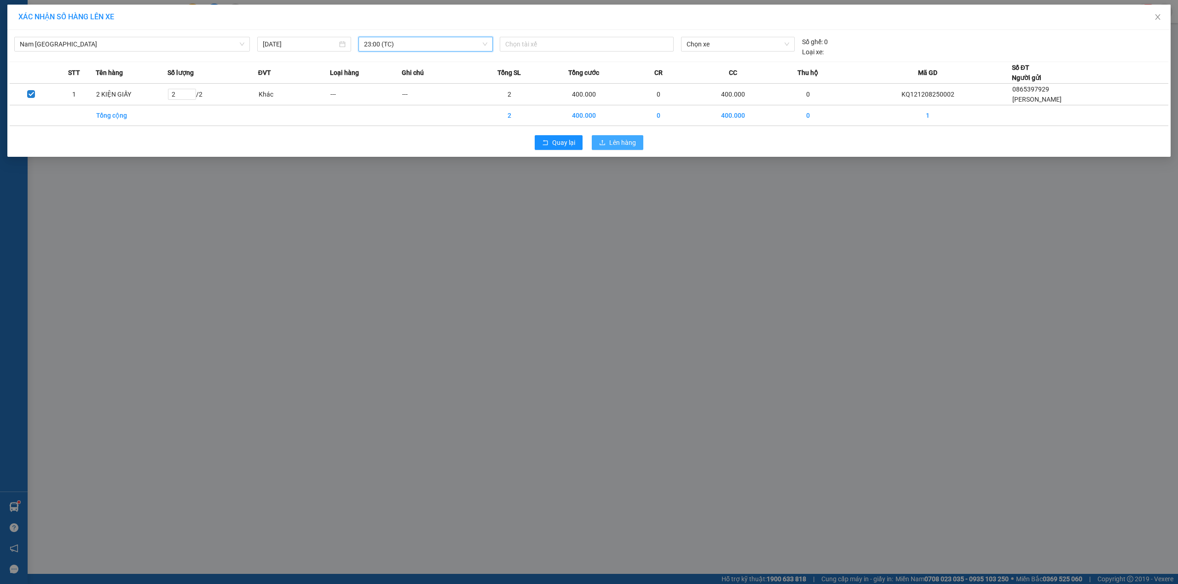
click at [621, 142] on span "Lên hàng" at bounding box center [622, 143] width 27 height 10
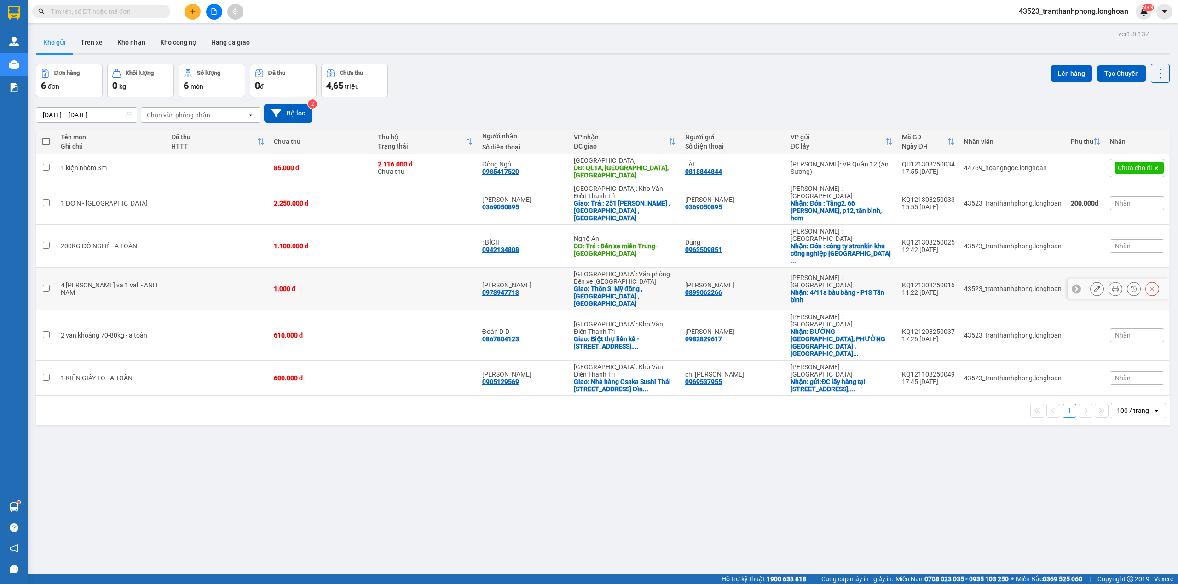
click at [1094, 286] on icon at bounding box center [1097, 289] width 6 height 6
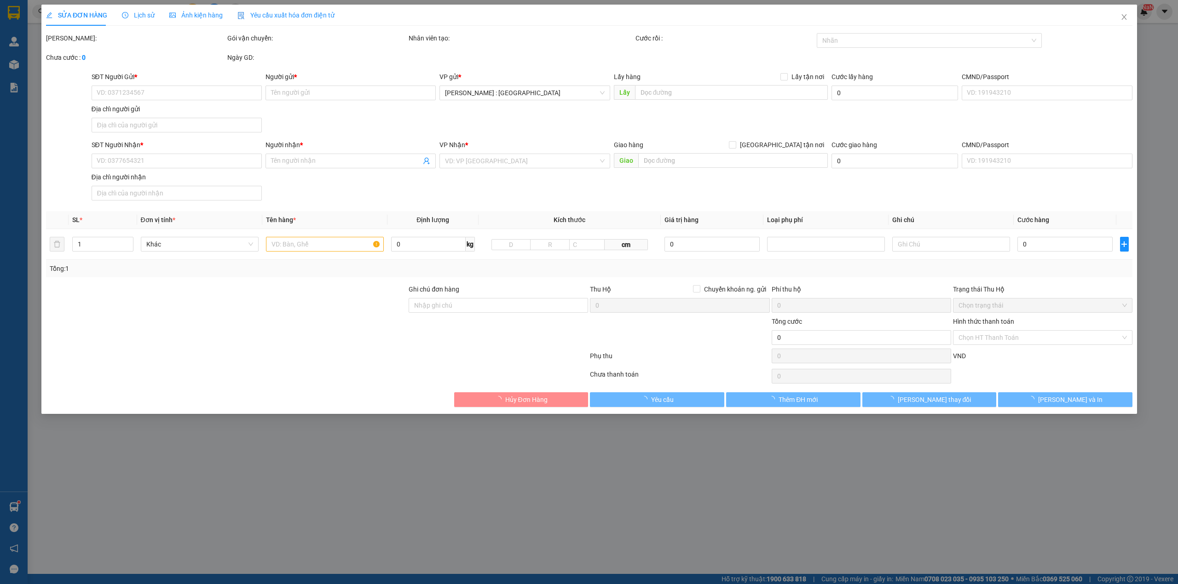
type input "0899062266"
type input "[PERSON_NAME]"
checkbox input "true"
type input "4/11a bàu bàng - P13 Tân bình"
type input "0973947713"
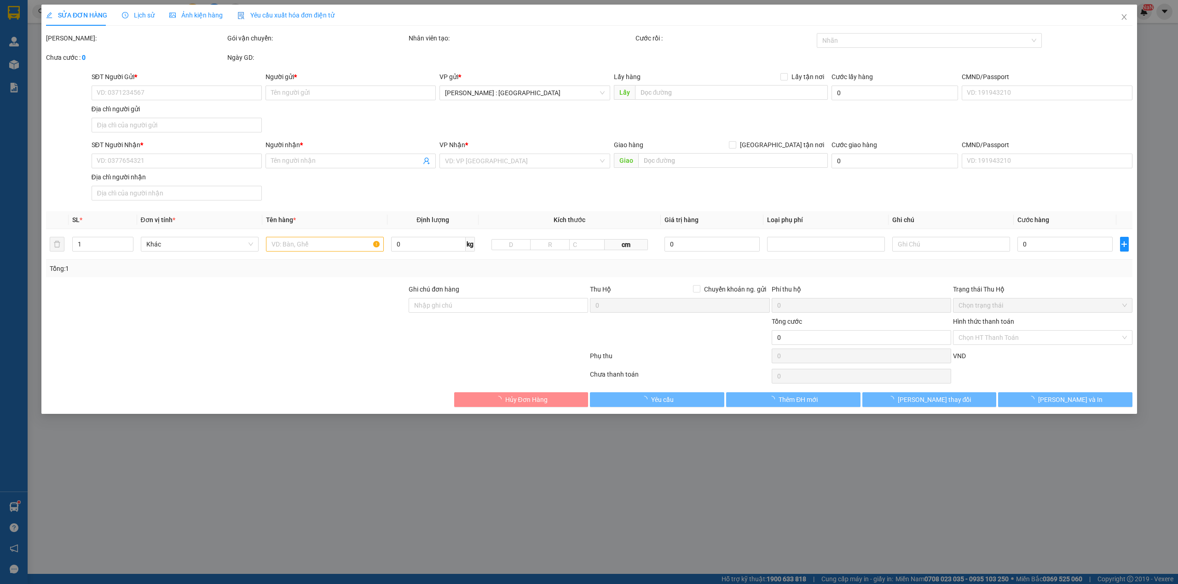
type input "[PERSON_NAME]"
checkbox input "true"
type input "Thôn 3. Mỹ đồng , [GEOGRAPHIC_DATA] , [GEOGRAPHIC_DATA]"
type input "1.000"
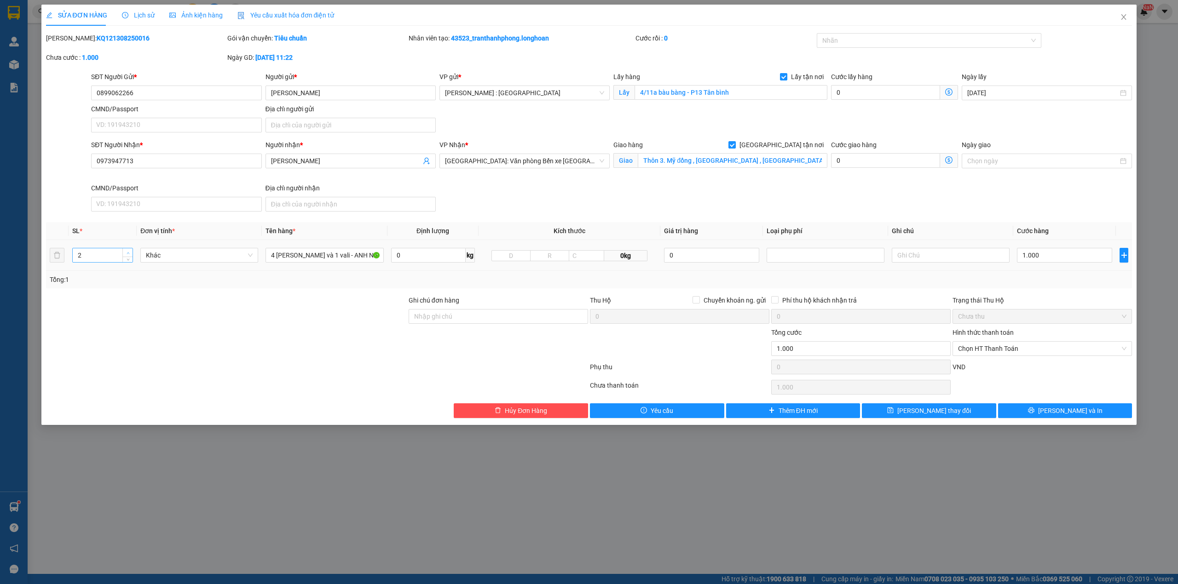
click at [125, 252] on span "up" at bounding box center [128, 253] width 6 height 6
click at [125, 251] on span "Increase Value" at bounding box center [127, 252] width 10 height 8
type input "6"
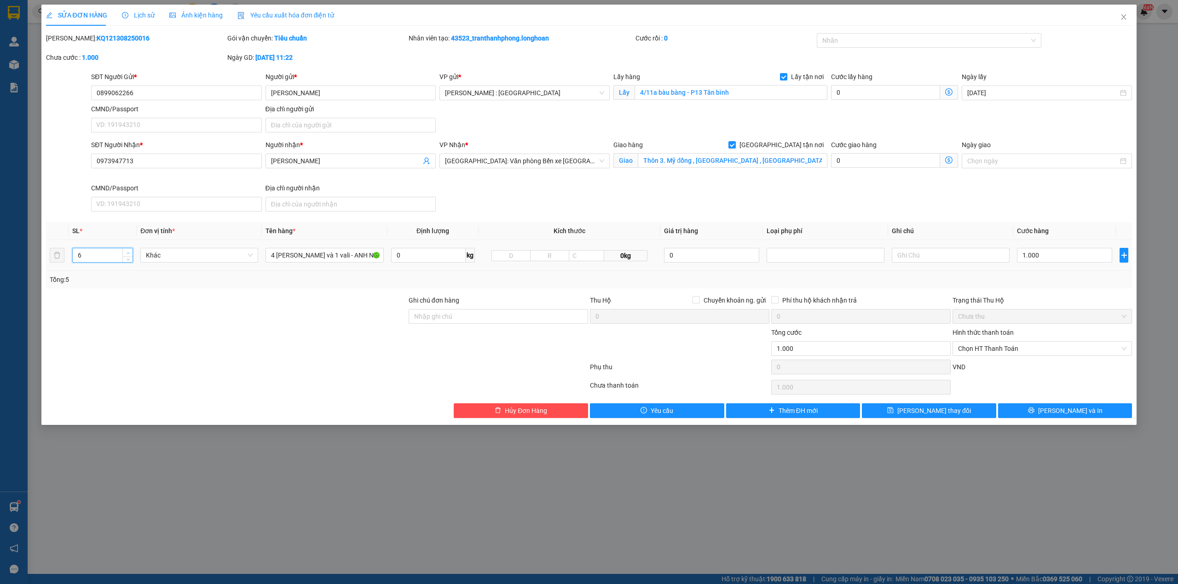
click at [131, 254] on span "Increase Value" at bounding box center [127, 252] width 10 height 8
click at [293, 255] on input "4 [PERSON_NAME] và 1 vali - ANH NAM" at bounding box center [324, 255] width 118 height 15
click at [878, 46] on div at bounding box center [924, 40] width 211 height 11
type input "3 KIỆN GIẤY + 2 VALI + 1 THÙNG XỐP"
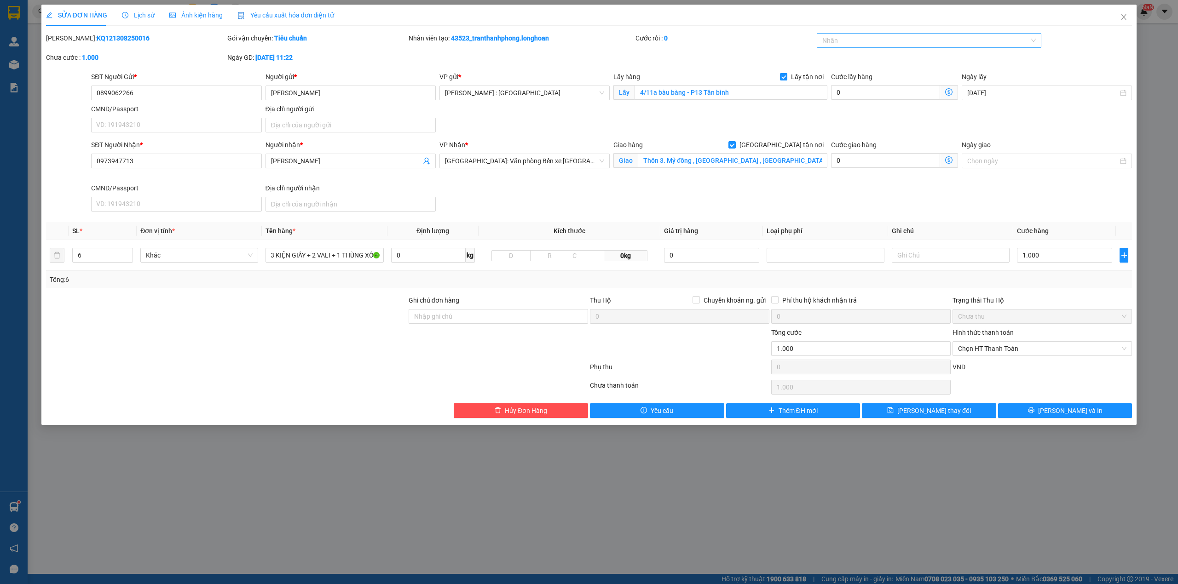
scroll to position [0, 0]
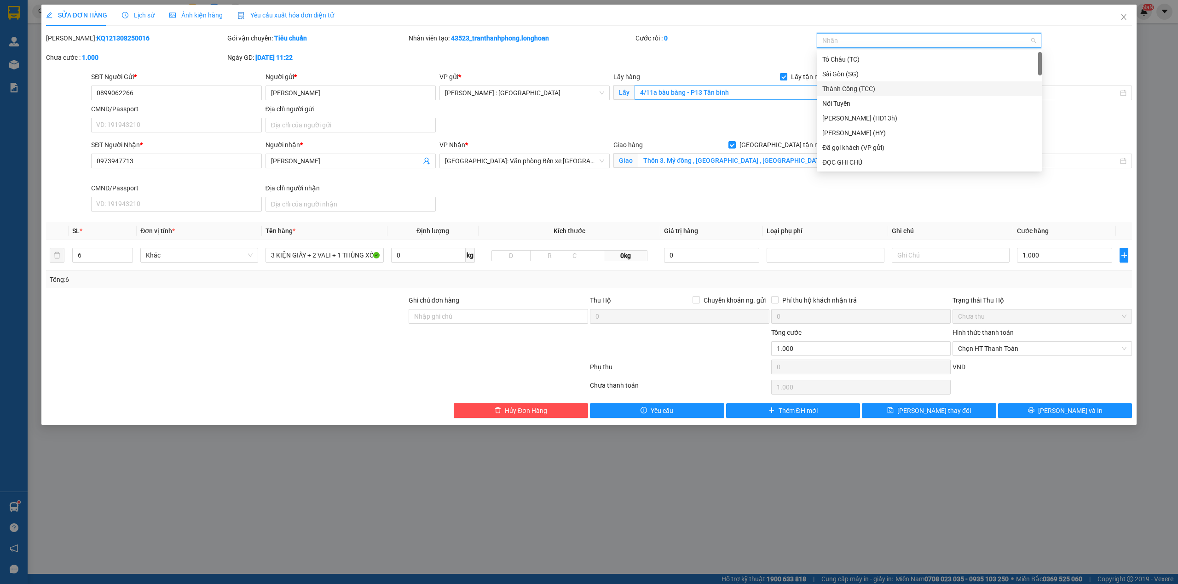
type input "G"
click at [836, 166] on div "[GEOGRAPHIC_DATA] tận nơi" at bounding box center [929, 162] width 214 height 10
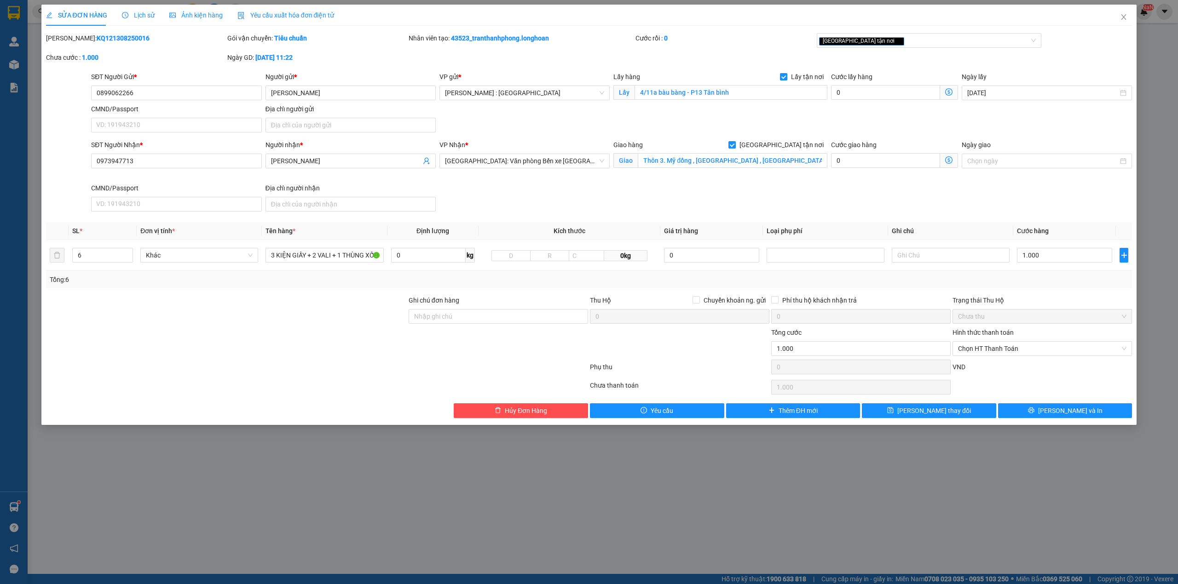
click at [812, 221] on div "Total Paid Fee 0 Total UnPaid Fee 1.000 Cash Collection Total Fee Mã ĐH: KQ1213…" at bounding box center [589, 225] width 1086 height 385
click at [1062, 260] on input "1.000" at bounding box center [1064, 255] width 95 height 15
type input "1.000.000"
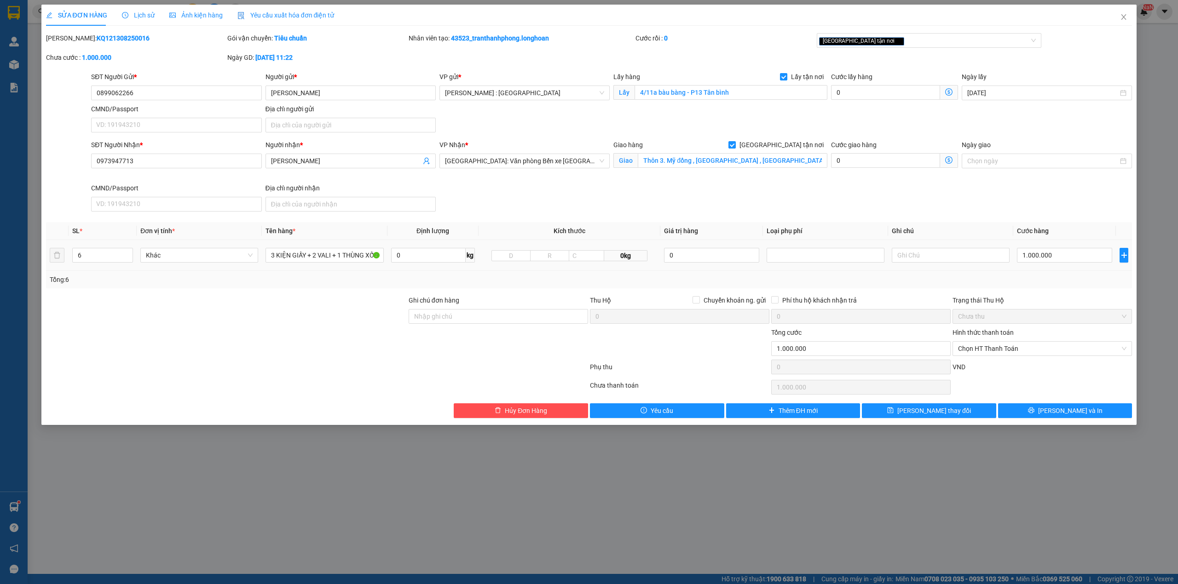
click at [1071, 267] on td "1.000.000" at bounding box center [1064, 255] width 103 height 31
click at [893, 96] on input "0" at bounding box center [885, 92] width 109 height 15
type input "1.000.001"
type input "1"
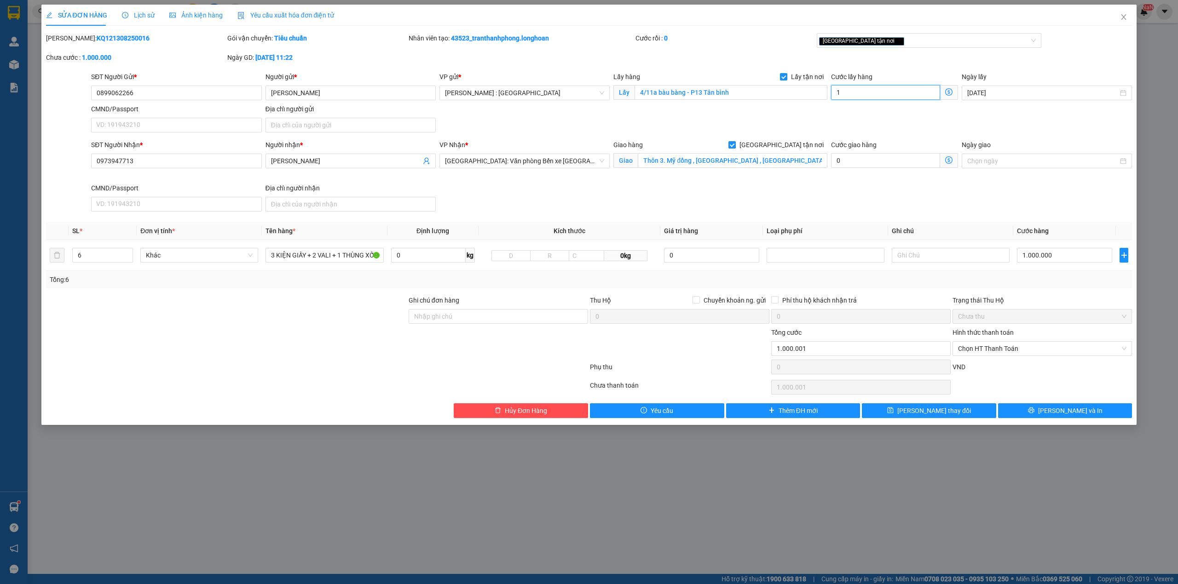
type input "1.000.015"
type input "150"
type input "1.000.150"
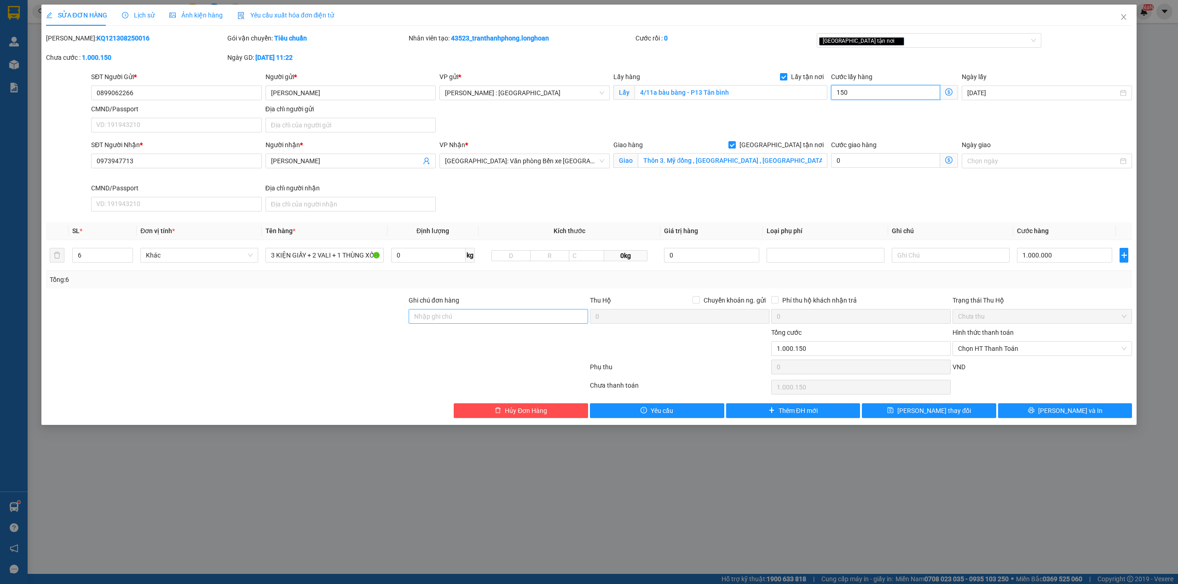
type input "150"
type input "1.150.000"
type input "150.000"
click at [487, 321] on input "Ghi chú đơn hàng" at bounding box center [498, 316] width 179 height 15
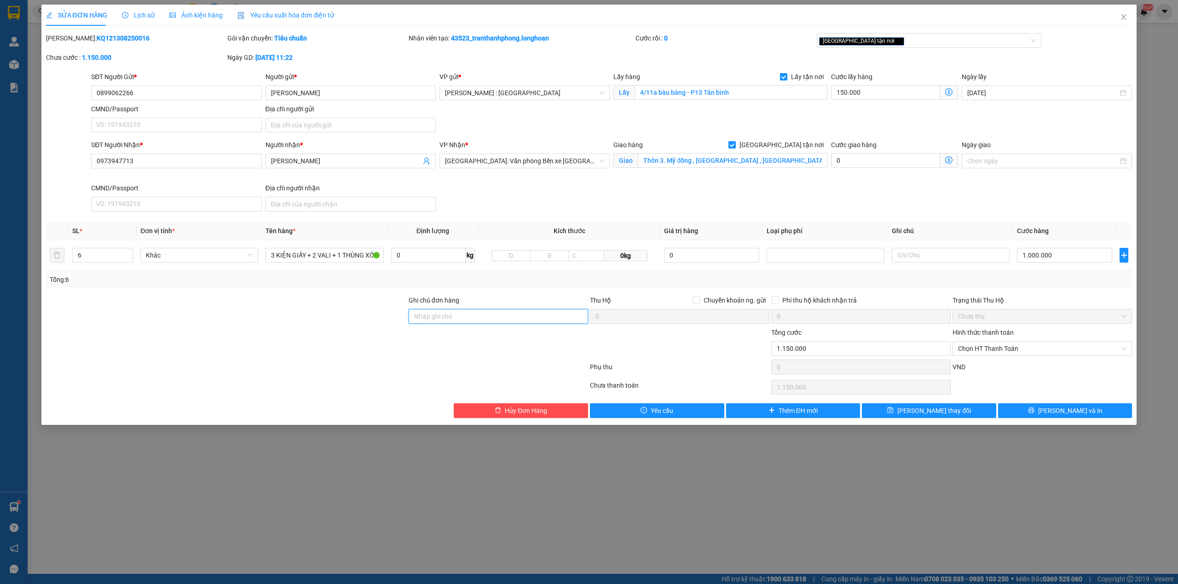
type input "NHẬN THEO KIỆN - GIAO NGUYÊN KIỆN"
click at [1044, 400] on div "Total Paid Fee 0 Total UnPaid Fee 1.000 Cash Collection Total Fee Mã ĐH: KQ1213…" at bounding box center [589, 225] width 1086 height 385
click at [1034, 409] on icon "printer" at bounding box center [1031, 410] width 6 height 6
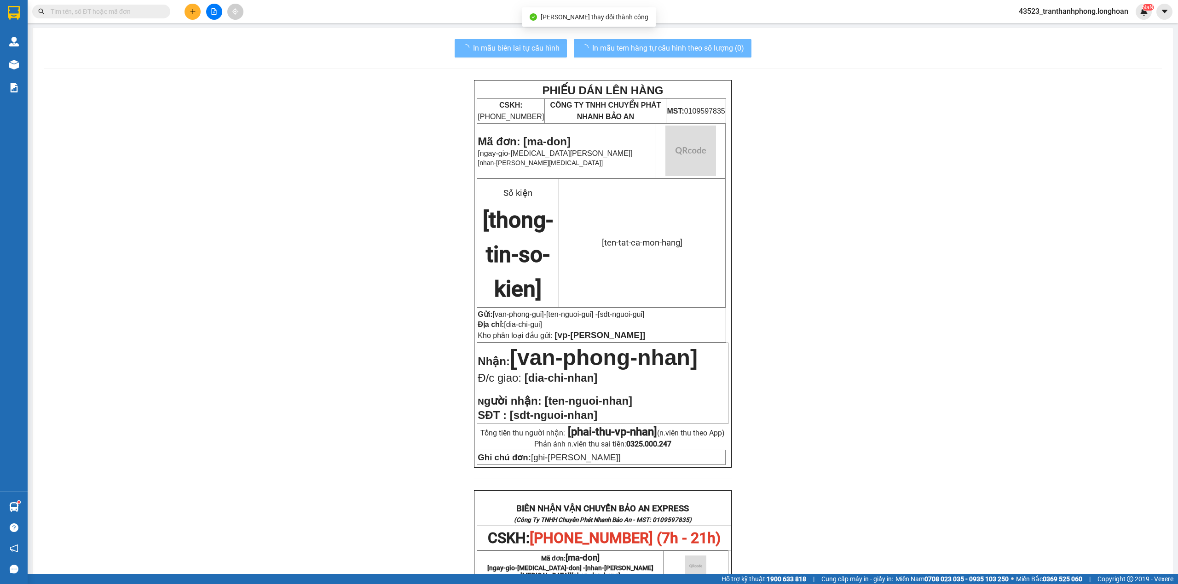
click at [649, 32] on div "In mẫu biên lai tự cấu hình In mẫu tem hàng tự cấu hình theo số lượng (0) PHIẾU…" at bounding box center [603, 492] width 1140 height 928
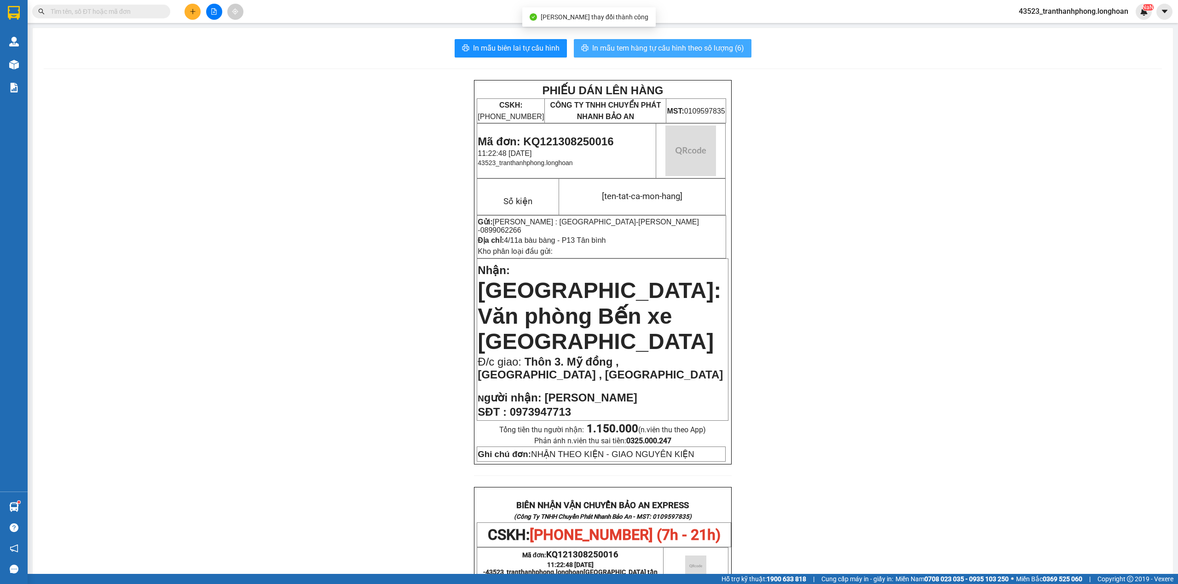
click at [649, 47] on span "In mẫu tem hàng tự cấu hình theo số lượng (6)" at bounding box center [668, 48] width 152 height 12
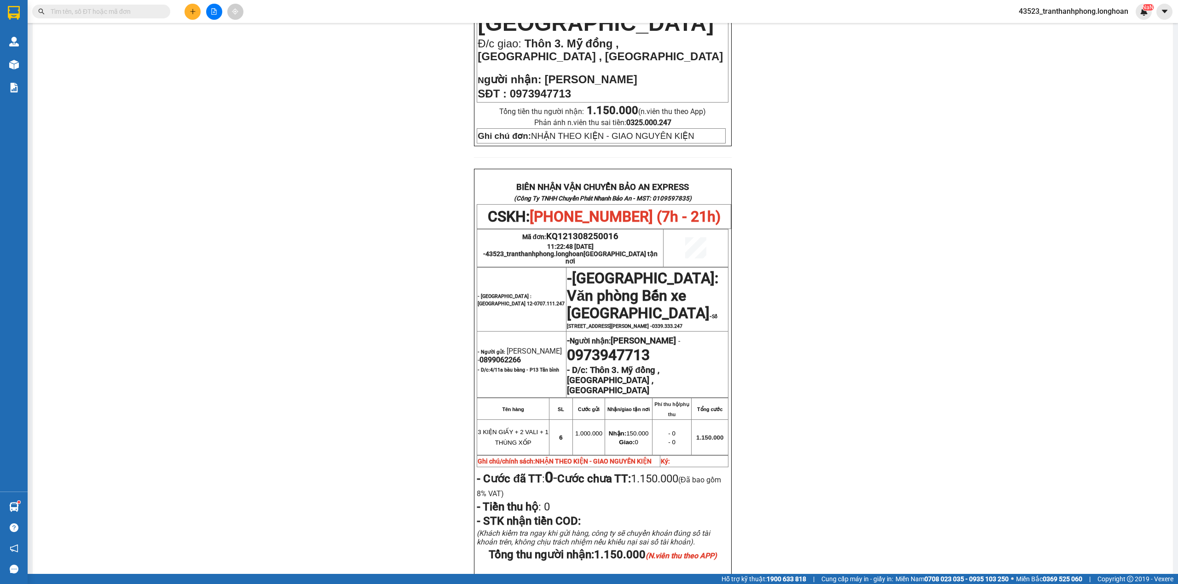
scroll to position [441, 0]
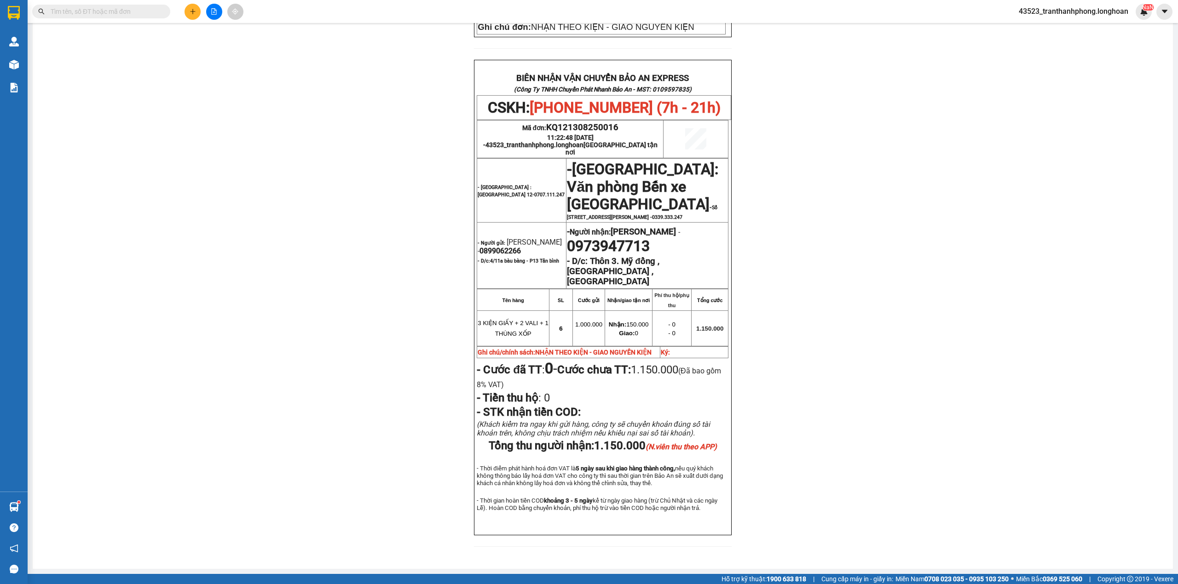
click at [490, 247] on span "0899062266" at bounding box center [499, 251] width 41 height 9
copy span "0899062266"
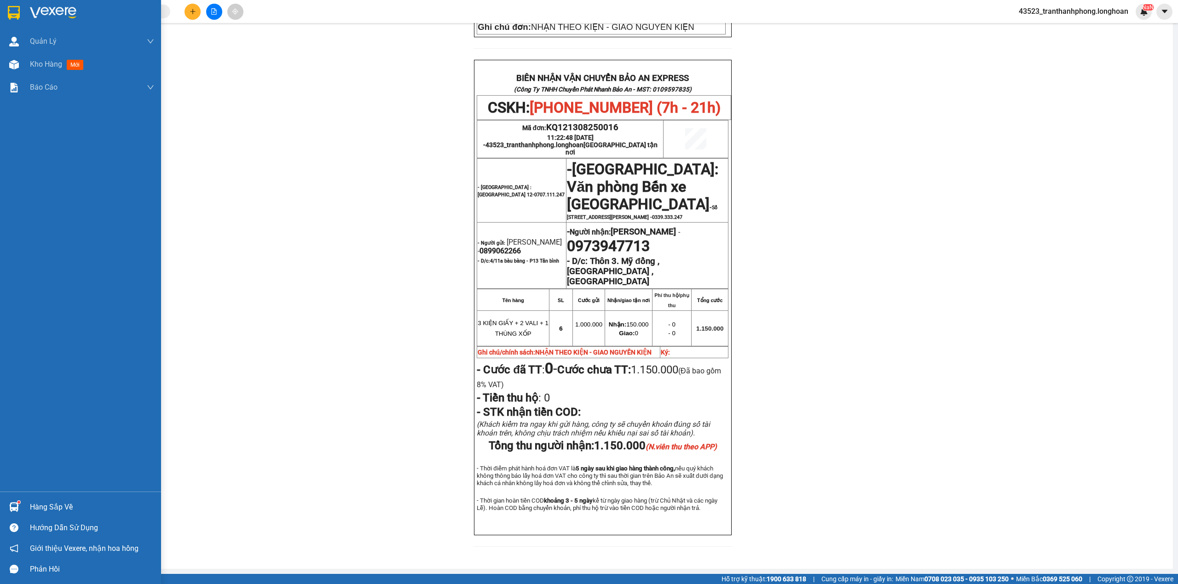
click at [9, 0] on div at bounding box center [80, 15] width 161 height 30
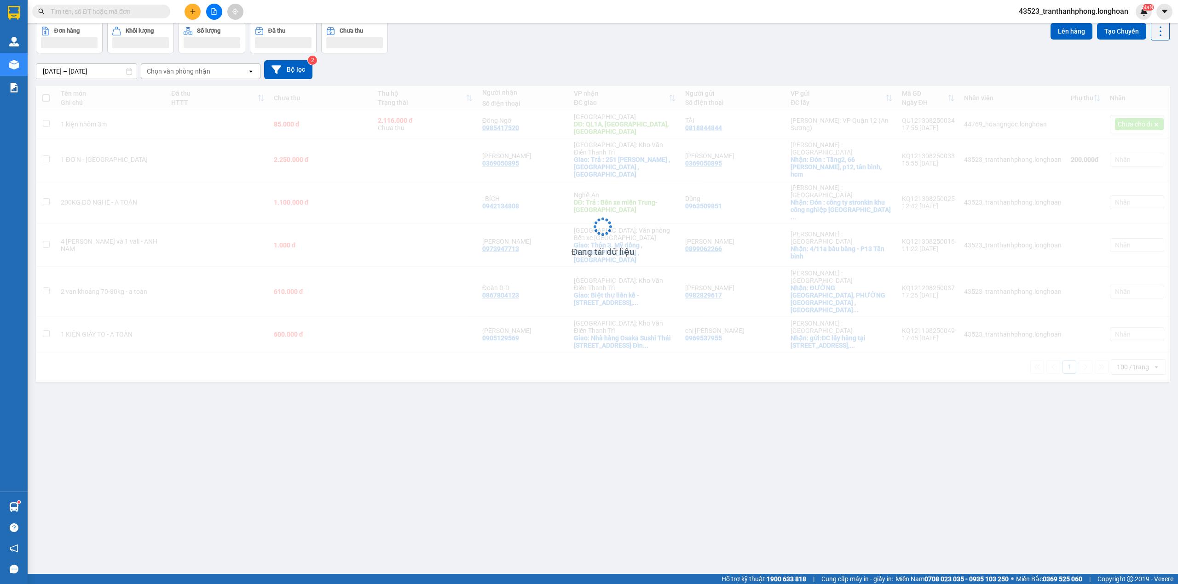
scroll to position [42, 0]
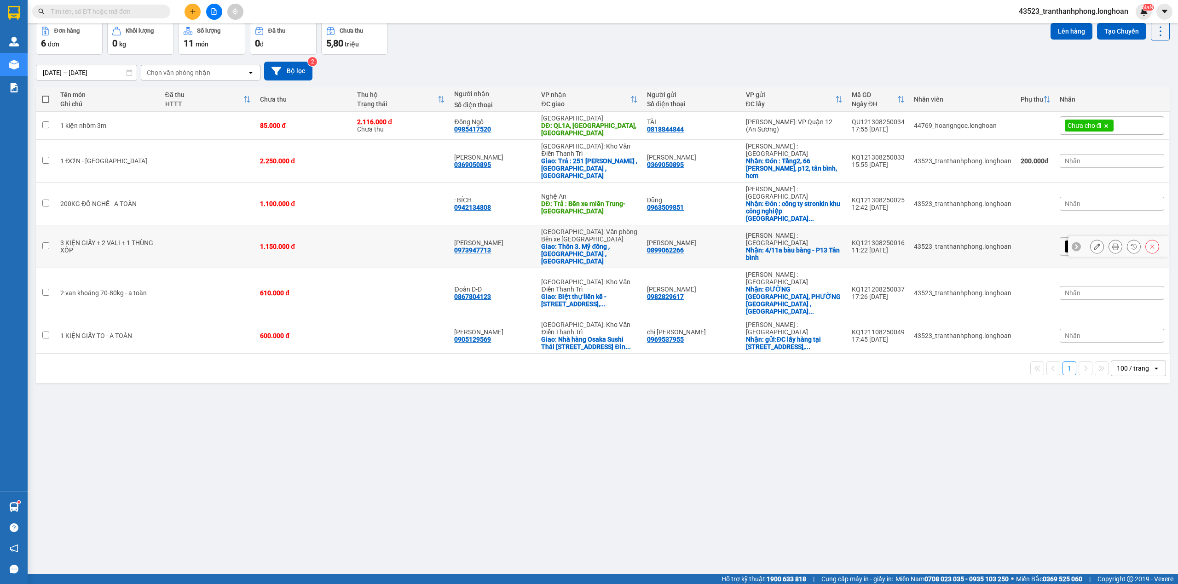
click at [203, 225] on td at bounding box center [208, 246] width 95 height 43
checkbox input "true"
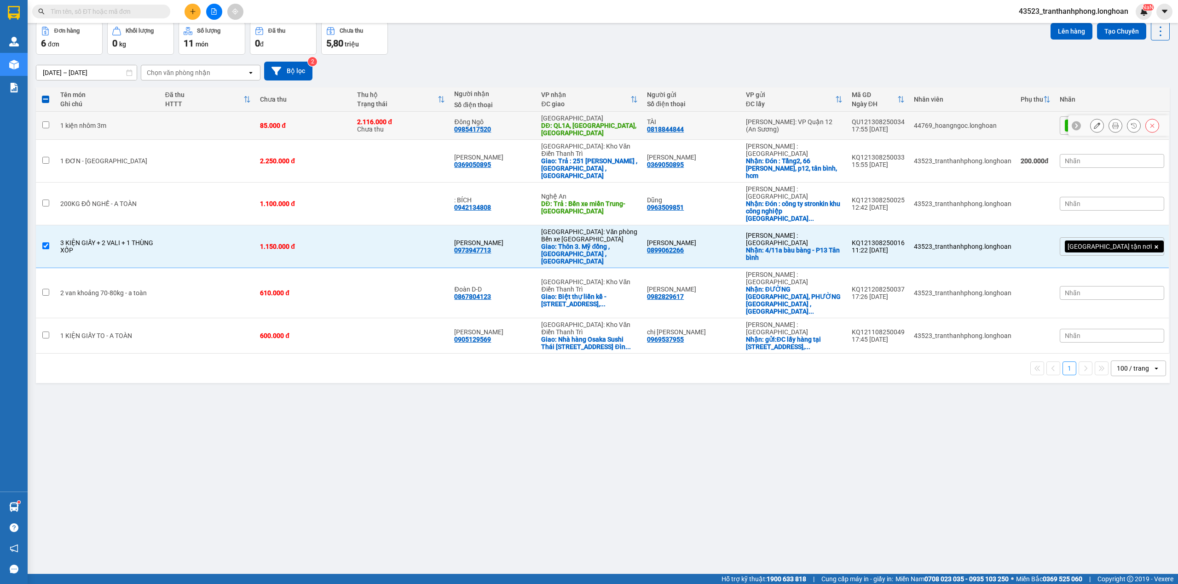
scroll to position [0, 0]
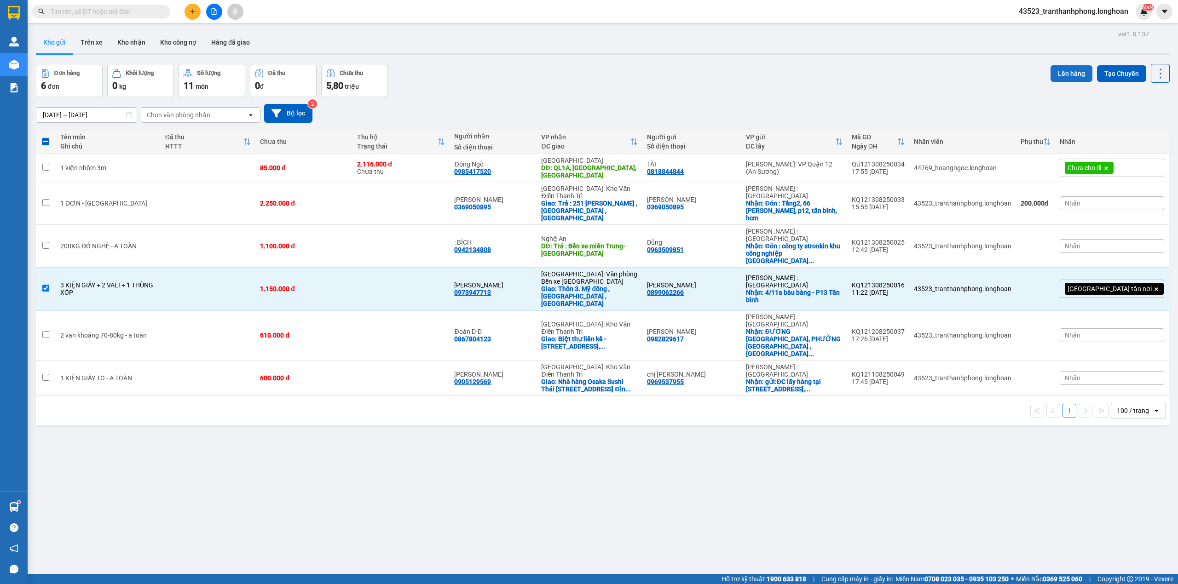
click at [1065, 73] on button "Lên hàng" at bounding box center [1071, 73] width 42 height 17
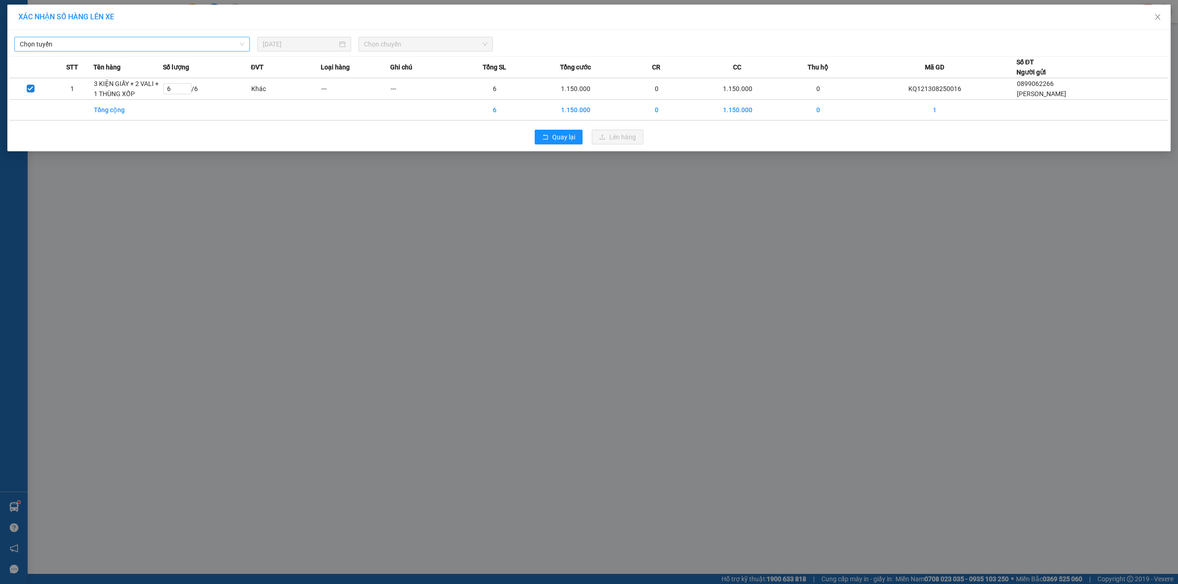
click at [235, 45] on span "Chọn tuyến" at bounding box center [132, 44] width 224 height 14
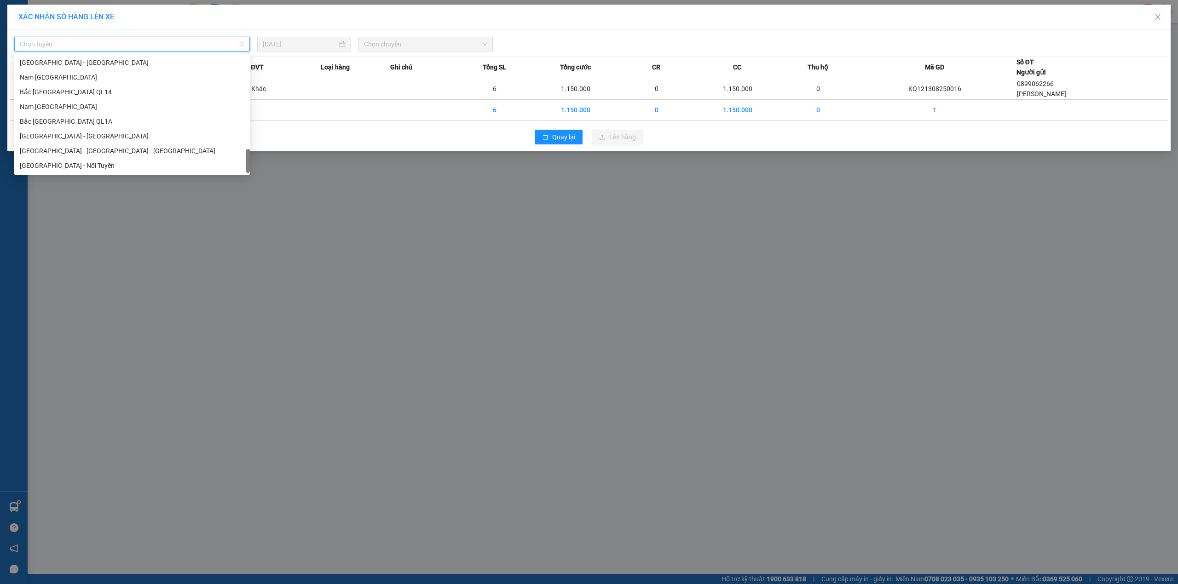
scroll to position [604, 0]
drag, startPoint x: 247, startPoint y: 61, endPoint x: 207, endPoint y: 282, distance: 224.9
click at [207, 282] on body "Kết quả tìm kiếm ( 1 ) Bộ lọc Mã ĐH Trạng thái Món hàng Thu hộ Tổng cước Chưa c…" at bounding box center [589, 292] width 1178 height 584
click at [59, 89] on div "Nam [GEOGRAPHIC_DATA]" at bounding box center [132, 92] width 224 height 10
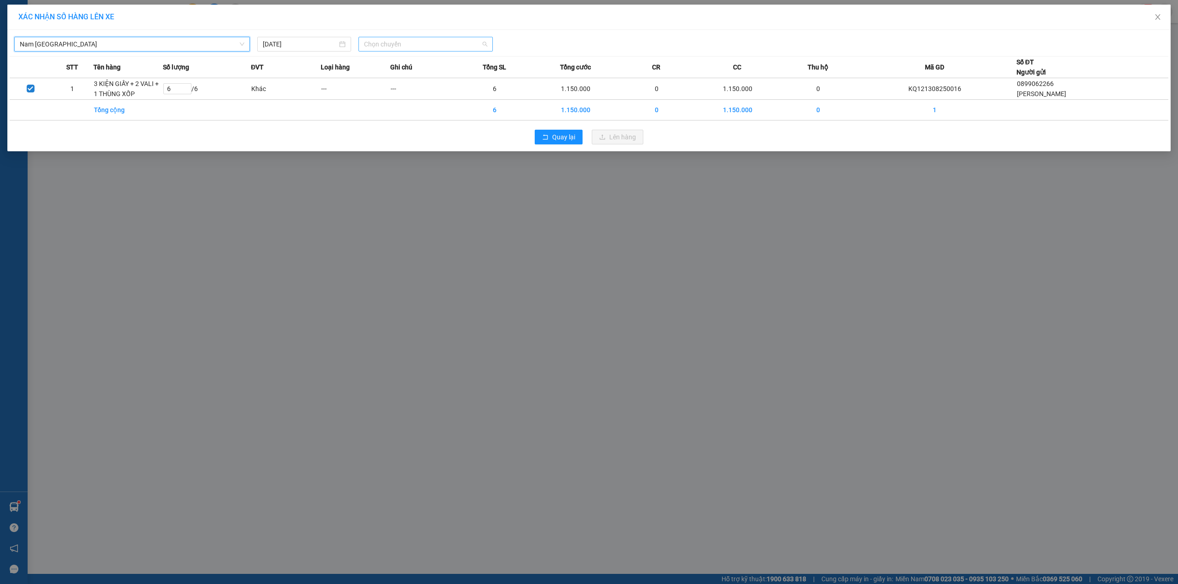
click at [397, 42] on span "Chọn chuyến" at bounding box center [425, 44] width 123 height 14
click at [389, 91] on div "23:00 (TC)" at bounding box center [400, 92] width 72 height 10
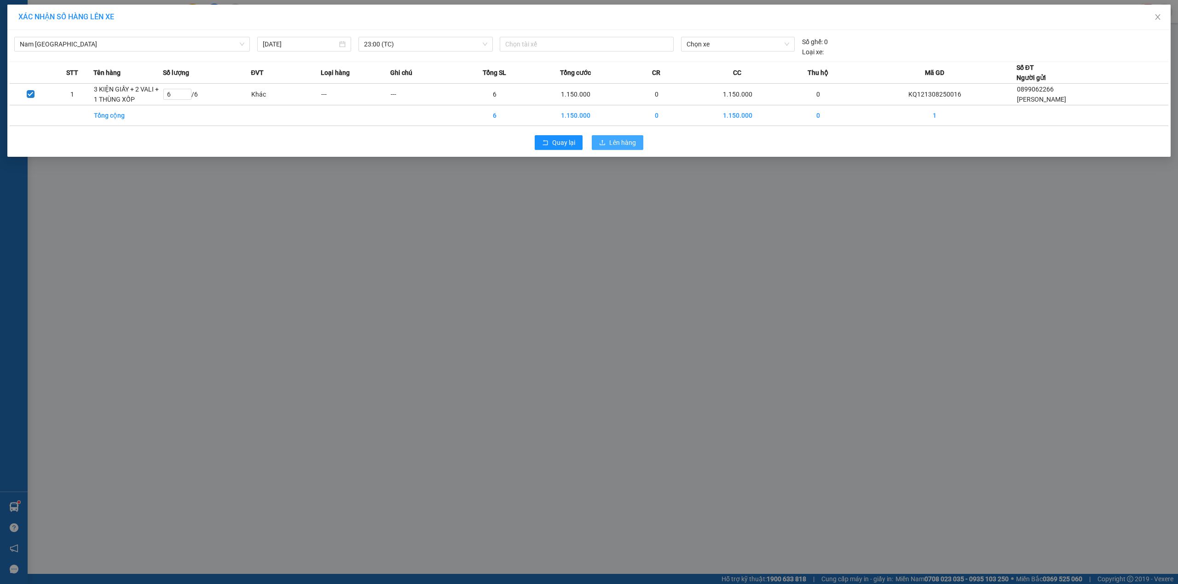
click at [613, 143] on span "Lên hàng" at bounding box center [622, 143] width 27 height 10
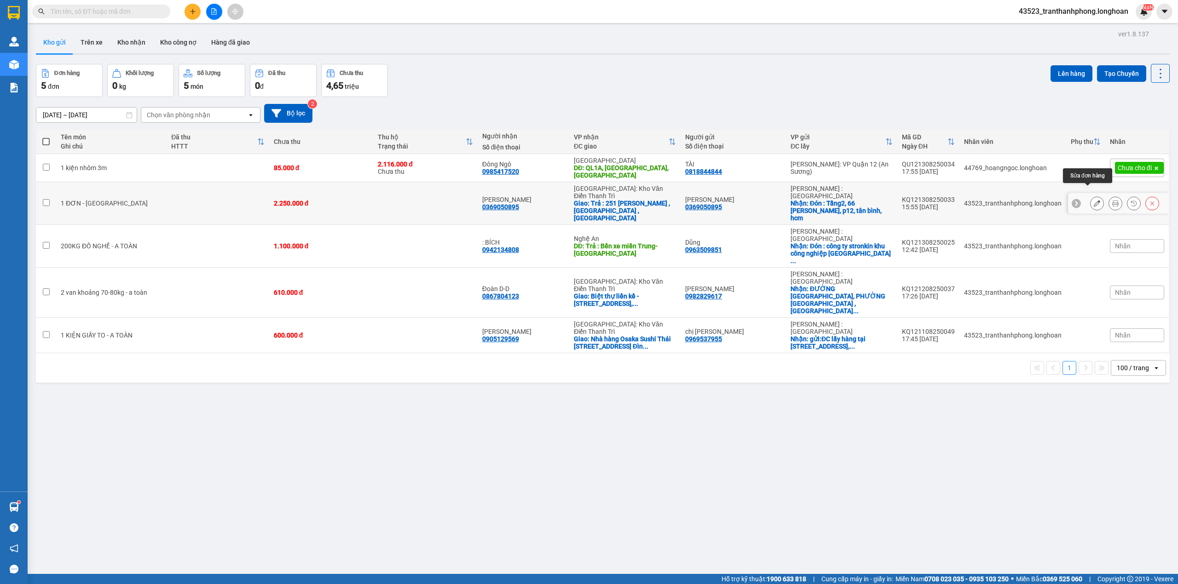
click at [1090, 196] on button at bounding box center [1096, 204] width 13 height 16
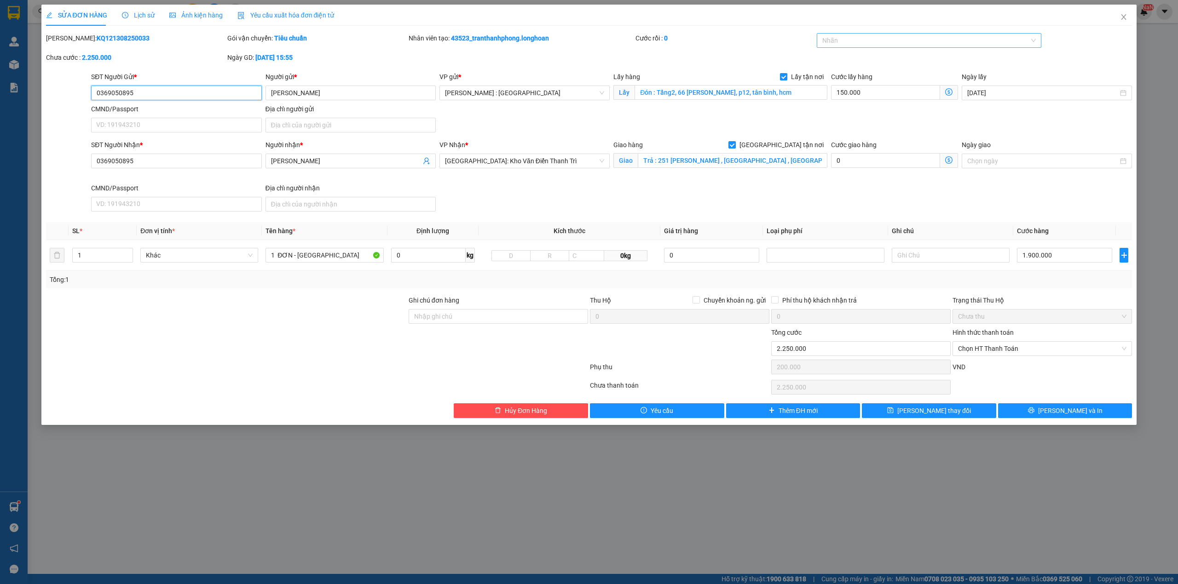
click at [884, 39] on div at bounding box center [924, 40] width 211 height 11
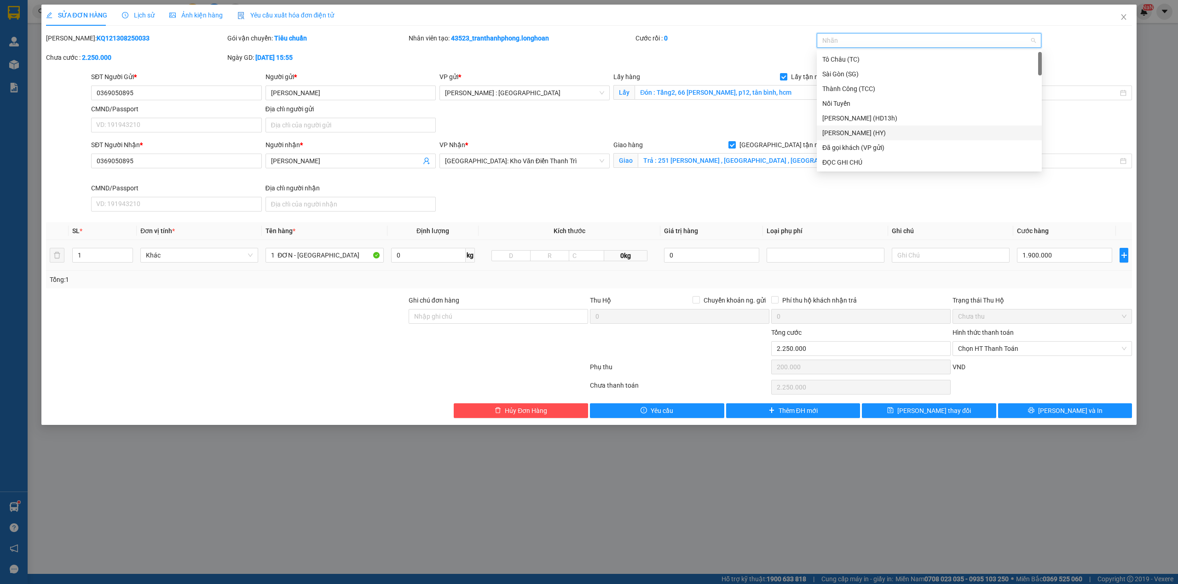
type input "G"
click at [835, 166] on div "[GEOGRAPHIC_DATA] tận nơi" at bounding box center [929, 162] width 214 height 10
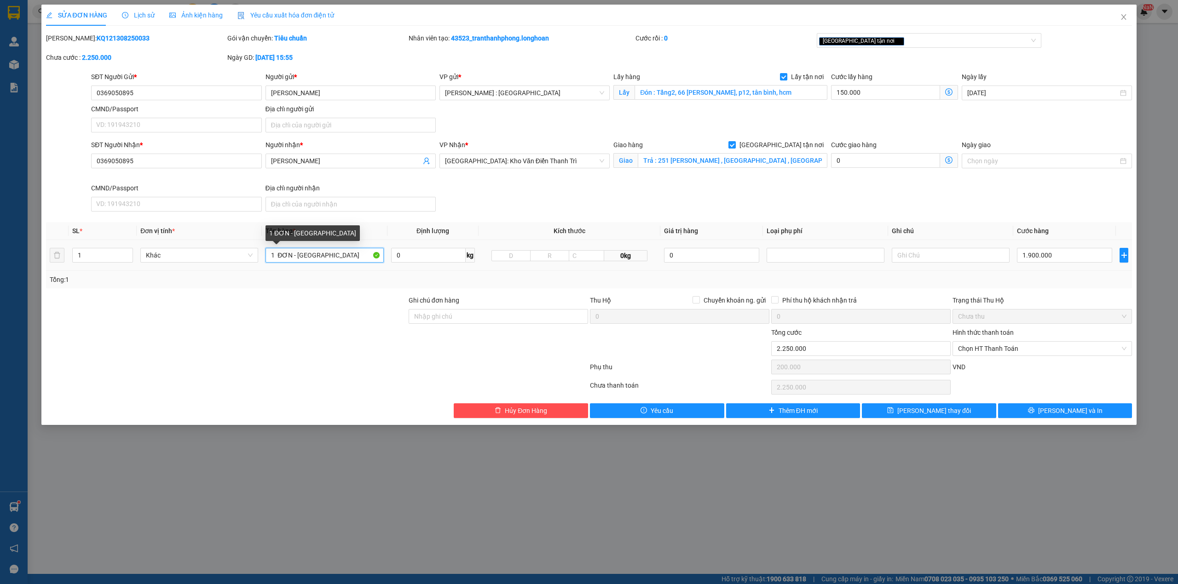
drag, startPoint x: 343, startPoint y: 254, endPoint x: 0, endPoint y: 232, distance: 343.9
click at [0, 236] on div "SỬA ĐƠN HÀNG Lịch sử Ảnh kiện hàng Yêu cầu xuất hóa đơn điện tử Total Paid Fee …" at bounding box center [589, 292] width 1178 height 584
click at [323, 254] on input "1 ĐƠN - [GEOGRAPHIC_DATA]" at bounding box center [324, 255] width 118 height 15
type input "1 ĐƠN - [GEOGRAPHIC_DATA]"
click at [1033, 256] on input "1.900.000" at bounding box center [1064, 255] width 95 height 15
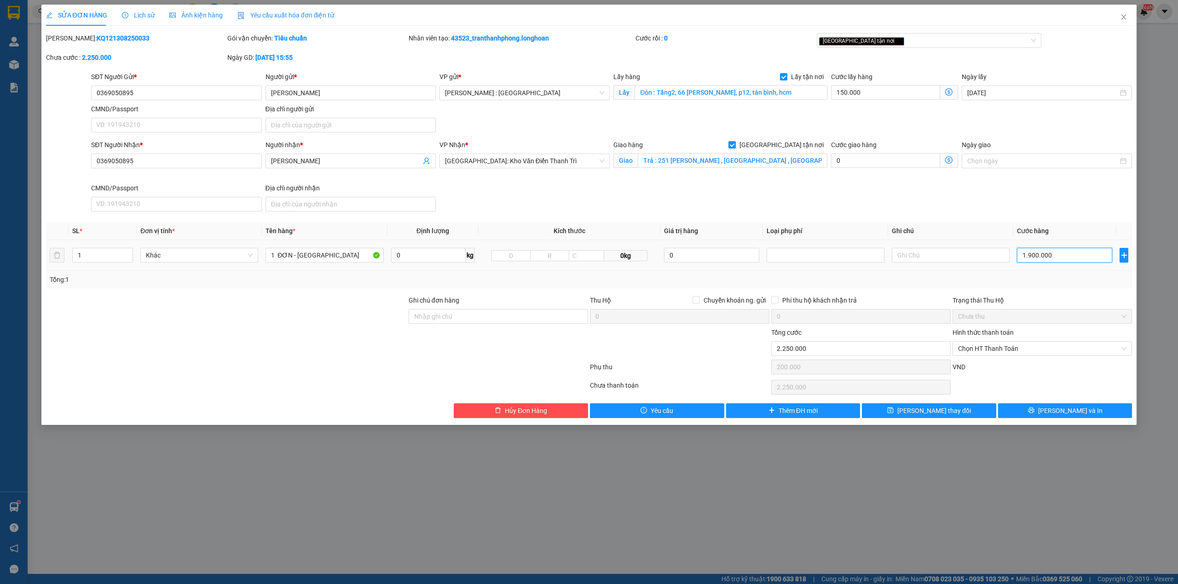
type input "2"
type input "350.002"
type input "23"
type input "350.023"
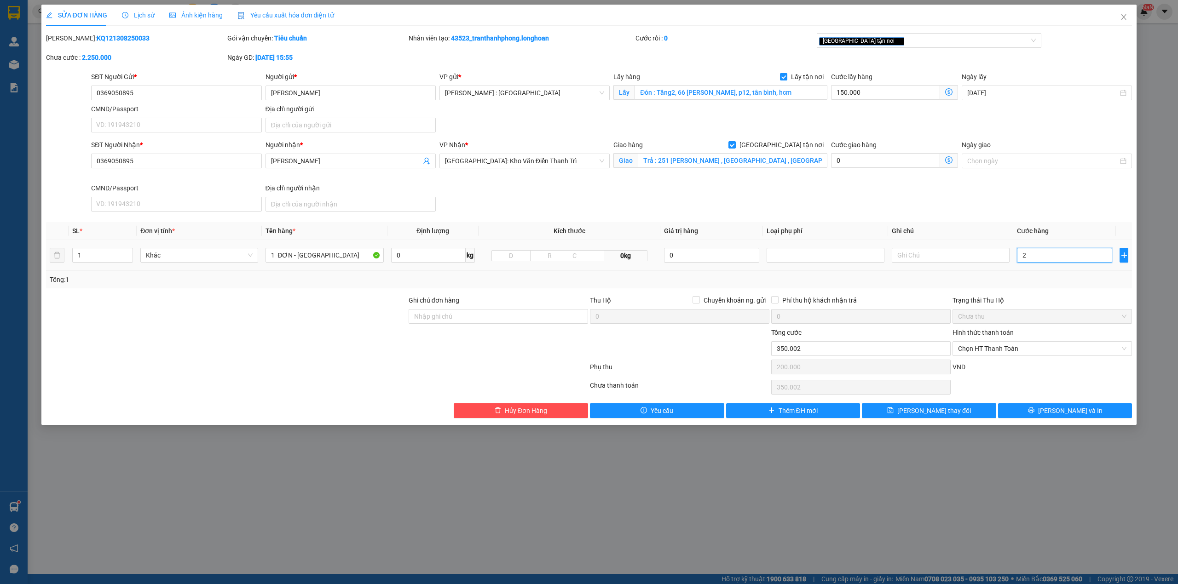
type input "350.023"
type input "230"
type input "350.230"
type input "2.300"
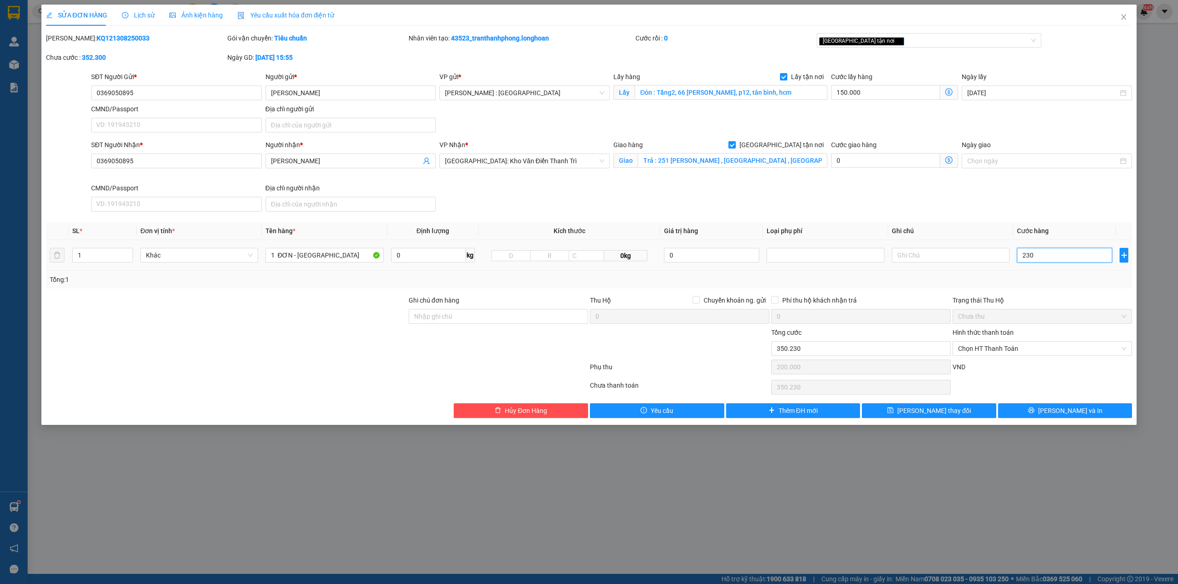
type input "352.300"
type input "23.000"
type input "373.000"
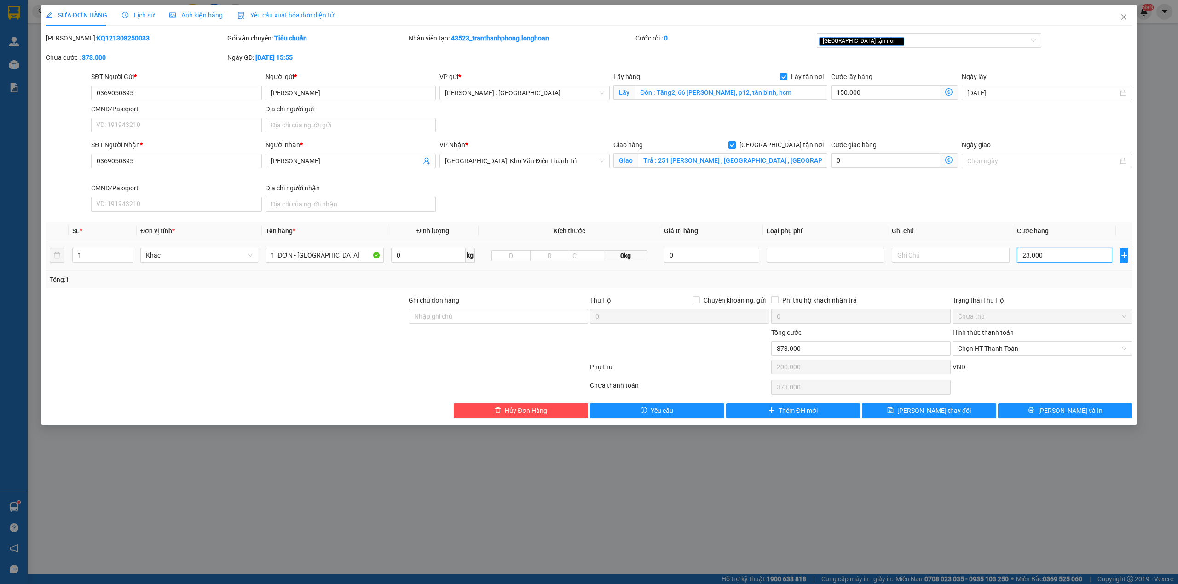
type input "230.000"
type input "580.000"
type input "2.300.000"
type input "2.650.000"
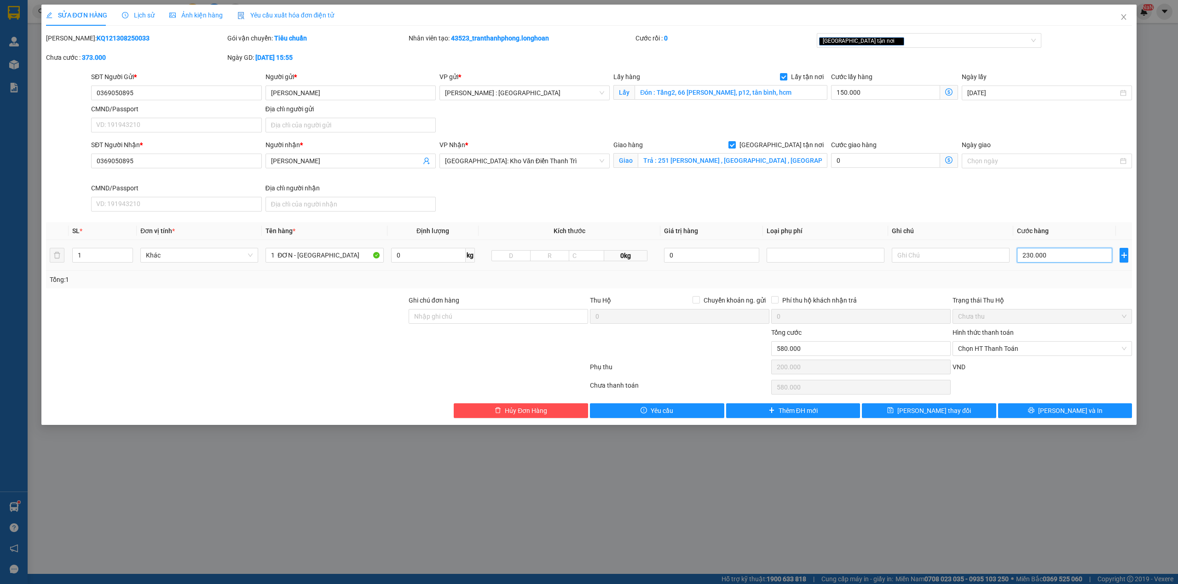
type input "2.650.000"
type input "2.300.000"
drag, startPoint x: 864, startPoint y: 161, endPoint x: 281, endPoint y: 315, distance: 603.5
click at [281, 344] on div at bounding box center [226, 344] width 363 height 32
drag, startPoint x: 343, startPoint y: 251, endPoint x: 68, endPoint y: 236, distance: 275.0
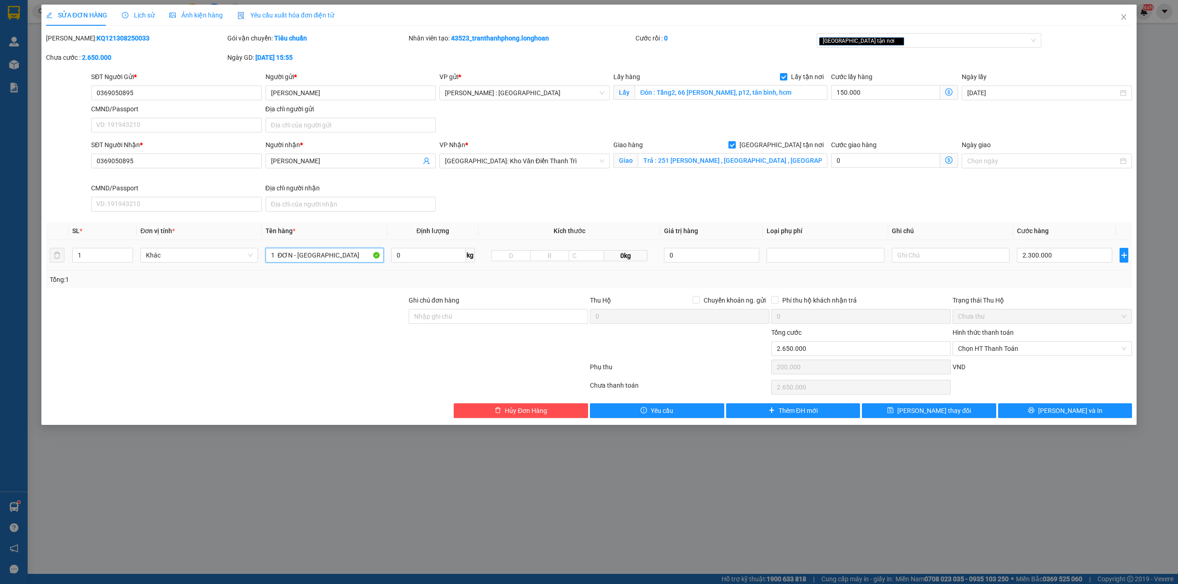
click at [154, 248] on tr "1 Khác 1 ĐƠN - ANH NAM 0 kg 0kg 0 2.300.000" at bounding box center [589, 255] width 1086 height 31
click at [282, 254] on input "text" at bounding box center [324, 255] width 118 height 15
type input "1 KIỆN TỦ BỌC XỐP NỔ + 7 KIỆN GIẤY + 2 BỌC NILONG + 4 BÓ SẮT"
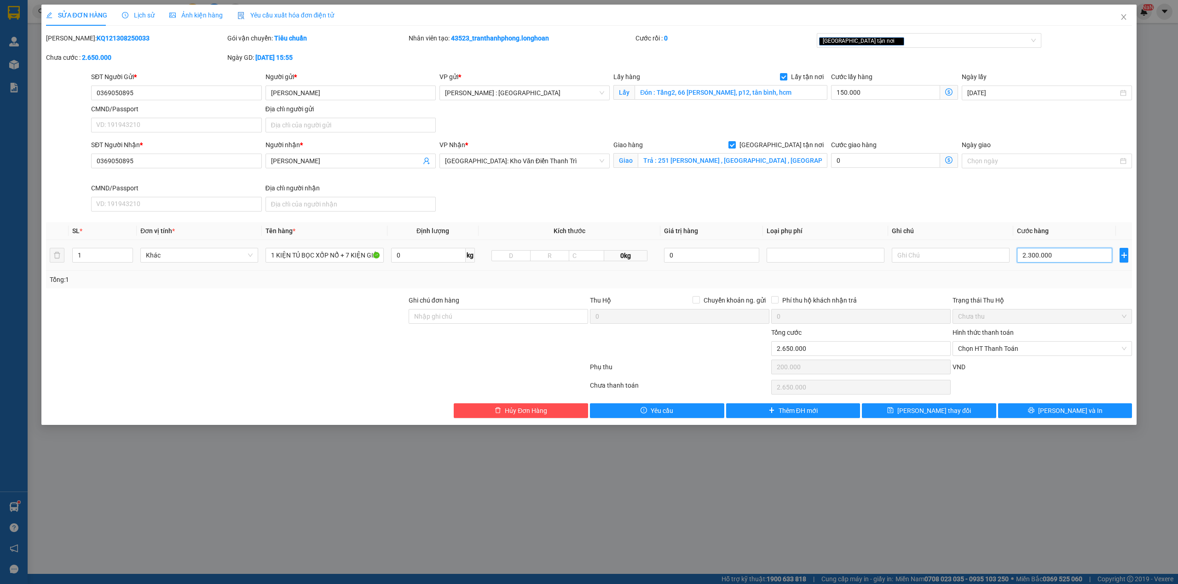
click at [1044, 263] on input "2.300.000" at bounding box center [1064, 255] width 95 height 15
click at [894, 101] on div "Cước lấy hàng 150.000" at bounding box center [894, 88] width 127 height 32
click at [893, 97] on input "150.000" at bounding box center [885, 92] width 109 height 15
type input "2"
type input "2.500.002"
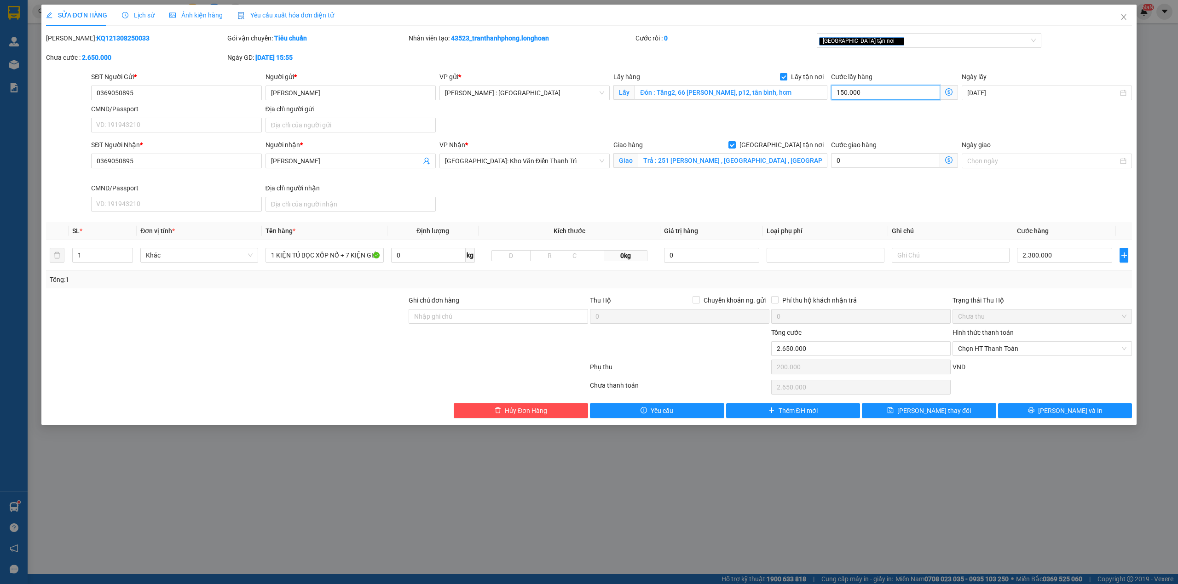
type input "2.500.002"
type input "20"
type input "2.500.020"
type input "200"
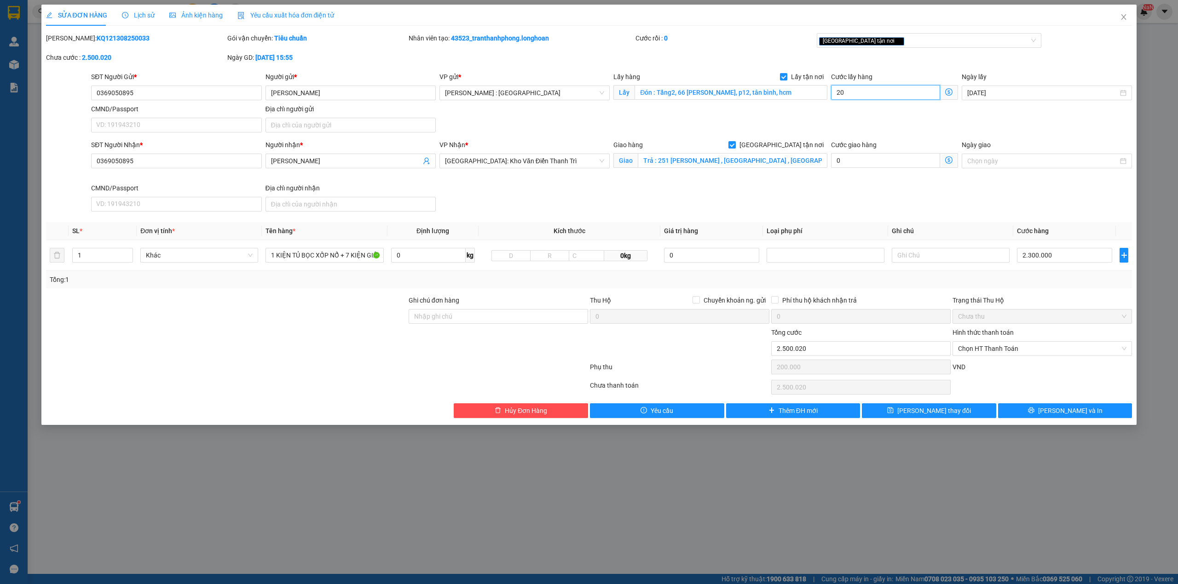
type input "2.500.200"
type input "200.000"
type input "2.700.000"
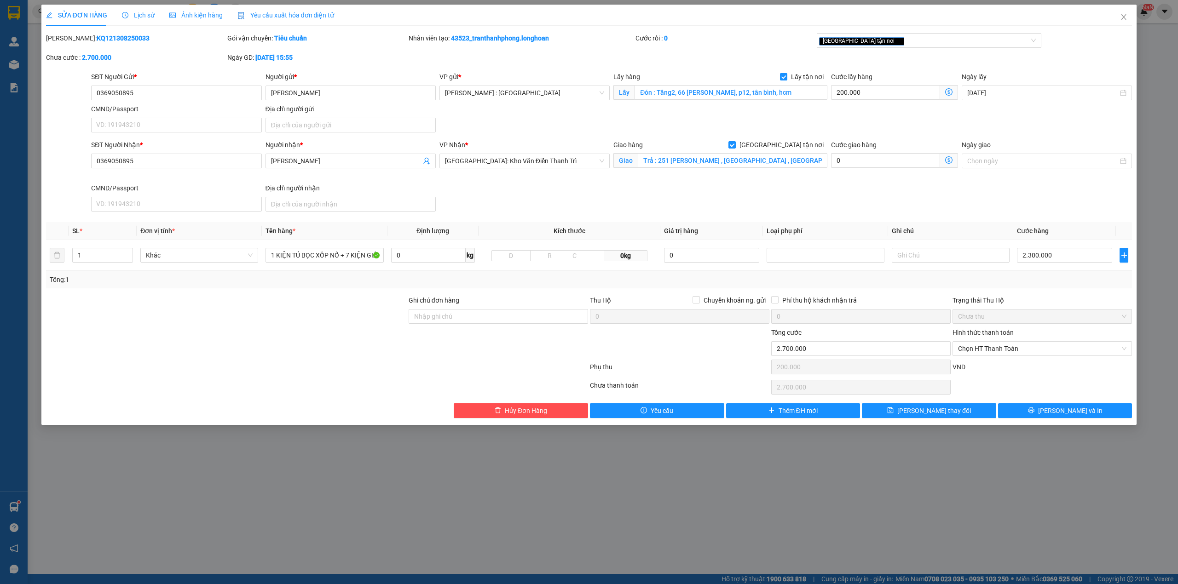
click at [451, 374] on div at bounding box center [317, 369] width 544 height 18
click at [447, 310] on input "Ghi chú đơn hàng" at bounding box center [498, 316] width 179 height 15
type input "NHẬN THEO KIỆN - GIAO NGUYÊN KIỆN"
click at [1040, 262] on input "2.300.000" at bounding box center [1064, 255] width 95 height 15
type input "0"
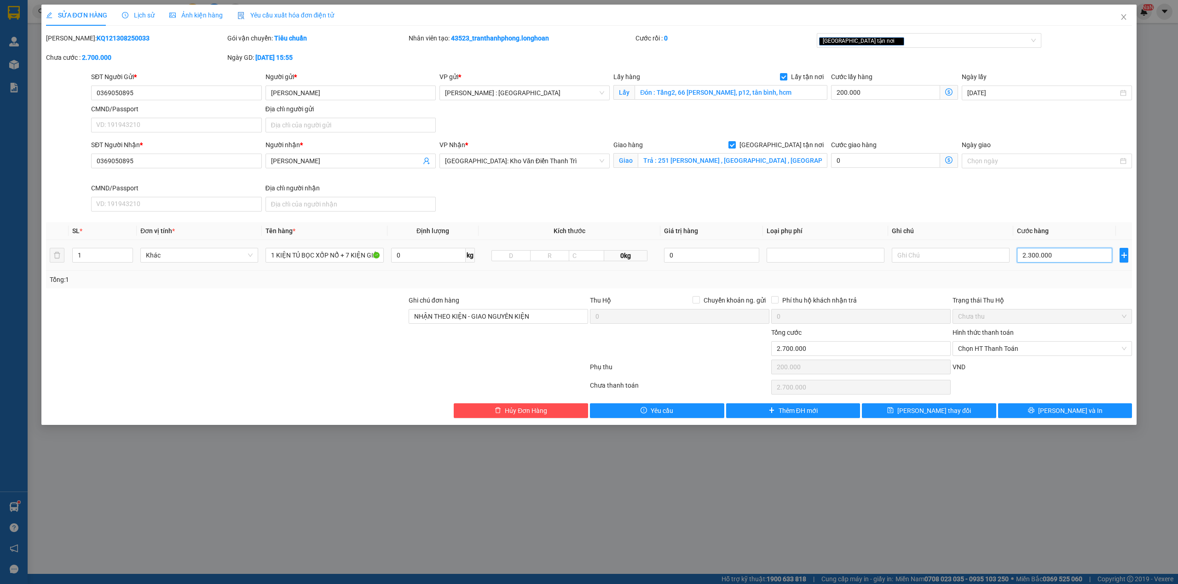
type input "400.000"
type input "02"
type input "400.002"
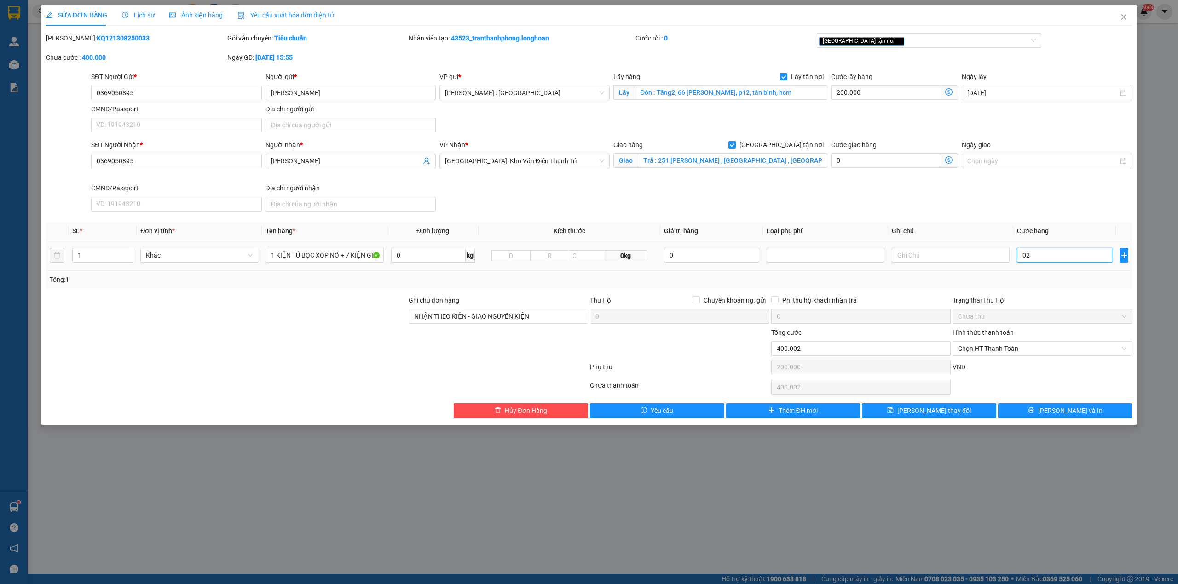
type input "023"
type input "400.023"
type input "0.230"
type input "400.230"
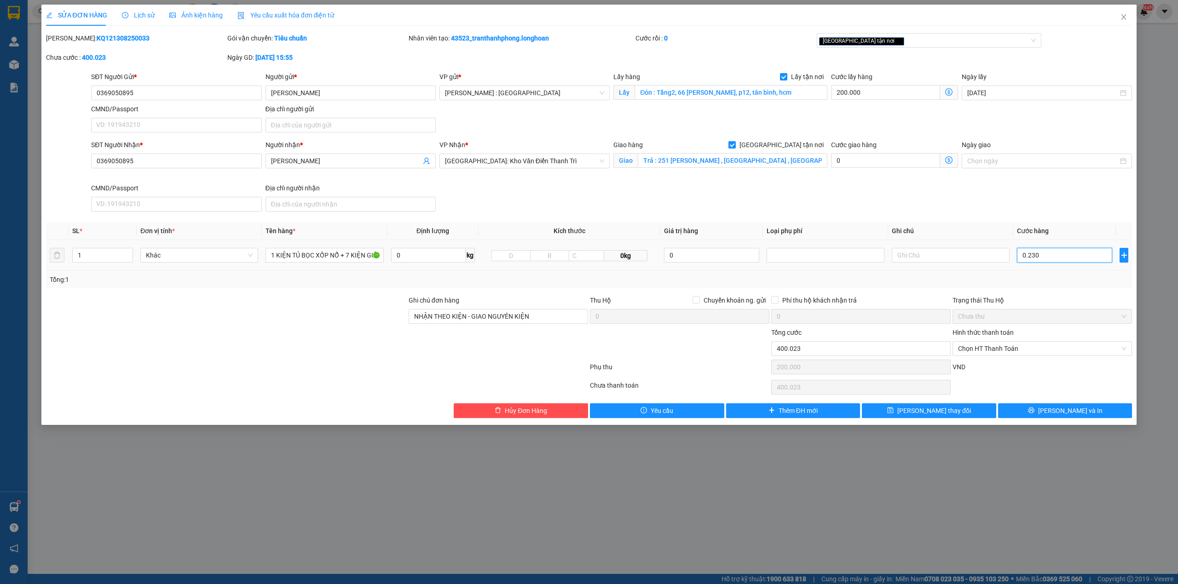
type input "400.230"
type input "02.300"
type input "402.300"
type input "023.000"
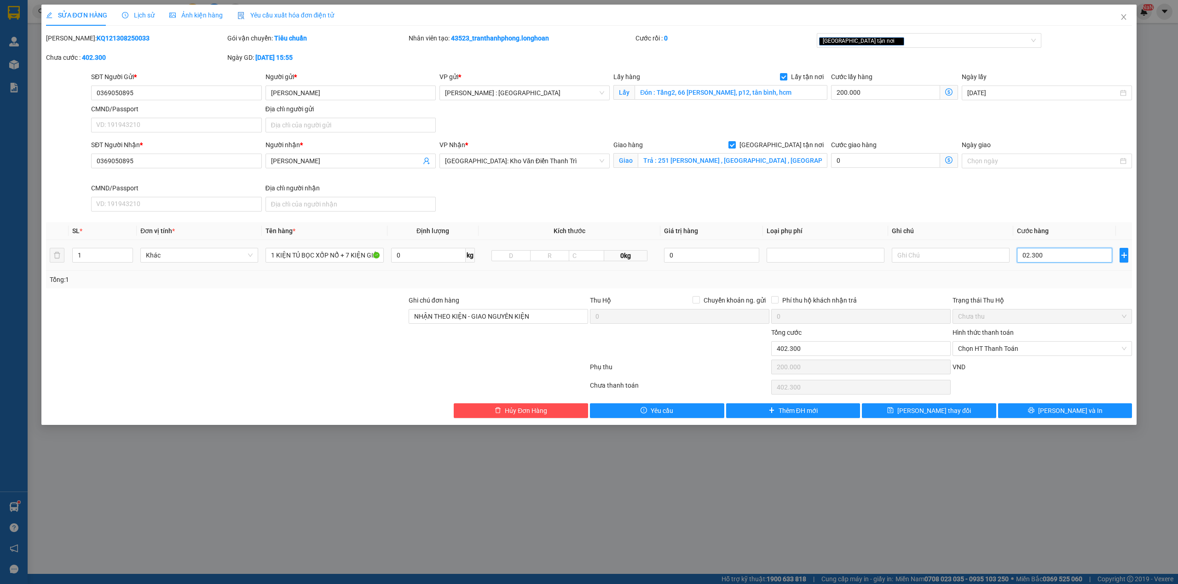
type input "423.000"
type input "0.230.000"
type input "630.000"
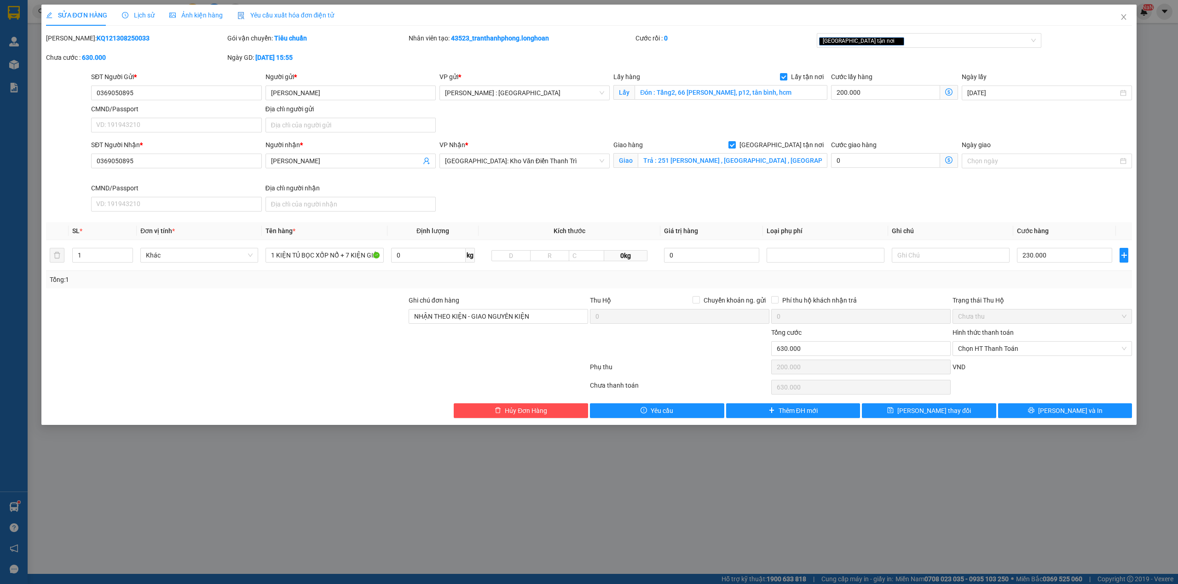
click at [626, 363] on div "Phụ thu 200.000 VND" at bounding box center [589, 369] width 1088 height 18
click at [1070, 255] on input "230.000" at bounding box center [1064, 255] width 95 height 15
type input "2"
type input "400.002"
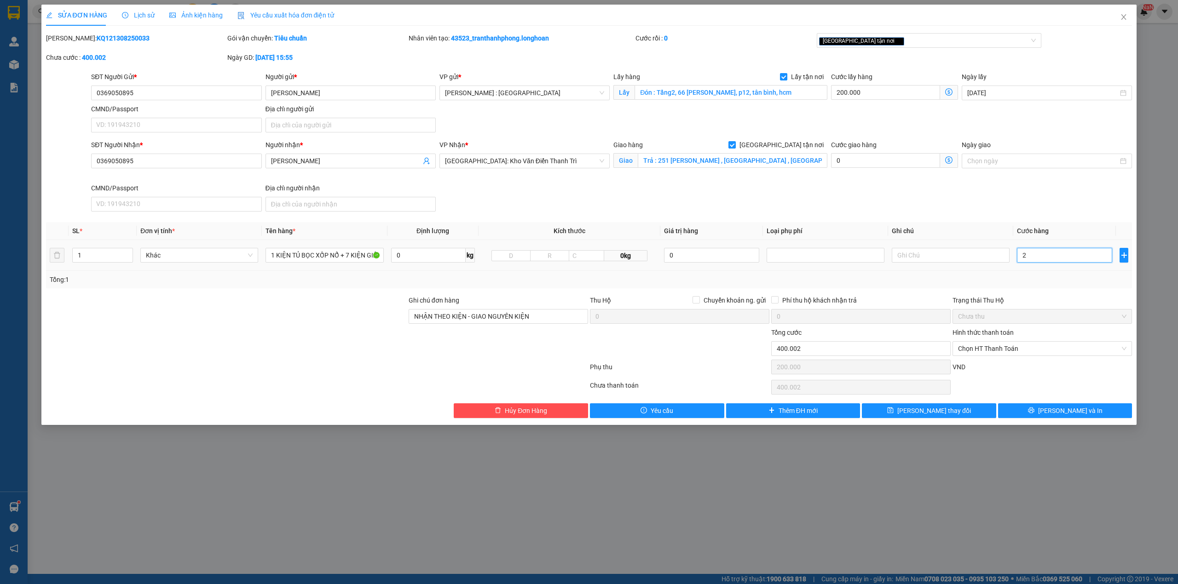
type input "23"
type input "400.023"
type input "230"
type input "400.230"
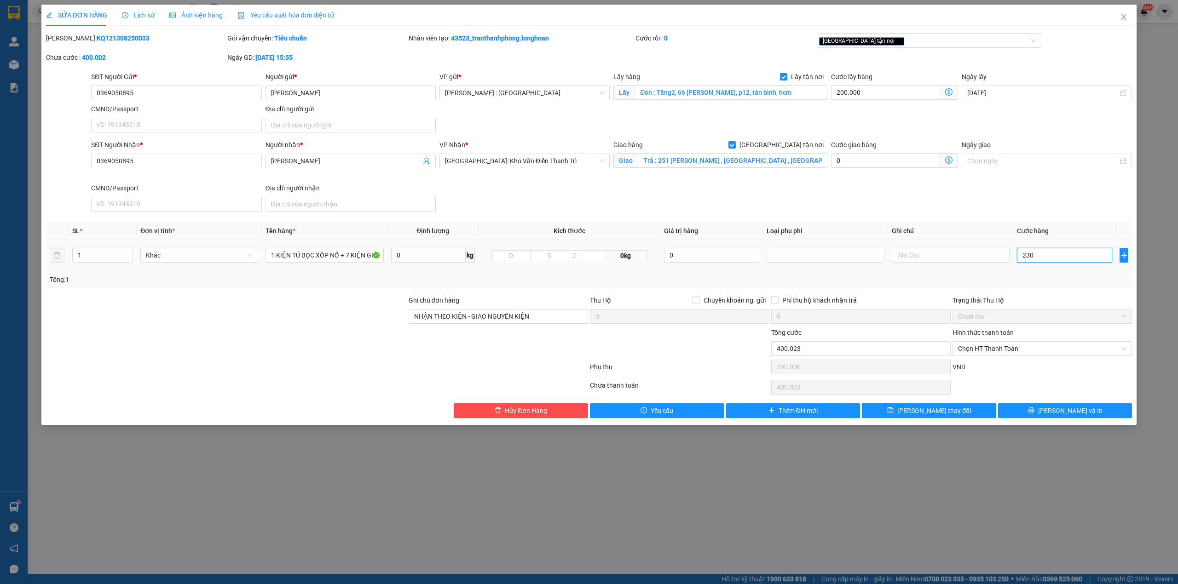
type input "400.230"
type input "2.300"
type input "402.300"
type input "23.000"
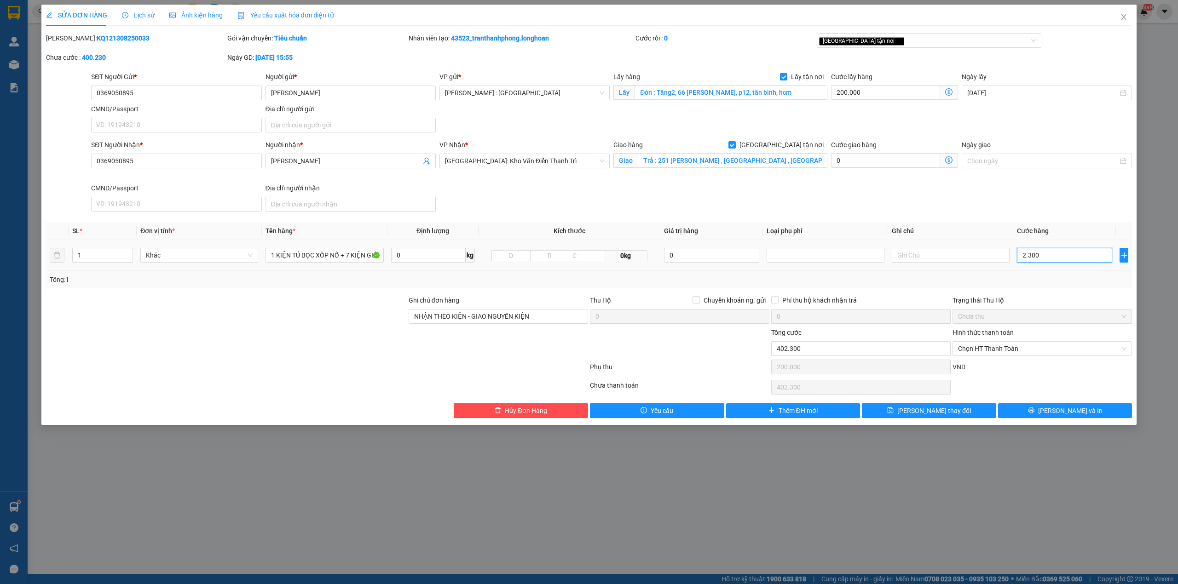
type input "423.000"
type input "230.000"
type input "630.000"
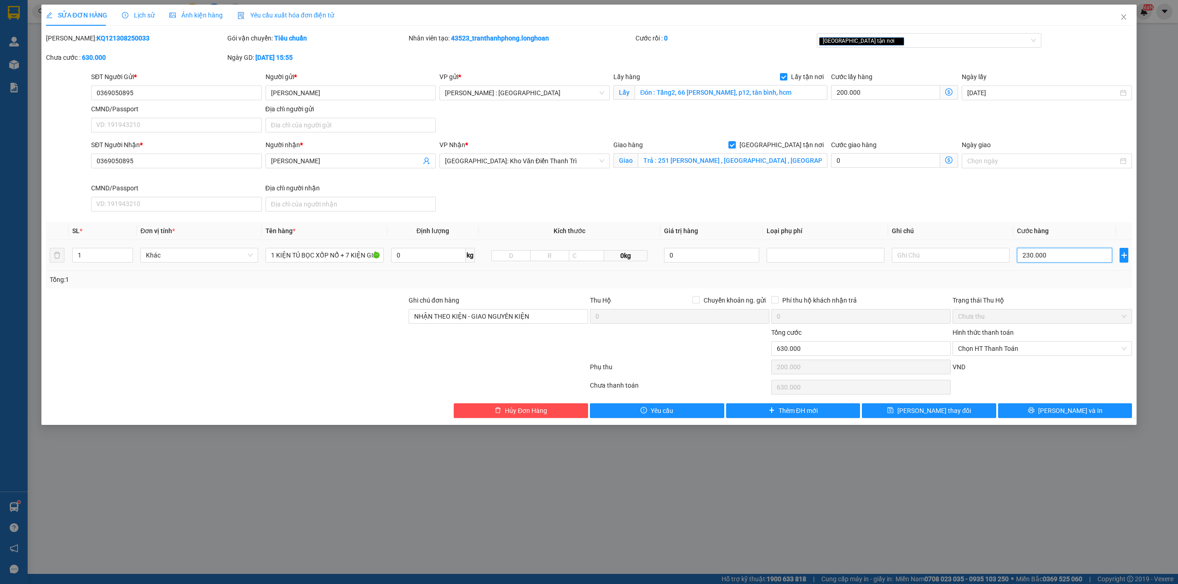
type input "2.300.000"
type input "2.700.000"
type input "2.300.000"
click at [1070, 414] on span "[PERSON_NAME] và In" at bounding box center [1070, 411] width 64 height 10
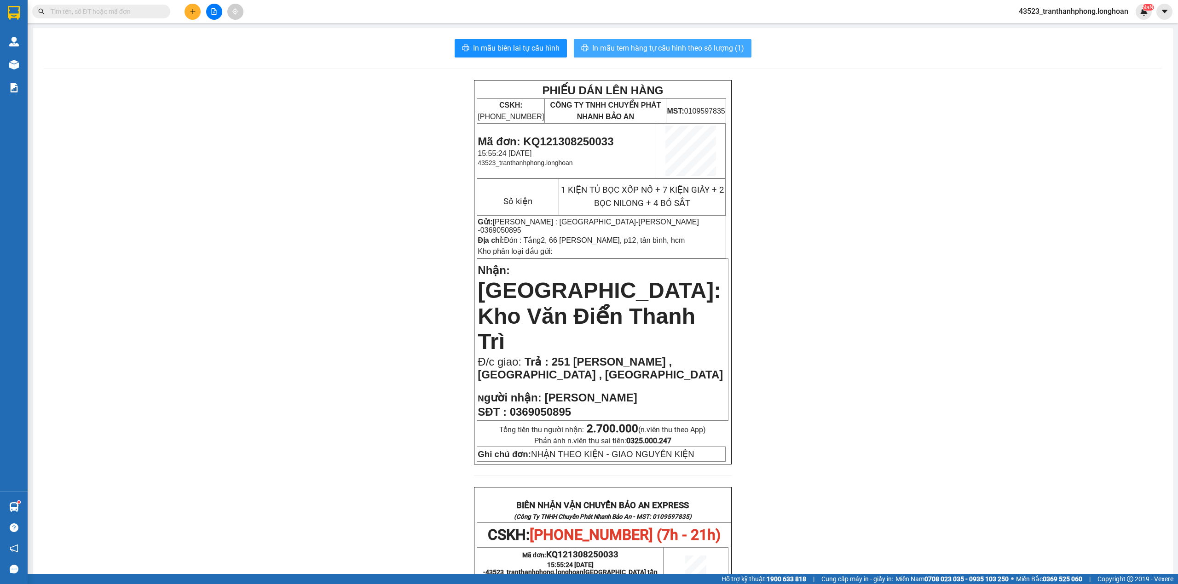
click at [645, 50] on span "In mẫu tem hàng tự cấu hình theo số lượng (1)" at bounding box center [668, 48] width 152 height 12
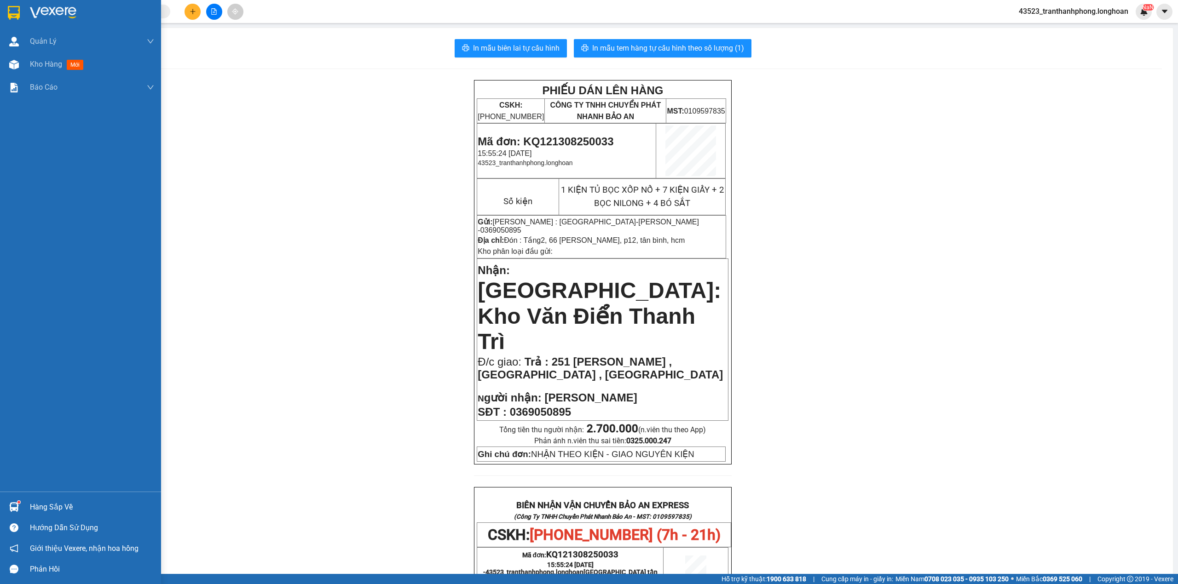
click at [8, 15] on img at bounding box center [14, 13] width 12 height 14
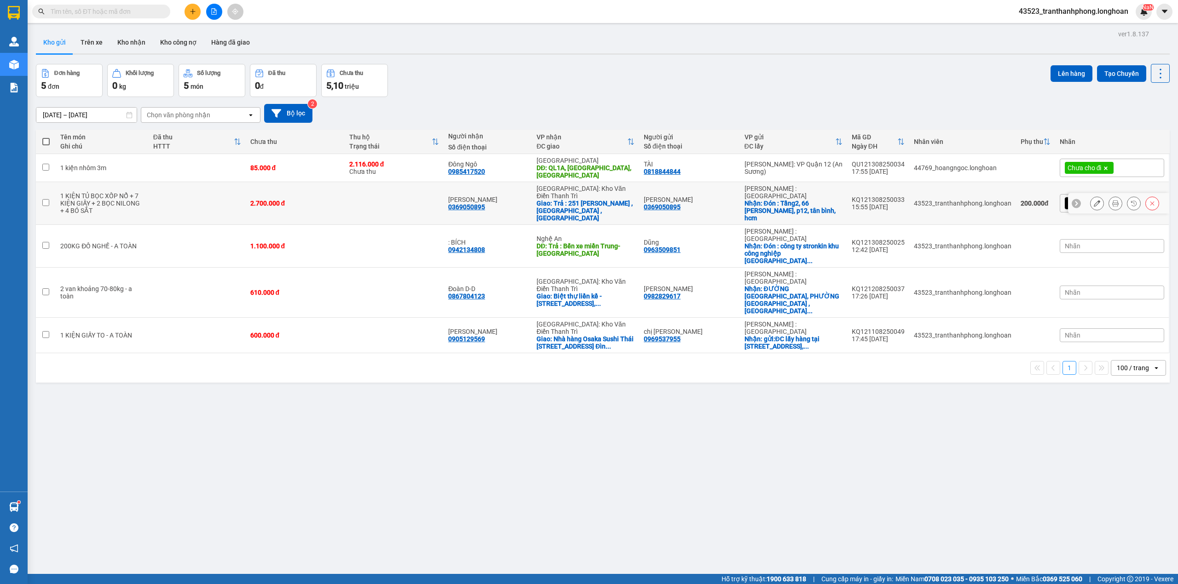
click at [1090, 196] on button at bounding box center [1096, 204] width 13 height 16
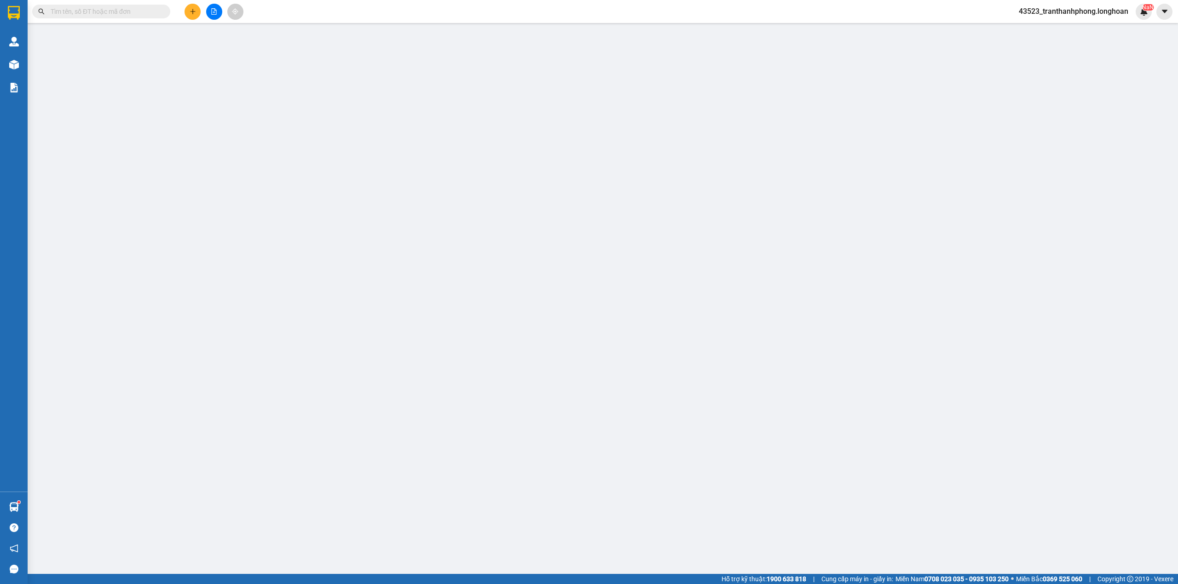
type input "0369050895"
type input "[PERSON_NAME]"
checkbox input "true"
type input "Đón : Tầng2, 66 [PERSON_NAME], p12, tân bình, hcm"
type input "0369050895"
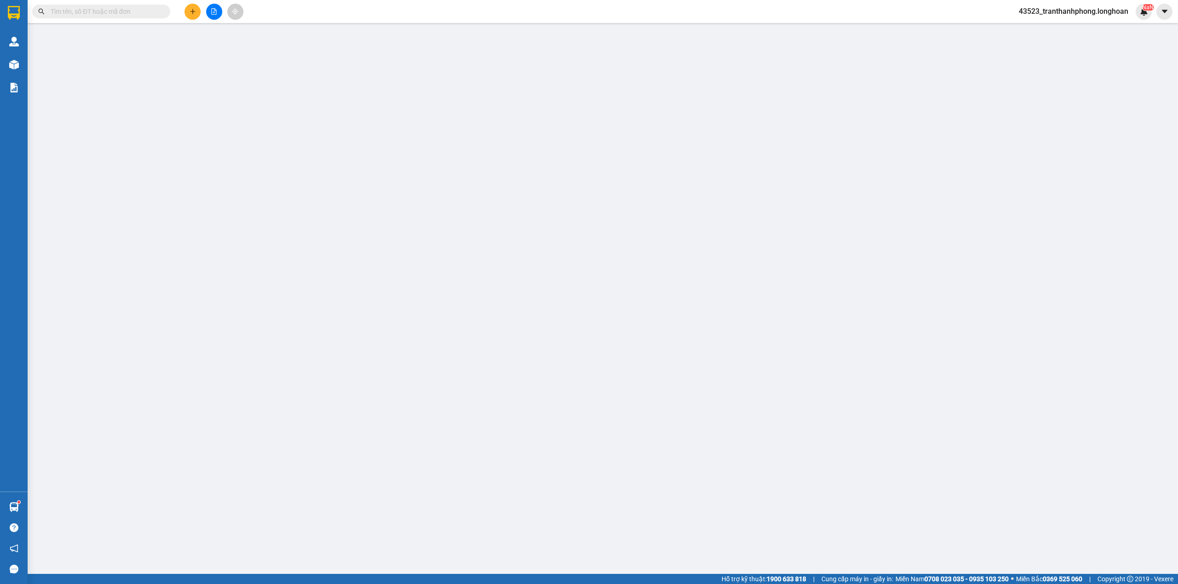
type input "[PERSON_NAME]"
checkbox input "true"
type input "Trả : 251 [PERSON_NAME] , [GEOGRAPHIC_DATA] , [GEOGRAPHIC_DATA]"
type input "NHẬN THEO KIỆN - GIAO NGUYÊN KIỆN"
type input "2.700.000"
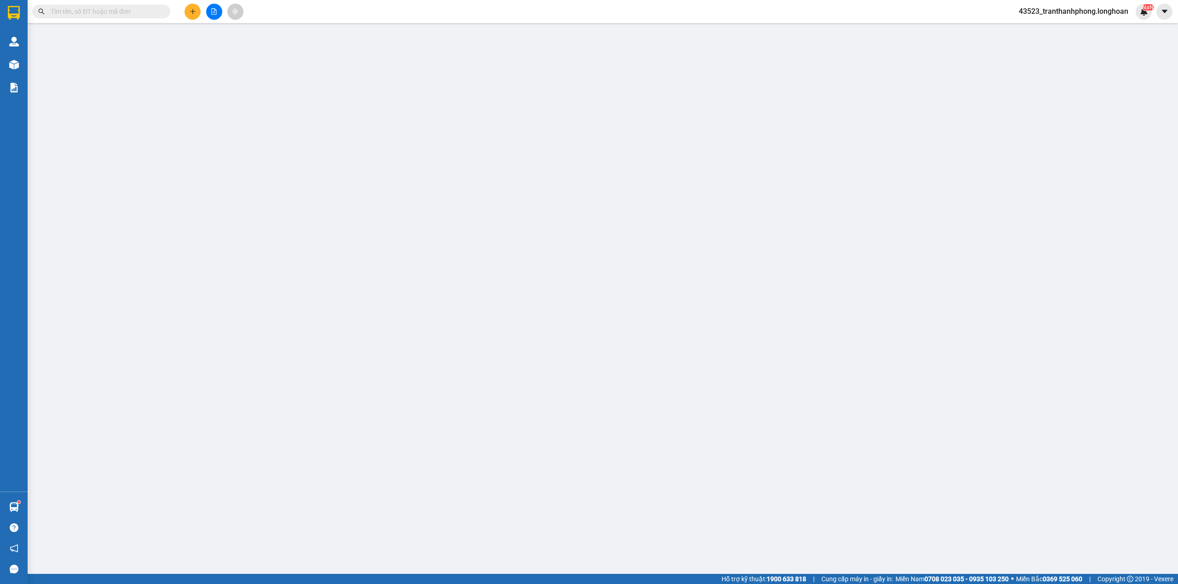
type input "200.000"
type input "2.700.000"
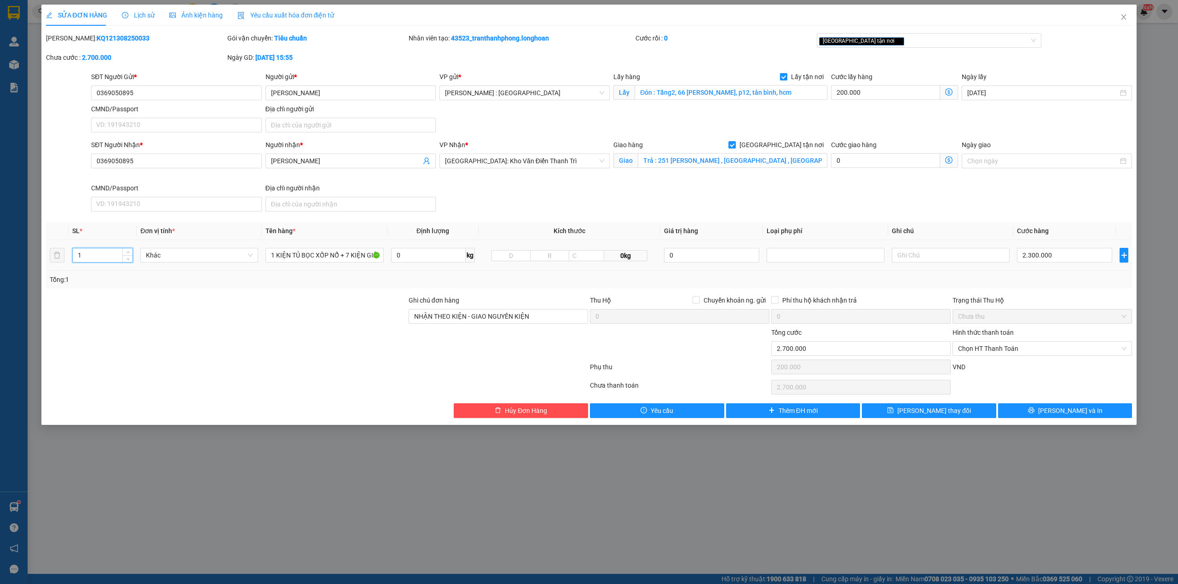
click at [109, 254] on input "1" at bounding box center [103, 255] width 60 height 14
type input "14"
click at [1116, 411] on button "[PERSON_NAME] và In" at bounding box center [1065, 410] width 134 height 15
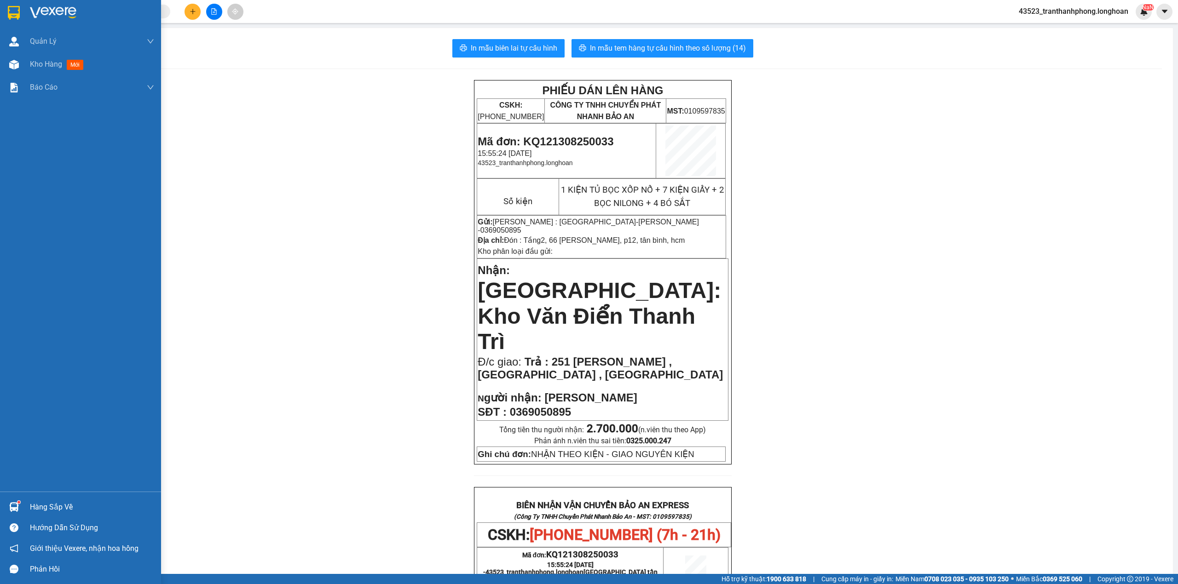
click at [12, 8] on img at bounding box center [14, 13] width 12 height 14
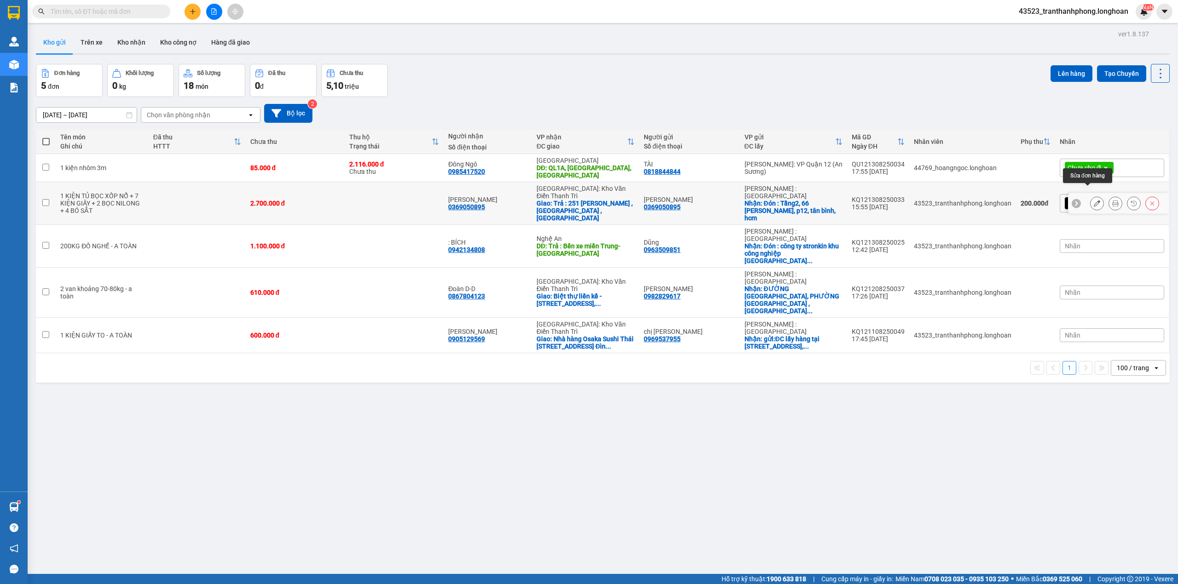
click at [1094, 200] on icon at bounding box center [1097, 203] width 6 height 6
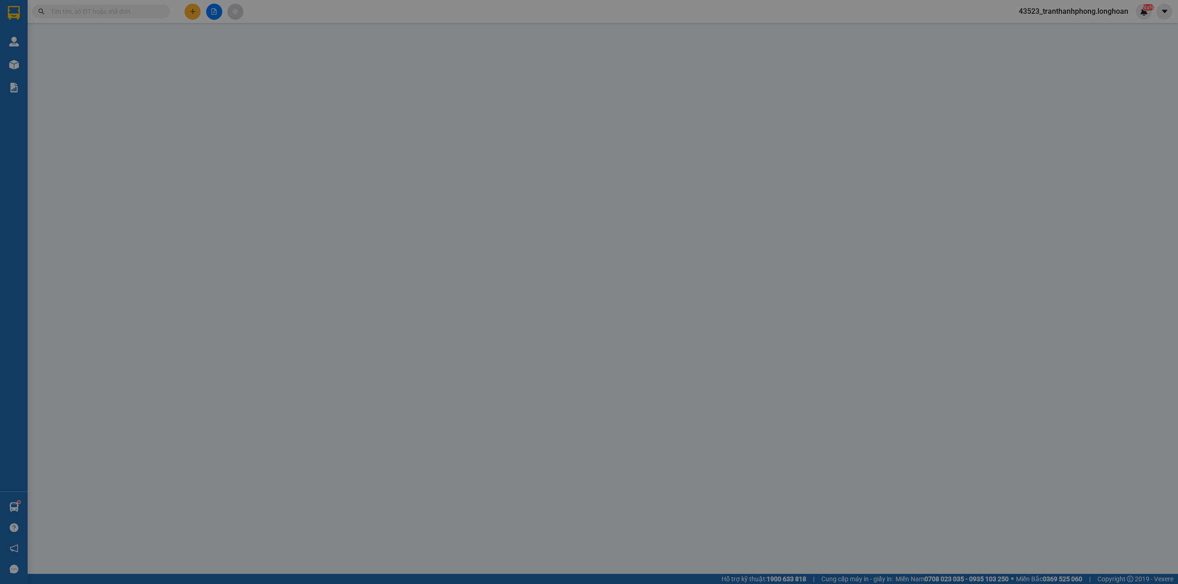
type input "0369050895"
type input "[PERSON_NAME]"
checkbox input "true"
type input "Đón : Tầng2, 66 [PERSON_NAME], p12, tân bình, hcm"
type input "0369050895"
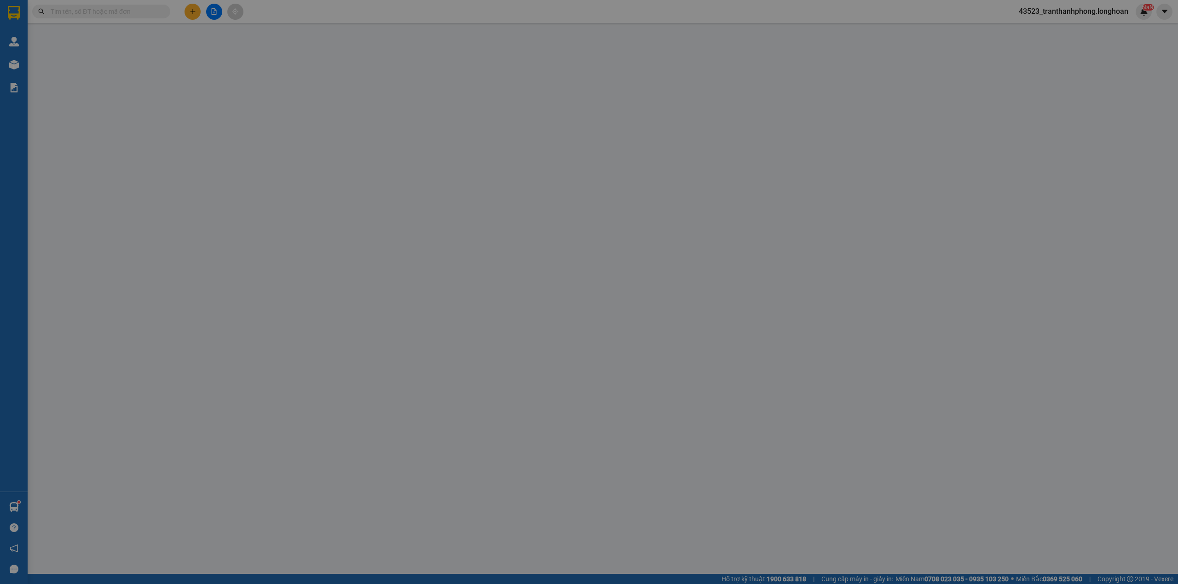
type input "[PERSON_NAME]"
checkbox input "true"
type input "Trả : 251 [PERSON_NAME] , [GEOGRAPHIC_DATA] , [GEOGRAPHIC_DATA]"
type input "NHẬN THEO KIỆN - GIAO NGUYÊN KIỆN"
type input "2.700.000"
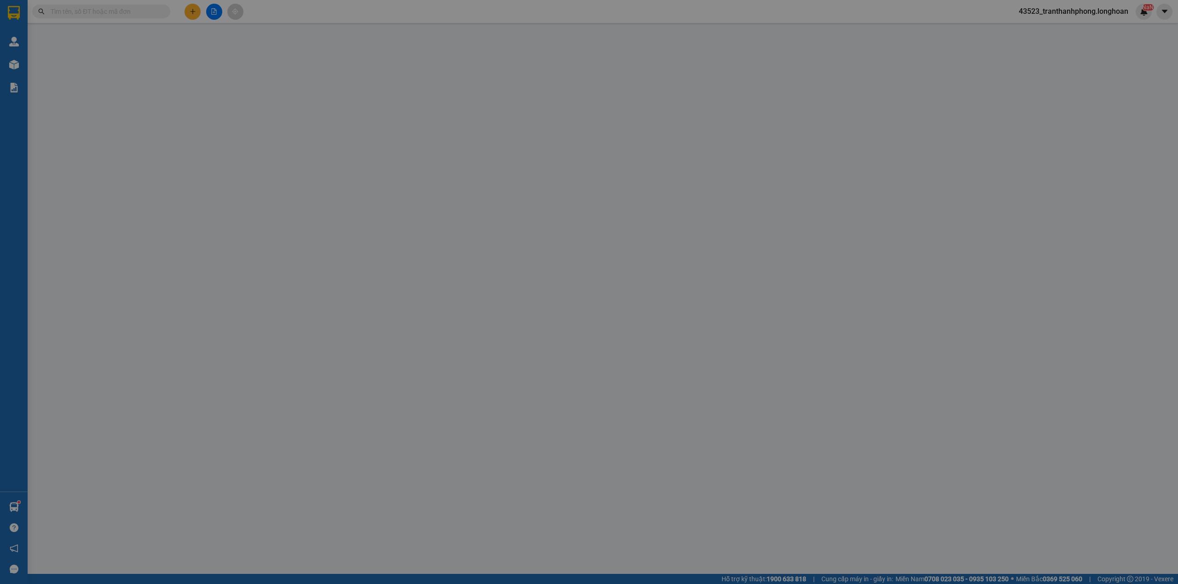
type input "200.000"
type input "2.700.000"
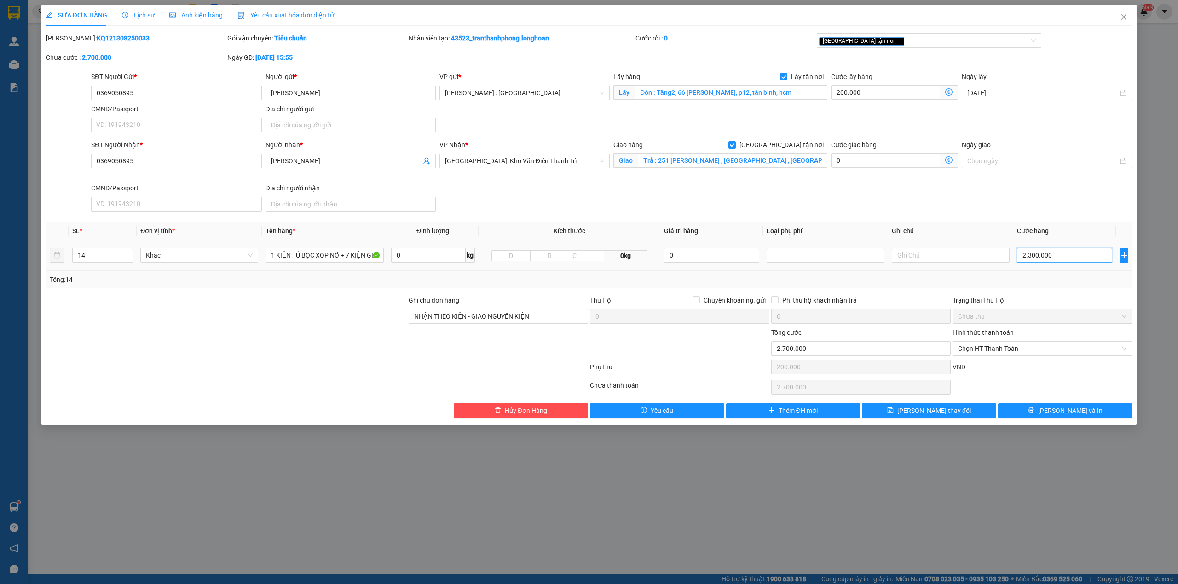
click at [1033, 262] on input "2.300.000" at bounding box center [1064, 255] width 95 height 15
type input "400.002"
type input "2"
type input "400.024"
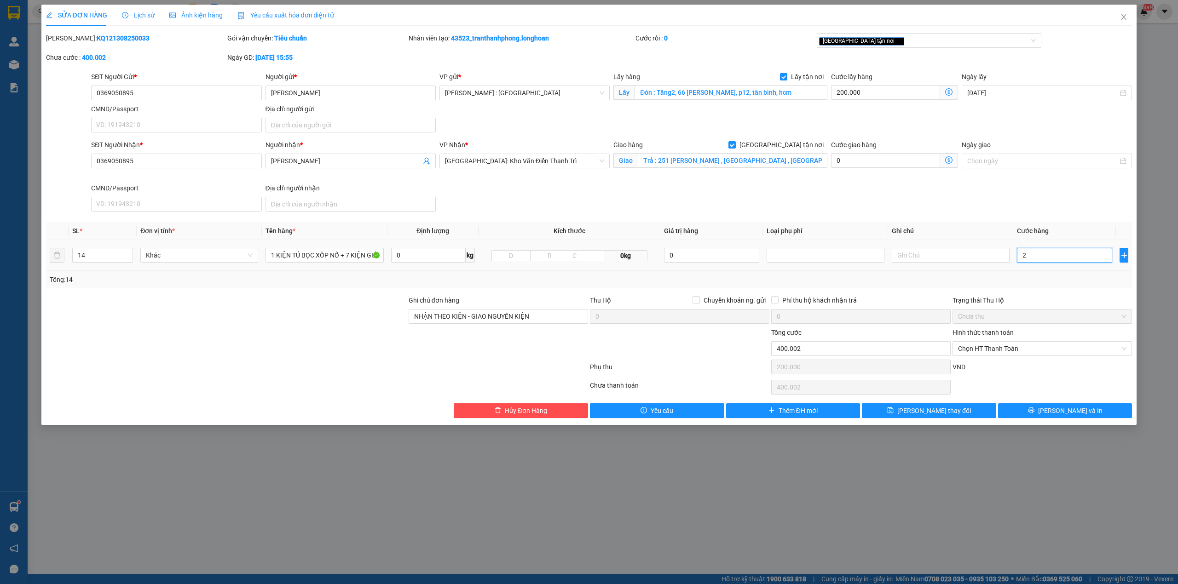
type input "400.024"
type input "24"
type input "400.240"
type input "240"
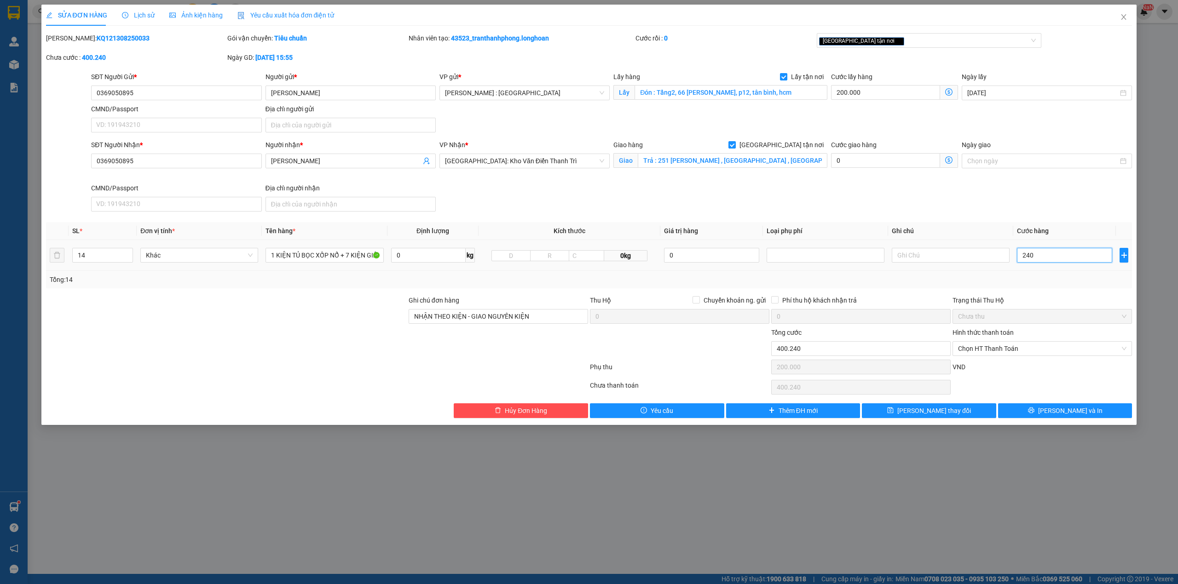
type input "402.400"
click at [1094, 410] on button "[PERSON_NAME] và In" at bounding box center [1065, 410] width 134 height 15
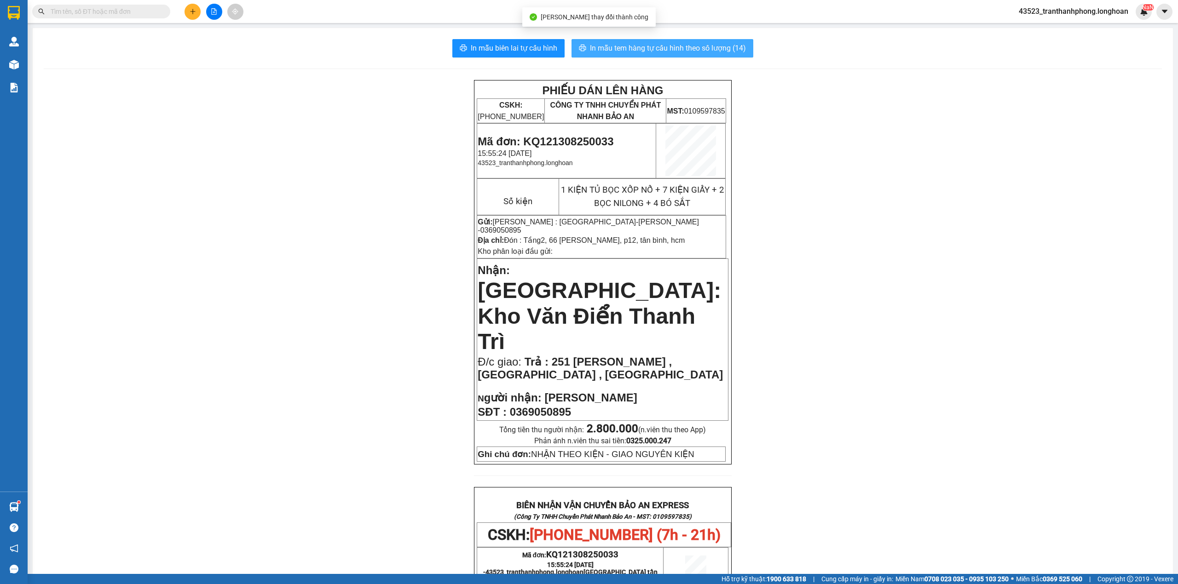
click at [695, 48] on span "In mẫu tem hàng tự cấu hình theo số lượng (14)" at bounding box center [668, 48] width 156 height 12
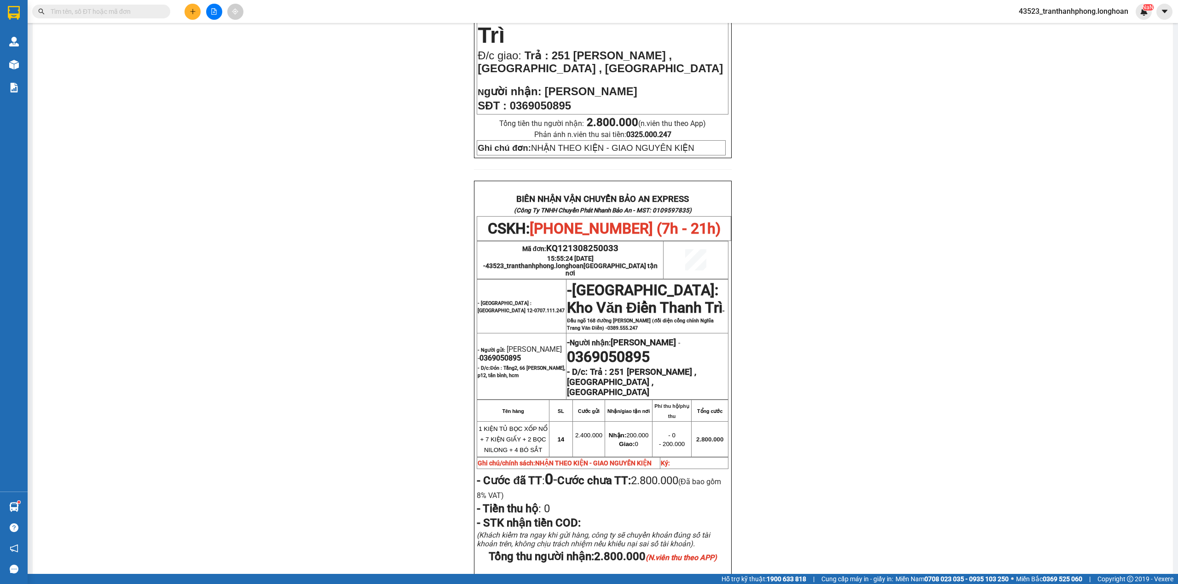
scroll to position [396, 0]
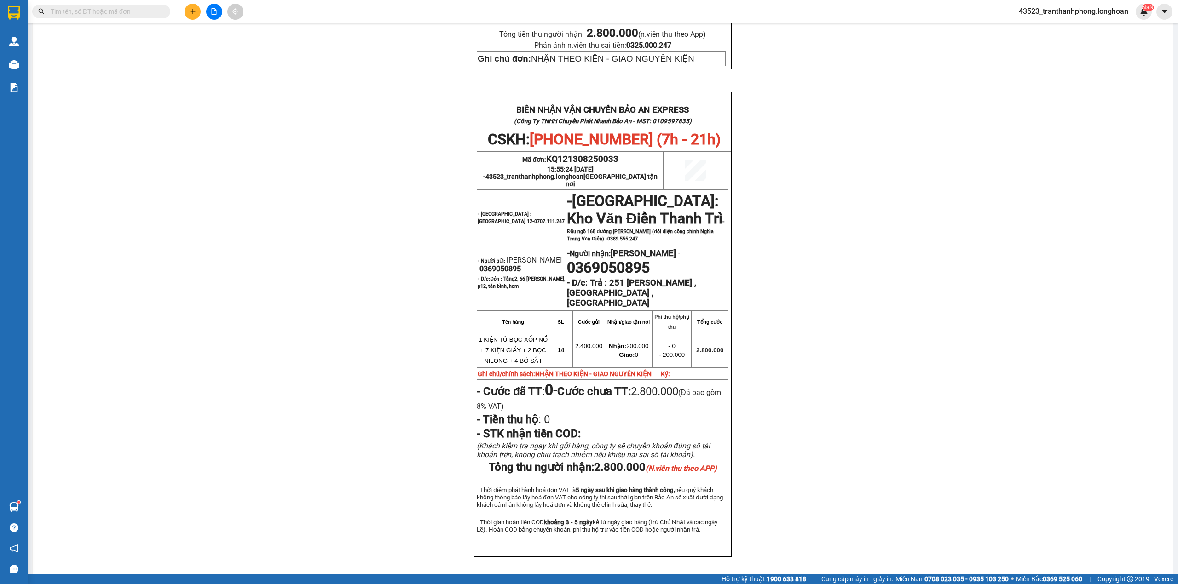
click at [509, 265] on span "0369050895" at bounding box center [499, 269] width 41 height 9
copy span "0369050895"
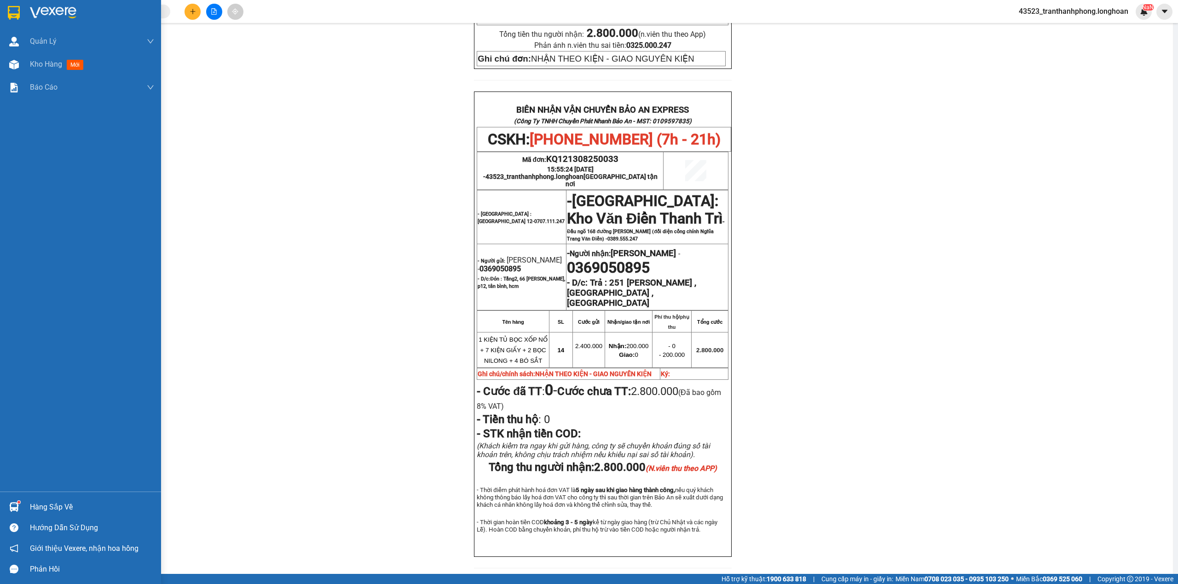
click at [47, 25] on div at bounding box center [80, 15] width 161 height 30
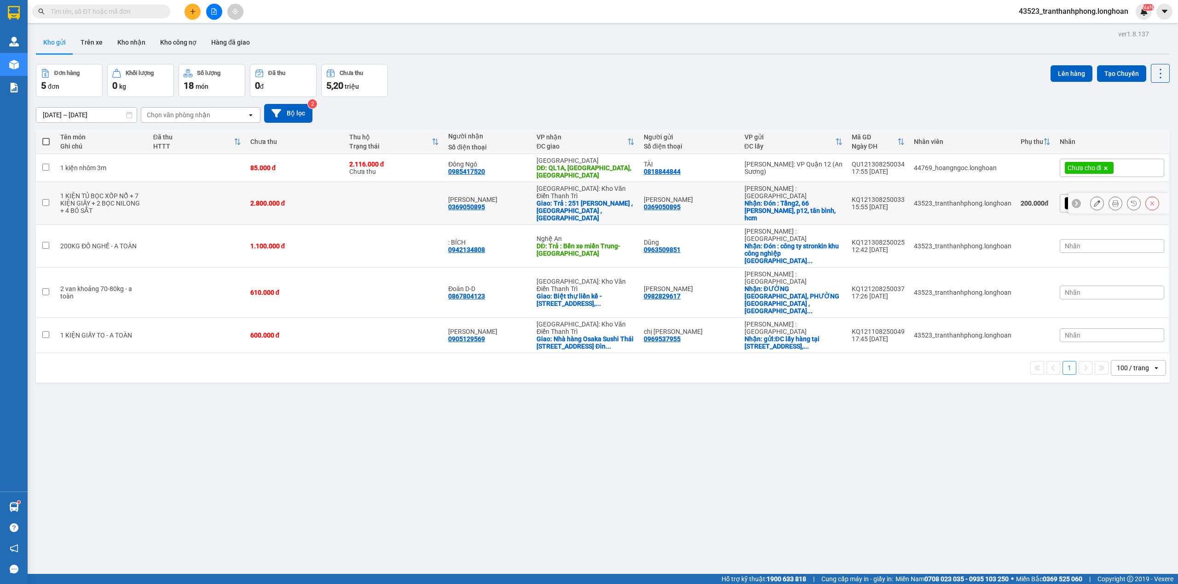
click at [206, 196] on td at bounding box center [197, 203] width 97 height 43
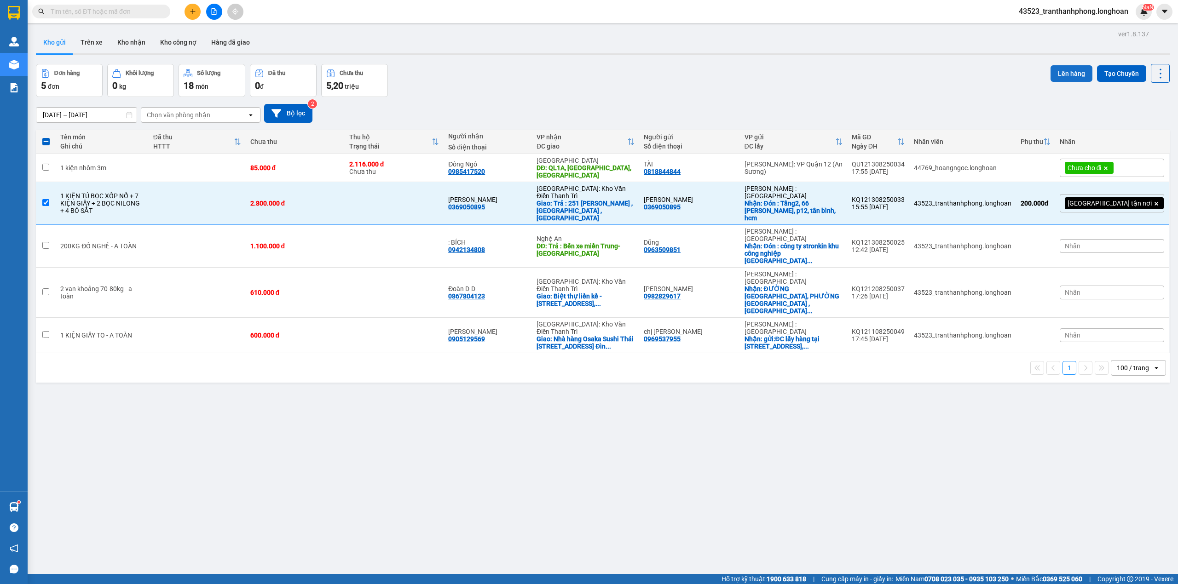
click at [1068, 68] on button "Lên hàng" at bounding box center [1071, 73] width 42 height 17
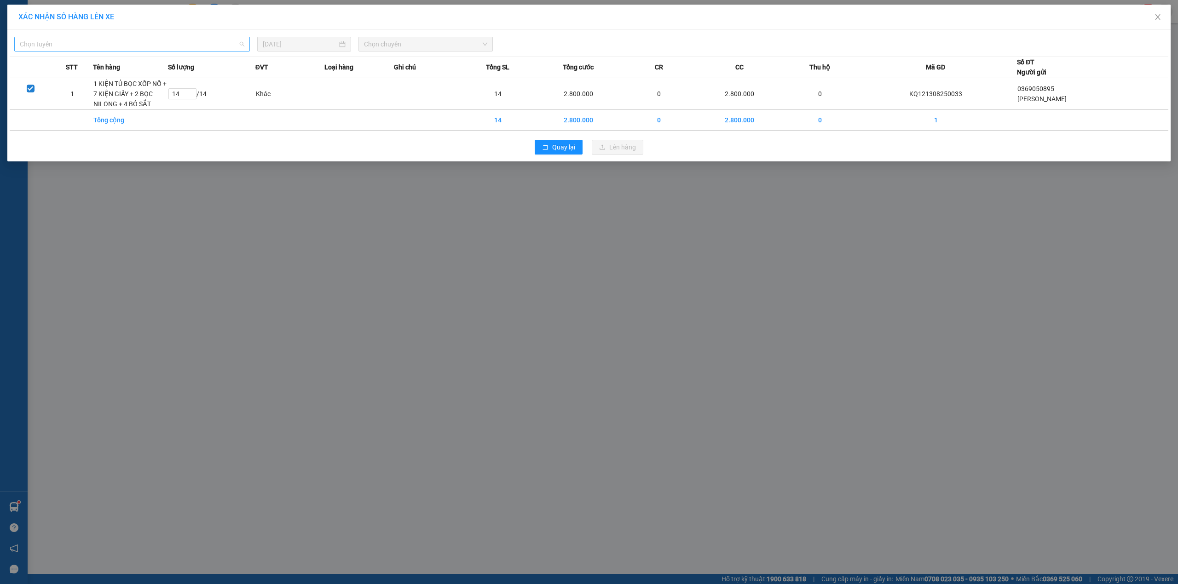
click at [157, 44] on span "Chọn tuyến" at bounding box center [132, 44] width 224 height 14
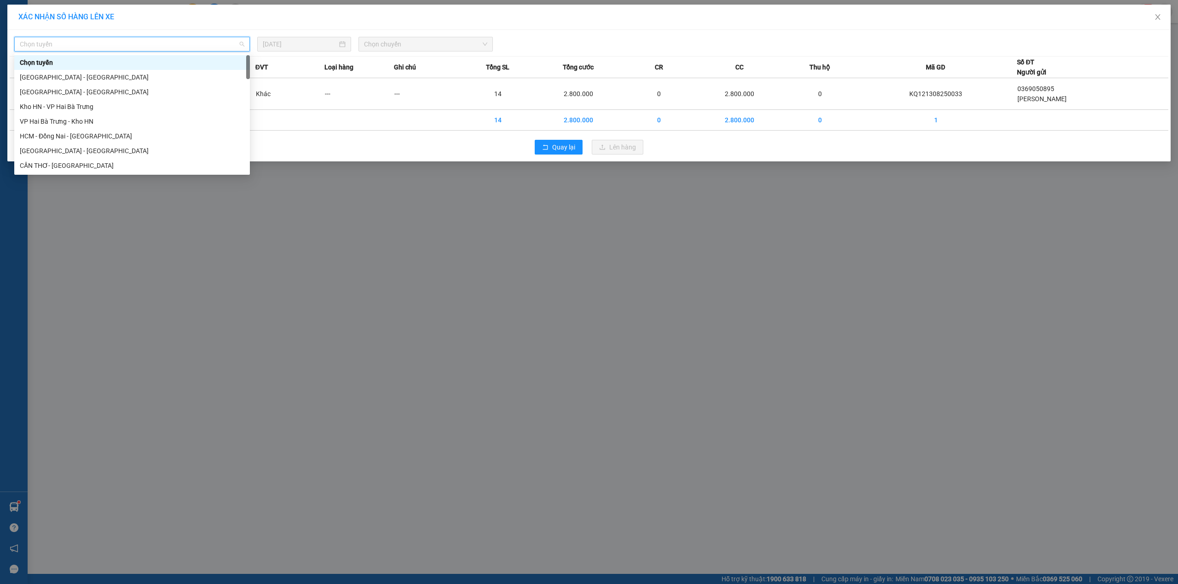
scroll to position [604, 0]
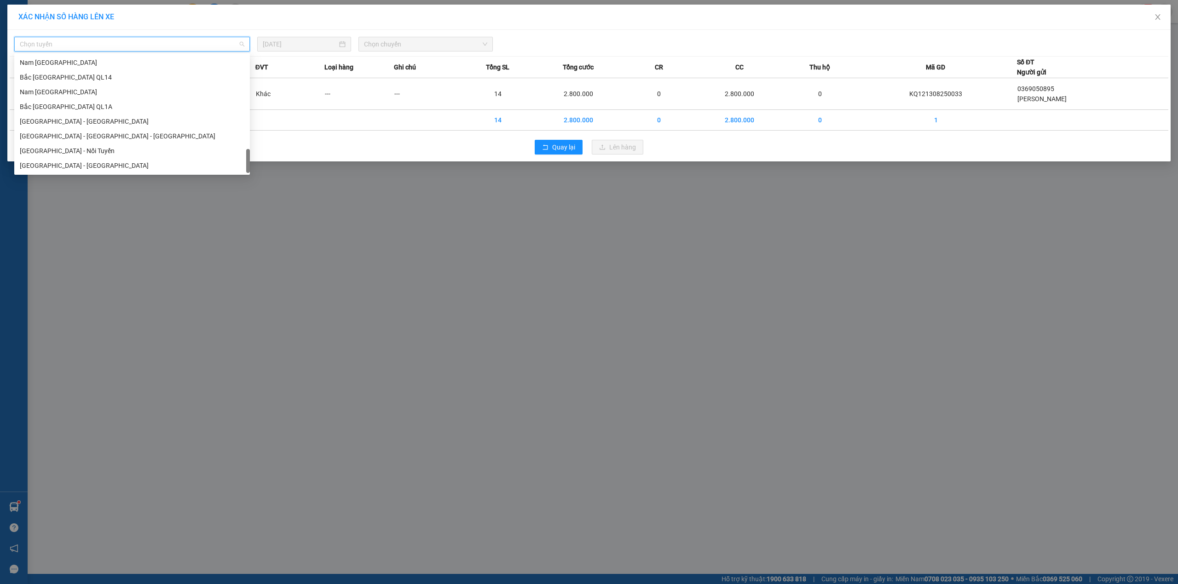
drag, startPoint x: 248, startPoint y: 59, endPoint x: 156, endPoint y: 167, distance: 141.4
click at [213, 238] on body "Kết quả tìm kiếm ( 1 ) Bộ lọc Mã ĐH Trạng thái Món hàng Thu hộ Tổng cước Chưa c…" at bounding box center [589, 292] width 1178 height 584
click at [43, 93] on div "Nam [GEOGRAPHIC_DATA]" at bounding box center [132, 92] width 224 height 10
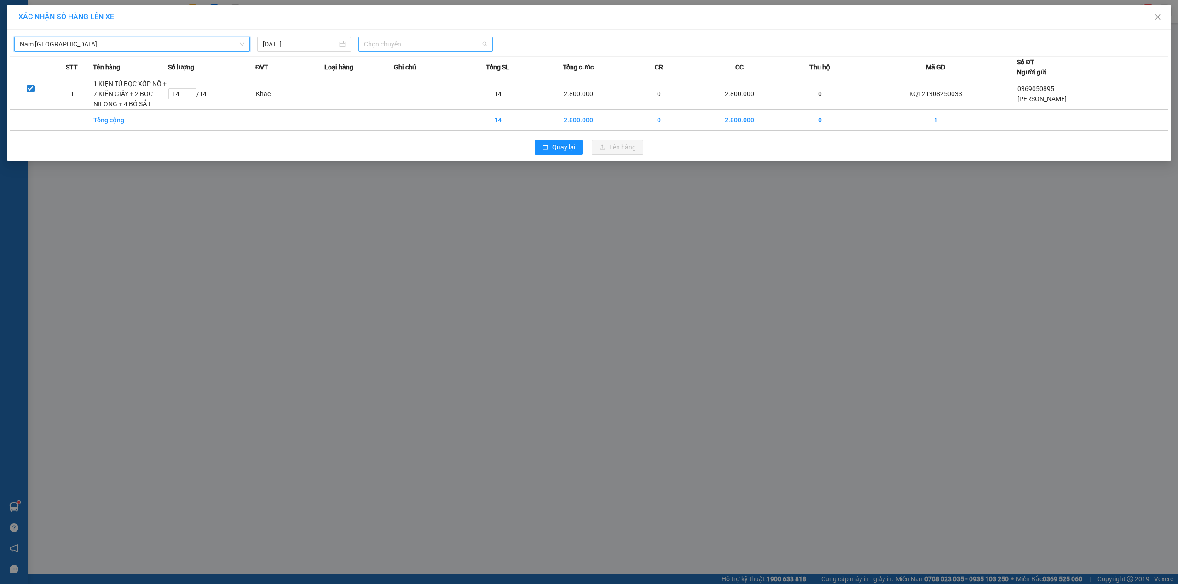
click at [402, 41] on span "Chọn chuyến" at bounding box center [425, 44] width 123 height 14
click at [380, 90] on div "23:00 (TC)" at bounding box center [400, 92] width 72 height 10
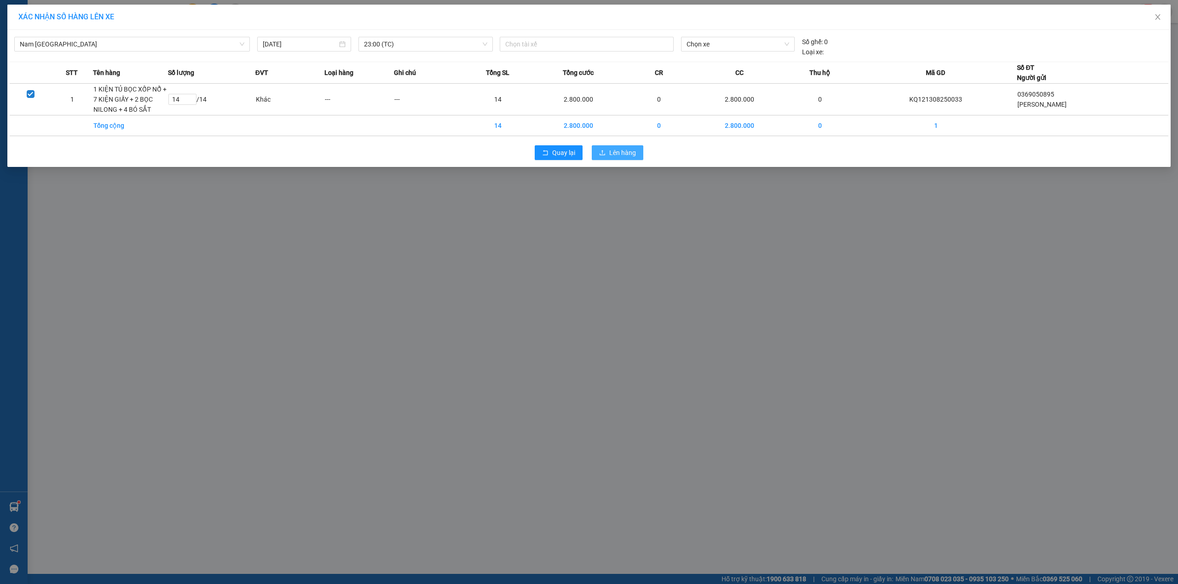
click at [606, 150] on button "Lên hàng" at bounding box center [618, 152] width 52 height 15
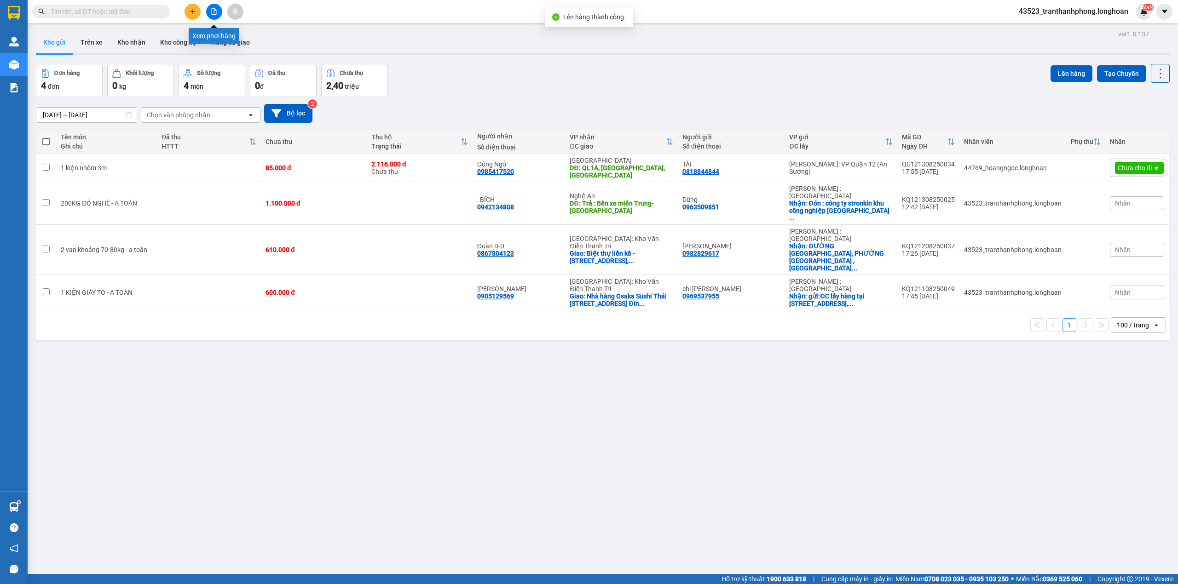
click at [213, 11] on icon "file-add" at bounding box center [214, 11] width 6 height 6
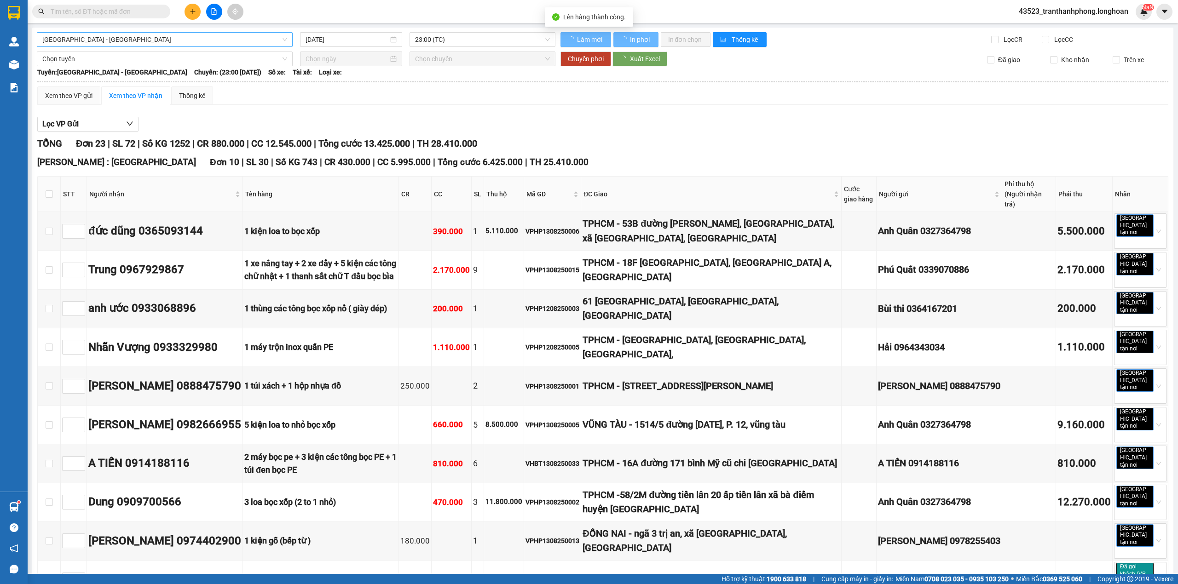
click at [181, 42] on span "[GEOGRAPHIC_DATA] - [GEOGRAPHIC_DATA]" at bounding box center [164, 40] width 245 height 14
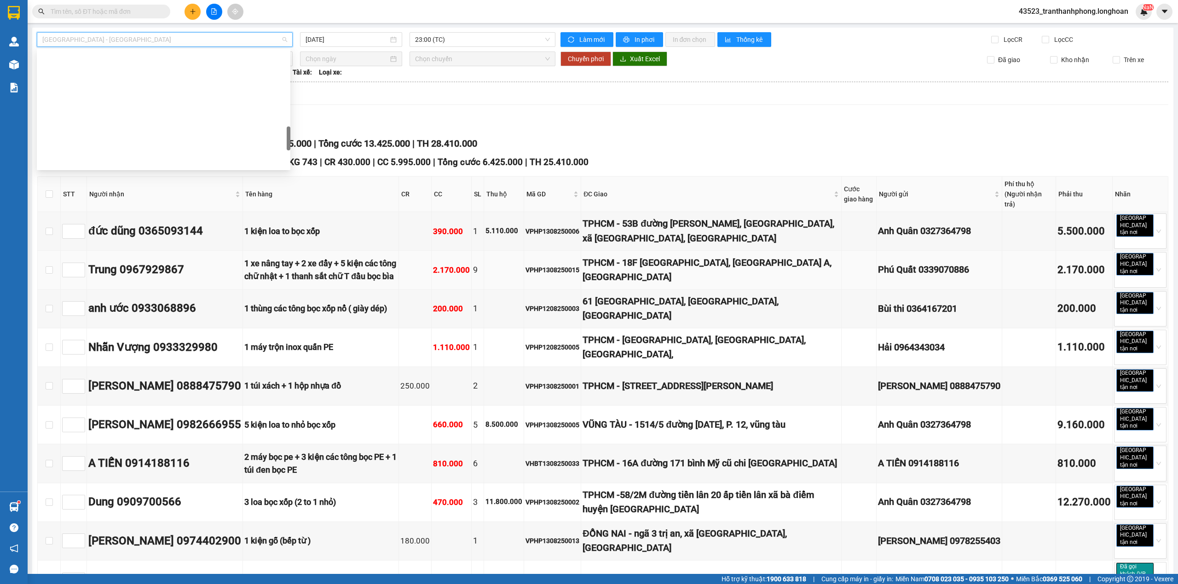
scroll to position [604, 0]
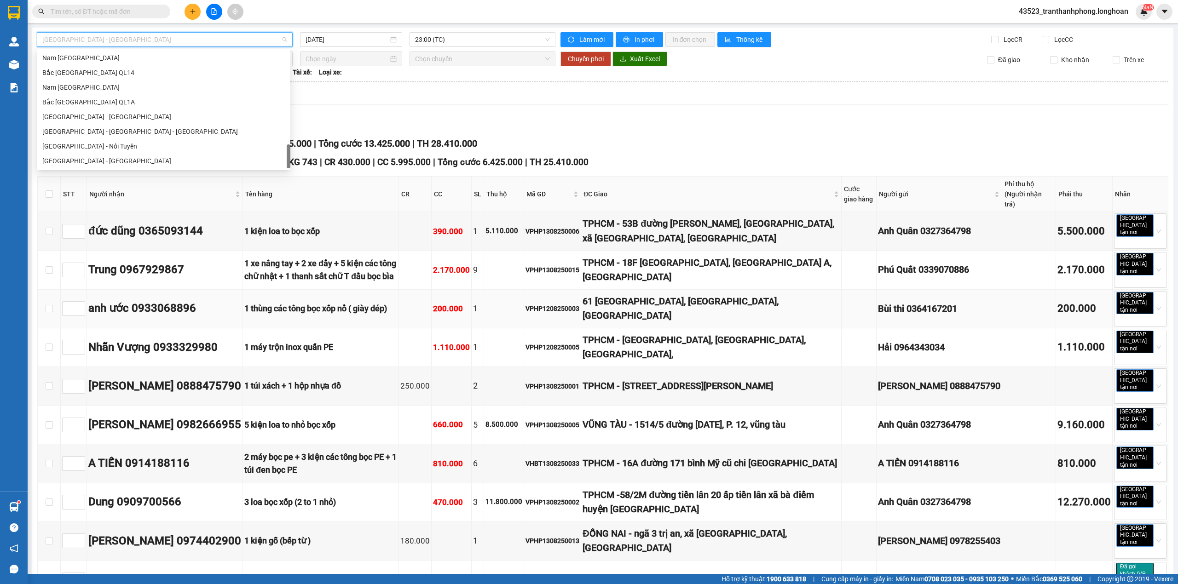
drag, startPoint x: 288, startPoint y: 59, endPoint x: 311, endPoint y: 280, distance: 221.6
click at [313, 281] on body "Kết quả tìm kiếm ( 1 ) Bộ lọc Mã ĐH Trạng thái Món hàng Thu hộ Tổng cước Chưa c…" at bounding box center [589, 292] width 1178 height 584
click at [66, 85] on div "Nam [GEOGRAPHIC_DATA]" at bounding box center [163, 87] width 242 height 10
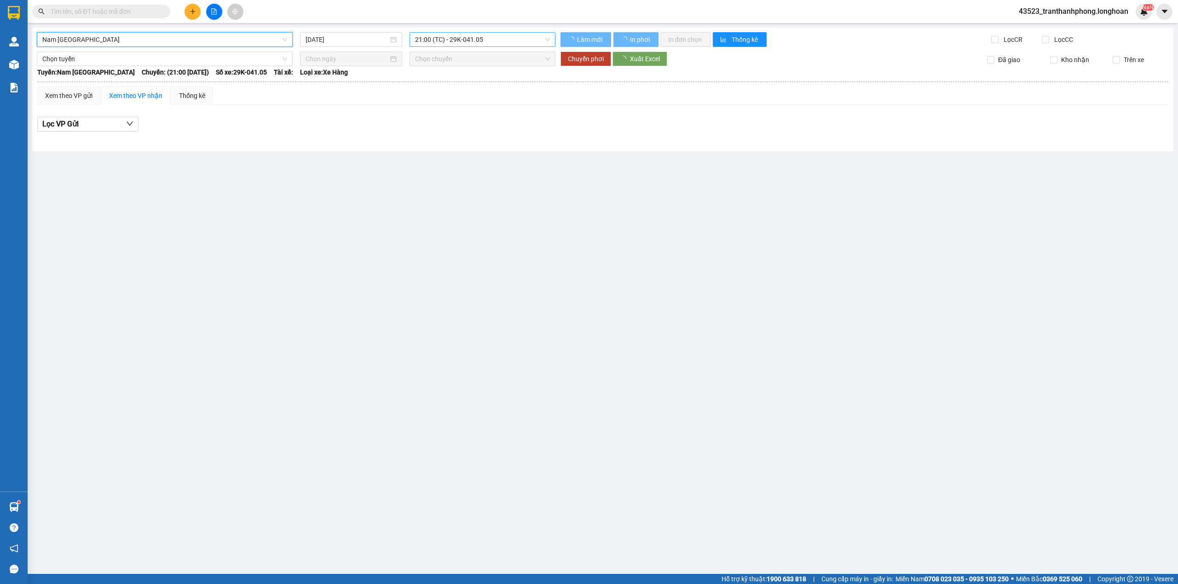
click at [455, 38] on span "21:00 (TC) - 29K-041.05" at bounding box center [482, 40] width 135 height 14
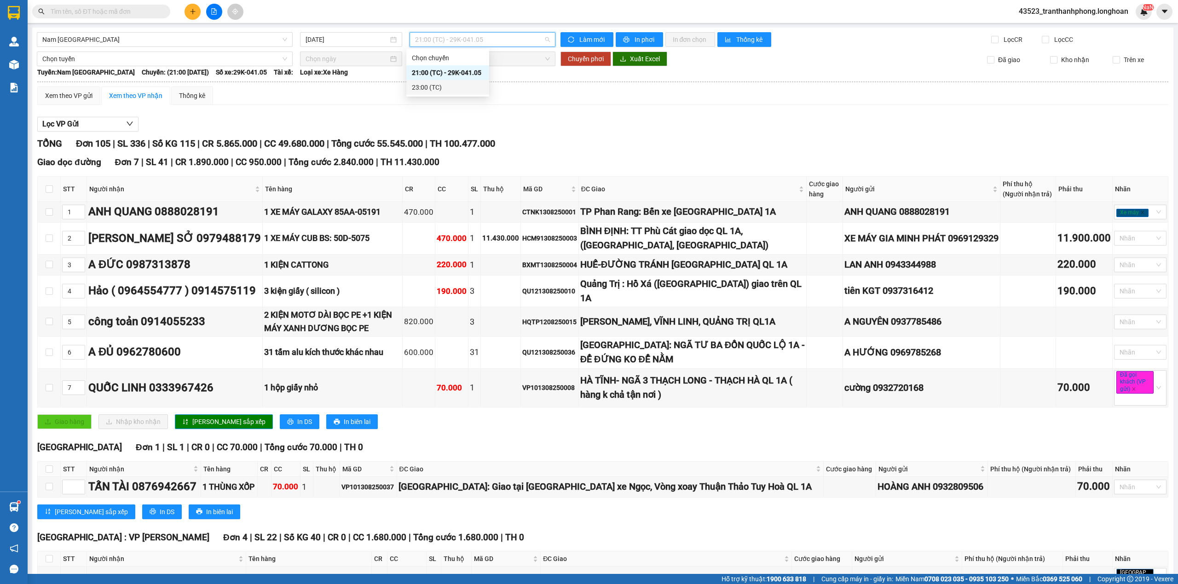
click at [433, 89] on div "23:00 (TC)" at bounding box center [448, 87] width 72 height 10
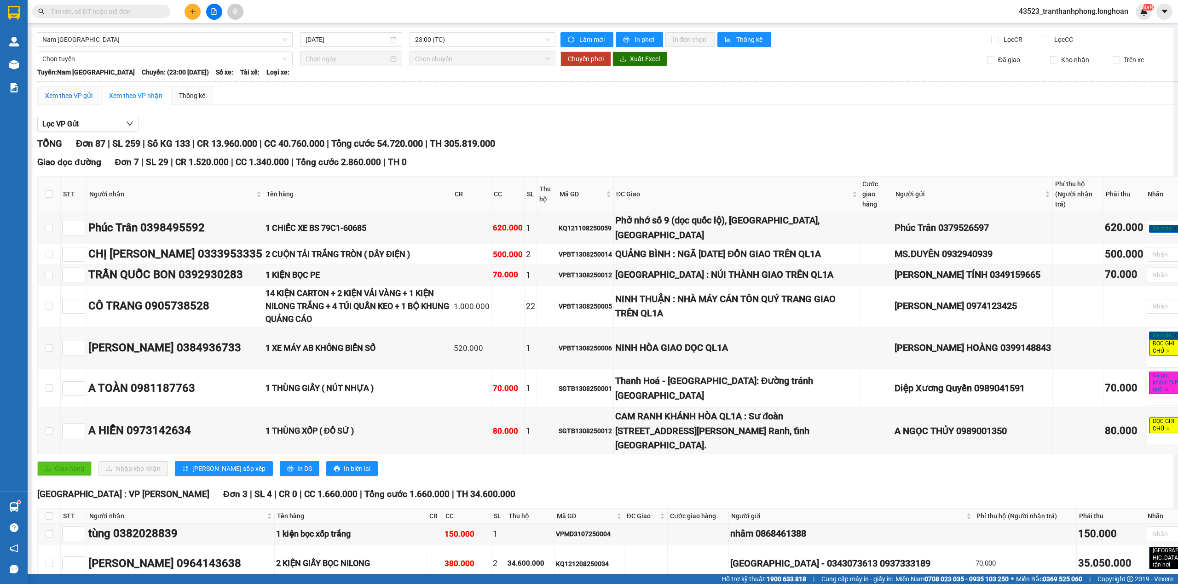
click at [87, 98] on div "Xem theo VP gửi" at bounding box center [68, 96] width 47 height 10
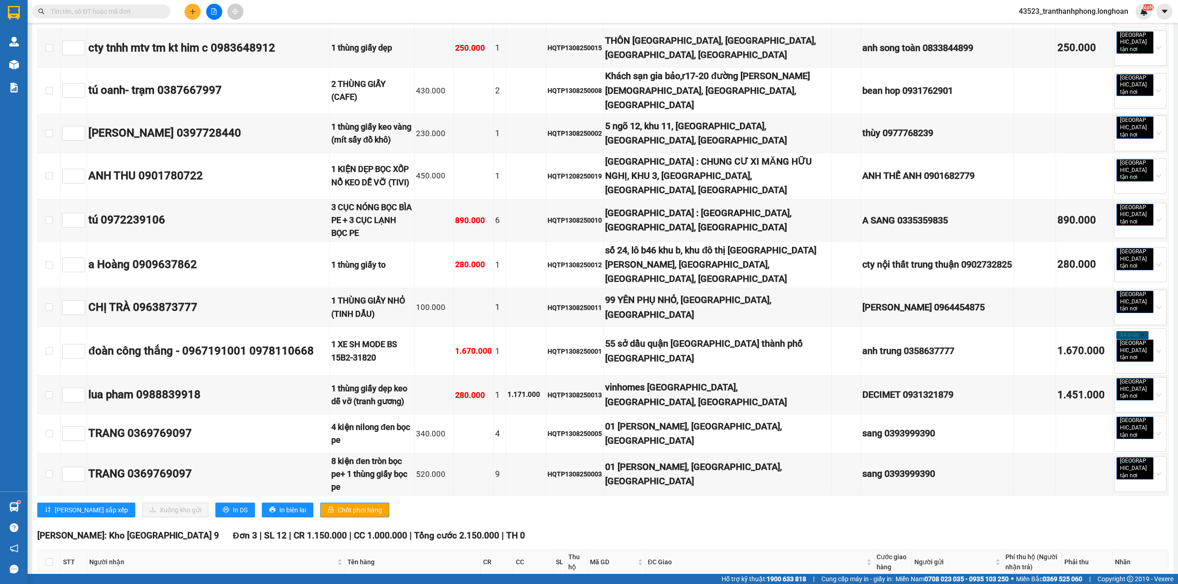
scroll to position [2389, 0]
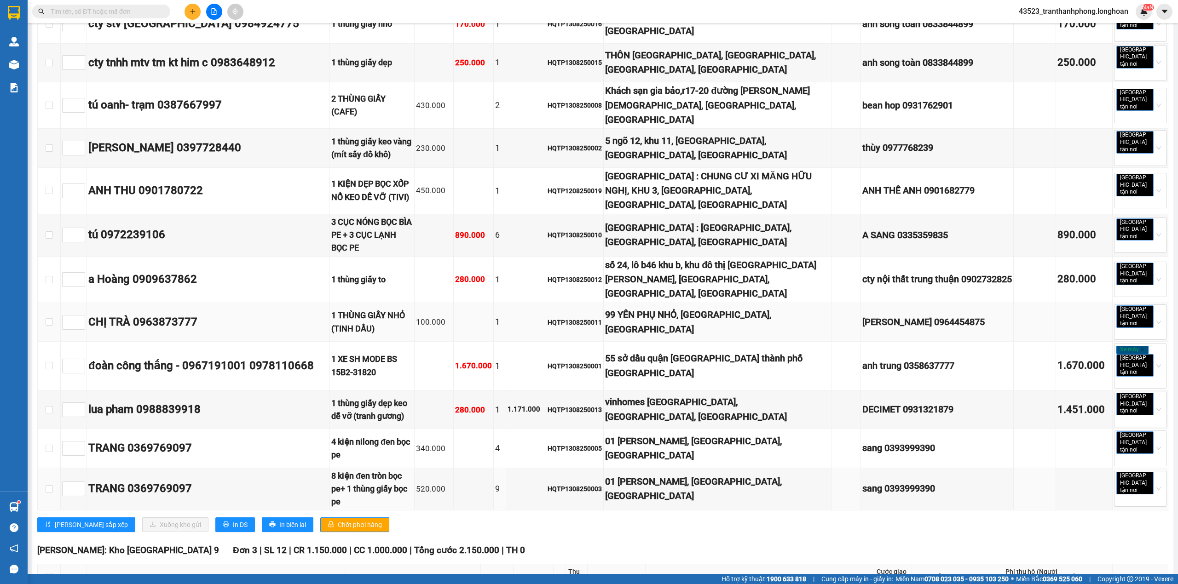
scroll to position [2327, 0]
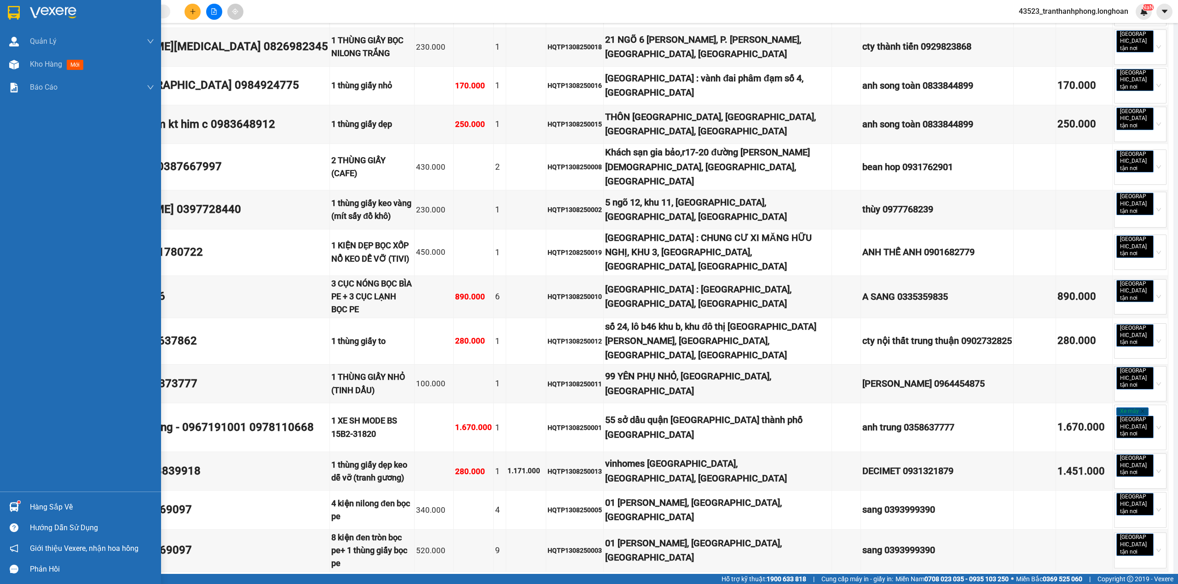
click at [2, 12] on div at bounding box center [80, 15] width 161 height 30
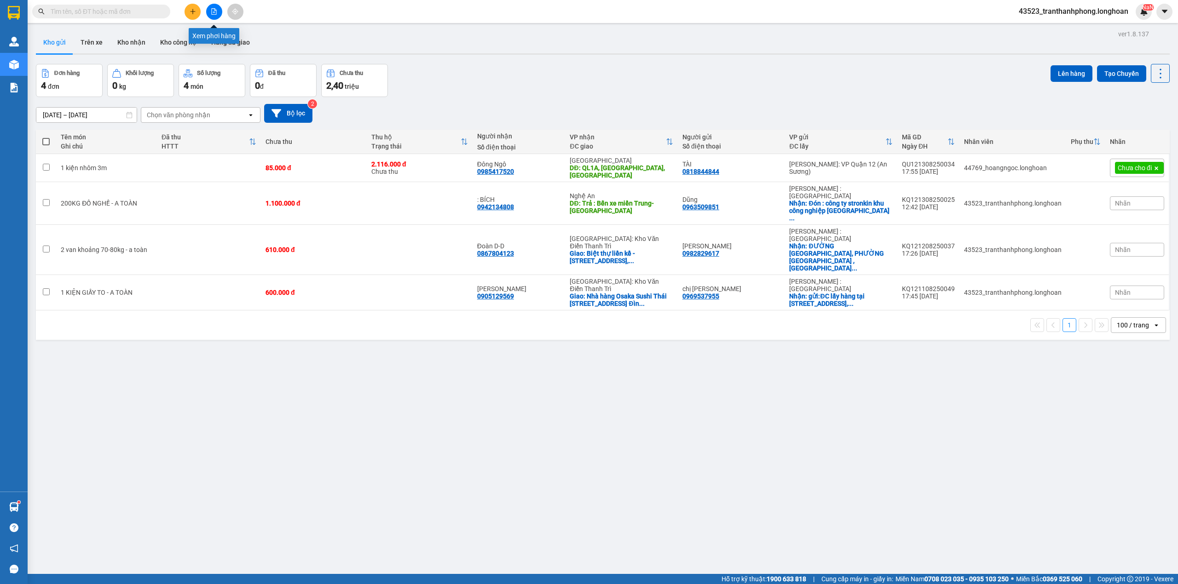
click at [214, 9] on icon "file-add" at bounding box center [214, 11] width 6 height 6
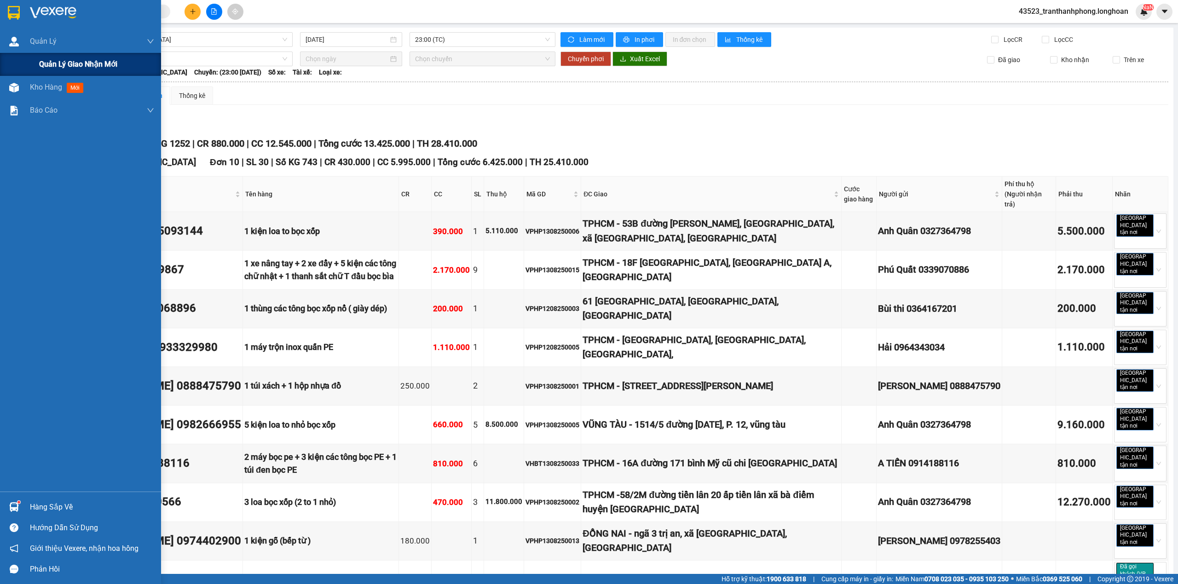
click at [75, 63] on span "Quản lý giao nhận mới" at bounding box center [78, 64] width 78 height 12
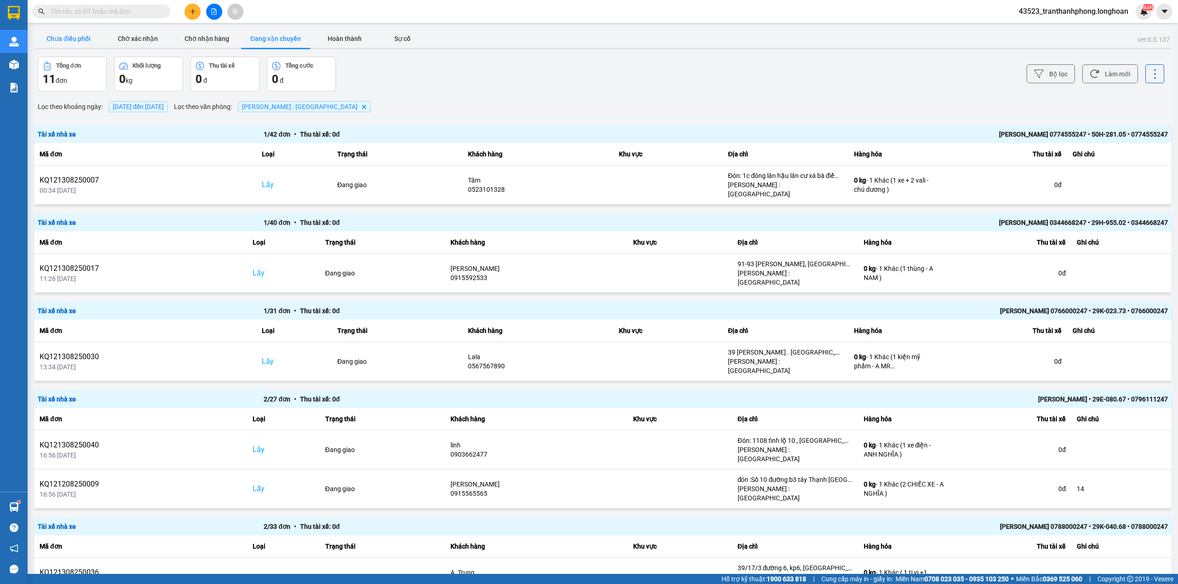
click at [76, 36] on button "Chưa điều phối" at bounding box center [68, 38] width 69 height 18
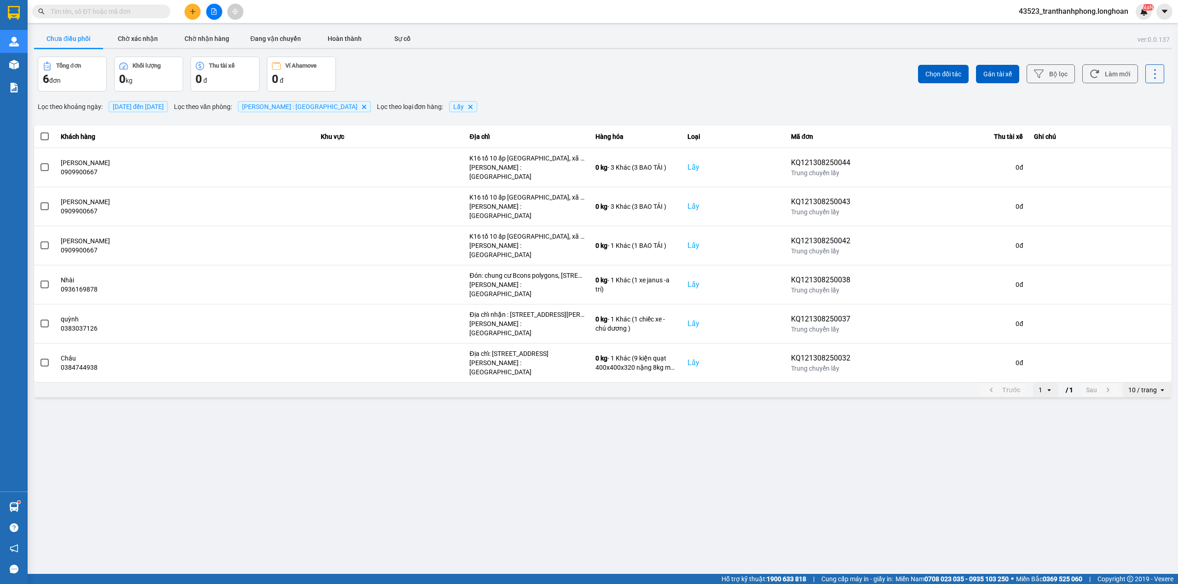
click at [164, 109] on span "[DATE] đến [DATE]" at bounding box center [138, 106] width 51 height 7
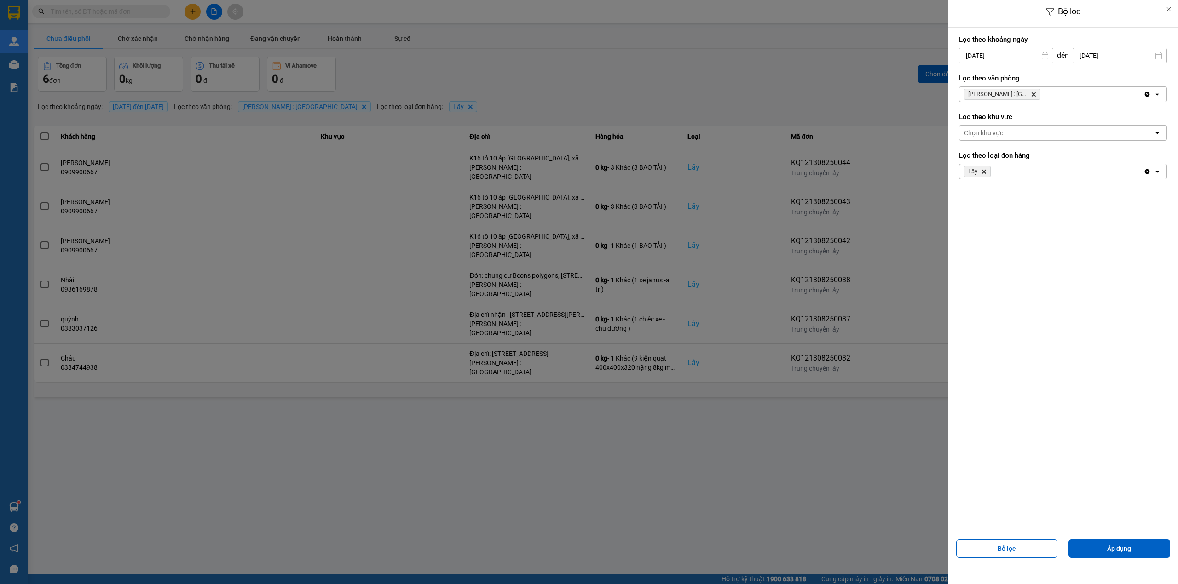
click at [1031, 92] on icon "Delete" at bounding box center [1033, 95] width 6 height 6
click at [1018, 92] on div "Chọn văn phòng" at bounding box center [1056, 94] width 194 height 15
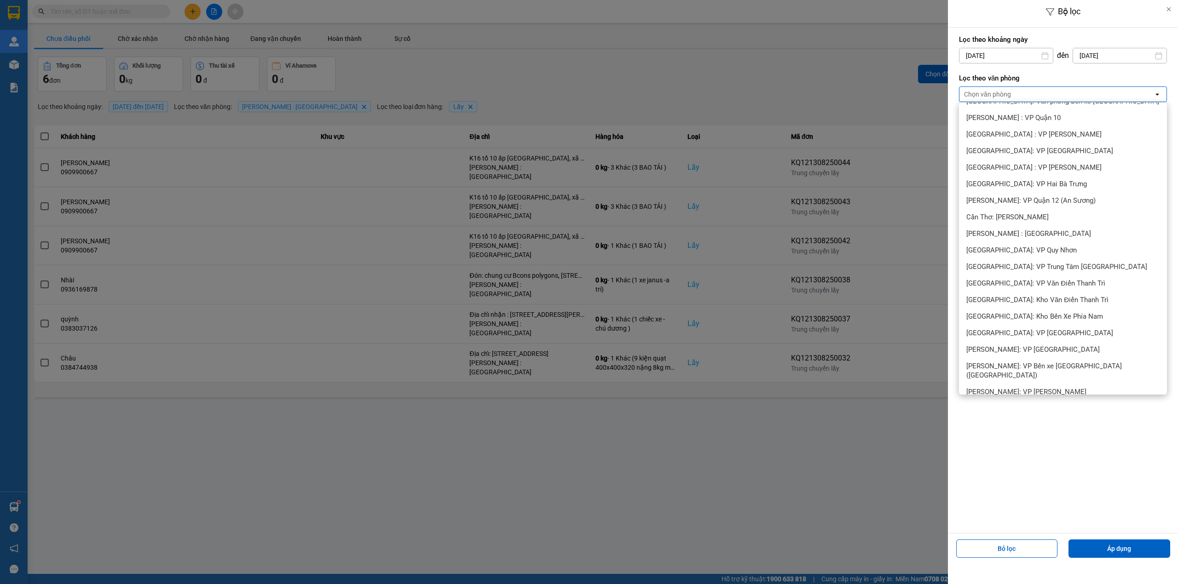
scroll to position [306, 0]
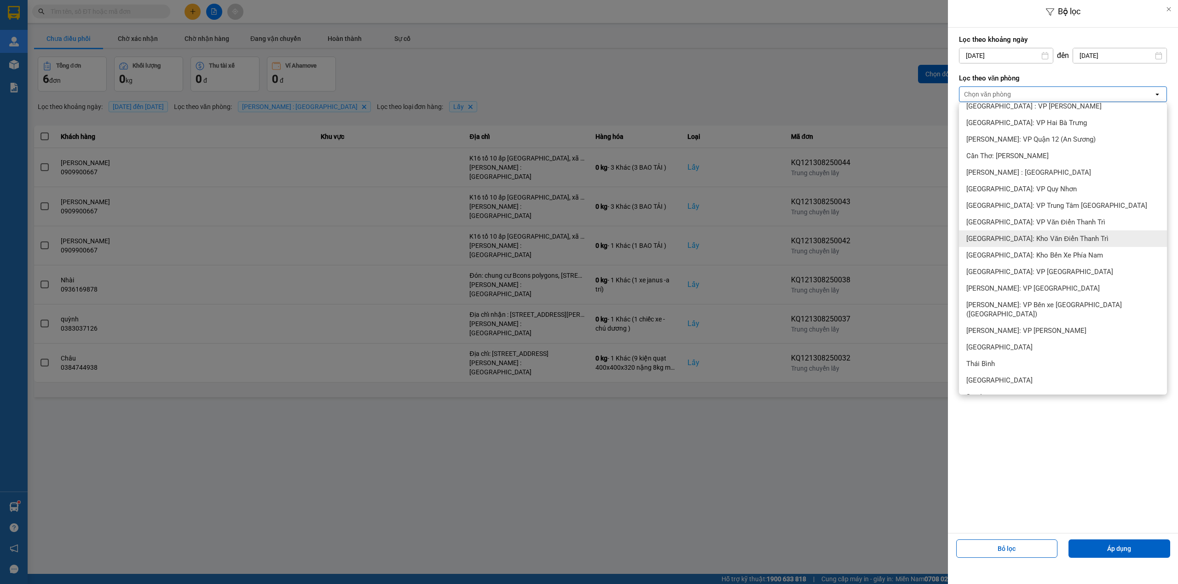
click at [669, 47] on div at bounding box center [589, 292] width 1178 height 584
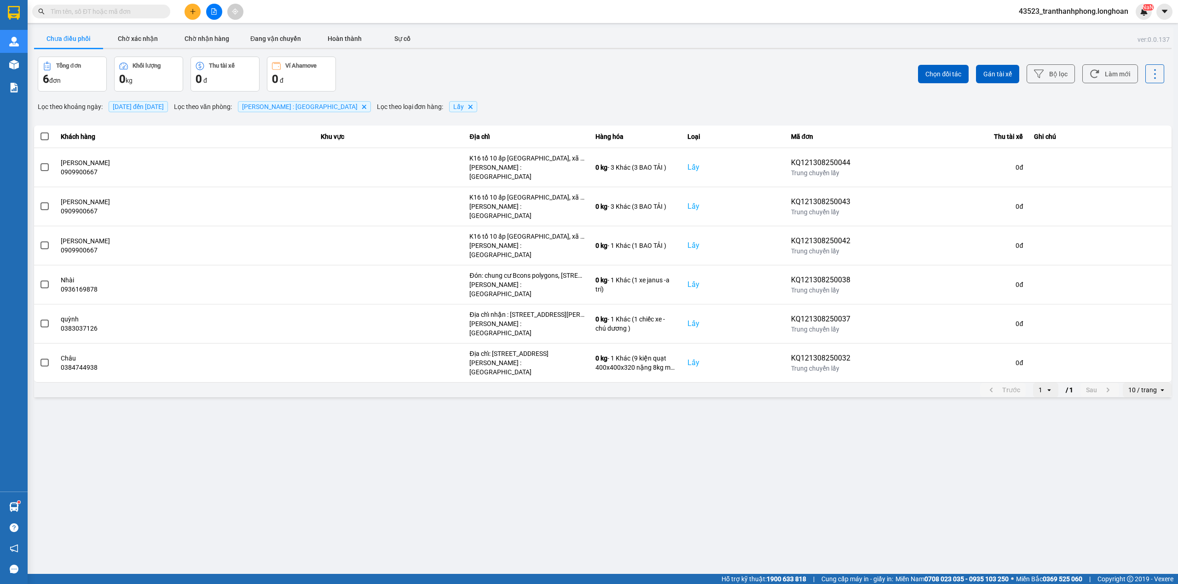
click at [142, 17] on span at bounding box center [101, 12] width 138 height 14
click at [157, 10] on input "text" at bounding box center [105, 11] width 109 height 10
paste input "KQ121308250053"
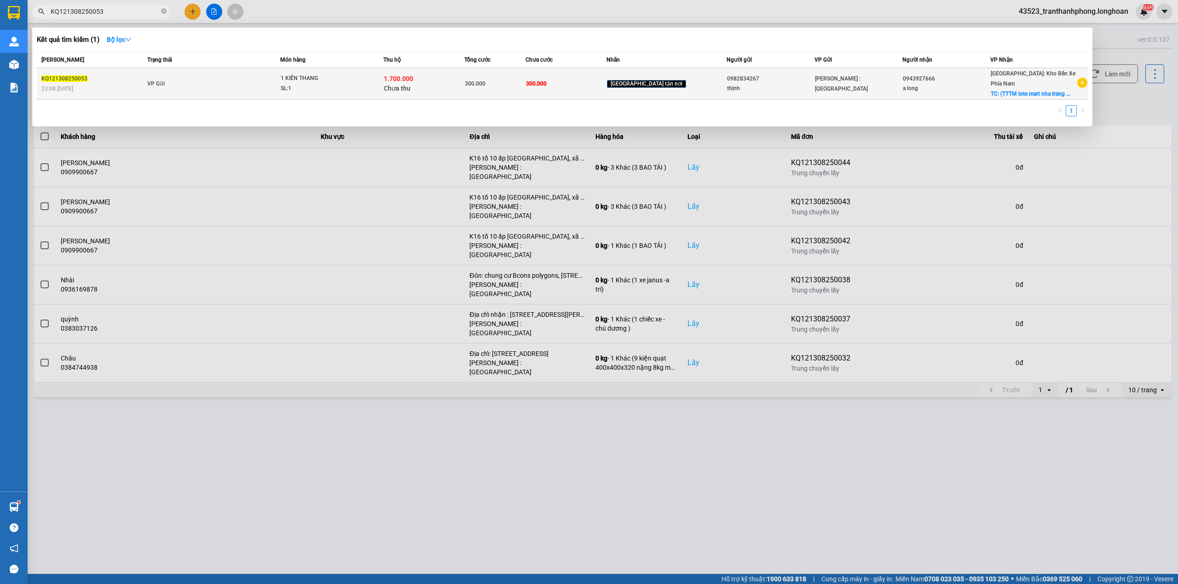
type input "KQ121308250053"
click at [165, 81] on span "VP Gửi" at bounding box center [155, 84] width 17 height 6
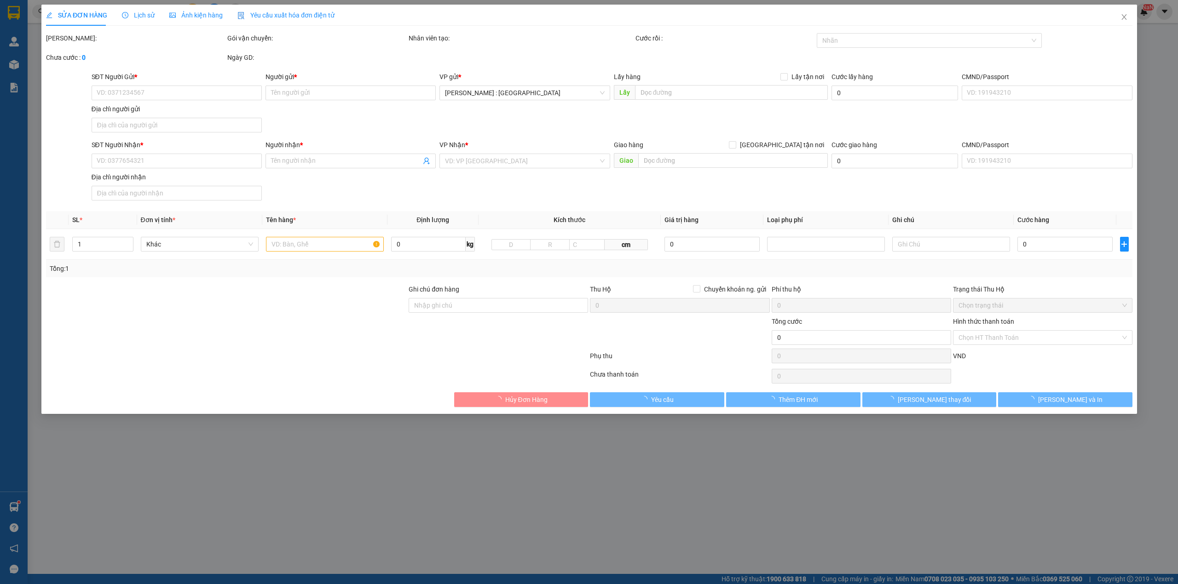
type input "0982834267"
type input "thịnh"
type input "0943927666"
type input "a long"
checkbox input "true"
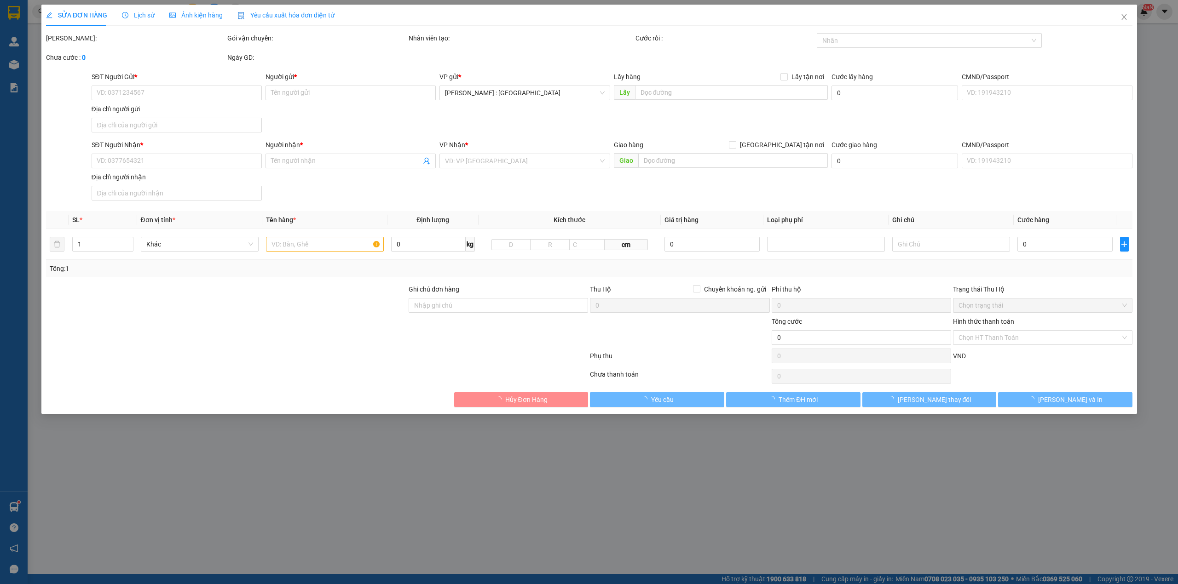
type input "(TTTM [GEOGRAPHIC_DATA] ) số 53 đường 23/10 phường [GEOGRAPHIC_DATA]"
type input "300.000"
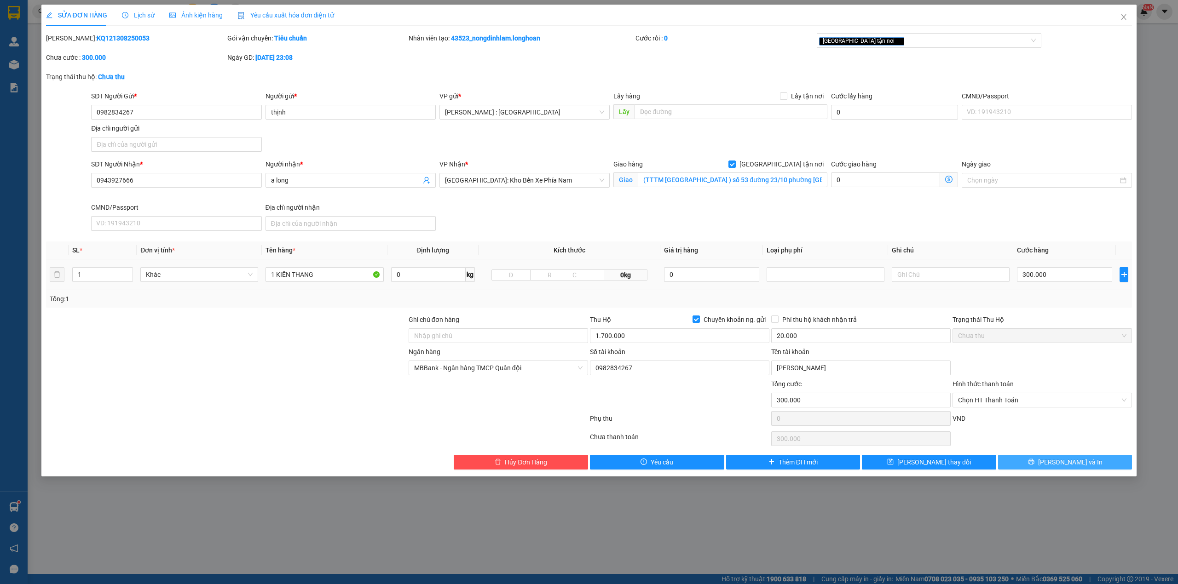
click at [1040, 466] on button "[PERSON_NAME] và In" at bounding box center [1065, 462] width 134 height 15
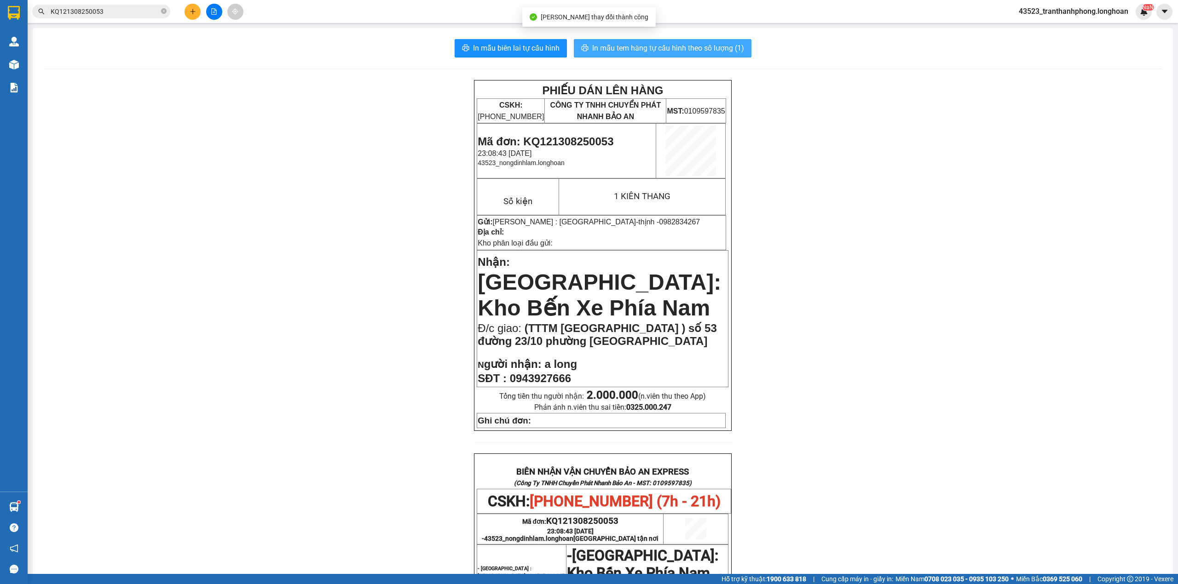
click at [668, 52] on span "In mẫu tem hàng tự cấu hình theo số lượng (1)" at bounding box center [668, 48] width 152 height 12
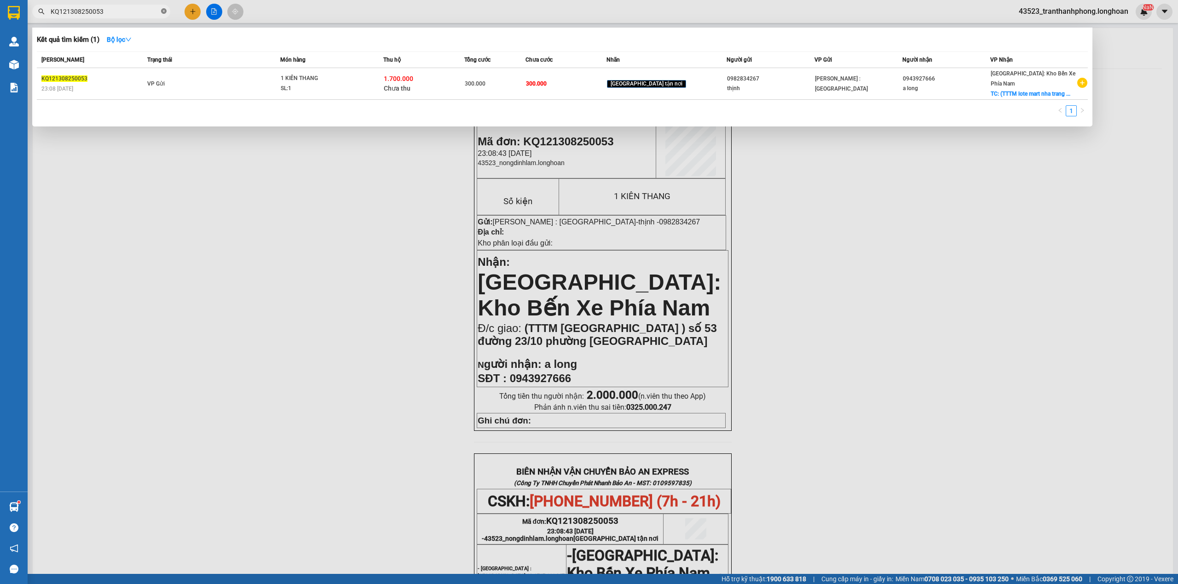
click at [164, 11] on icon "close-circle" at bounding box center [164, 11] width 6 height 6
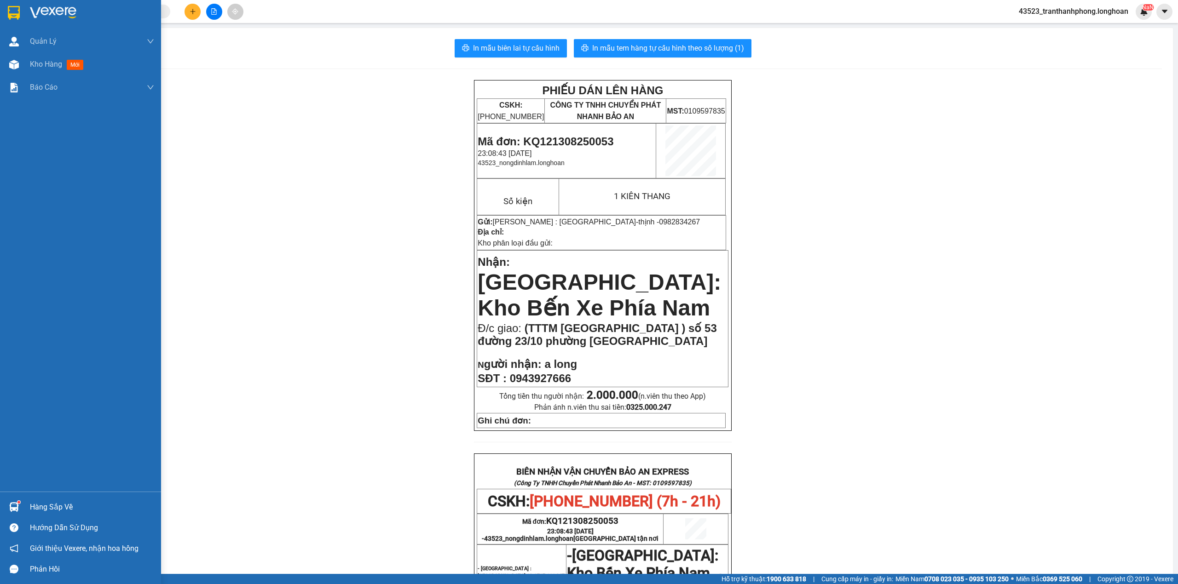
click at [24, 8] on div at bounding box center [80, 15] width 161 height 30
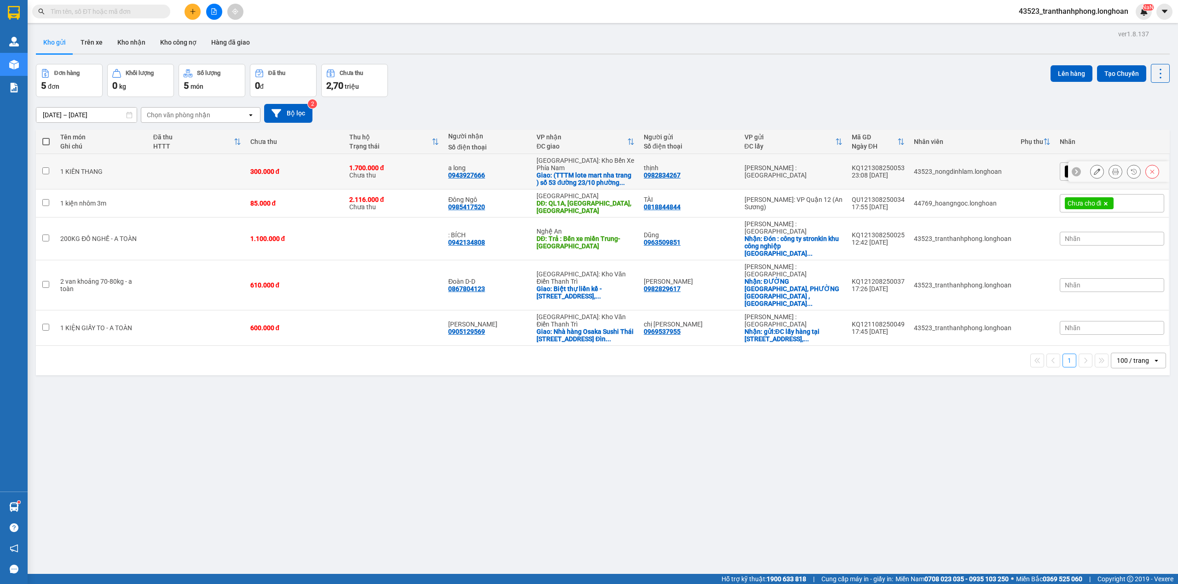
click at [97, 172] on div "1 KIÊN THANG" at bounding box center [102, 171] width 84 height 7
checkbox input "true"
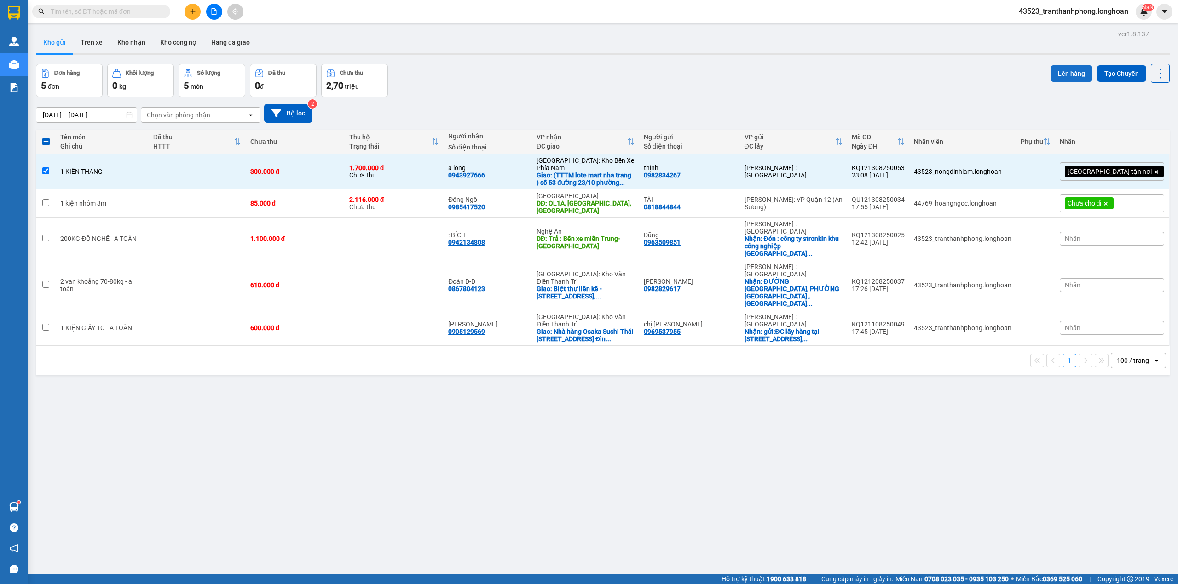
click at [1066, 70] on button "Lên hàng" at bounding box center [1071, 73] width 42 height 17
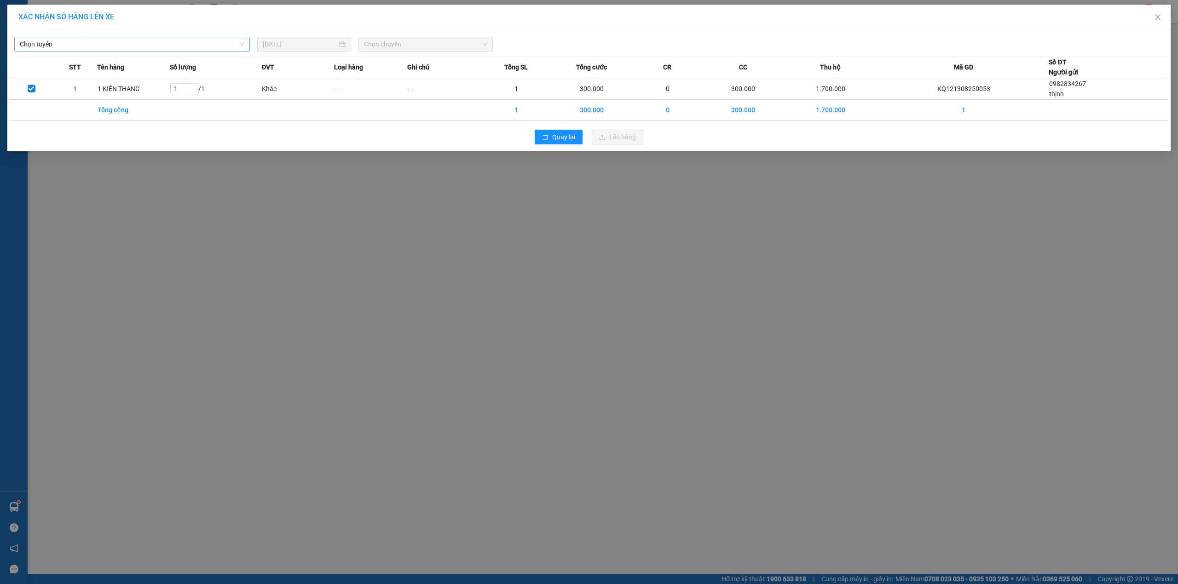
click at [170, 49] on span "Chọn tuyến" at bounding box center [132, 44] width 224 height 14
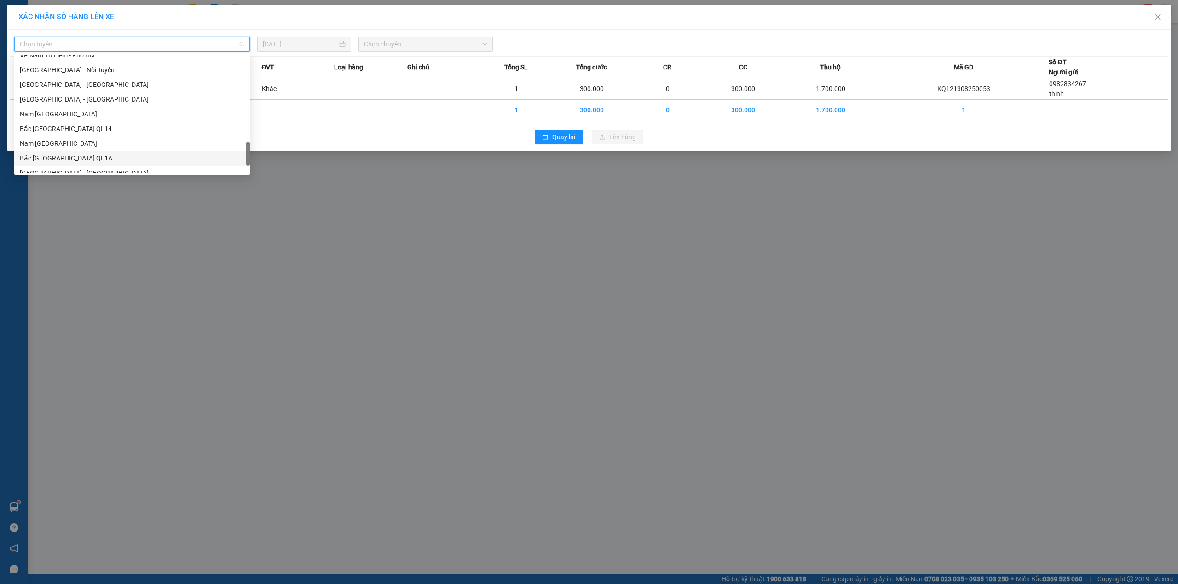
scroll to position [604, 0]
click at [58, 96] on div "Nam [GEOGRAPHIC_DATA]" at bounding box center [132, 92] width 224 height 10
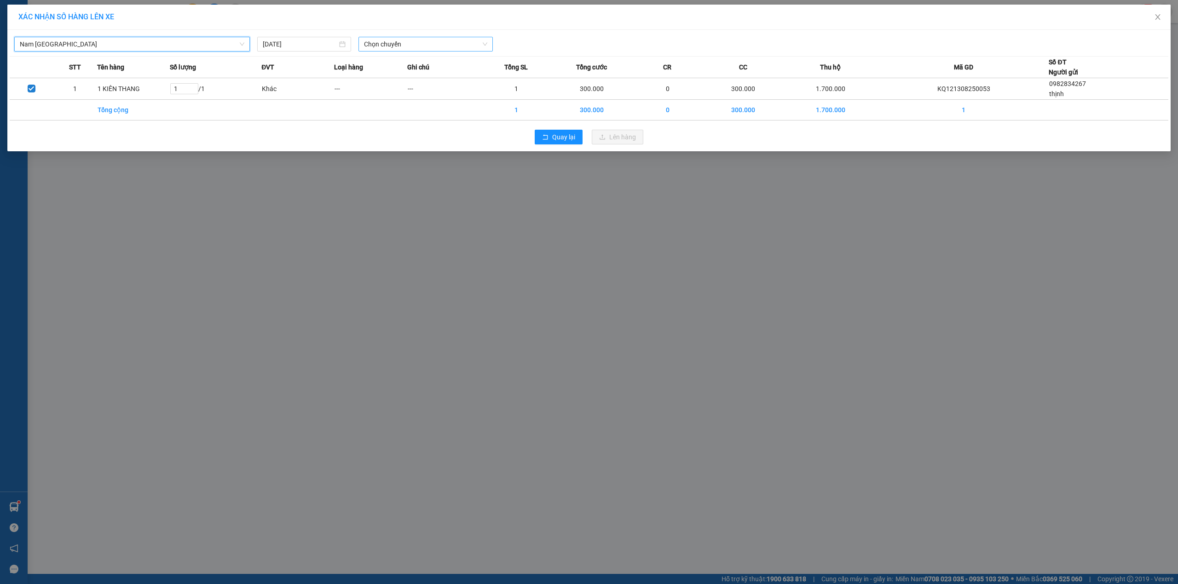
click at [374, 39] on span "Chọn chuyến" at bounding box center [425, 44] width 123 height 14
click at [386, 89] on div "23:00 (TC)" at bounding box center [400, 92] width 72 height 10
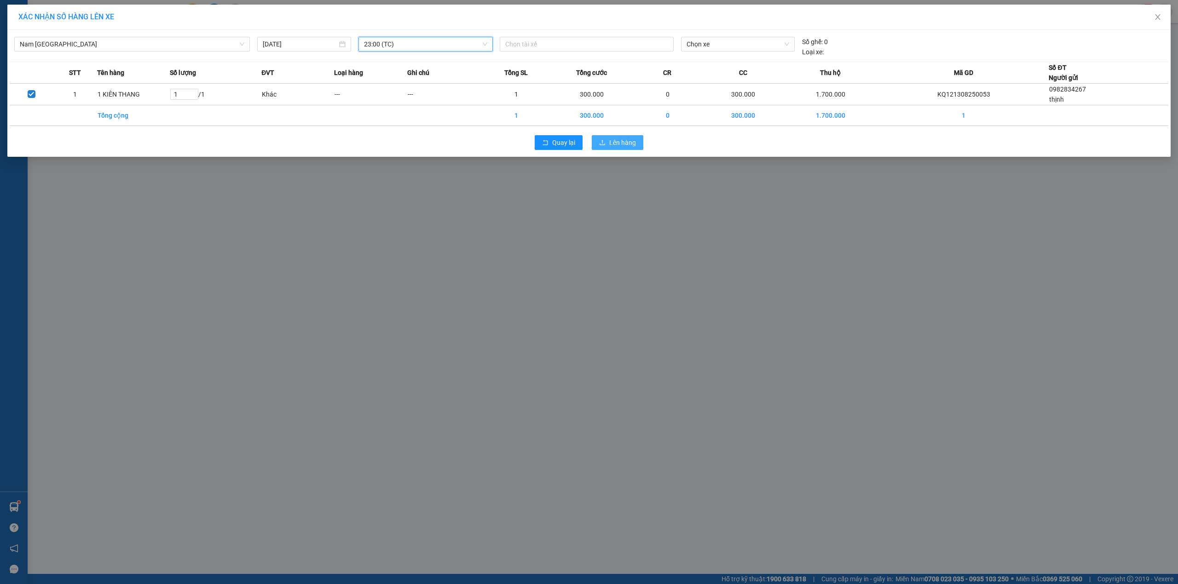
click at [604, 144] on icon "upload" at bounding box center [602, 142] width 6 height 5
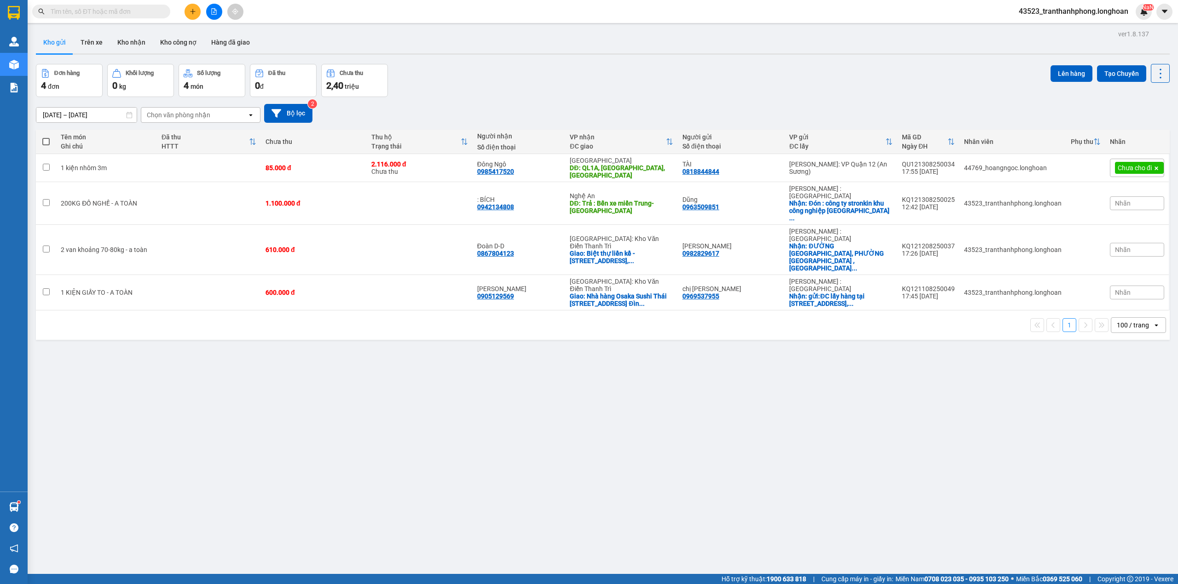
click at [155, 12] on input "text" at bounding box center [105, 11] width 109 height 10
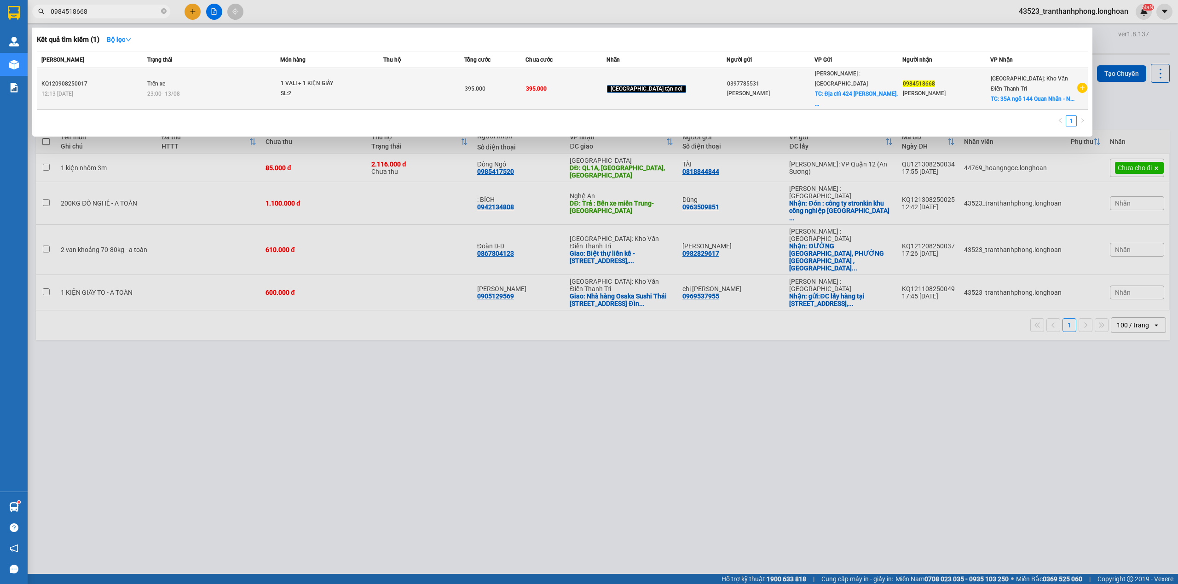
type input "0984518668"
click at [235, 89] on div "23:00 [DATE]" at bounding box center [213, 94] width 132 height 10
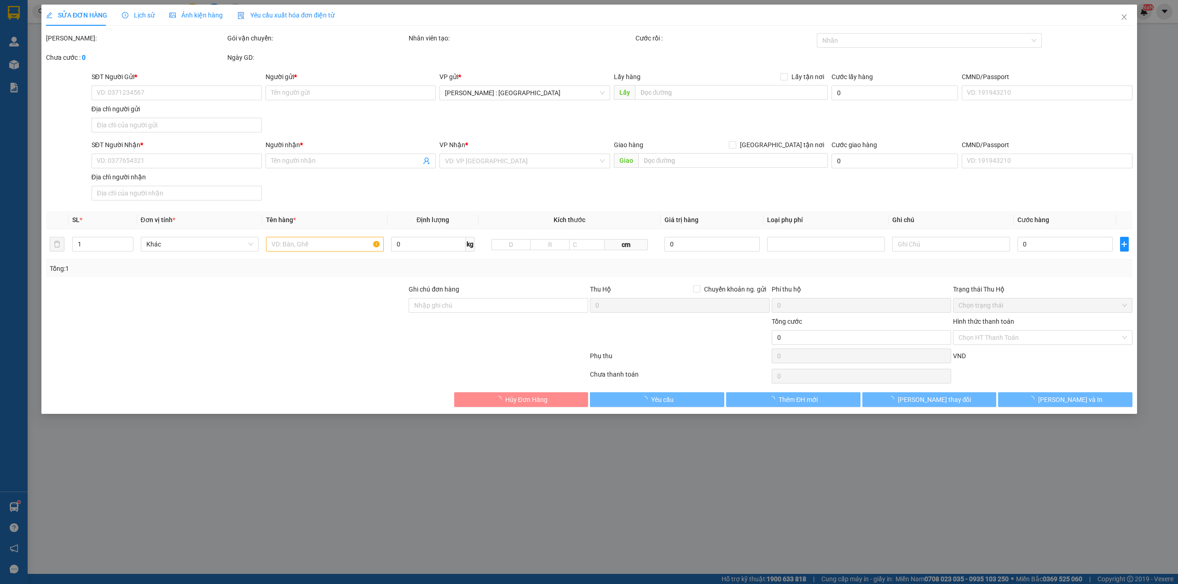
type input "0397785531"
type input "[PERSON_NAME]"
checkbox input "true"
type input "Địa chỉ 424 [PERSON_NAME]. [GEOGRAPHIC_DATA]"
type input "0984518668"
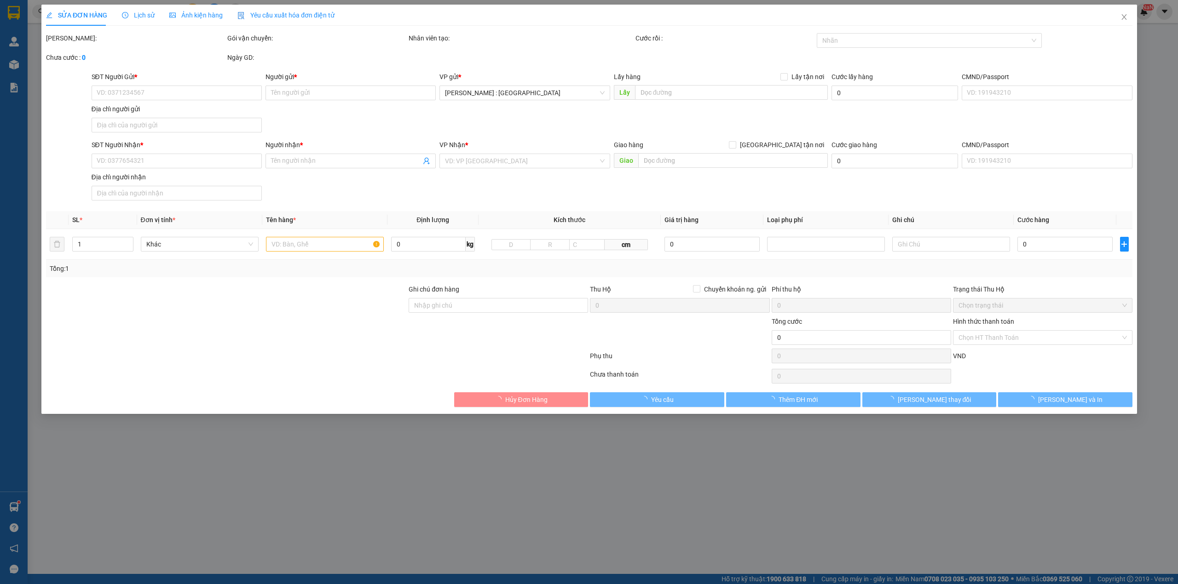
type input "[PERSON_NAME]"
checkbox input "true"
type input "35A ngõ 144 Quan Nhân - Nhân Chính - [GEOGRAPHIC_DATA]"
type input "395.000"
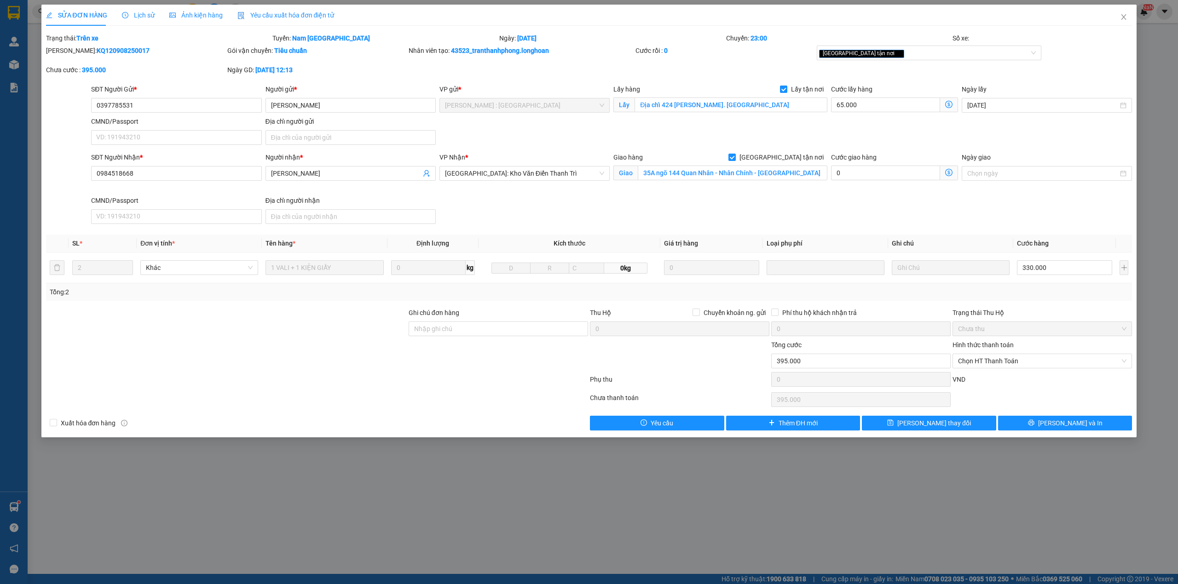
click at [141, 328] on div at bounding box center [226, 324] width 363 height 32
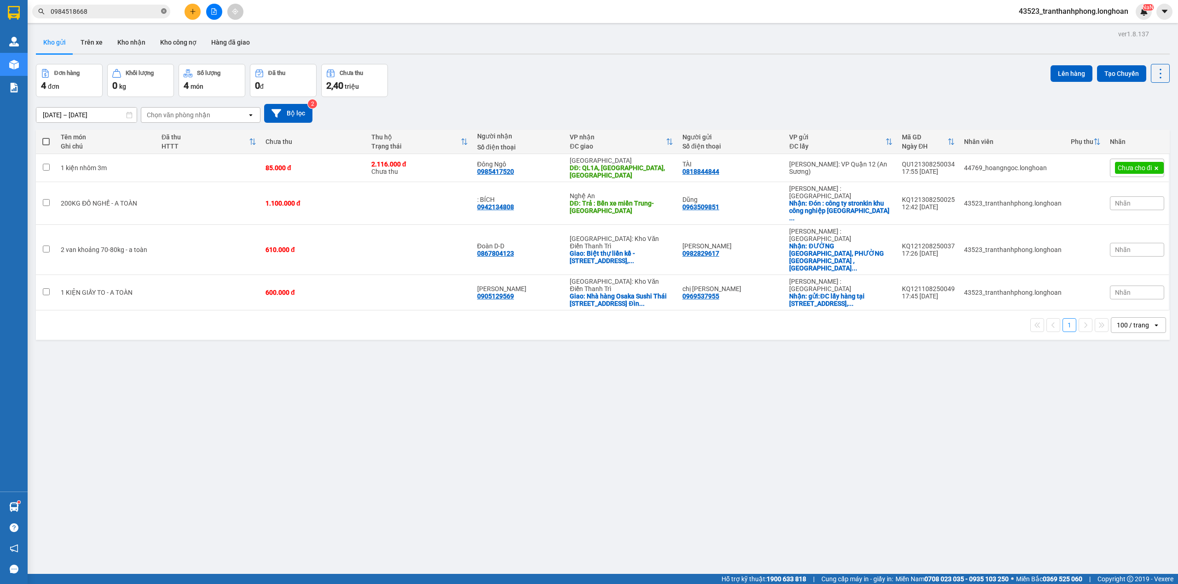
click at [164, 15] on span at bounding box center [164, 11] width 6 height 9
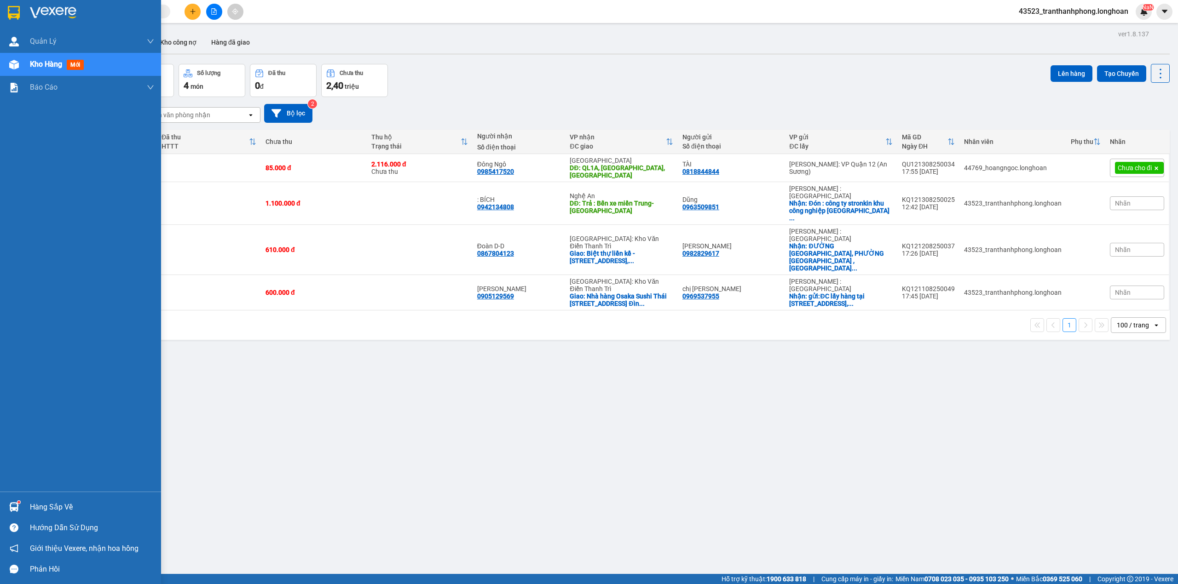
click at [0, 13] on div at bounding box center [80, 15] width 161 height 30
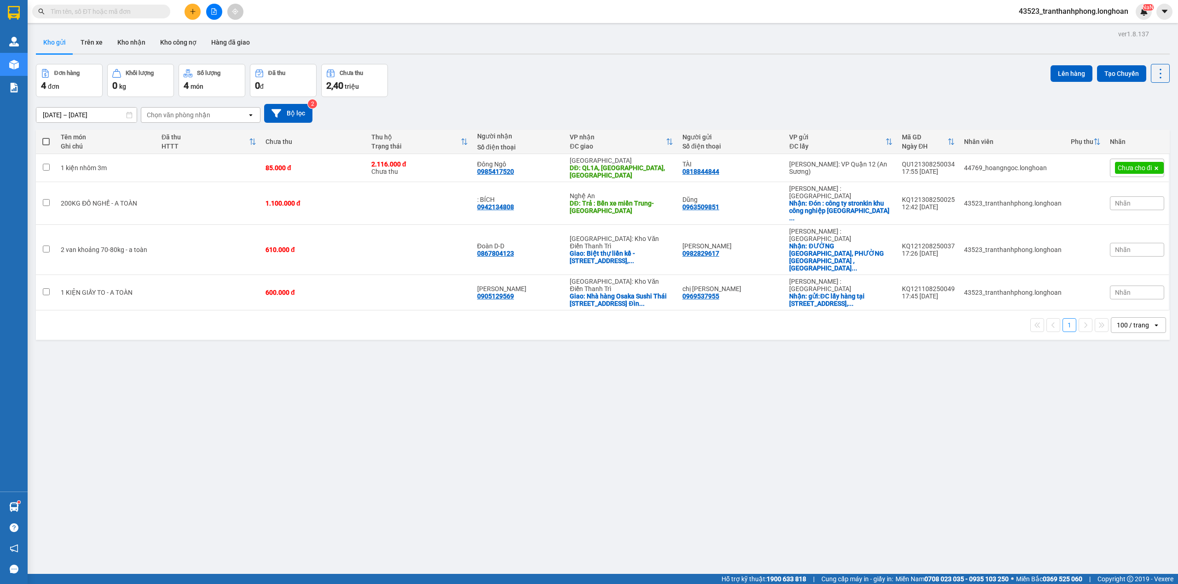
click at [135, 15] on input "text" at bounding box center [105, 11] width 109 height 10
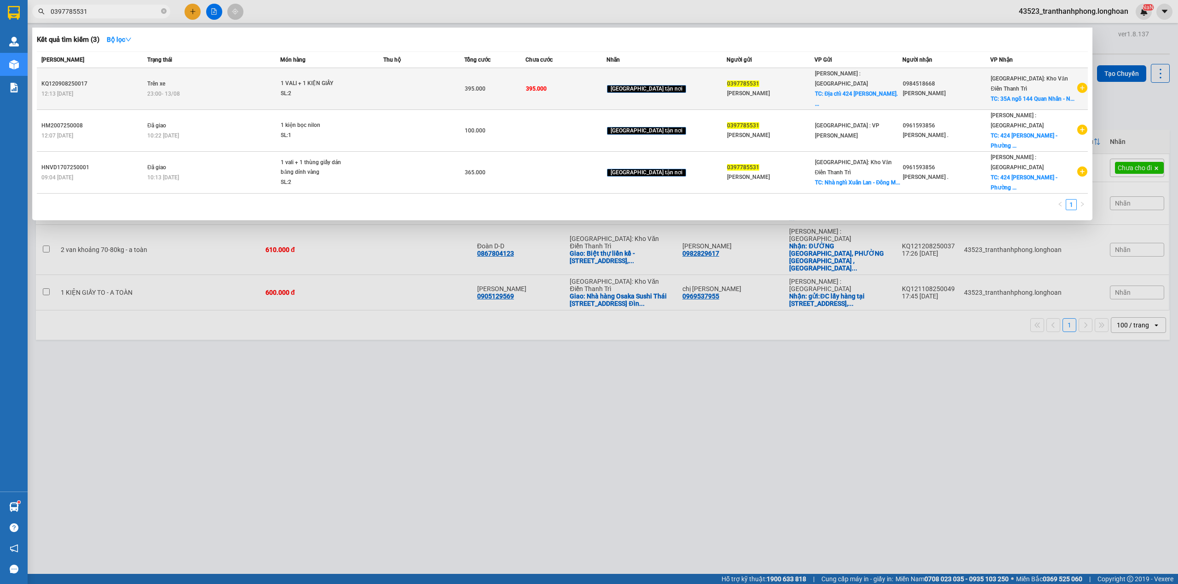
type input "0397785531"
click at [350, 80] on div "1 VALI + 1 KIỆN GIẤY" at bounding box center [315, 84] width 69 height 10
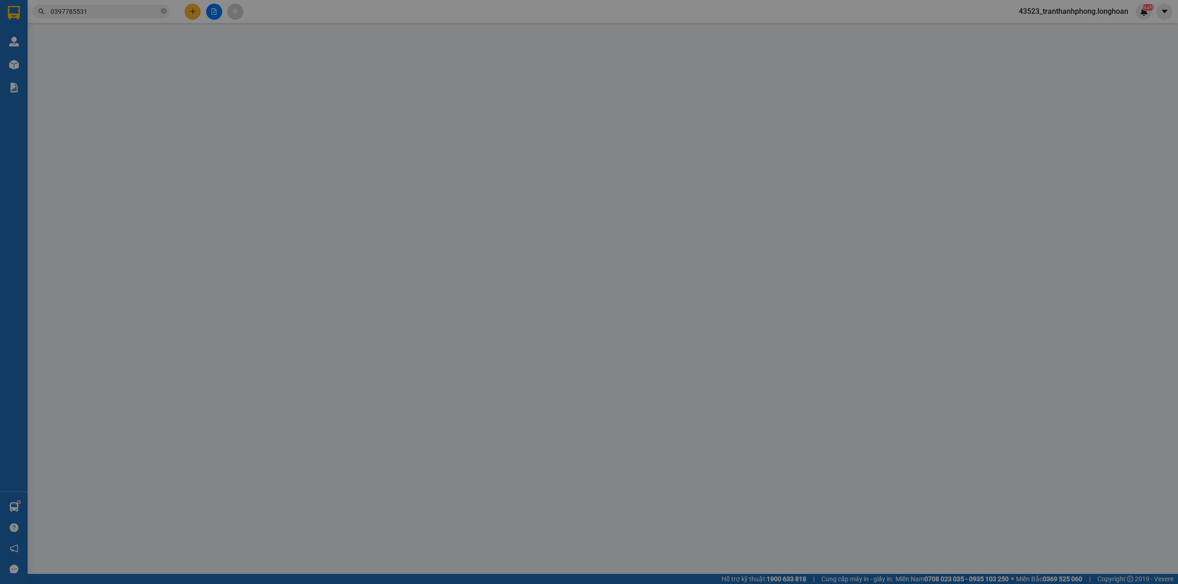
type input "0397785531"
type input "[PERSON_NAME]"
checkbox input "true"
type input "Địa chỉ 424 [PERSON_NAME]. [GEOGRAPHIC_DATA]"
type input "0984518668"
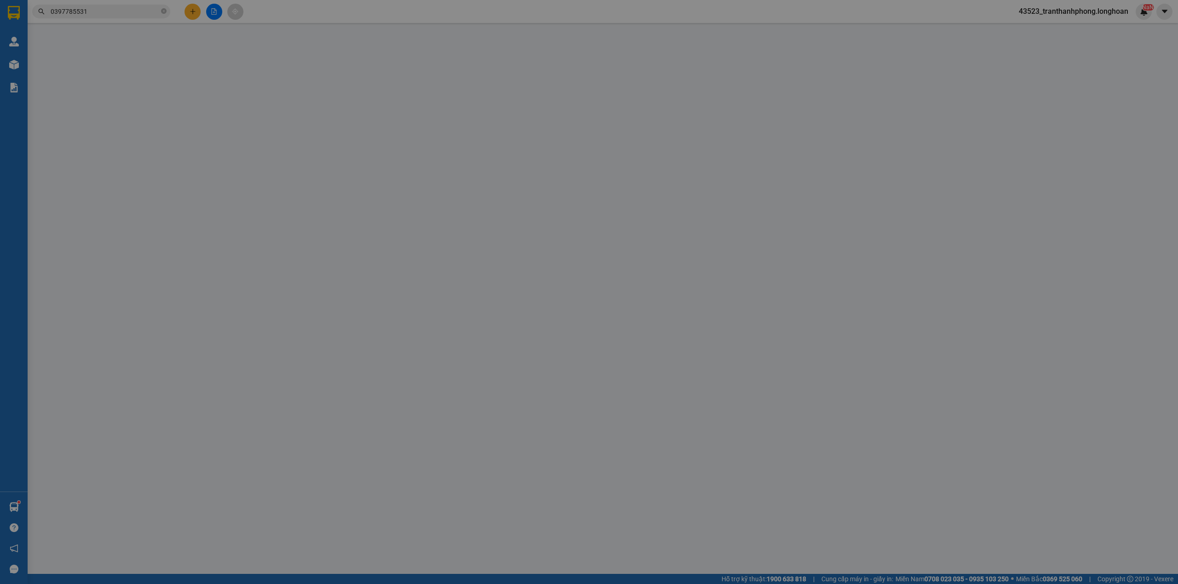
type input "[PERSON_NAME]"
checkbox input "true"
type input "35A ngõ 144 Quan Nhân - Nhân Chính - [GEOGRAPHIC_DATA]"
type input "395.000"
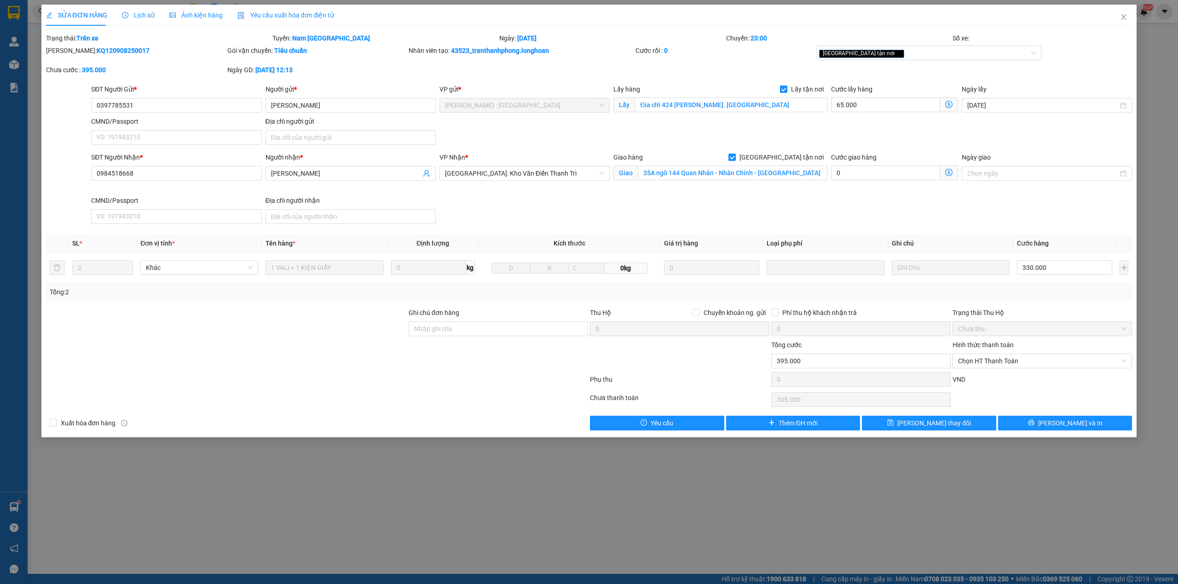
click at [1101, 15] on div "SỬA ĐƠN HÀNG Lịch sử Ảnh kiện hàng Yêu cầu xuất hóa đơn điện tử" at bounding box center [589, 15] width 1086 height 21
click at [1122, 23] on span "Close" at bounding box center [1124, 18] width 26 height 26
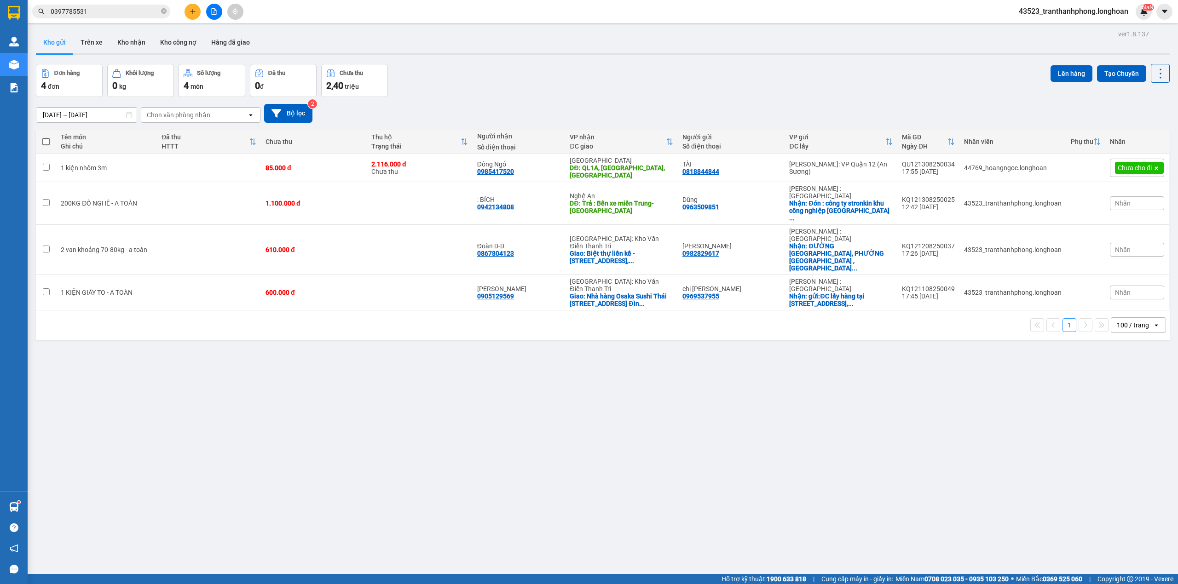
click at [216, 8] on icon "file-add" at bounding box center [214, 11] width 6 height 6
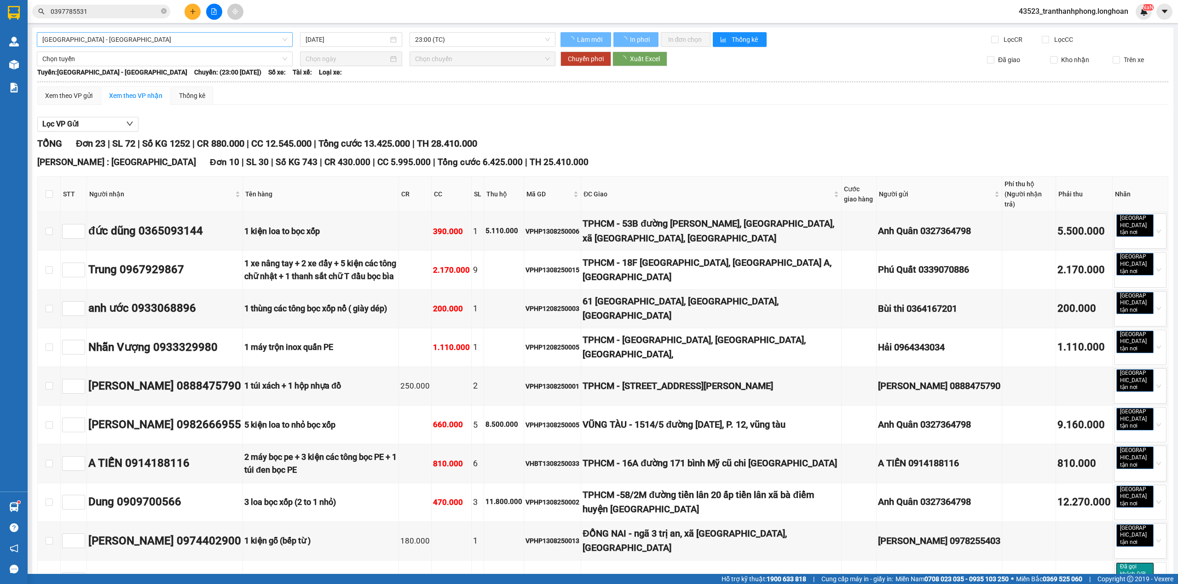
click at [221, 38] on span "[GEOGRAPHIC_DATA] - [GEOGRAPHIC_DATA]" at bounding box center [164, 40] width 245 height 14
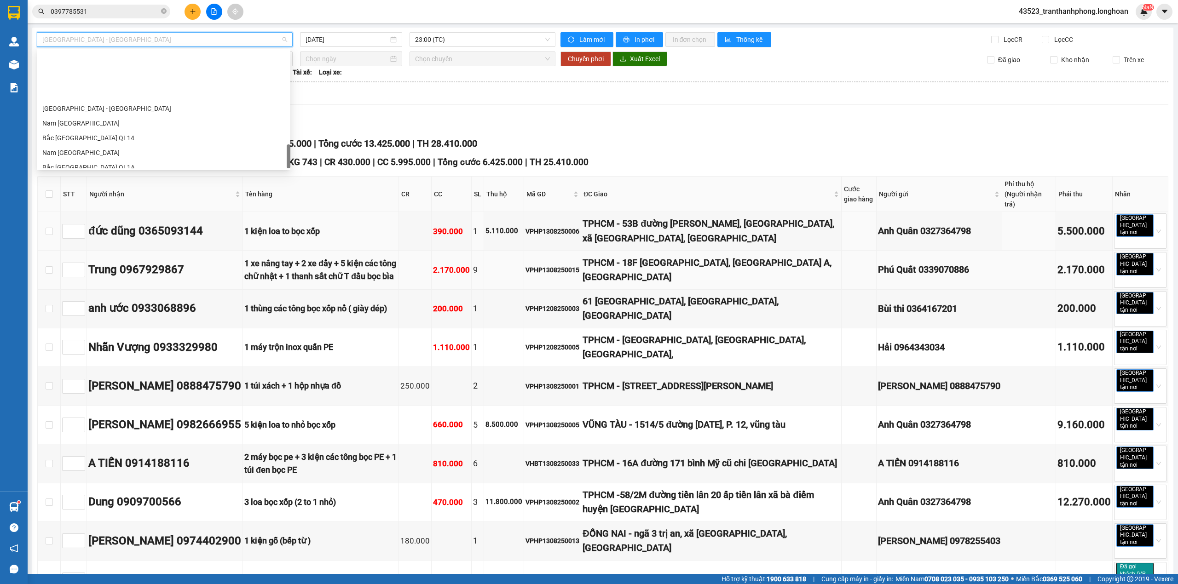
scroll to position [604, 0]
drag, startPoint x: 289, startPoint y: 62, endPoint x: 269, endPoint y: 223, distance: 162.8
click at [292, 254] on body "Kết quả tìm kiếm ( 3 ) Bộ lọc Mã ĐH Trạng thái Món hàng Thu hộ Tổng cước Chưa c…" at bounding box center [589, 292] width 1178 height 584
click at [81, 85] on div "Nam [GEOGRAPHIC_DATA]" at bounding box center [163, 87] width 242 height 10
type input "[DATE]"
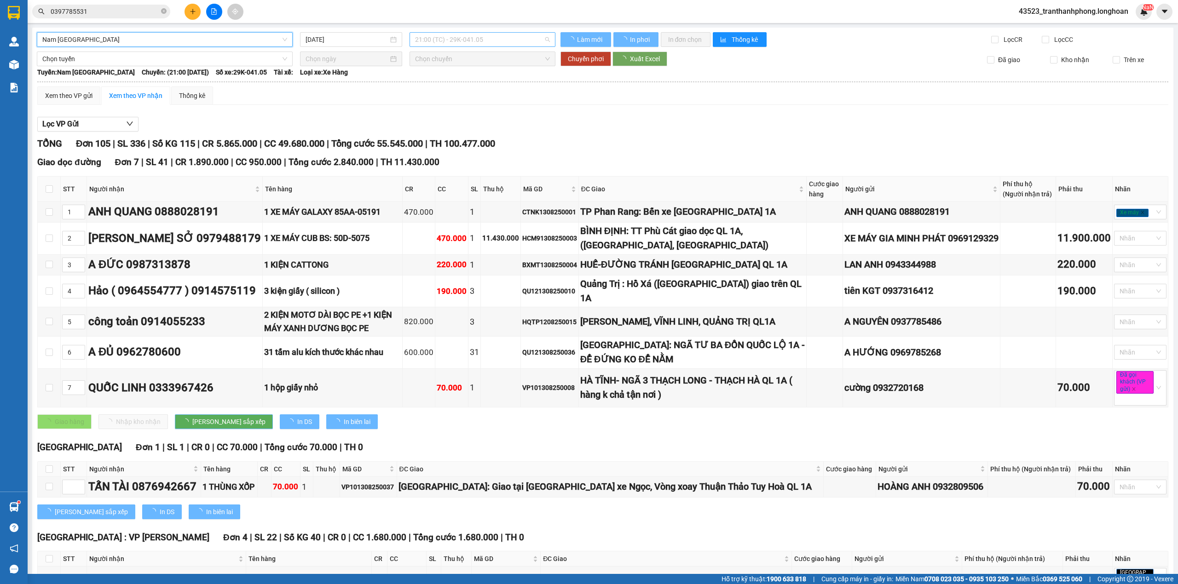
click at [501, 33] on span "21:00 (TC) - 29K-041.05" at bounding box center [482, 40] width 135 height 14
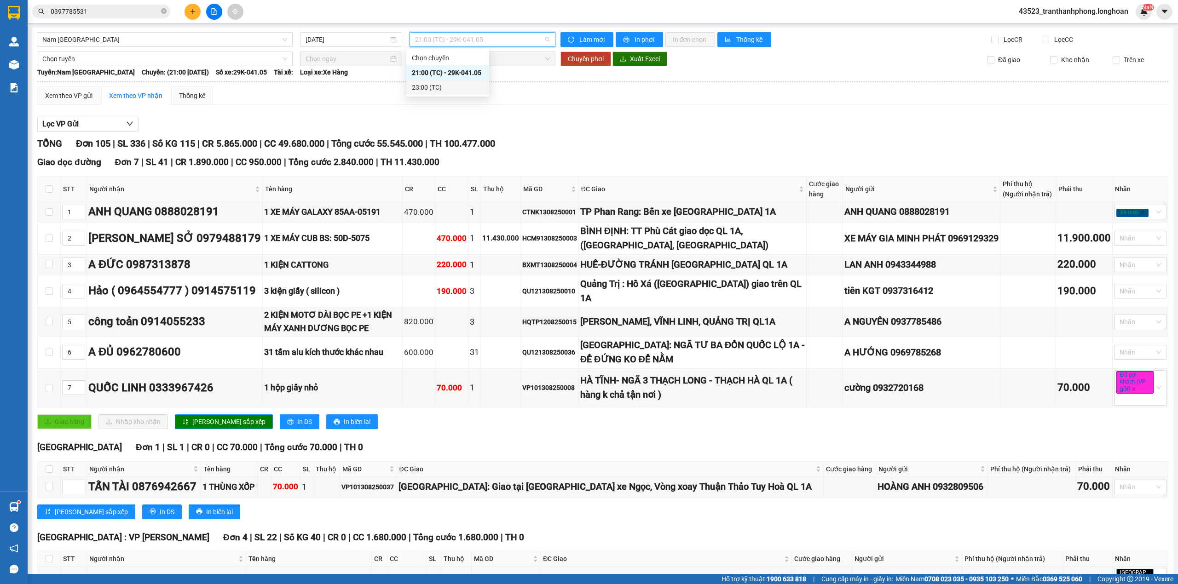
click at [448, 83] on div "23:00 (TC)" at bounding box center [448, 87] width 72 height 10
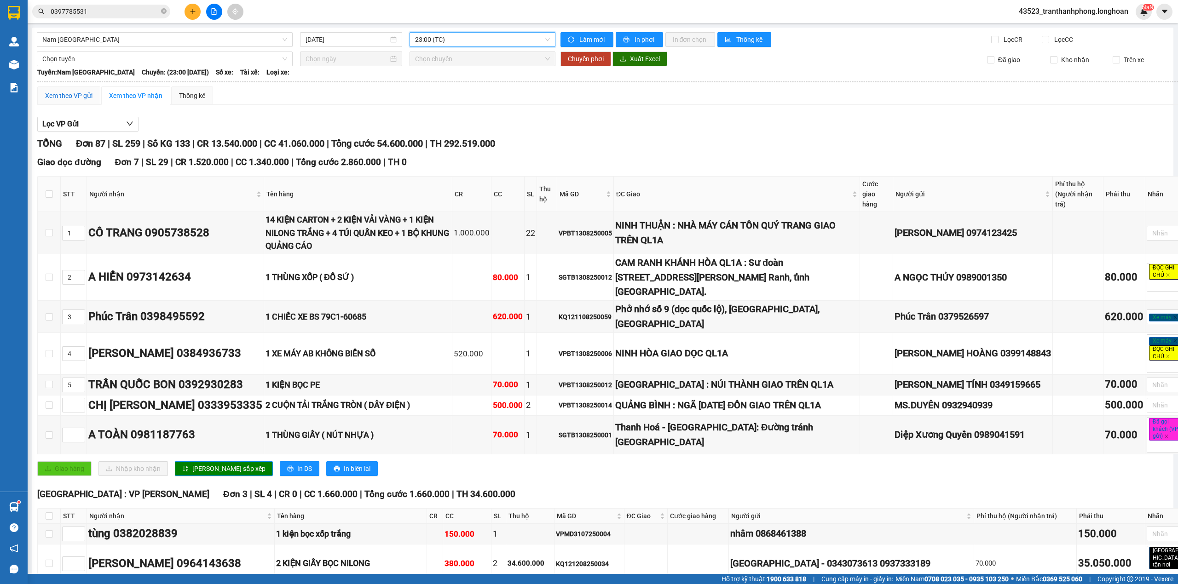
click at [75, 92] on div "Xem theo VP gửi" at bounding box center [68, 96] width 47 height 10
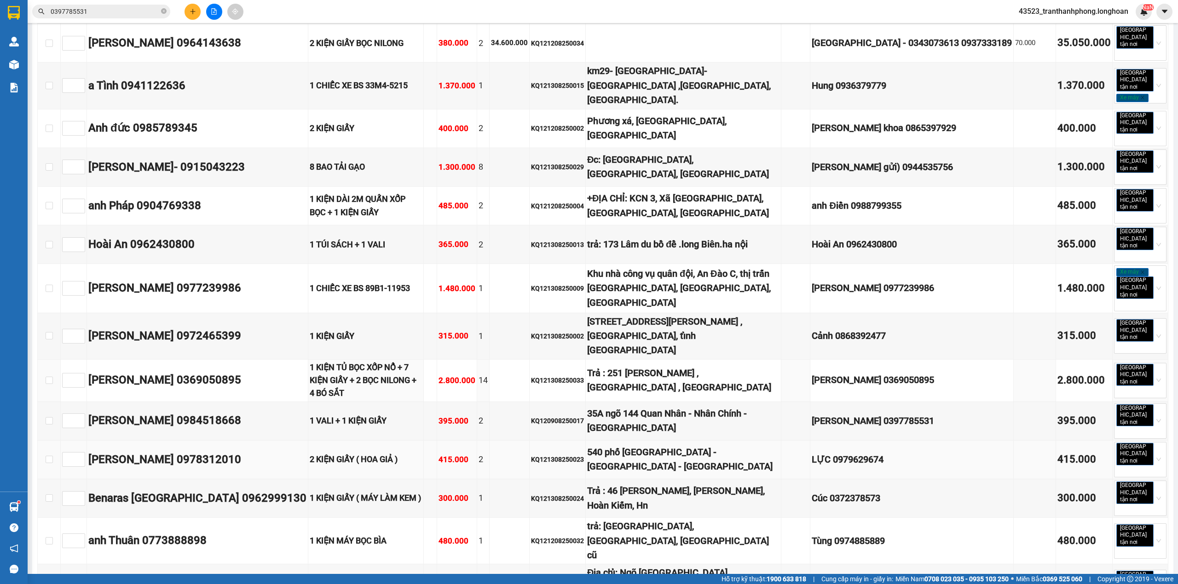
scroll to position [965, 0]
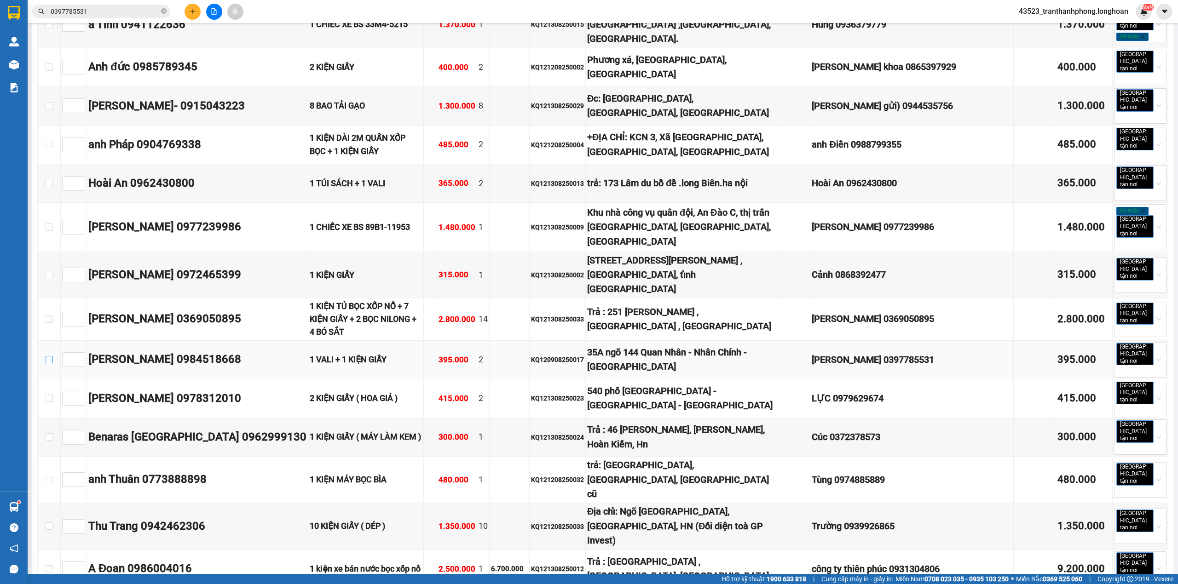
click at [46, 355] on label at bounding box center [49, 360] width 7 height 10
click at [46, 356] on input "checkbox" at bounding box center [49, 359] width 7 height 7
checkbox input "true"
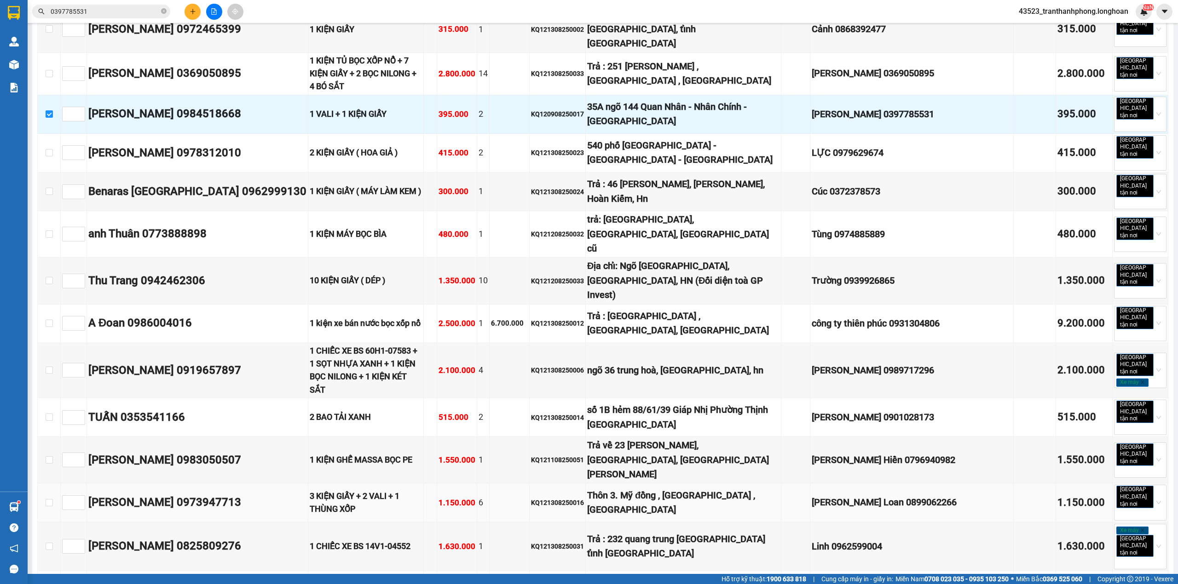
scroll to position [1272, 0]
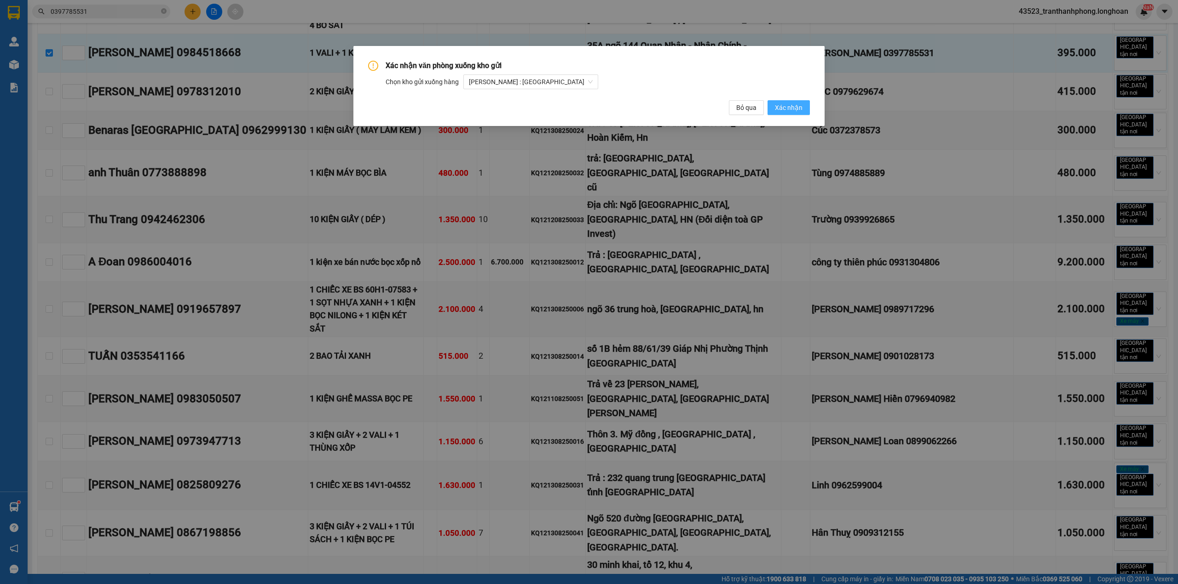
click at [783, 110] on span "Xác nhận" at bounding box center [789, 108] width 28 height 10
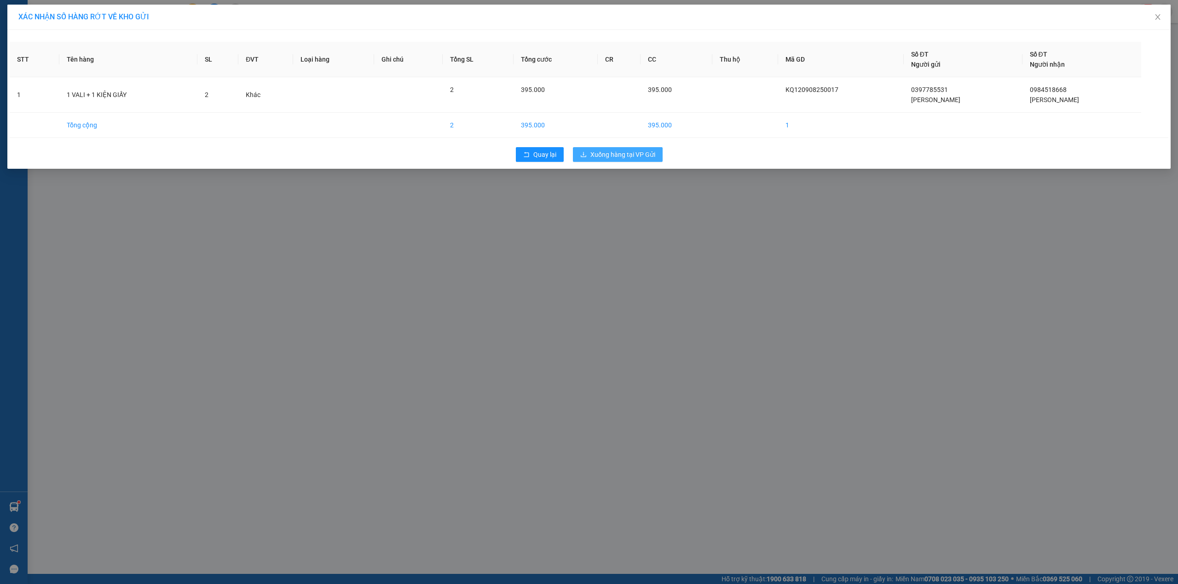
click at [602, 153] on span "Xuống hàng tại VP Gửi" at bounding box center [622, 155] width 65 height 10
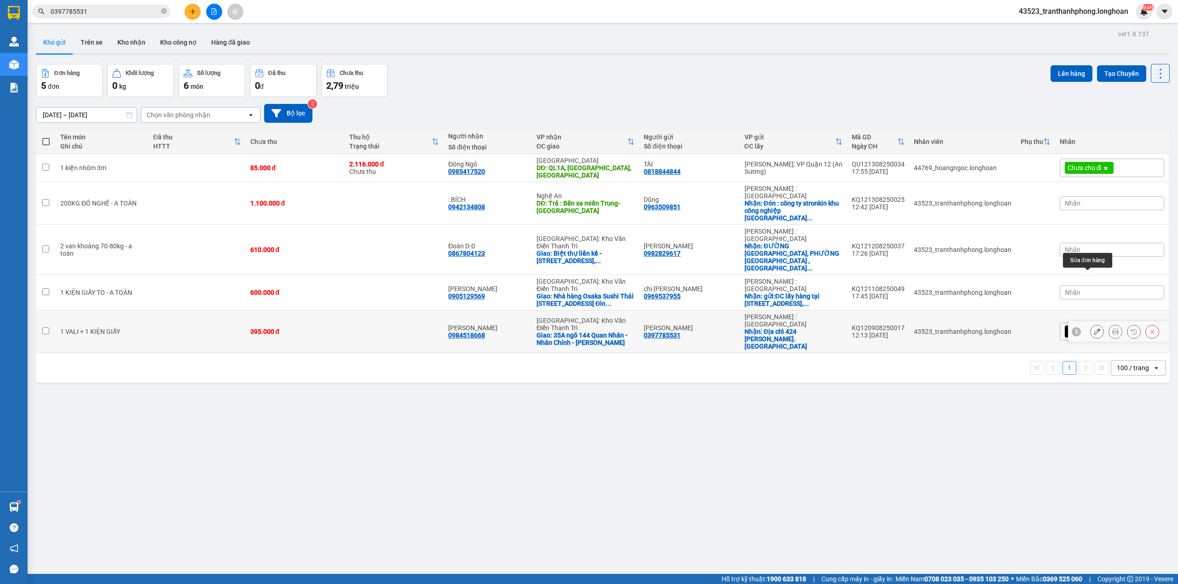
click at [1094, 328] on icon at bounding box center [1097, 331] width 6 height 6
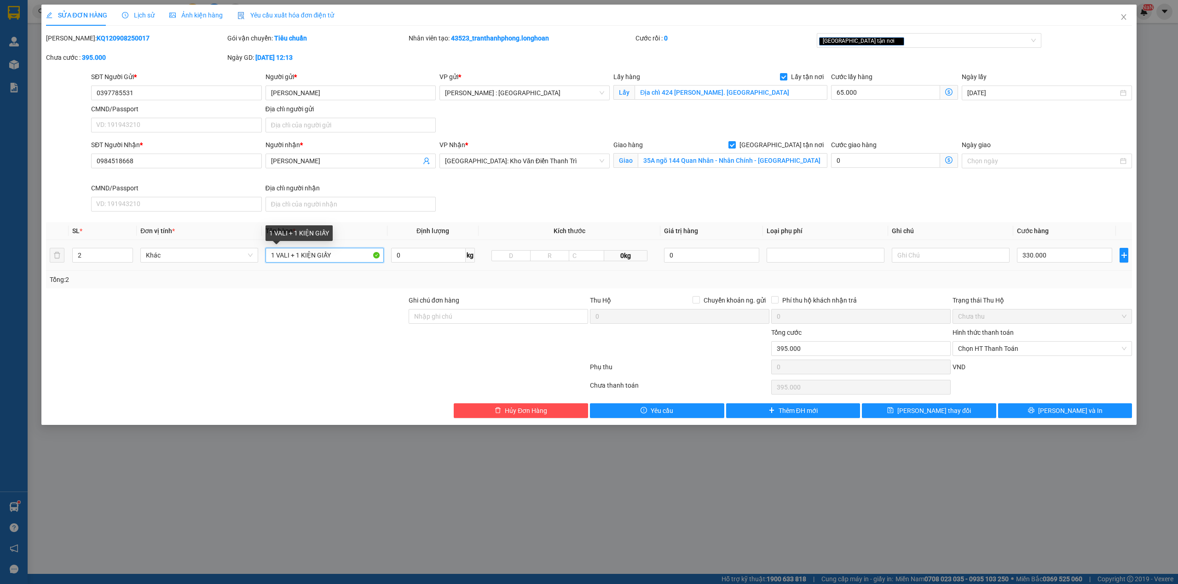
drag, startPoint x: 349, startPoint y: 258, endPoint x: 316, endPoint y: 253, distance: 33.6
click at [316, 253] on input "1 VALI + 1 KIỆN GIẤY" at bounding box center [324, 255] width 118 height 15
type input "1 VALI + 1 TÚI SÁCH XANH"
click at [1046, 414] on button "[PERSON_NAME] và In" at bounding box center [1065, 410] width 134 height 15
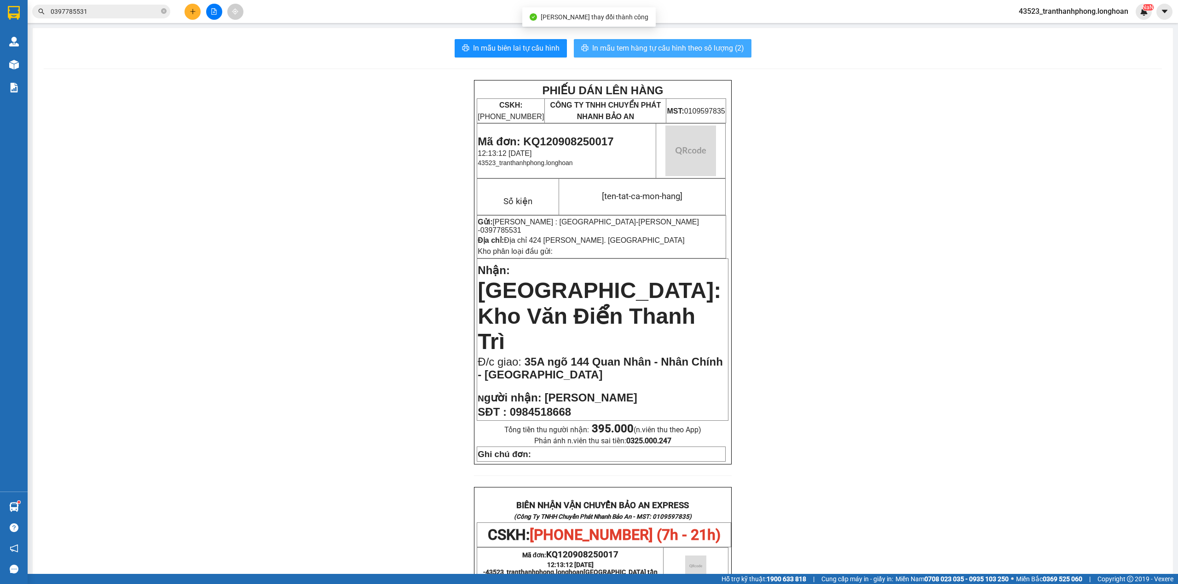
click at [675, 53] on span "In mẫu tem hàng tự cấu hình theo số lượng (2)" at bounding box center [668, 48] width 152 height 12
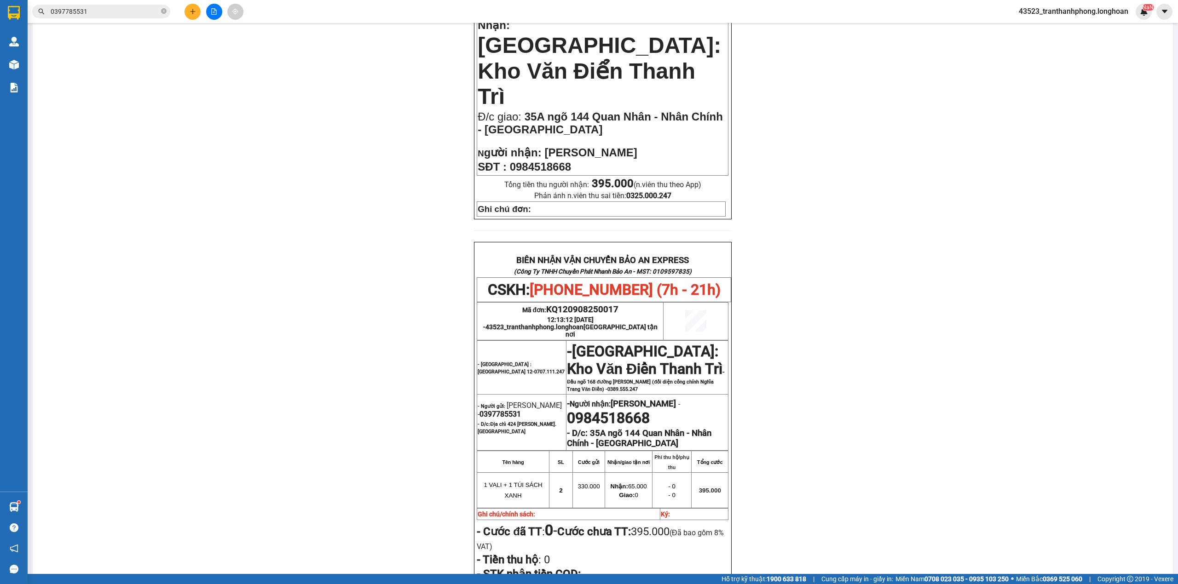
scroll to position [306, 0]
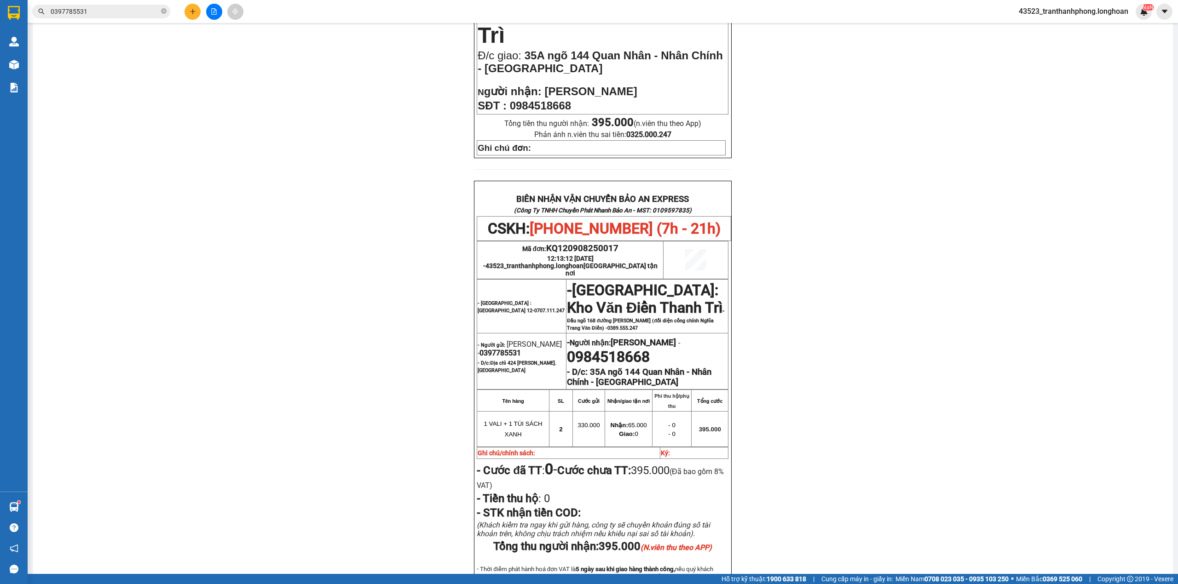
click at [512, 349] on span "0397785531" at bounding box center [499, 353] width 41 height 9
drag, startPoint x: 512, startPoint y: 311, endPoint x: 516, endPoint y: 307, distance: 5.2
copy span "0397785531"
